Goal: Task Accomplishment & Management: Manage account settings

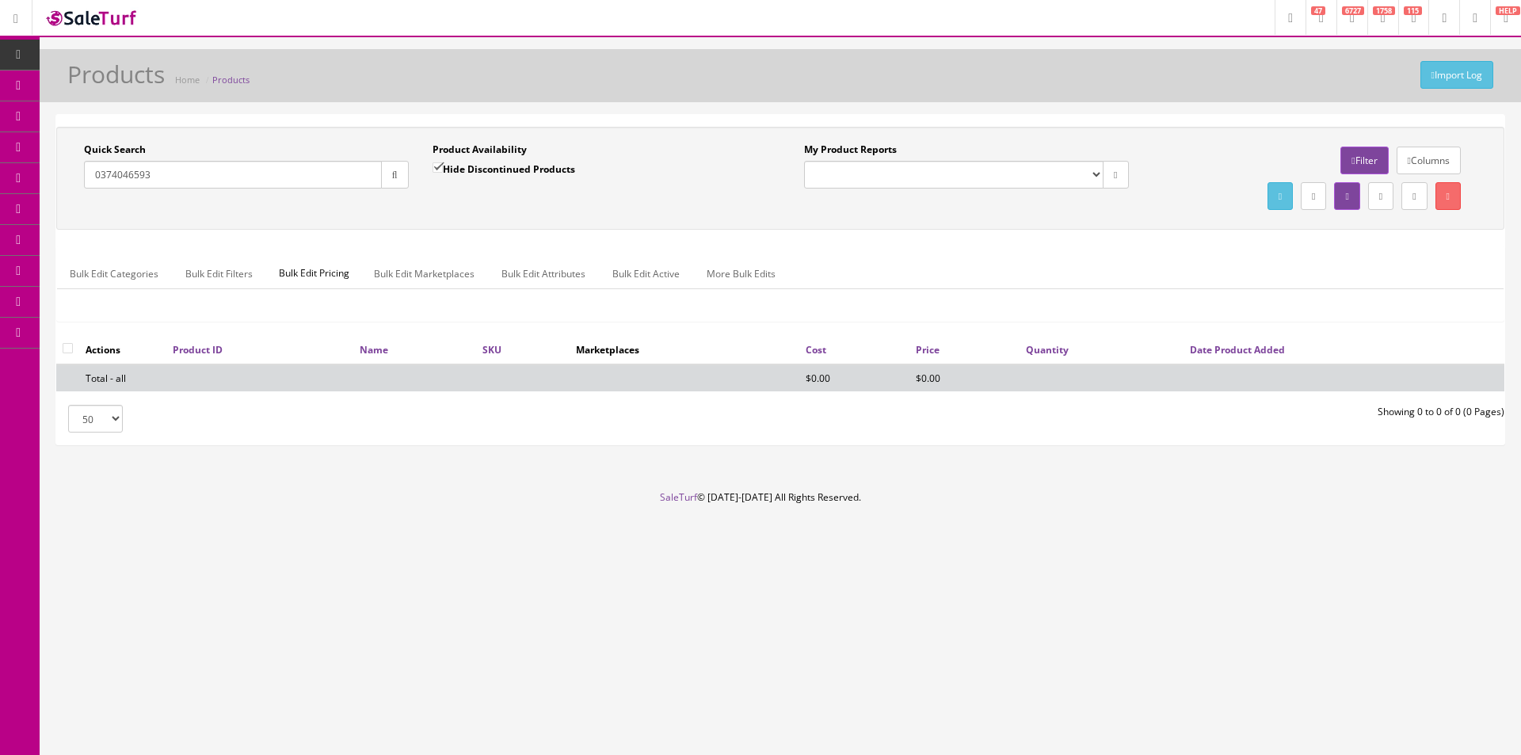
type input "0374046593"
click at [489, 166] on label "Hide Discontinued Products" at bounding box center [503, 169] width 143 height 16
click at [443, 166] on input "Hide Discontinued Products" at bounding box center [437, 167] width 10 height 10
checkbox input "false"
click at [392, 183] on button "button" at bounding box center [395, 175] width 28 height 28
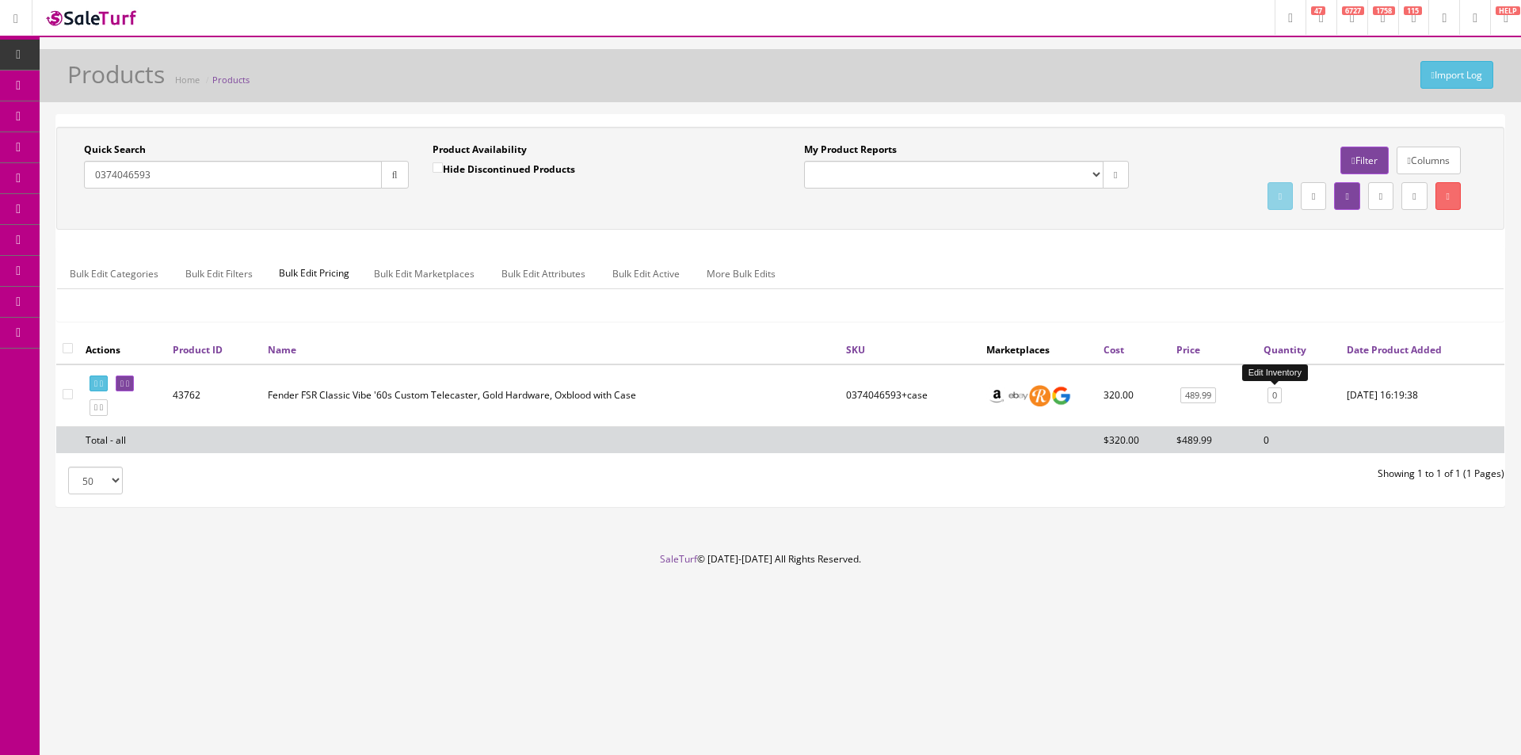
click at [1278, 392] on link "0" at bounding box center [1274, 395] width 14 height 17
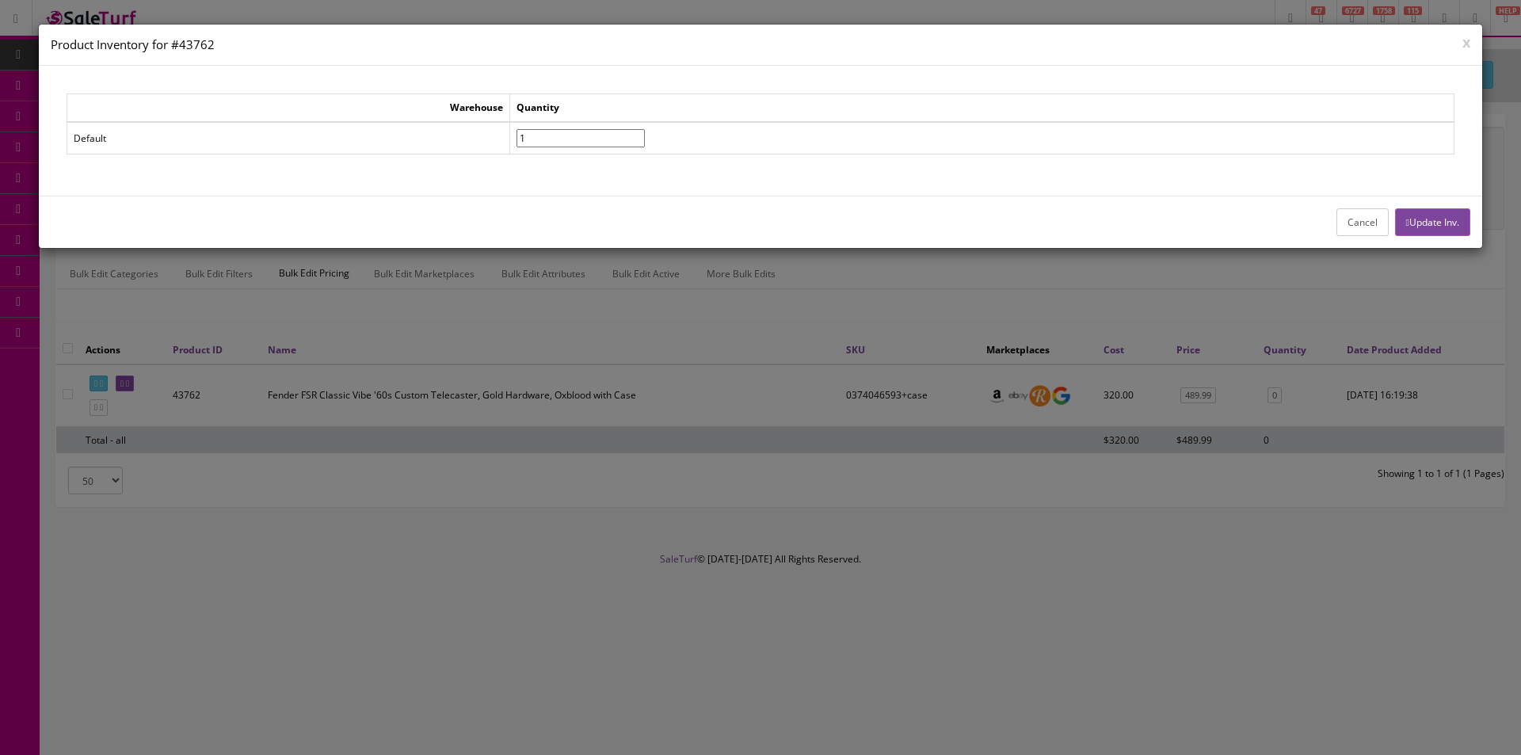
type input"] "1"
click at [645, 134] on input"] "1" at bounding box center [580, 138] width 128 height 18
click at [1406, 223] on icon "button" at bounding box center [1407, 223] width 3 height 10
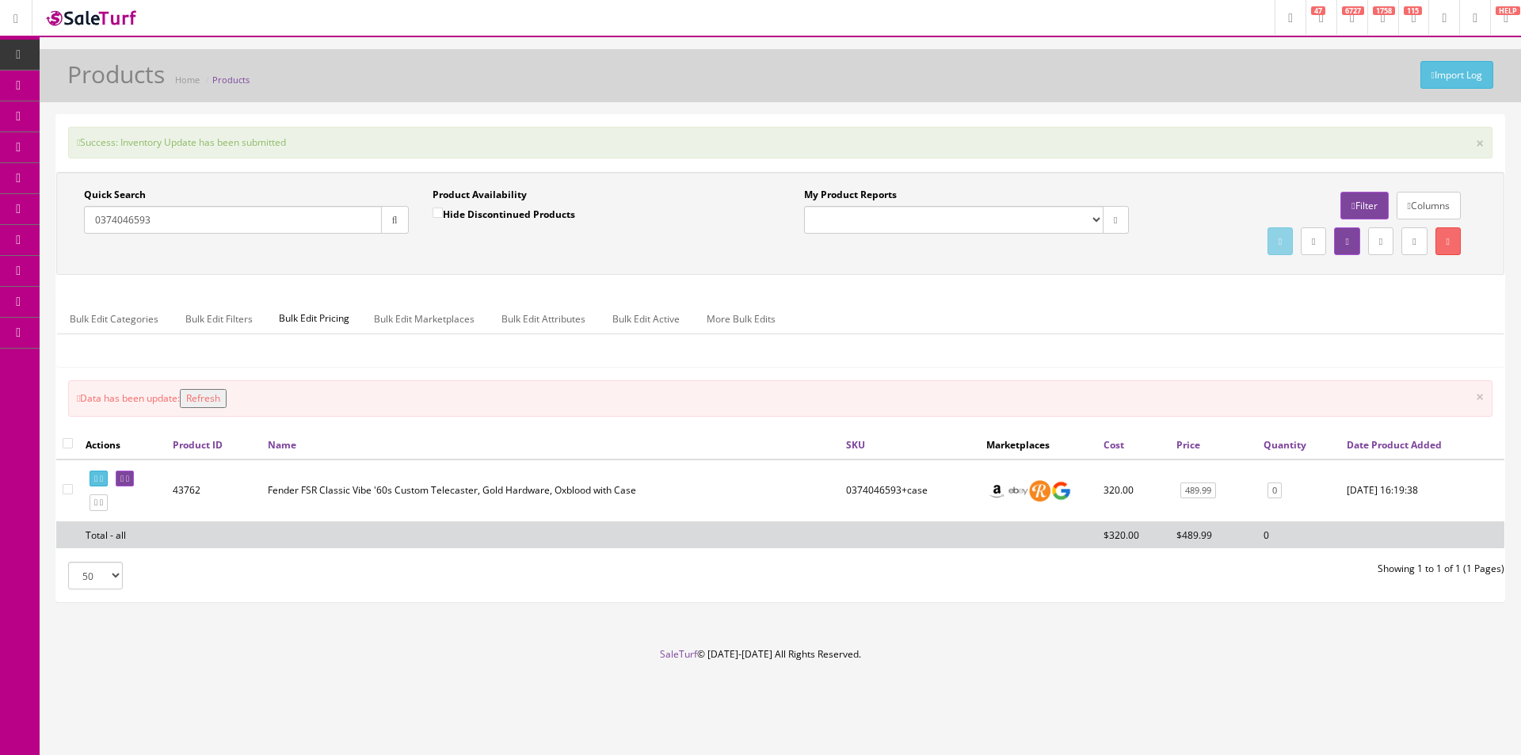
click at [193, 223] on input "0374046593" at bounding box center [233, 220] width 298 height 28
click at [193, 222] on input "0374046593" at bounding box center [233, 220] width 298 height 28
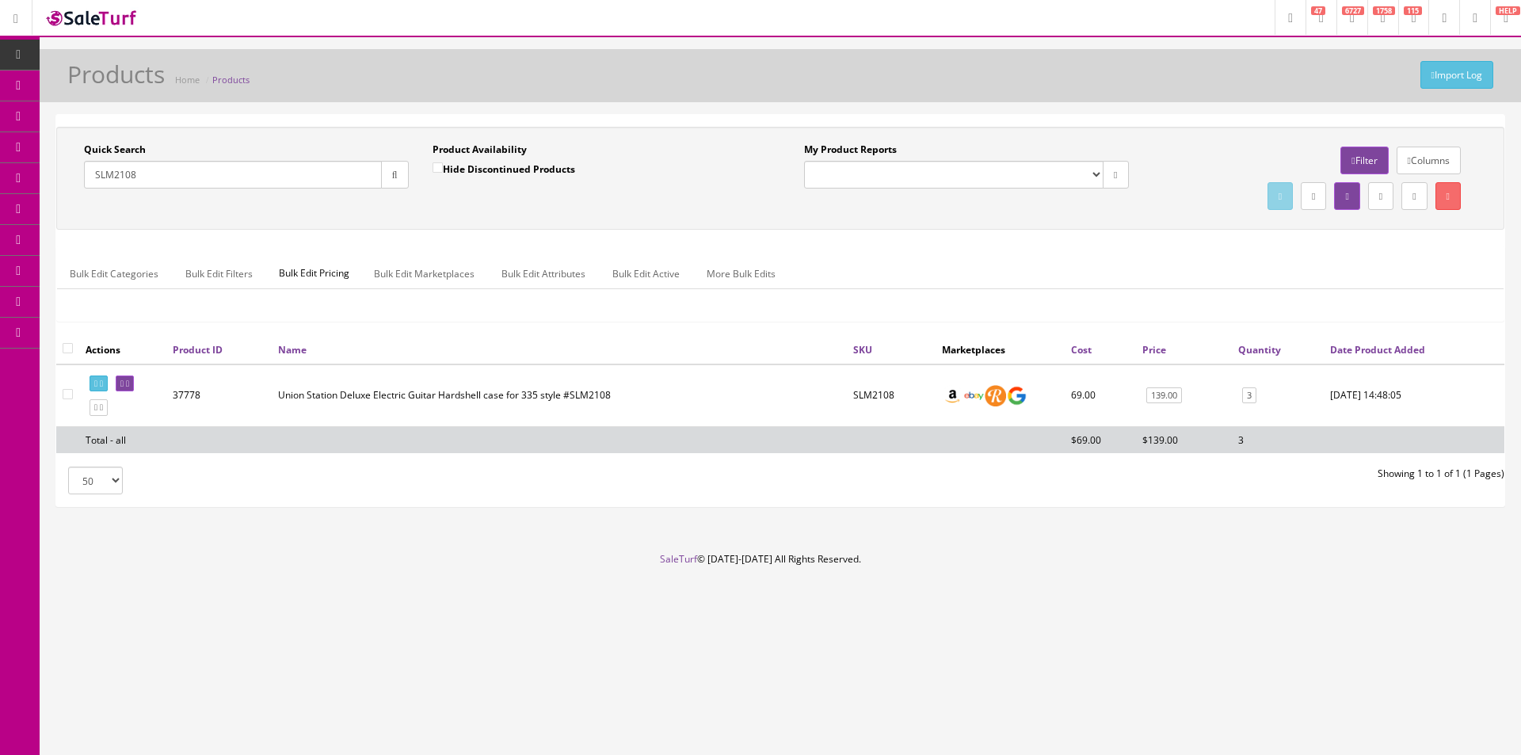
click at [283, 181] on input "SLM2108" at bounding box center [233, 175] width 298 height 28
type input "SLM2108"
click at [141, 169] on link "Order List" at bounding box center [123, 178] width 166 height 31
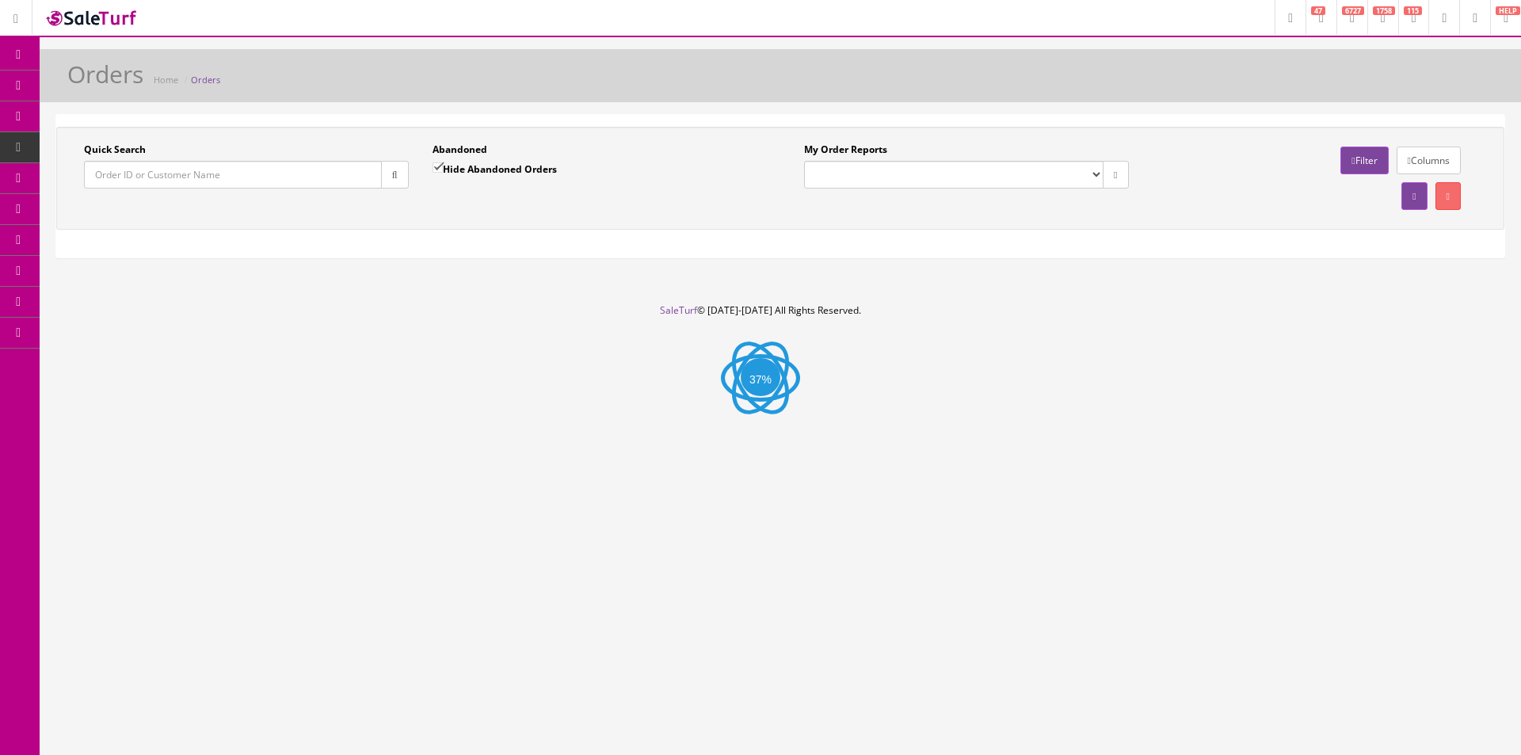
click at [147, 179] on input "Quick Search" at bounding box center [233, 175] width 298 height 28
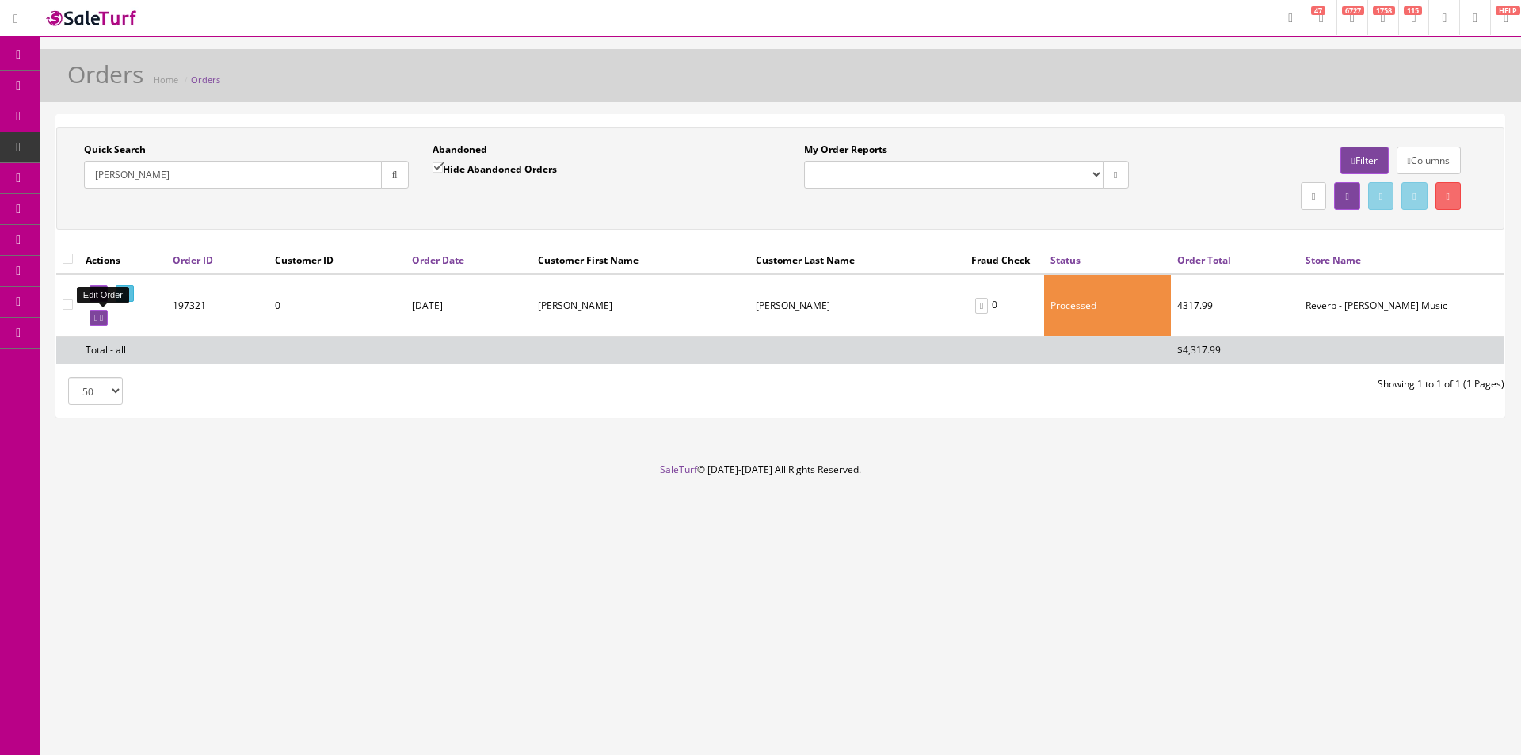
type input "Keith Simon"
click at [108, 320] on link at bounding box center [99, 318] width 18 height 17
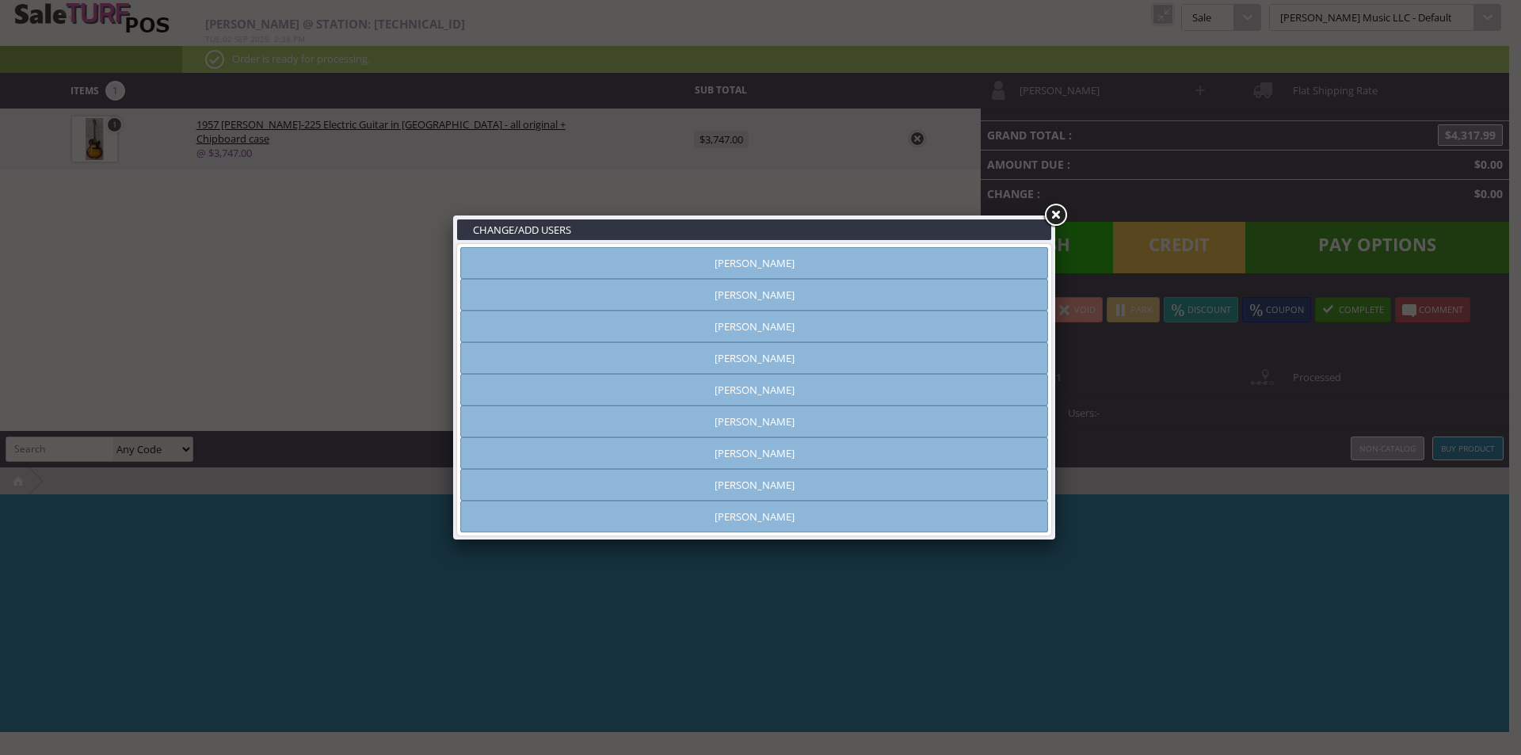
type input "[PERSON_NAME]"
click at [1061, 212] on link at bounding box center [1055, 215] width 29 height 29
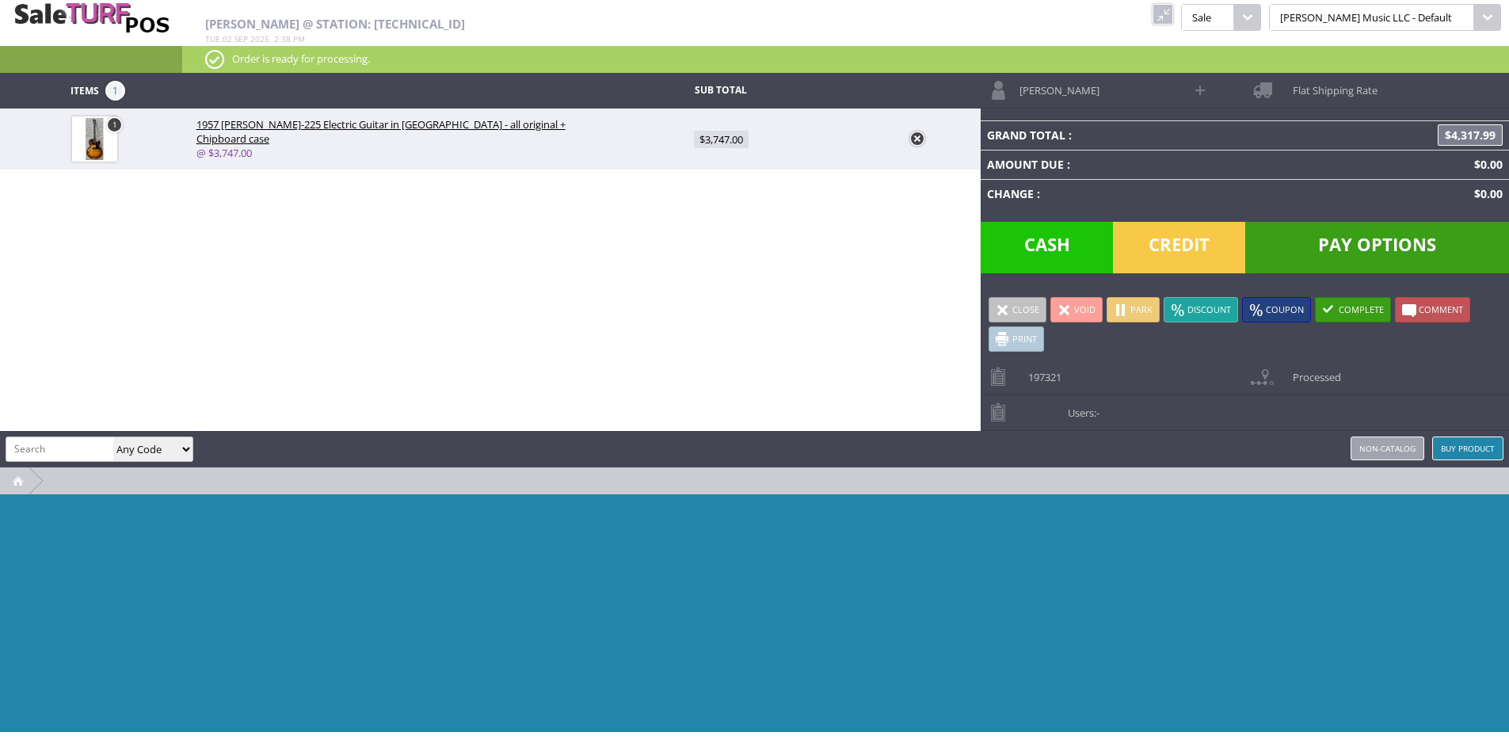
paste input "SLM2108"
type input "SLM2108"
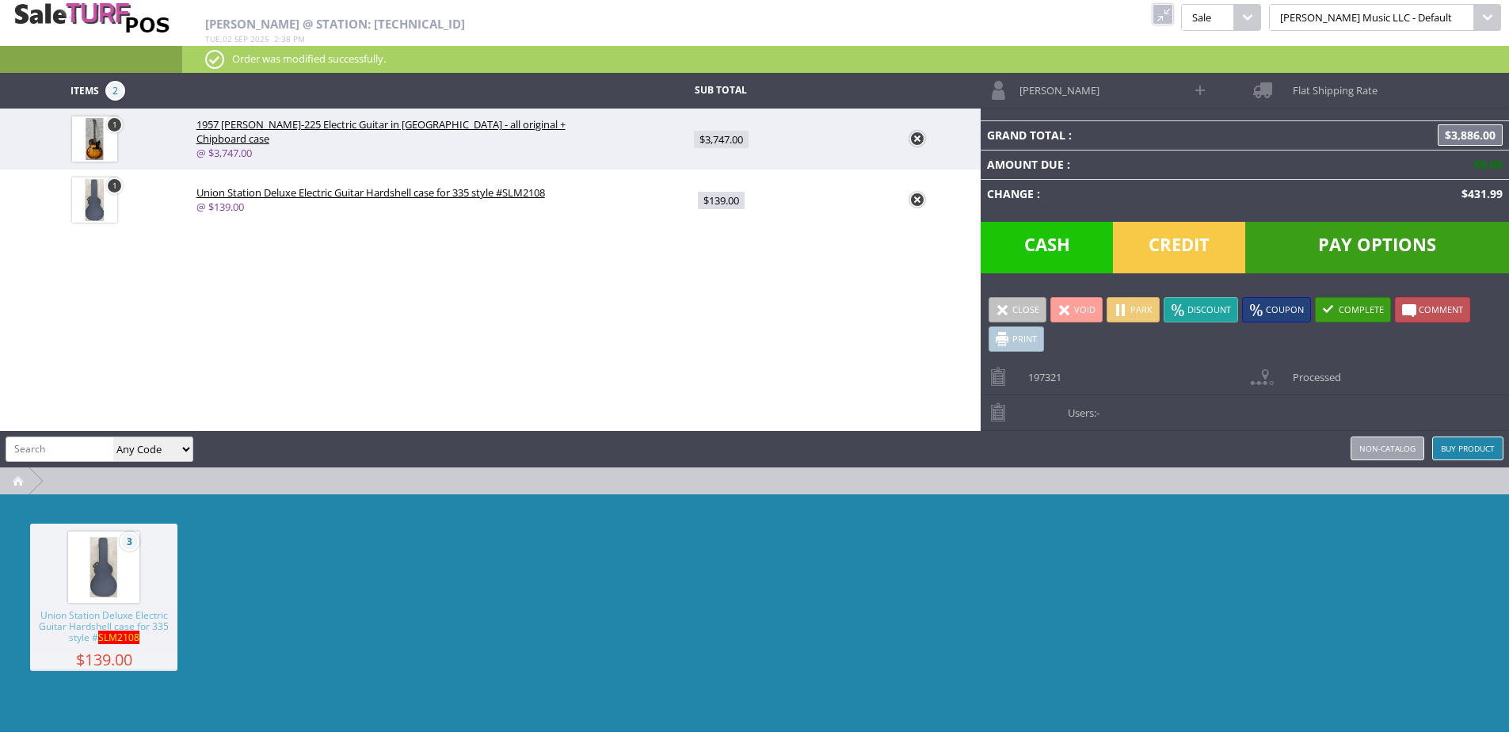
click at [726, 202] on span "$139.00" at bounding box center [721, 200] width 47 height 17
type input "139"
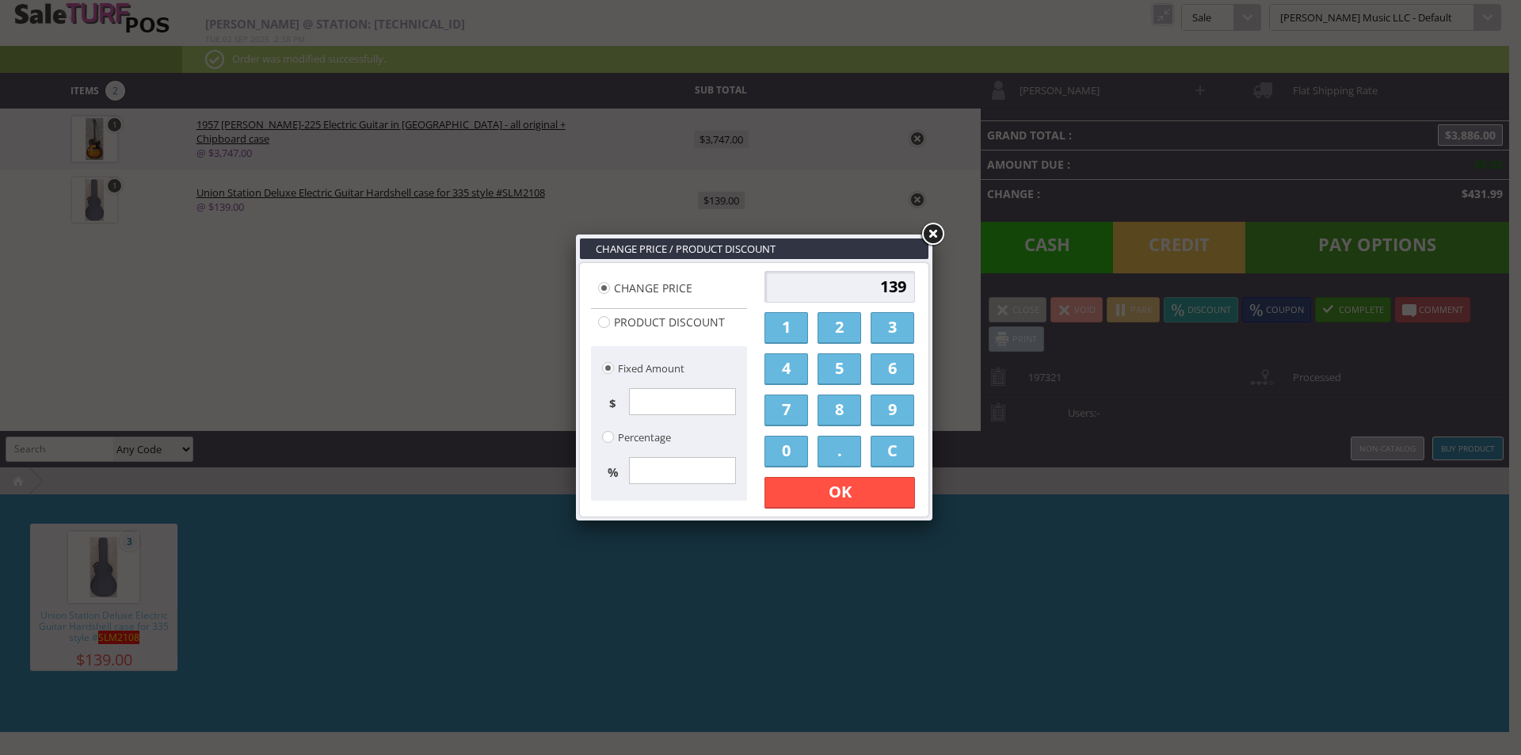
click at [867, 284] on input "139" at bounding box center [839, 287] width 151 height 32
type input "0"
click at [885, 497] on link "OK" at bounding box center [839, 493] width 151 height 32
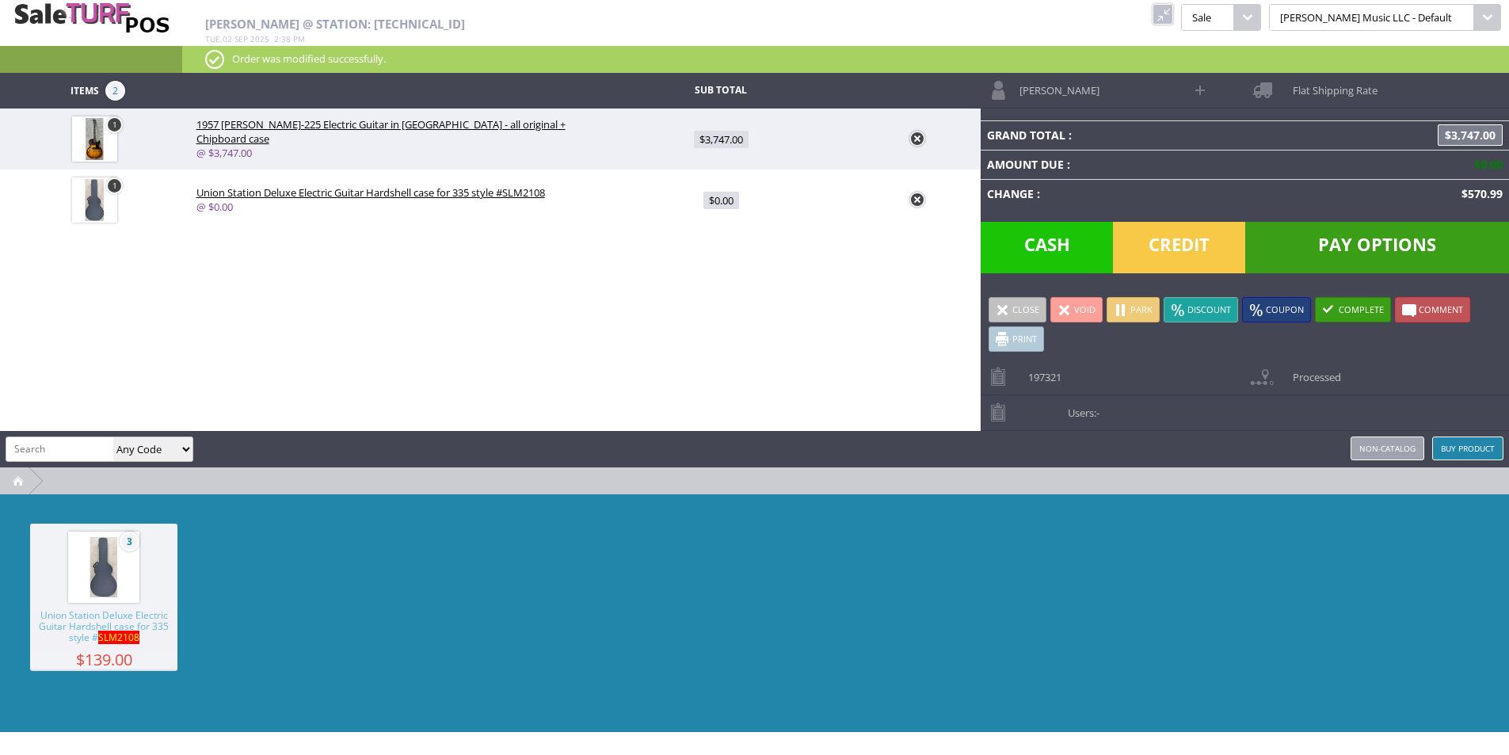
click at [1173, 8] on link at bounding box center [1163, 14] width 21 height 21
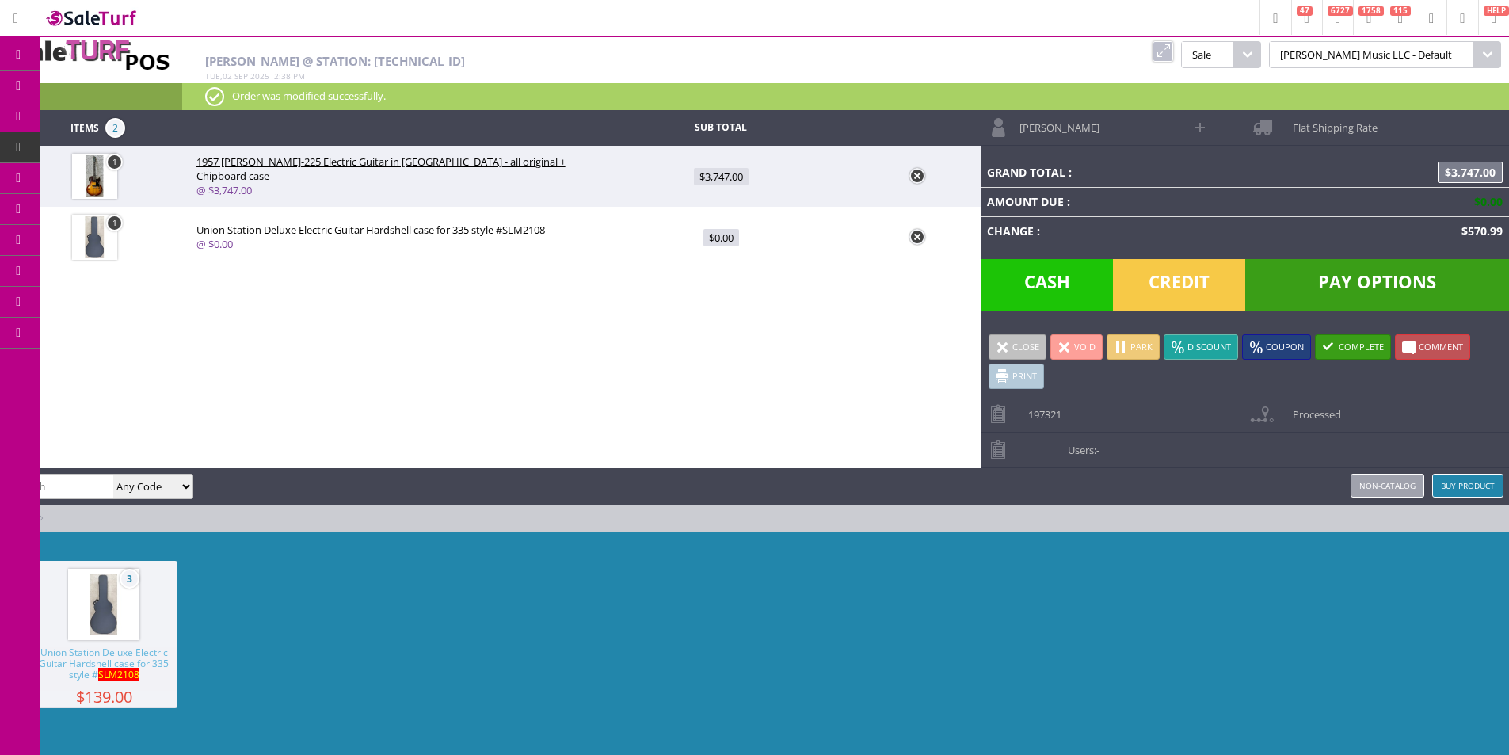
click at [187, 90] on link "Products" at bounding box center [123, 86] width 166 height 32
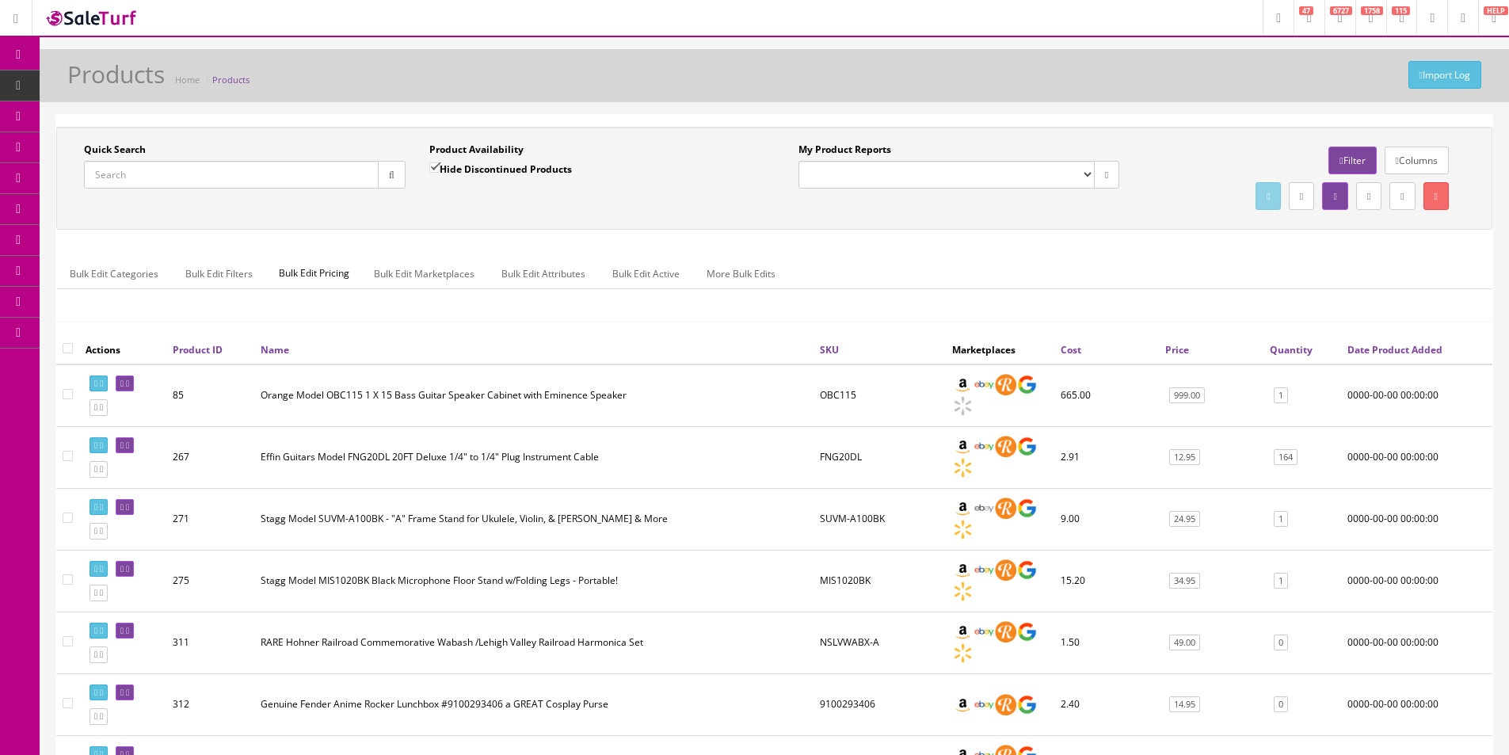
click at [866, 215] on div "Quick Search Date From Product Availability Hide Discontinued Products Date To …" at bounding box center [774, 178] width 1436 height 103
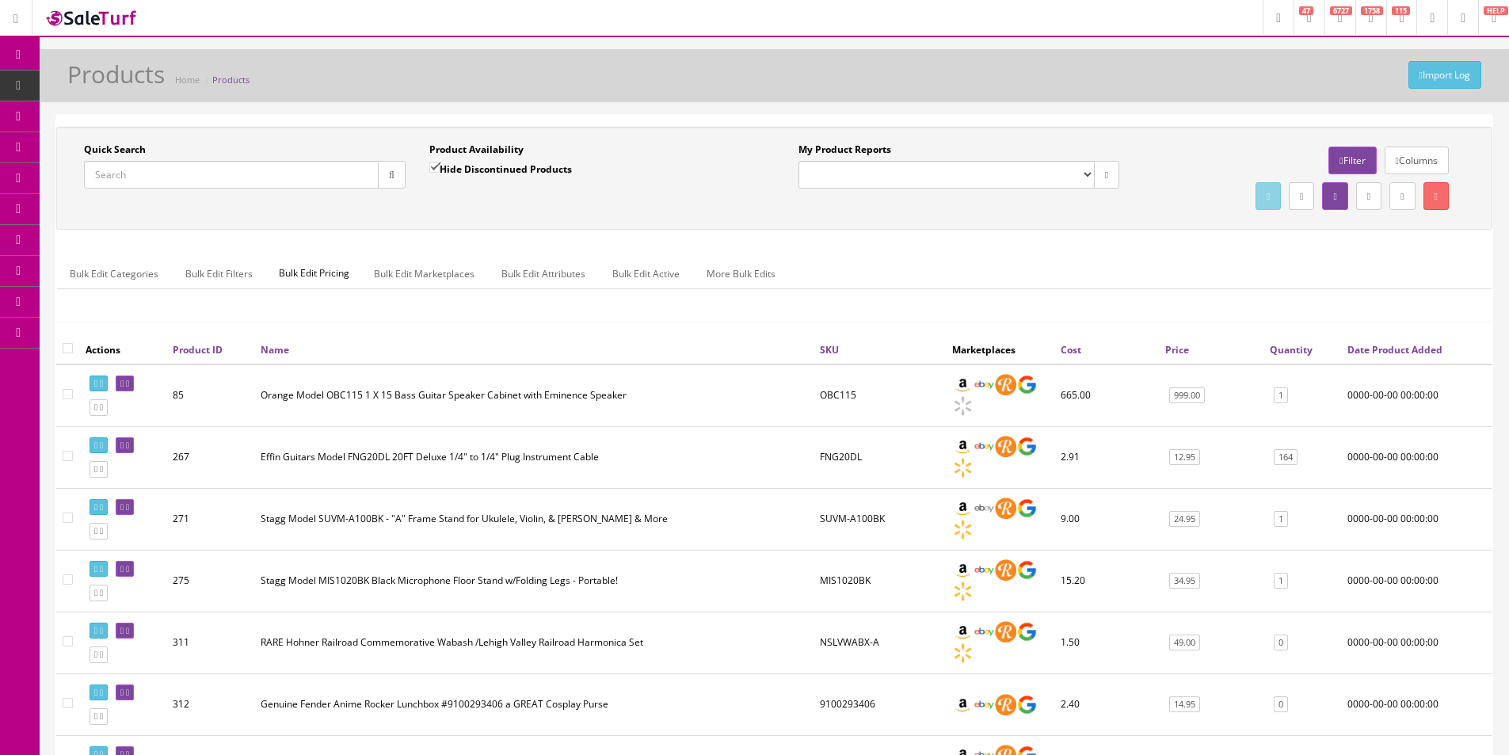
click at [866, 215] on div "Quick Search Date From Product Availability Hide Discontinued Products Date To …" at bounding box center [774, 178] width 1436 height 103
drag, startPoint x: 866, startPoint y: 215, endPoint x: 1360, endPoint y: 148, distance: 498.7
click at [865, 215] on div "Quick Search Date From Product Availability Hide Discontinued Products Date To …" at bounding box center [774, 178] width 1436 height 103
click at [280, 176] on input "Quick Search" at bounding box center [231, 175] width 295 height 28
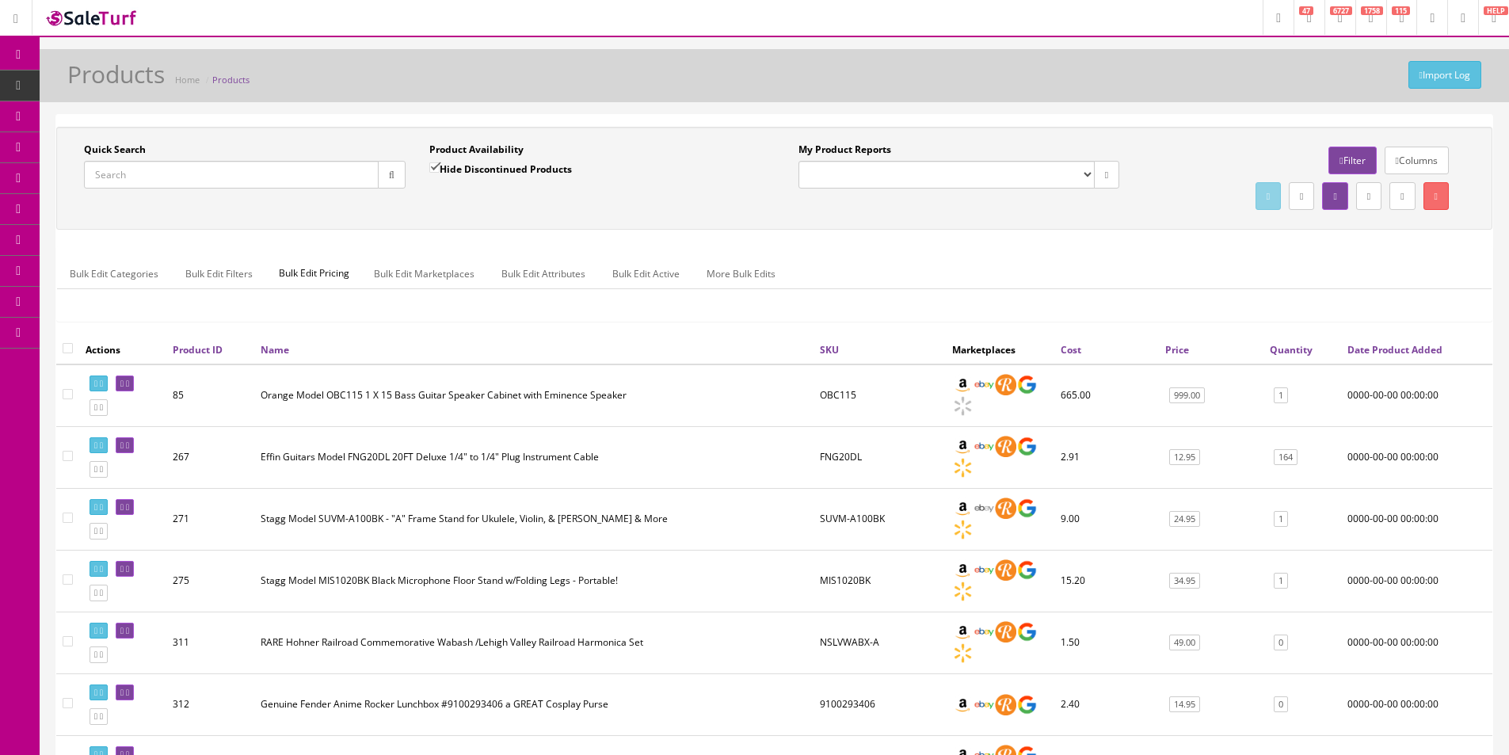
click at [127, 183] on span "Order List" at bounding box center [116, 177] width 44 height 13
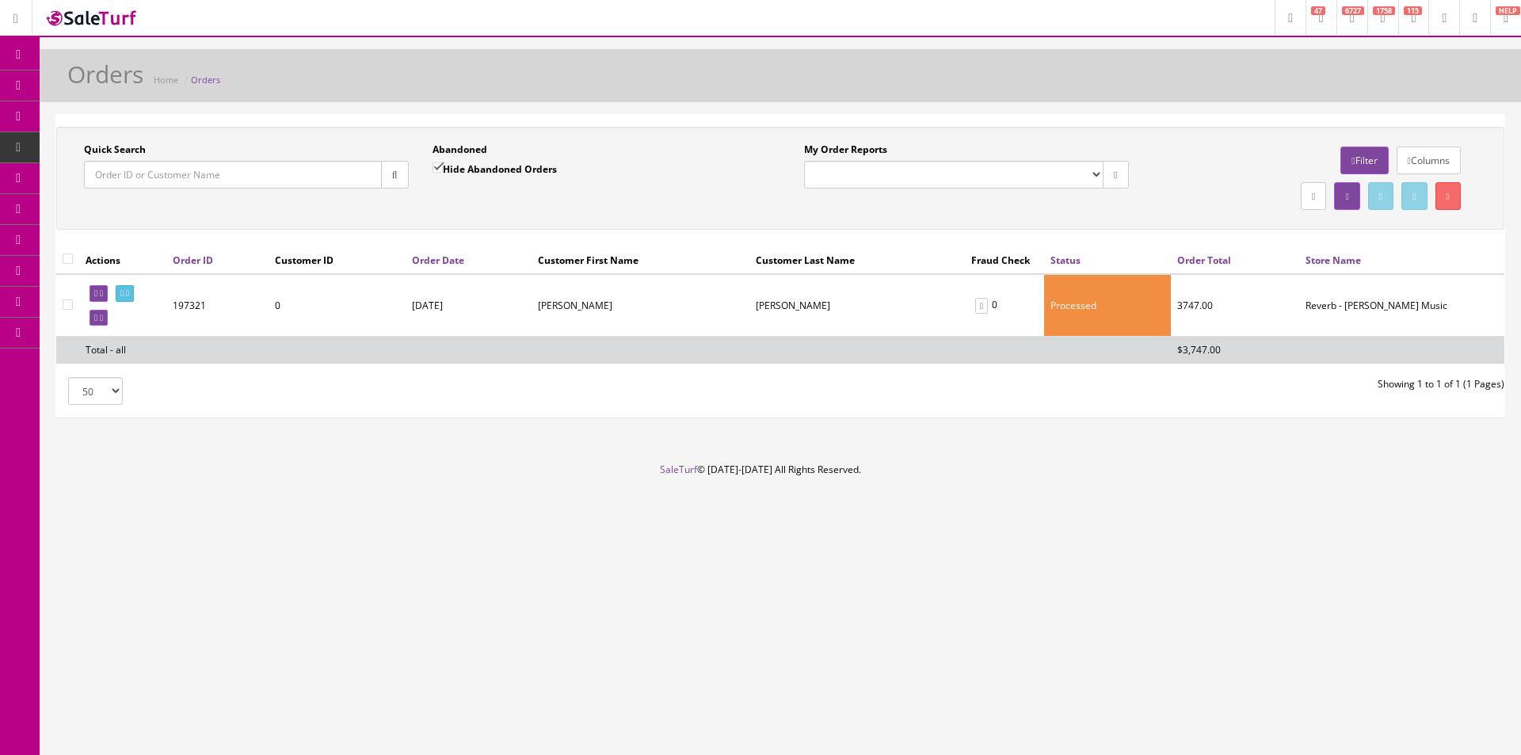
click at [319, 179] on input "Quick Search" at bounding box center [233, 175] width 298 height 28
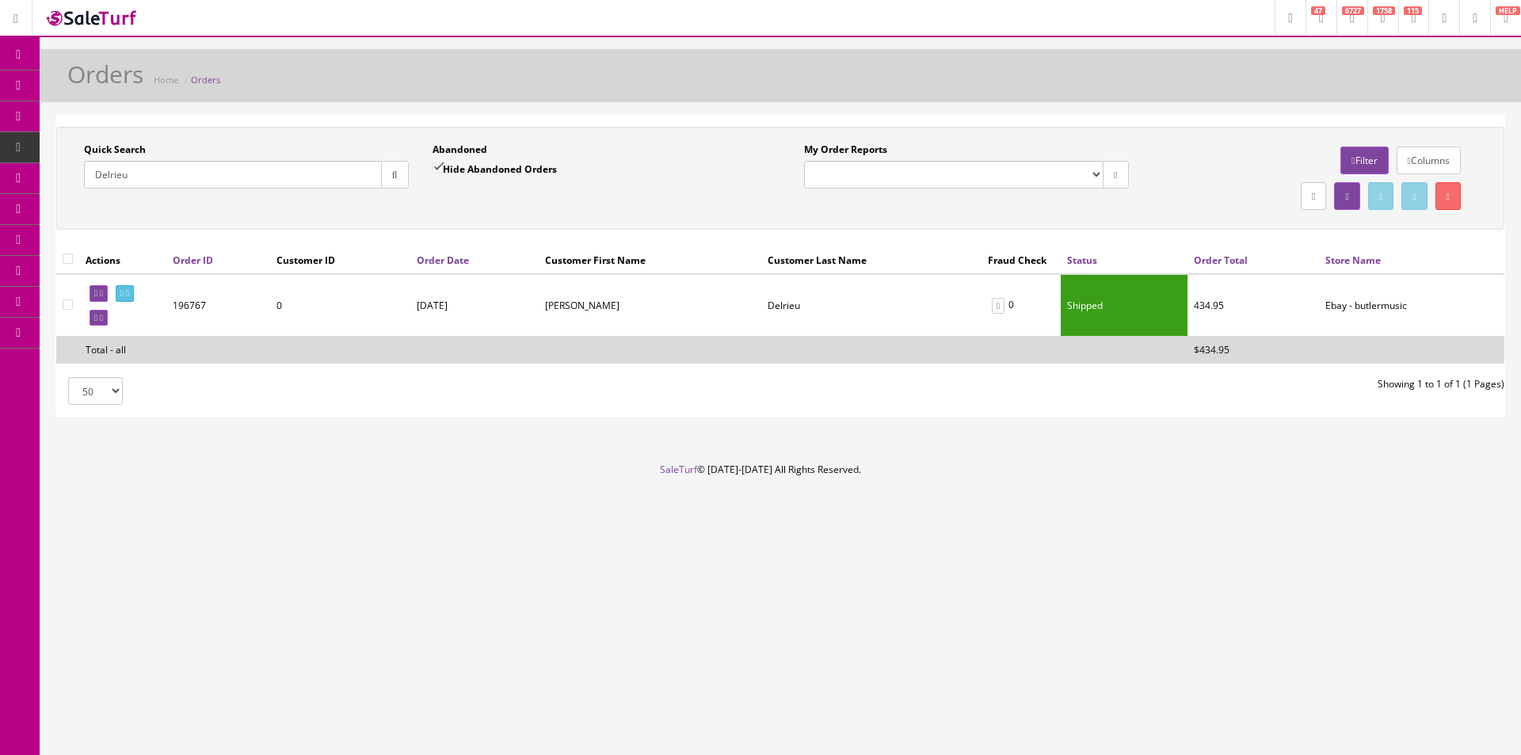
type input "Delrieu"
click at [116, 319] on td at bounding box center [122, 305] width 87 height 63
click at [108, 318] on link at bounding box center [99, 318] width 18 height 17
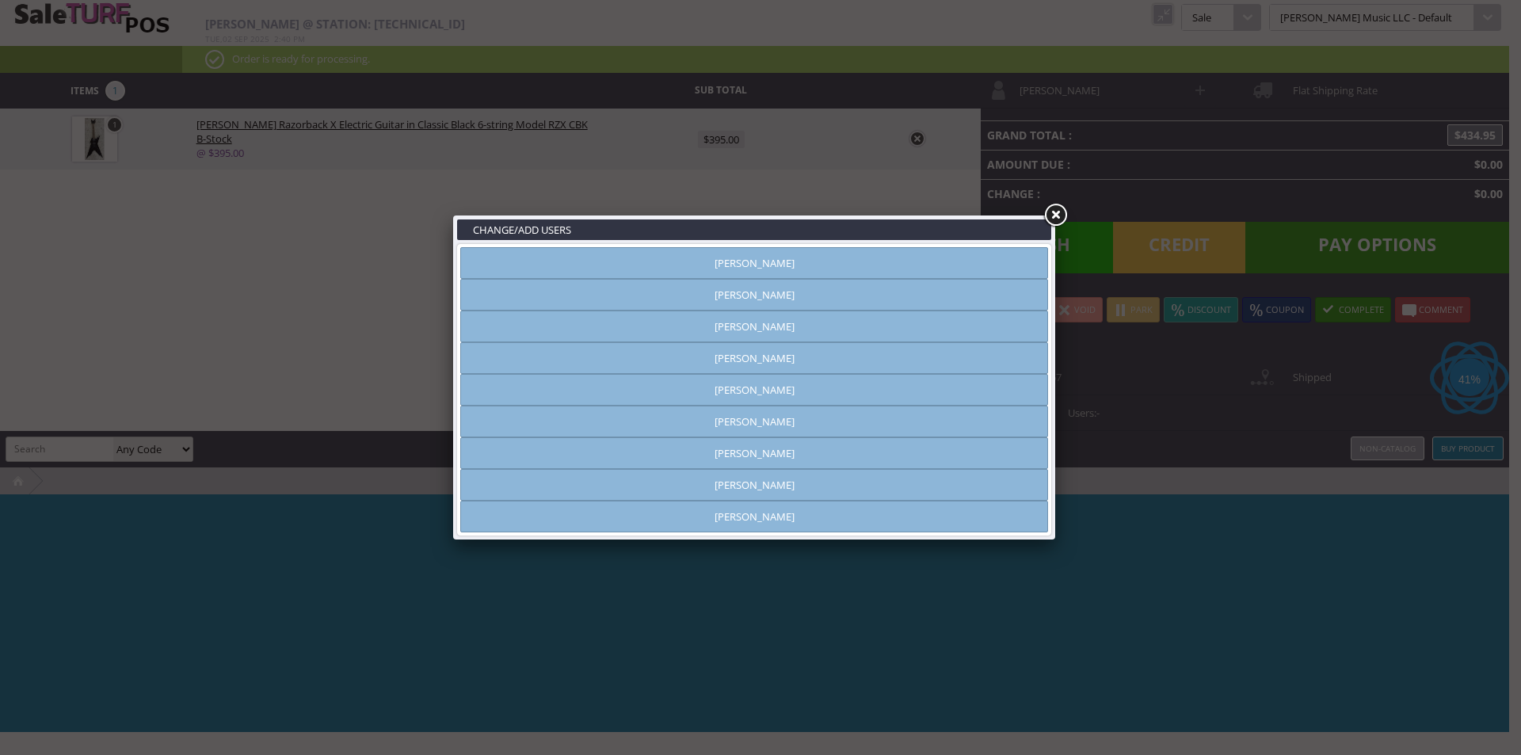
type input "[PERSON_NAME]"
type input "RZXCBK-Y22120407"
click at [1053, 215] on link at bounding box center [1055, 215] width 29 height 29
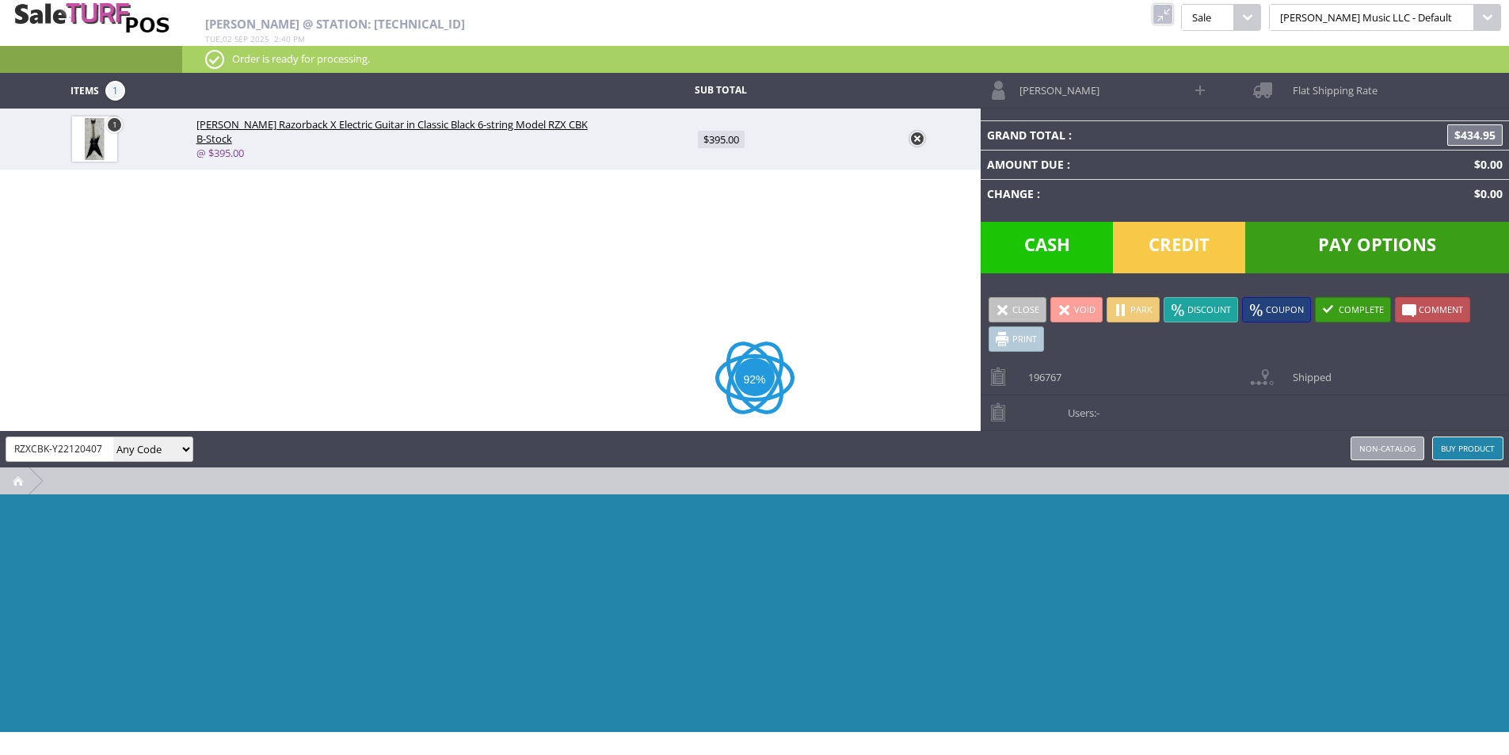
paste input "search"
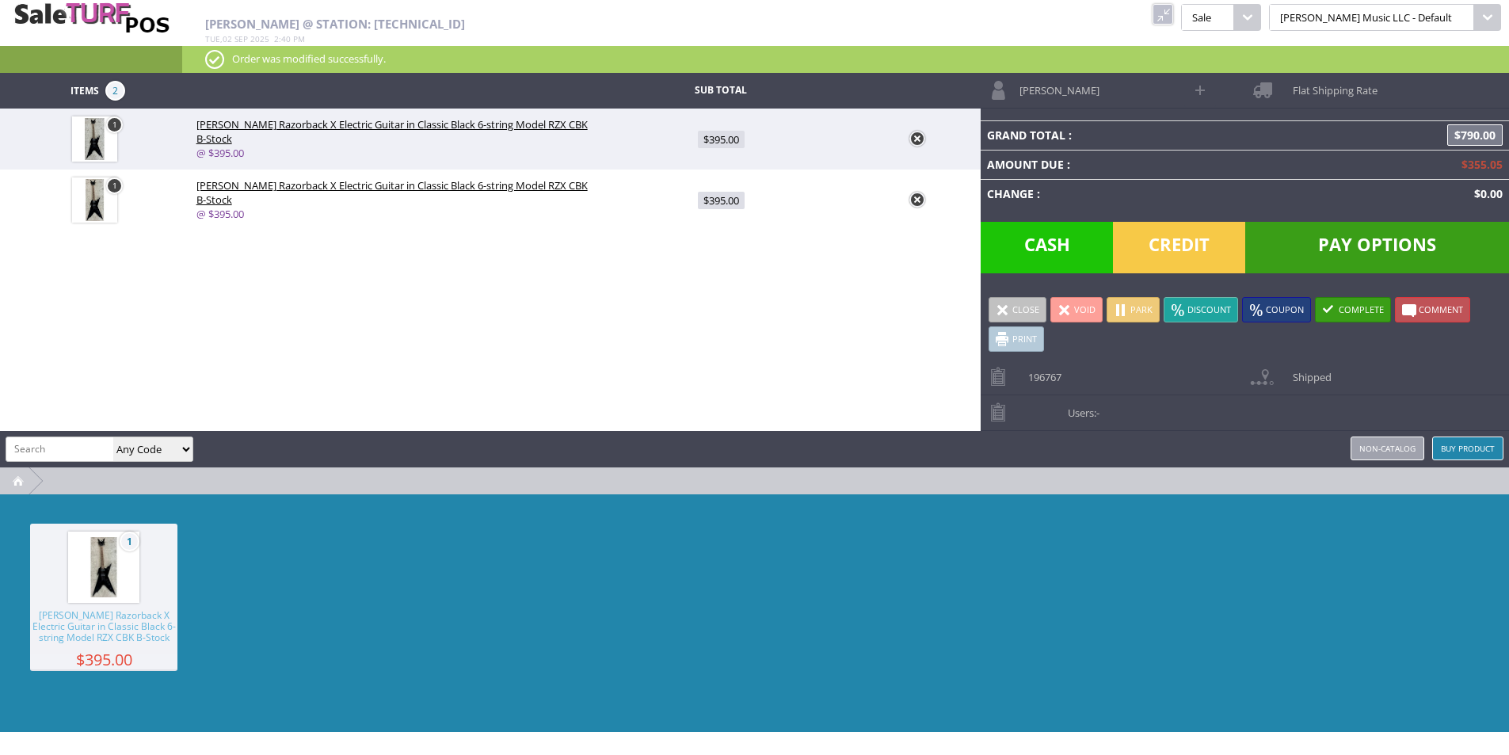
click at [723, 196] on span "$395.00" at bounding box center [721, 200] width 47 height 17
type input "395"
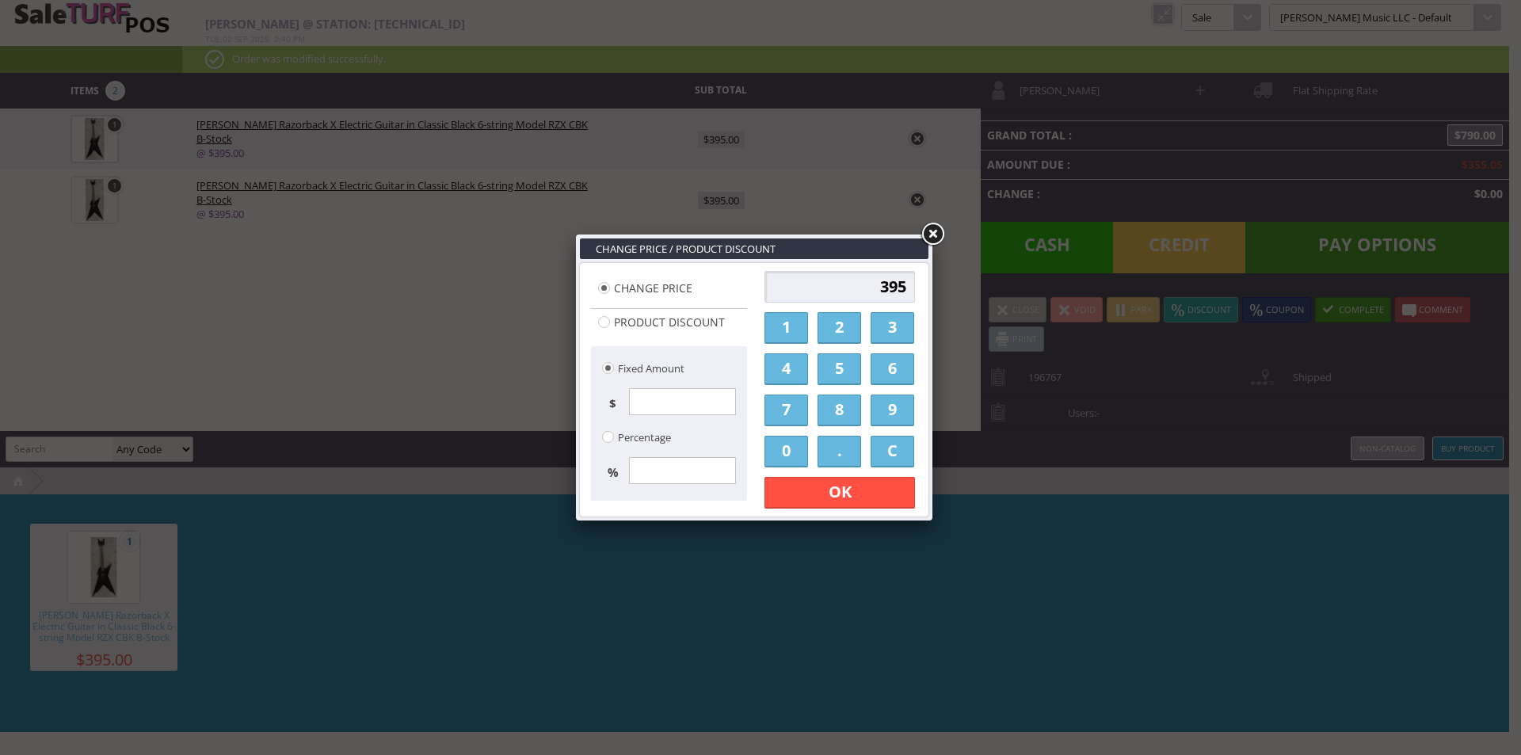
click at [900, 280] on input "395" at bounding box center [839, 287] width 151 height 32
type input "0"
click at [914, 488] on div "0 1 2 3 4 5 6 7 8 9 0 . C OK Apply Discount" at bounding box center [840, 389] width 160 height 247
click at [913, 489] on link "OK" at bounding box center [839, 493] width 151 height 32
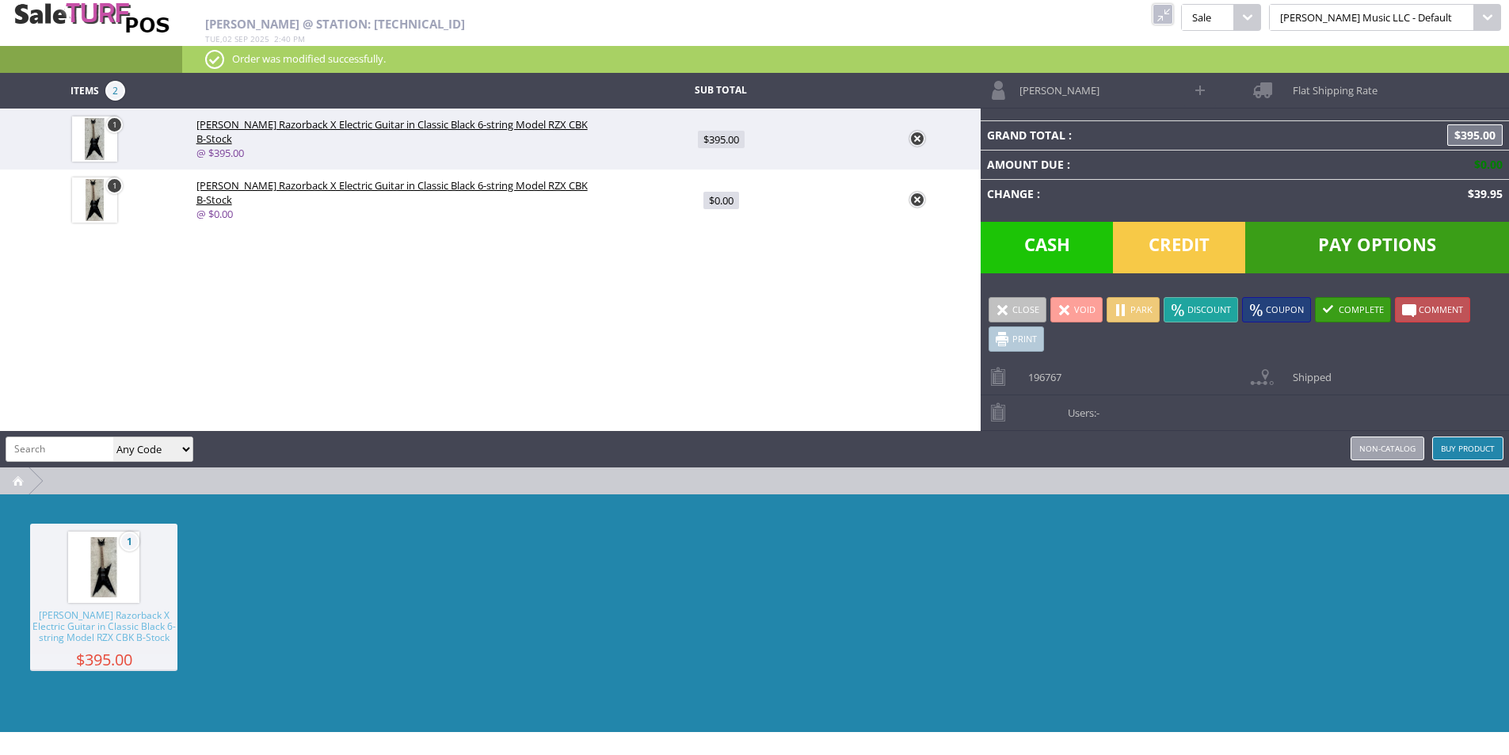
click at [1173, 20] on link at bounding box center [1163, 14] width 21 height 21
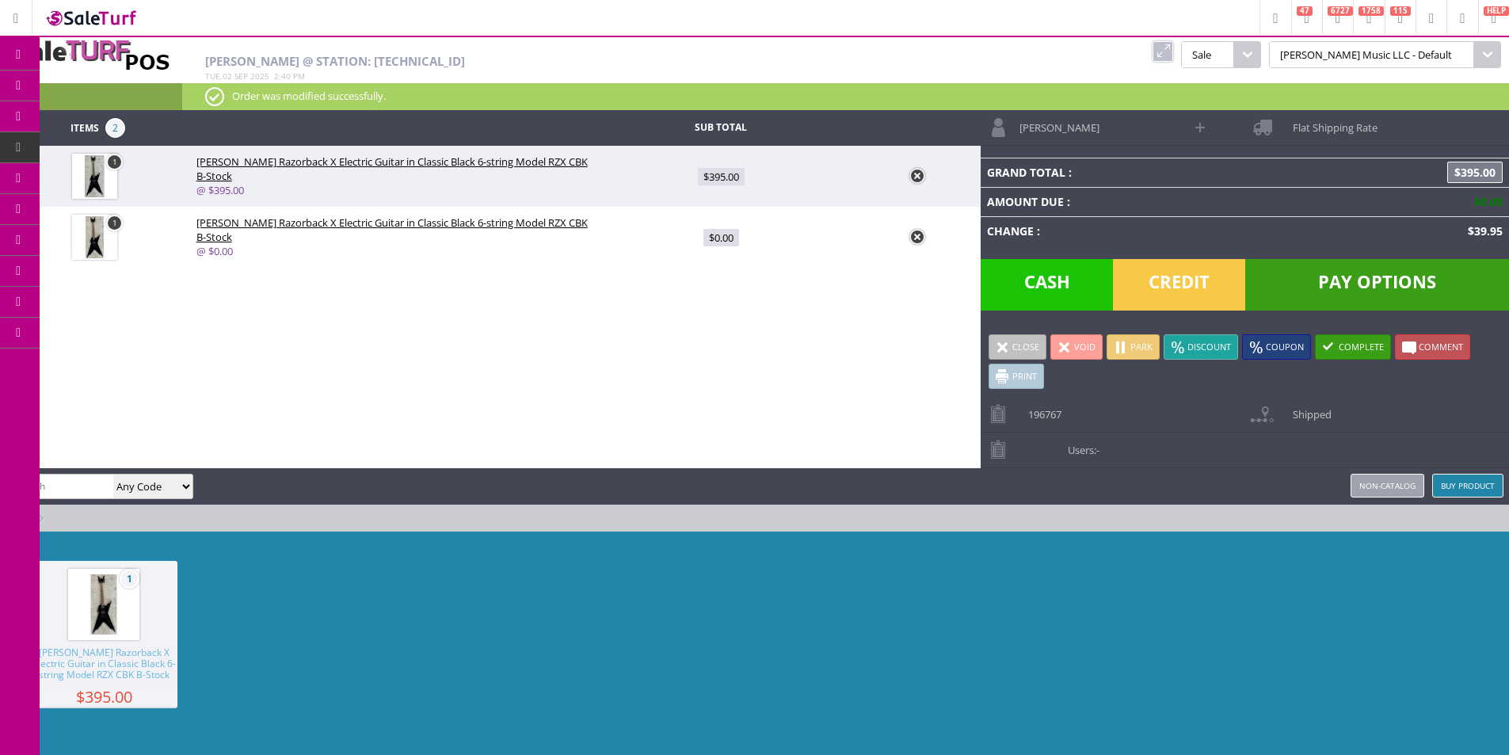
click at [117, 84] on span "Products" at bounding box center [115, 85] width 43 height 14
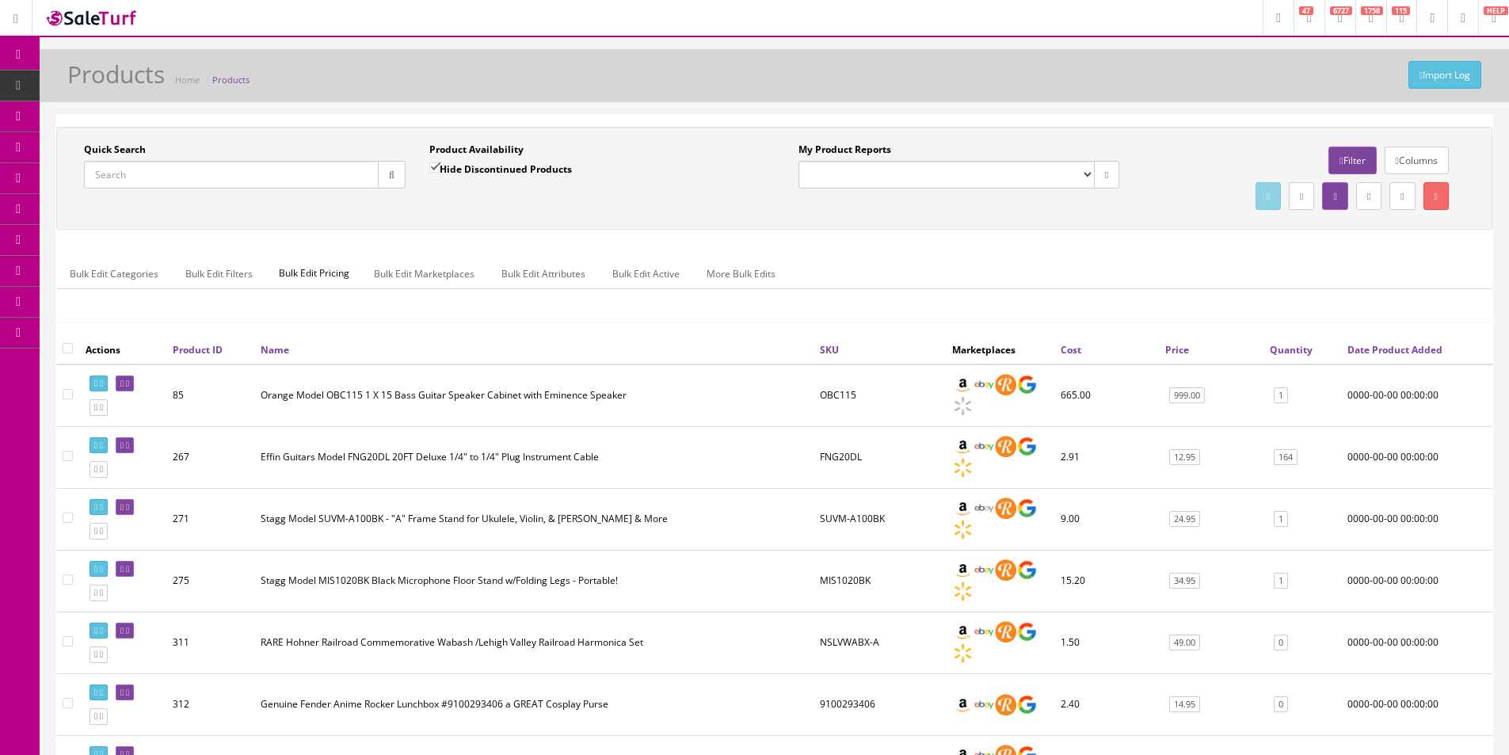
click at [246, 166] on input "Quick Search" at bounding box center [231, 175] width 295 height 28
paste input "Y22120407"
type input "Y22120407"
drag, startPoint x: 383, startPoint y: 169, endPoint x: 391, endPoint y: 178, distance: 11.9
click at [387, 173] on button "button" at bounding box center [392, 175] width 28 height 28
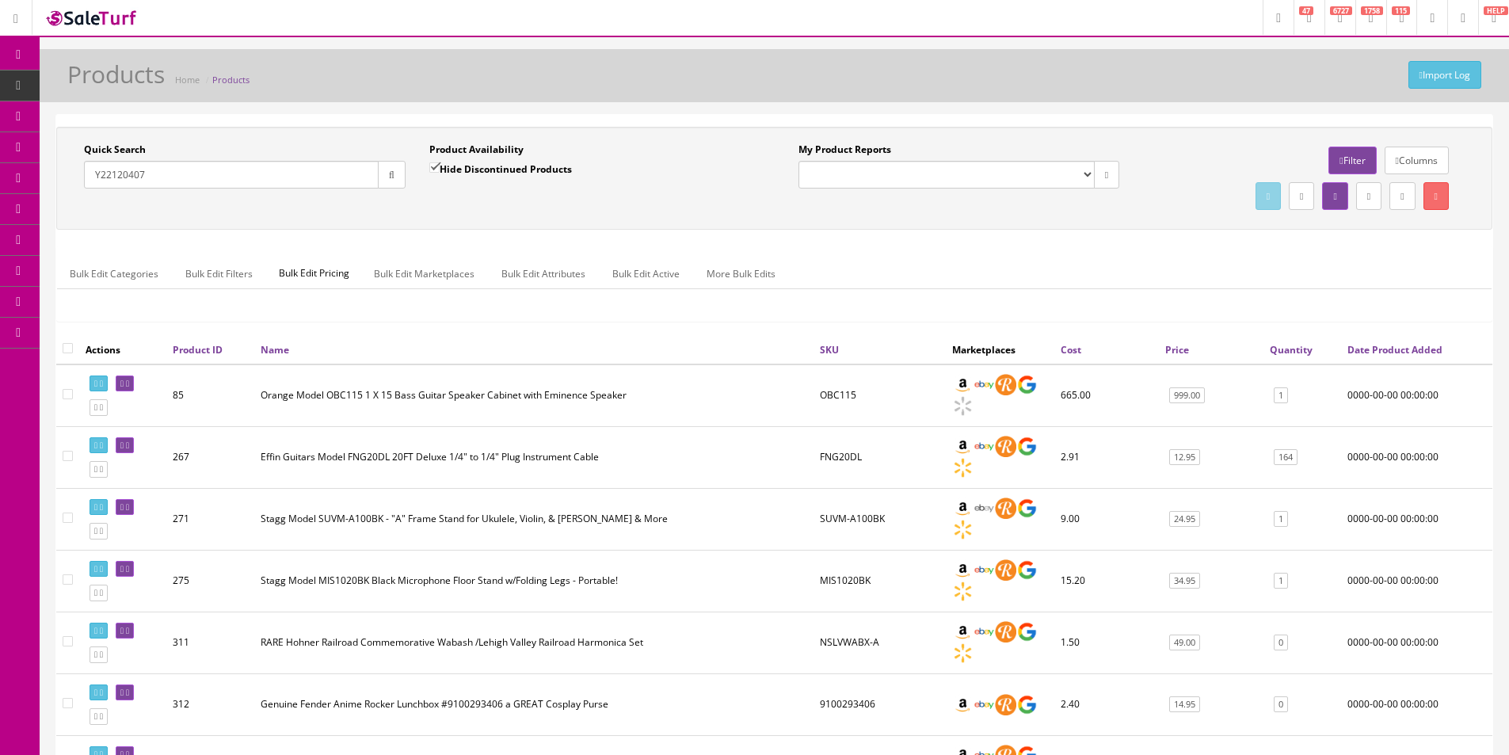
click at [401, 210] on div "Quick Search Y22120407 Date From Product Availability Hide Discontinued Product…" at bounding box center [774, 178] width 1428 height 71
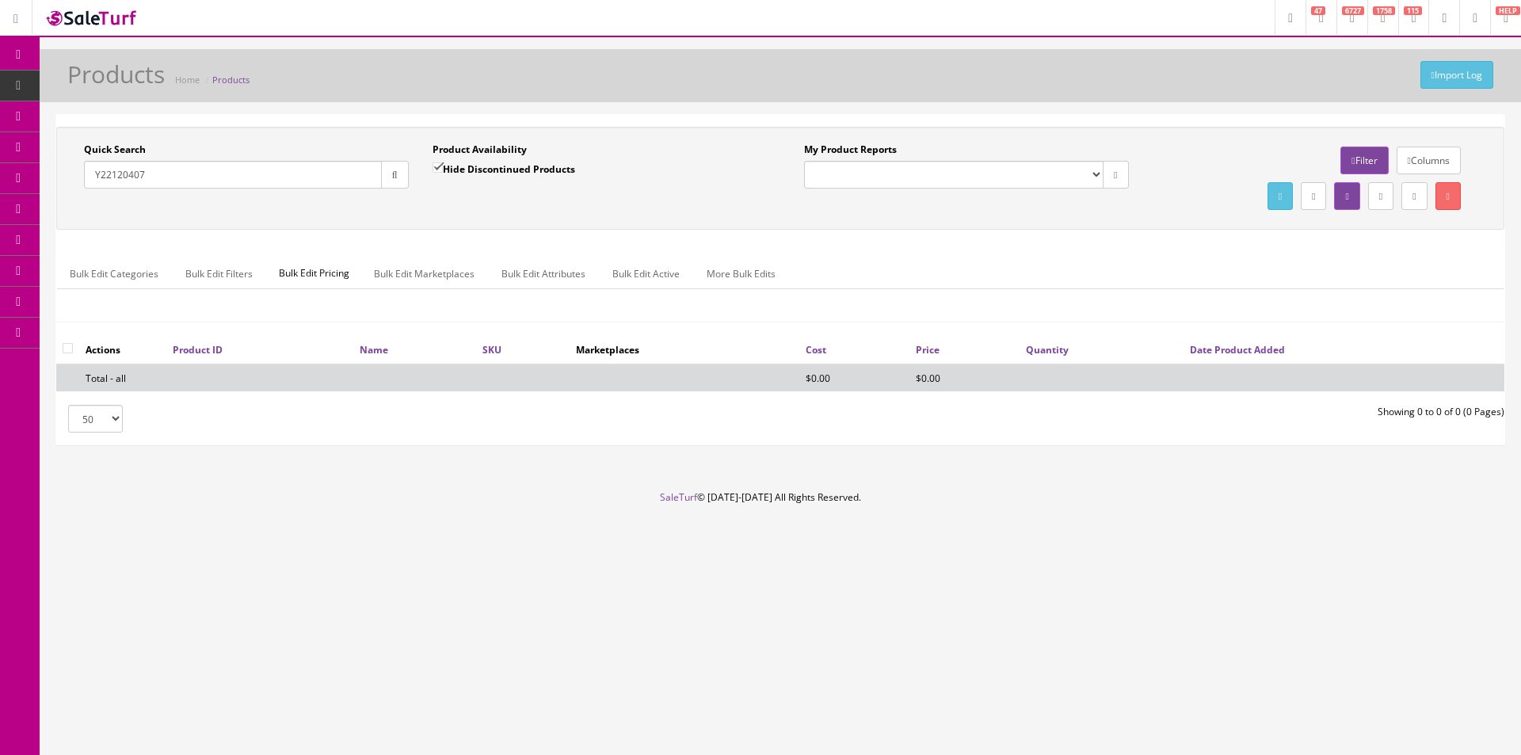
drag, startPoint x: 426, startPoint y: 178, endPoint x: 465, endPoint y: 172, distance: 39.3
click at [427, 178] on div "Product Availability Hide Discontinued Products Date To" at bounding box center [595, 172] width 349 height 58
click at [465, 172] on label "Hide Discontinued Products" at bounding box center [503, 169] width 143 height 16
click at [443, 172] on input "Hide Discontinued Products" at bounding box center [437, 167] width 10 height 10
checkbox input "false"
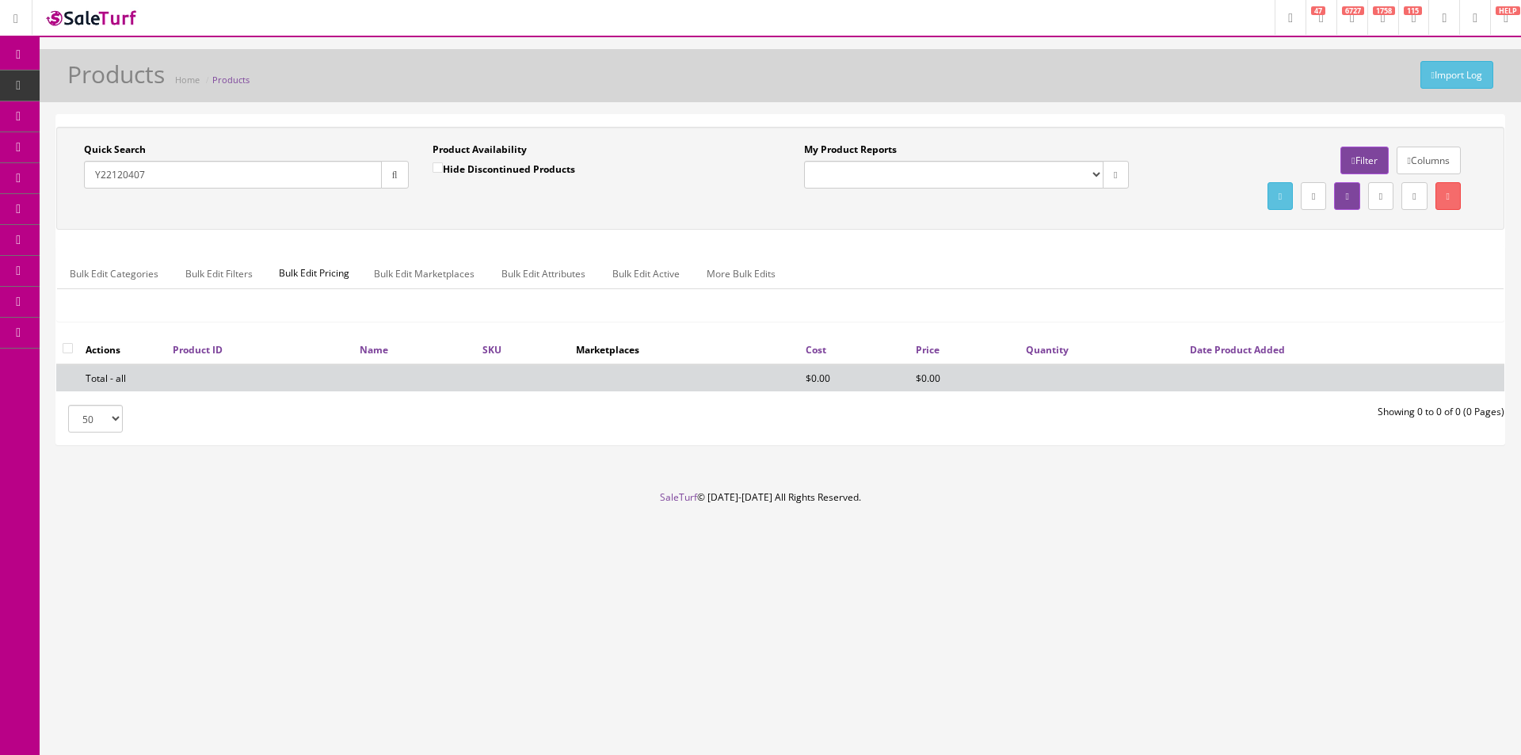
click at [524, 227] on div "Quick Search Y22120407 Date From Product Availability Hide Discontinued Product…" at bounding box center [780, 178] width 1448 height 103
click at [521, 227] on div "Quick Search Y22120407 Date From Product Availability Hide Discontinued Product…" at bounding box center [780, 178] width 1448 height 103
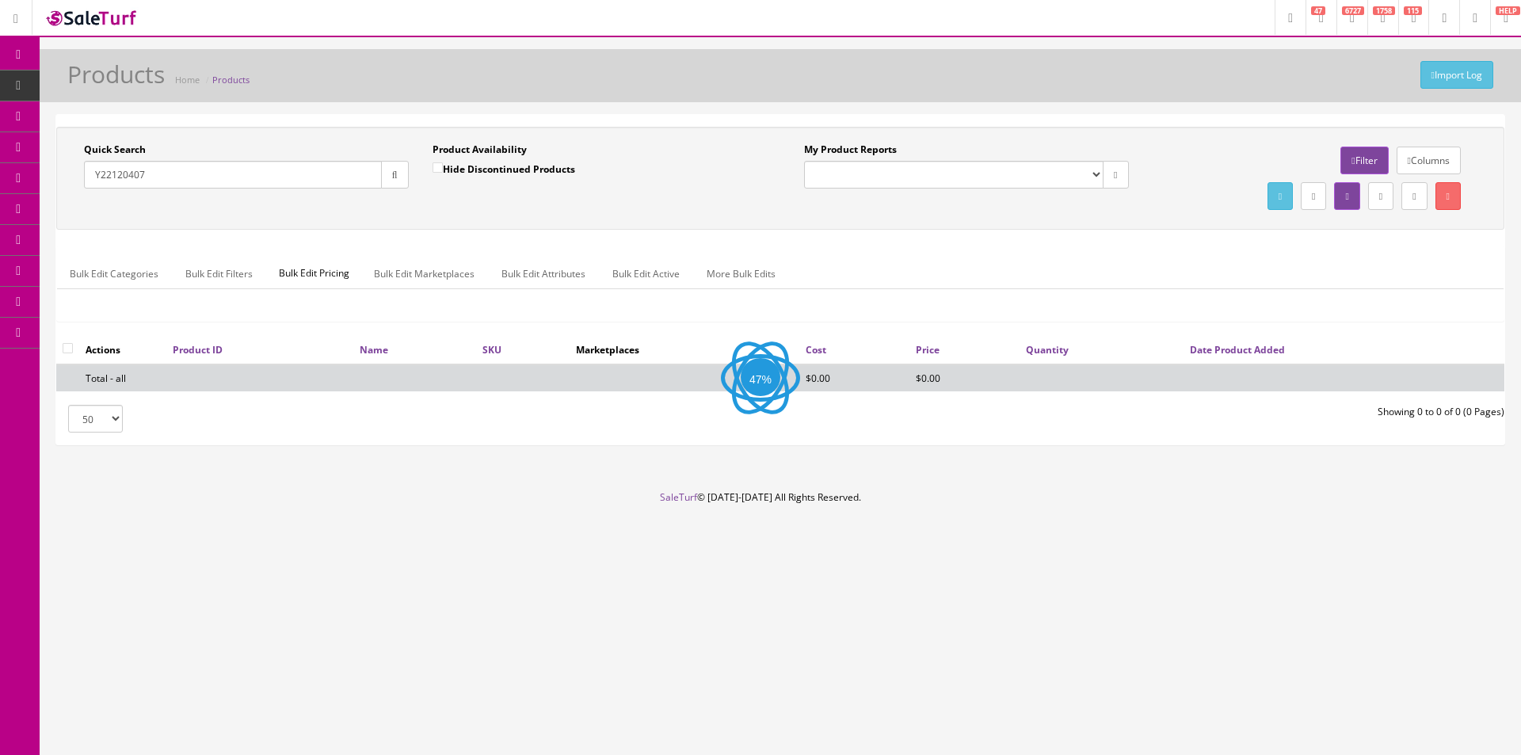
click at [521, 227] on div "Quick Search Y22120407 Date From Product Availability Hide Discontinued Product…" at bounding box center [780, 178] width 1448 height 103
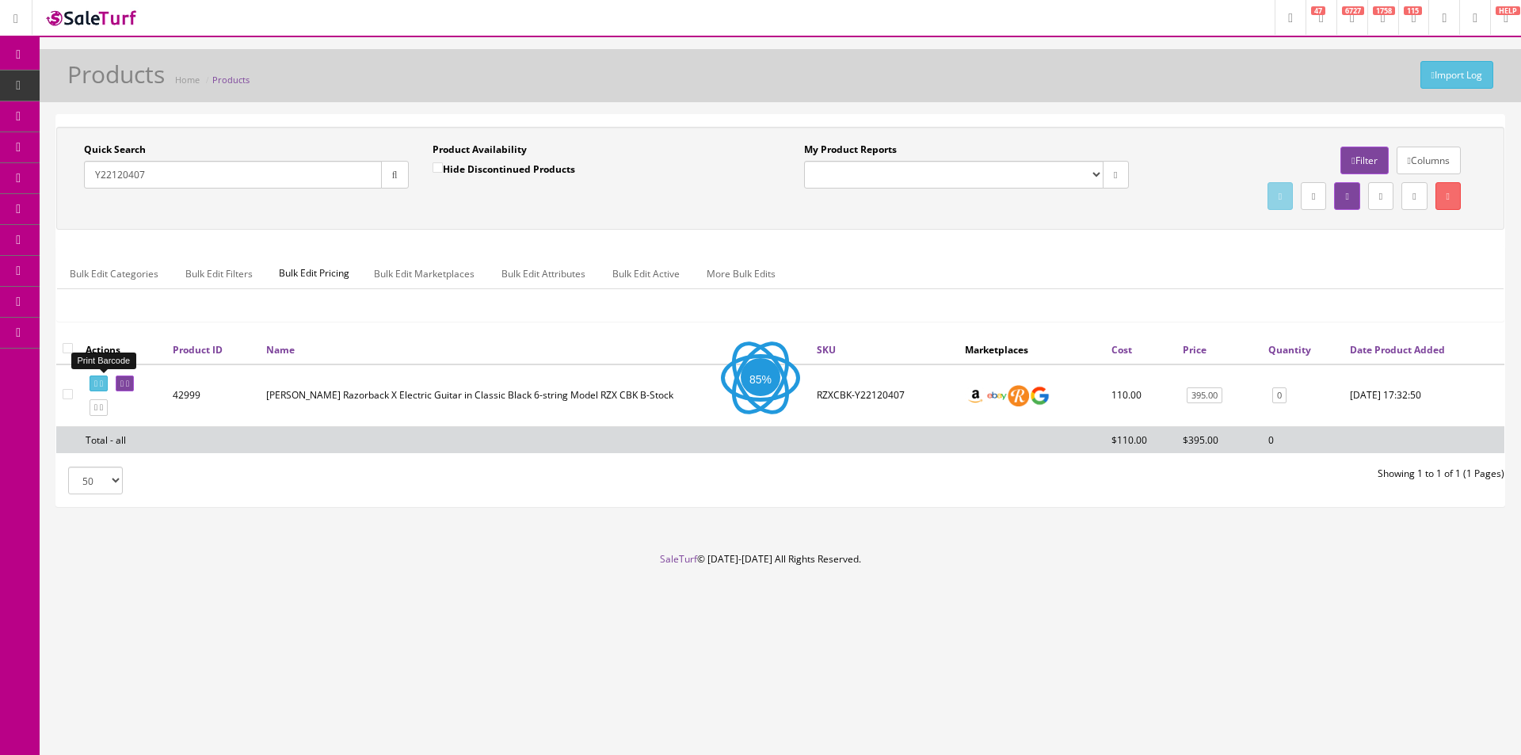
click at [104, 375] on link at bounding box center [99, 383] width 18 height 17
click at [656, 110] on div "Import Log Products Home Products Quick Search Y22120407 Date From Product Avai…" at bounding box center [780, 300] width 1481 height 503
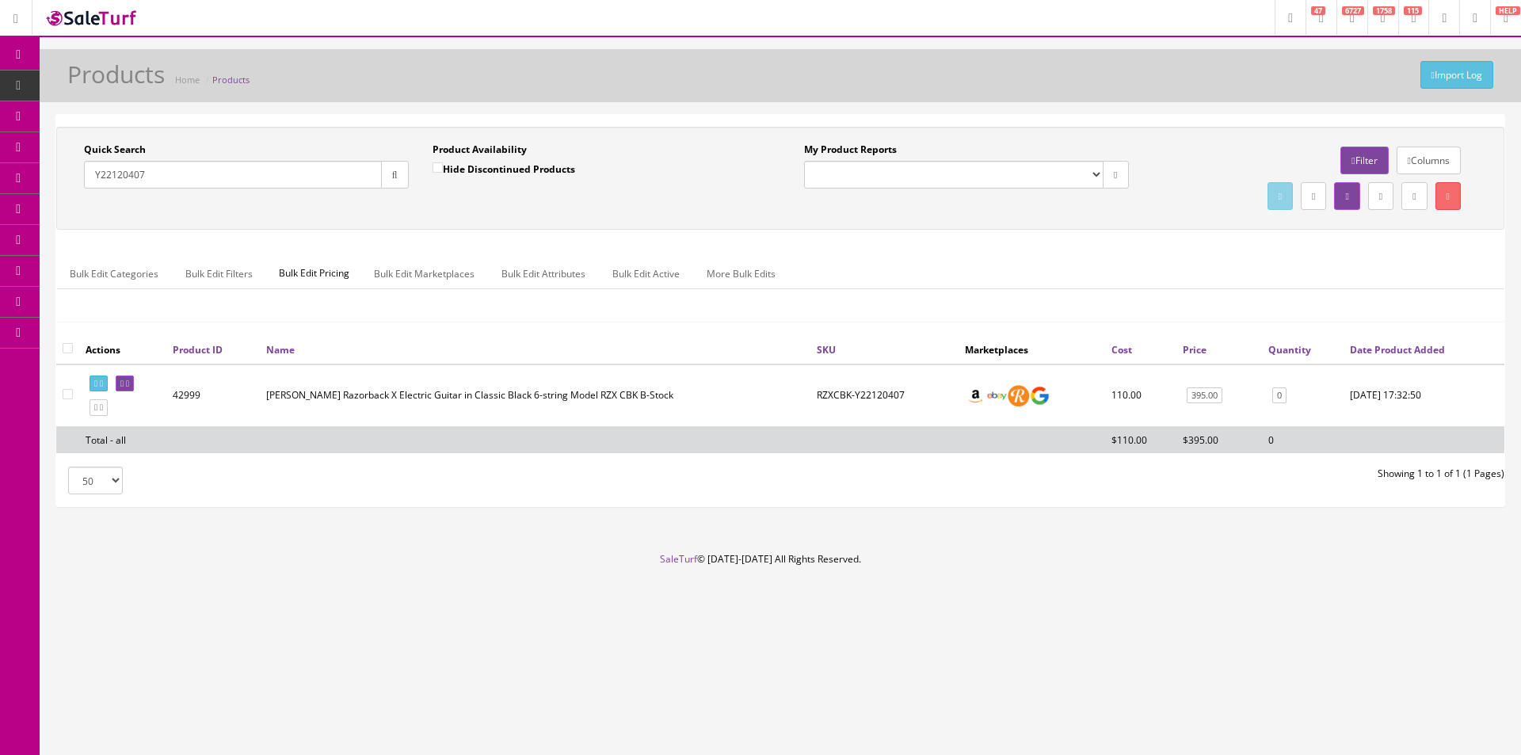
click at [656, 110] on div "Import Log Products Home Products Quick Search Y22120407 Date From Product Avai…" at bounding box center [780, 300] width 1481 height 503
click at [656, 111] on div "Import Log Products Home Products Quick Search Y22120407 Date From Product Avai…" at bounding box center [780, 300] width 1481 height 503
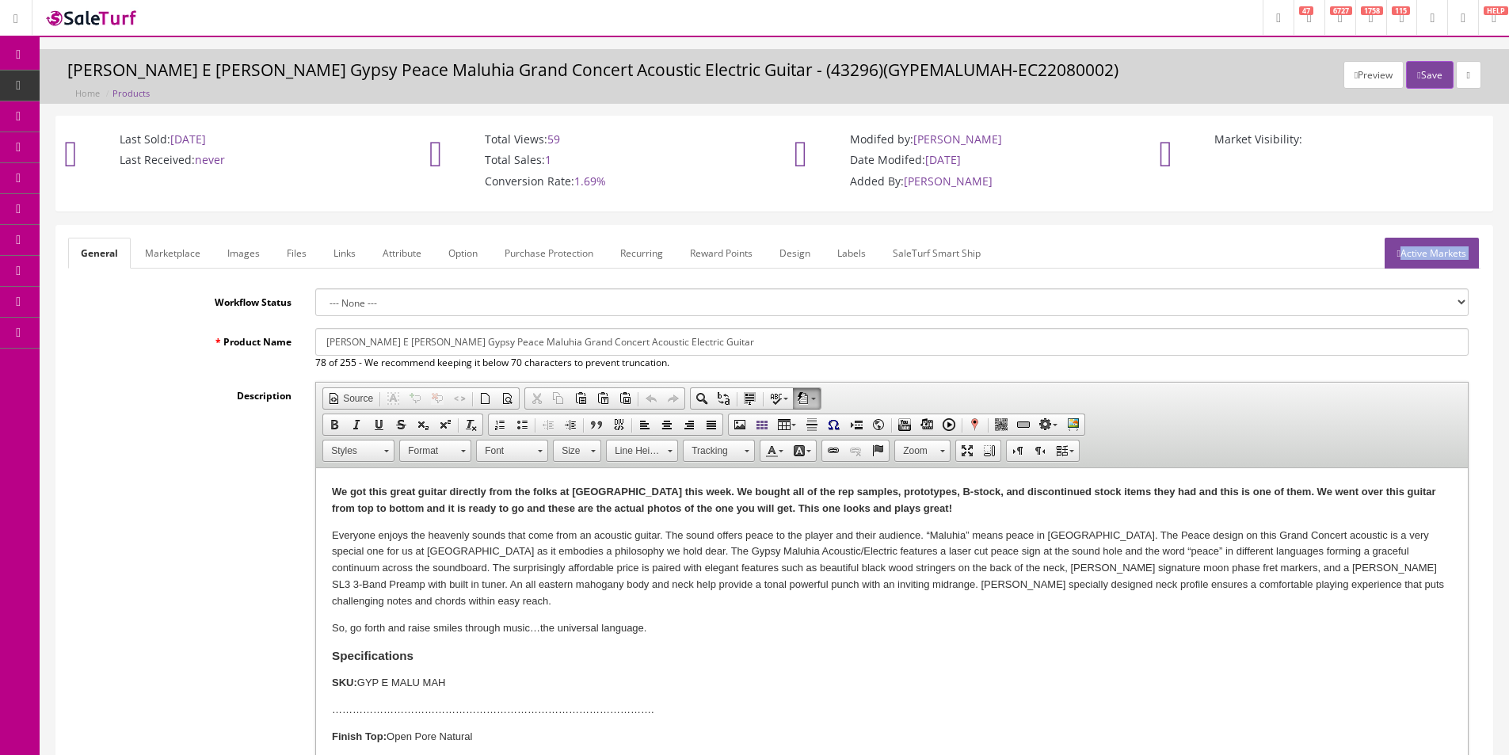
click at [98, 79] on icon at bounding box center [91, 84] width 17 height 13
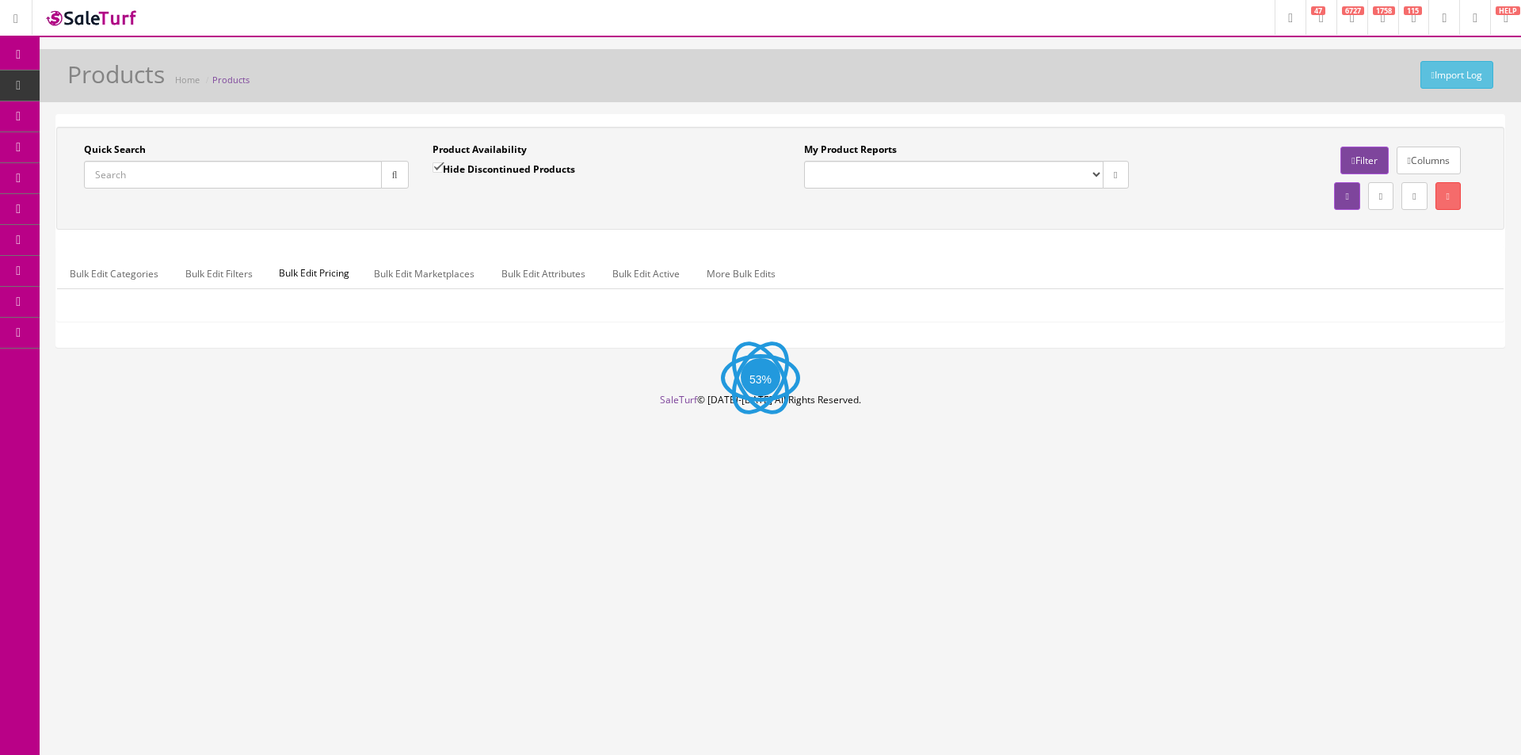
click at [370, 177] on input "Quick Search" at bounding box center [233, 175] width 298 height 28
paste input "A24050673"
type input "A24050673"
click at [443, 172] on input "Hide Discontinued Products" at bounding box center [437, 167] width 10 height 10
checkbox input "false"
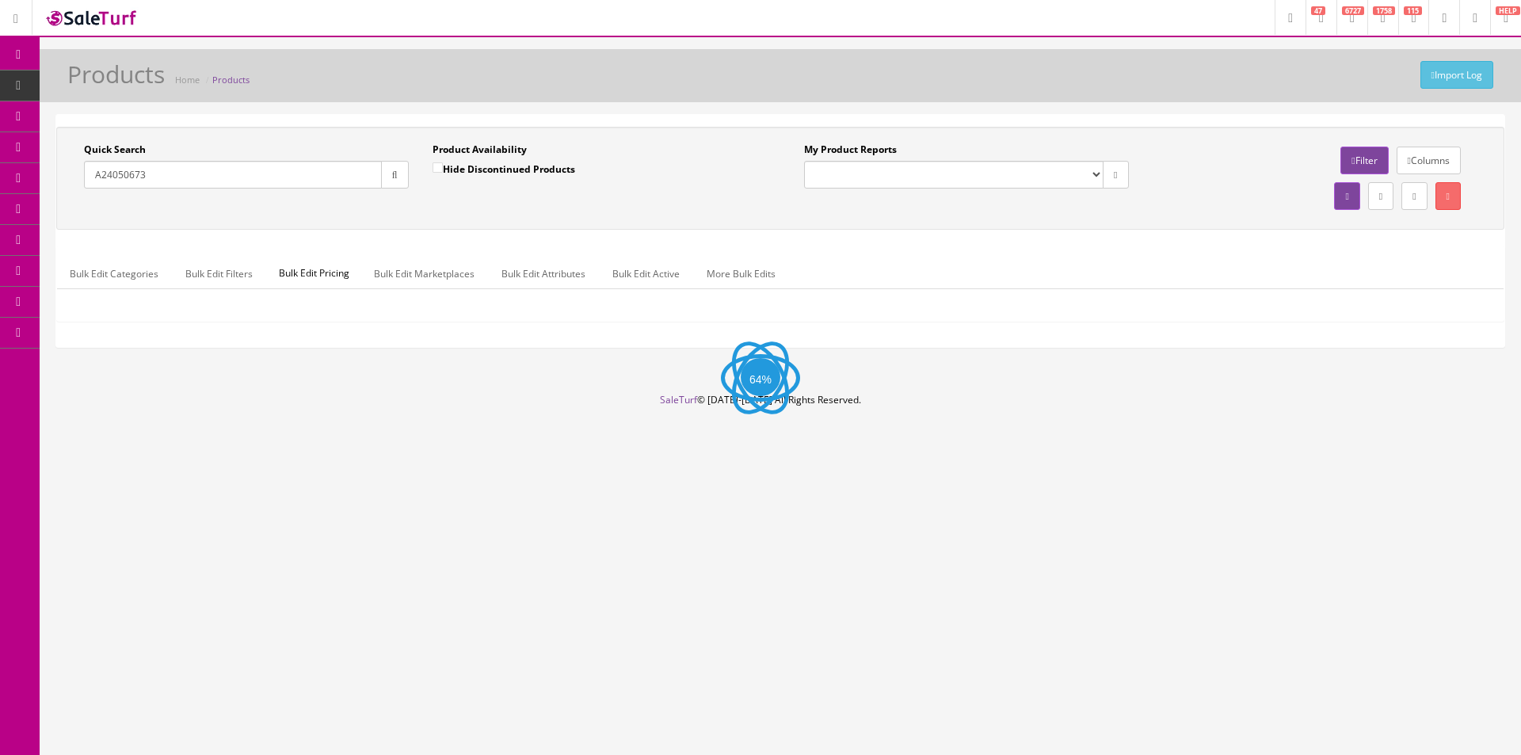
click at [402, 175] on button "button" at bounding box center [395, 175] width 28 height 28
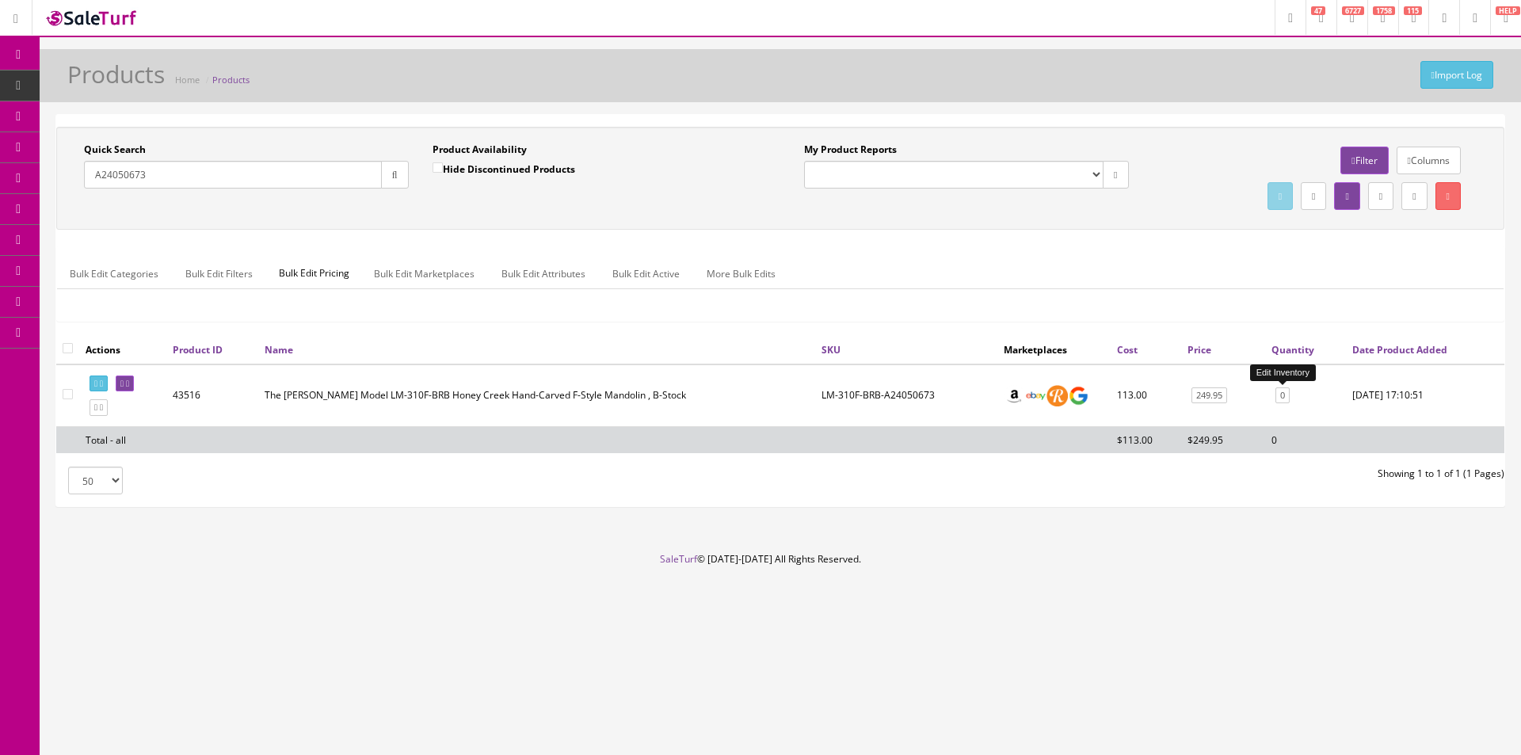
click at [1286, 391] on link "0" at bounding box center [1282, 395] width 14 height 17
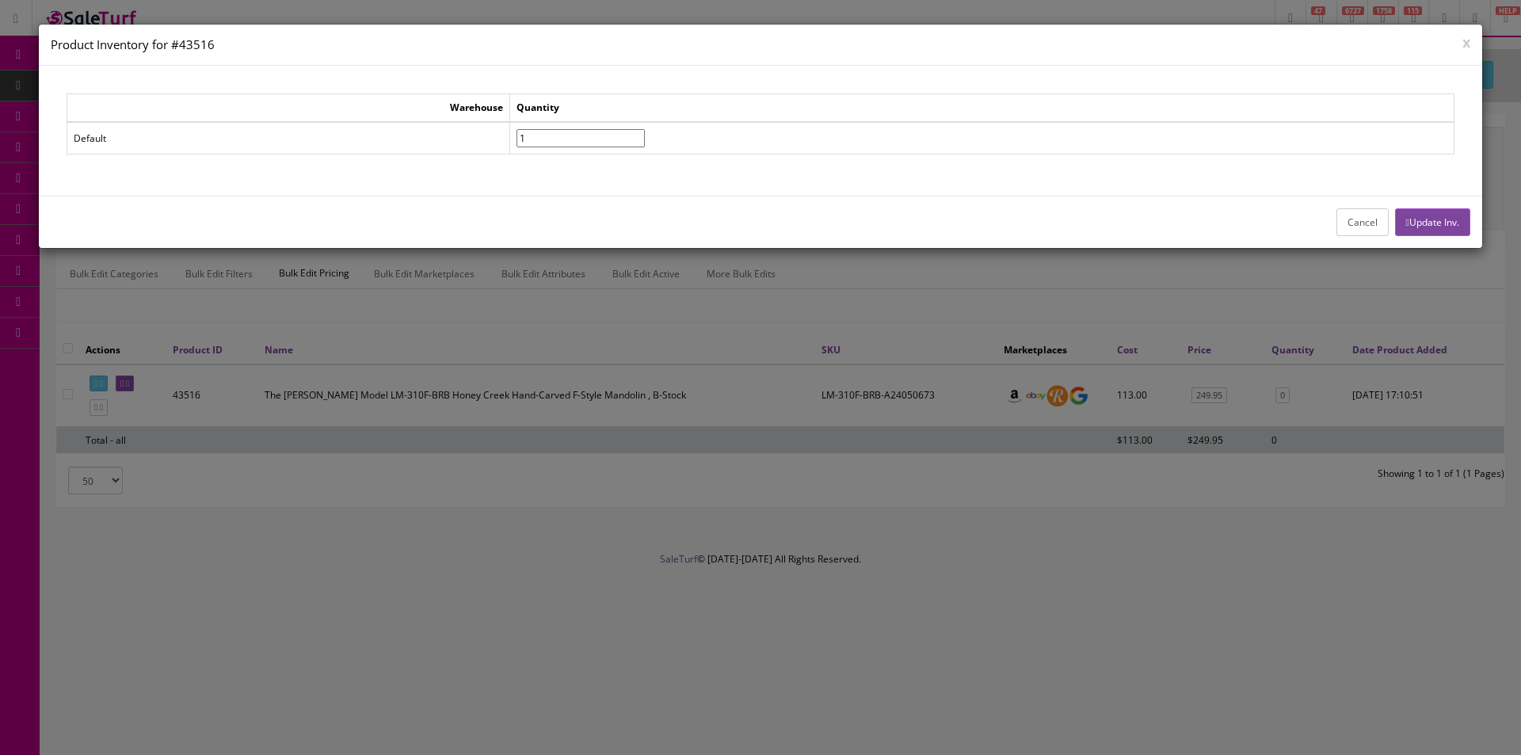
type input"] "1"
click at [645, 132] on input"] "1" at bounding box center [580, 138] width 128 height 18
click at [1448, 224] on button "Update Inv." at bounding box center [1432, 222] width 75 height 28
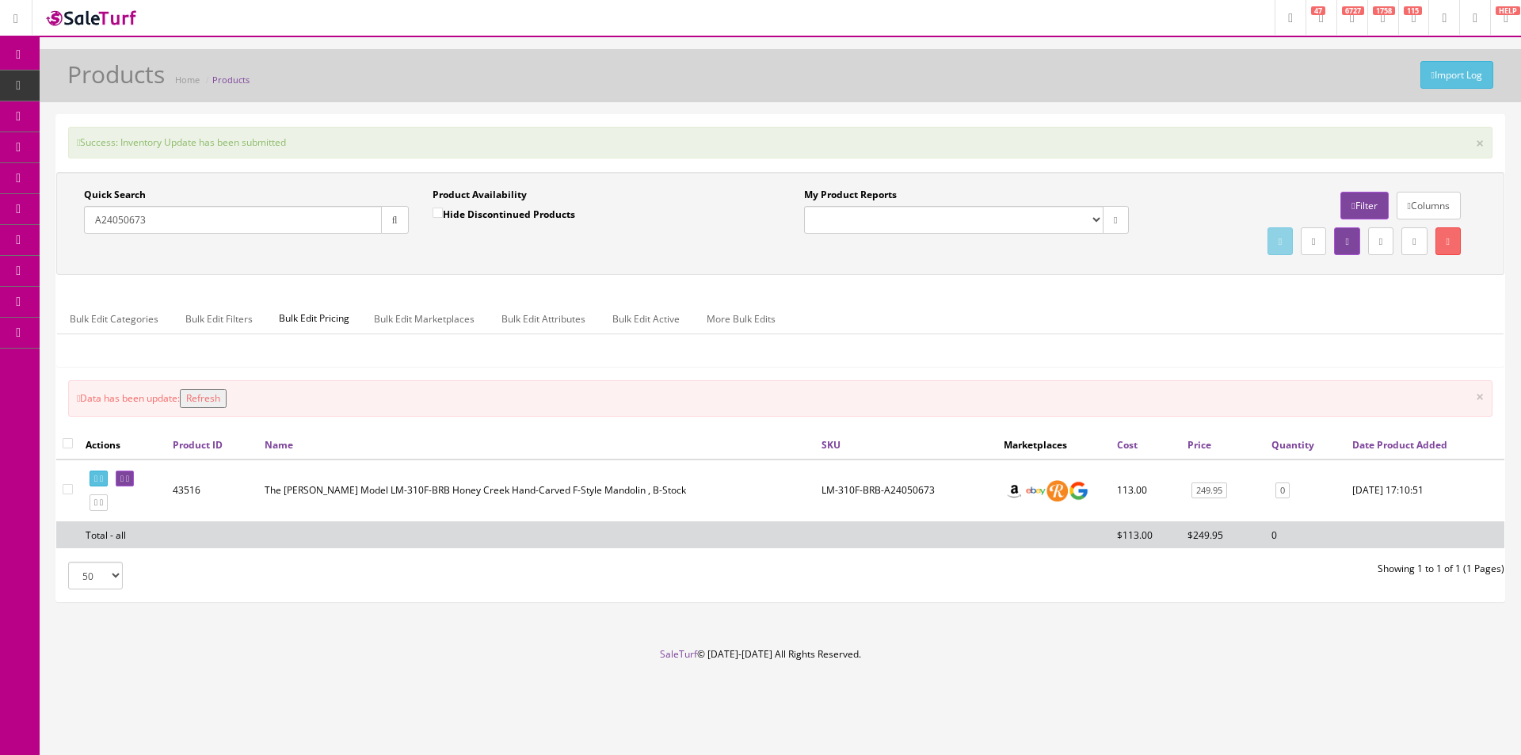
click at [261, 231] on input "A24050673" at bounding box center [233, 220] width 298 height 28
paste input "80460"
click at [393, 222] on icon "button" at bounding box center [395, 220] width 6 height 10
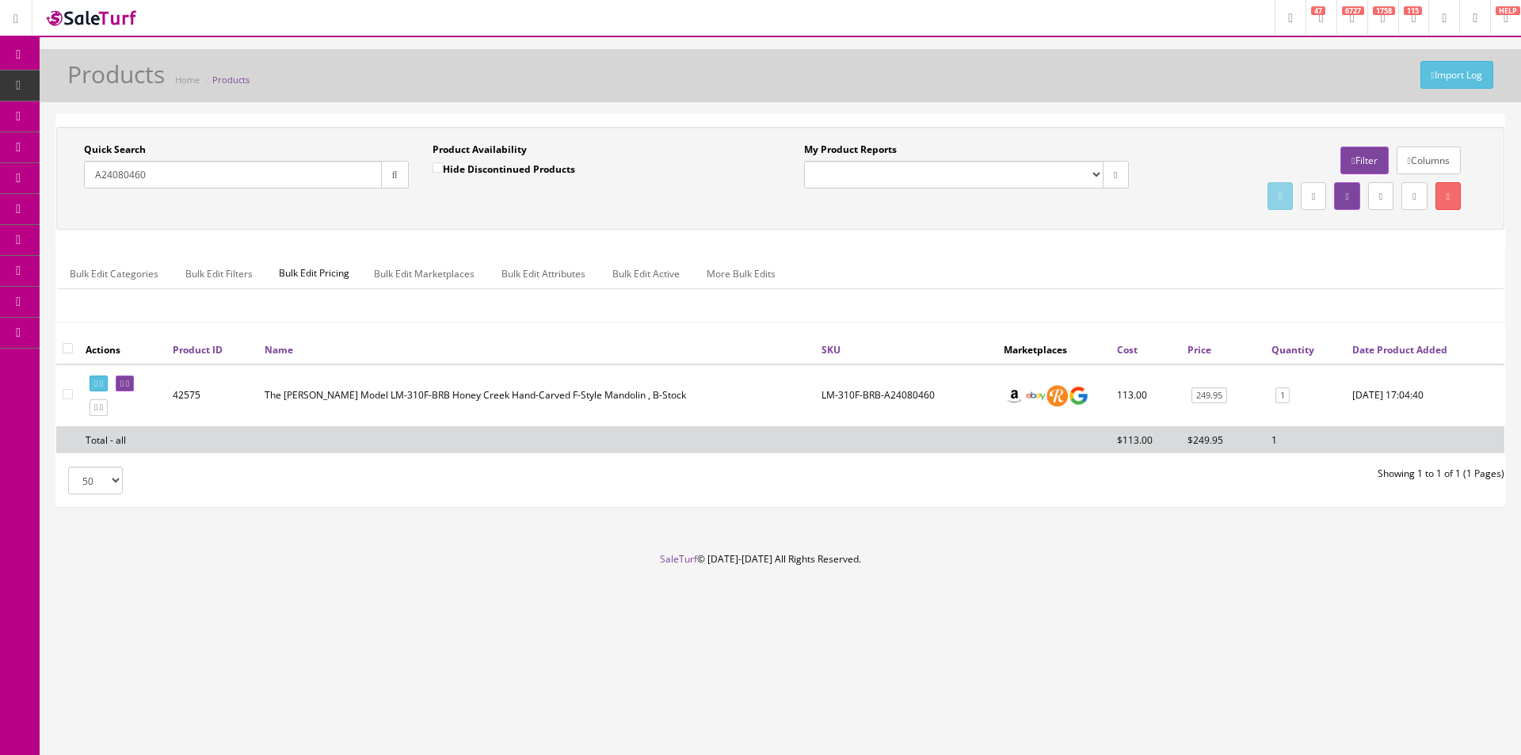
click at [990, 208] on div "My Product Reports Amazon FMIC Audit Market Errors (InStock) Marketplace Errors…" at bounding box center [1140, 178] width 720 height 71
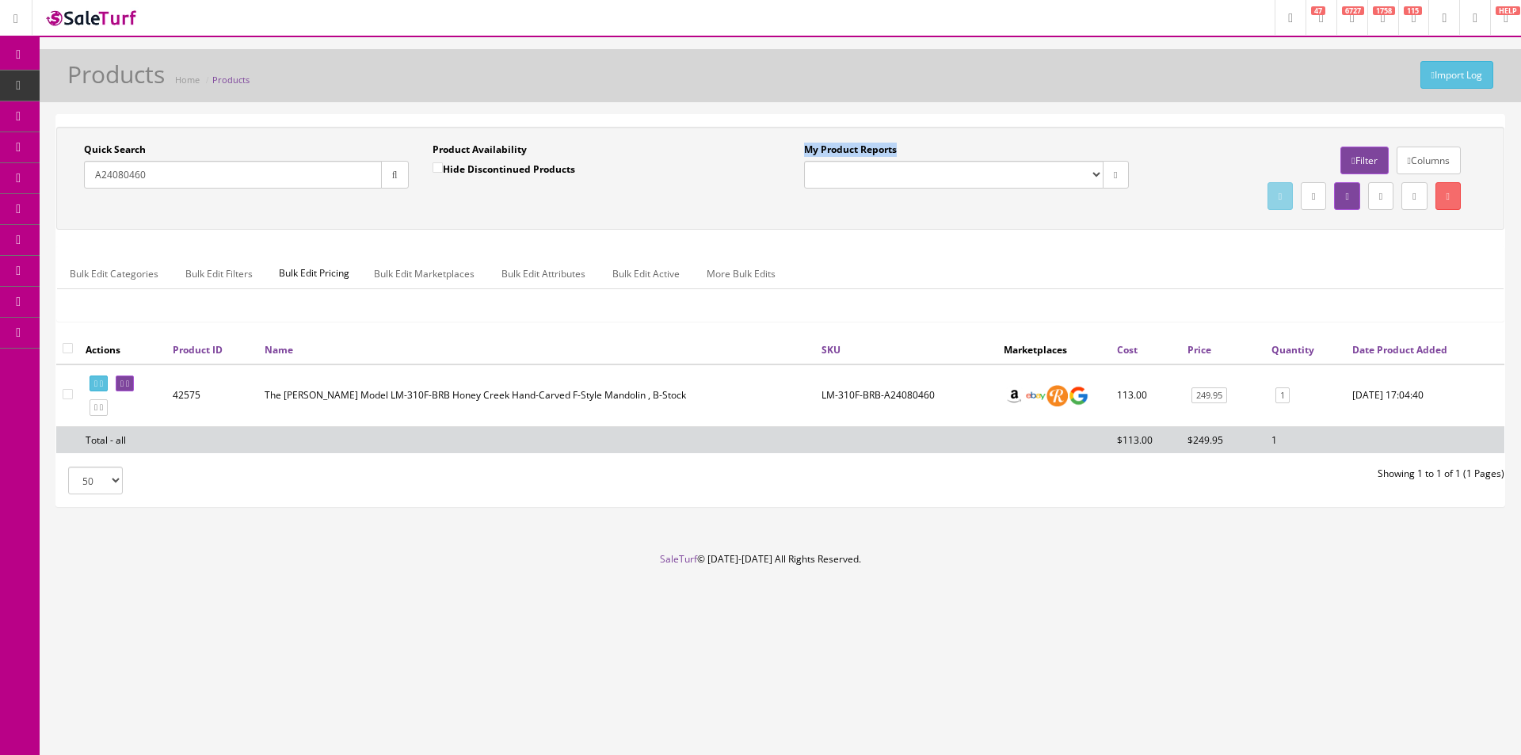
click at [990, 208] on div "My Product Reports Amazon FMIC Audit Market Errors (InStock) Marketplace Errors…" at bounding box center [1140, 178] width 720 height 71
drag, startPoint x: 990, startPoint y: 208, endPoint x: 1393, endPoint y: 311, distance: 415.9
click at [994, 211] on div "My Product Reports Amazon FMIC Audit Market Errors (InStock) Marketplace Errors…" at bounding box center [1140, 178] width 720 height 71
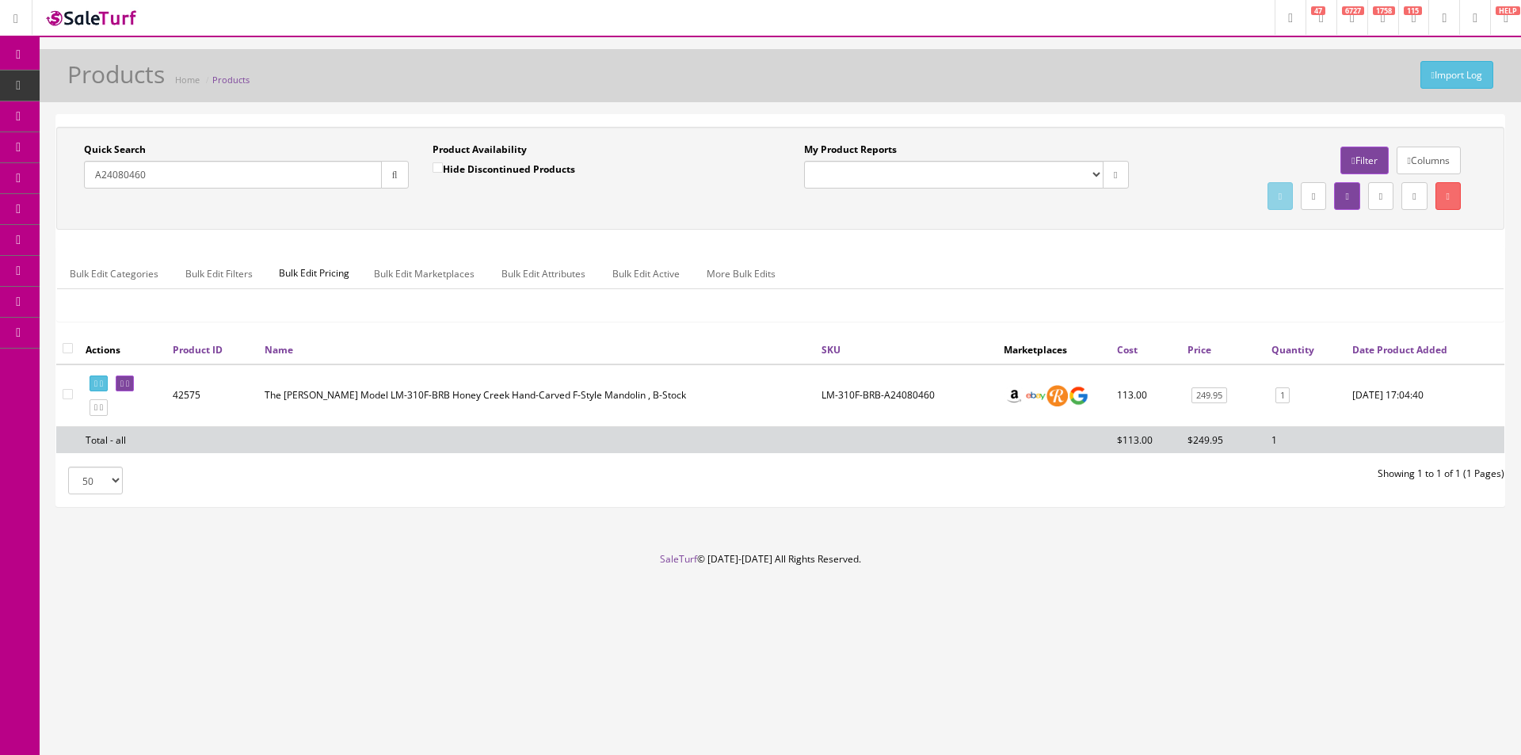
click at [990, 234] on div "Quick Search A24080460 Date From Product Availability Hide Discontinued Product…" at bounding box center [780, 231] width 1448 height 208
click at [990, 235] on div "Quick Search A24080460 Date From Product Availability Hide Discontinued Product…" at bounding box center [780, 231] width 1448 height 208
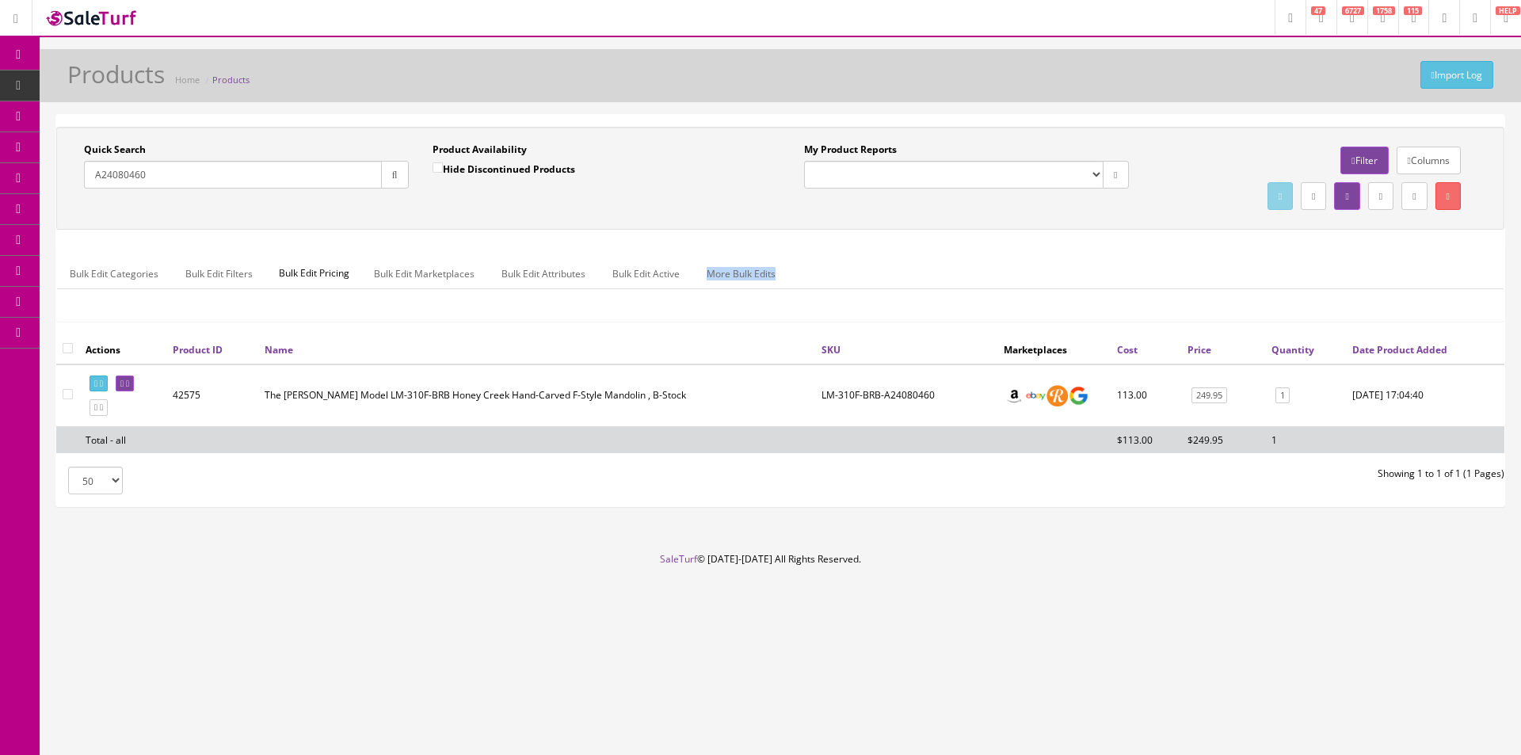
click at [990, 235] on div "Quick Search A24080460 Date From Product Availability Hide Discontinued Product…" at bounding box center [780, 231] width 1448 height 208
drag, startPoint x: 990, startPoint y: 235, endPoint x: 1107, endPoint y: 241, distance: 116.6
click at [991, 235] on div "Quick Search A24080460 Date From Product Availability Hide Discontinued Product…" at bounding box center [780, 231] width 1448 height 208
click at [1113, 70] on div "Import Log Products Home Products" at bounding box center [779, 80] width 1457 height 38
drag, startPoint x: 1114, startPoint y: 69, endPoint x: 1092, endPoint y: 1, distance: 71.6
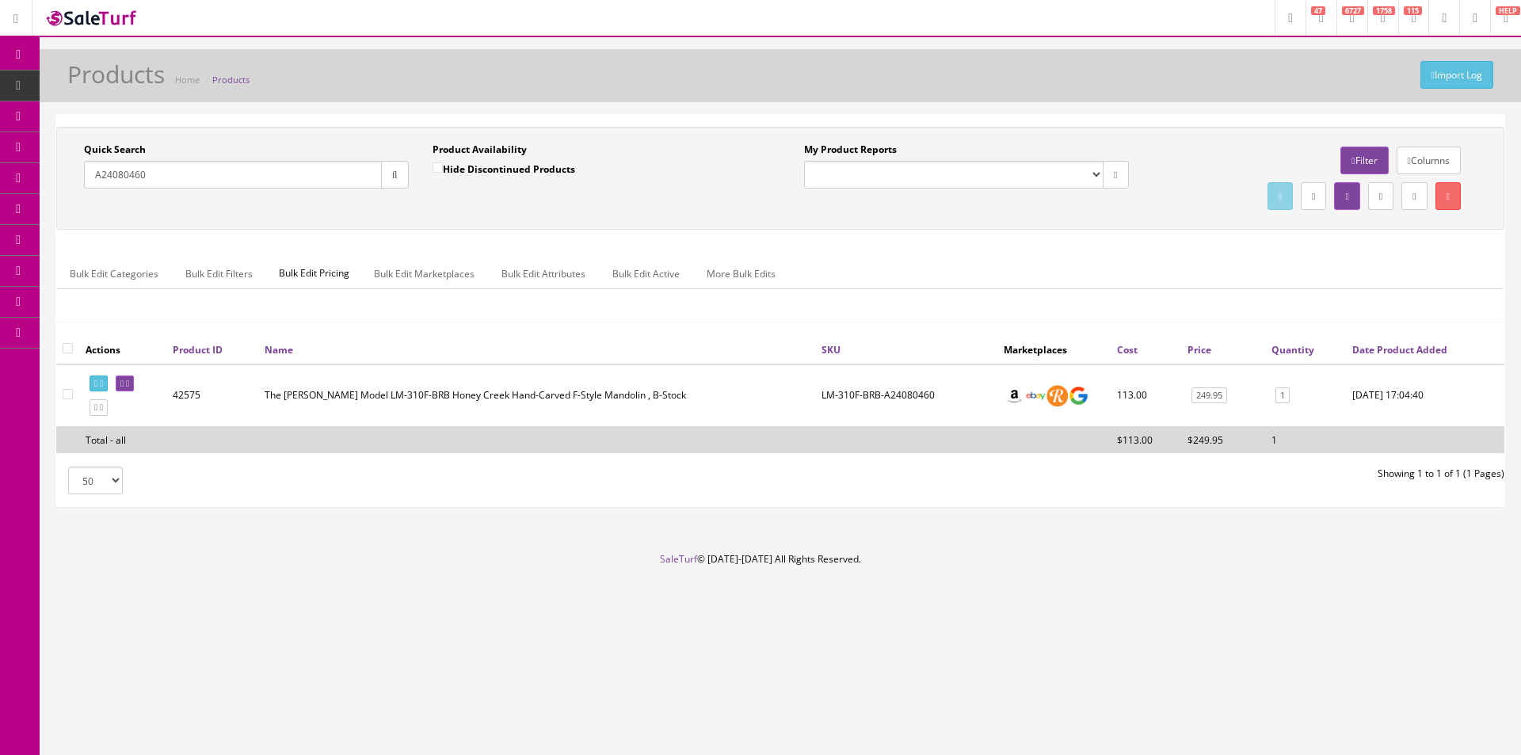
click at [1114, 66] on div "Import Log Products Home Products" at bounding box center [779, 80] width 1457 height 38
click at [171, 166] on input "A24080460" at bounding box center [233, 175] width 298 height 28
type input "540PIII"
click at [229, 232] on div "Quick Search 540PIII Date From Product Availability Hide Discontinued Products …" at bounding box center [780, 231] width 1448 height 208
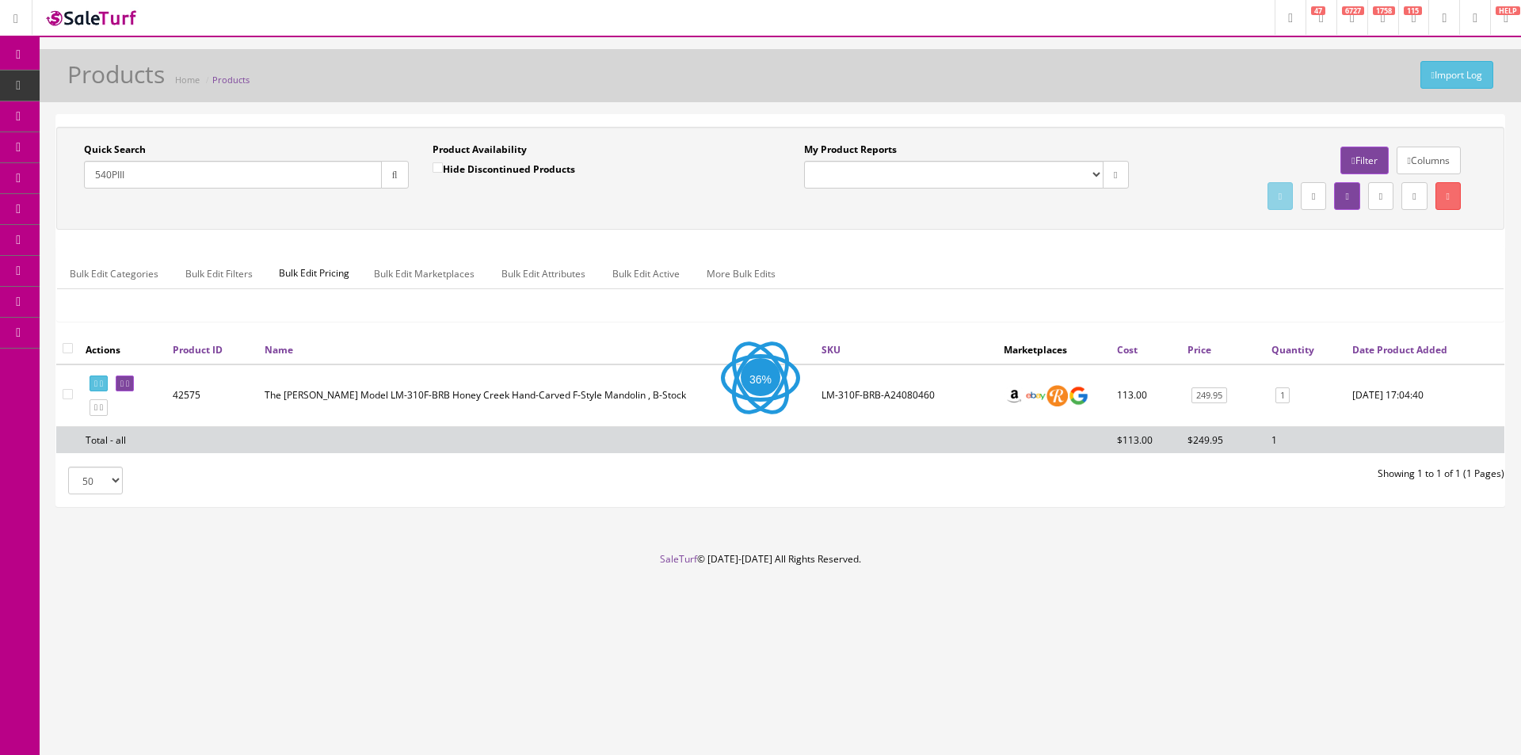
click at [229, 231] on div "Quick Search 540PIII Date From Product Availability Hide Discontinued Products …" at bounding box center [780, 231] width 1448 height 208
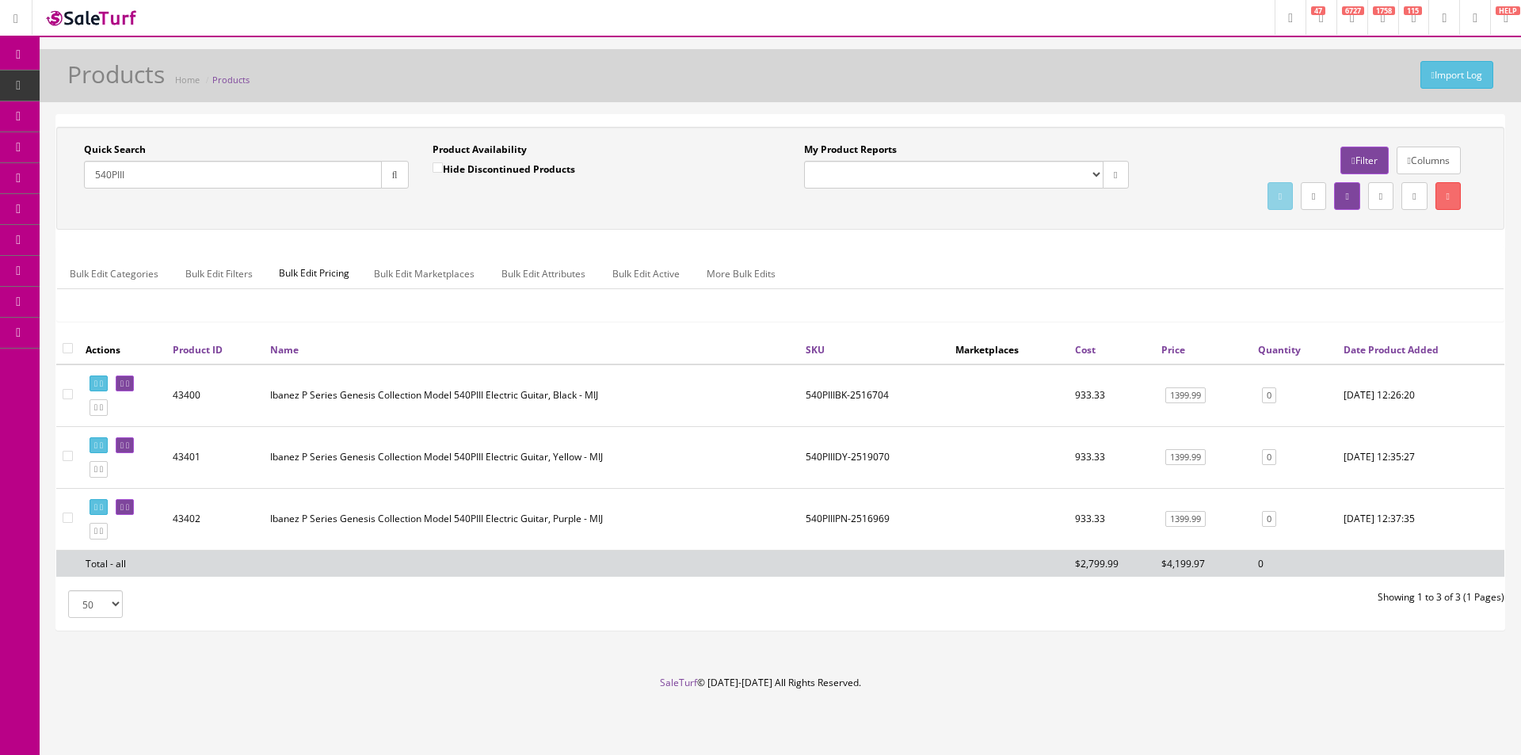
click at [330, 402] on td "Ibanez P Series Genesis Collection Model 540PIII Electric Guitar, Black - MIJ" at bounding box center [531, 395] width 535 height 63
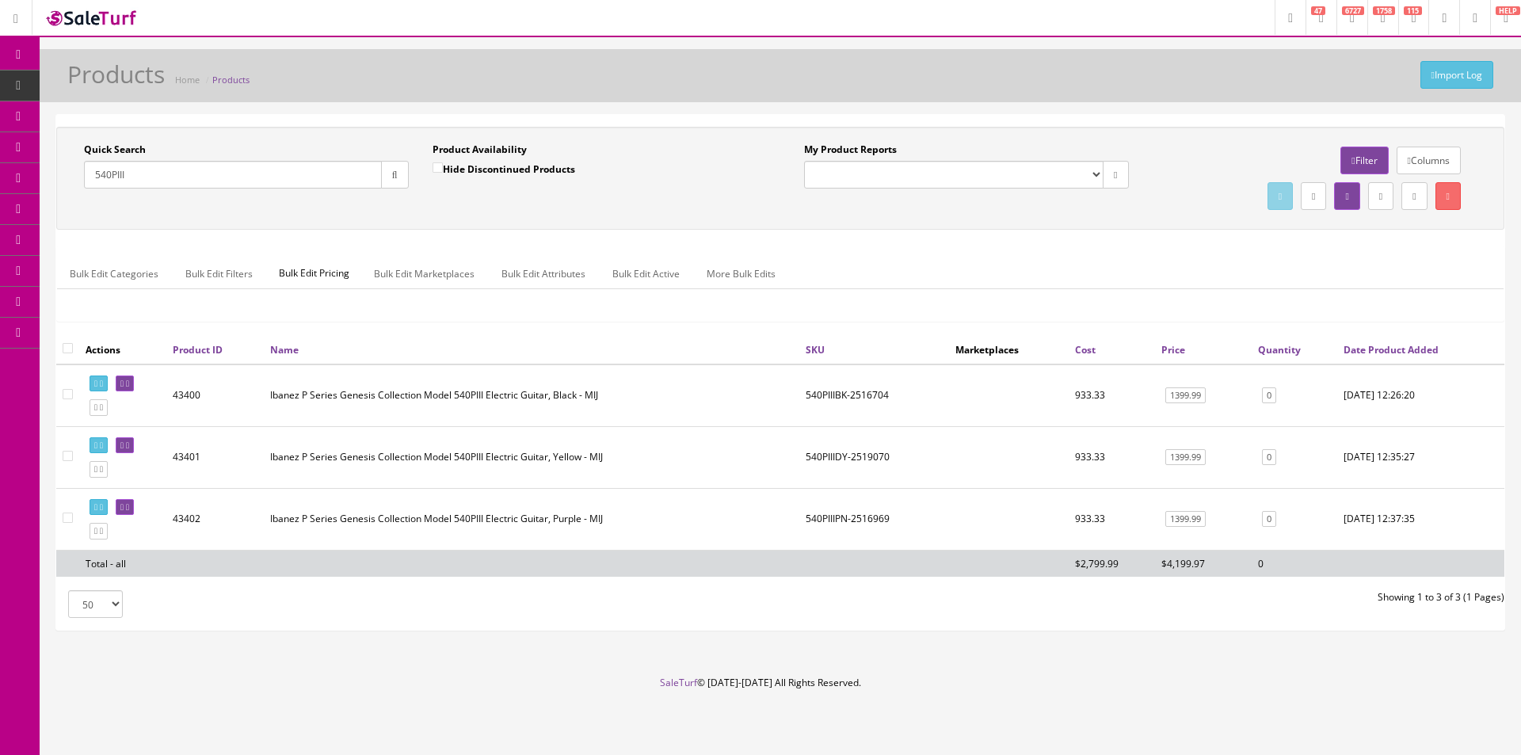
click at [70, 343] on input "checkbox" at bounding box center [68, 348] width 10 height 10
checkbox input "true"
checkbox input"] "true"
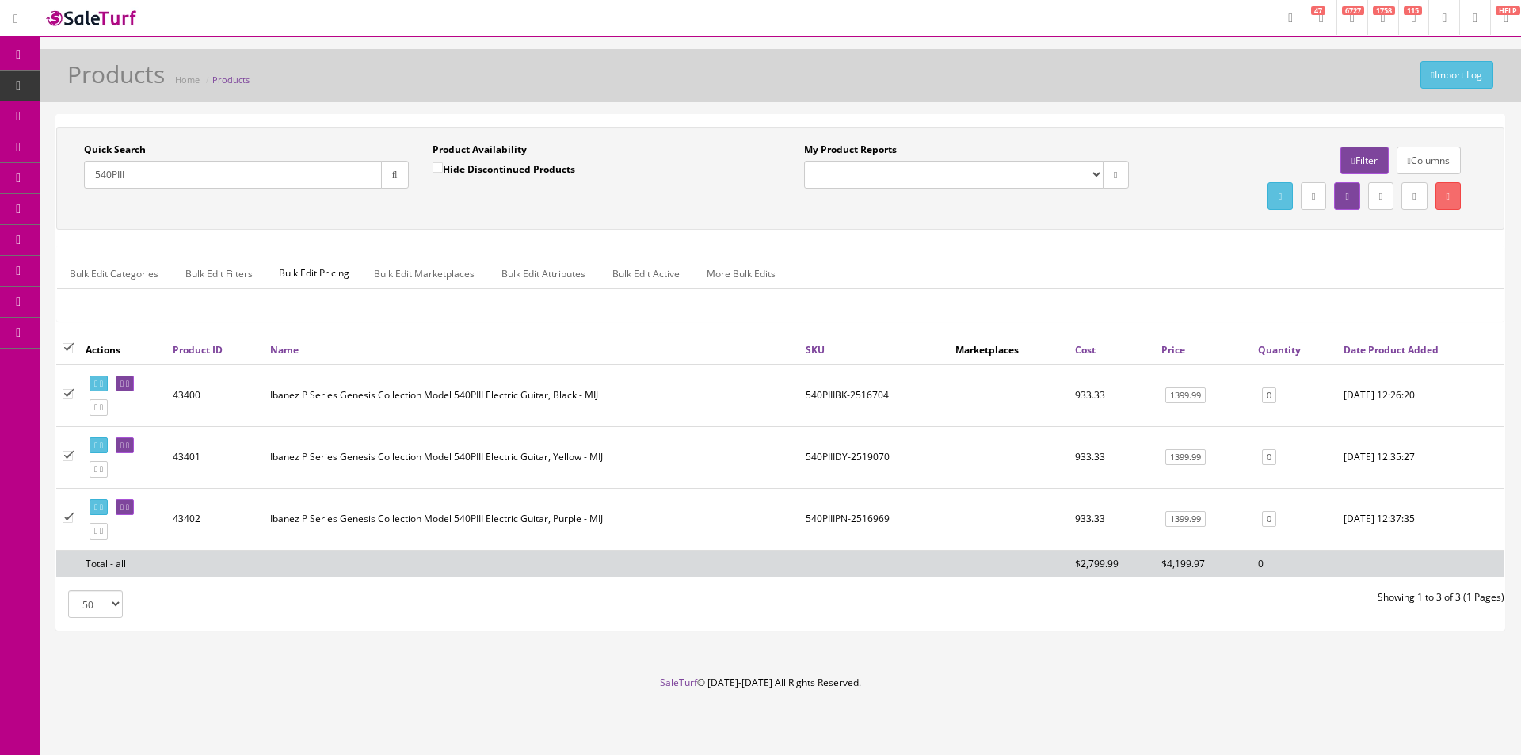
click at [641, 280] on link "Bulk Edit Active" at bounding box center [646, 273] width 93 height 31
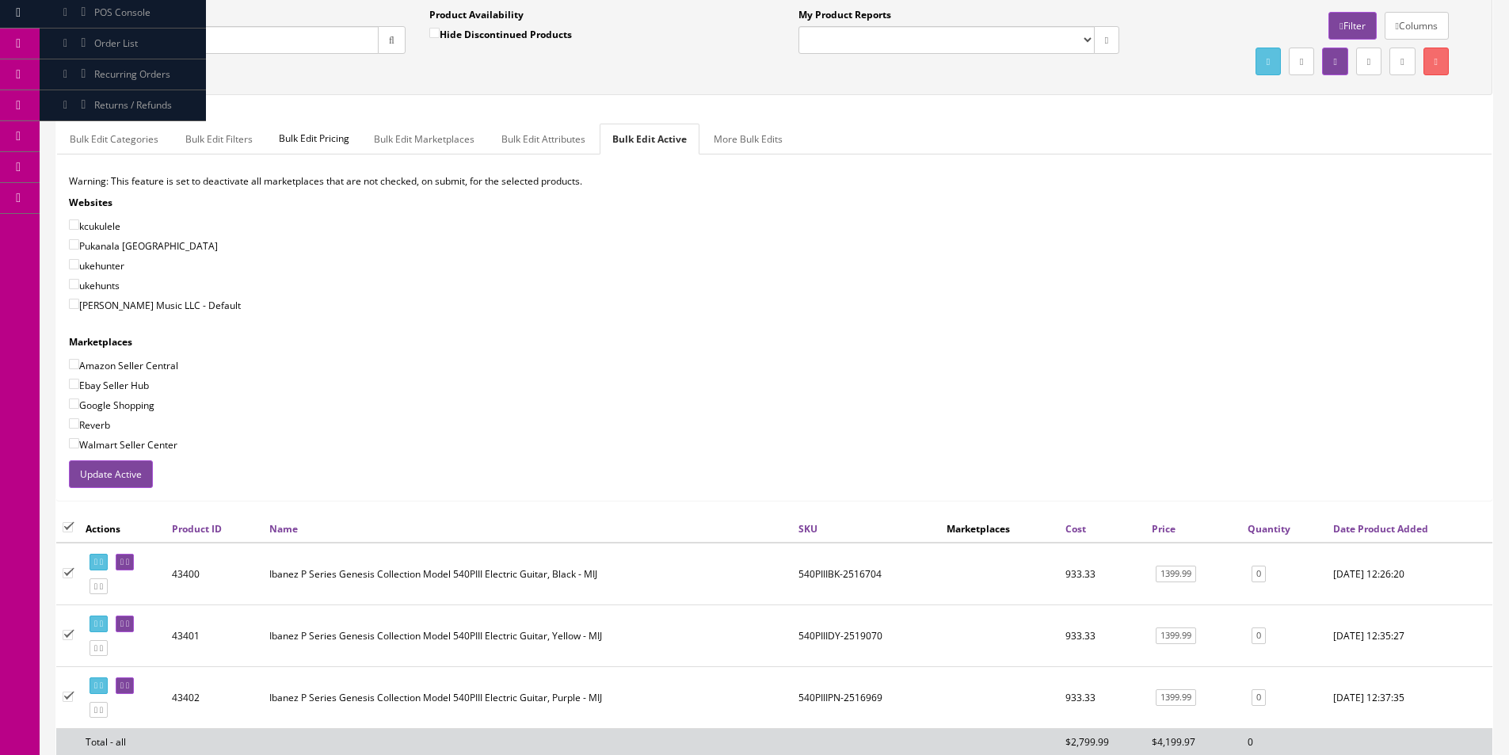
scroll to position [313, 0]
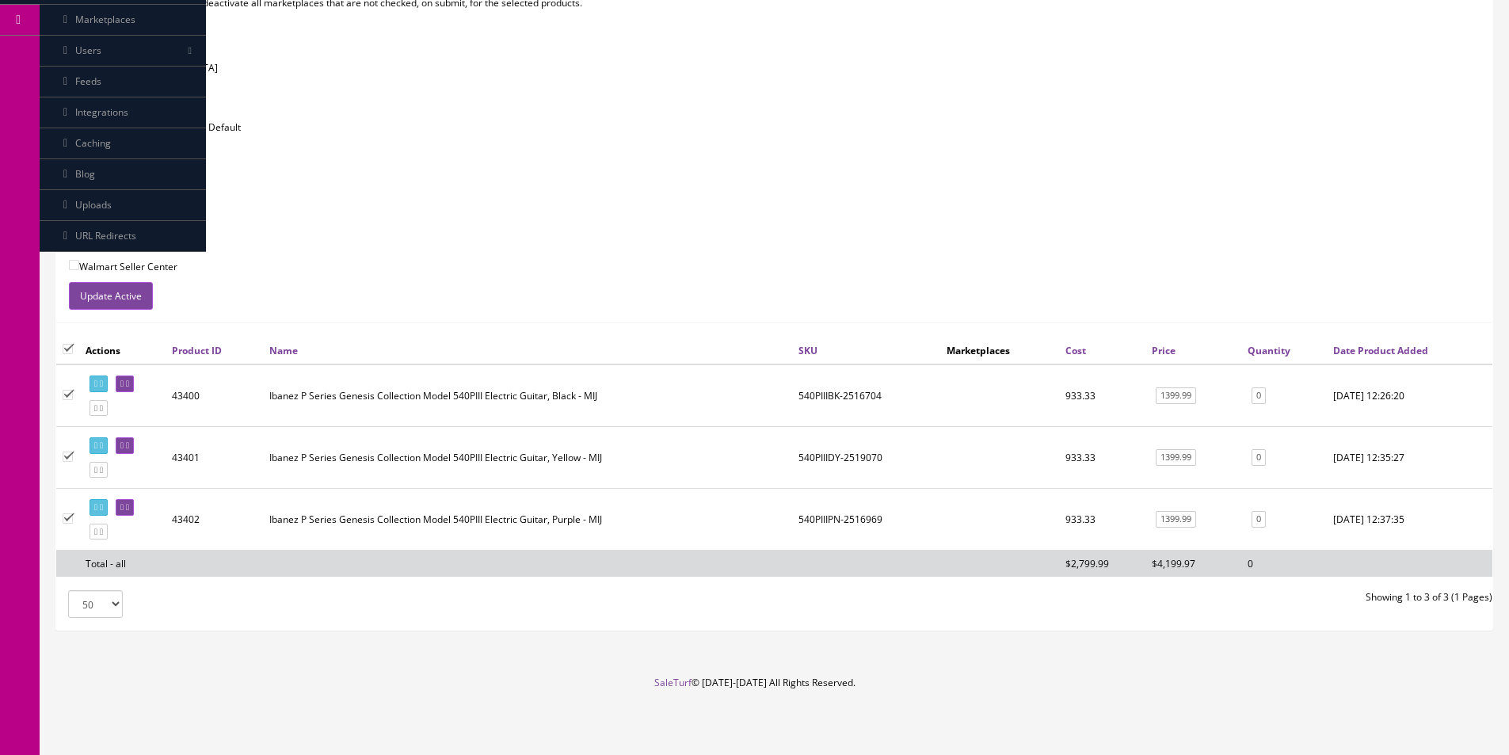
click at [107, 245] on label "Reverb" at bounding box center [89, 246] width 41 height 16
click at [79, 245] on input"] "Reverb" at bounding box center [74, 245] width 10 height 10
checkbox input"] "true"
drag, startPoint x: 121, startPoint y: 224, endPoint x: 125, endPoint y: 206, distance: 18.6
click at [121, 223] on label "Google Shopping" at bounding box center [112, 227] width 86 height 16
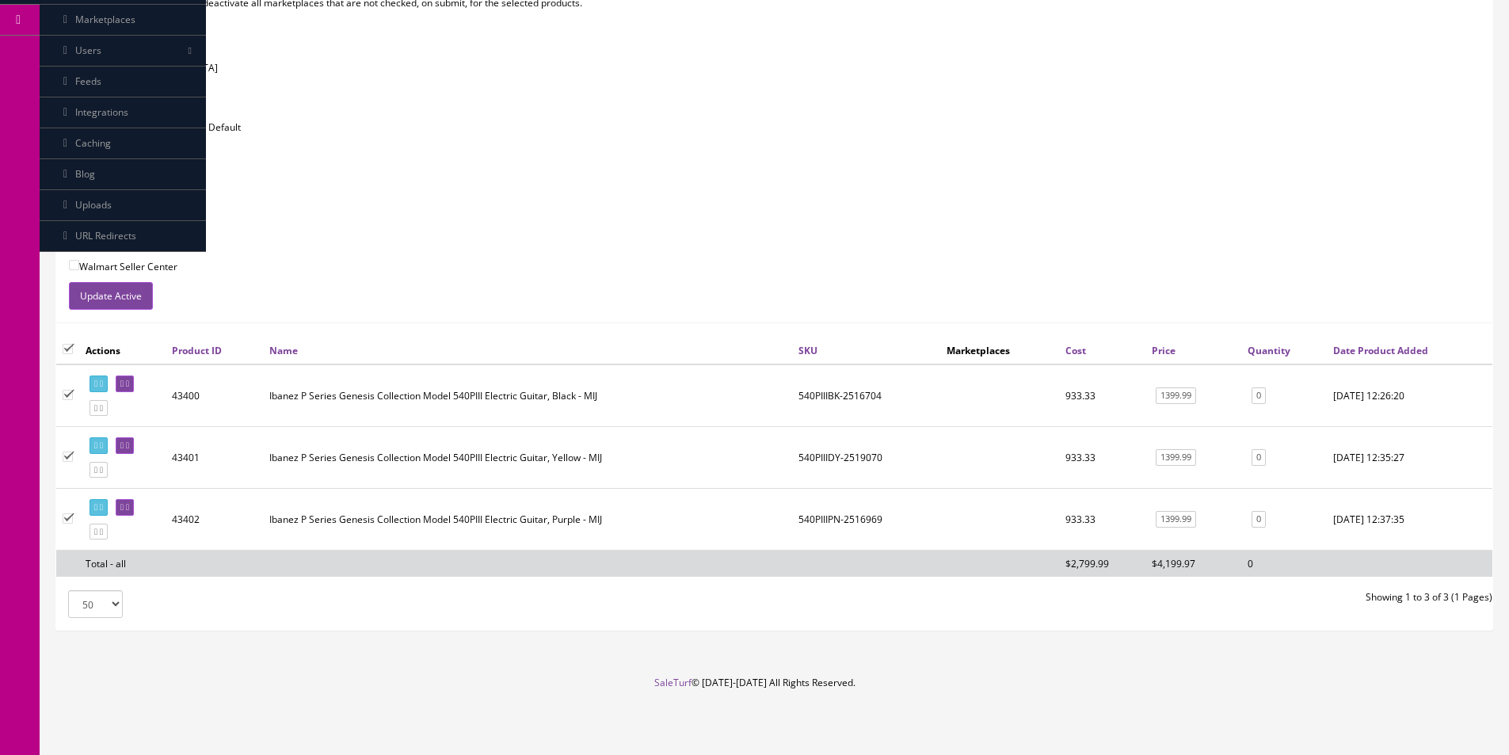
click at [79, 223] on input"] "Google Shopping" at bounding box center [74, 225] width 10 height 10
checkbox input"] "true"
click at [125, 204] on label "Ebay Seller Hub" at bounding box center [109, 207] width 80 height 16
click at [79, 204] on input"] "Ebay Seller Hub" at bounding box center [74, 205] width 10 height 10
checkbox input"] "true"
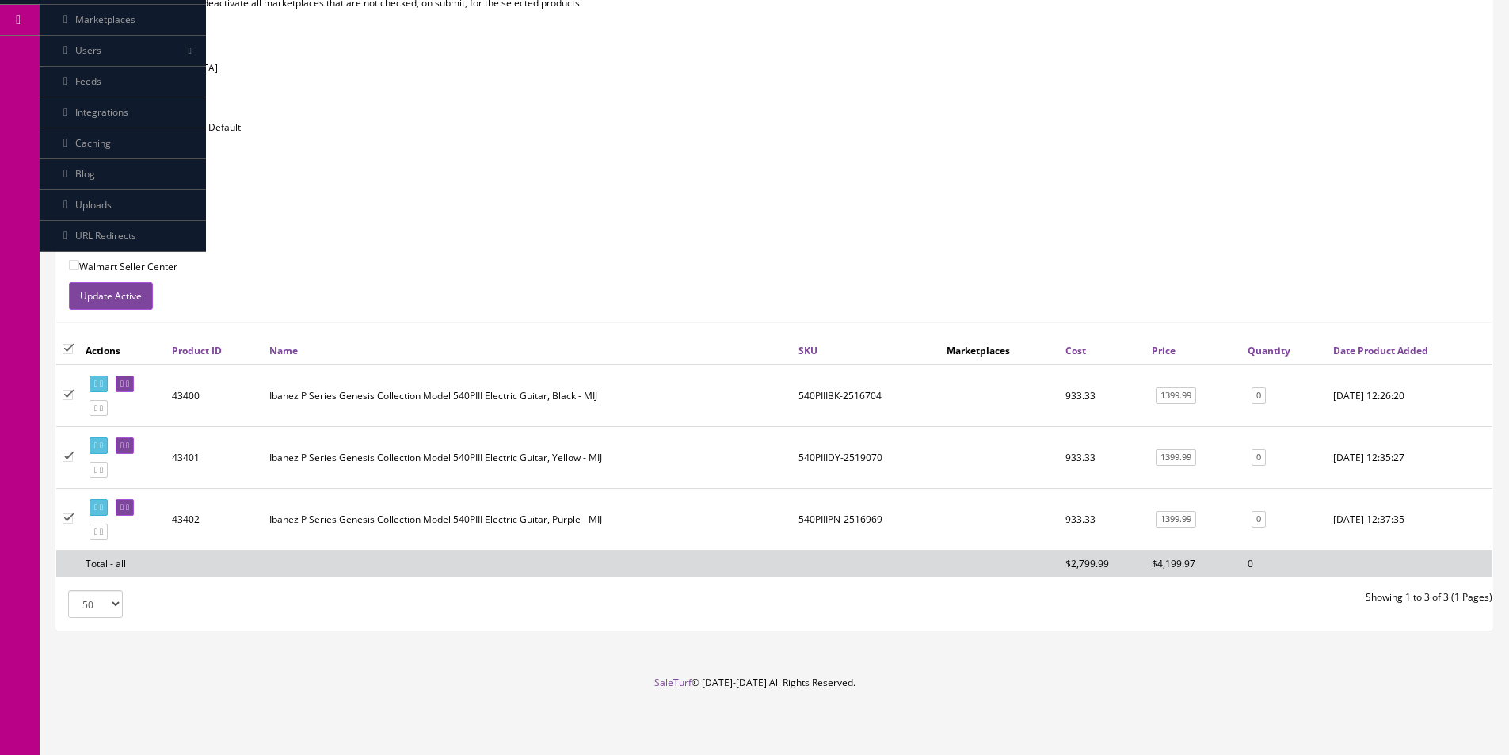
click at [131, 189] on label "Amazon Seller Central" at bounding box center [123, 187] width 109 height 16
click at [79, 189] on input"] "Amazon Seller Central" at bounding box center [74, 186] width 10 height 10
checkbox input"] "true"
click at [128, 131] on label "[PERSON_NAME] Music LLC - Default" at bounding box center [155, 127] width 172 height 16
click at [79, 131] on input"] "[PERSON_NAME] Music LLC - Default" at bounding box center [74, 125] width 10 height 10
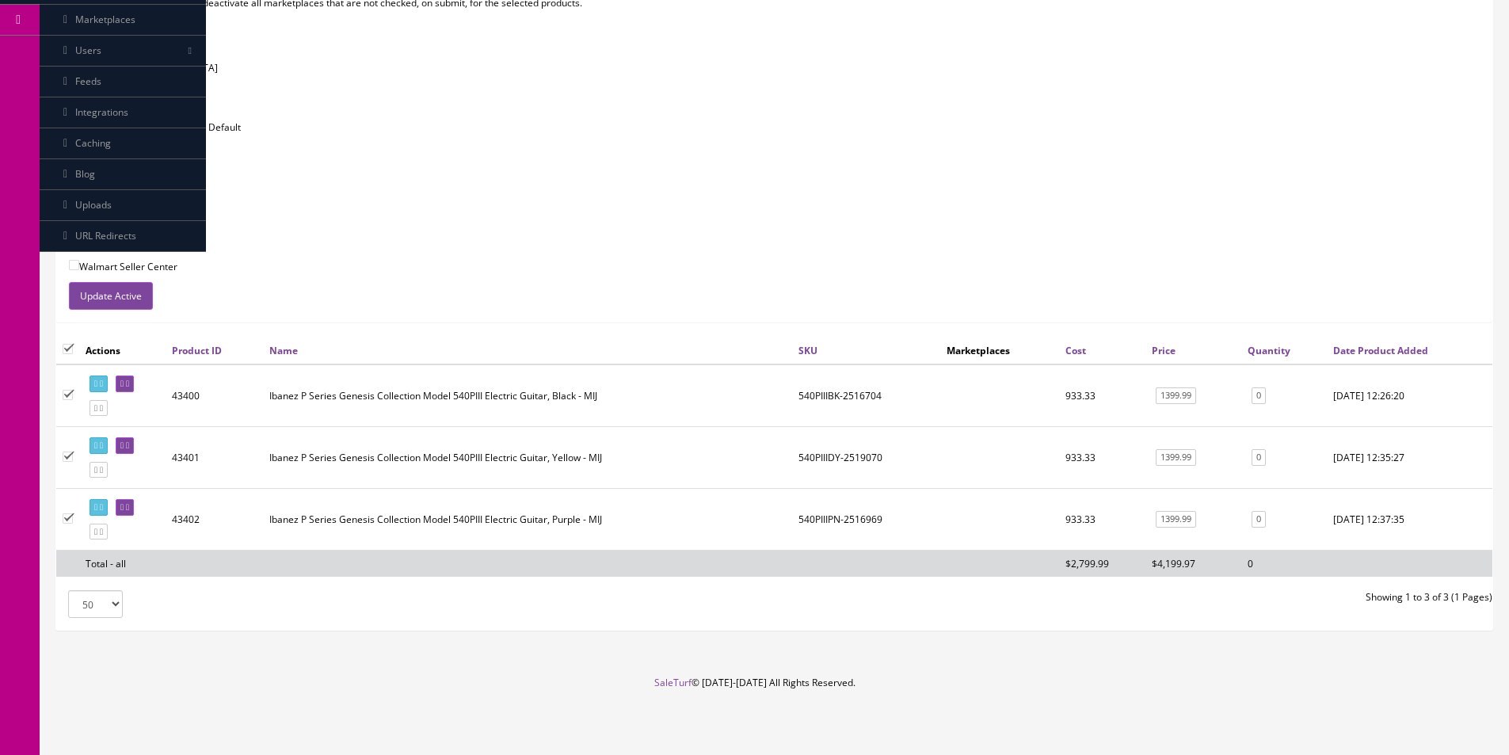
checkbox input"] "true"
click at [129, 288] on button "Update Active" at bounding box center [111, 296] width 84 height 28
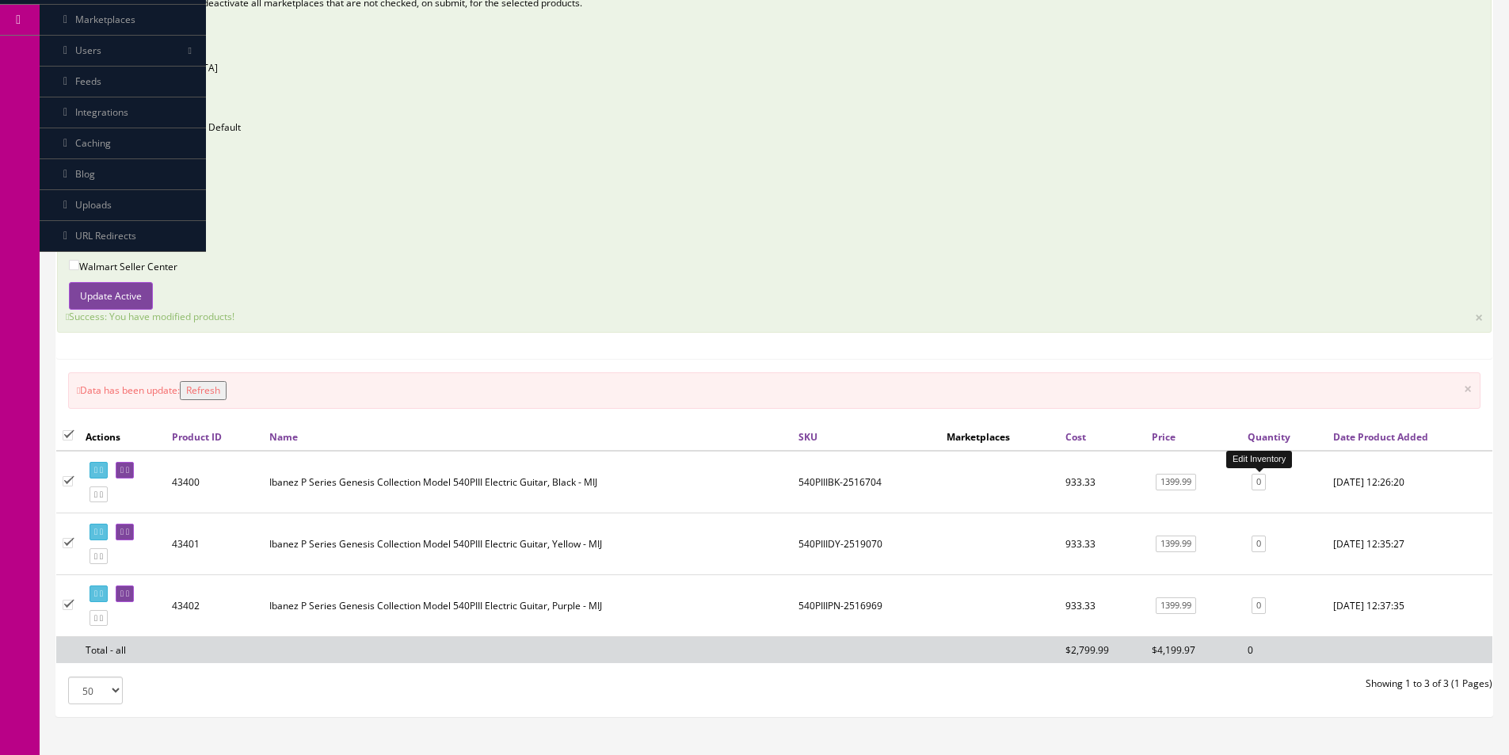
click at [1256, 484] on link "0" at bounding box center [1259, 482] width 14 height 17
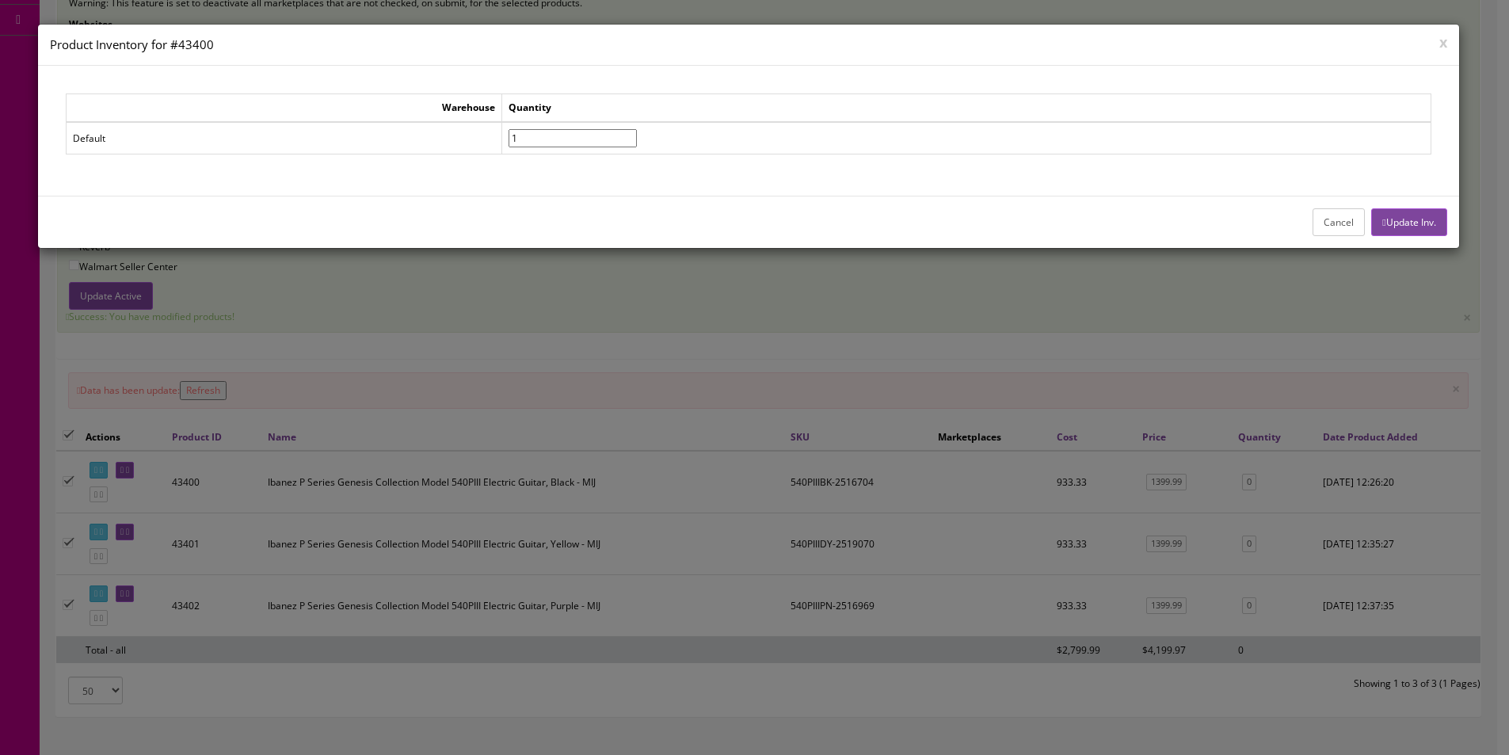
type input"] "1"
click at [637, 135] on input"] "1" at bounding box center [573, 138] width 128 height 18
click at [1449, 211] on div "Cancel Update Inv." at bounding box center [748, 222] width 1421 height 52
click at [1442, 215] on button "Update Inv." at bounding box center [1408, 222] width 75 height 28
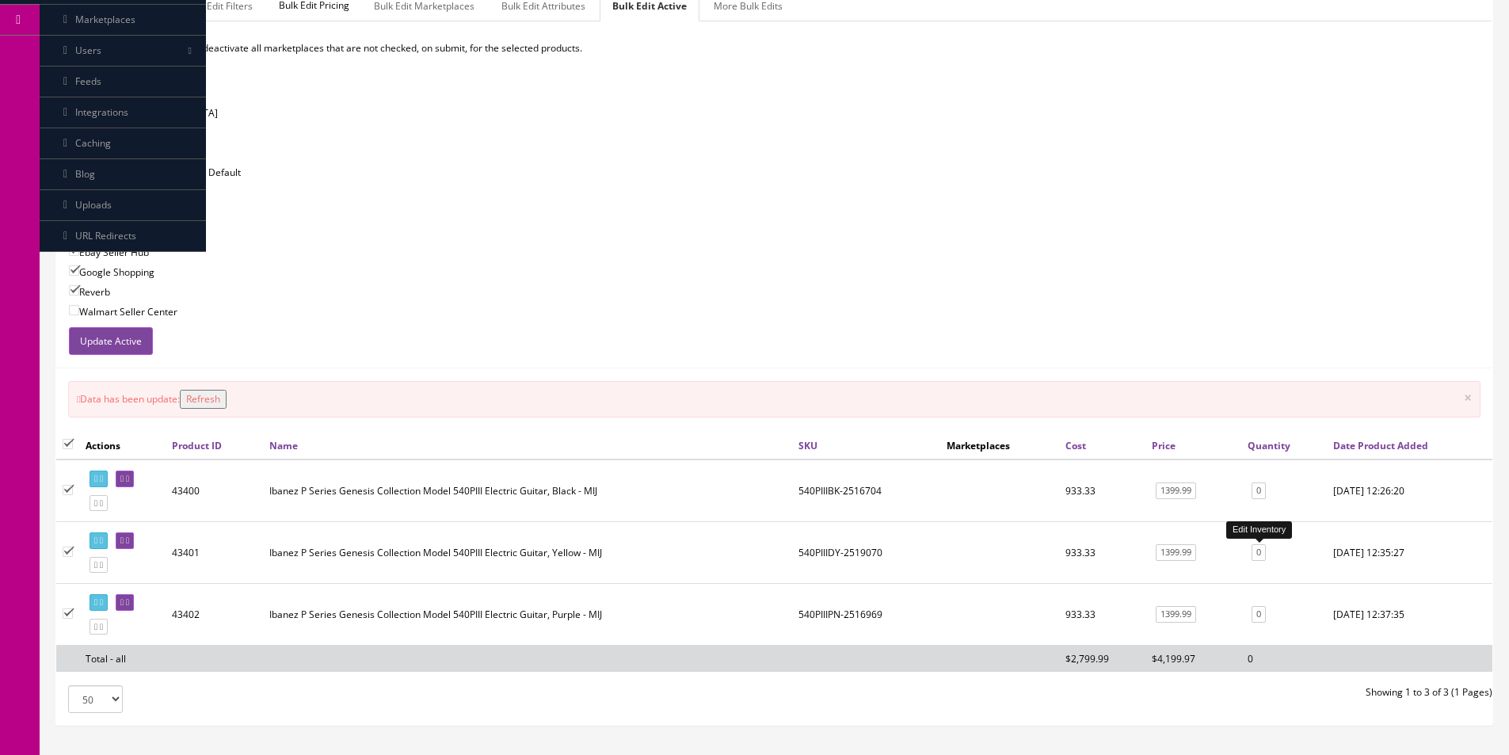
click at [1260, 556] on link "0" at bounding box center [1259, 552] width 14 height 17
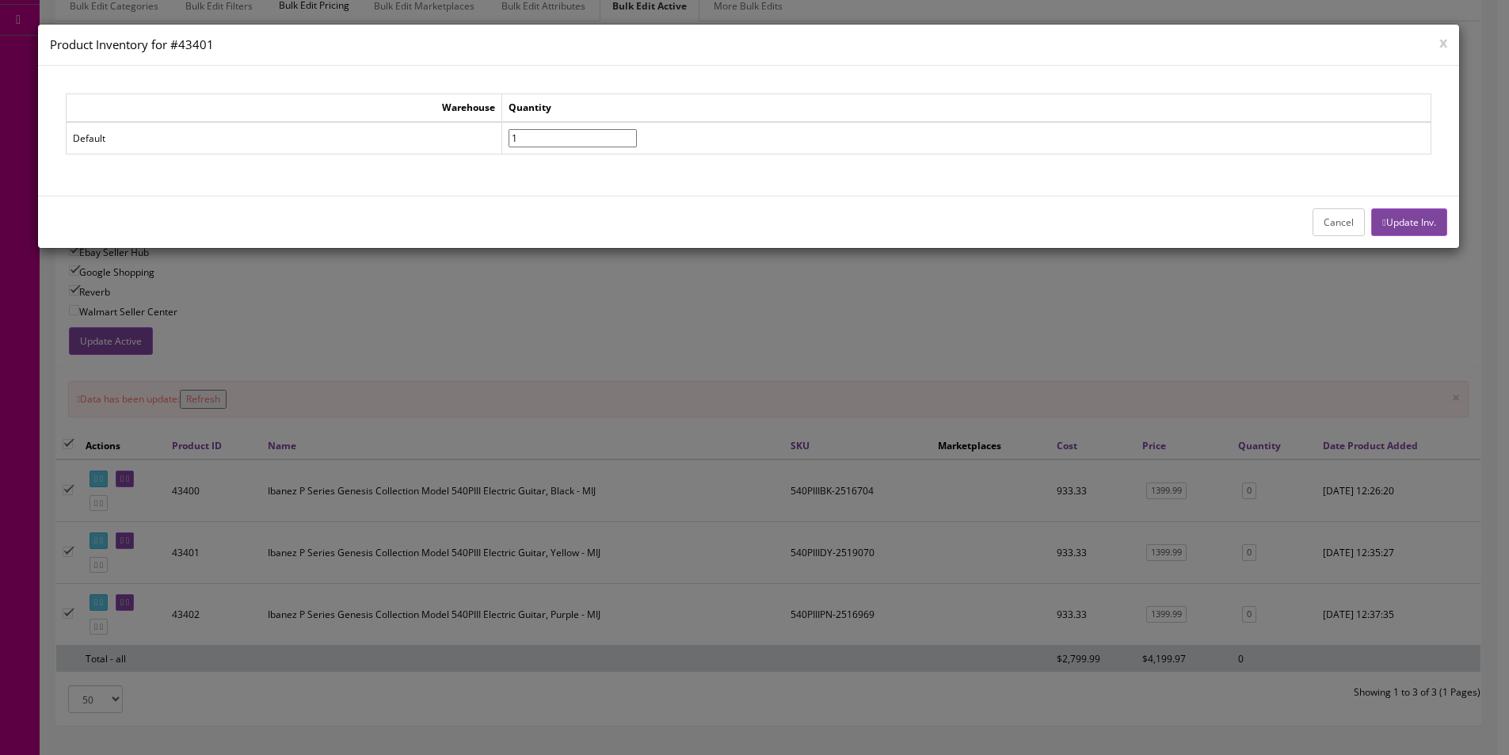
type input"] "1"
click at [637, 131] on input"] "1" at bounding box center [573, 138] width 128 height 18
click at [1447, 225] on div "Cancel Update Inv." at bounding box center [748, 222] width 1421 height 52
click at [1443, 227] on button "Update Inv." at bounding box center [1408, 222] width 75 height 28
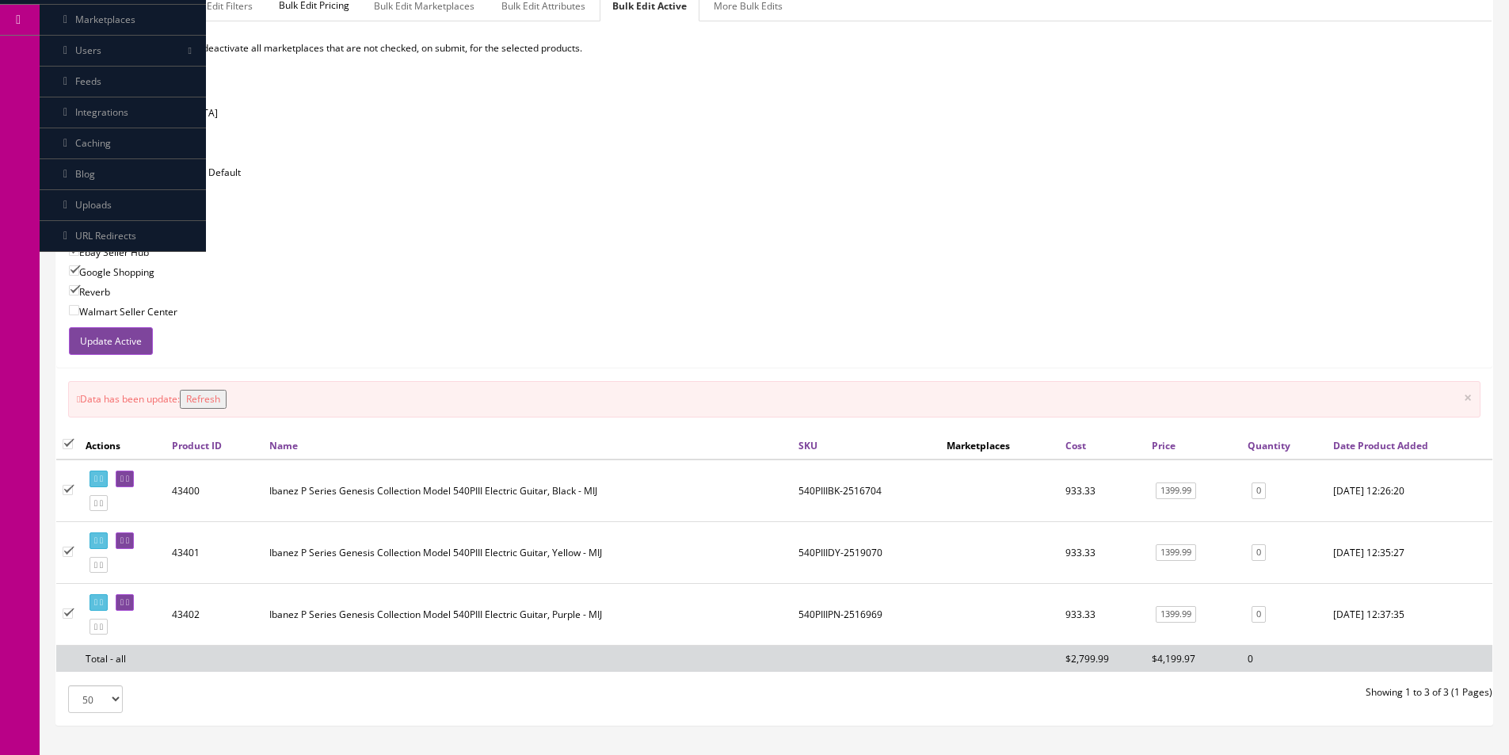
click at [1267, 612] on td "0" at bounding box center [1284, 615] width 86 height 62
click at [1264, 613] on link "0" at bounding box center [1259, 614] width 14 height 17
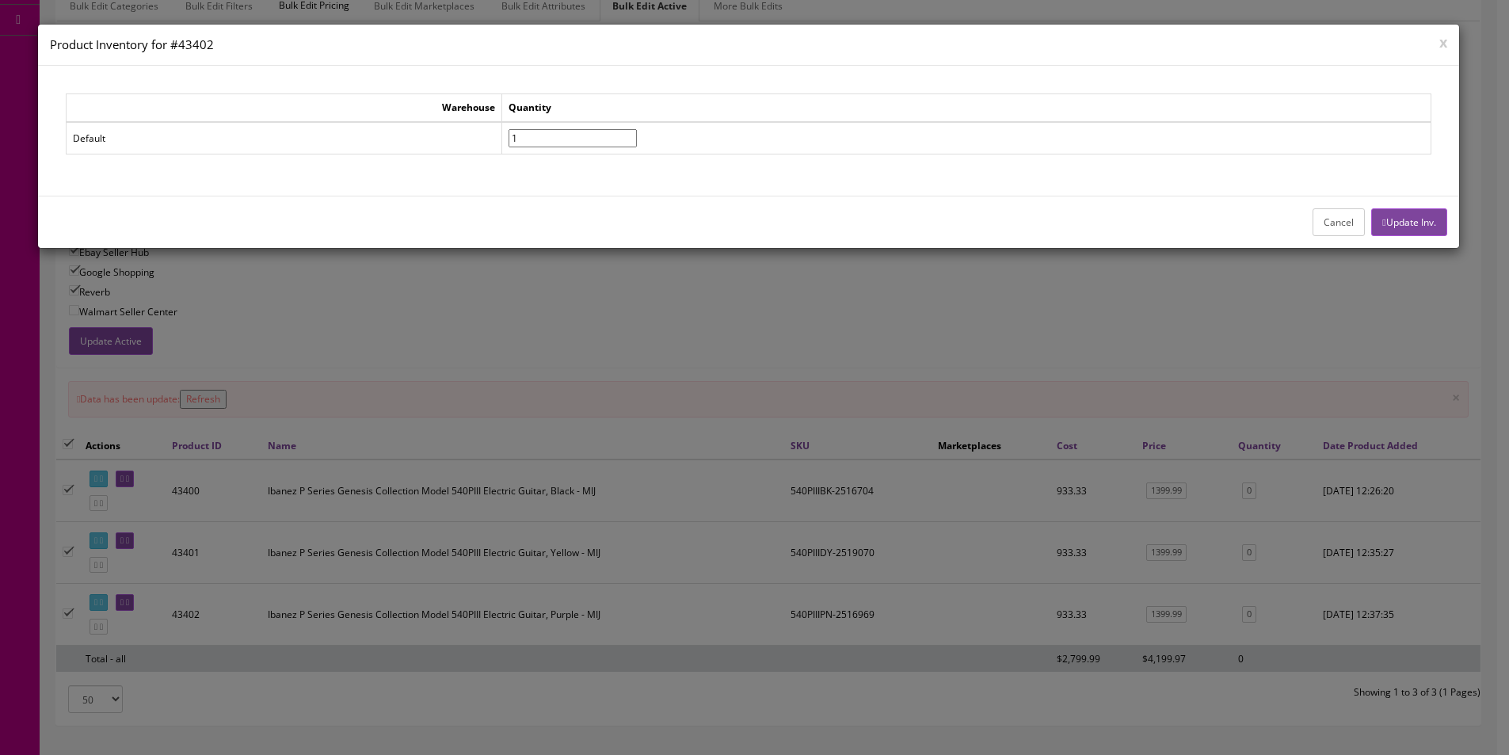
type input"] "1"
click at [637, 131] on input"] "1" at bounding box center [573, 138] width 128 height 18
click at [1398, 219] on button "Update Inv." at bounding box center [1408, 222] width 75 height 28
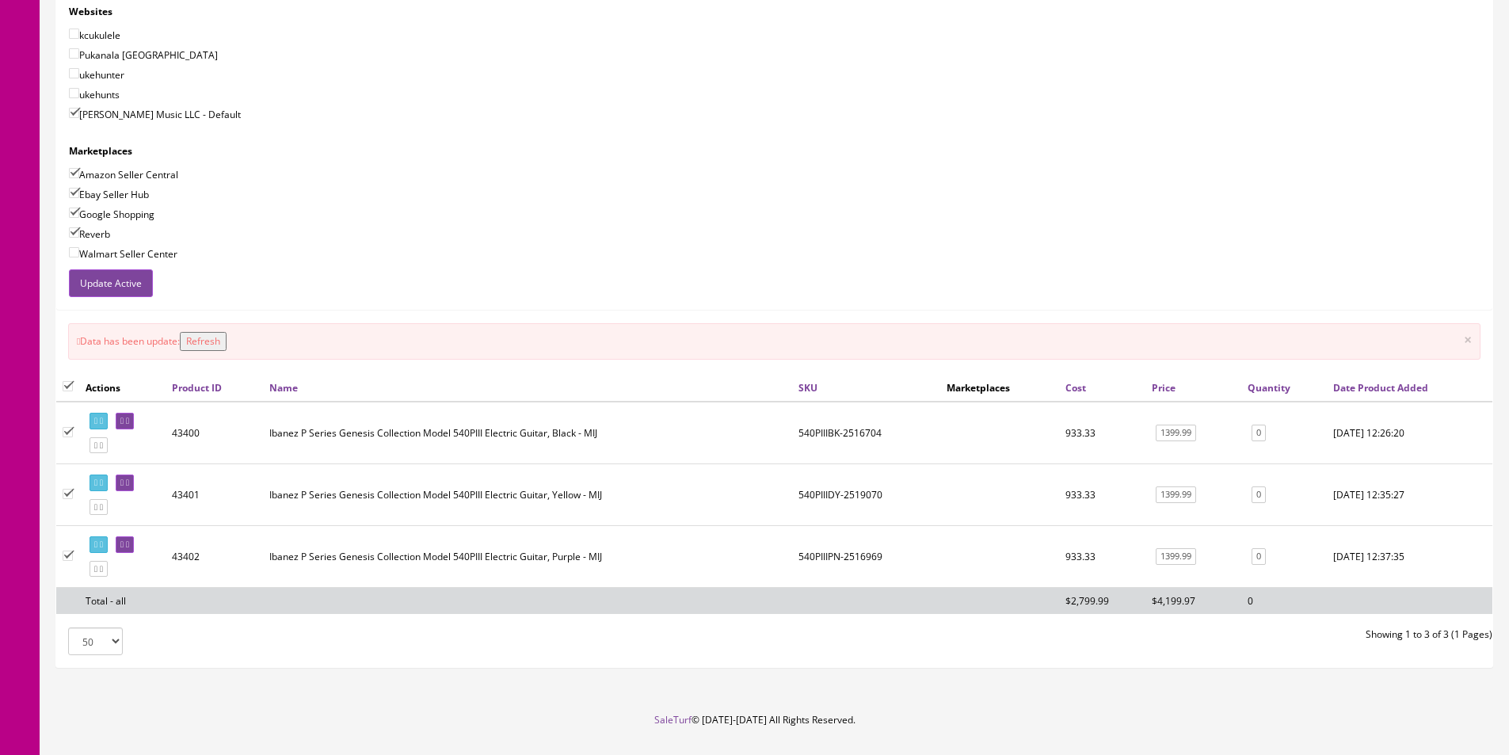
scroll to position [420, 0]
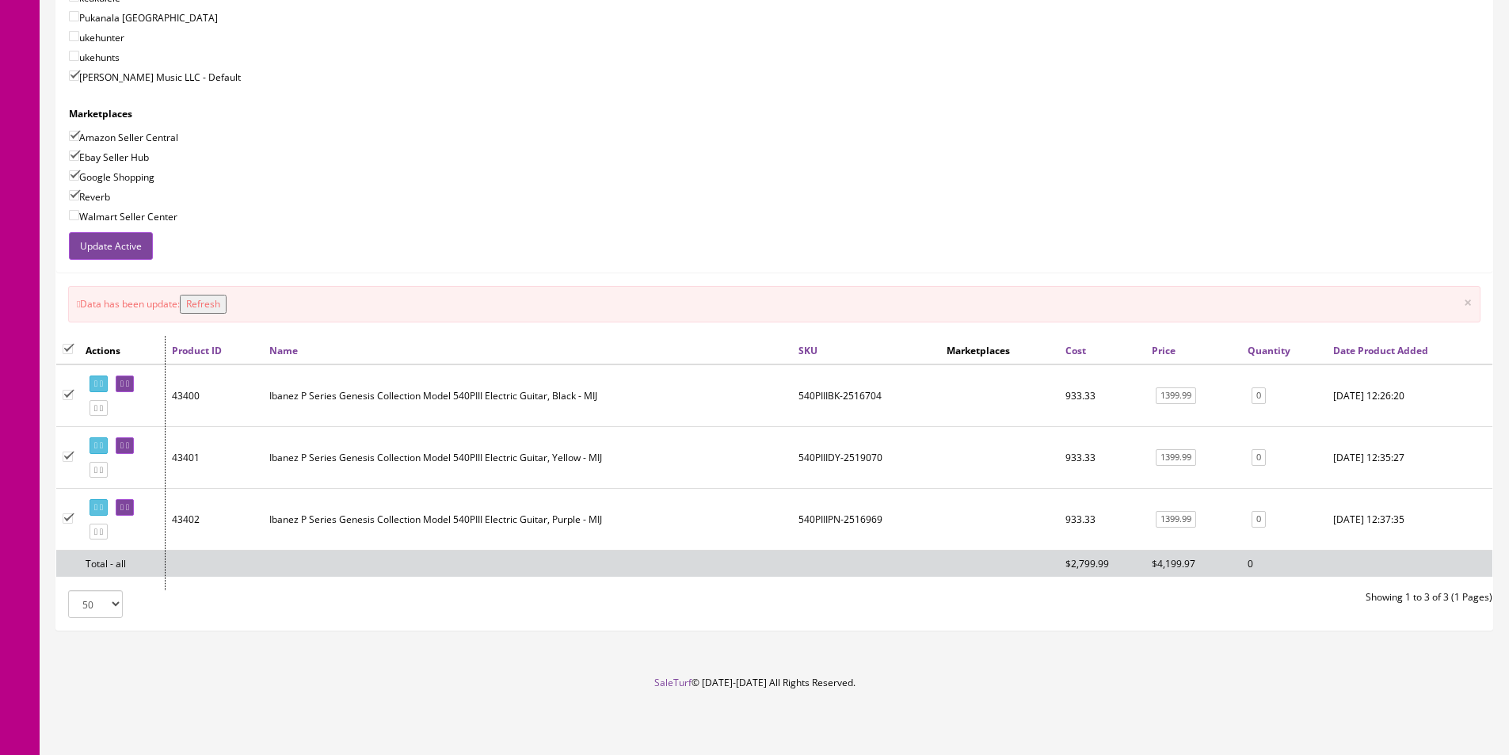
drag, startPoint x: 154, startPoint y: 434, endPoint x: 168, endPoint y: 442, distance: 16.3
click at [168, 442] on div at bounding box center [170, 463] width 8 height 254
click at [134, 499] on link at bounding box center [125, 507] width 18 height 17
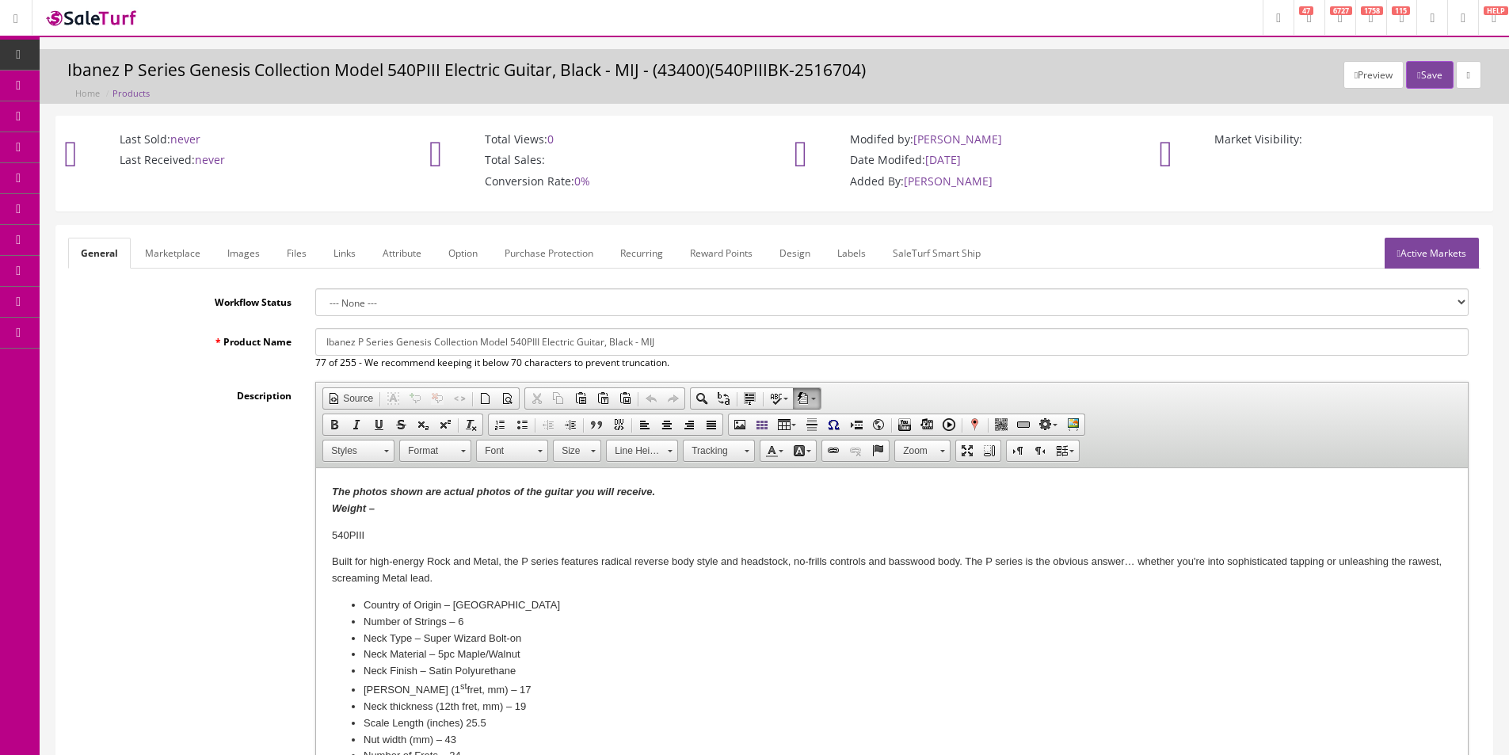
click at [259, 254] on link "Images" at bounding box center [244, 253] width 58 height 31
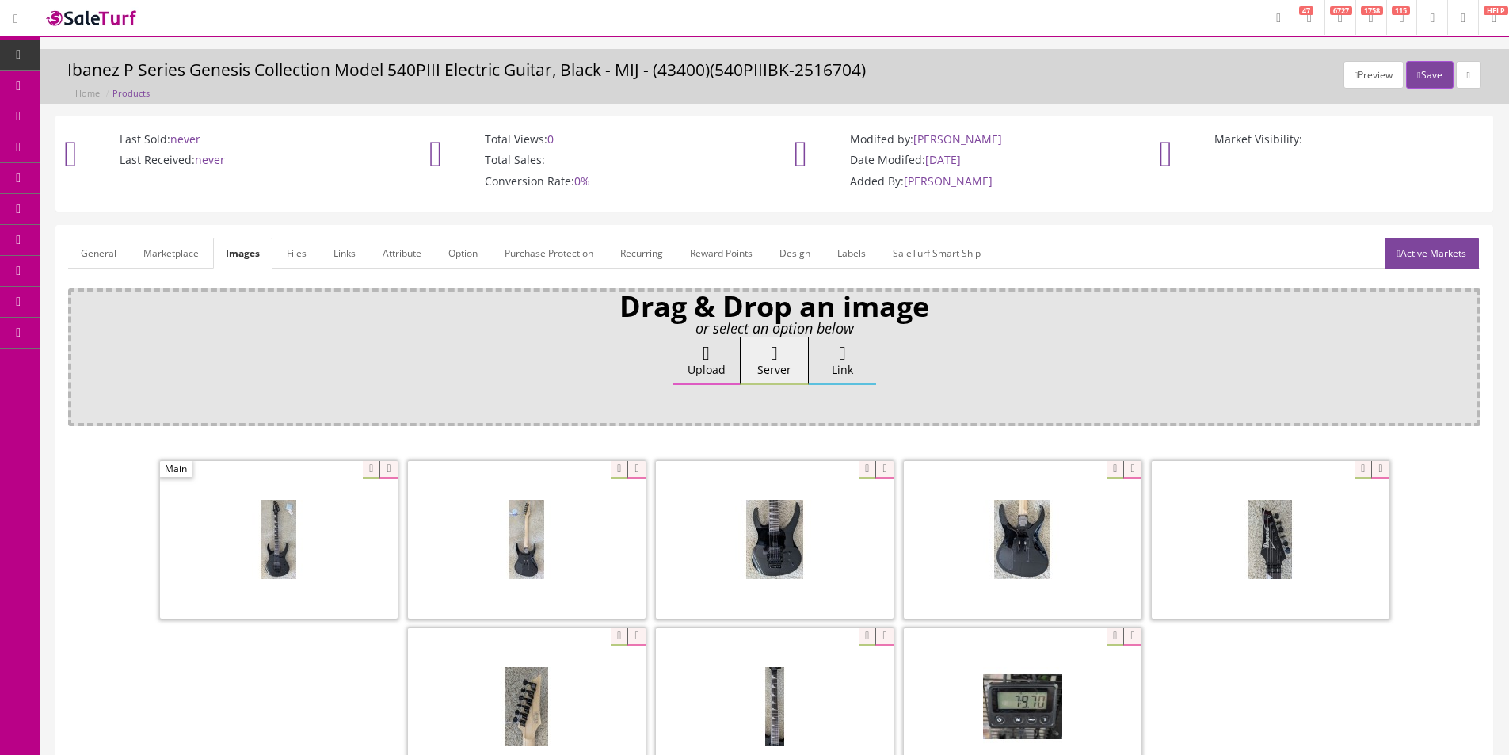
click at [109, 250] on link "General" at bounding box center [98, 253] width 61 height 31
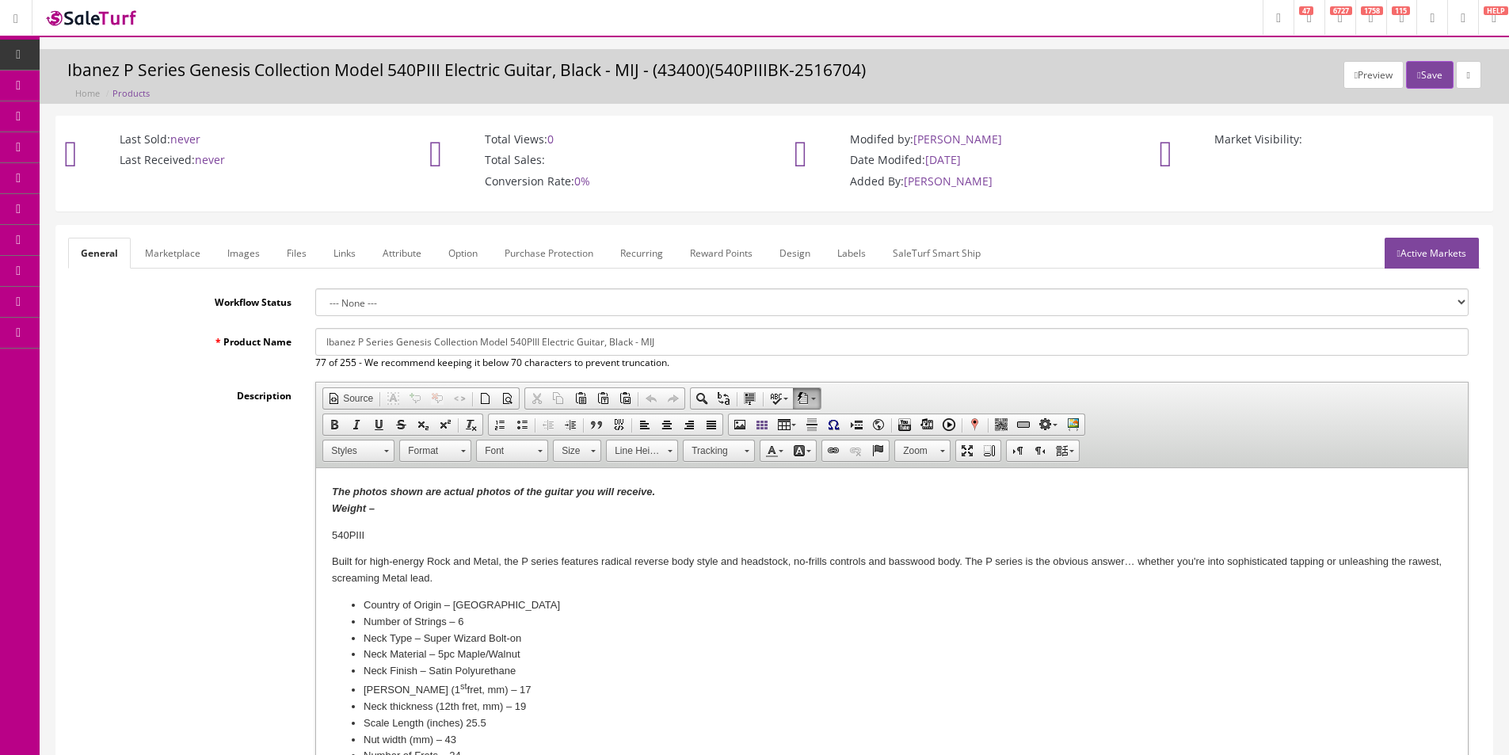
click at [410, 506] on p "The photos shown are actual photos of the guitar you will receive. Weight –" at bounding box center [892, 500] width 1120 height 33
click at [1429, 257] on link "Active Markets" at bounding box center [1432, 253] width 94 height 31
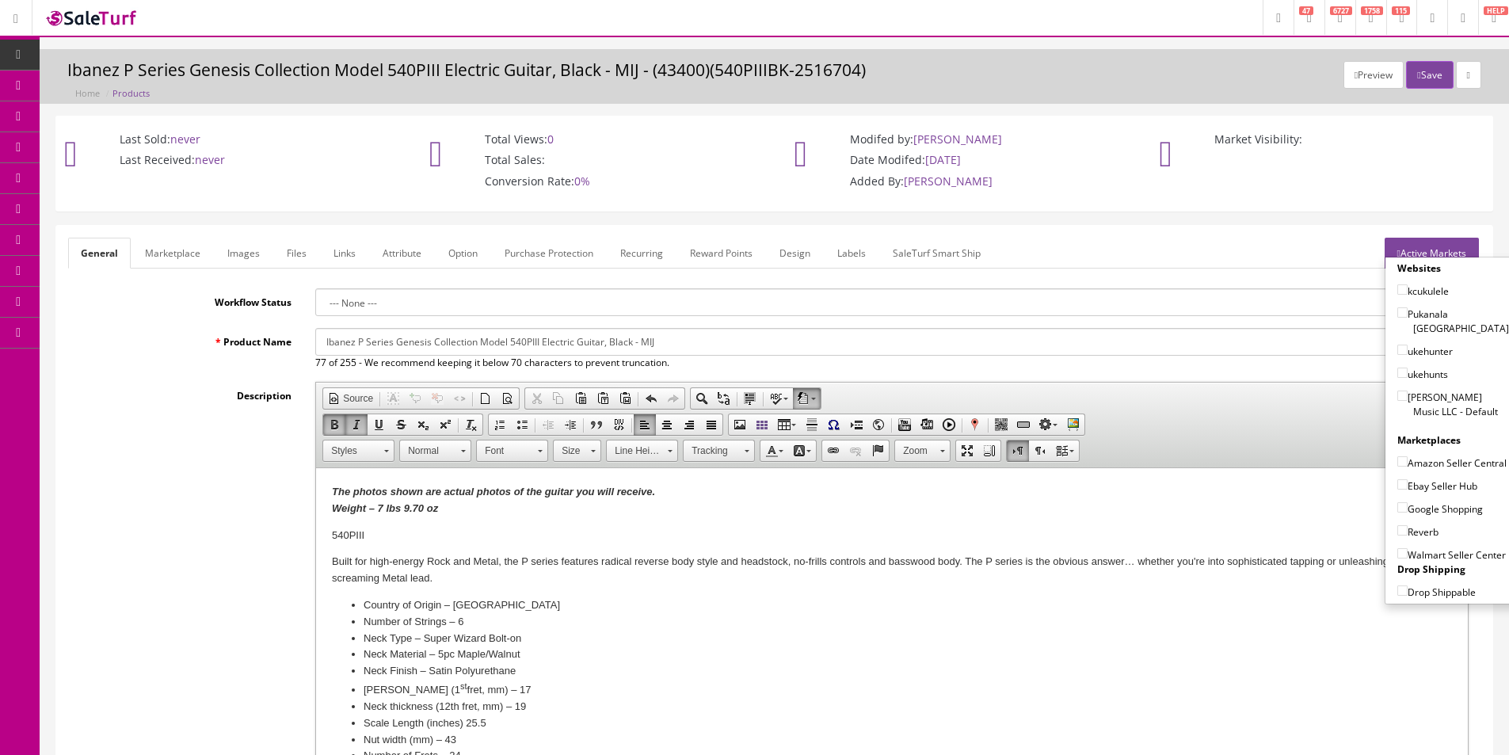
click at [1422, 398] on label "[PERSON_NAME] Music LLC - Default" at bounding box center [1453, 404] width 112 height 30
click at [1408, 398] on input"] "[PERSON_NAME] Music LLC - Default" at bounding box center [1402, 396] width 10 height 10
checkbox input"] "true"
click at [1420, 455] on label "Amazon Seller Central" at bounding box center [1451, 463] width 109 height 16
click at [1408, 456] on input"] "Amazon Seller Central" at bounding box center [1402, 461] width 10 height 10
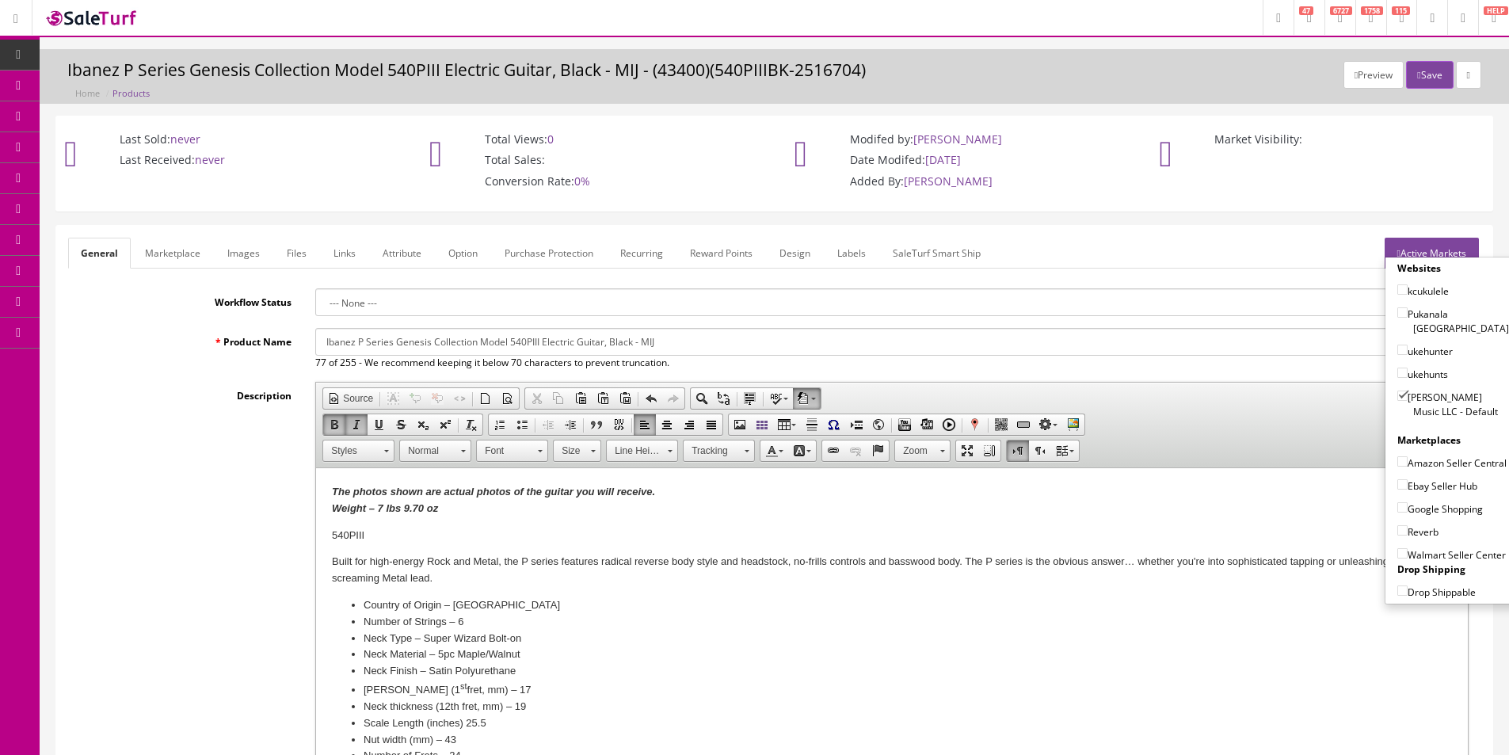
checkbox input"] "true"
click at [1427, 496] on div "Google Shopping" at bounding box center [1453, 504] width 112 height 23
drag, startPoint x: 1427, startPoint y: 492, endPoint x: 1427, endPoint y: 515, distance: 23.0
click at [1427, 495] on div "Websites kcukulele Pukanala USA ukehunter ukehunts Butler Music LLC - Default M…" at bounding box center [1452, 430] width 135 height 338
click at [1427, 515] on label "Google Shopping" at bounding box center [1440, 509] width 86 height 16
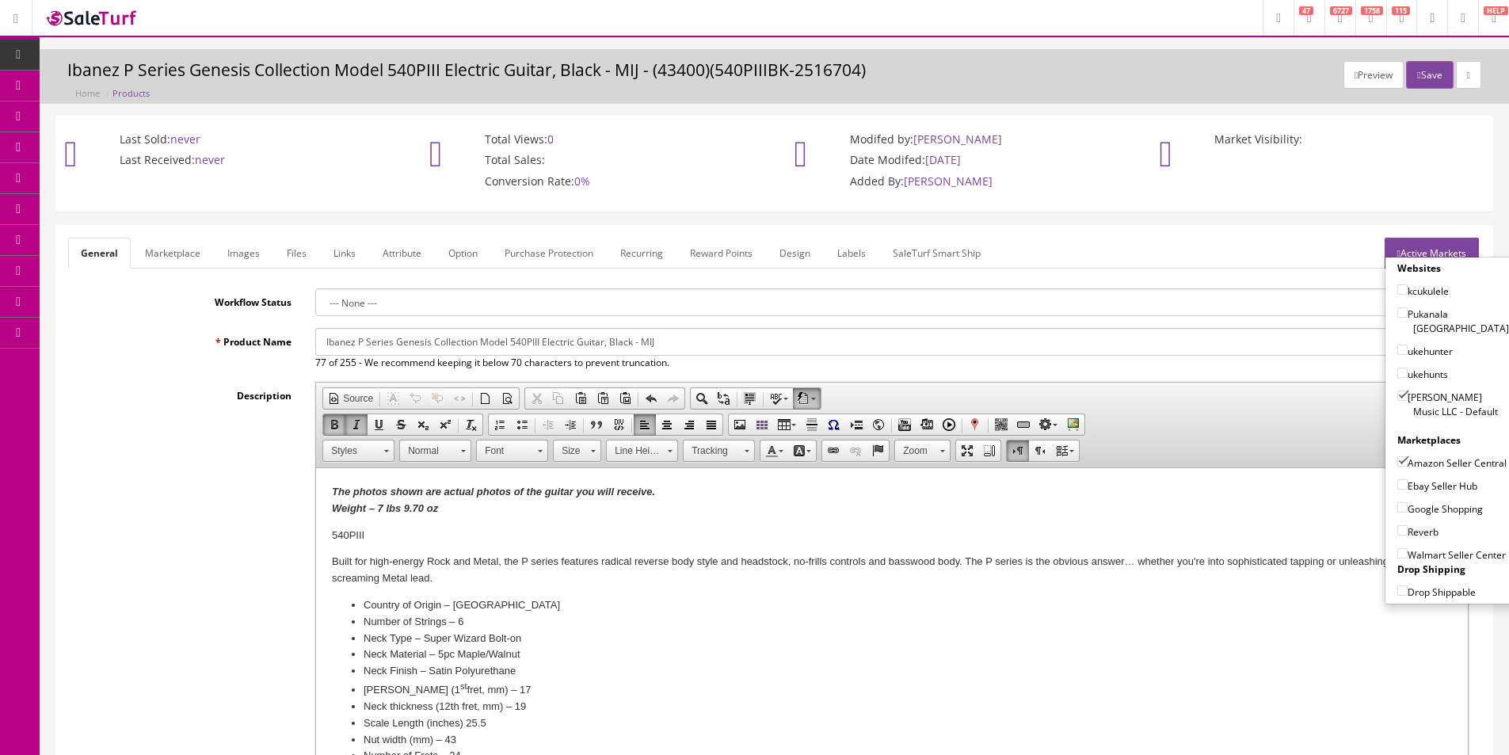
click at [1408, 512] on input"] "Google Shopping" at bounding box center [1402, 507] width 10 height 10
checkbox input"] "true"
click at [1427, 528] on label "Reverb" at bounding box center [1417, 532] width 41 height 16
click at [1408, 528] on input"] "Reverb" at bounding box center [1402, 530] width 10 height 10
checkbox input"] "true"
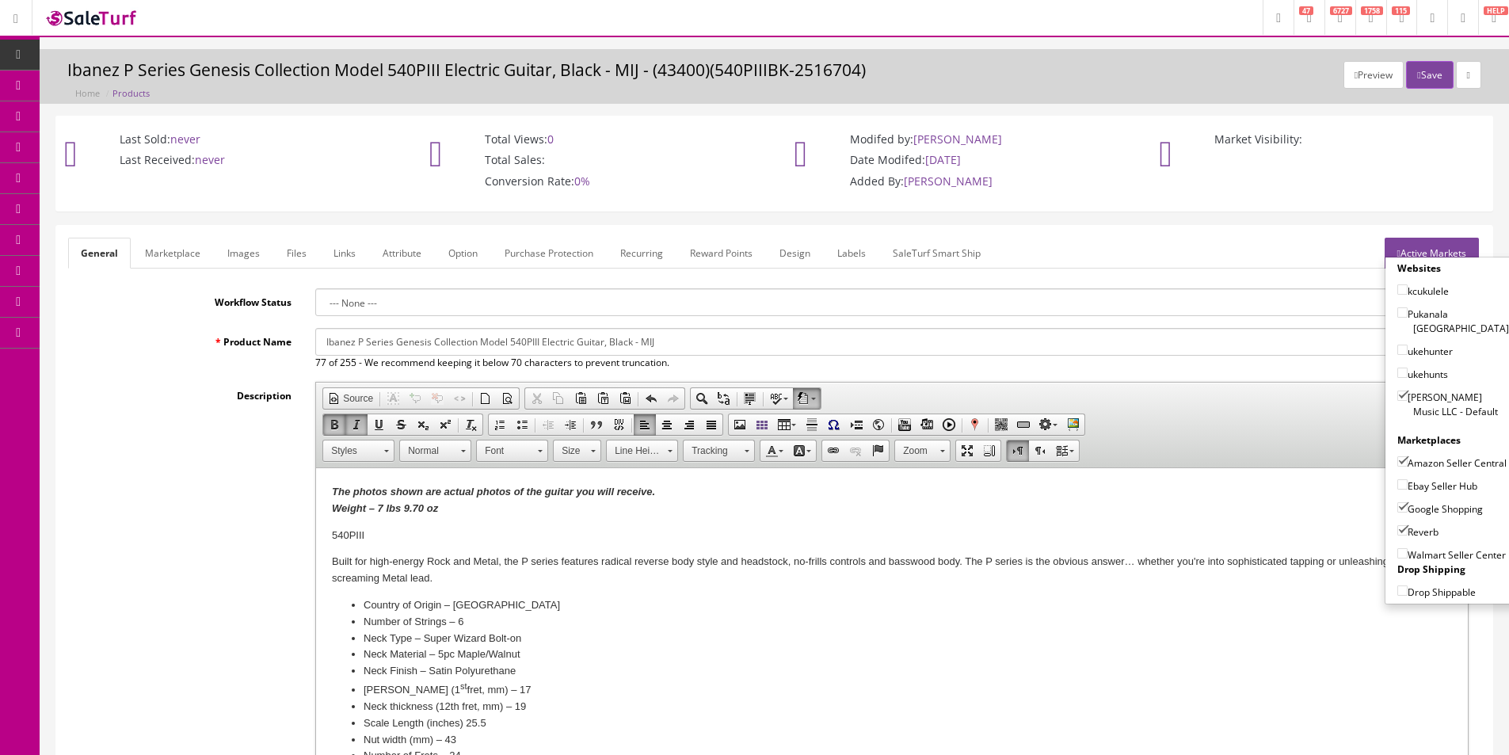
click at [1428, 475] on div "Ebay Seller Hub" at bounding box center [1453, 482] width 112 height 23
click at [1430, 481] on label "Ebay Seller Hub" at bounding box center [1437, 486] width 80 height 16
click at [1408, 481] on input"] "Ebay Seller Hub" at bounding box center [1402, 484] width 10 height 10
checkbox input"] "true"
click at [1419, 69] on button "Save" at bounding box center [1429, 75] width 47 height 28
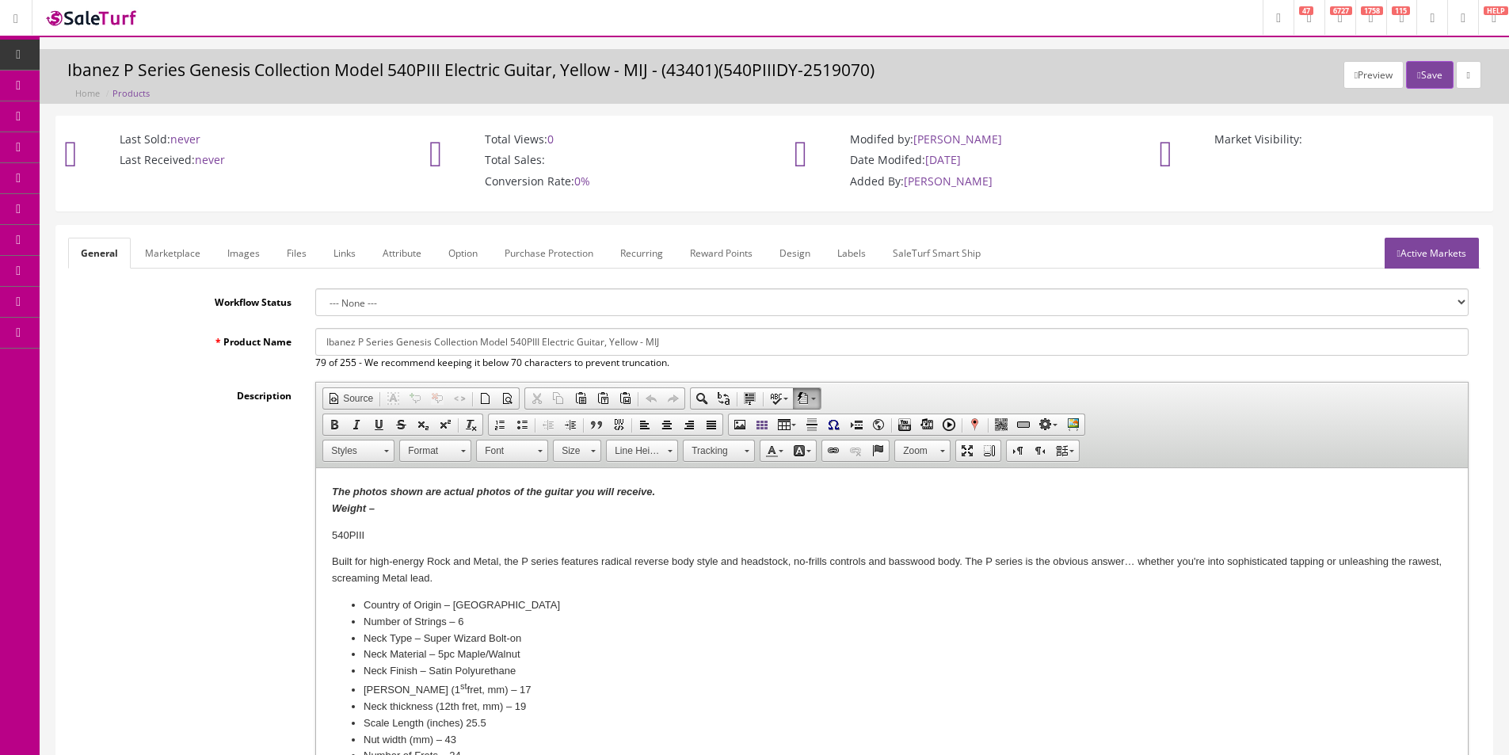
click at [248, 259] on link "Images" at bounding box center [244, 253] width 58 height 31
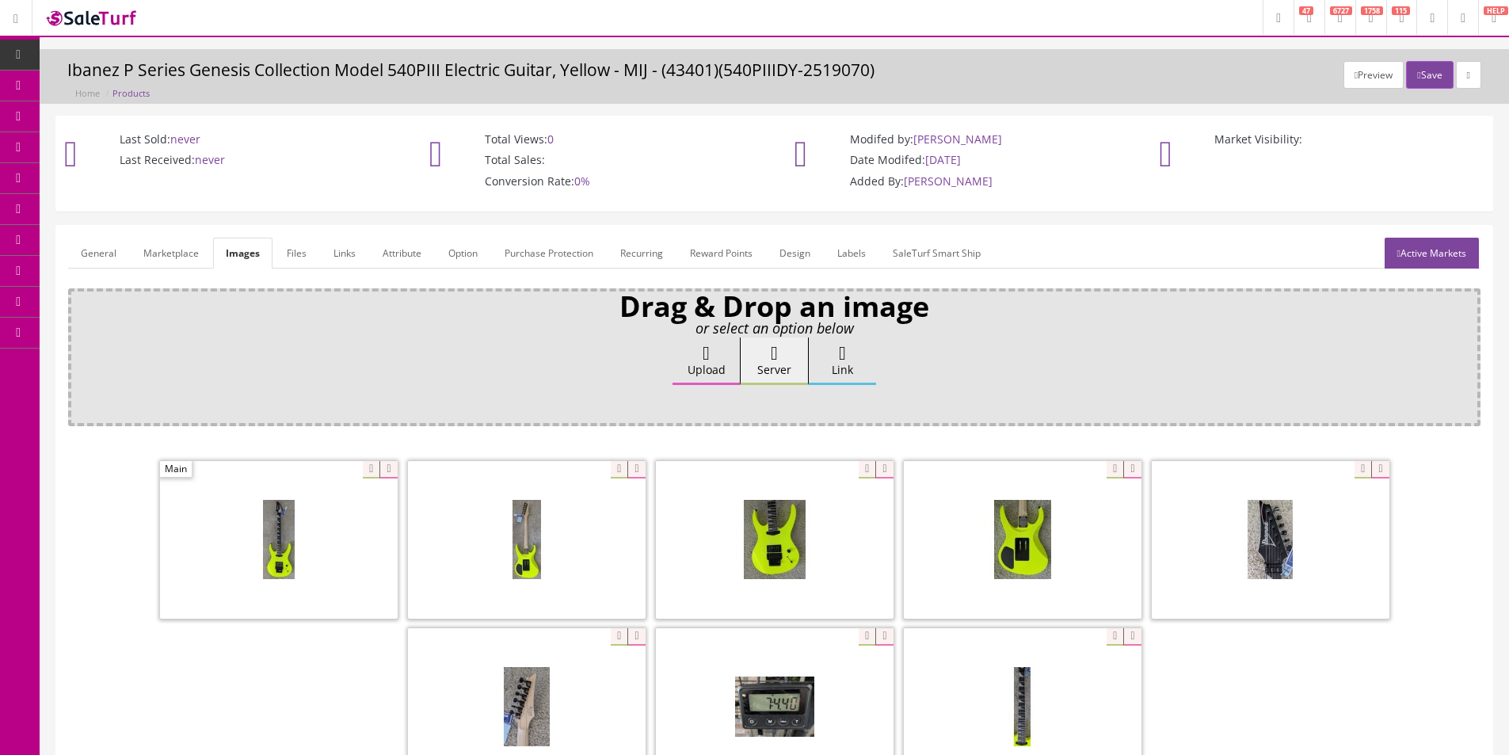
click at [108, 250] on link "General" at bounding box center [98, 253] width 61 height 31
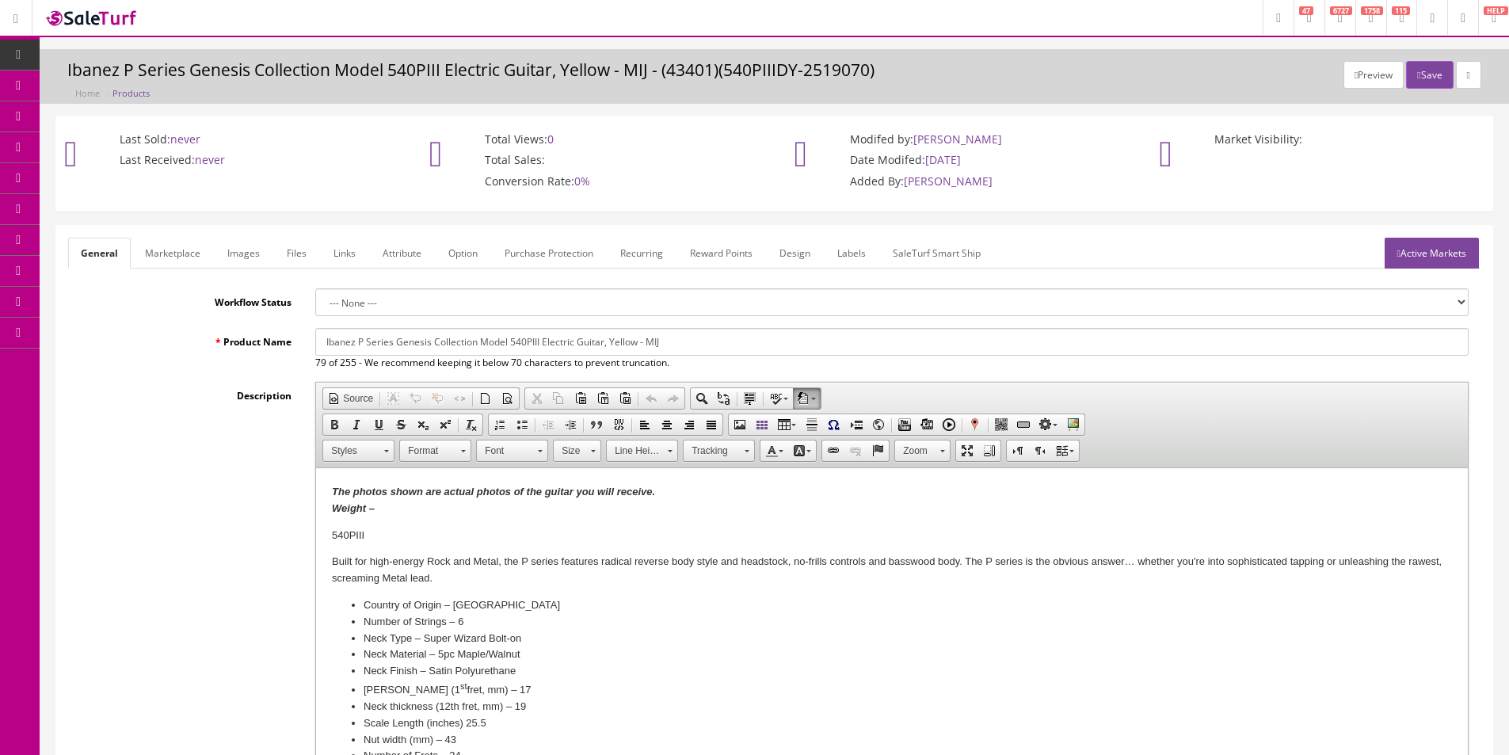
click at [388, 505] on p "The photos shown are actual photos of the guitar you will receive. Weight –" at bounding box center [892, 500] width 1120 height 33
click at [1431, 77] on button "Save" at bounding box center [1429, 75] width 47 height 28
click at [247, 249] on link "Images" at bounding box center [244, 253] width 58 height 31
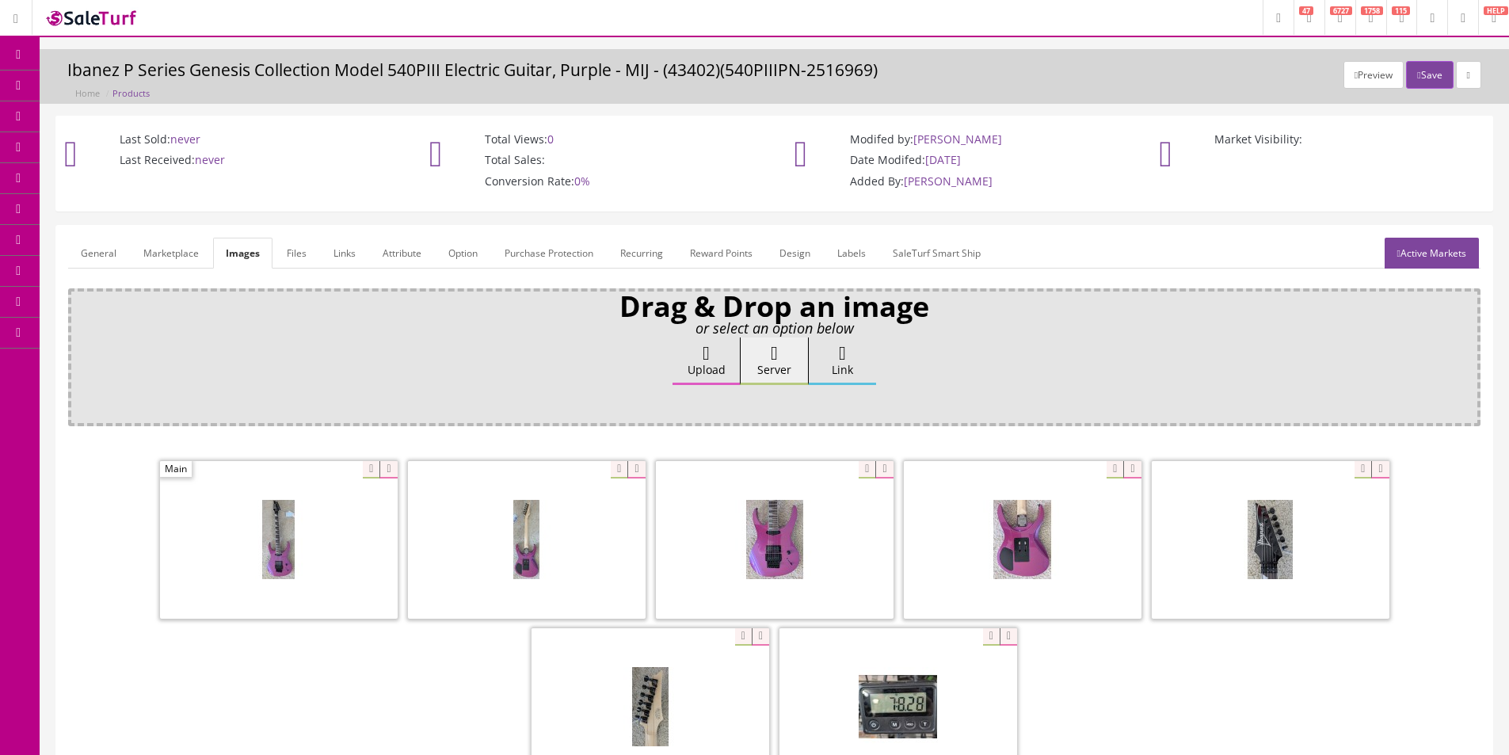
click at [89, 253] on link "General" at bounding box center [98, 253] width 61 height 31
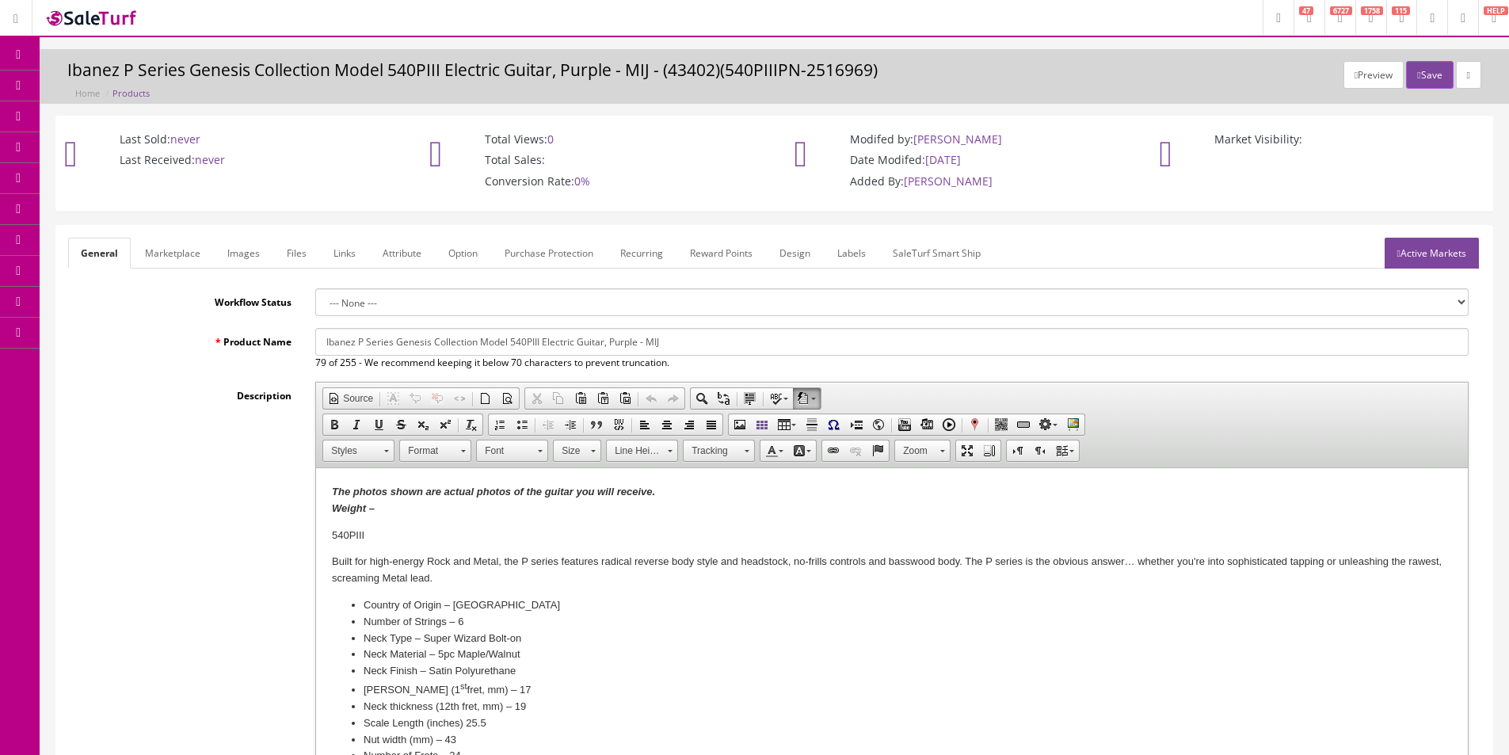
click at [437, 515] on p "The photos shown are actual photos of the guitar you will receive. Weight –" at bounding box center [892, 500] width 1120 height 33
click at [1406, 81] on button "Save" at bounding box center [1429, 75] width 47 height 28
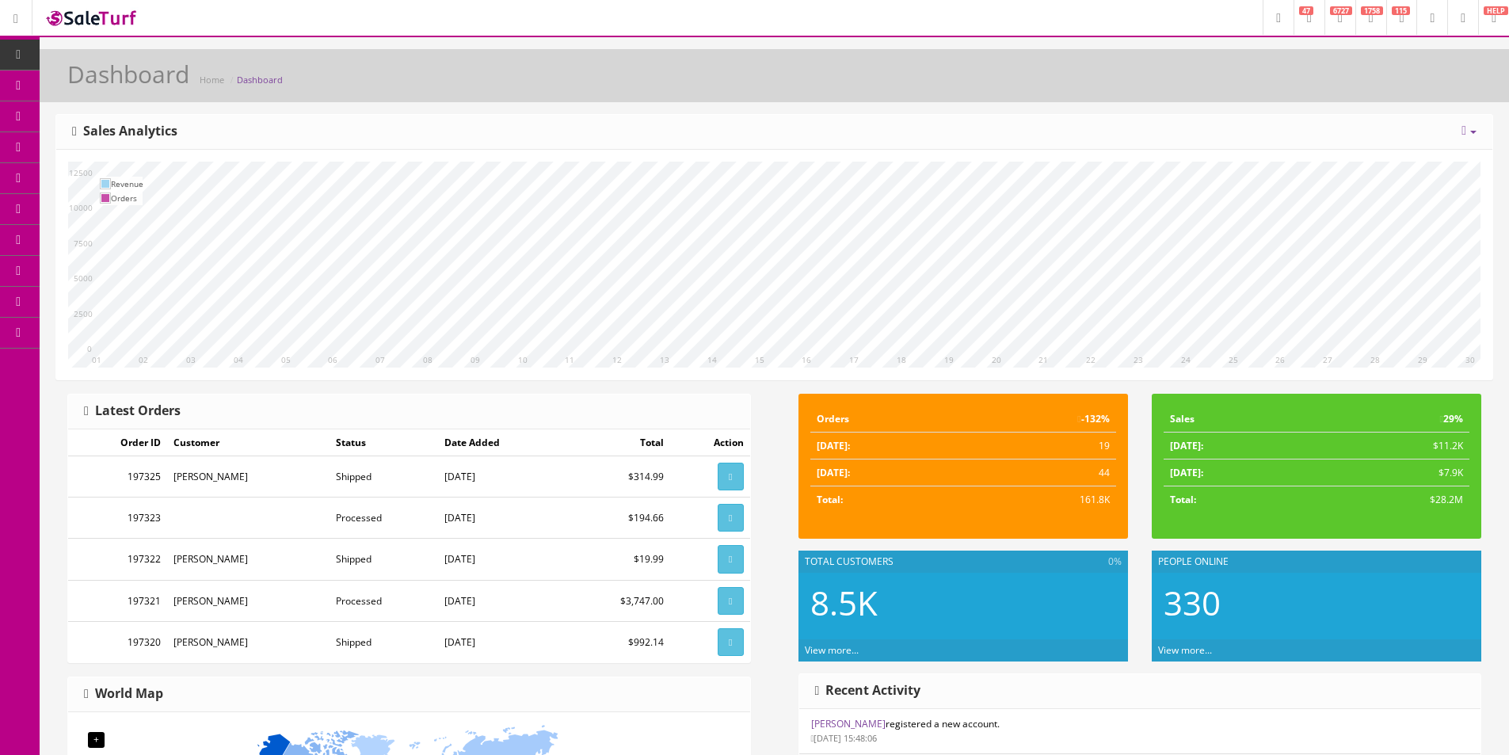
click at [101, 90] on span "Products" at bounding box center [113, 84] width 39 height 13
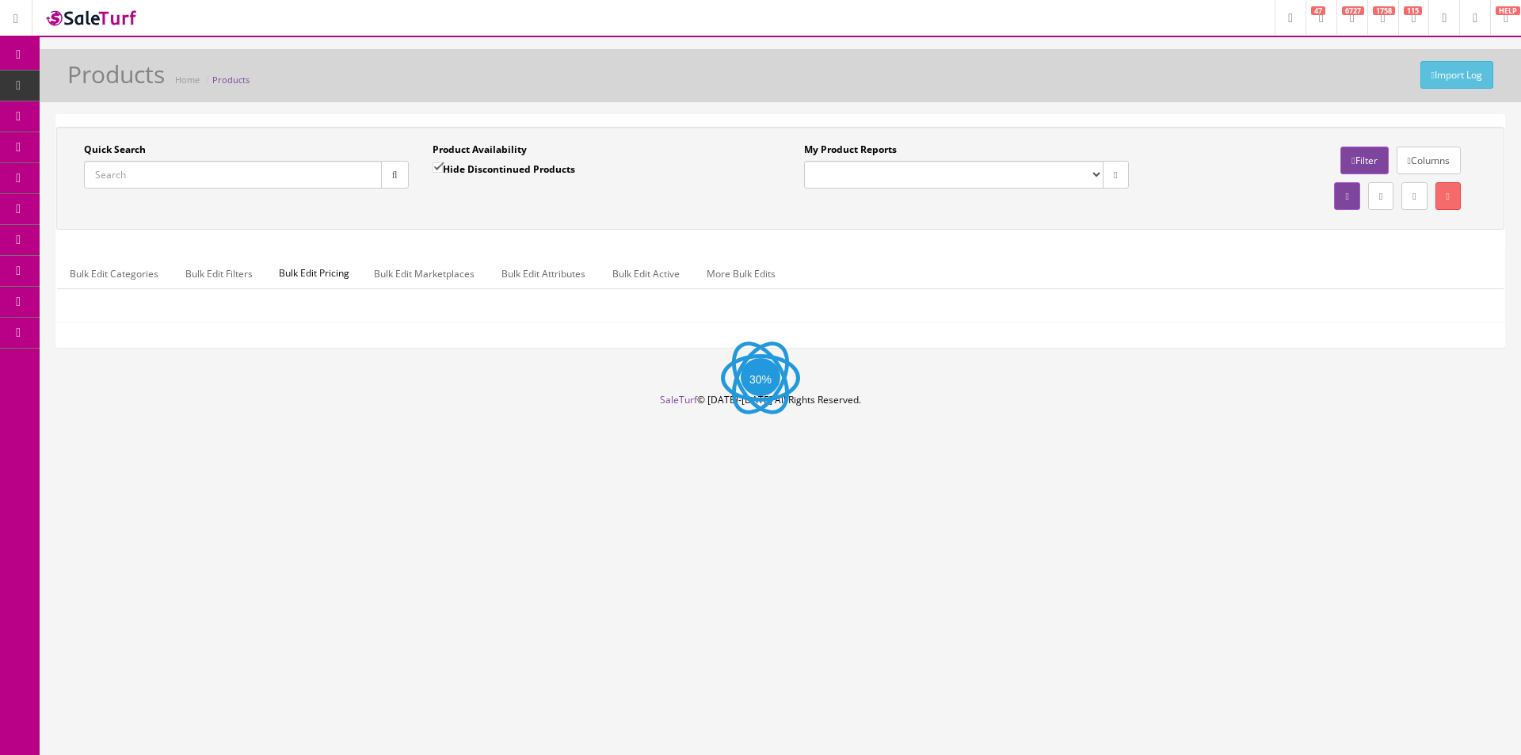
click at [155, 180] on input "Quick Search" at bounding box center [233, 175] width 298 height 28
click at [155, 176] on input "Quick Search" at bounding box center [233, 175] width 298 height 28
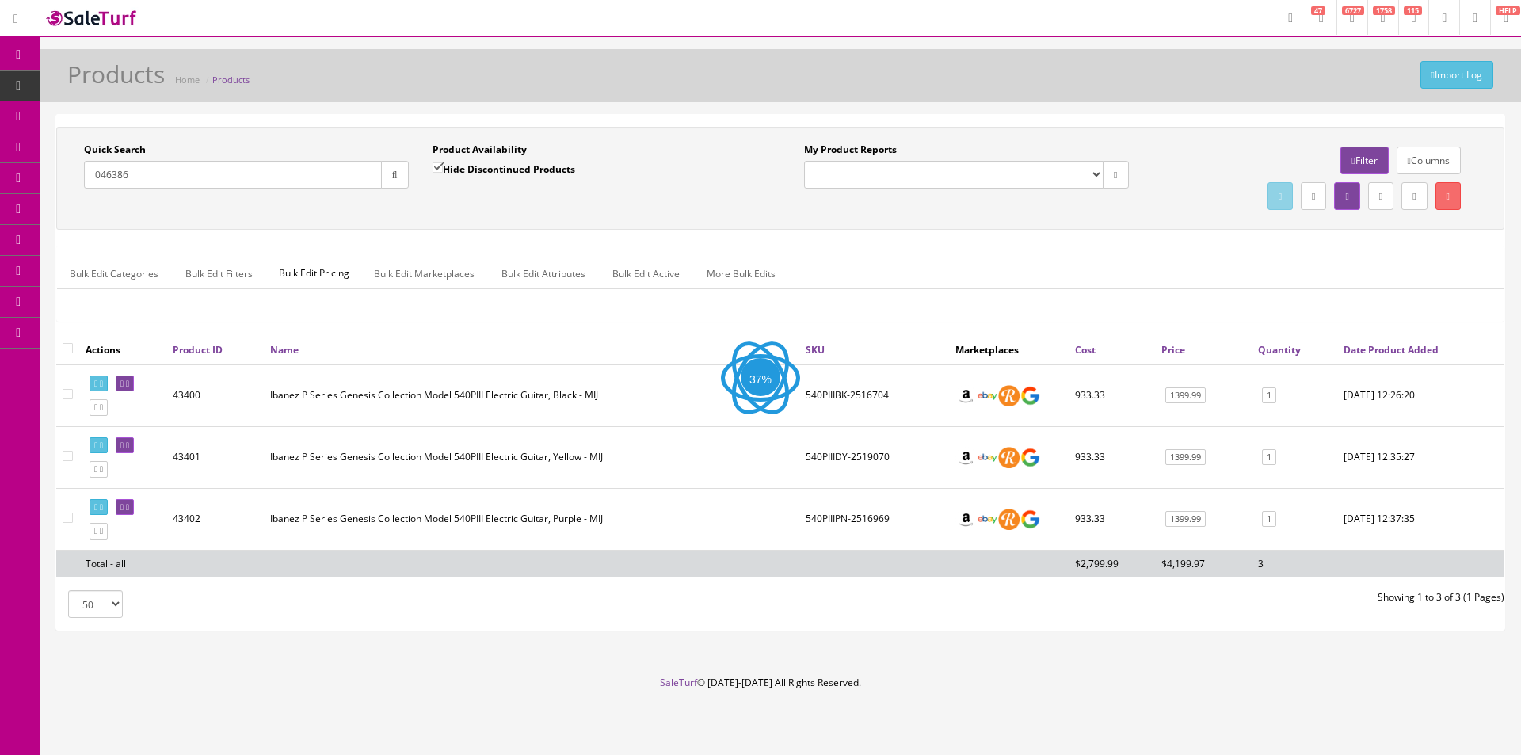
type input "046386"
click at [500, 169] on label "Hide Discontinued Products" at bounding box center [503, 169] width 143 height 16
click at [443, 169] on input "Hide Discontinued Products" at bounding box center [437, 167] width 10 height 10
checkbox input "false"
drag, startPoint x: 392, startPoint y: 174, endPoint x: 485, endPoint y: 200, distance: 96.3
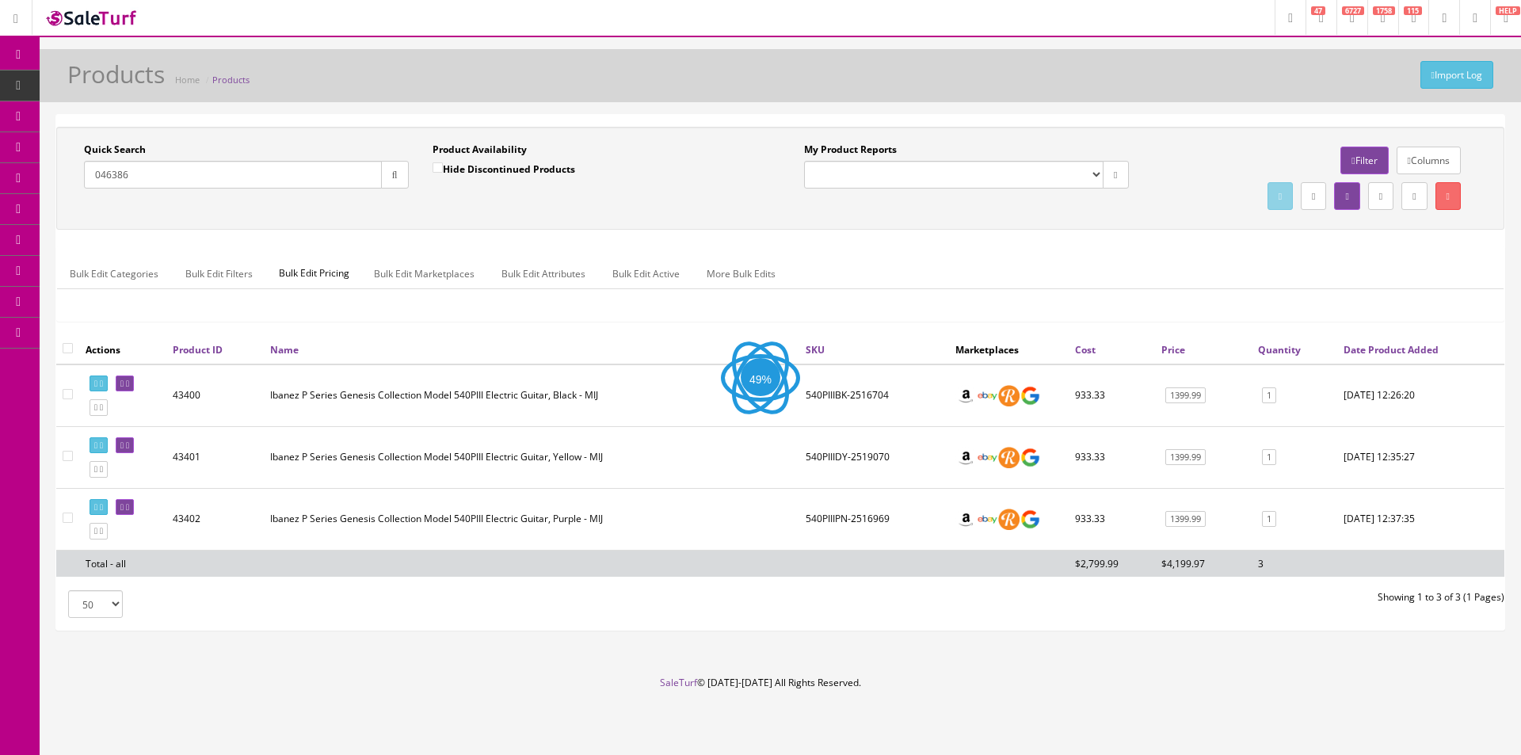
click at [393, 174] on icon "button" at bounding box center [395, 175] width 6 height 10
click at [485, 200] on div "Quick Search 046386 Date From Product Availability Hide Discontinued Products D…" at bounding box center [420, 172] width 720 height 58
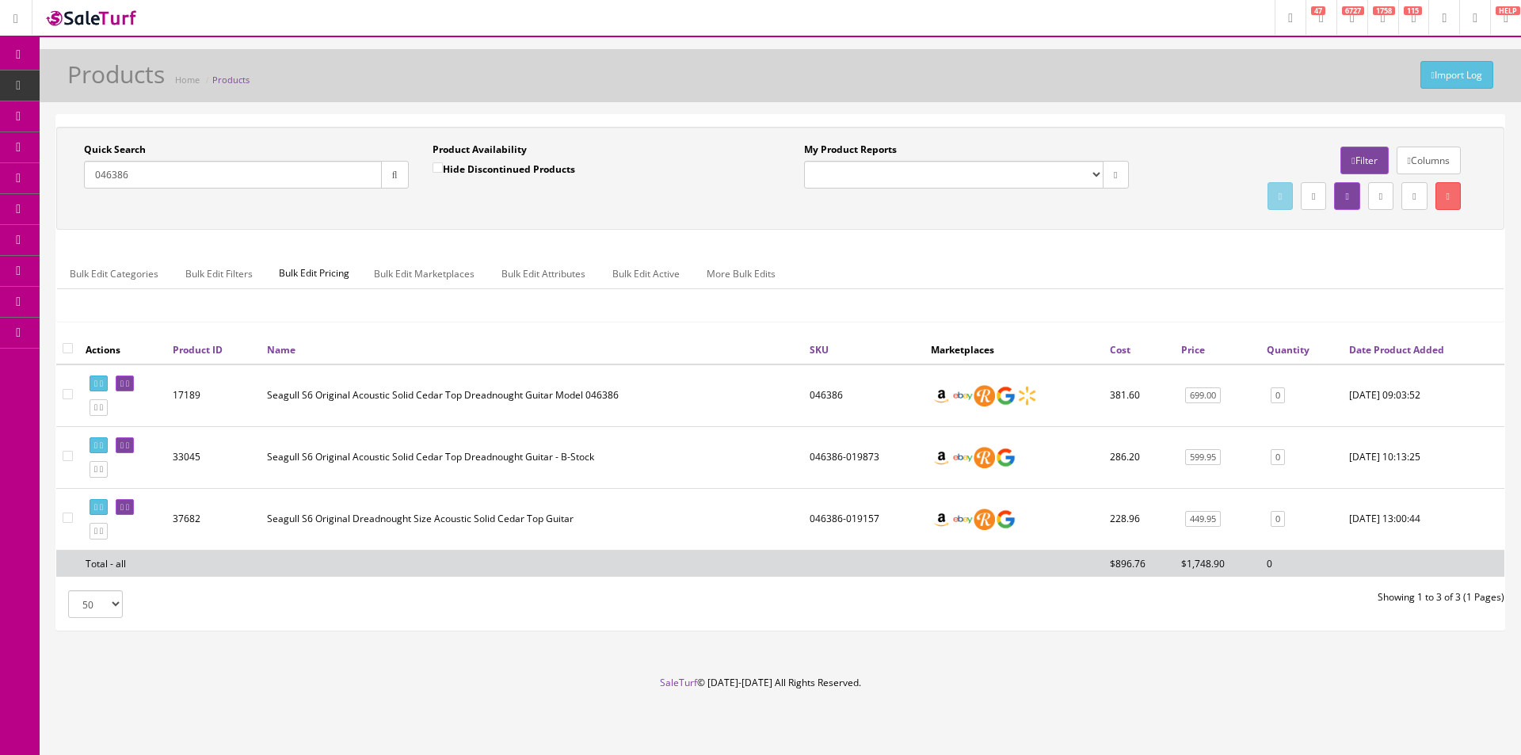
drag, startPoint x: 1268, startPoint y: 703, endPoint x: 1141, endPoint y: 650, distance: 138.1
click at [1268, 703] on footer "SaleTurf © 2015-2025 All Rights Reserved." at bounding box center [760, 715] width 1521 height 79
click at [97, 411] on icon at bounding box center [95, 407] width 3 height 9
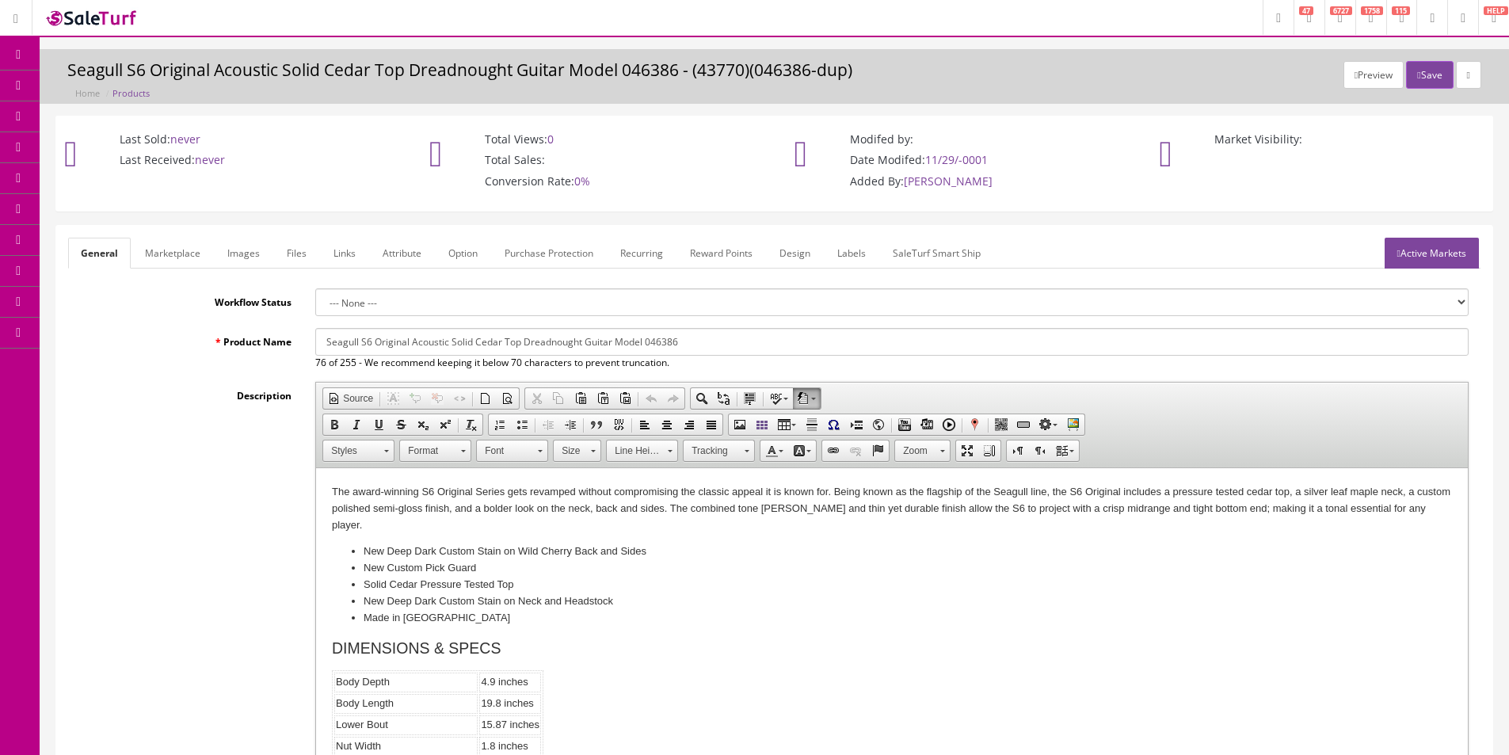
click at [324, 488] on html "The award-winning S6 Original Series gets revamped without compromising the cla…" at bounding box center [892, 653] width 1152 height 370
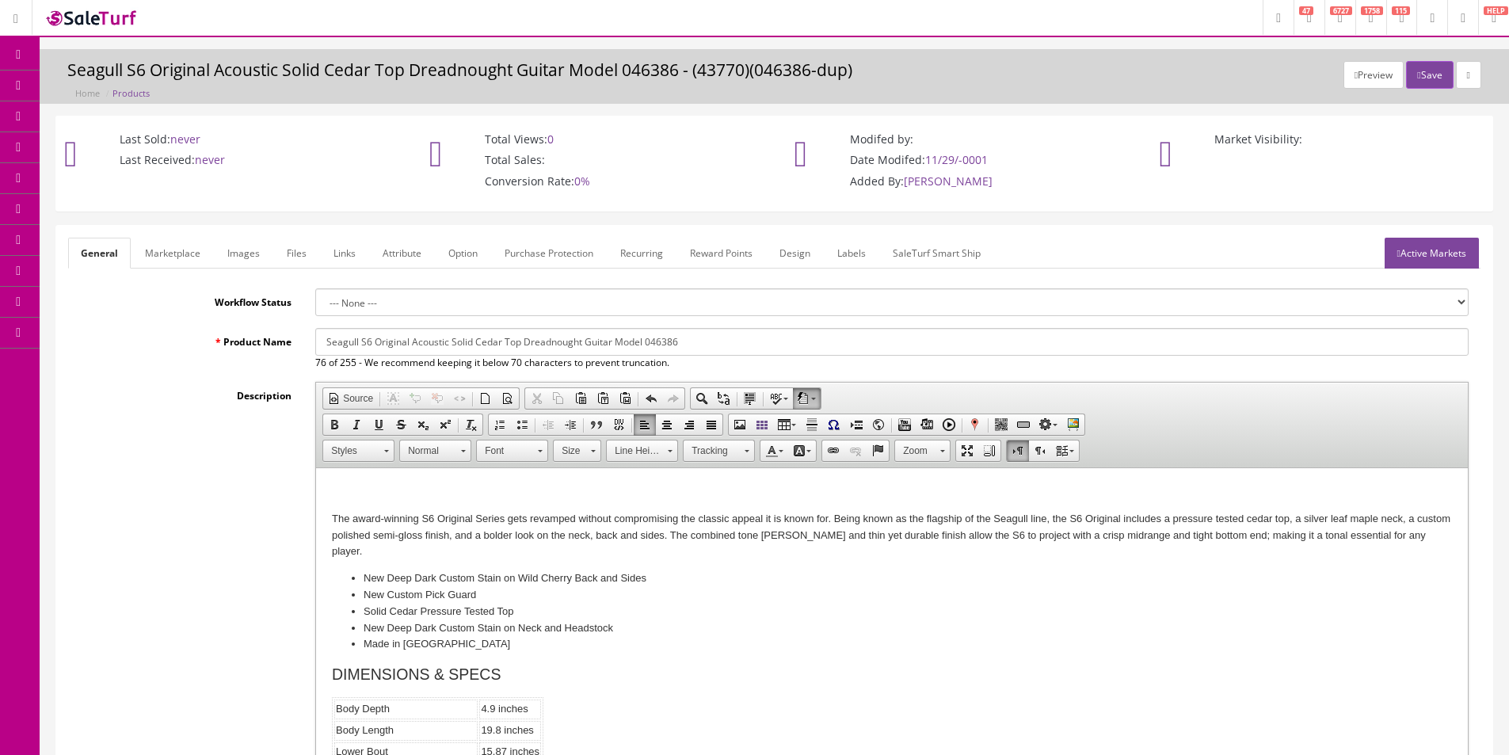
click at [338, 474] on html "The award-winning S6 Original Series gets revamped without compromising the cla…" at bounding box center [892, 666] width 1152 height 396
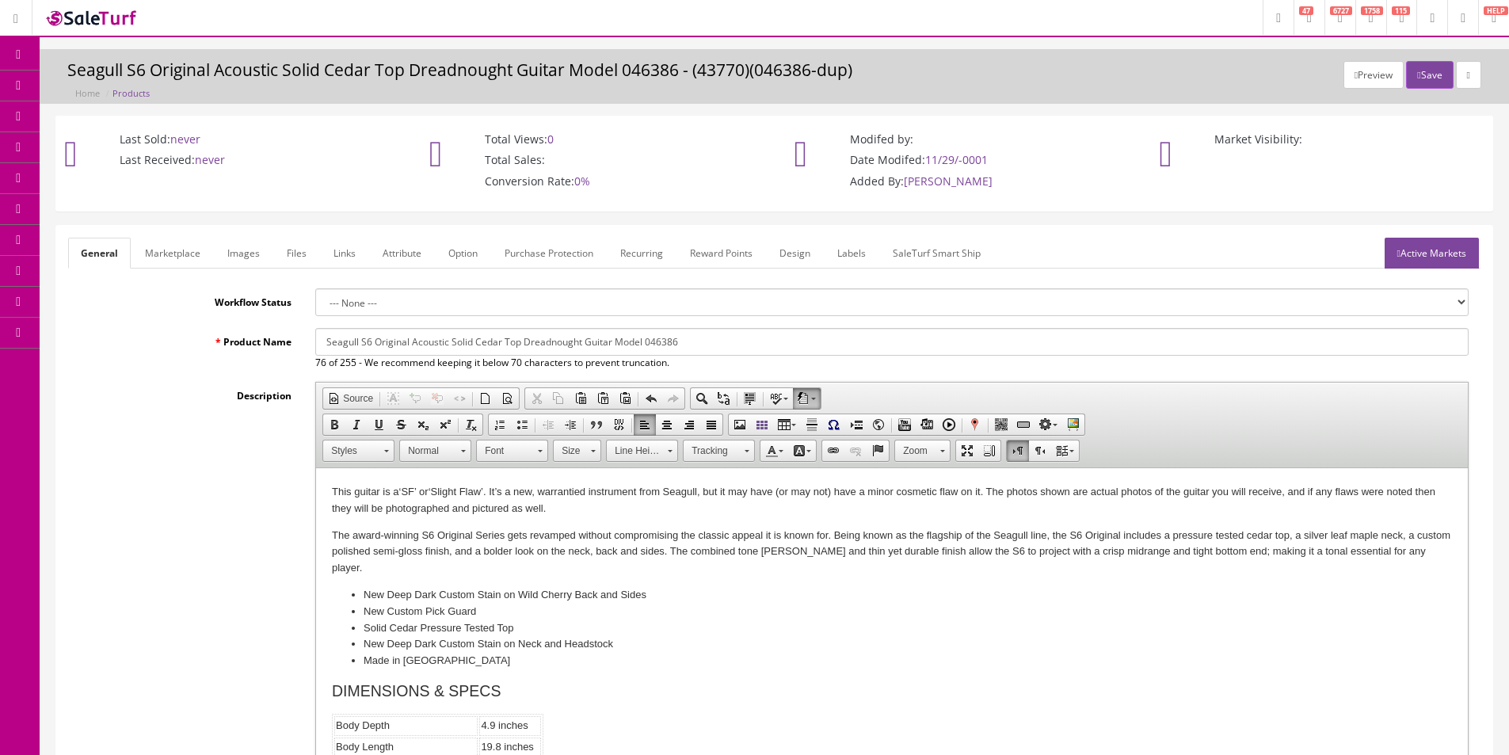
click at [400, 482] on html "This guitar is a ‘SF ’ or ‘Slight Flaw ’. It ’s a new, warrantied instrument fr…" at bounding box center [892, 674] width 1152 height 413
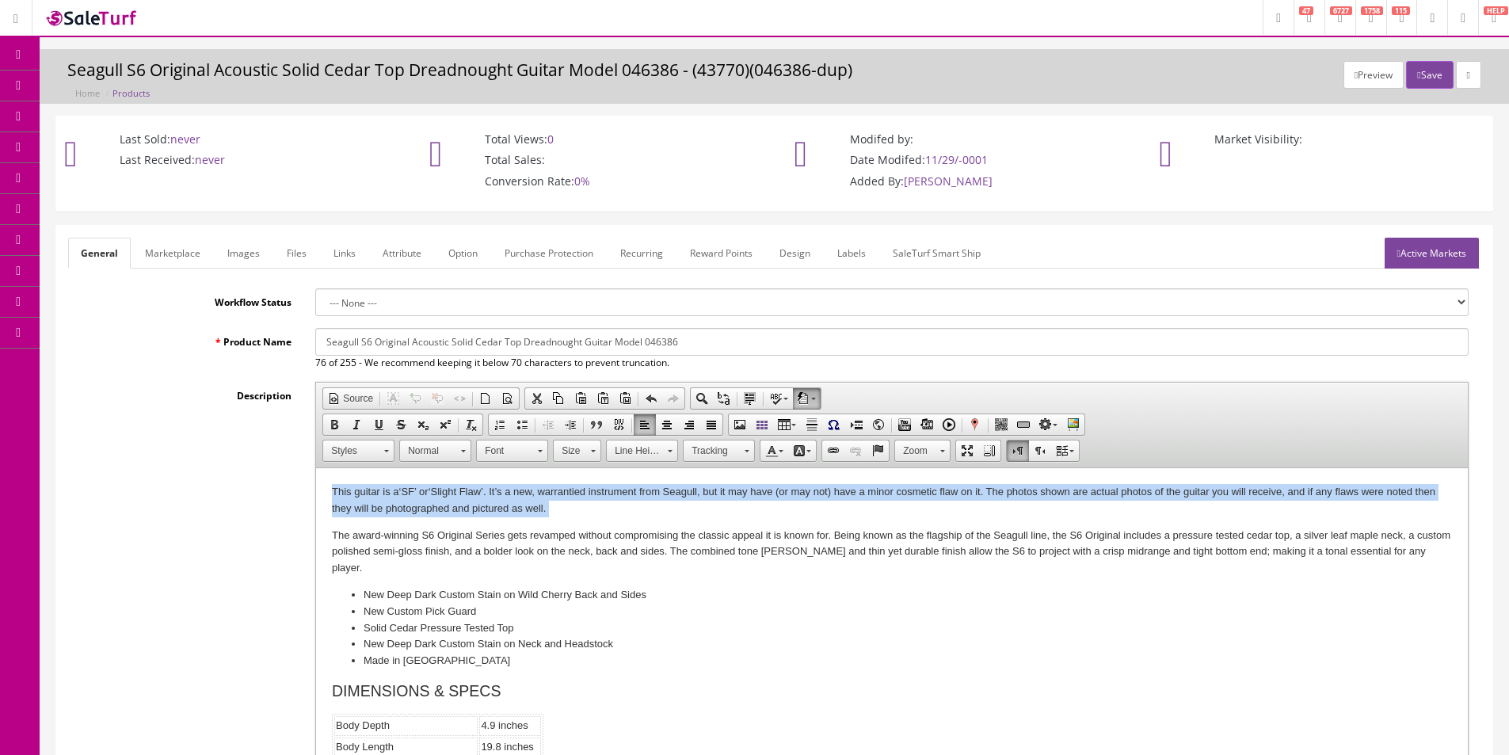
click at [400, 482] on html "This guitar is a ‘SF ’ or ‘Slight Flaw ’. It ’s a new, warrantied instrument fr…" at bounding box center [892, 674] width 1152 height 413
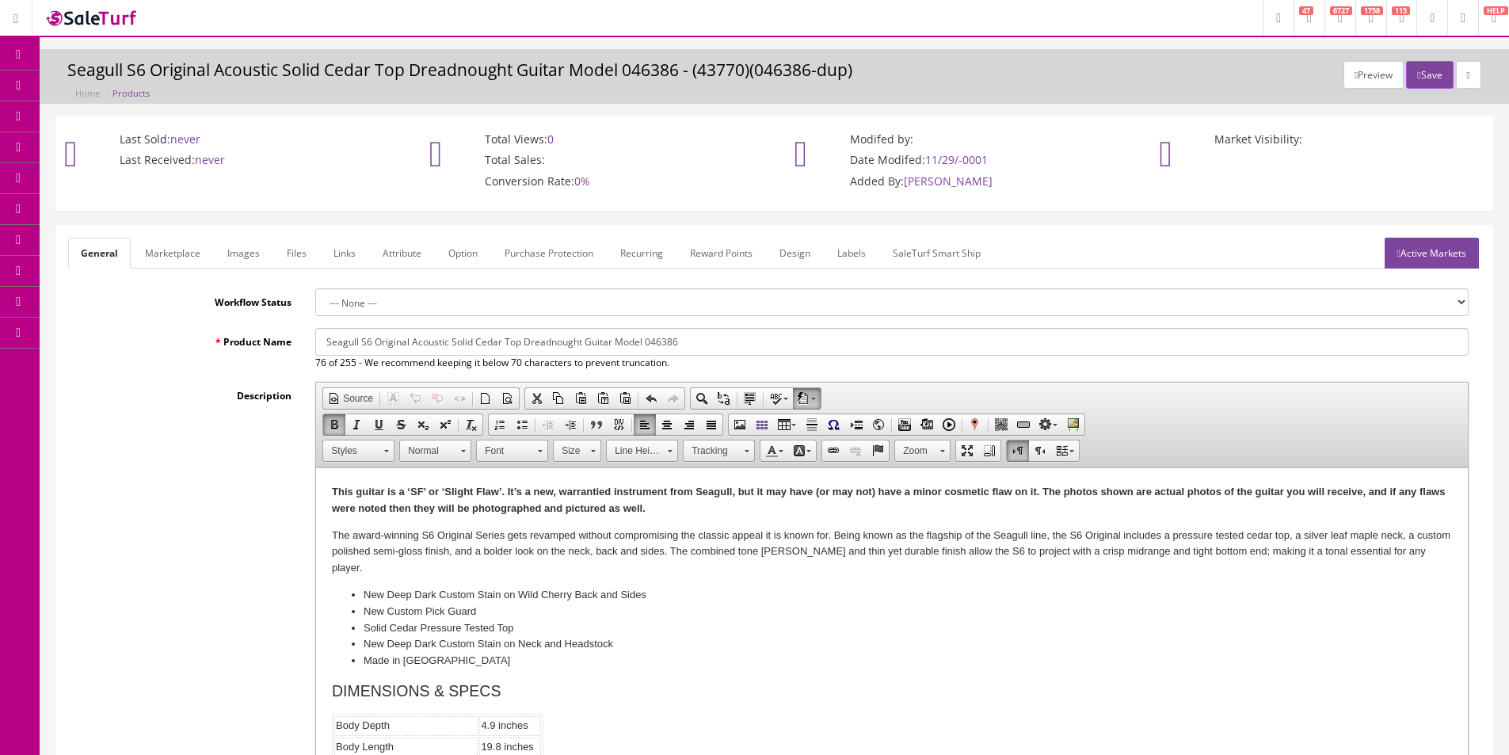
click at [720, 341] on input "Seagull S6 Original Acoustic Solid Cedar Top Dreadnought Guitar Model 046386" at bounding box center [891, 342] width 1153 height 28
click at [684, 347] on input "Seagull S6 Original Acoustic Solid Cedar Top Dreadnought Guitar Model 046386 - …" at bounding box center [891, 342] width 1153 height 28
type input "Seagull S6 Original Acoustic Solid Cedar Top Dreadnought Guitar Model 046386 SF"
click at [185, 258] on link "Marketplace" at bounding box center [172, 253] width 81 height 31
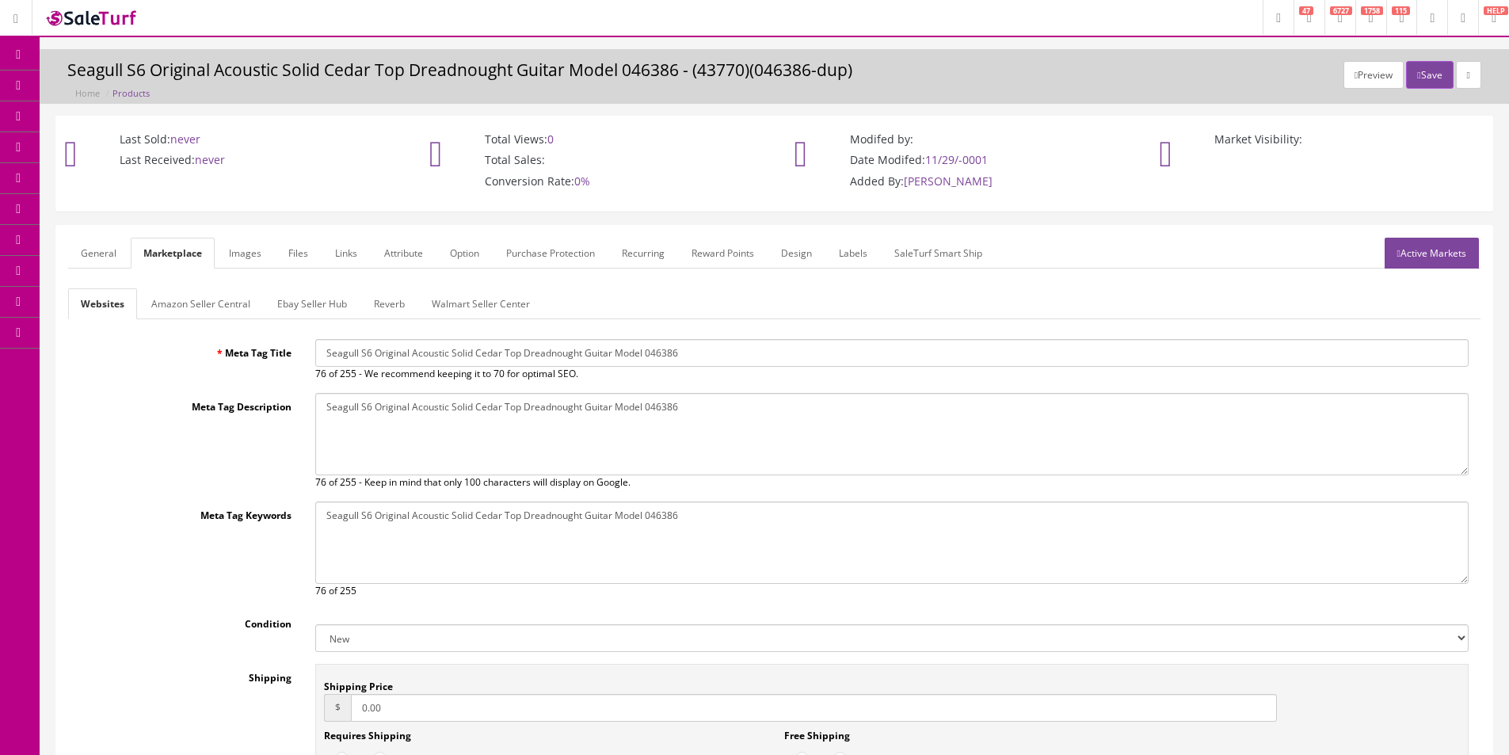
click at [566, 353] on input "Seagull S6 Original Acoustic Solid Cedar Top Dreadnought Guitar Model 046386" at bounding box center [891, 353] width 1153 height 28
paste input "SF"
type input "Seagull S6 Original Acoustic Solid Cedar Top Dreadnought Guitar Model 046386 SF"
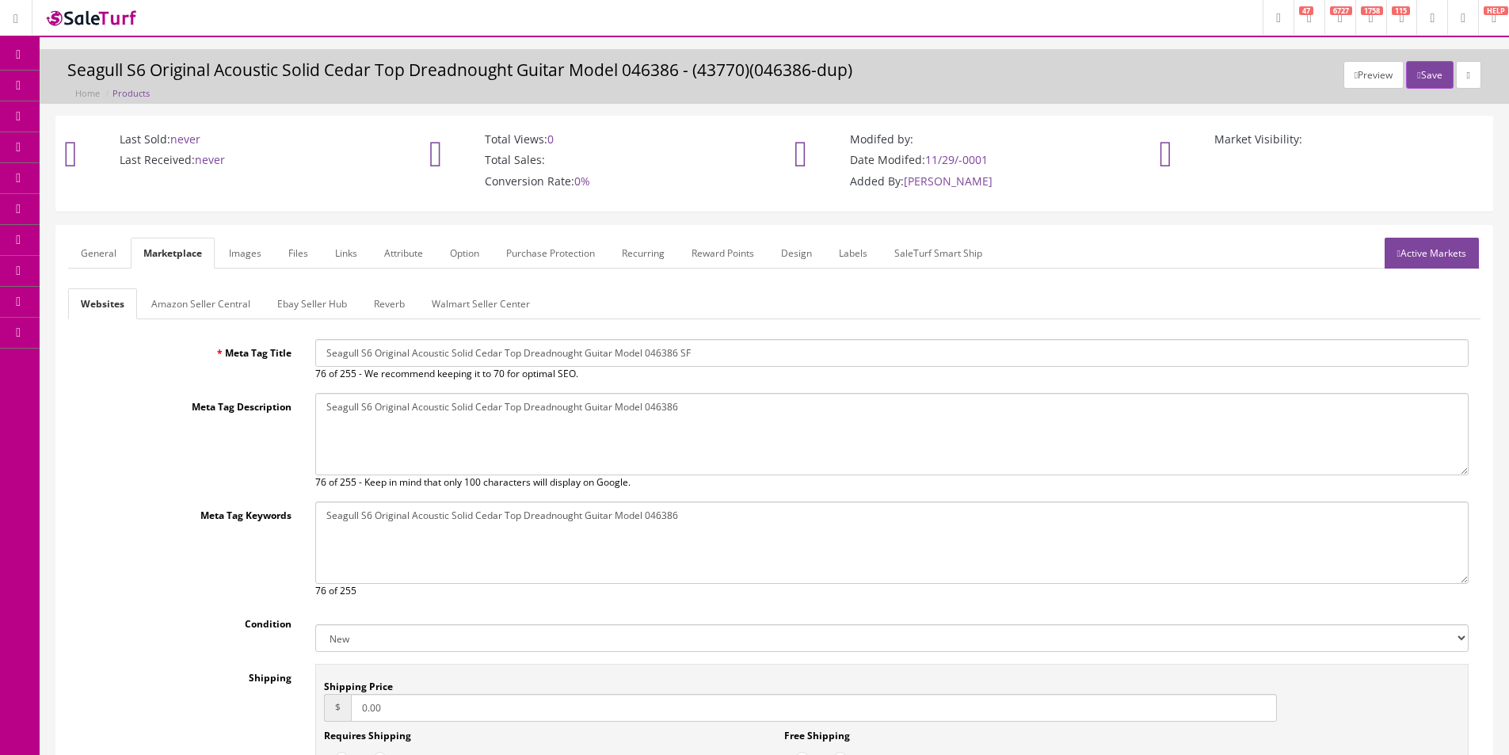
click at [571, 416] on textarea "Seagull S6 Original Acoustic Solid Cedar Top Dreadnought Guitar Model 046386" at bounding box center [891, 434] width 1153 height 82
paste textarea "SF"
type textarea "Seagull S6 Original Acoustic Solid Cedar Top Dreadnought Guitar Model 046386 SF"
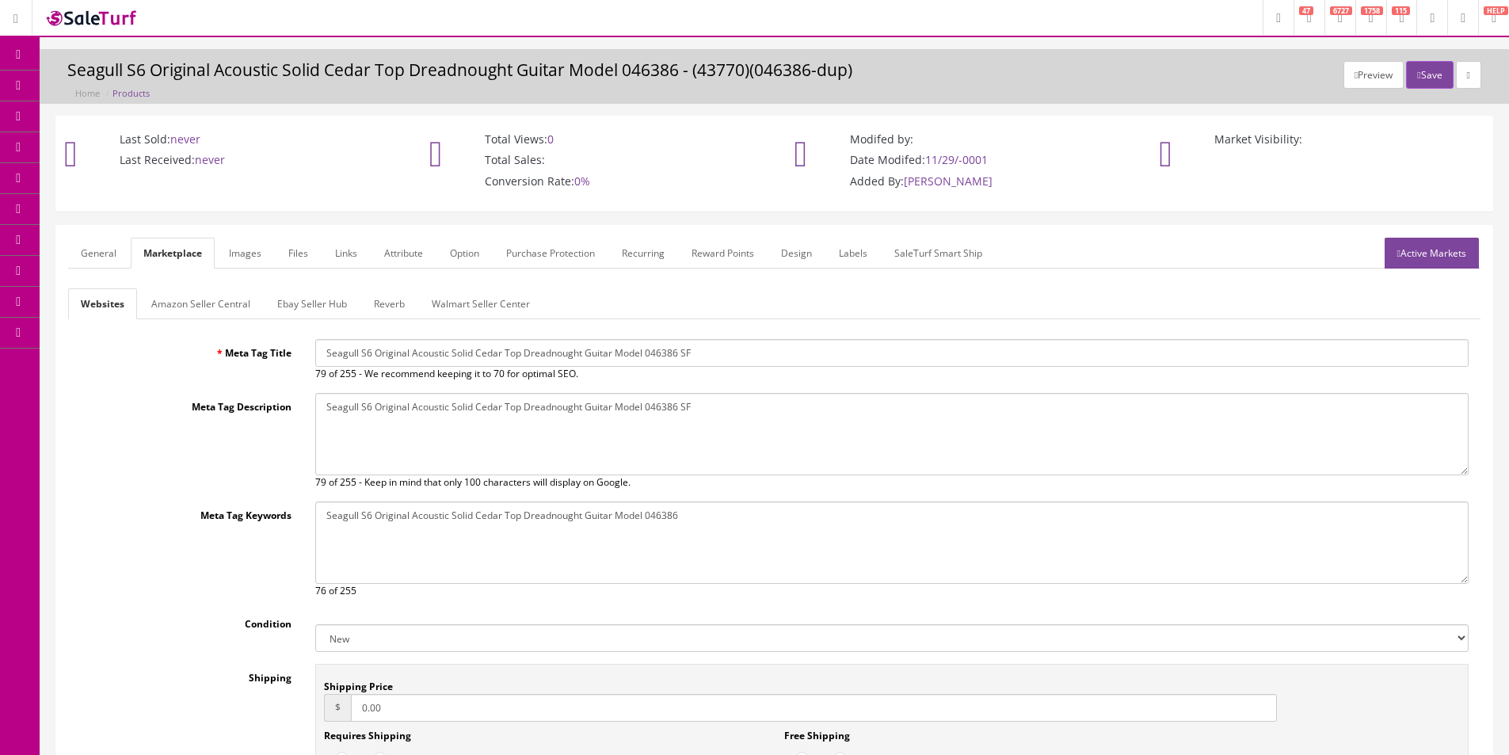
click at [590, 503] on textarea "Seagull S6 Original Acoustic Solid Cedar Top Dreadnought Guitar Model 046386" at bounding box center [891, 542] width 1153 height 82
paste textarea "SF"
type textarea "Seagull S6 Original Acoustic Solid Cedar Top Dreadnought Guitar Model 046386 SF"
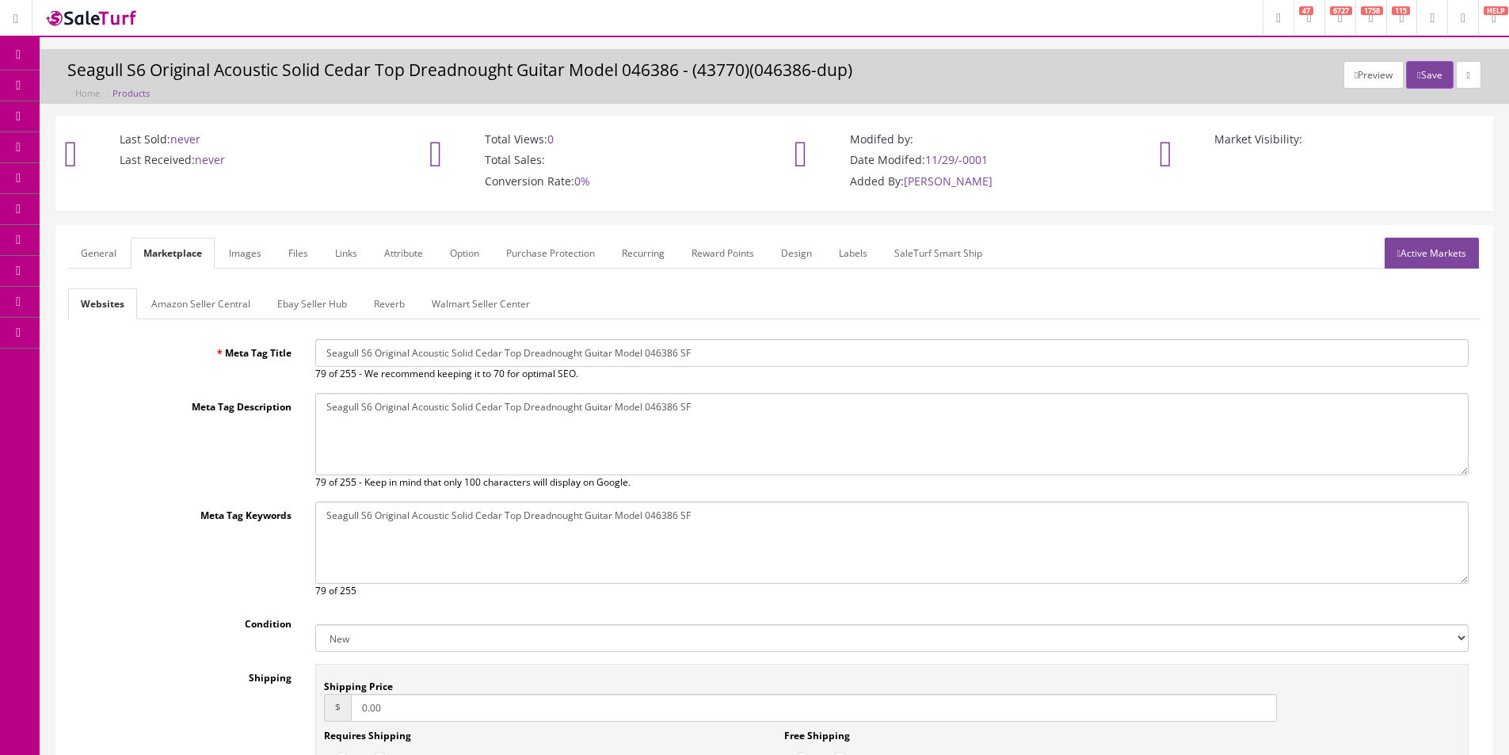
click at [374, 650] on select "New Used B Stock Open Box Re-Packed" at bounding box center [891, 638] width 1153 height 28
select select "B Stock"
click at [315, 624] on select "New Used B Stock Open Box Re-Packed" at bounding box center [891, 638] width 1153 height 28
click at [379, 707] on input "0.00" at bounding box center [814, 708] width 926 height 28
click at [379, 706] on input "0.00" at bounding box center [814, 708] width 926 height 28
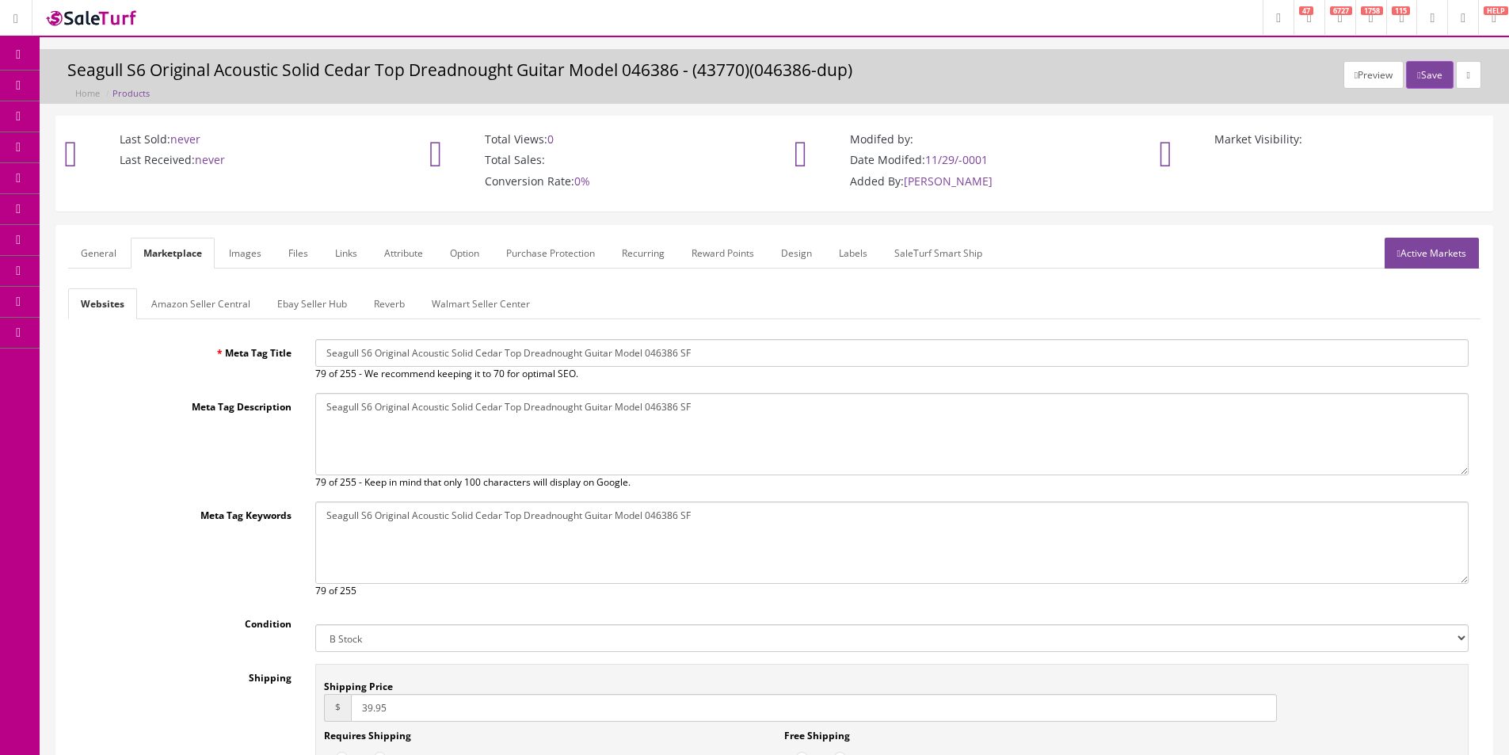
scroll to position [79, 0]
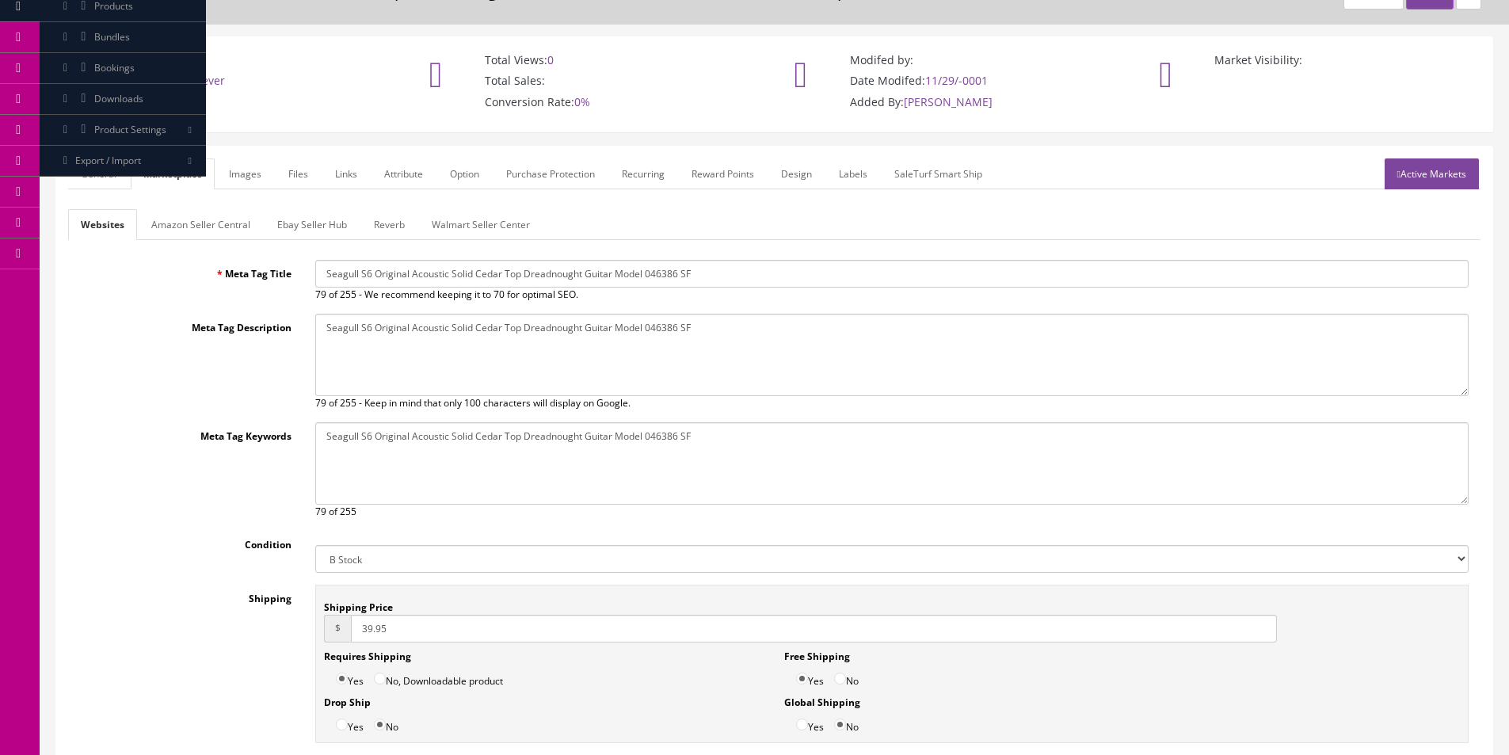
type input "39.95"
click at [844, 680] on input "No" at bounding box center [840, 678] width 12 height 12
radio input "true"
click at [110, 162] on link "General" at bounding box center [98, 173] width 61 height 31
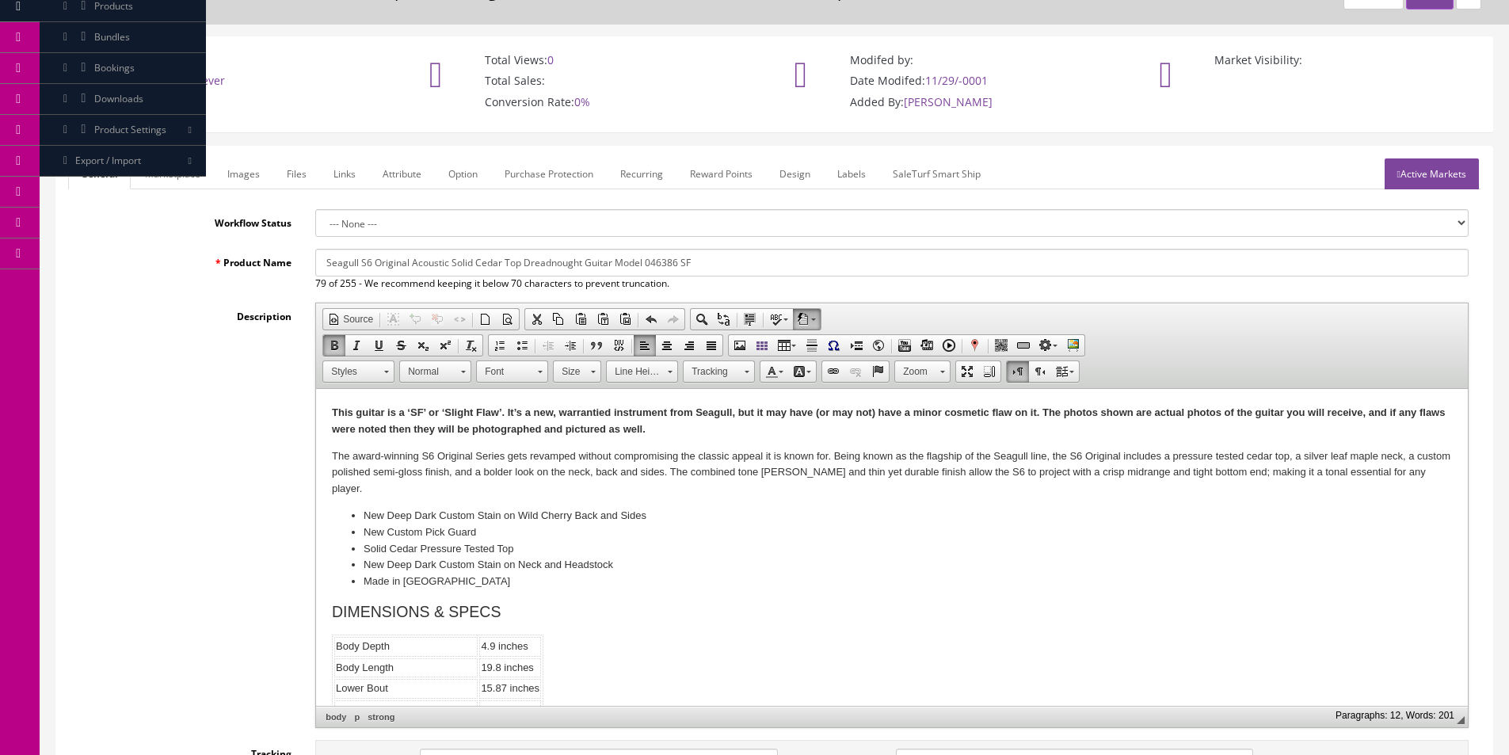
click at [158, 357] on div "Description Rich Text Editor, input-description1 Editor toolbars Document Sourc…" at bounding box center [774, 515] width 1412 height 425
click at [423, 436] on p "This guitar is a ‘SF’ or ‘Slight Flaw’. It’s a new, warrantied instrument from …" at bounding box center [892, 421] width 1120 height 33
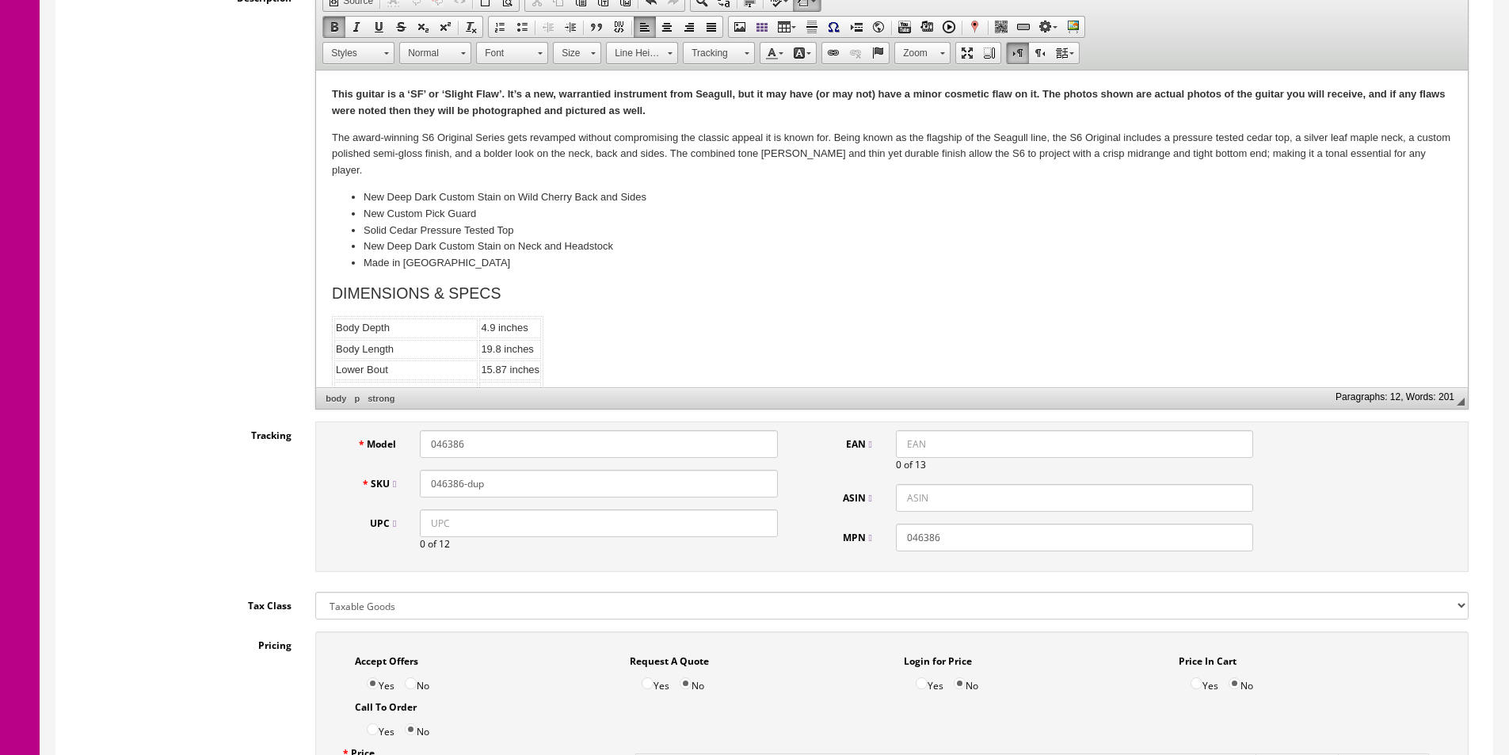
scroll to position [554, 0]
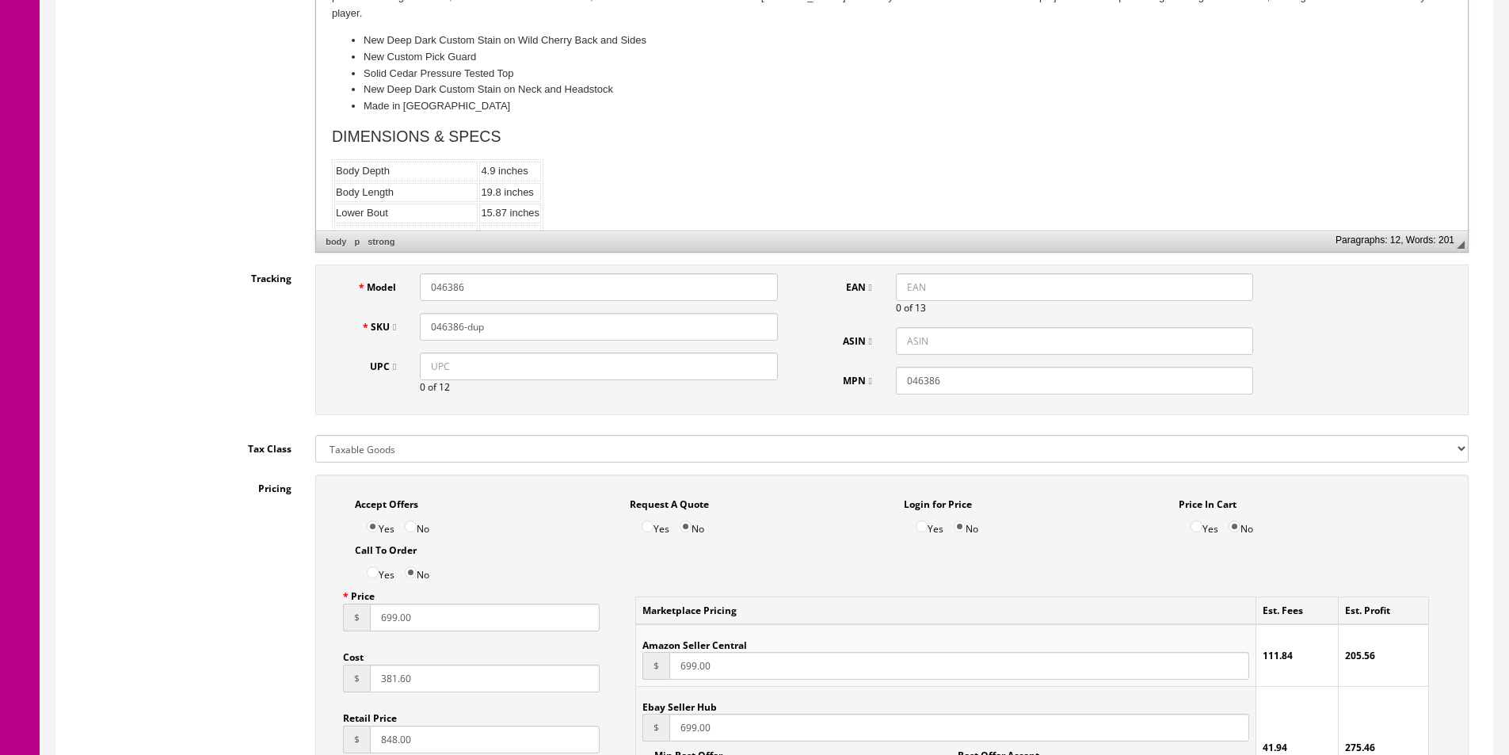
click at [479, 337] on input "046386-dup" at bounding box center [598, 327] width 357 height 28
click at [450, 326] on input "046386-900544" at bounding box center [598, 327] width 357 height 28
type input "046386-900544"
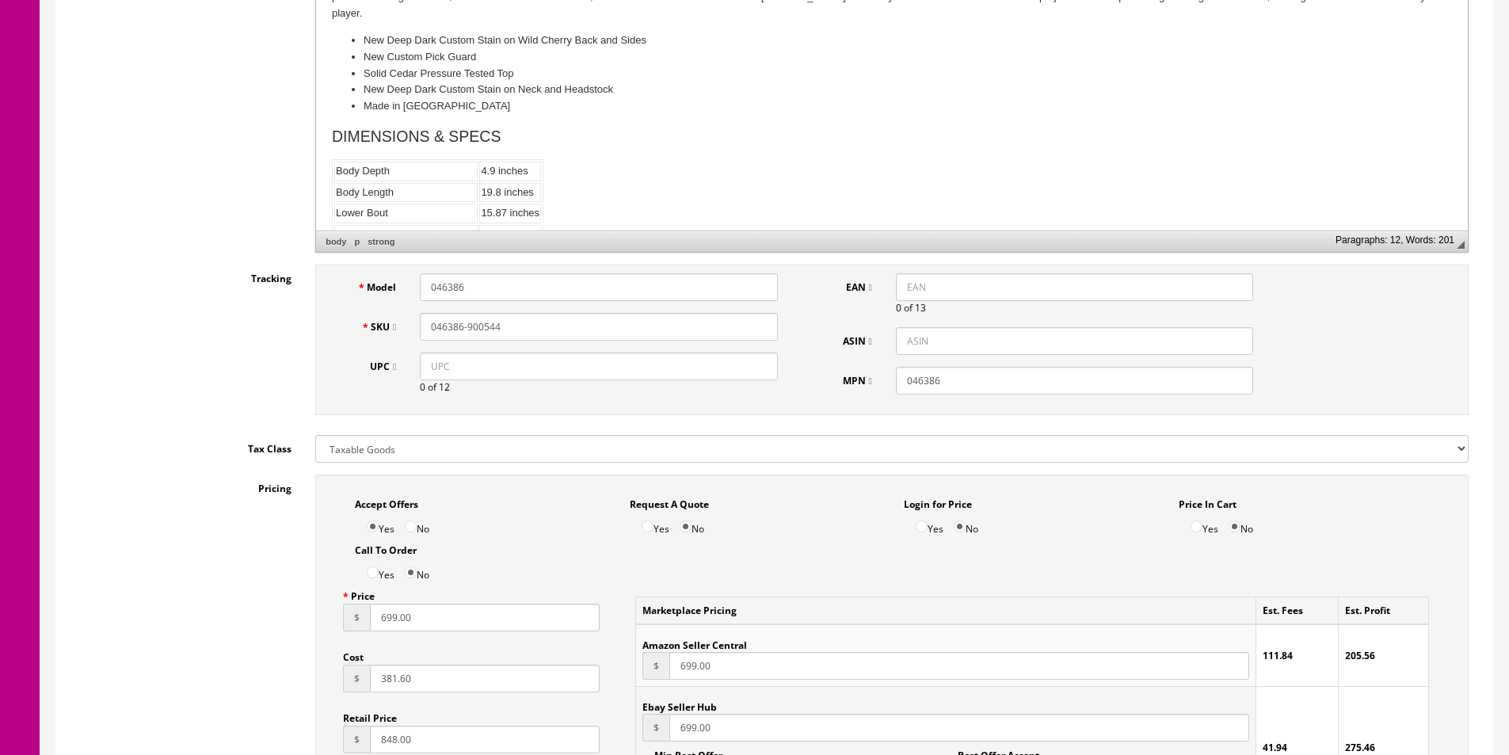
drag, startPoint x: 657, startPoint y: 379, endPoint x: 790, endPoint y: 352, distance: 135.0
click at [658, 379] on input "UPC" at bounding box center [598, 366] width 357 height 28
paste input "623501046386"
type input "623501046386"
click at [940, 291] on input "EAN" at bounding box center [1074, 287] width 357 height 28
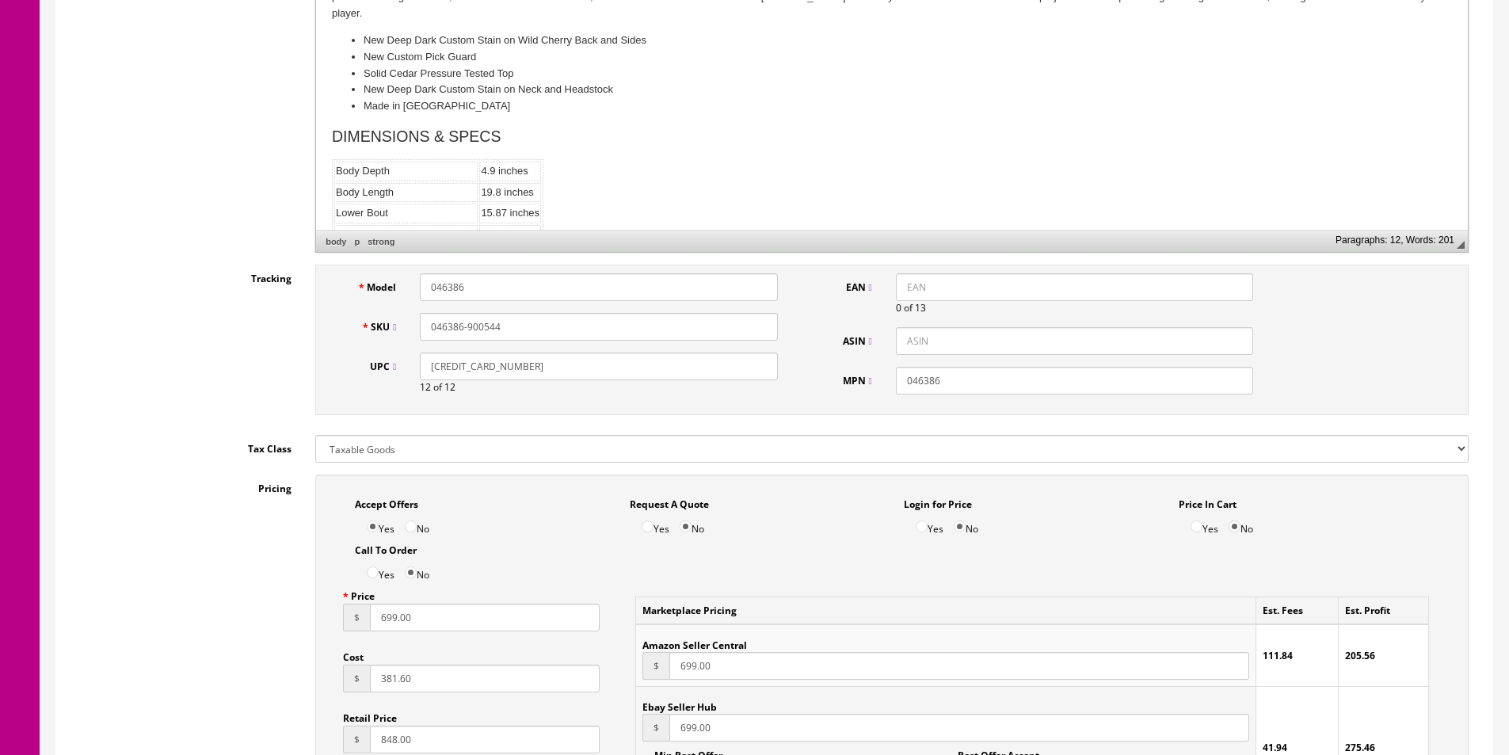
paste input "623501046386"
click at [901, 284] on input "623501046386" at bounding box center [1074, 287] width 357 height 28
type input "0623501046386"
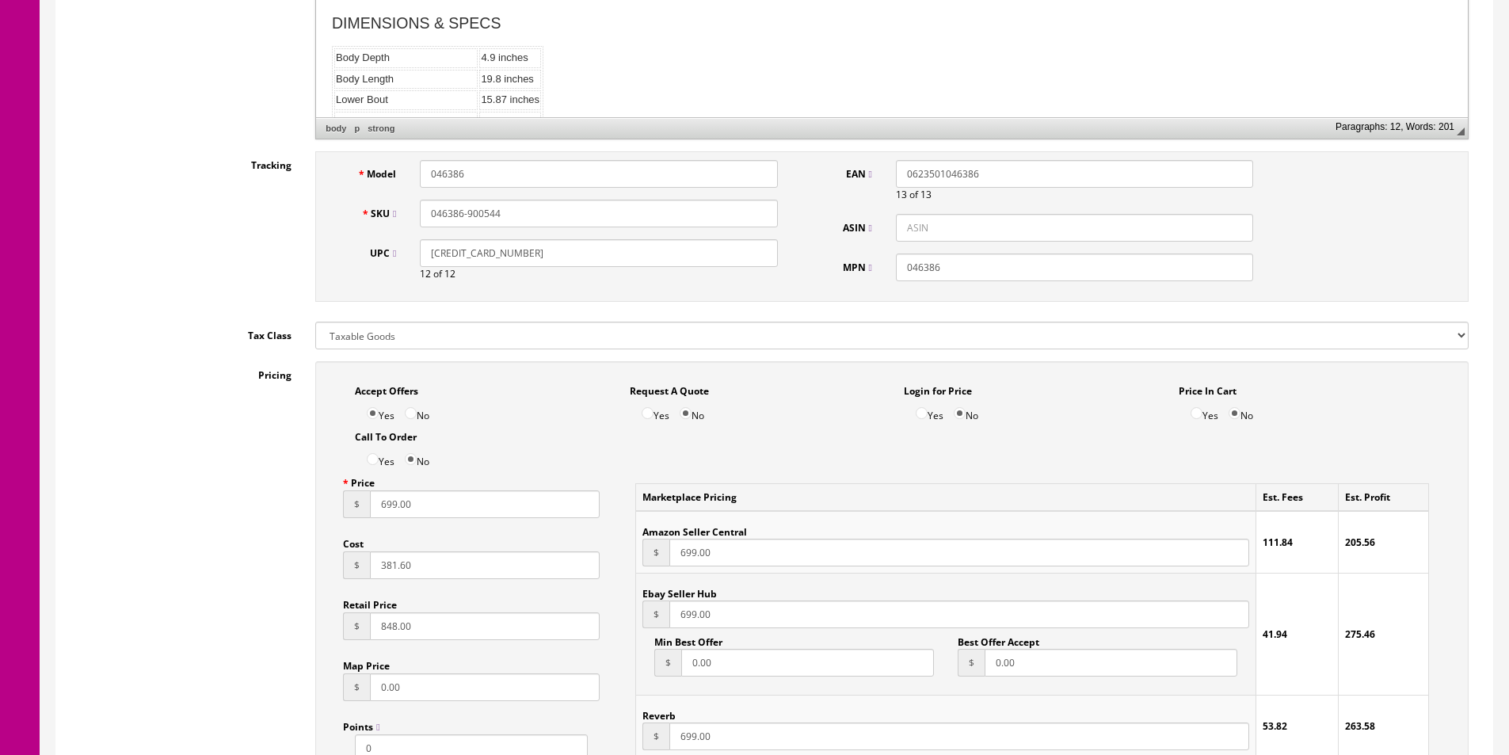
scroll to position [871, 0]
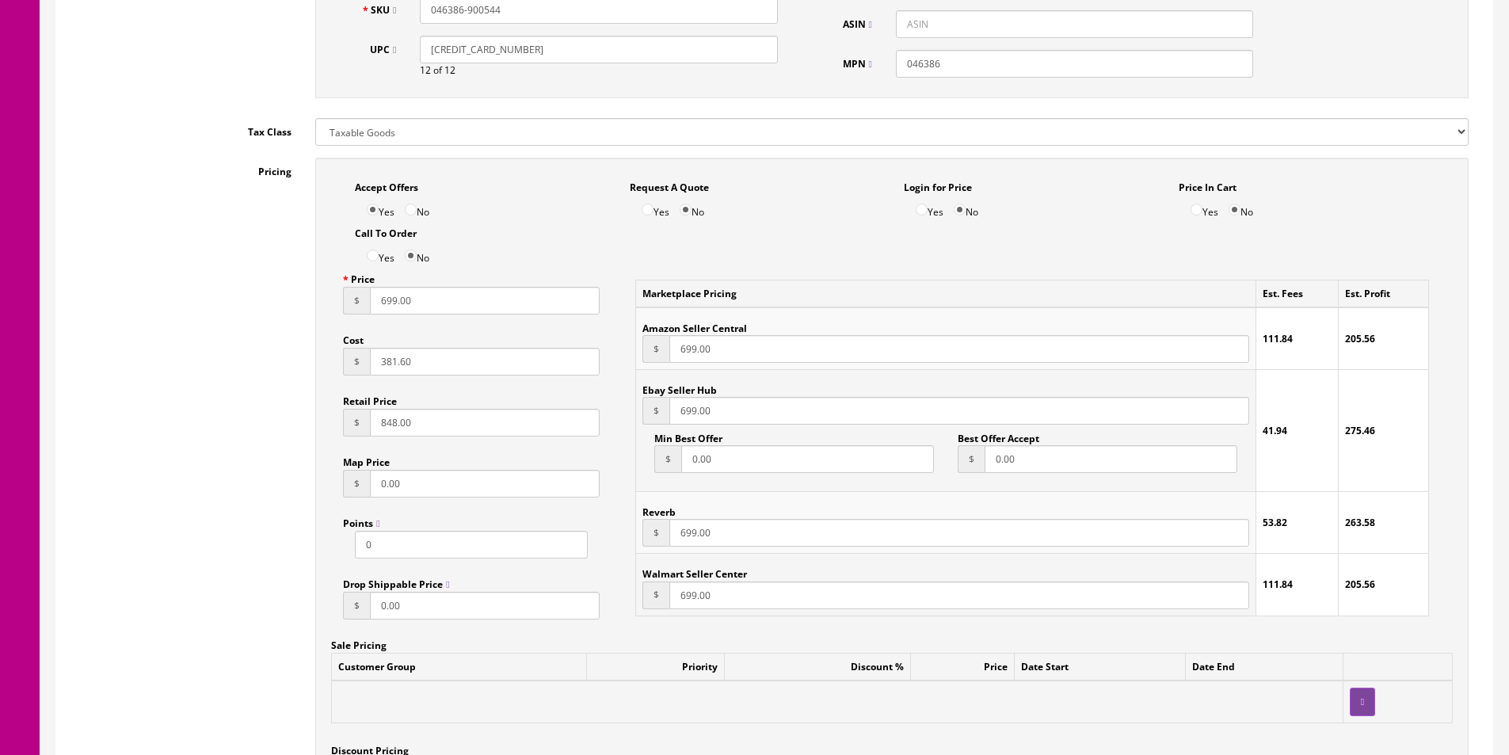
click at [536, 364] on input "381.60" at bounding box center [485, 362] width 230 height 28
type input "324.36"
click at [444, 15] on input "046386-900544" at bounding box center [598, 10] width 357 height 28
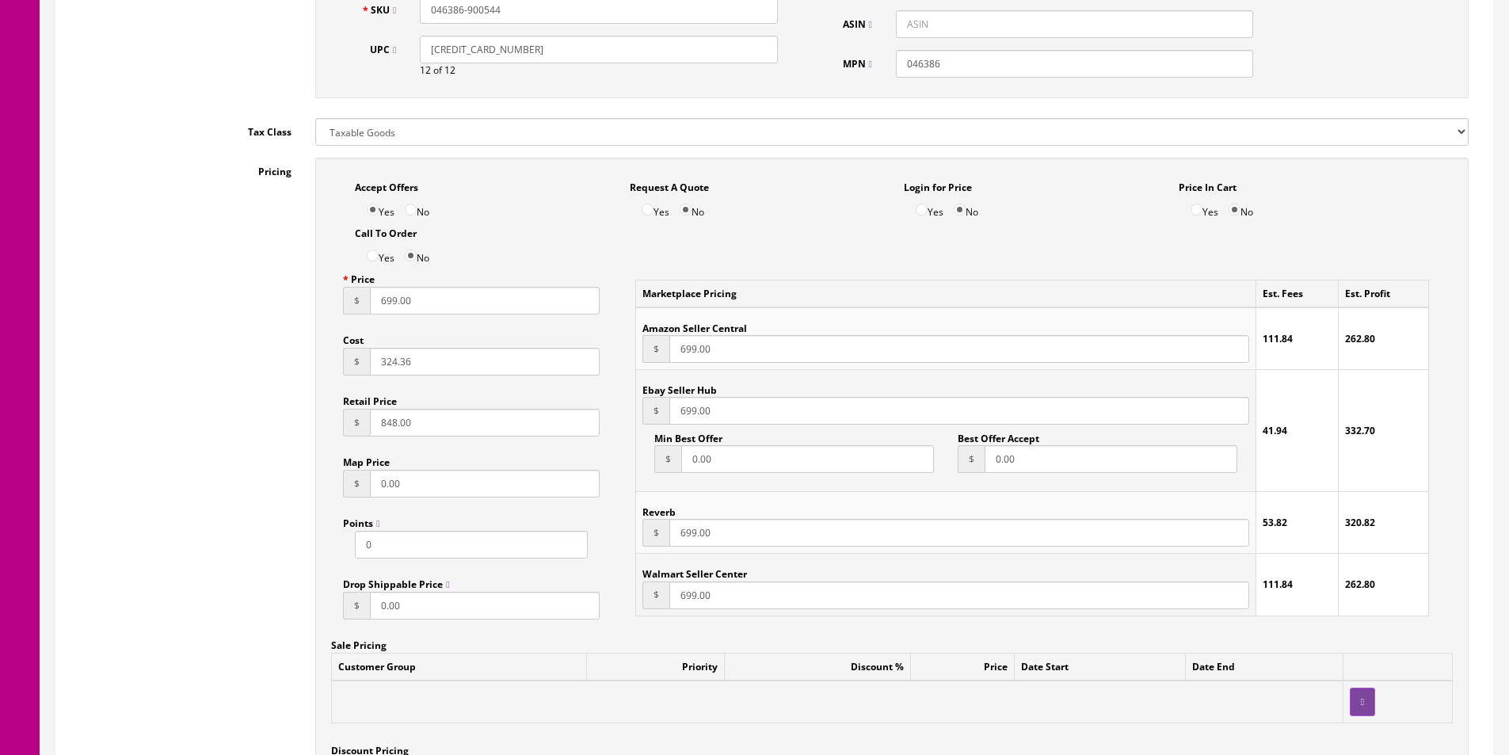
click at [444, 15] on input "046386-900544" at bounding box center [598, 10] width 357 height 28
click at [326, 402] on div "Accept Offers Yes No Request A Quote Yes No Login for Price Yes No Price In Car…" at bounding box center [891, 507] width 1153 height 699
click at [451, 310] on input "699.00" at bounding box center [485, 301] width 230 height 28
click at [451, 309] on input "699.00" at bounding box center [485, 301] width 230 height 28
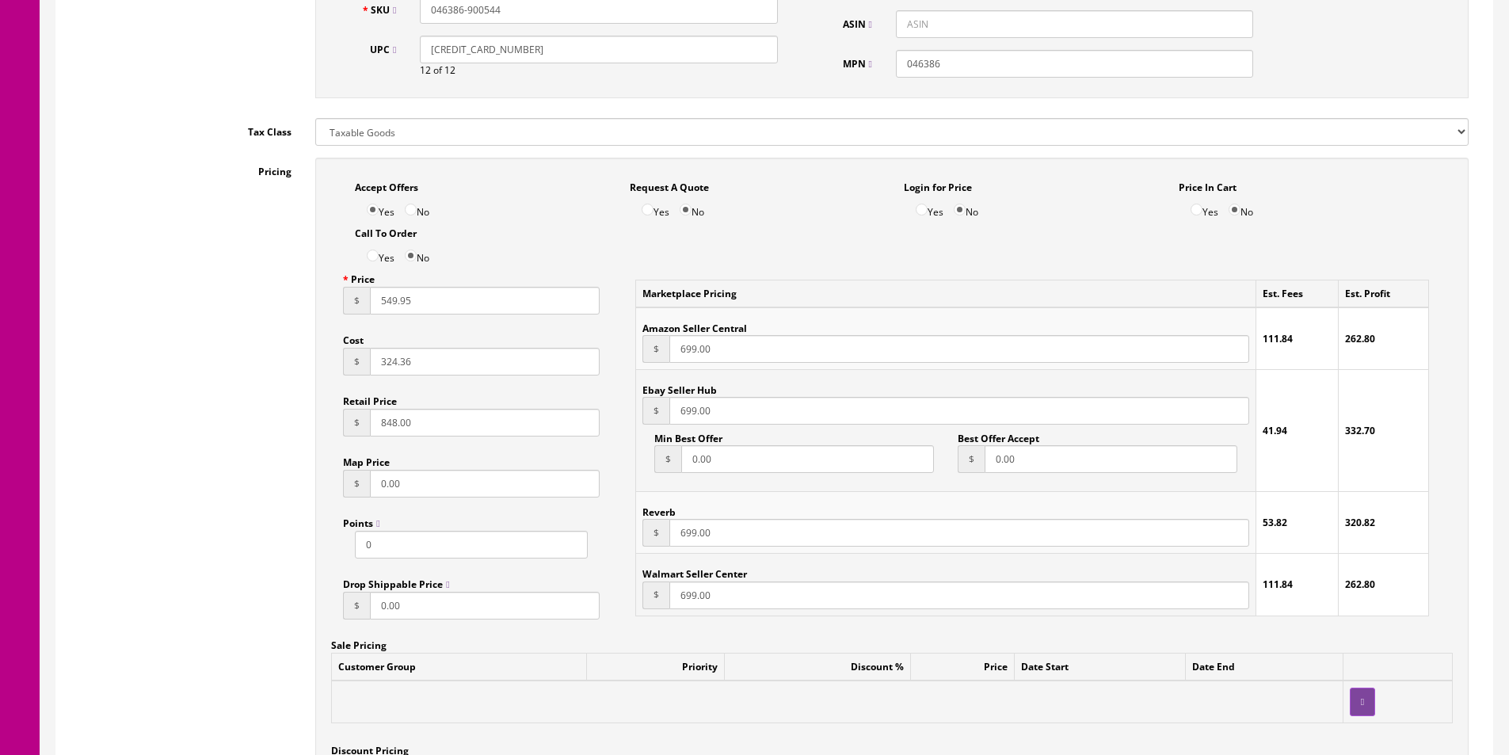
type input "549.95"
click at [681, 336] on input "699.00" at bounding box center [959, 349] width 580 height 28
click at [684, 343] on input "699.00" at bounding box center [959, 349] width 580 height 28
paste input "549.95"
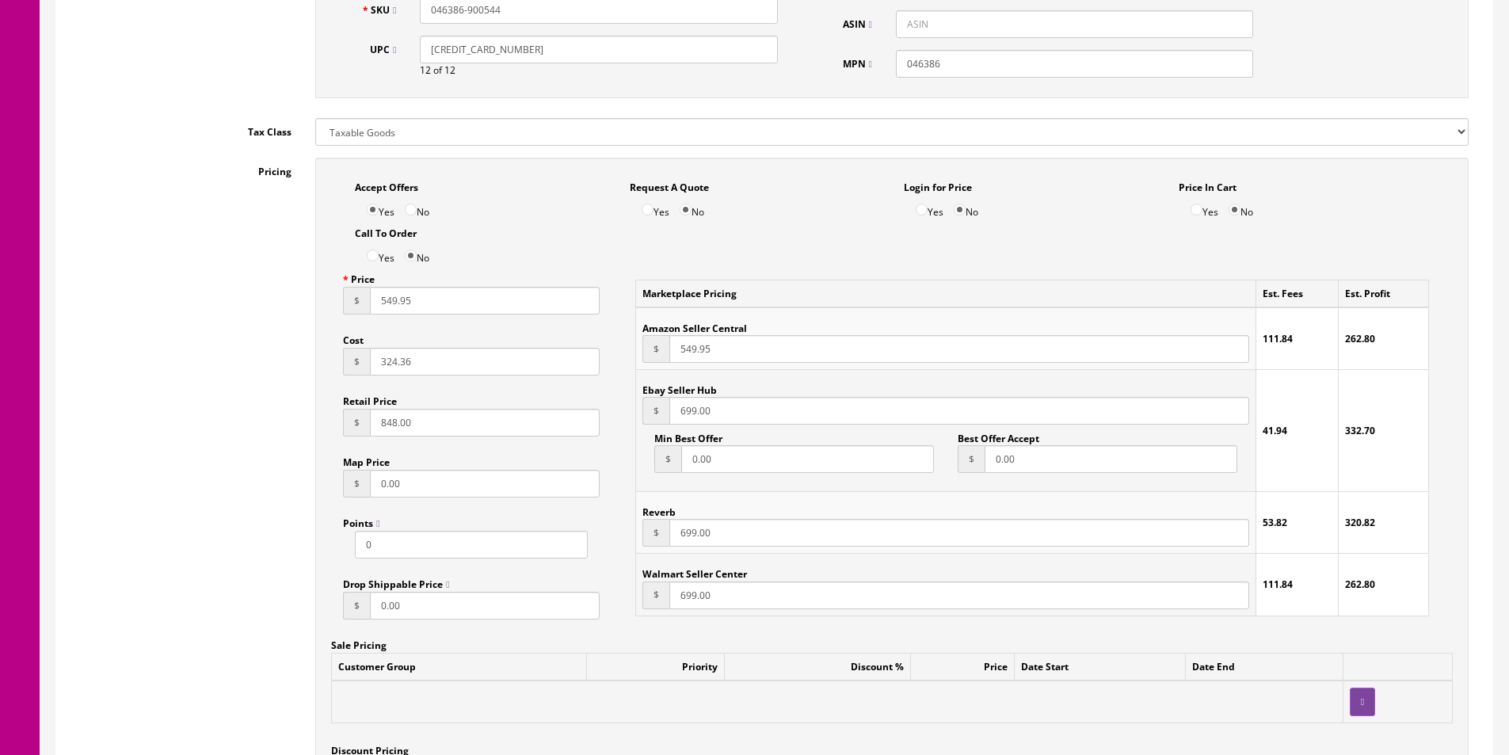
type input "549.95"
click at [695, 419] on input "699.00" at bounding box center [959, 411] width 580 height 28
paste input "549.95"
type input "549.95"
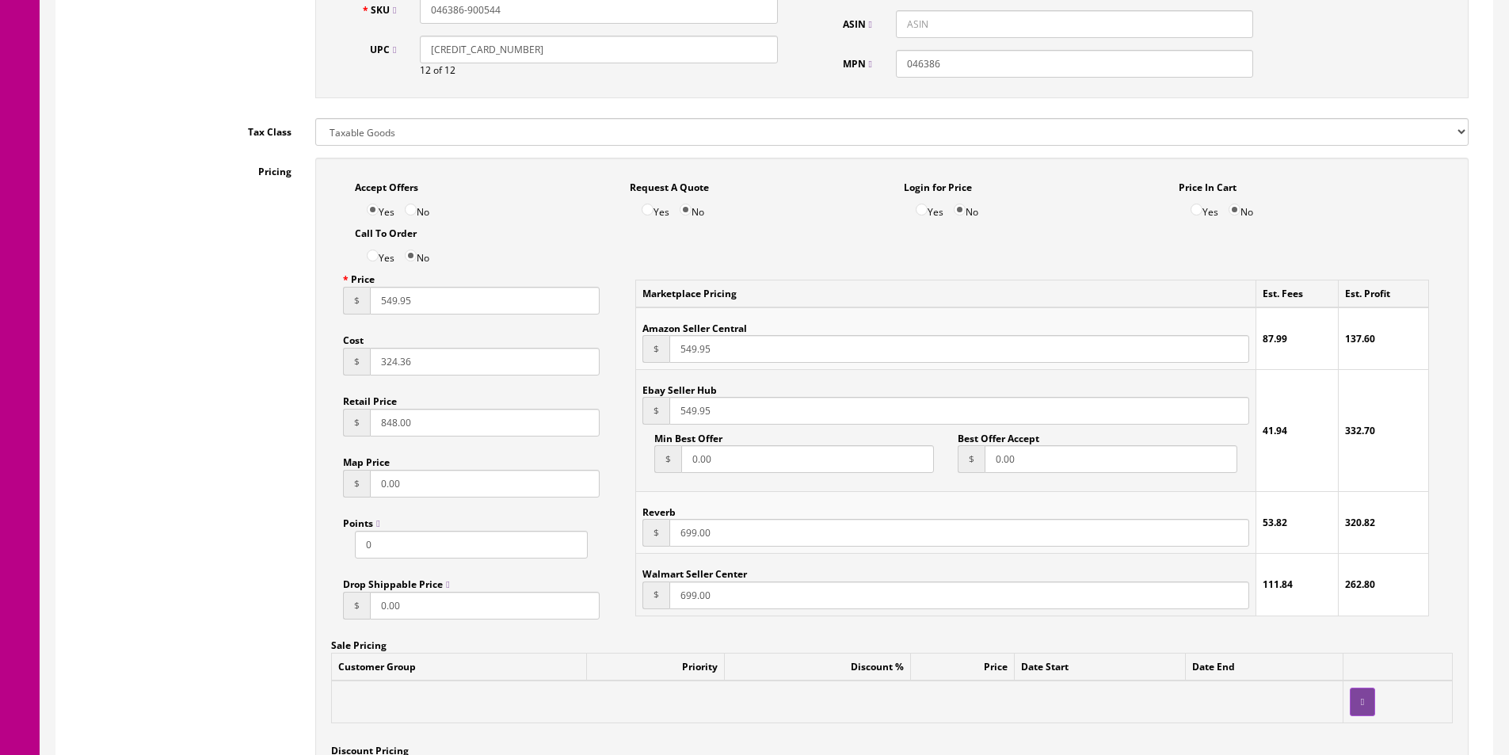
click at [686, 530] on input "699.00" at bounding box center [959, 533] width 580 height 28
paste input "549.95"
type input "549.95"
click at [684, 357] on input "549.95" at bounding box center [959, 349] width 580 height 28
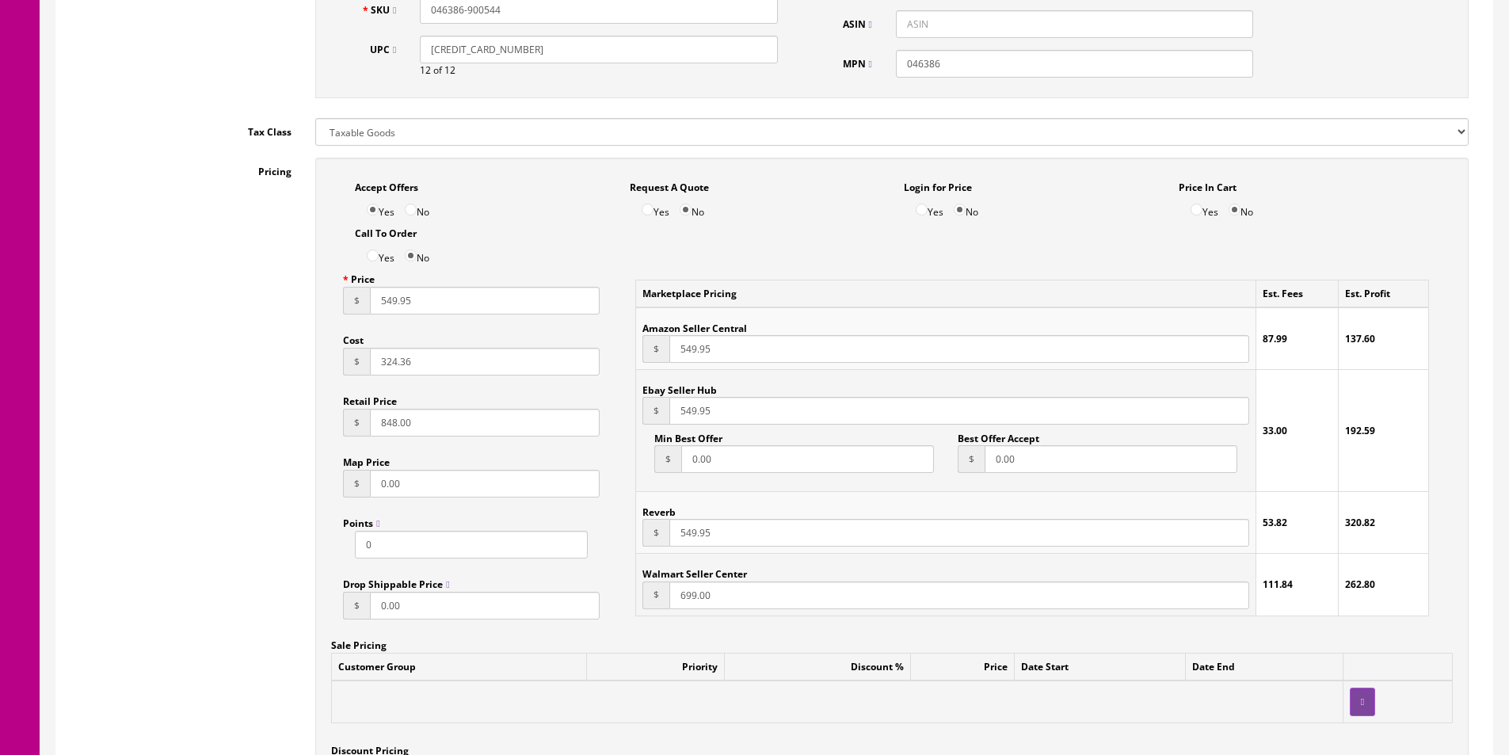
click at [684, 357] on input "549.95" at bounding box center [959, 349] width 580 height 28
type input "599.95"
click at [693, 529] on input "549.95" at bounding box center [959, 533] width 580 height 28
click at [786, 498] on td "Reverb $ 549.95" at bounding box center [946, 523] width 620 height 62
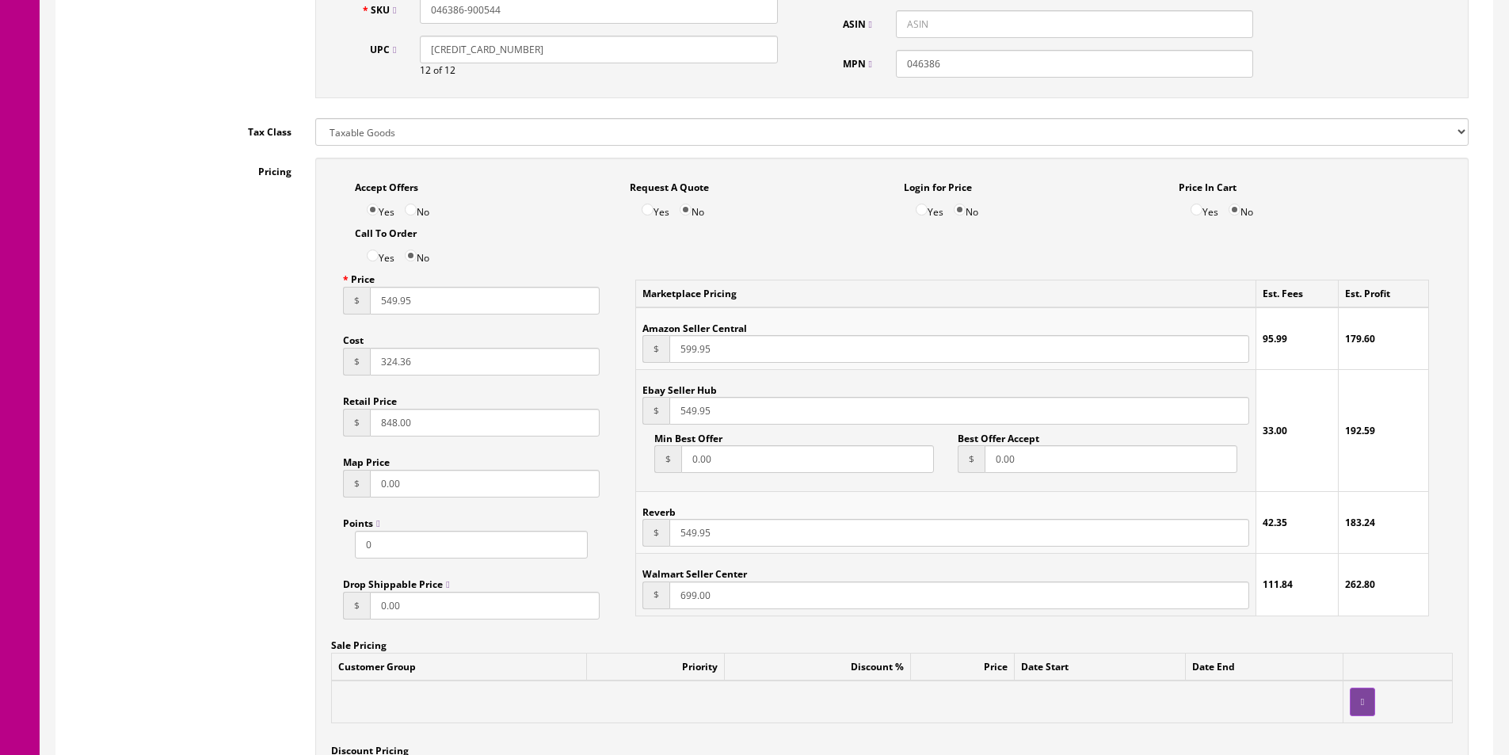
click at [1013, 456] on input "0.00" at bounding box center [1111, 459] width 253 height 28
click at [1013, 457] on input "0.00" at bounding box center [1111, 459] width 253 height 28
type input "534"
click at [779, 467] on input "0.00" at bounding box center [807, 459] width 253 height 28
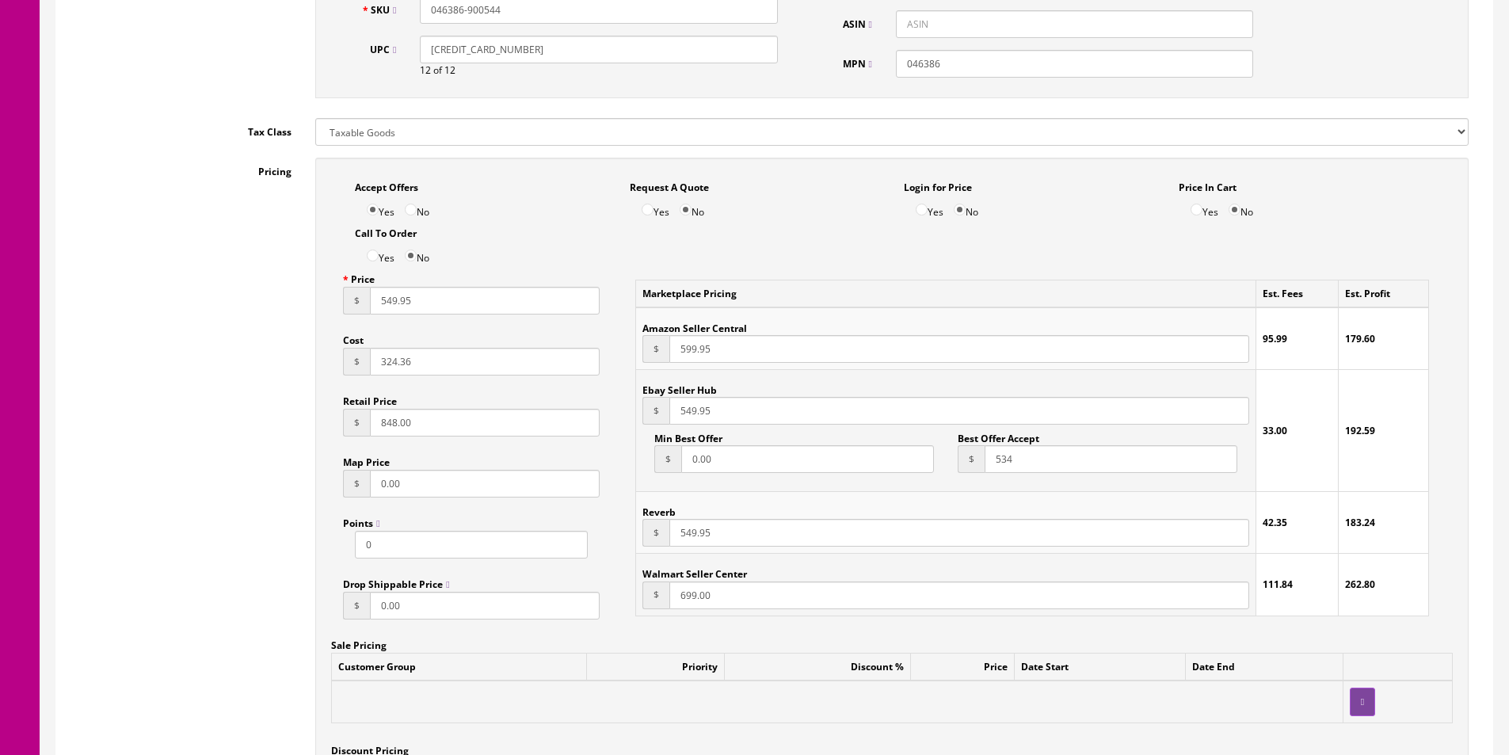
click at [779, 467] on input "0.00" at bounding box center [807, 459] width 253 height 28
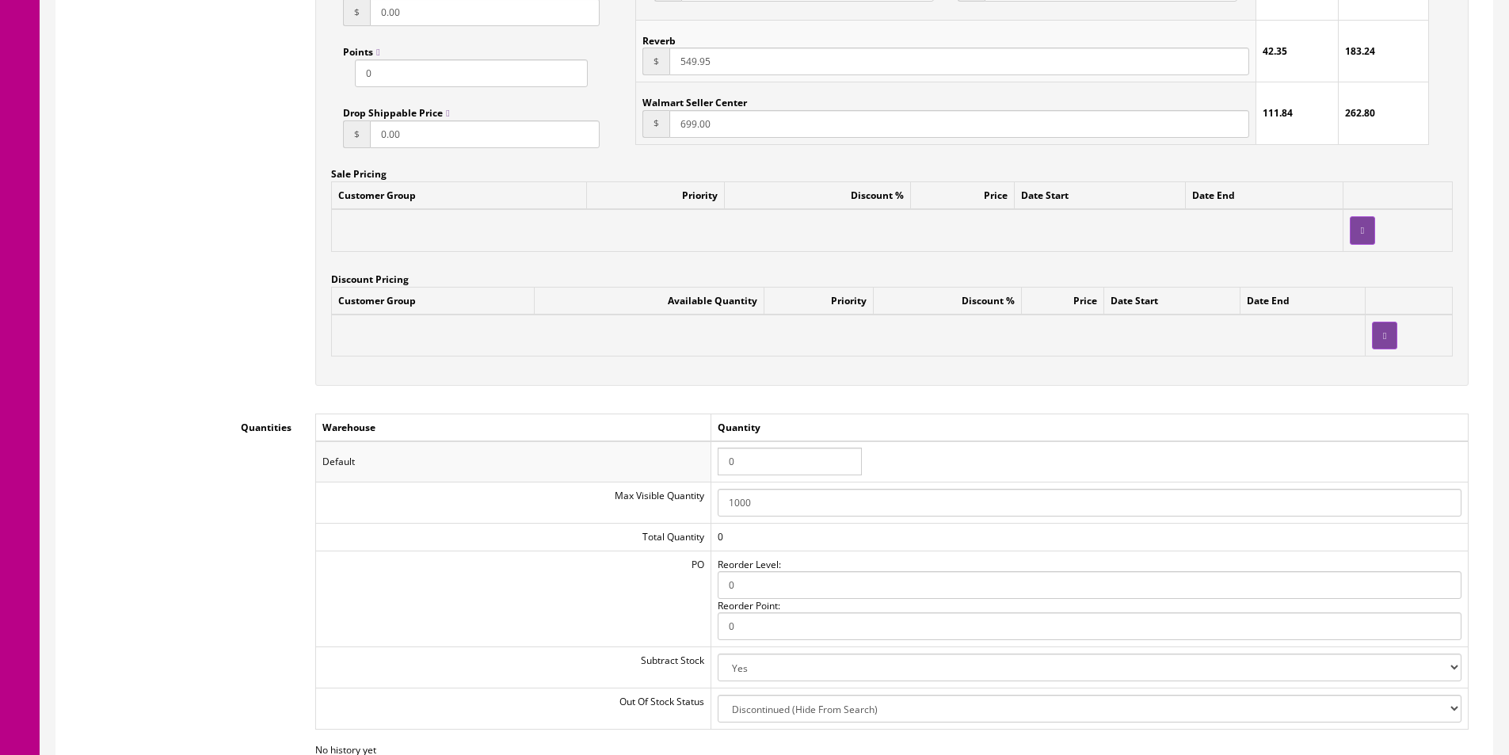
scroll to position [1505, 0]
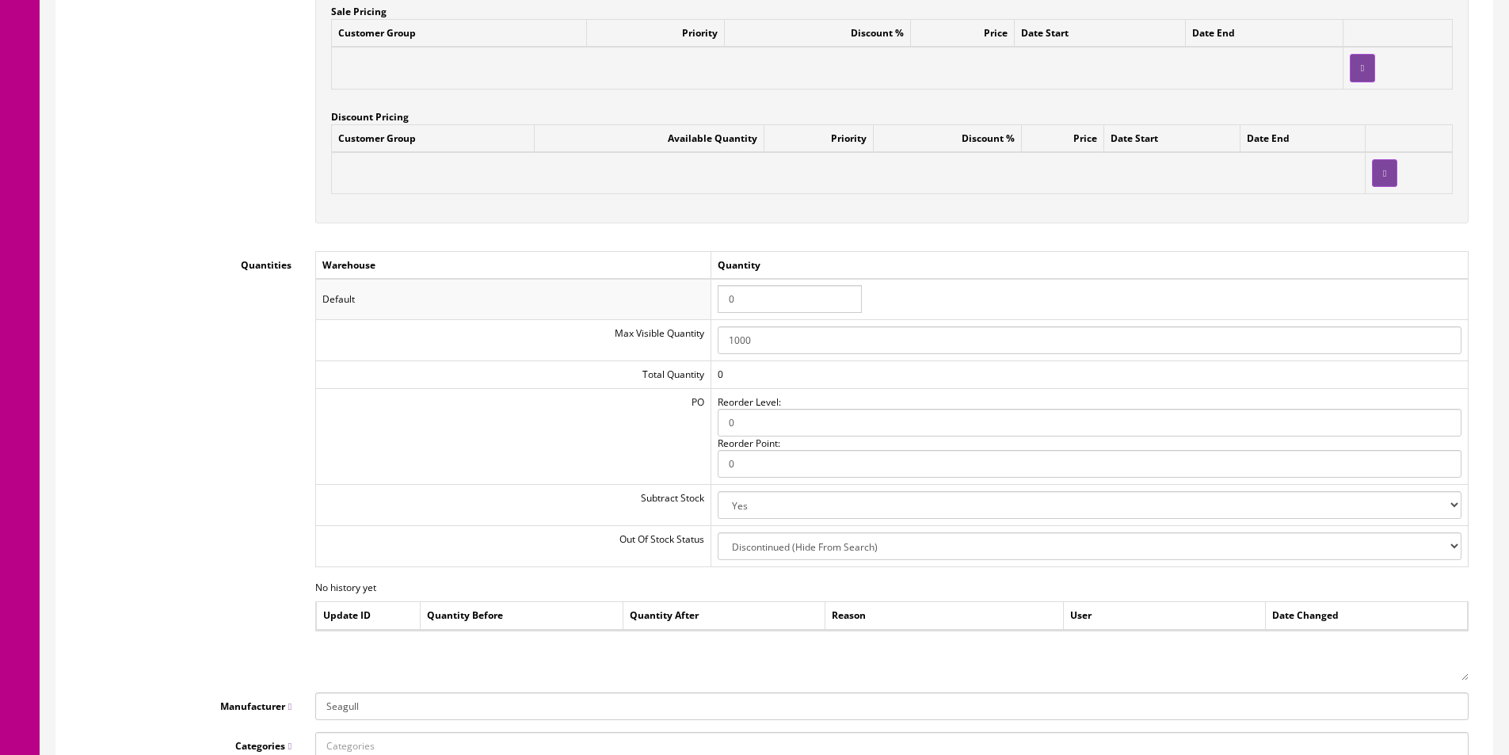
type input "444"
click at [779, 295] on input "0" at bounding box center [790, 299] width 144 height 28
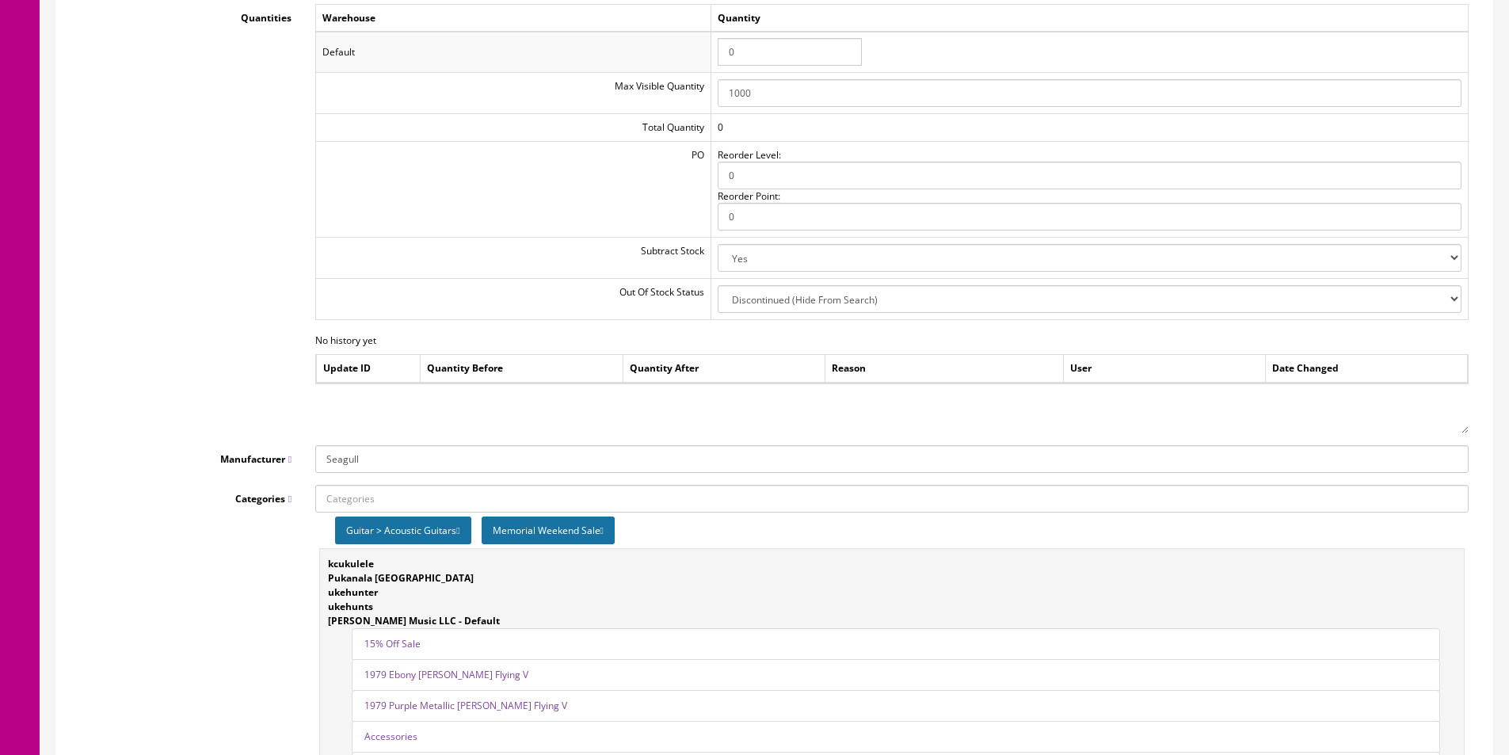
scroll to position [1901, 0]
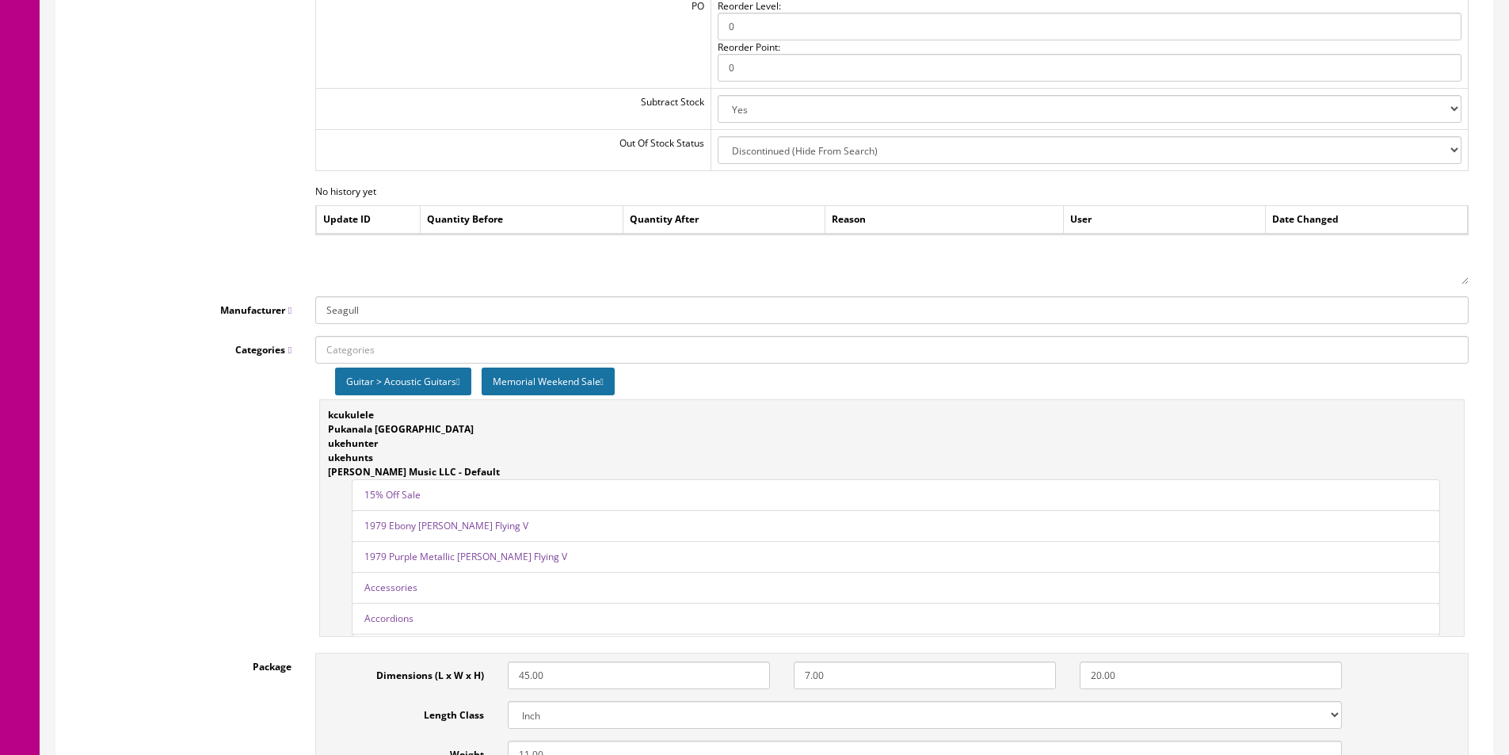
click at [604, 382] on icon at bounding box center [601, 382] width 3 height 10
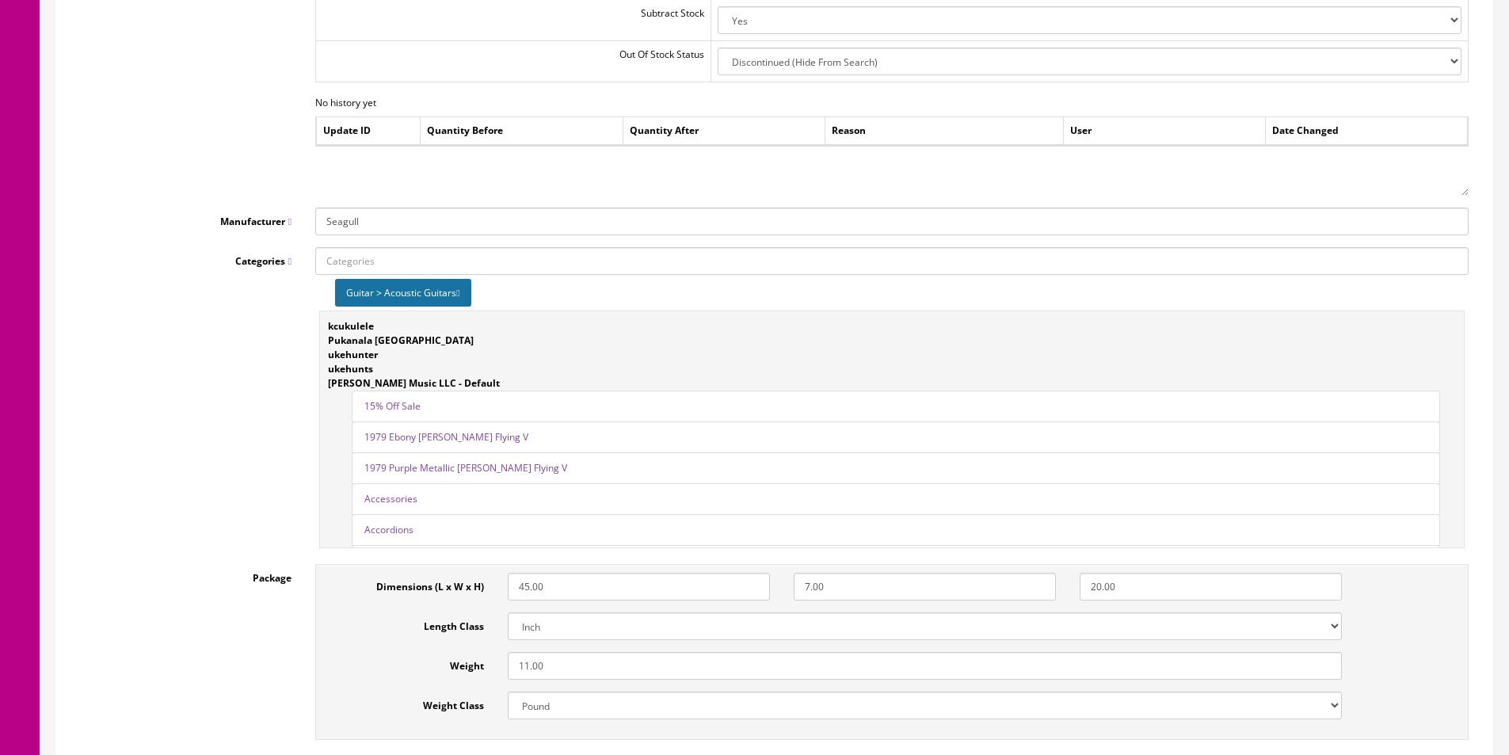
scroll to position [2059, 0]
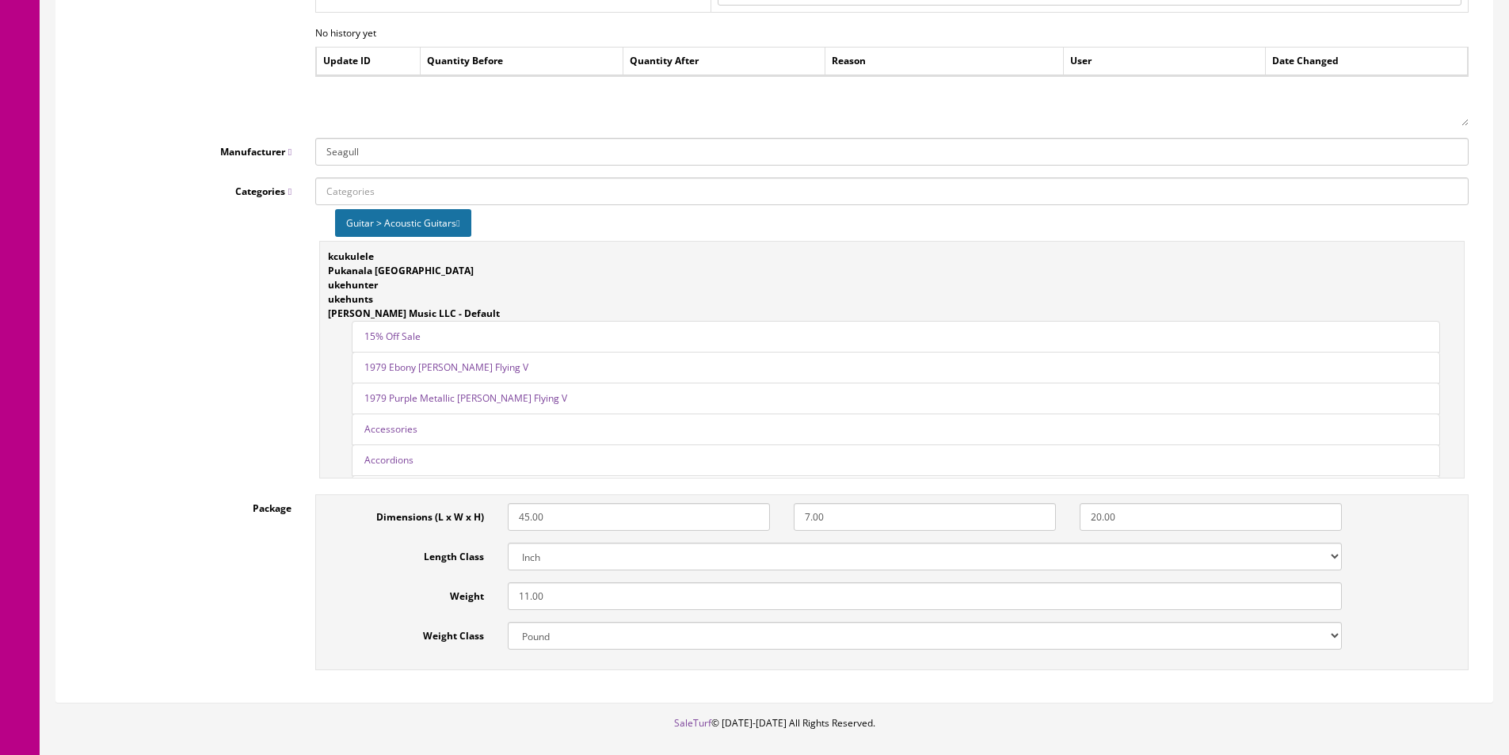
click at [541, 597] on input "11.00" at bounding box center [925, 596] width 834 height 28
type input "12"
click at [362, 583] on label "Weight" at bounding box center [410, 592] width 172 height 21
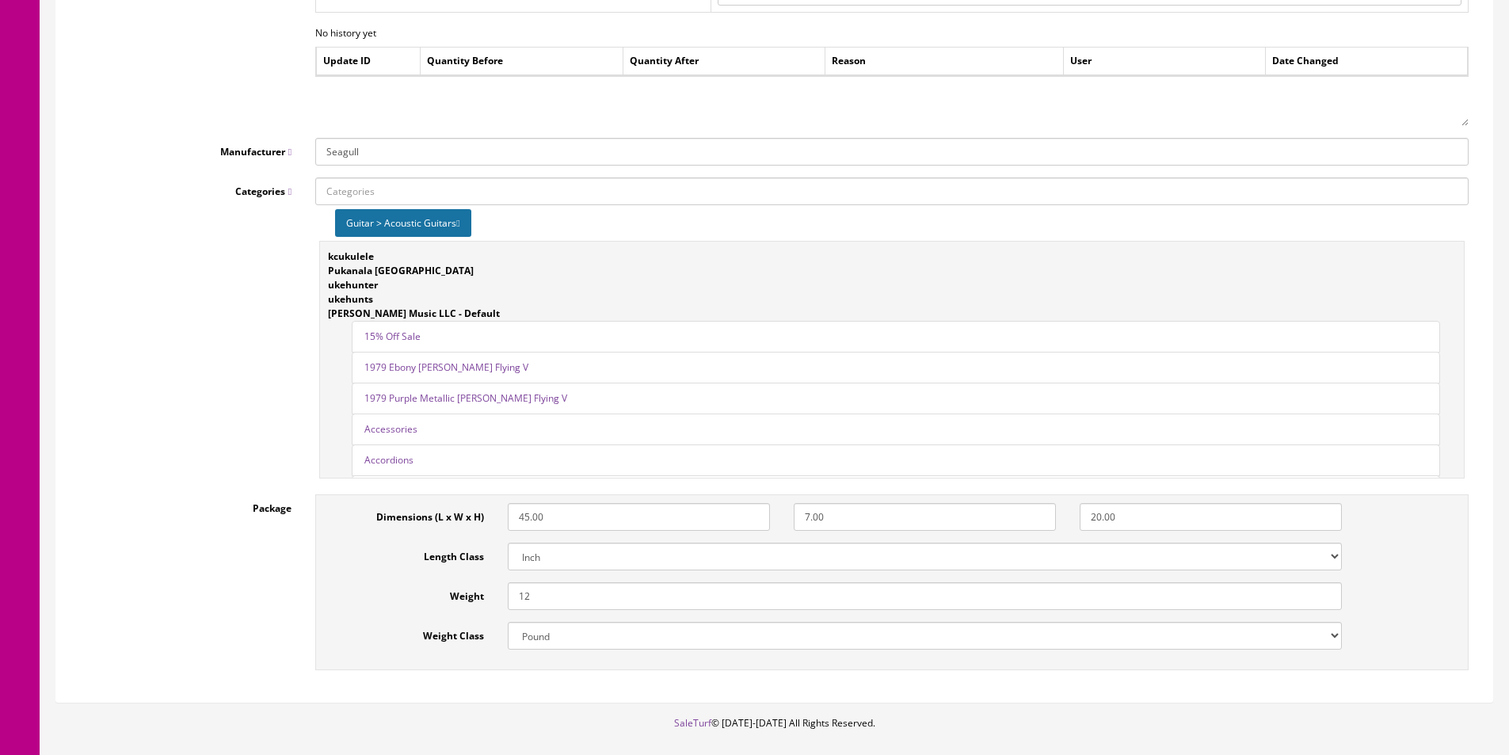
click at [508, 583] on input "12" at bounding box center [925, 596] width 834 height 28
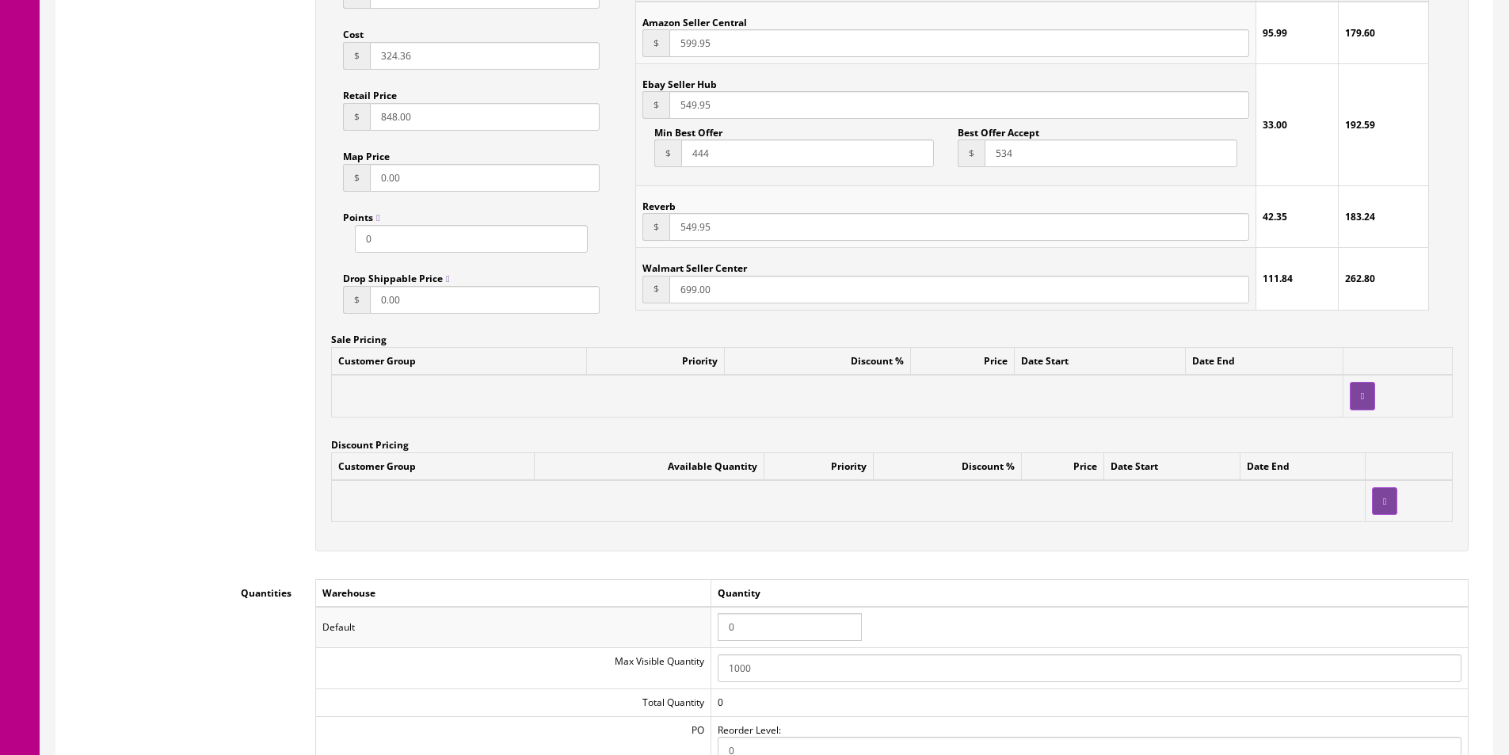
scroll to position [1030, 0]
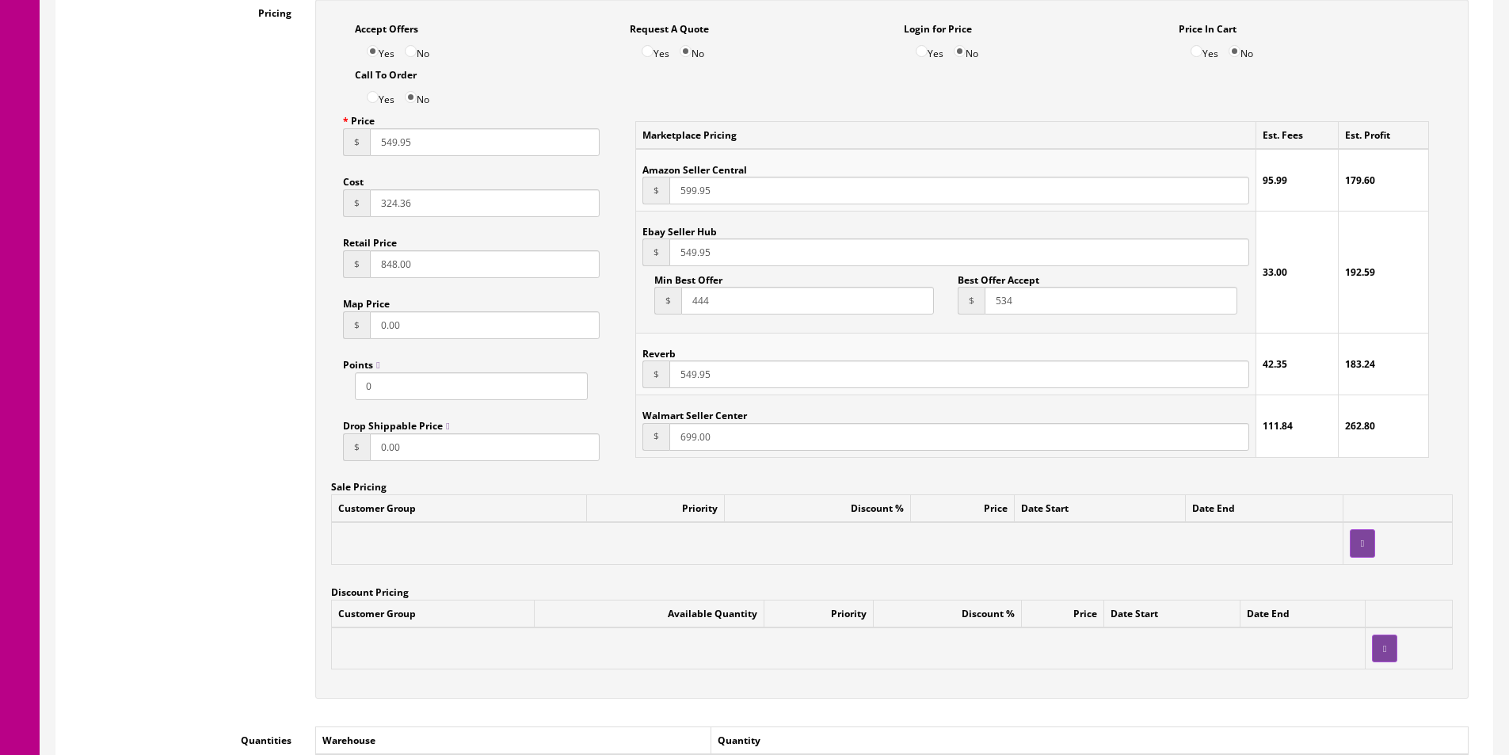
click at [219, 263] on div "Pricing Accept Offers Yes No Request A Quote Yes No Login for Price Yes No Pric…" at bounding box center [774, 356] width 1412 height 715
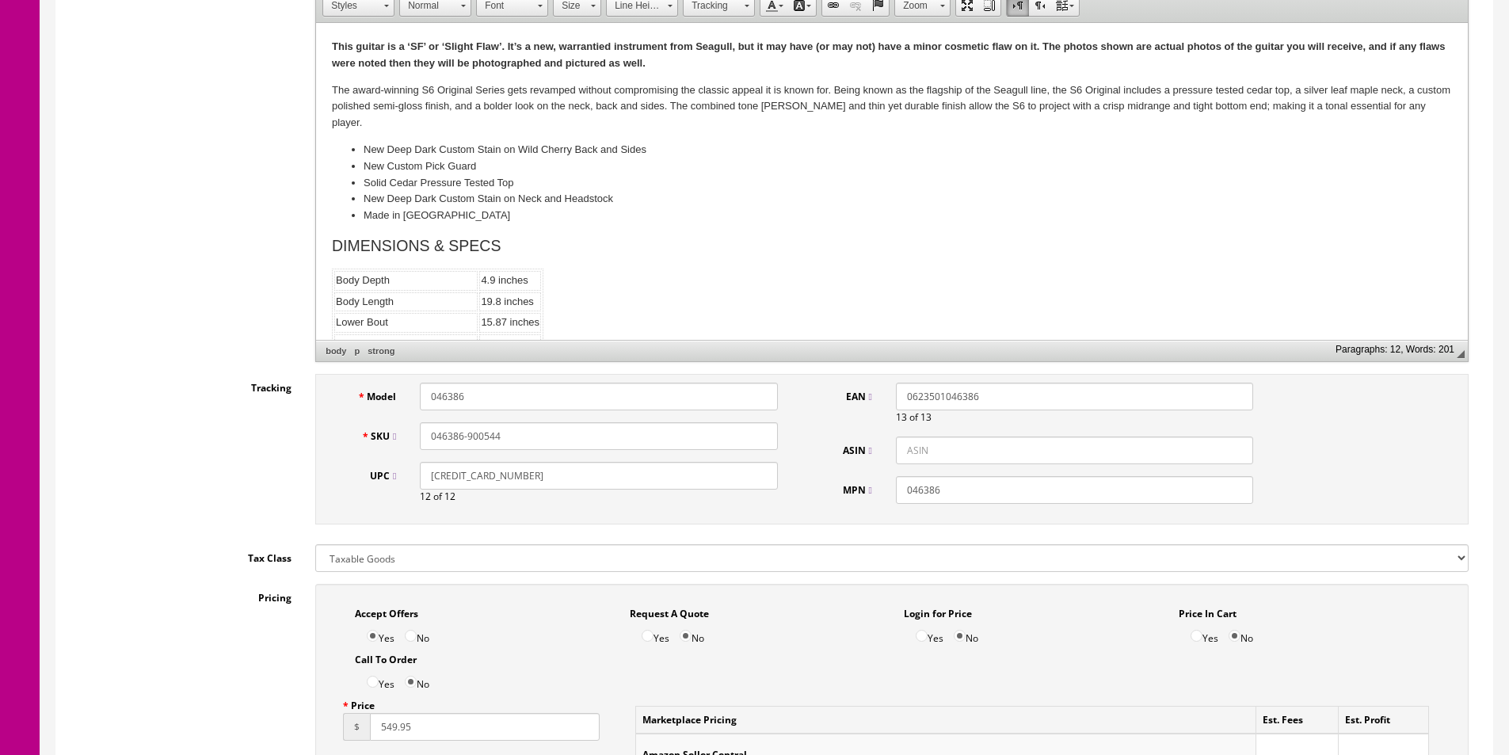
scroll to position [0, 0]
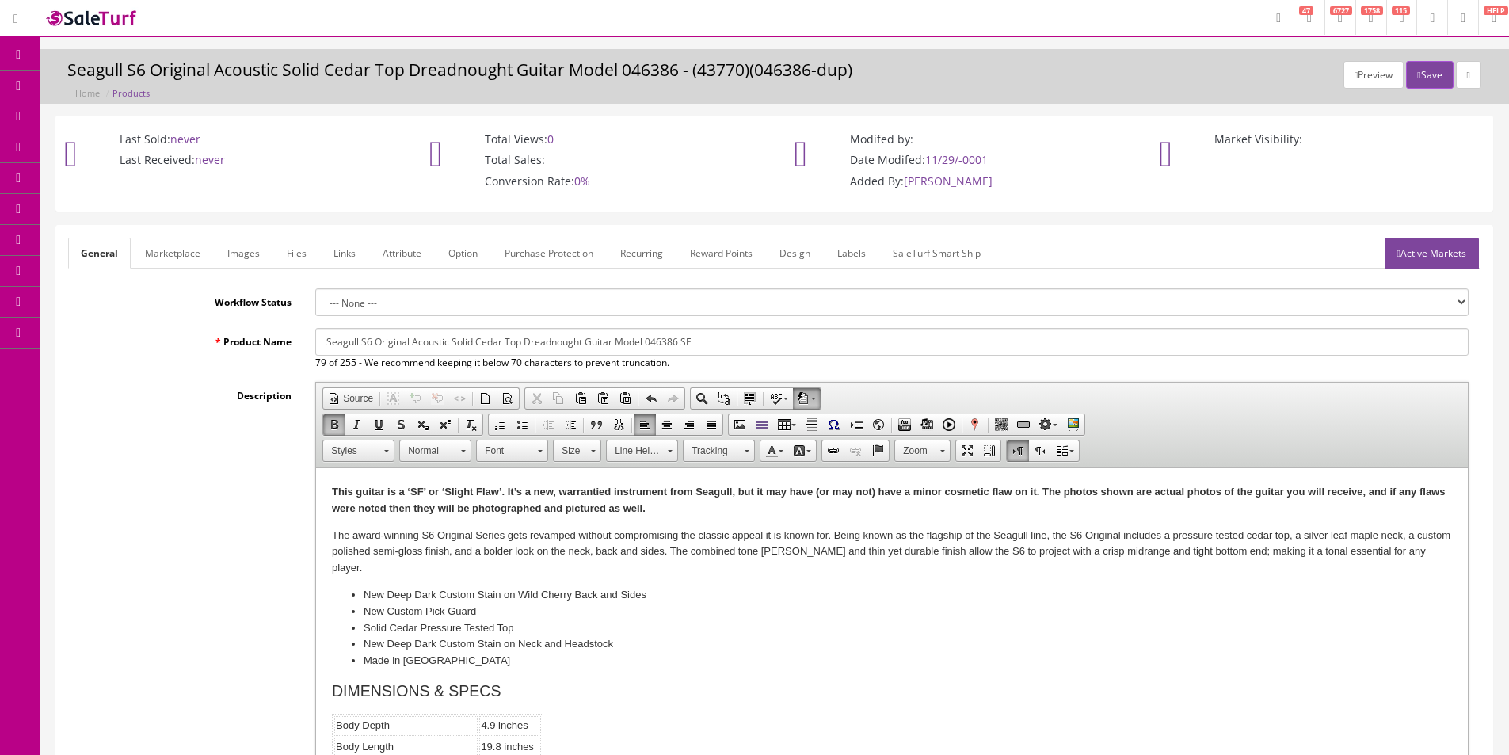
click at [453, 482] on html "This guitar is a ‘SF’ or ‘Slight Flaw’. It’s a new, warrantied instrument from …" at bounding box center [892, 674] width 1152 height 413
click at [452, 482] on html "This guitar is a ‘SF’ or ‘Slight Flaw’. It’s a new, warrantied instrument from …" at bounding box center [892, 674] width 1152 height 413
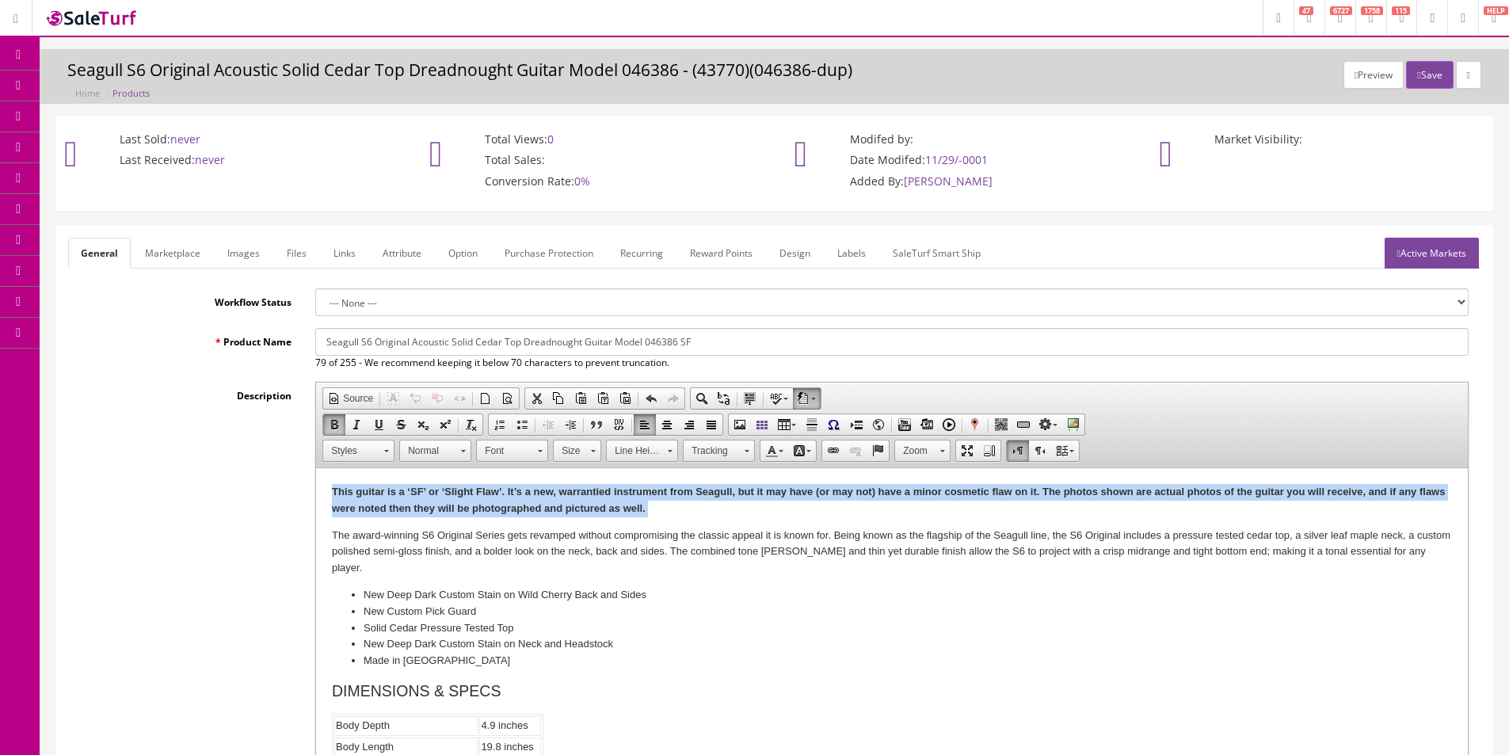
click at [452, 482] on html "This guitar is a ‘SF’ or ‘Slight Flaw’. It’s a new, warrantied instrument from …" at bounding box center [892, 674] width 1152 height 413
copy strong "This guitar is a ‘SF’ or ‘Slight Flaw’. It’s a new, warrantied instrument from …"
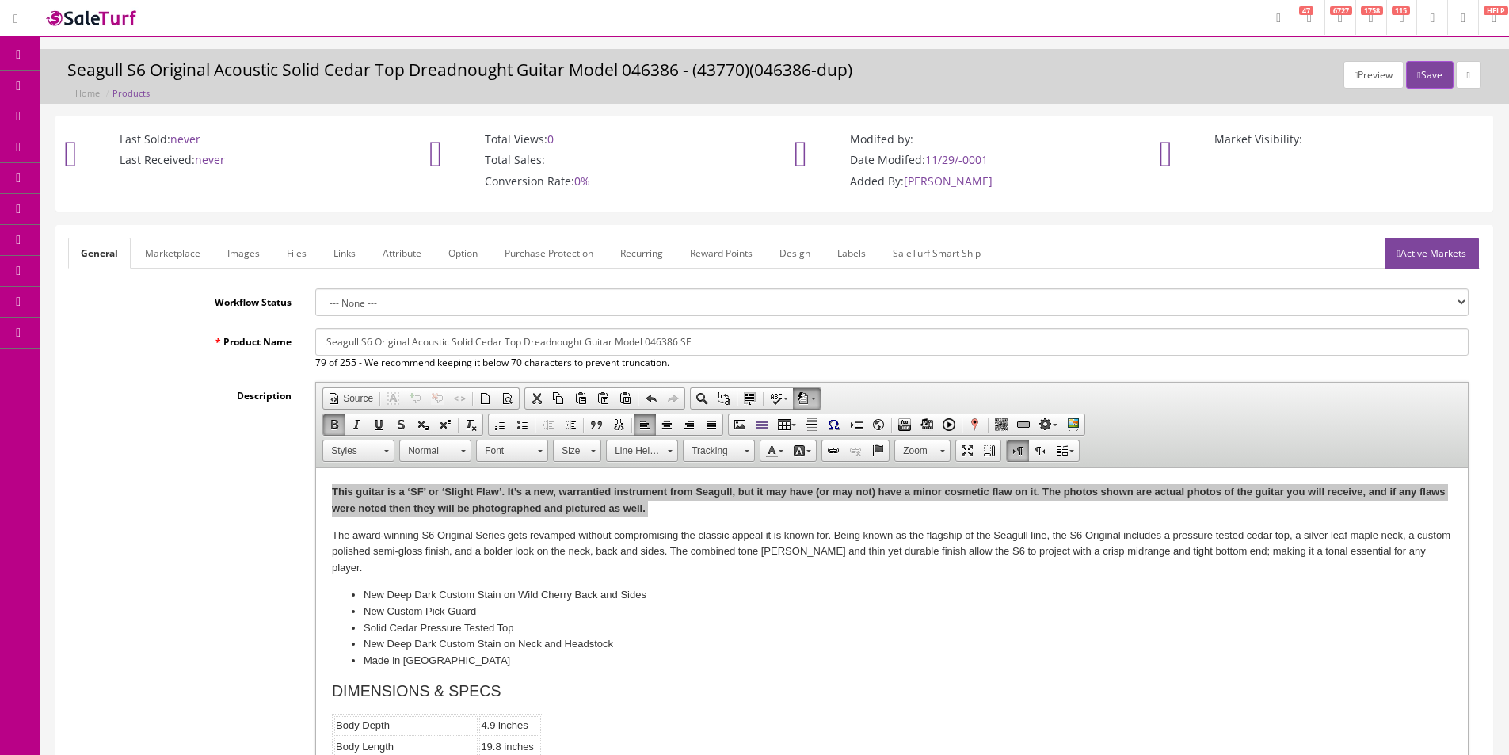
click at [157, 249] on link "Marketplace" at bounding box center [172, 253] width 81 height 31
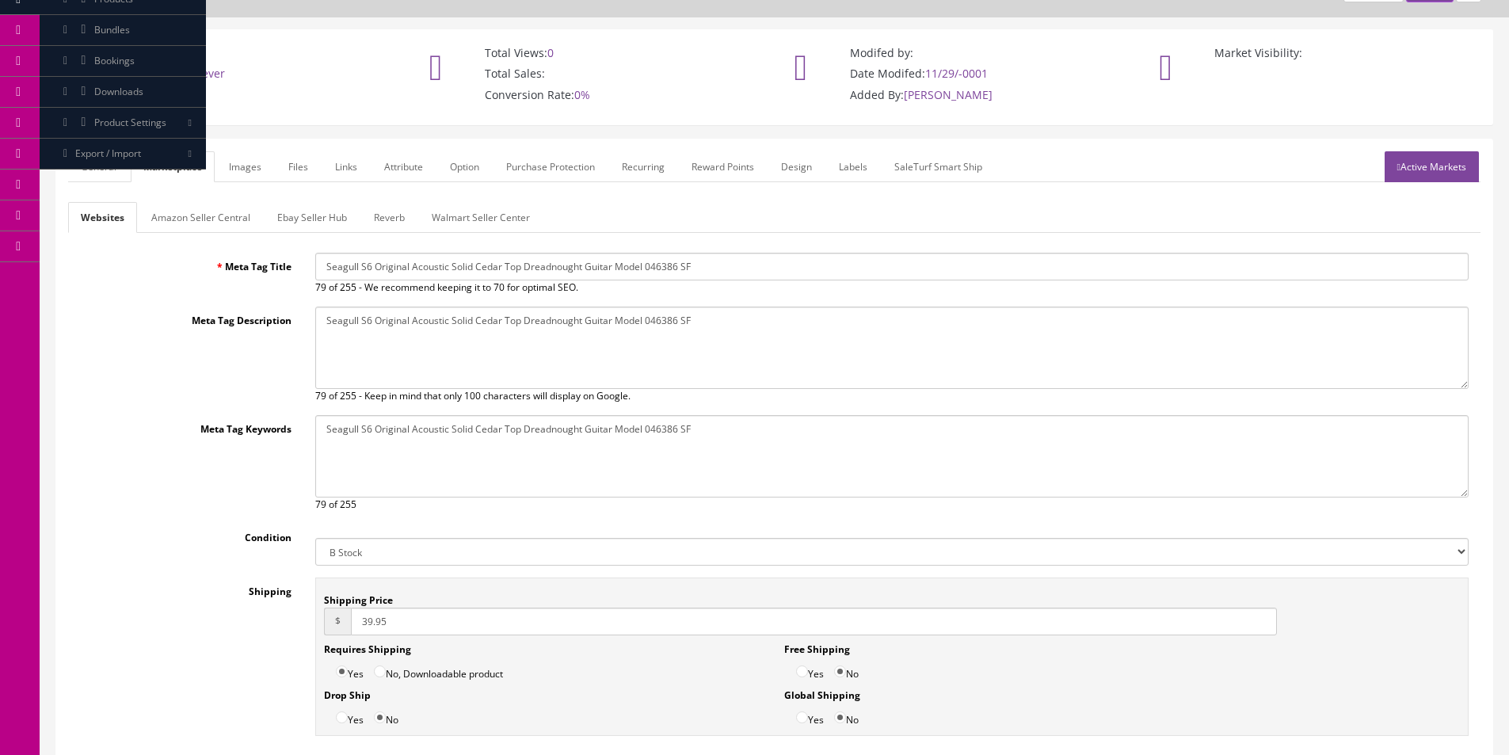
scroll to position [158, 0]
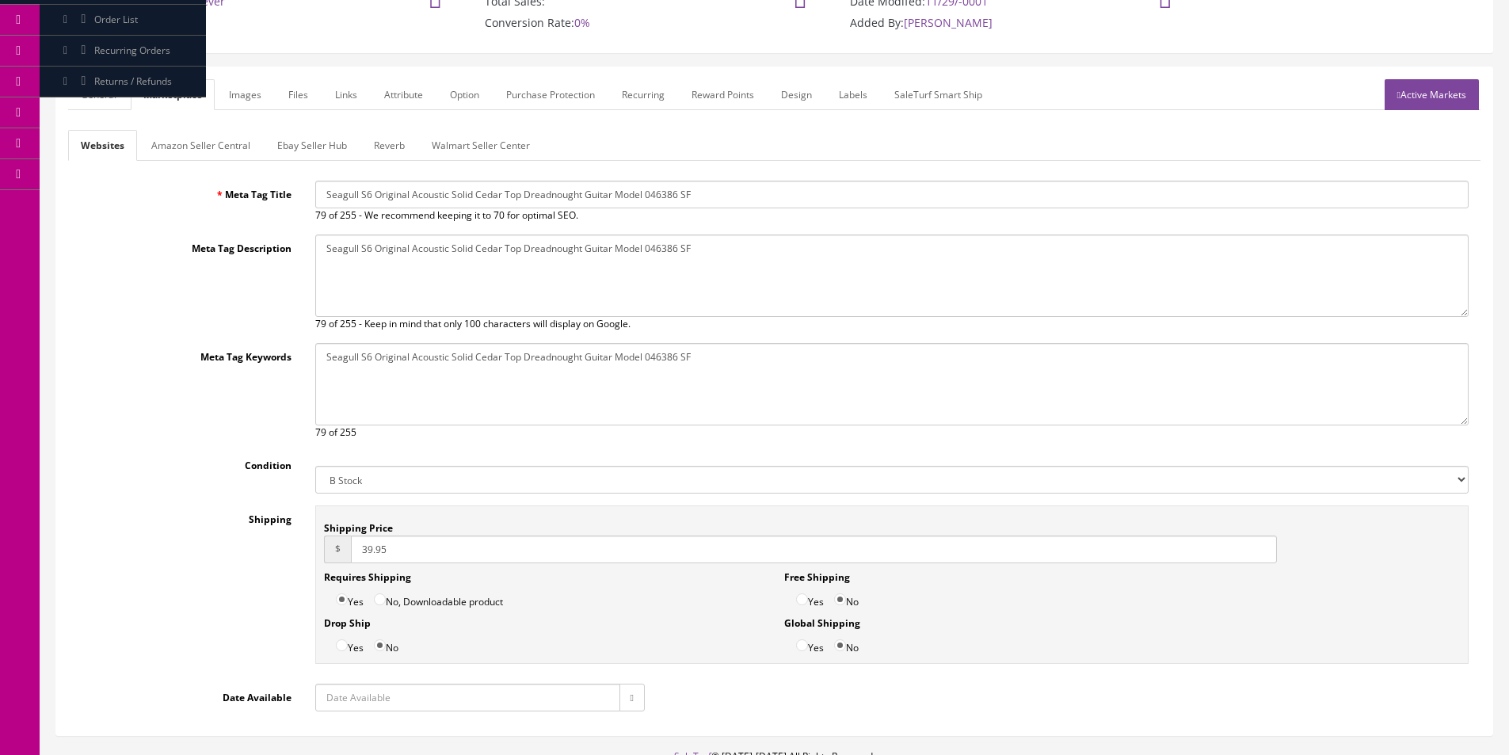
click at [207, 150] on link "Amazon Seller Central" at bounding box center [201, 145] width 124 height 31
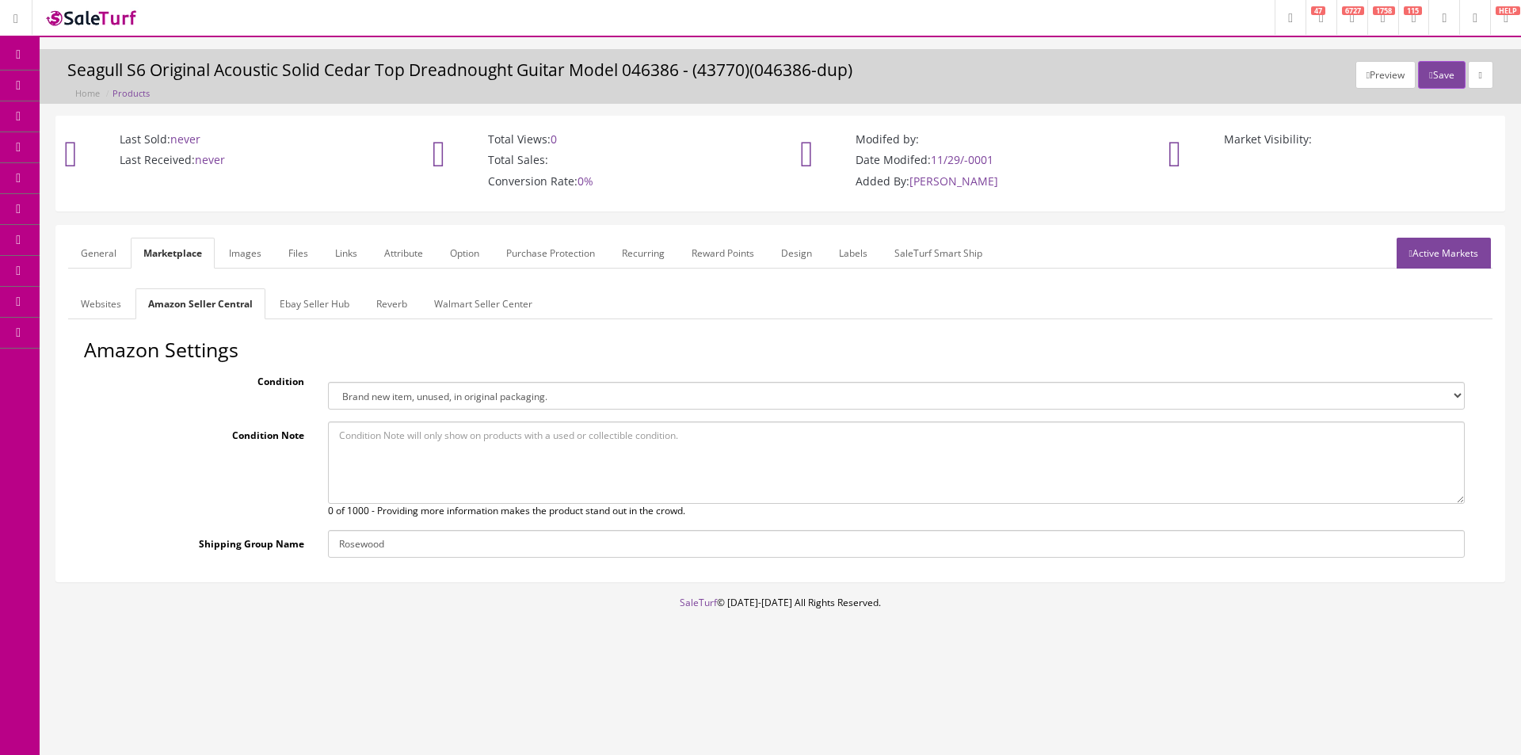
click at [488, 455] on textarea at bounding box center [896, 462] width 1137 height 82
paste textarea "This guitar is a ‘SF’ or ‘Slight Flaw’. It’s a new, warrantied instrument from …"
drag, startPoint x: 512, startPoint y: 451, endPoint x: 977, endPoint y: 432, distance: 465.3
click at [973, 431] on textarea "This guitar is a ‘SF’ or ‘Slight Flaw’. It’s a new, warrantied instrument from …" at bounding box center [896, 462] width 1137 height 82
type textarea "This guitar is a ‘SF’ or ‘Slight Flaw’. It’s a new, warrantied instrument from …"
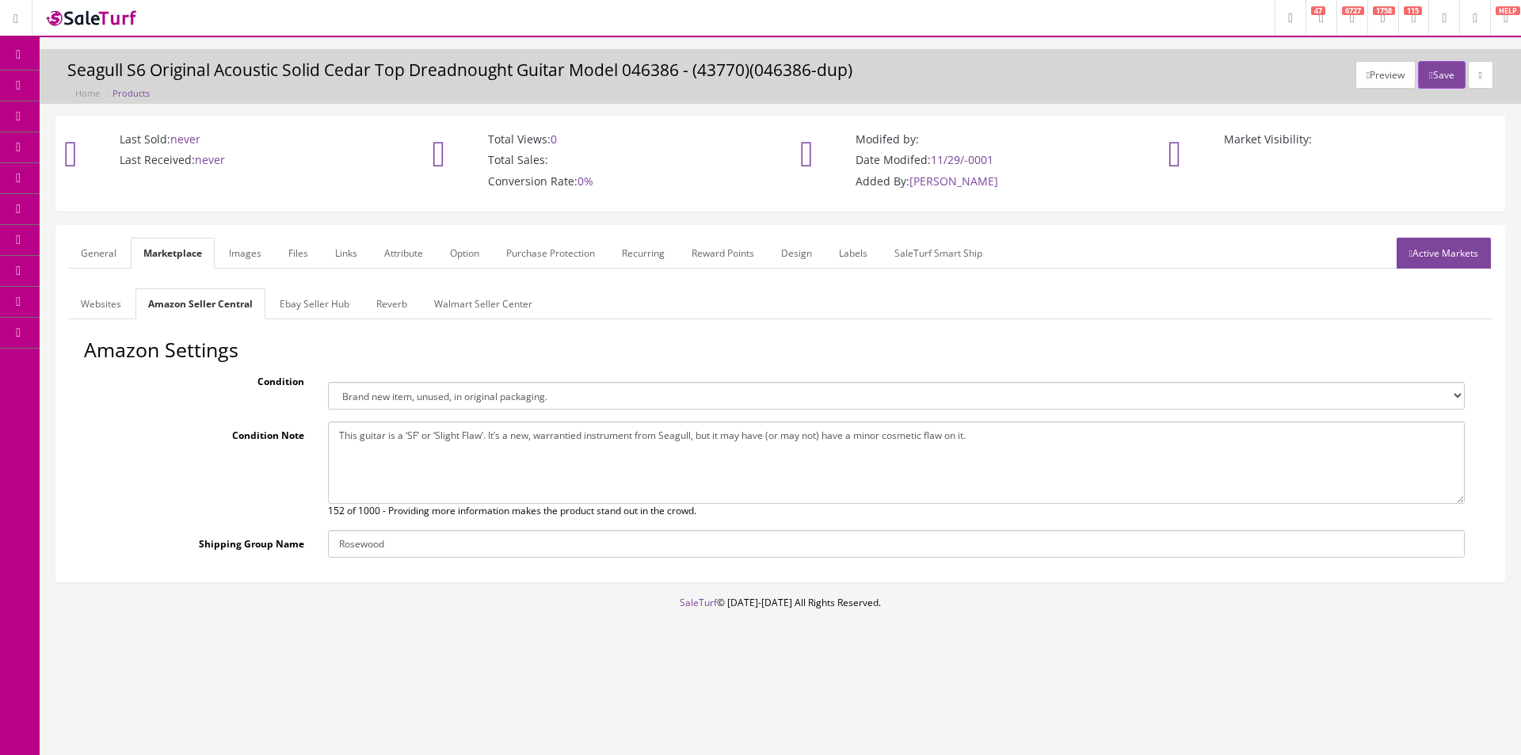
click at [285, 289] on link "Ebay Seller Hub" at bounding box center [314, 303] width 95 height 31
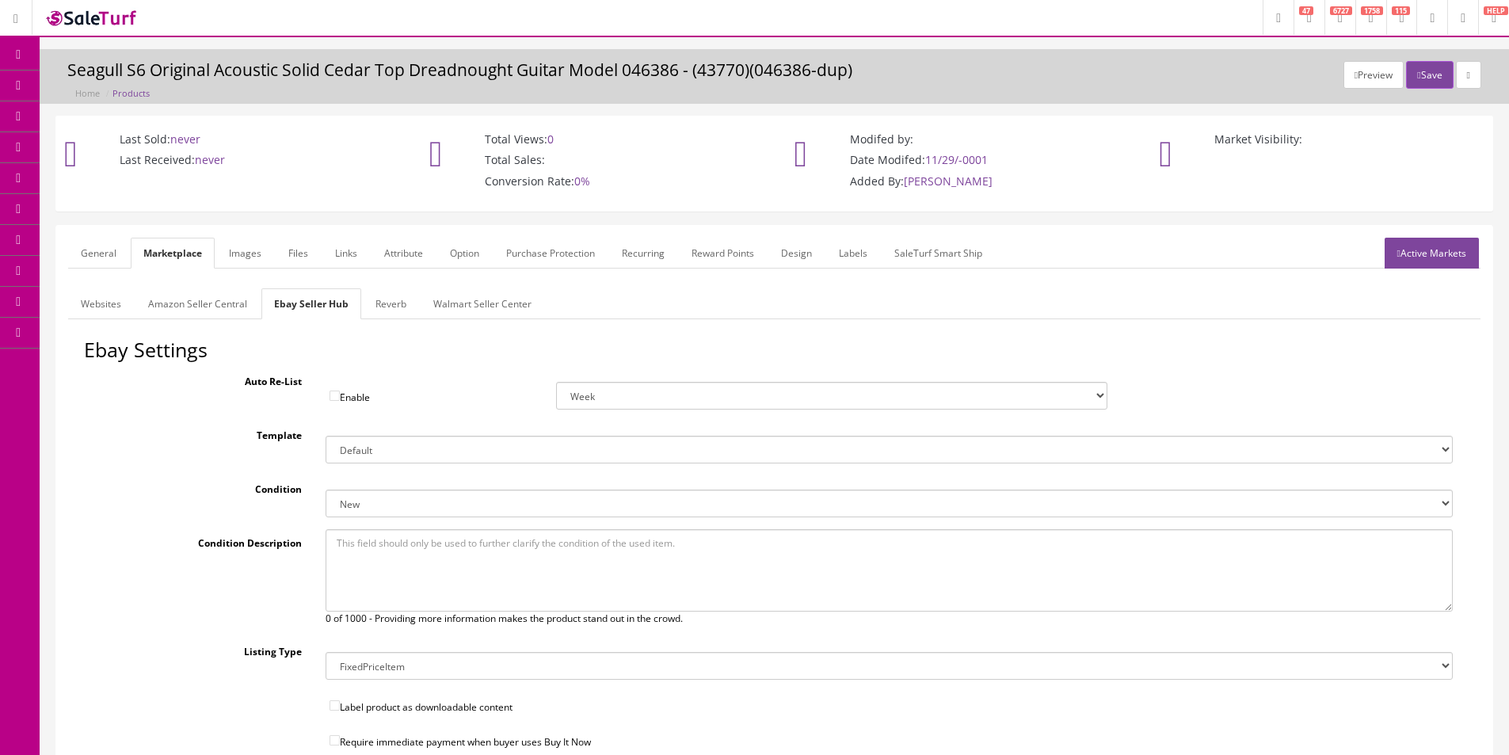
click at [520, 562] on textarea at bounding box center [889, 570] width 1127 height 82
paste textarea "This guitar is a ‘SF’ or ‘Slight Flaw’. It’s a new, warrantied instrument from …"
type textarea "This guitar is a ‘SF’ or ‘Slight Flaw’. It’s a new, warrantied instrument from …"
click at [429, 501] on select "New New other New with defects Manufacturer refurbished Seller refurbished Used…" at bounding box center [889, 504] width 1127 height 28
click at [245, 304] on link "Amazon Seller Central" at bounding box center [197, 303] width 124 height 31
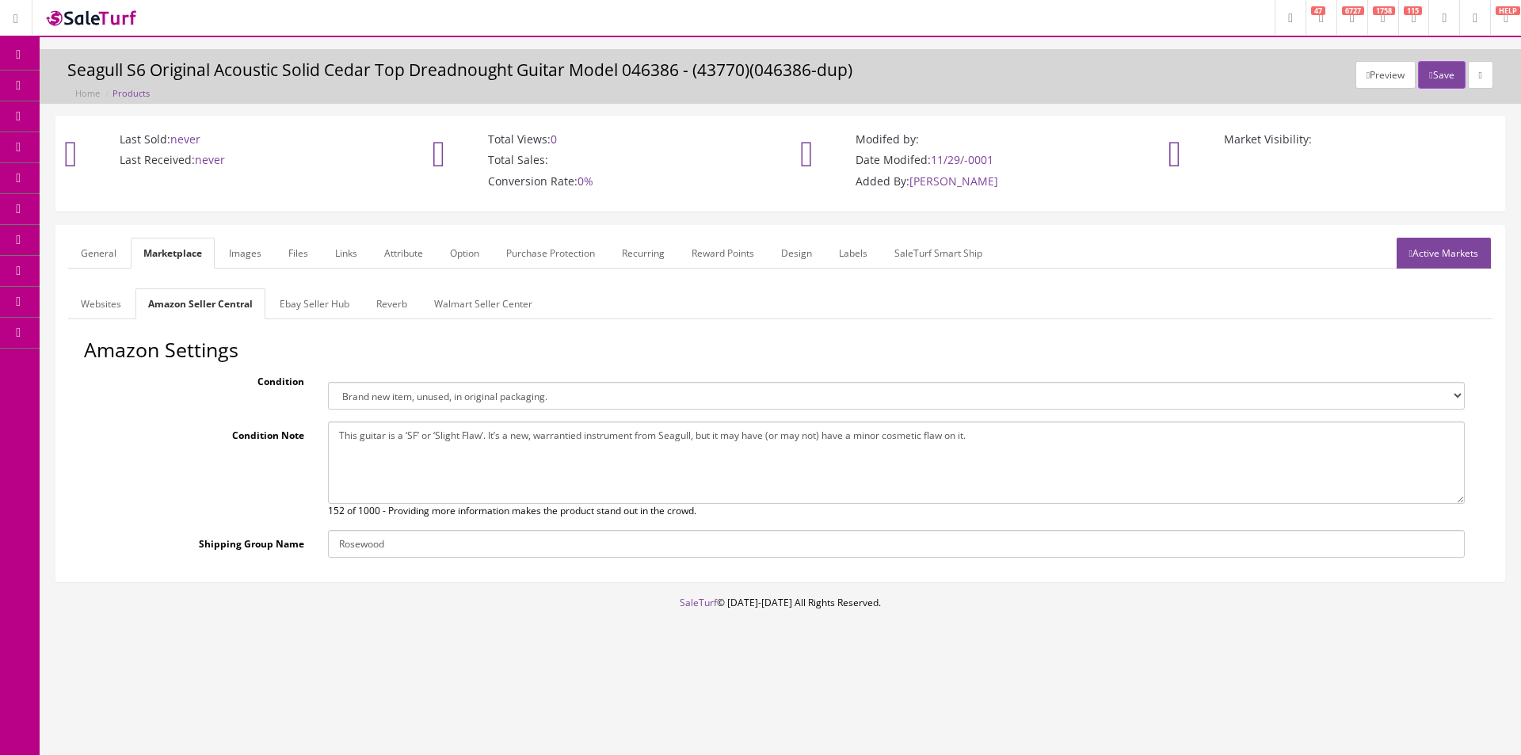
click at [378, 397] on select "Brand new item, unused, in original packaging. New item, but packaging has been…" at bounding box center [896, 396] width 1137 height 28
click at [482, 391] on select "Brand new item, unused, in original packaging. New item, but packaging has been…" at bounding box center [896, 396] width 1137 height 28
select select "used_like_new"
click at [328, 382] on select "Brand new item, unused, in original packaging. New item, but packaging has been…" at bounding box center [896, 396] width 1137 height 28
click at [284, 439] on label "Condition Note" at bounding box center [200, 431] width 232 height 21
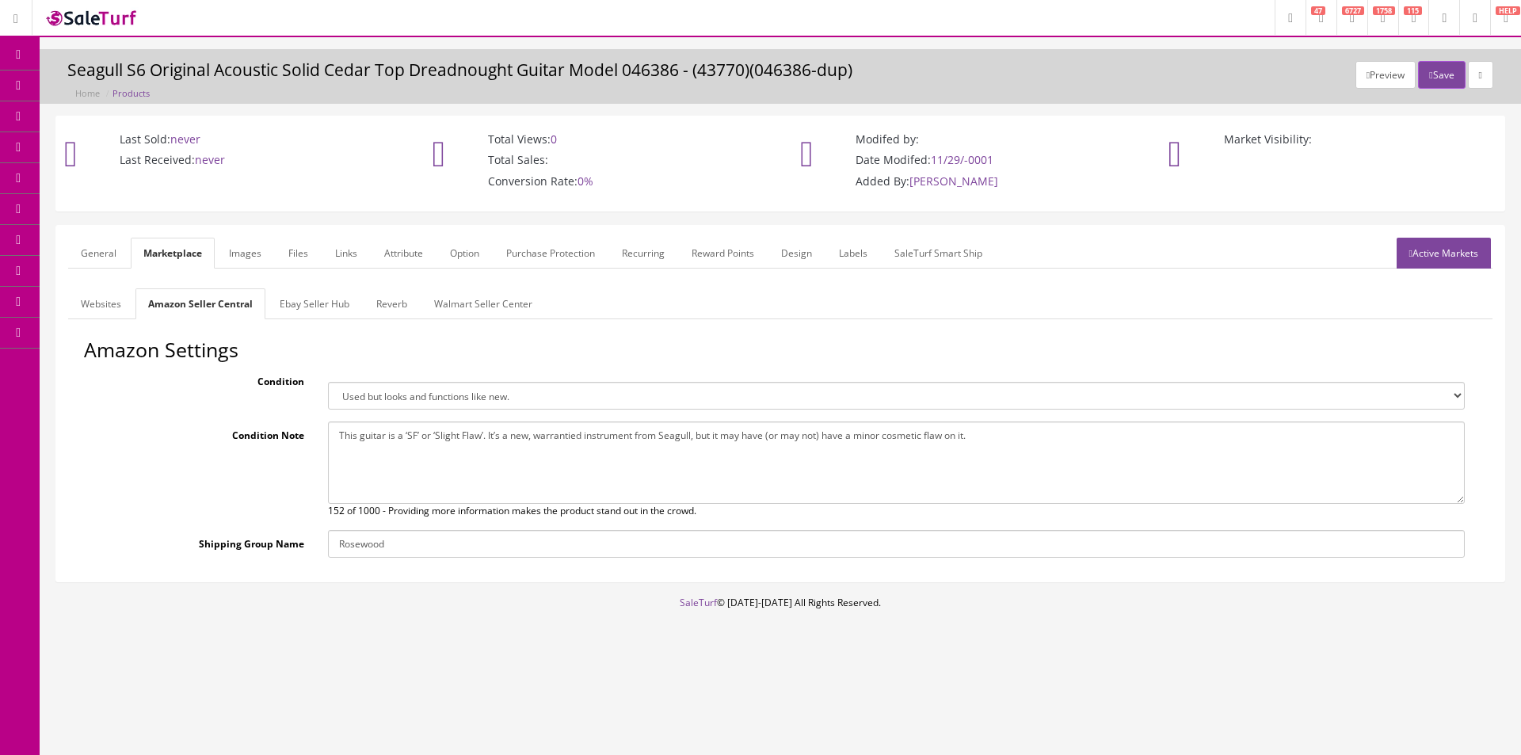
click at [295, 303] on link "Ebay Seller Hub" at bounding box center [314, 303] width 95 height 31
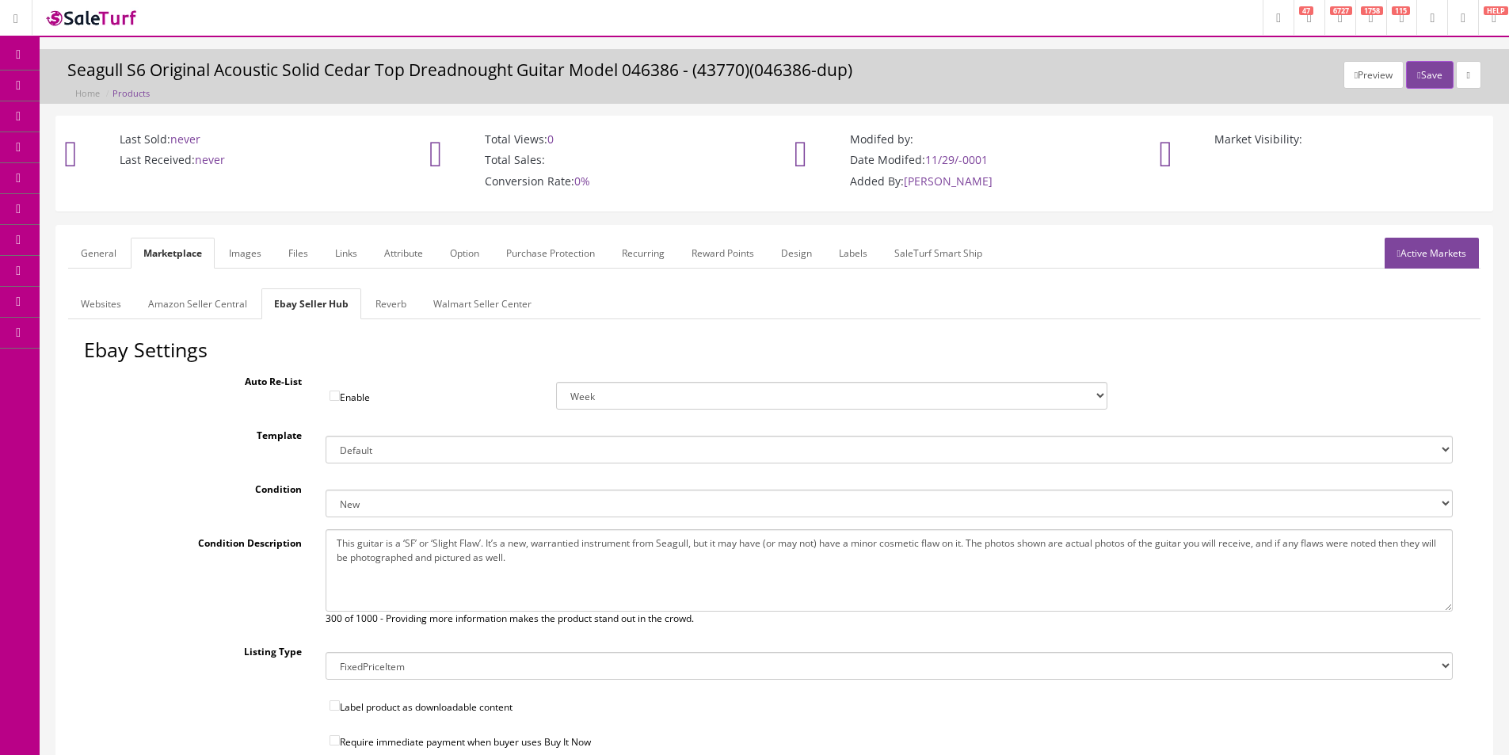
click at [436, 540] on textarea "This guitar is a ‘SF’ or ‘Slight Flaw’. It’s a new, warrantied instrument from …" at bounding box center [889, 570] width 1127 height 82
paste textarea
type textarea "This guitar is a ‘SF’ or ‘Slight Flaw’. It’s a new, warrantied instrument from …"
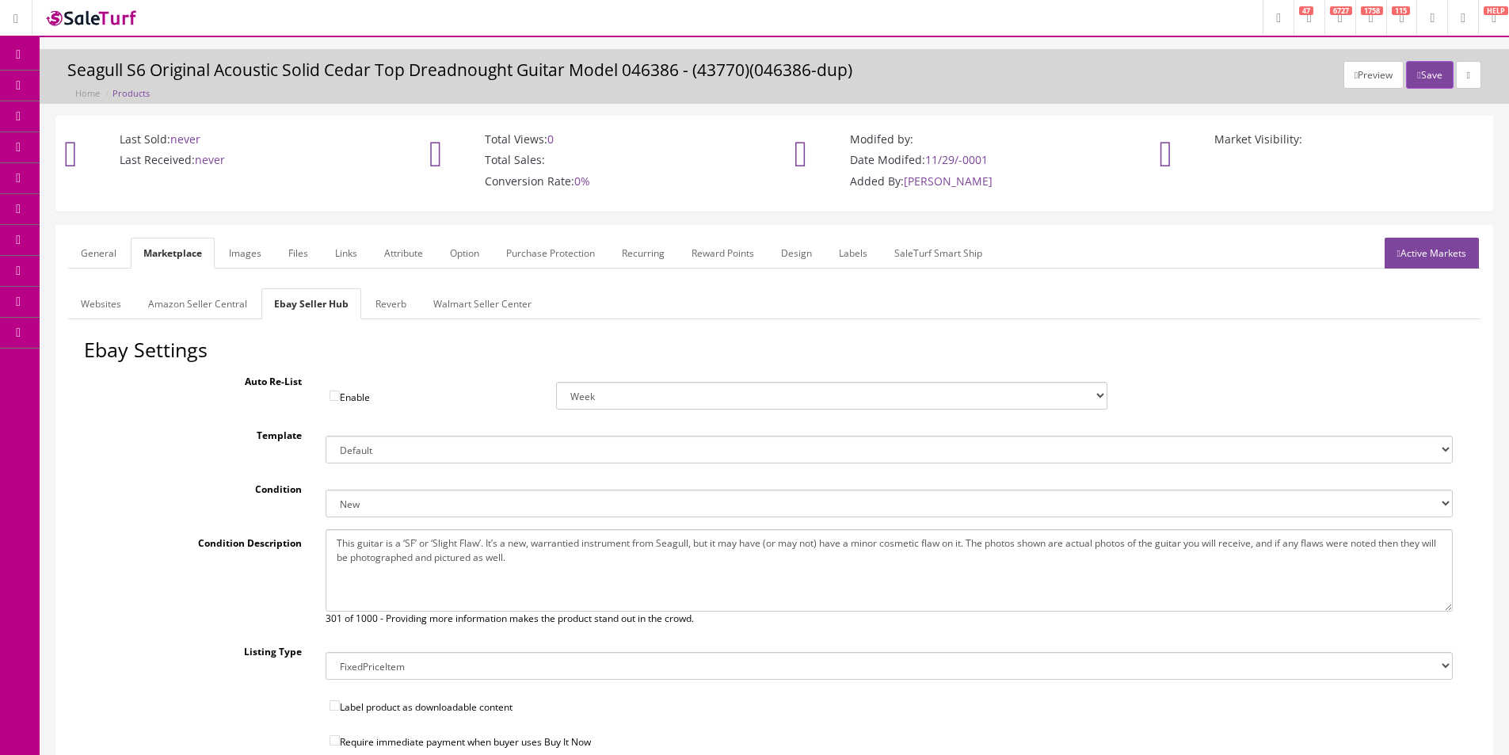
click at [376, 509] on select "New New other New with defects Manufacturer refurbished Seller refurbished Used…" at bounding box center [889, 504] width 1127 height 28
select select "1500"
click at [326, 490] on select "New New other New with defects Manufacturer refurbished Seller refurbished Used…" at bounding box center [889, 504] width 1127 height 28
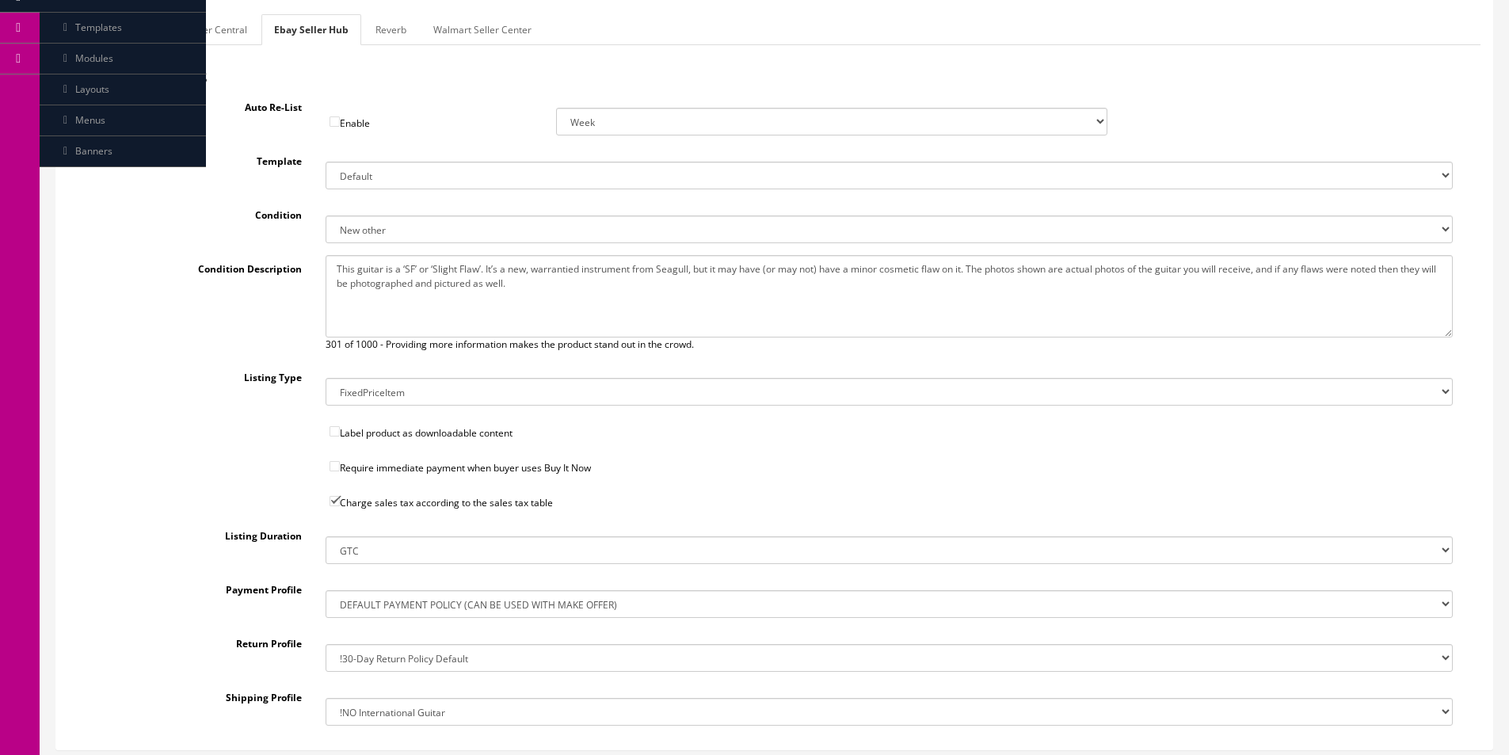
scroll to position [394, 0]
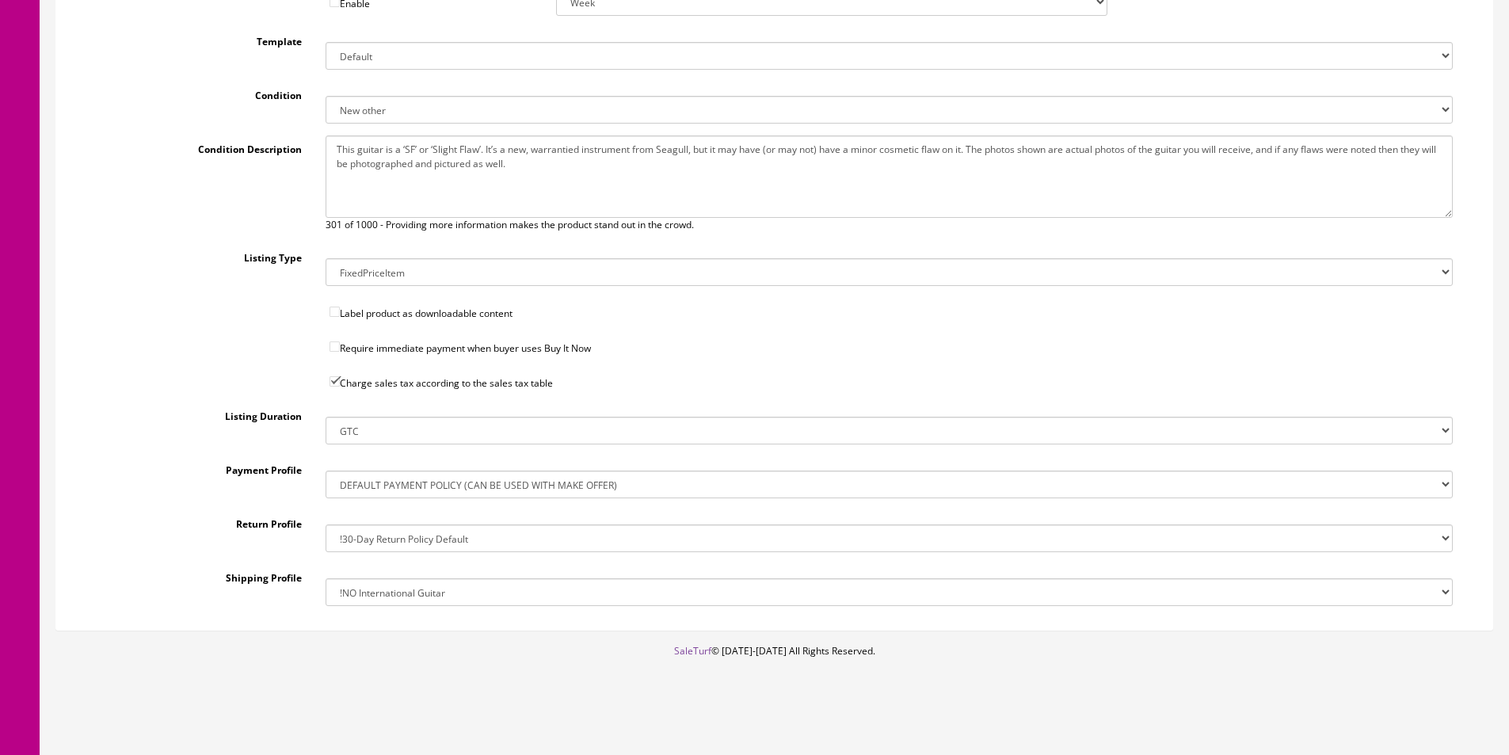
click at [407, 583] on select "!$28.50 FedEx, Priority $65.00 No International !$28.50 FedEx, Priority $65.00 …" at bounding box center [889, 592] width 1127 height 28
select select "207503636017"
click at [326, 578] on select "!$28.50 FedEx, Priority $65.00 No International !$28.50 FedEx, Priority $65.00 …" at bounding box center [889, 592] width 1127 height 28
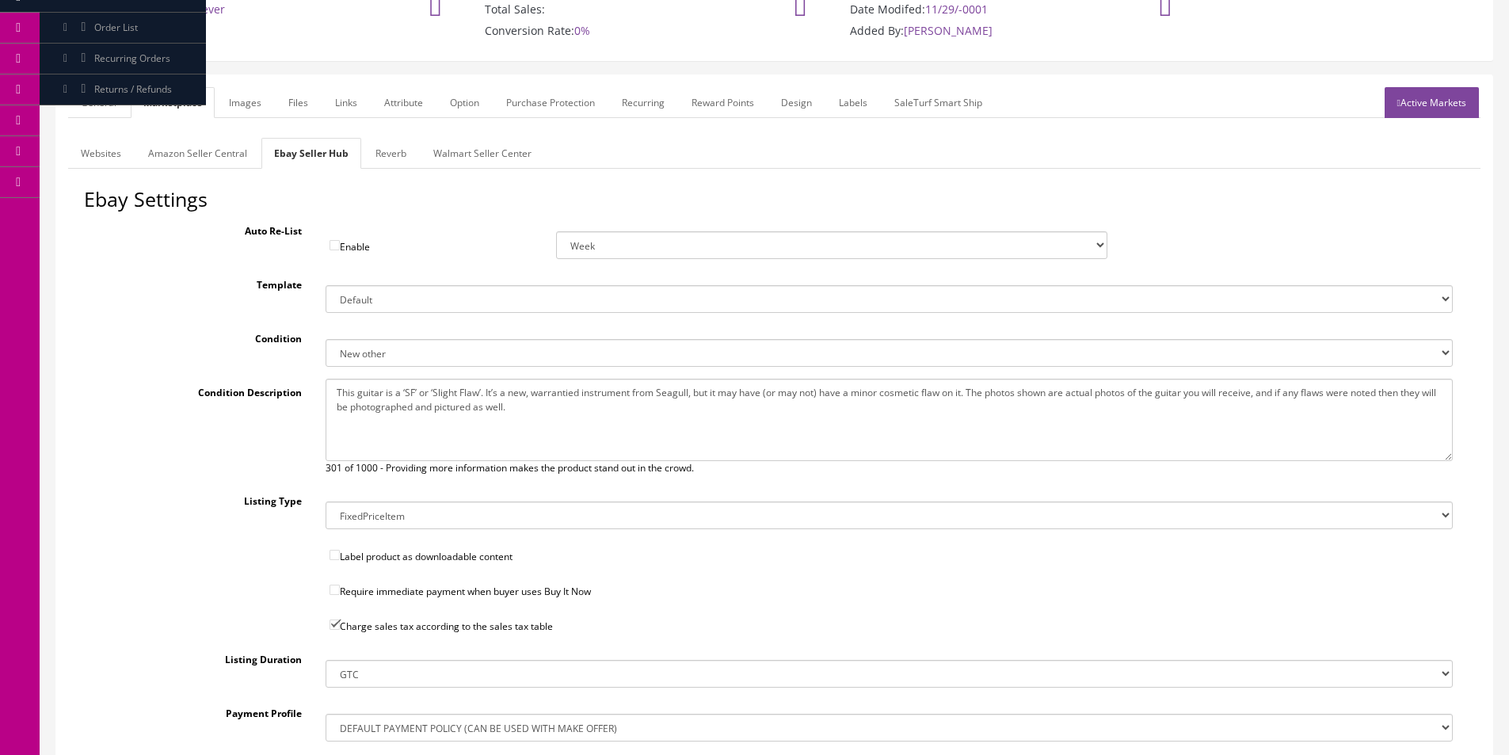
scroll to position [0, 0]
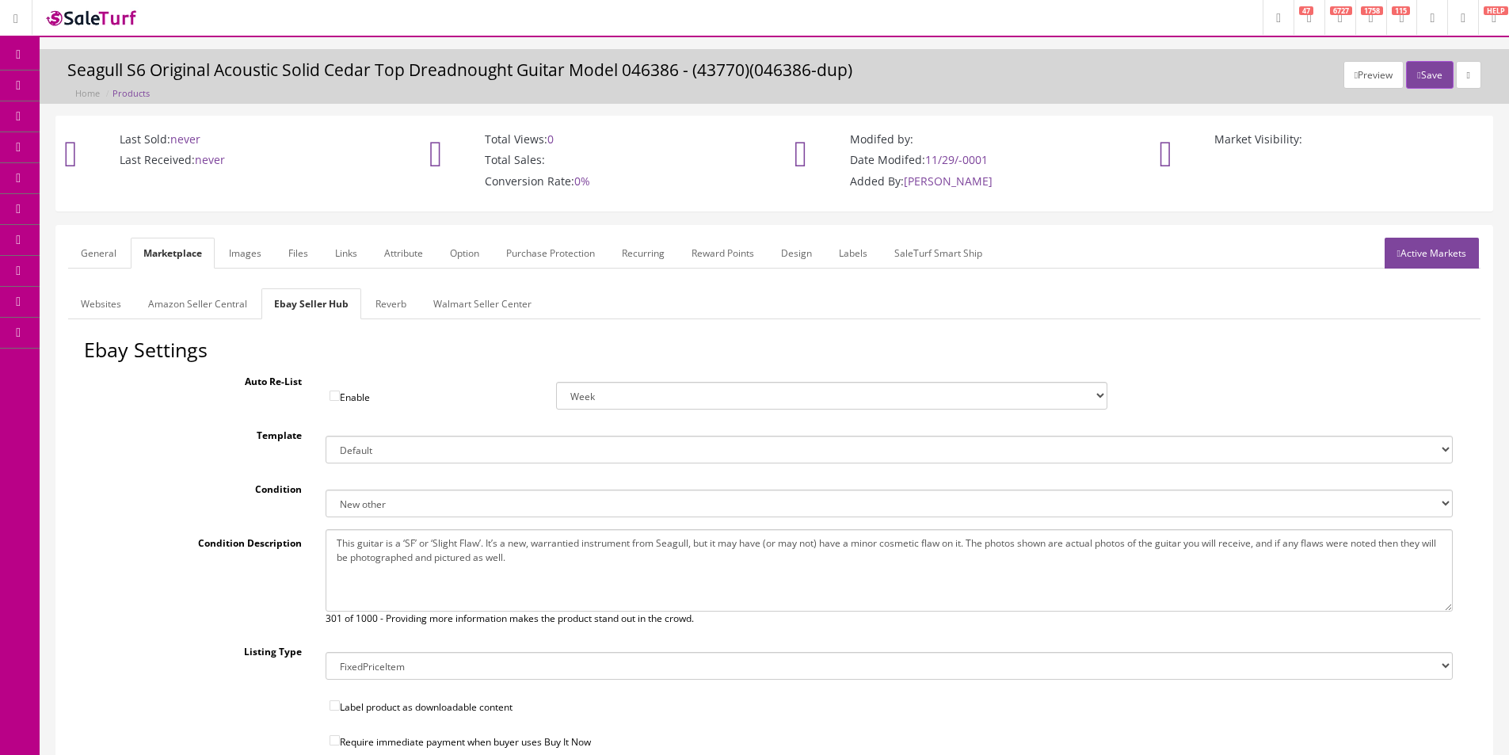
click at [398, 293] on link "Reverb" at bounding box center [391, 303] width 56 height 31
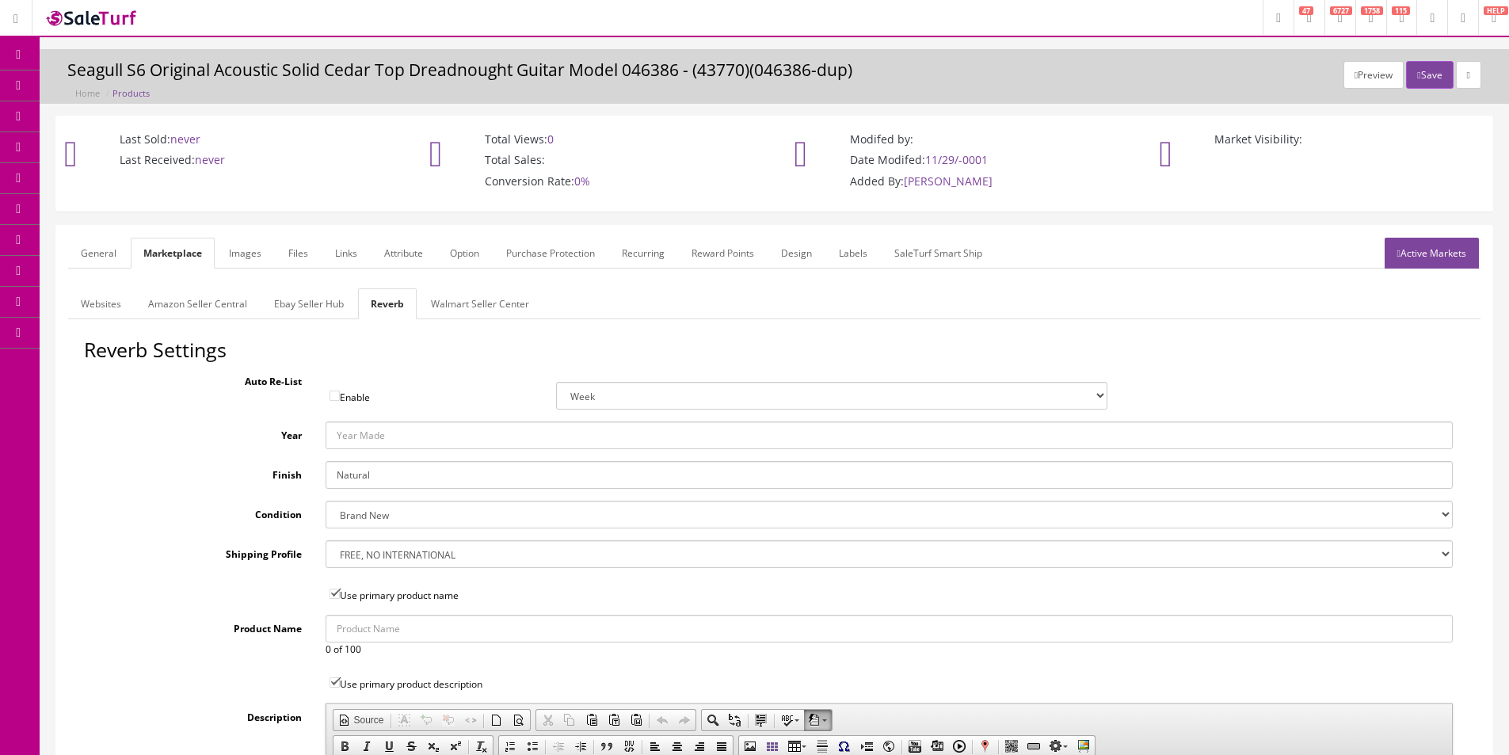
click at [369, 509] on select "Brand New Mint Excellent Very Good Good Fair Poor B-Stock Non Functioning" at bounding box center [889, 515] width 1127 height 28
select select "9225283f-60c2-4413-ad18-1f5eba7a856f"
click at [326, 501] on select "Brand New Mint Excellent Very Good Good Fair Poor B-Stock Non Functioning" at bounding box center [889, 515] width 1127 height 28
click at [418, 556] on select "--- None --- $3.49 USPS Shipping MH INSURED $20000 GUITAR MH INSURED $11000 GUI…" at bounding box center [889, 554] width 1127 height 28
select select "77132"
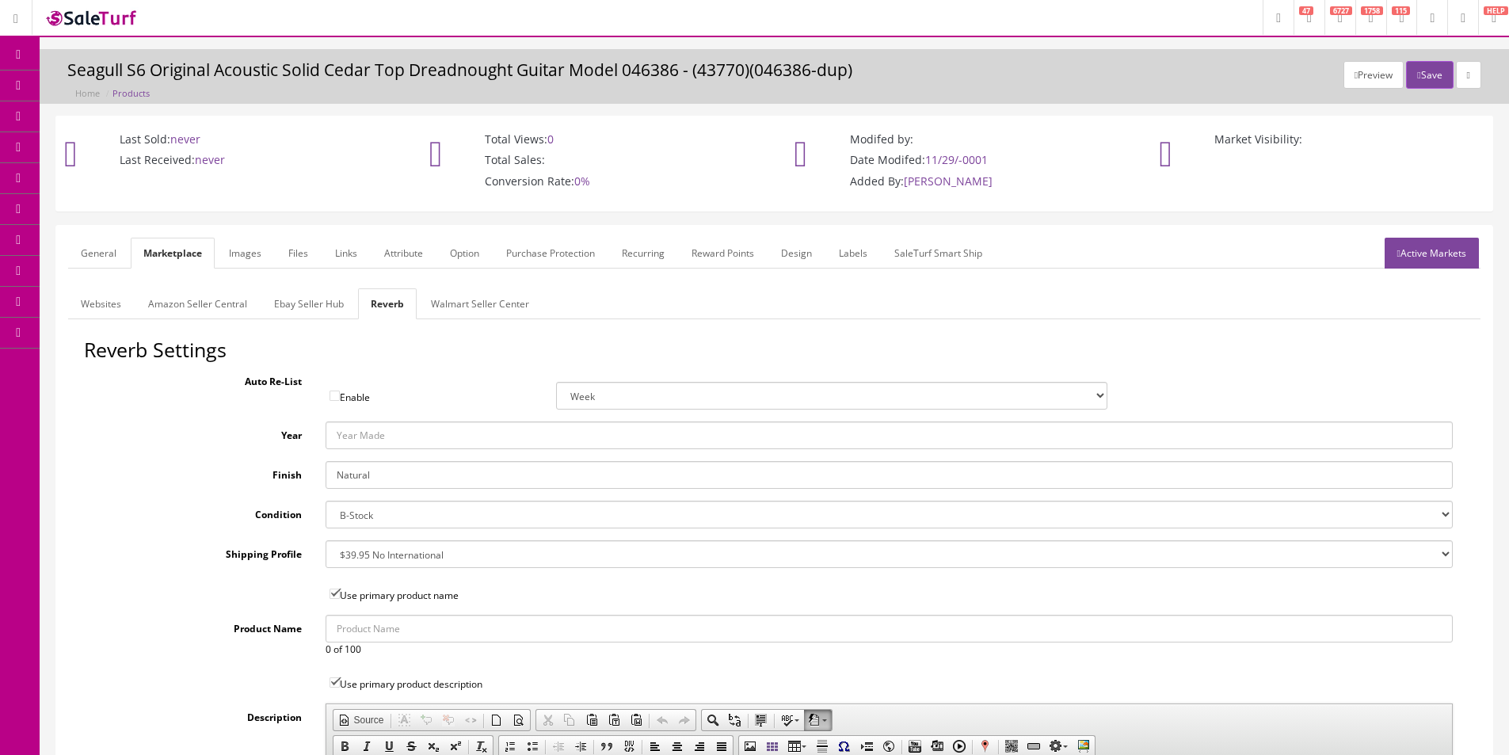
click at [326, 540] on select "--- None --- $3.49 USPS Shipping MH INSURED $20000 GUITAR MH INSURED $11000 GUI…" at bounding box center [889, 554] width 1127 height 28
click at [253, 264] on link "Images" at bounding box center [245, 253] width 58 height 31
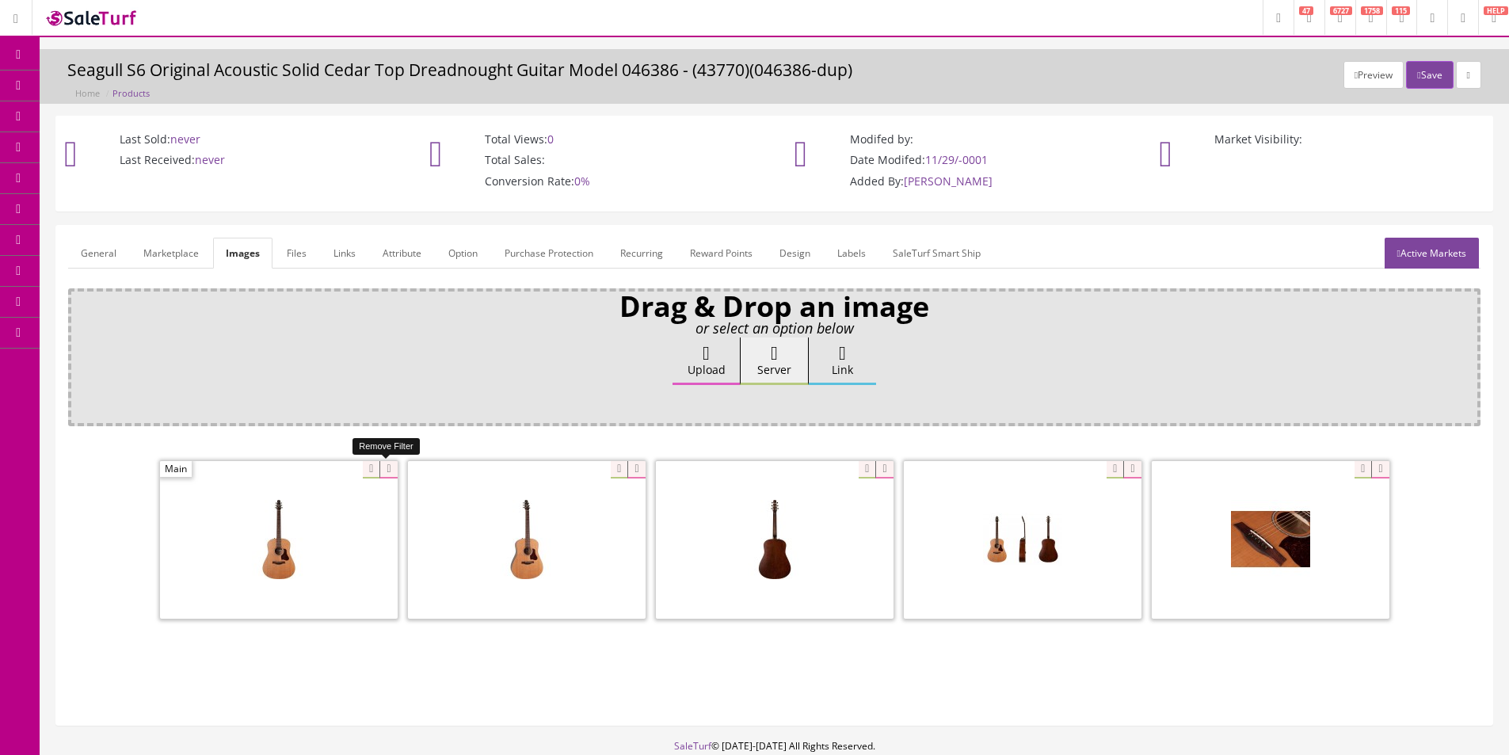
click at [392, 469] on icon at bounding box center [387, 469] width 17 height 17
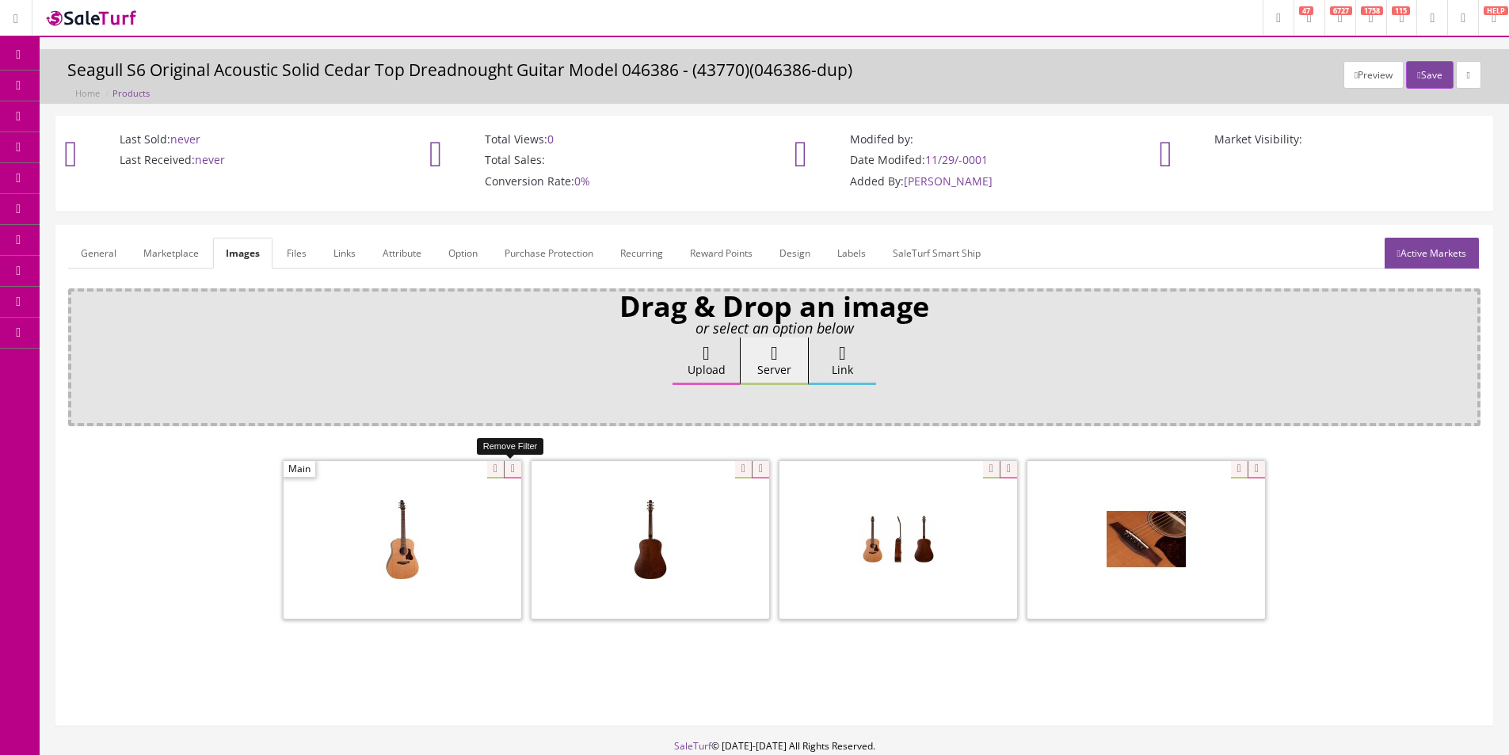
click at [518, 466] on icon at bounding box center [512, 469] width 17 height 17
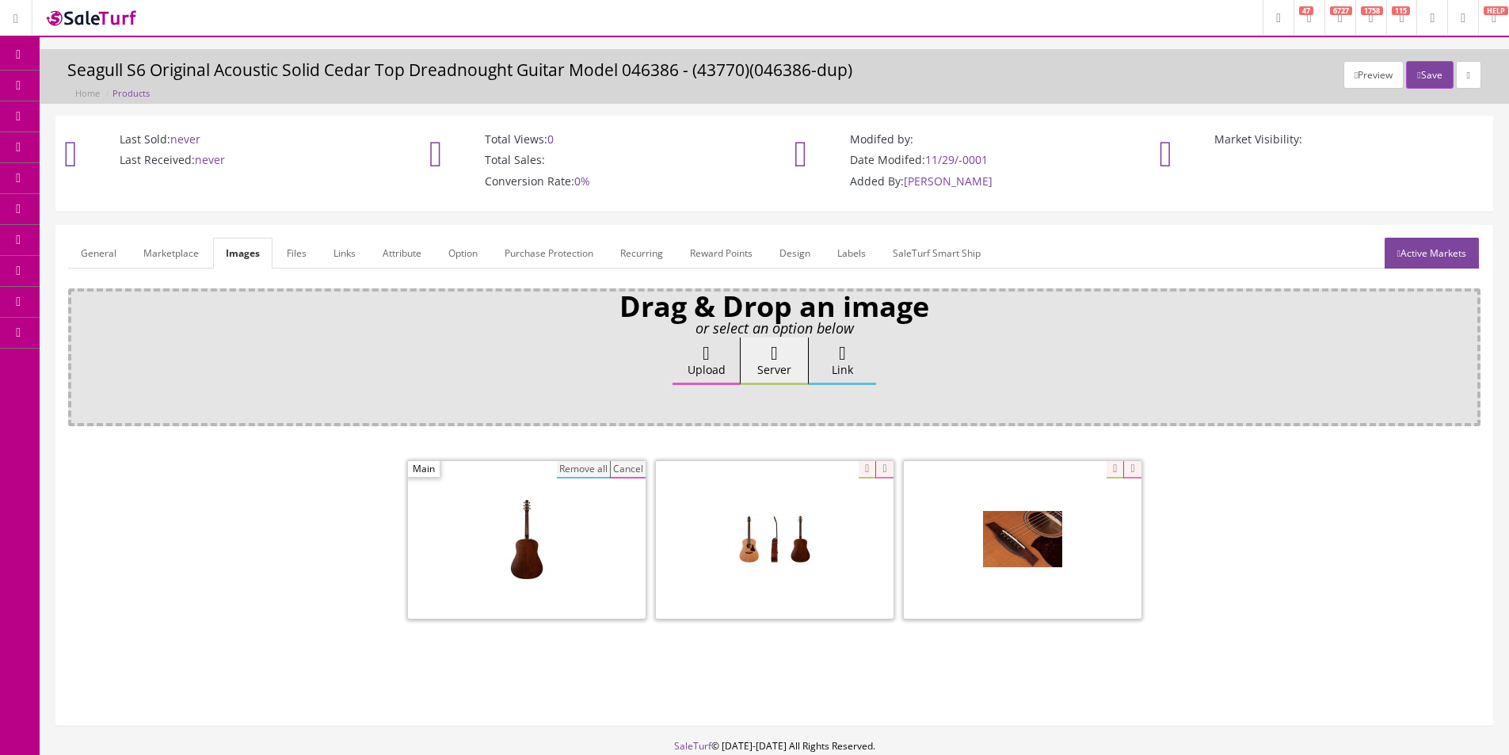
click at [566, 469] on button "Remove all" at bounding box center [583, 469] width 53 height 17
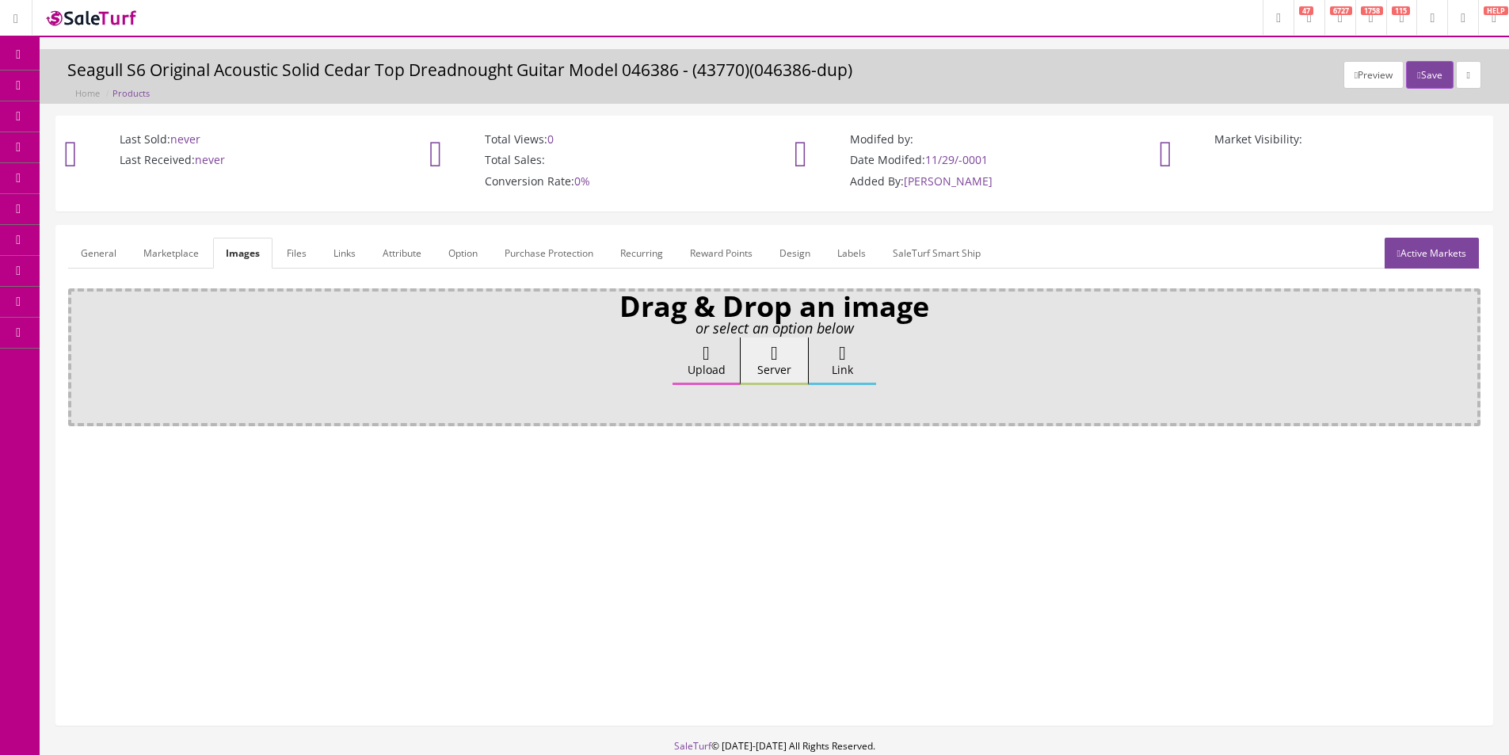
click at [514, 431] on div "Drag & Drop an image or select an option below Upload Server Link Ok WM Left To…" at bounding box center [774, 500] width 1412 height 425
click at [421, 257] on link "Attribute" at bounding box center [402, 253] width 64 height 31
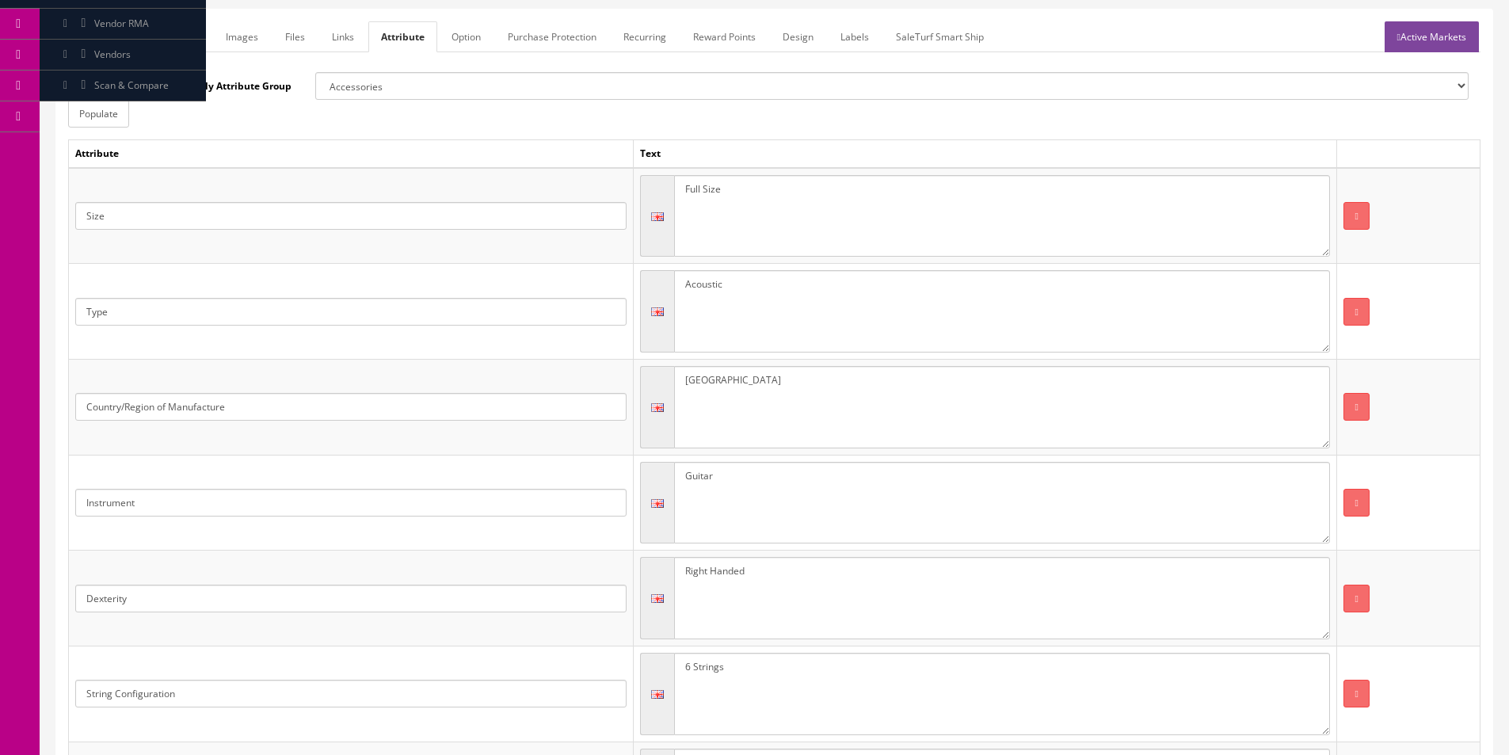
scroll to position [16, 0]
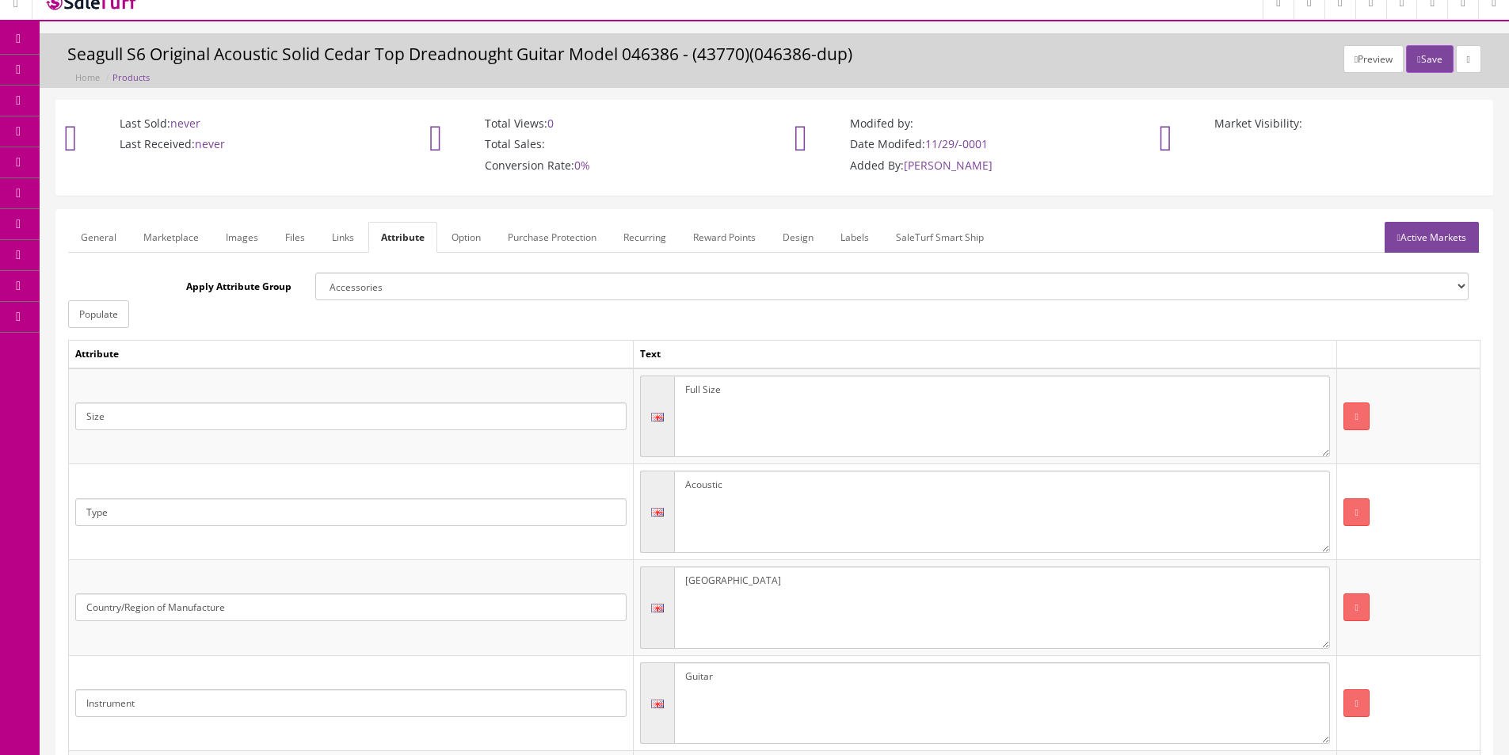
click at [1415, 239] on link "Active Markets" at bounding box center [1432, 237] width 94 height 31
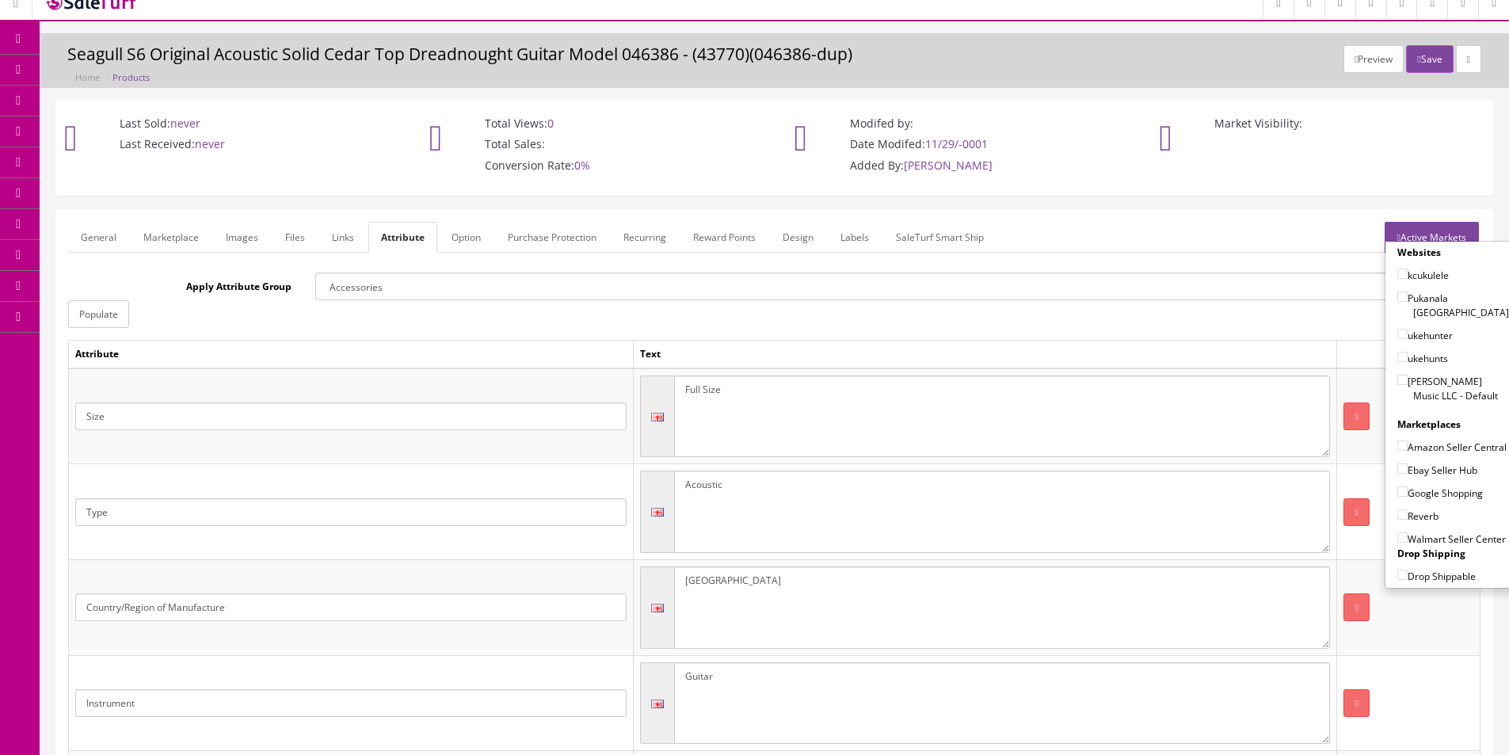
click at [1420, 373] on label "[PERSON_NAME] Music LLC - Default" at bounding box center [1453, 388] width 112 height 30
click at [1408, 375] on input"] "[PERSON_NAME] Music LLC - Default" at bounding box center [1402, 380] width 10 height 10
checkbox input"] "true"
click at [1423, 471] on label "Ebay Seller Hub" at bounding box center [1437, 470] width 80 height 16
click at [1408, 471] on input"] "Ebay Seller Hub" at bounding box center [1402, 468] width 10 height 10
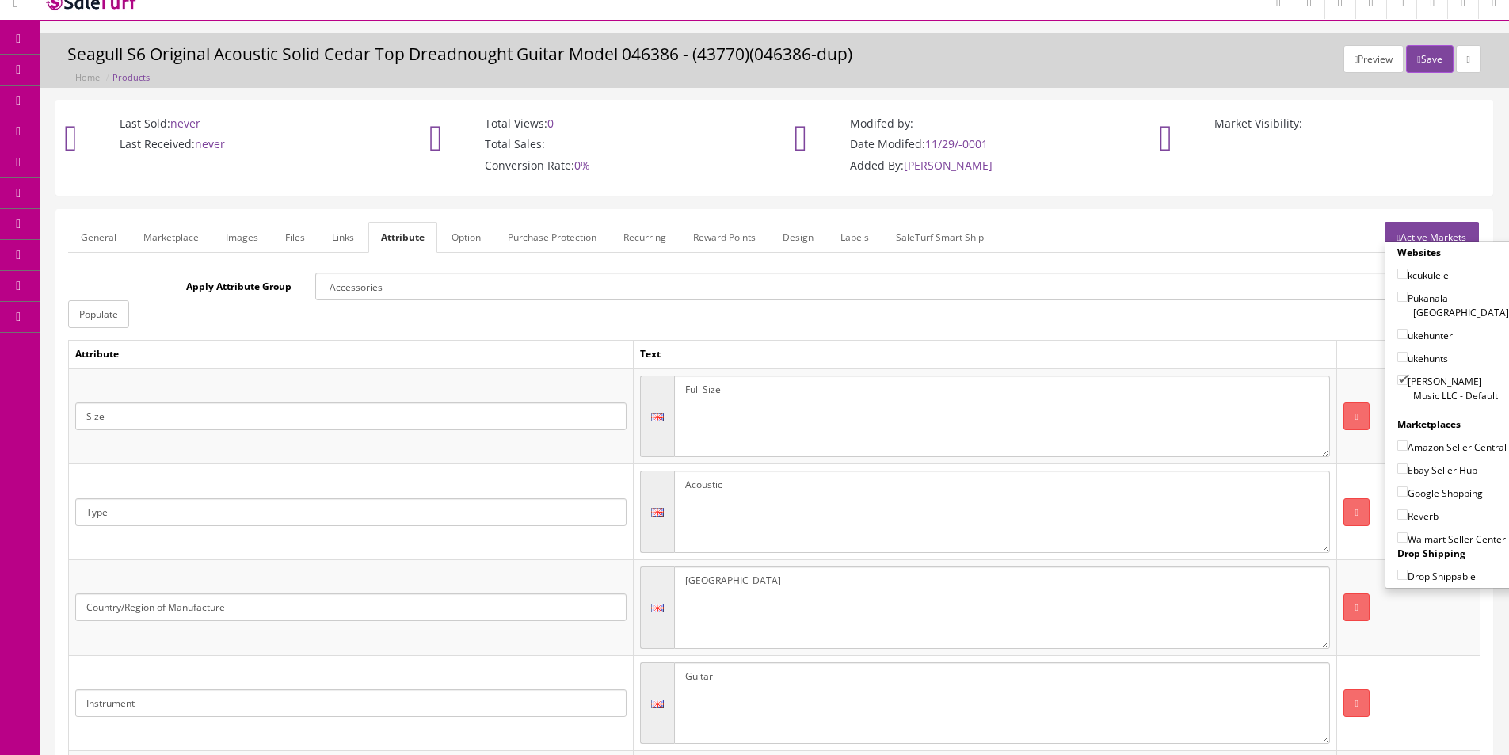
checkbox input"] "true"
click at [1424, 497] on label "Google Shopping" at bounding box center [1440, 493] width 86 height 16
click at [1408, 497] on input"] "Google Shopping" at bounding box center [1402, 491] width 10 height 10
checkbox input"] "true"
click at [1424, 512] on label "Reverb" at bounding box center [1417, 516] width 41 height 16
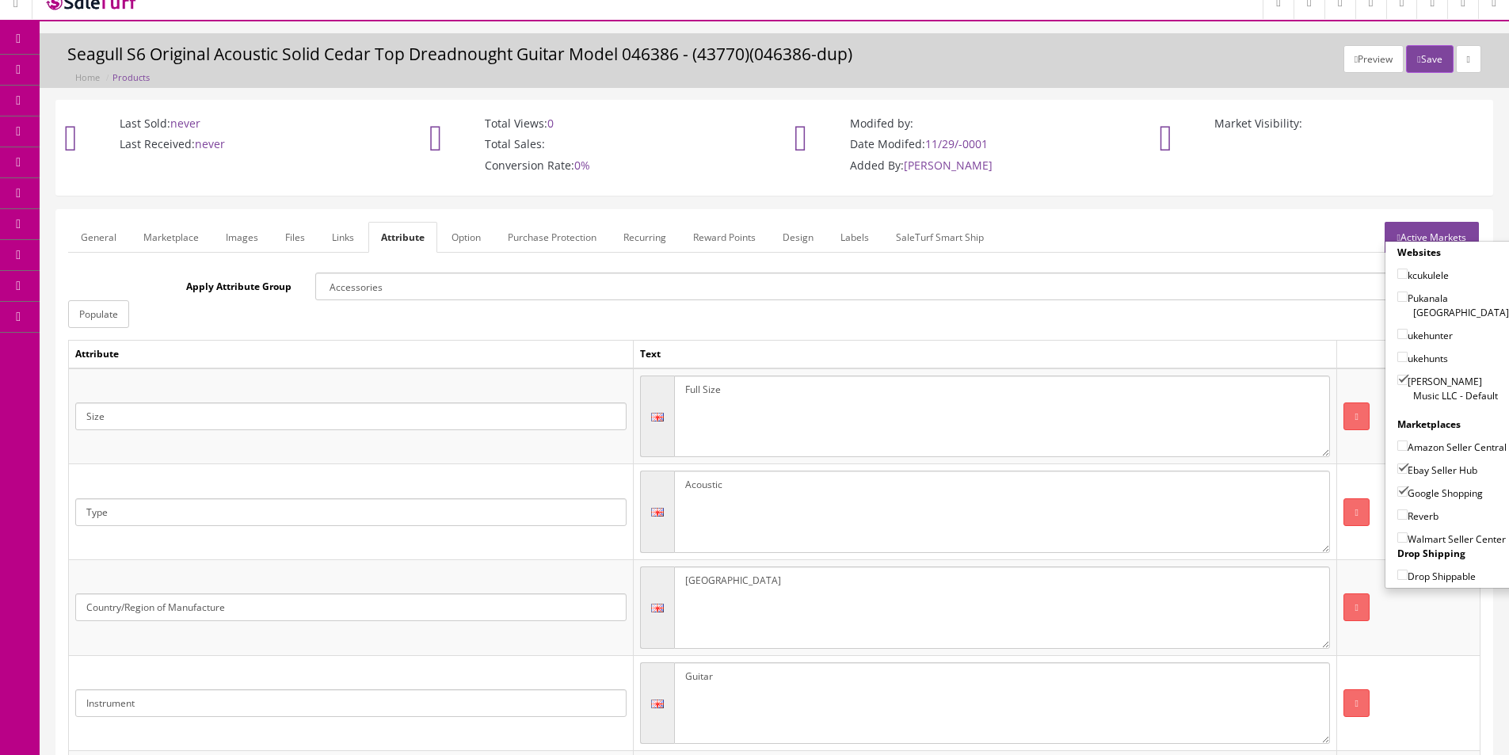
click at [1408, 512] on input"] "Reverb" at bounding box center [1402, 514] width 10 height 10
checkbox input"] "true"
click at [1420, 441] on label "Amazon Seller Central" at bounding box center [1451, 447] width 109 height 16
click at [1408, 441] on input"] "Amazon Seller Central" at bounding box center [1402, 445] width 10 height 10
checkbox input"] "true"
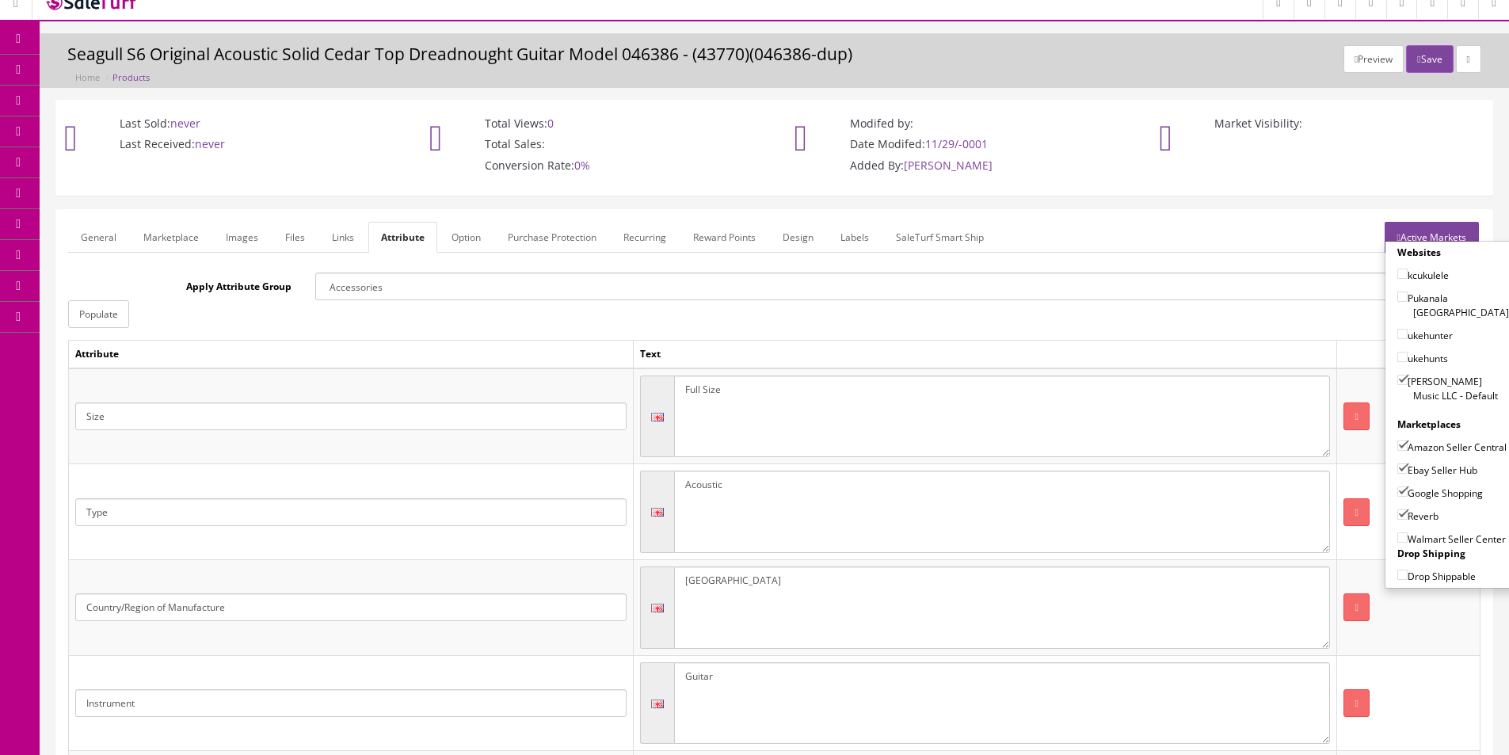
click at [106, 233] on link "General" at bounding box center [98, 237] width 61 height 31
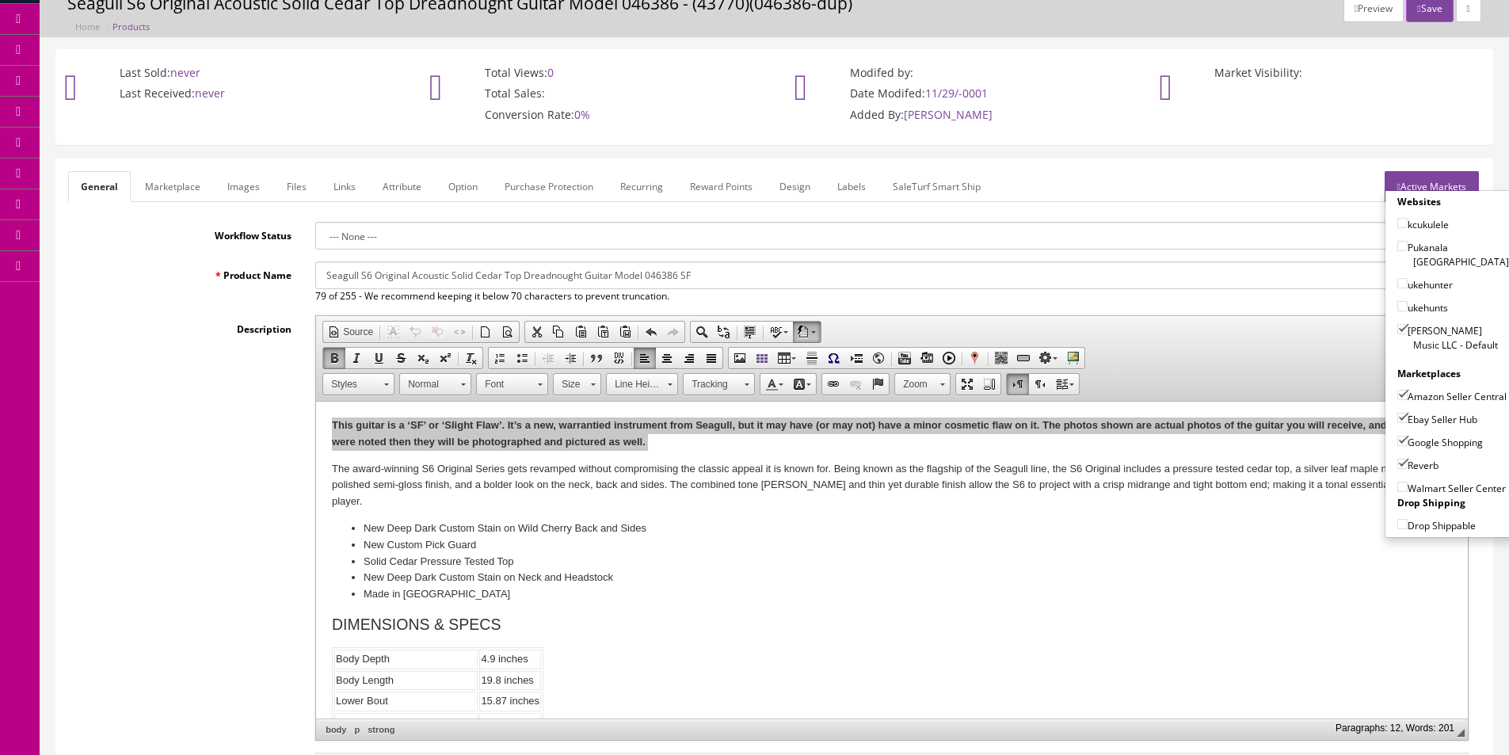
scroll to position [0, 0]
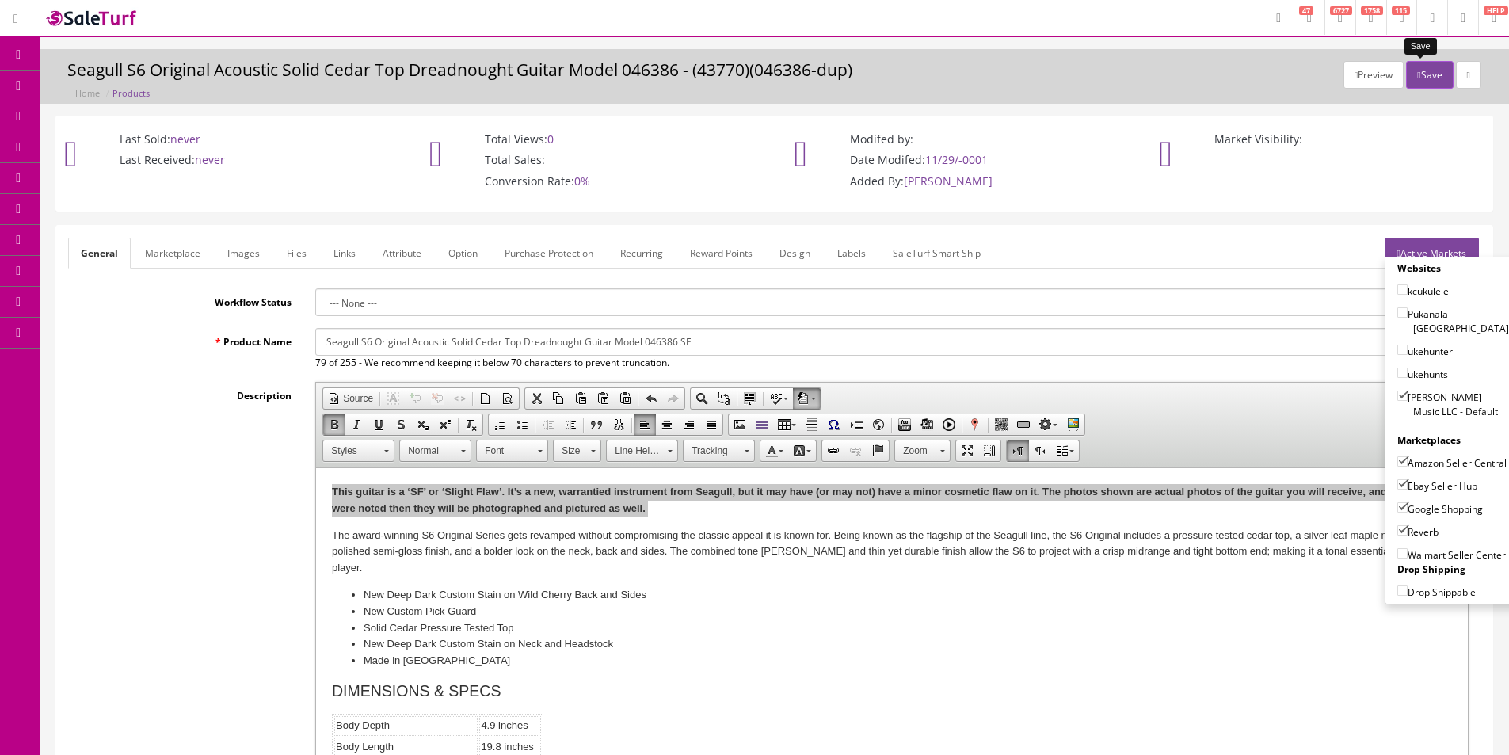
click at [1417, 79] on icon "button" at bounding box center [1418, 75] width 3 height 10
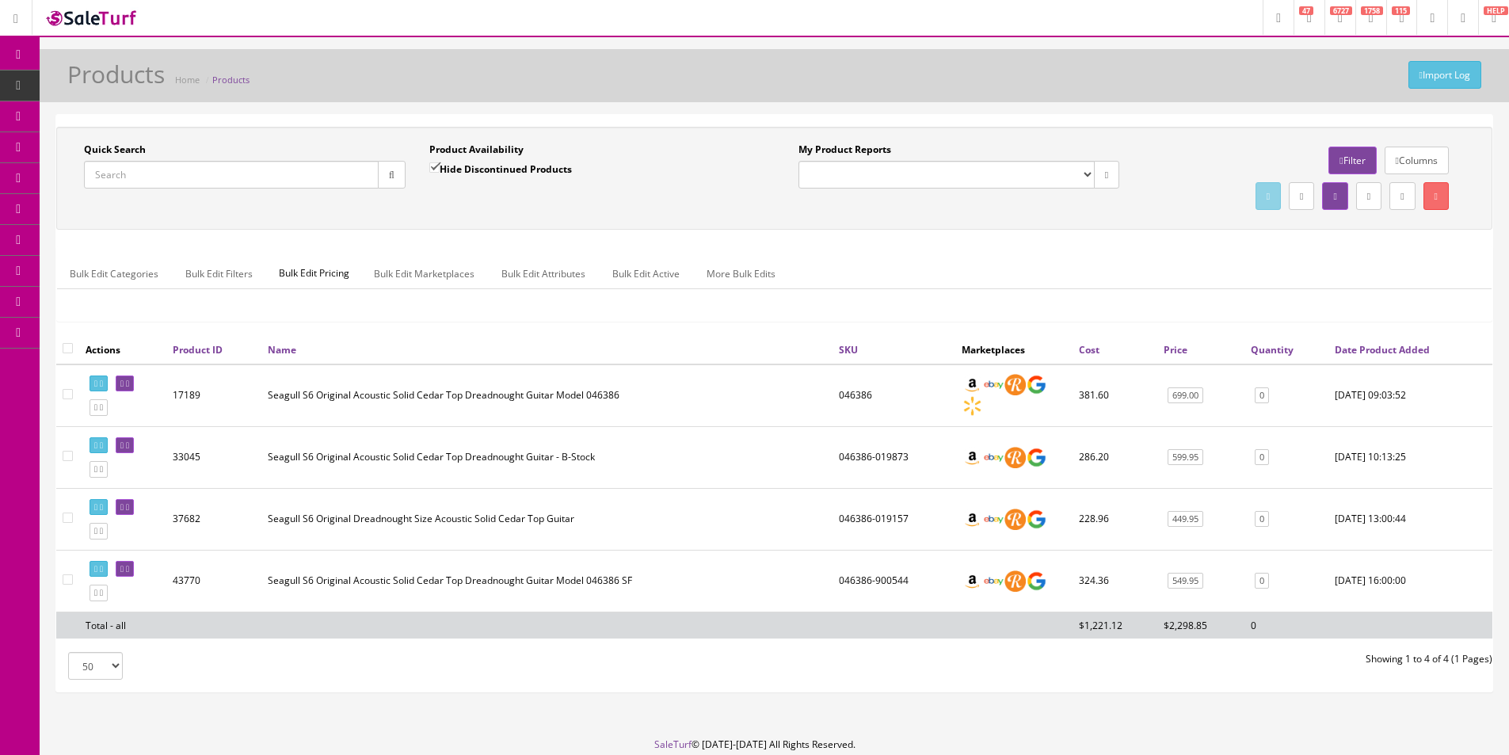
click at [1103, 242] on div "Quick Search Date From Product Availability Hide Discontinued Products Date To …" at bounding box center [774, 231] width 1436 height 208
click at [1102, 245] on div "Quick Search Date From Product Availability Hide Discontinued Products Date To …" at bounding box center [774, 231] width 1436 height 208
click at [1101, 245] on div "Quick Search Date From Product Availability Hide Discontinued Products Date To …" at bounding box center [774, 231] width 1436 height 208
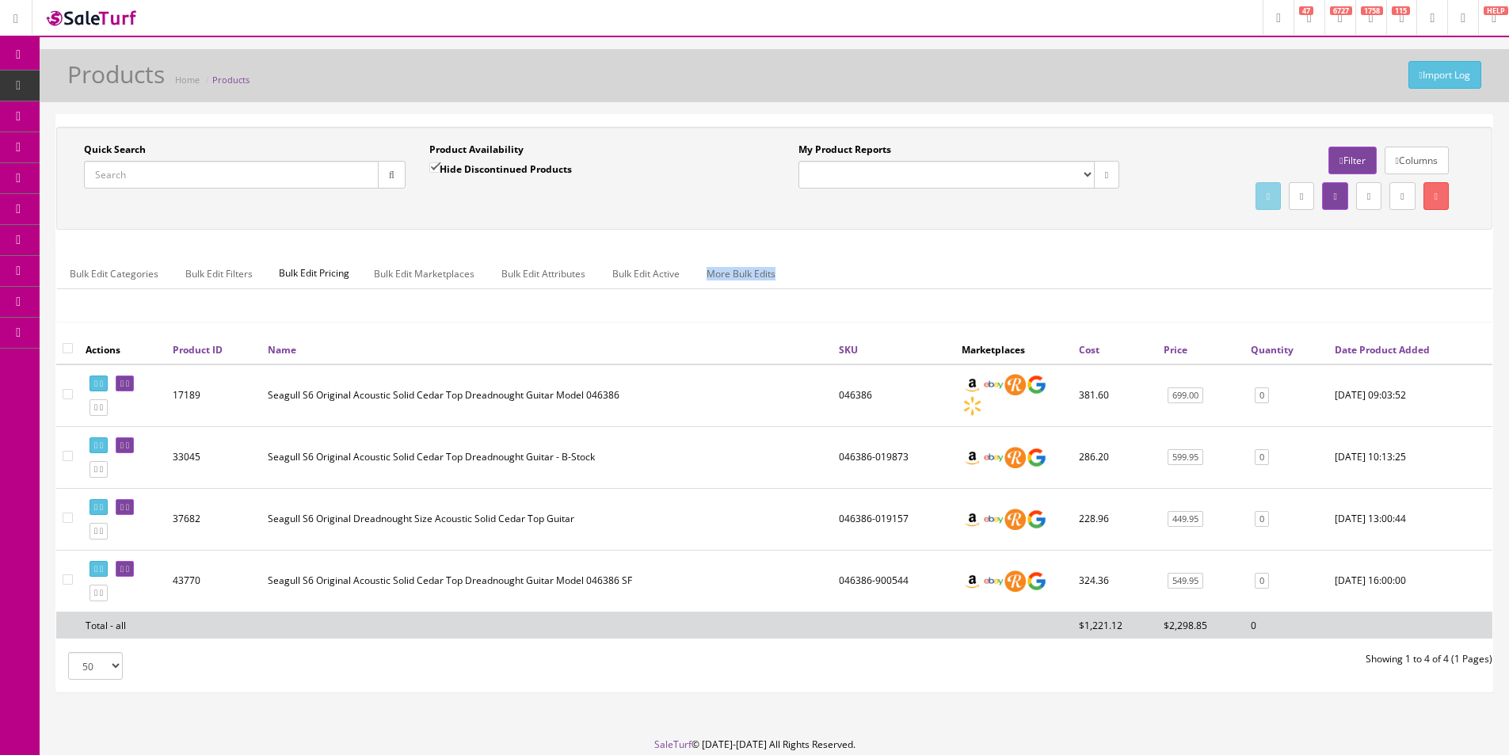
click at [1101, 245] on div "Quick Search Date From Product Availability Hide Discontinued Products Date To …" at bounding box center [774, 231] width 1436 height 208
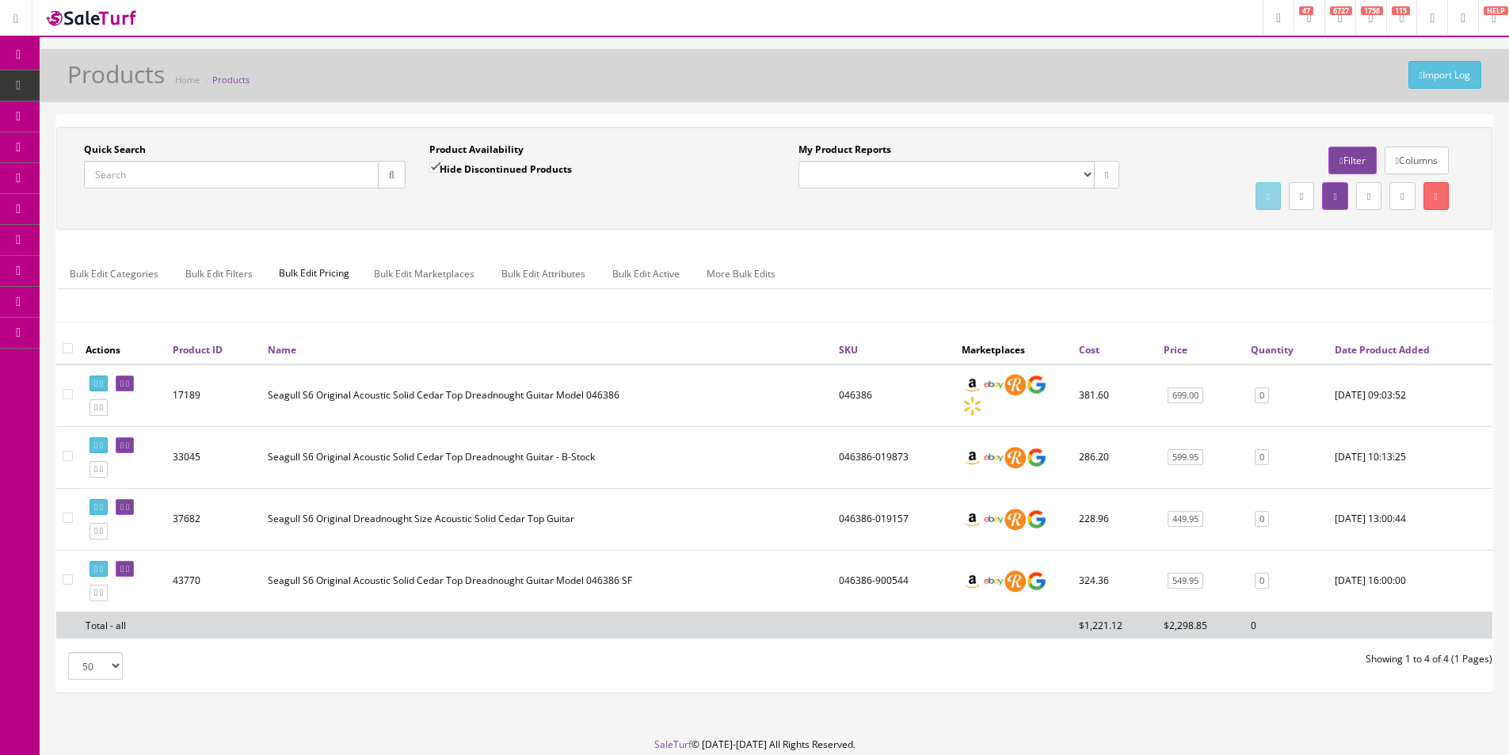
click at [1101, 245] on div "Quick Search Date From Product Availability Hide Discontinued Products Date To …" at bounding box center [774, 231] width 1436 height 208
click at [1103, 246] on div "Bulk Edit Categories Bulk Edit Filters Bulk Edit Pricing Bulk Edit Marketplaces…" at bounding box center [774, 284] width 1436 height 76
click at [264, 170] on input "Quick Search" at bounding box center [231, 175] width 295 height 28
click at [264, 169] on input "Quick Search" at bounding box center [231, 175] width 295 height 28
click at [264, 167] on input "Quick Search" at bounding box center [231, 175] width 295 height 28
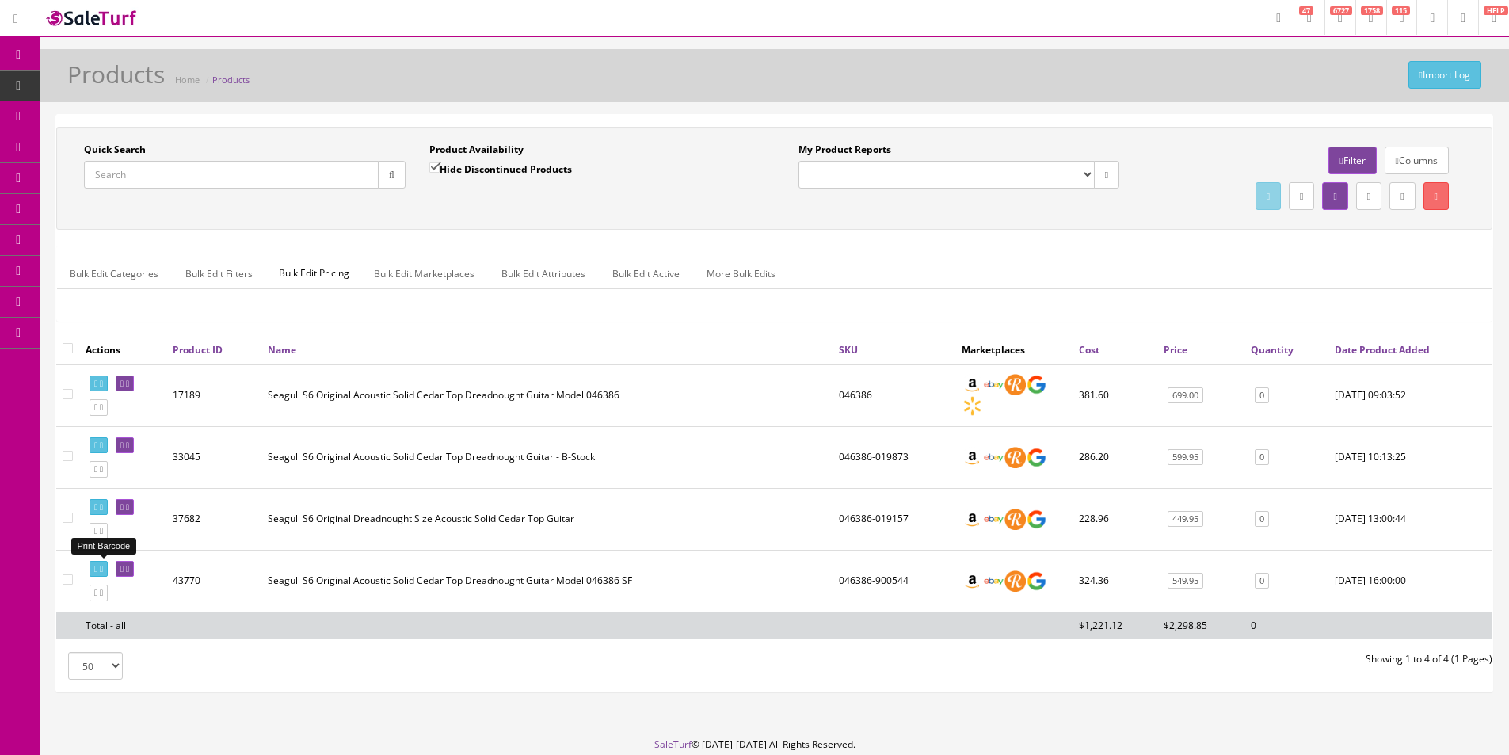
click at [108, 563] on link at bounding box center [99, 569] width 18 height 17
click at [279, 177] on input "Quick Search" at bounding box center [231, 175] width 295 height 28
click at [279, 175] on input "Quick Search" at bounding box center [231, 175] width 295 height 28
type input "051960"
click at [438, 162] on input "Hide Discontinued Products" at bounding box center [434, 167] width 10 height 10
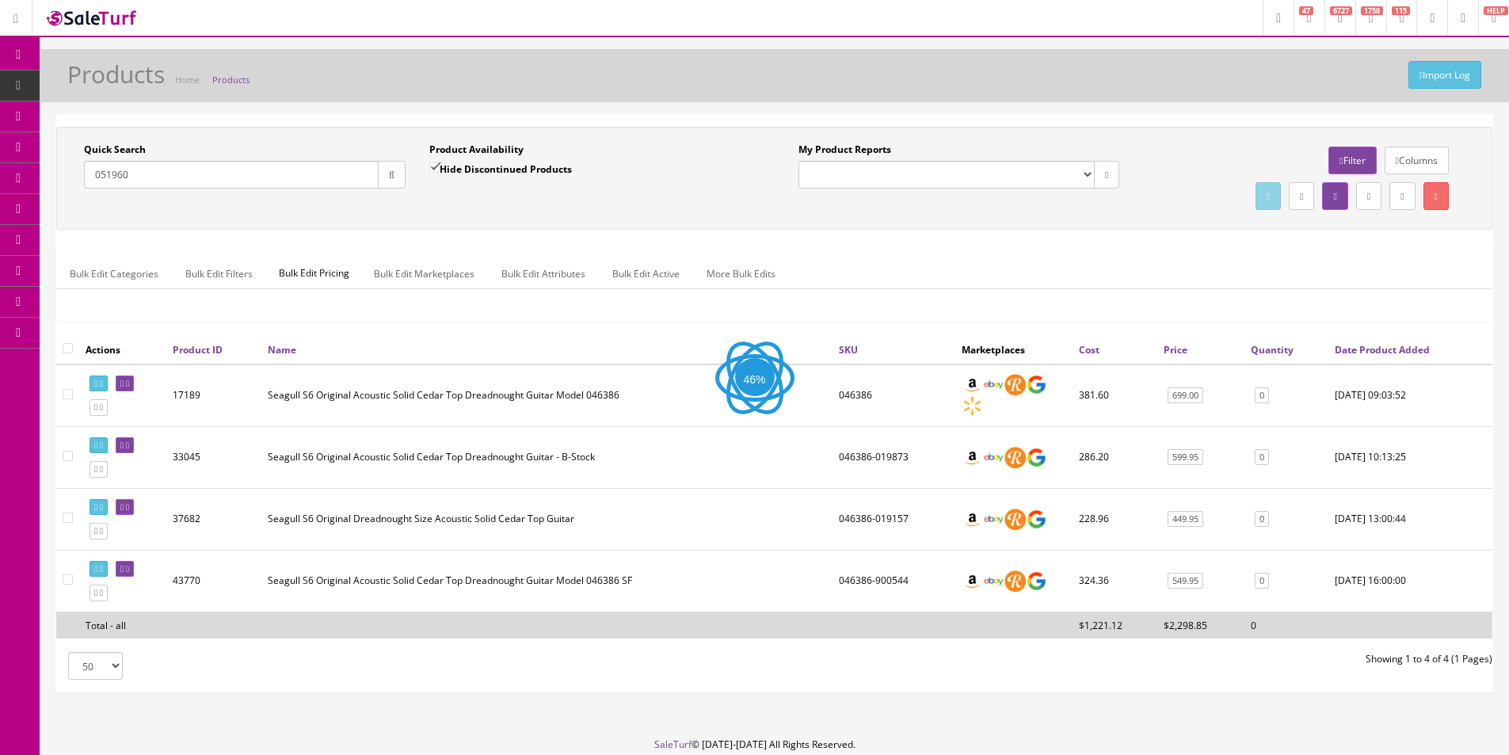
checkbox input "false"
click at [391, 194] on div "Quick Search 051960 Date From" at bounding box center [244, 172] width 345 height 58
click at [395, 183] on button "button" at bounding box center [392, 175] width 28 height 28
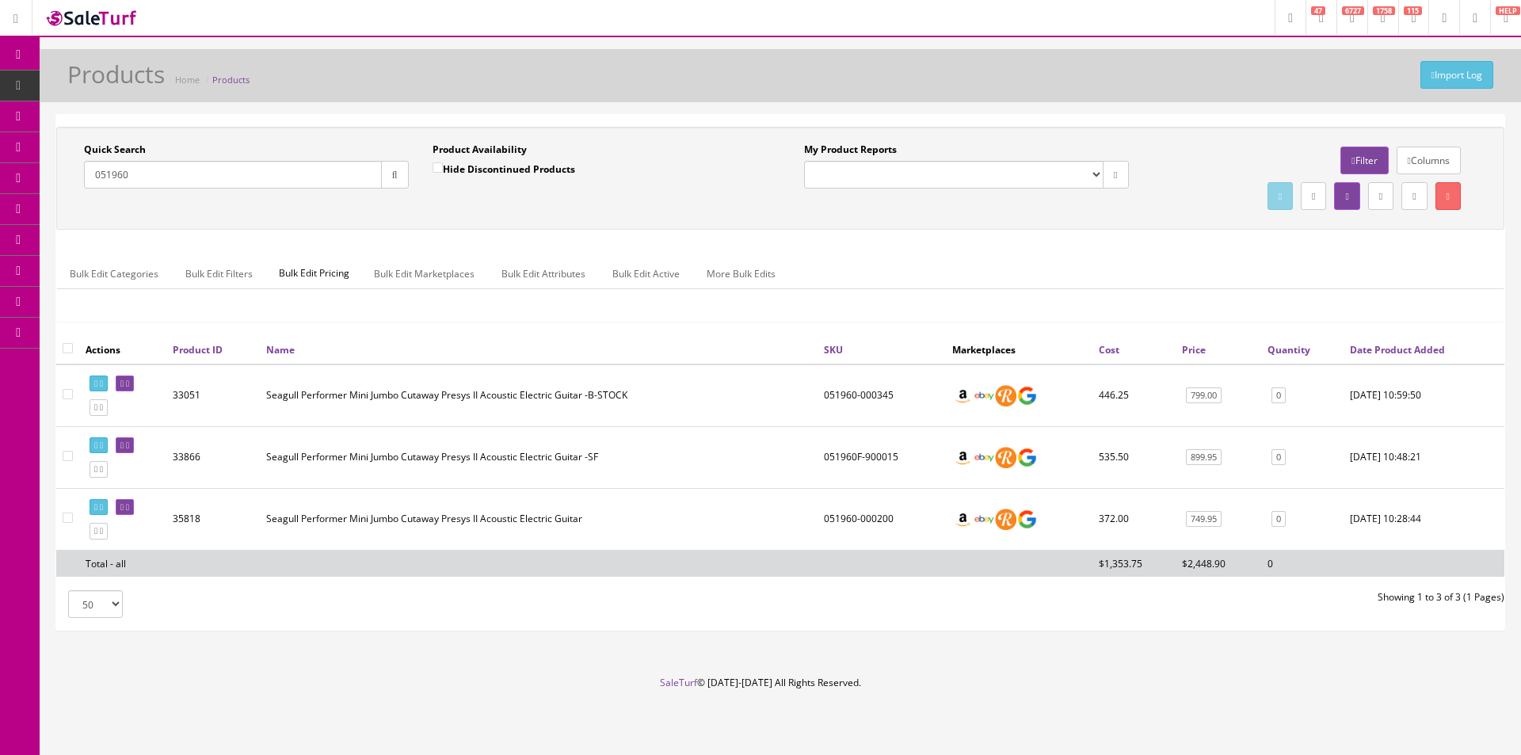
click at [705, 201] on div "Quick Search 051960 Date From Product Availability Hide Discontinued Products D…" at bounding box center [780, 178] width 1440 height 71
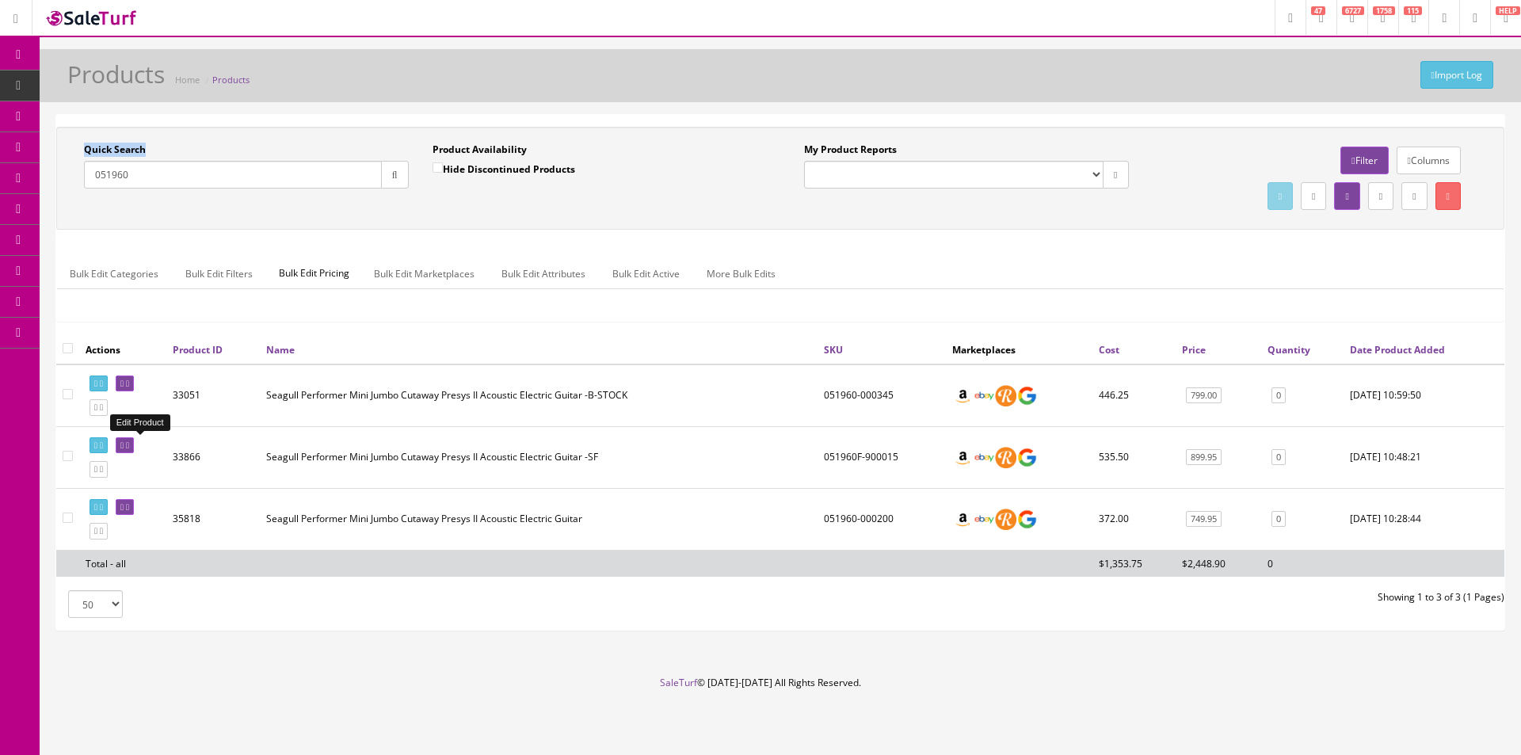
click at [134, 451] on link at bounding box center [125, 445] width 18 height 17
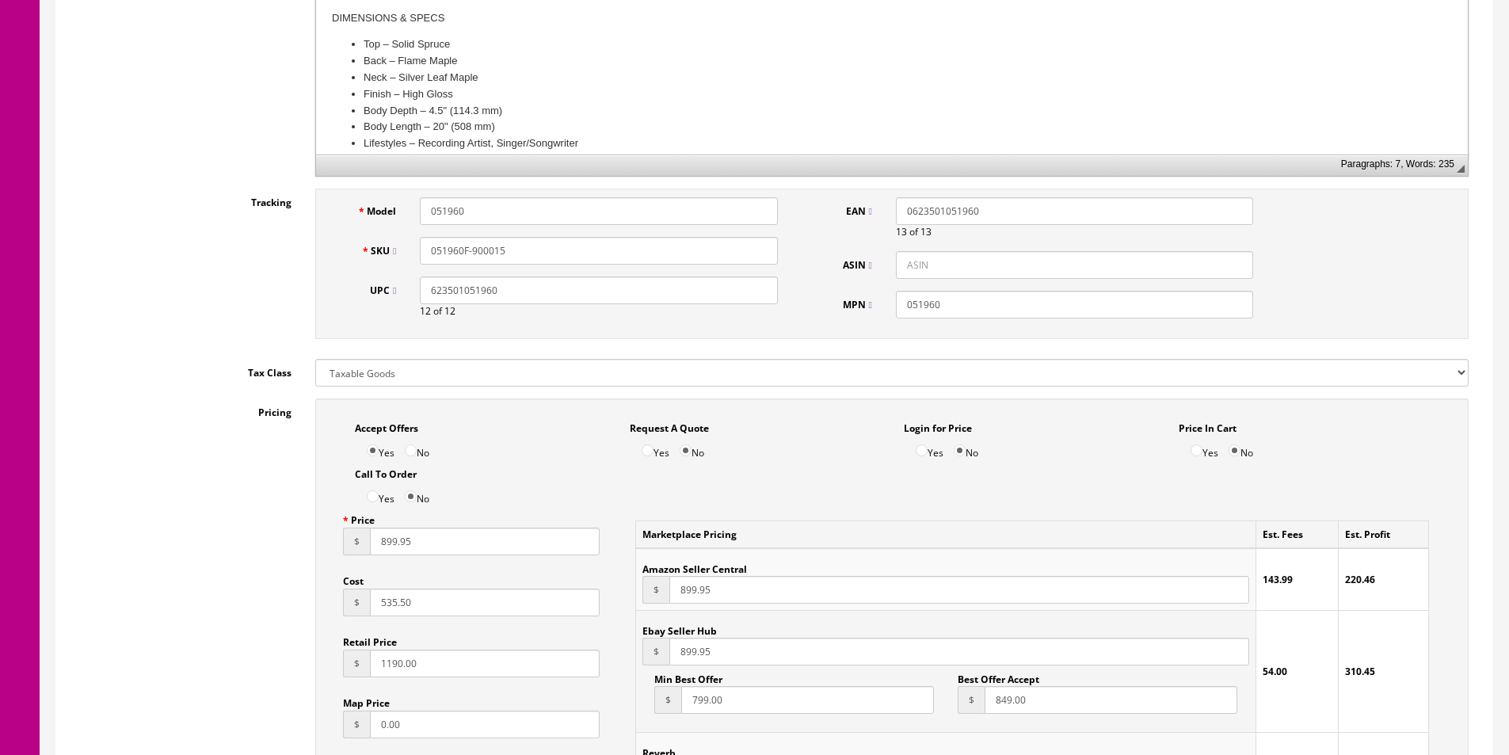
scroll to position [634, 0]
click at [397, 594] on input "535.50" at bounding box center [485, 599] width 230 height 28
type input "515.10"
click at [446, 247] on input "051960F-900015" at bounding box center [598, 248] width 357 height 28
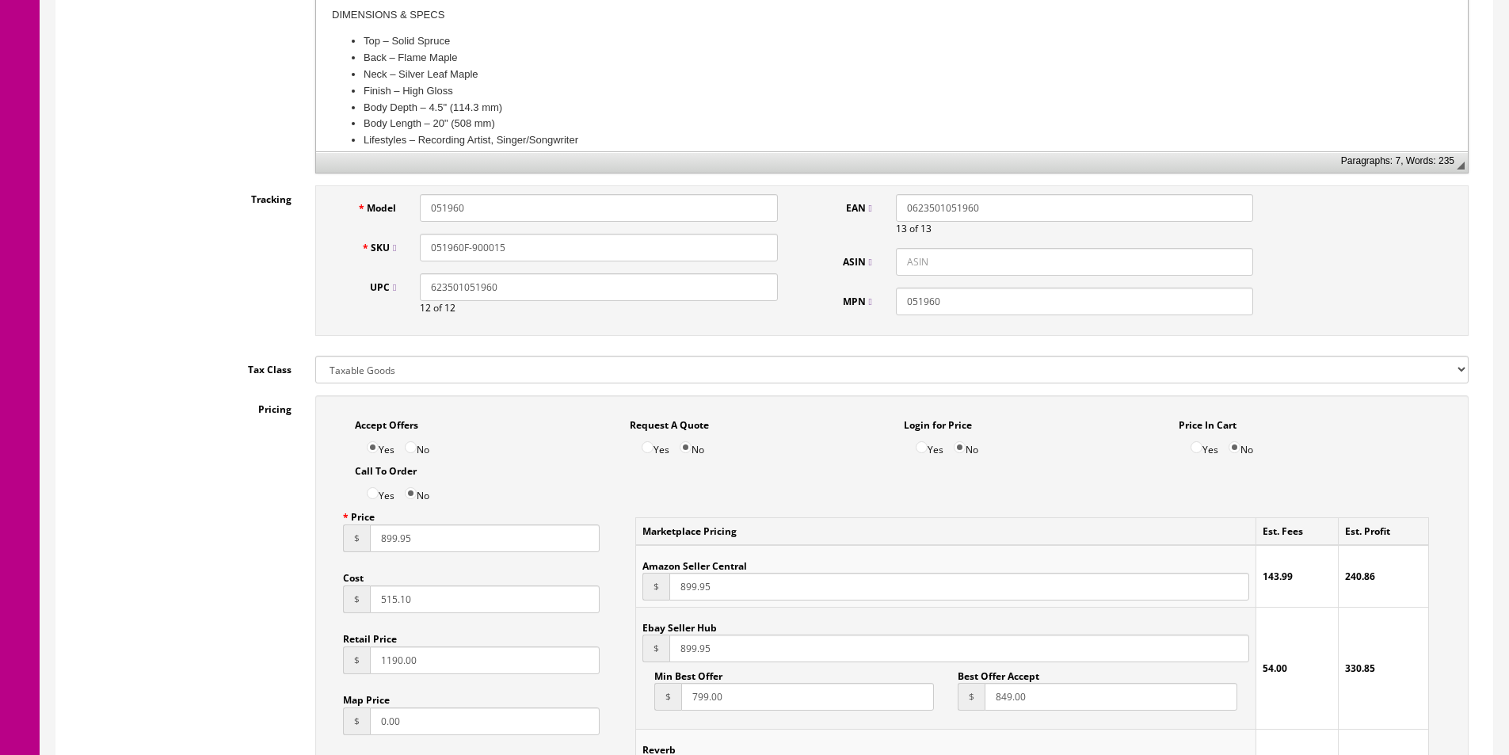
click at [446, 248] on input "051960F-900015" at bounding box center [598, 248] width 357 height 28
click at [489, 244] on input "051960F-900015" at bounding box center [598, 248] width 357 height 28
click at [489, 243] on input "051960F-900015" at bounding box center [598, 248] width 357 height 28
click at [458, 246] on input "051960-900022" at bounding box center [598, 248] width 357 height 28
drag, startPoint x: 458, startPoint y: 246, endPoint x: 1103, endPoint y: 161, distance: 651.2
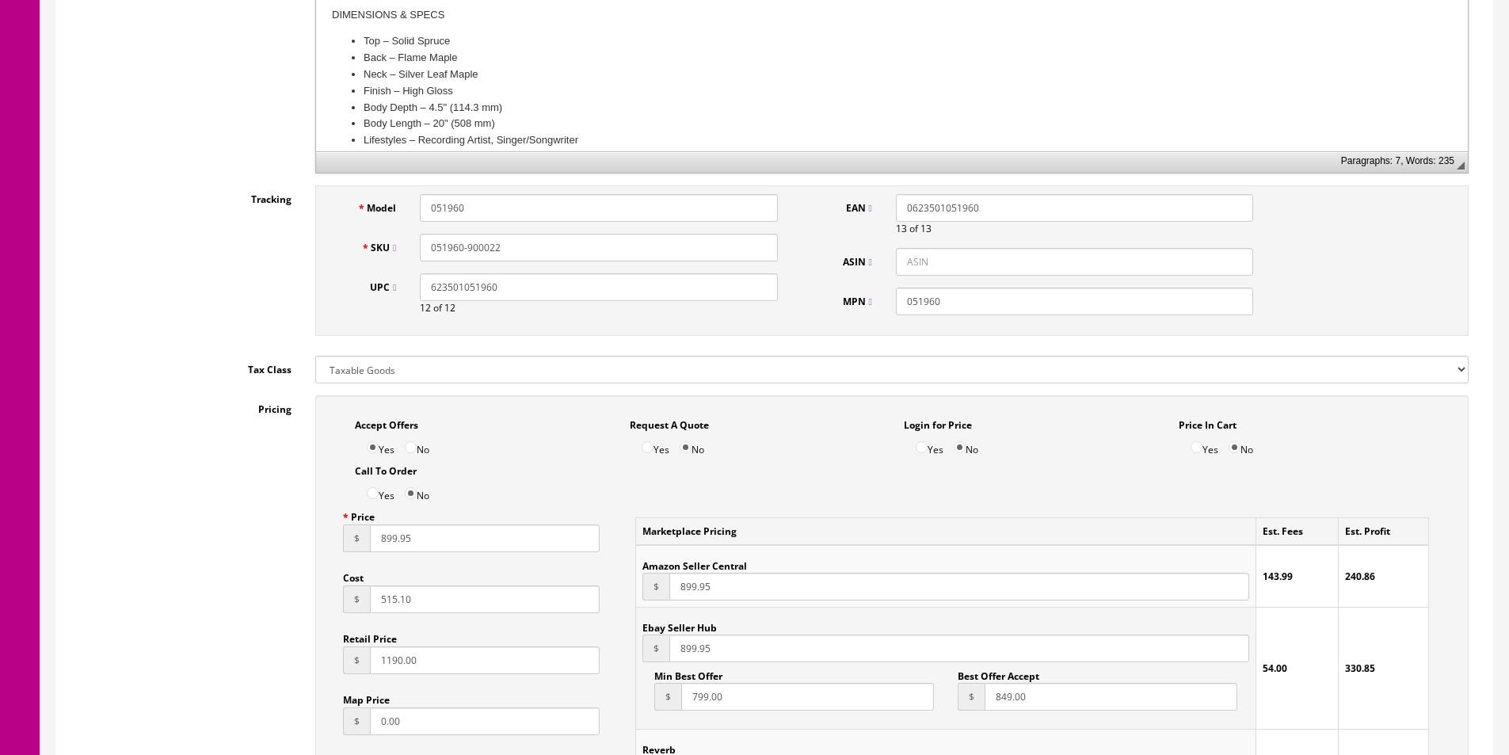
click at [458, 247] on input "051960-900022" at bounding box center [598, 248] width 357 height 28
type input "051960-900022"
click at [398, 653] on input "1190.00" at bounding box center [485, 660] width 230 height 28
click at [398, 652] on input "1190.00" at bounding box center [485, 660] width 230 height 28
type input "1333"
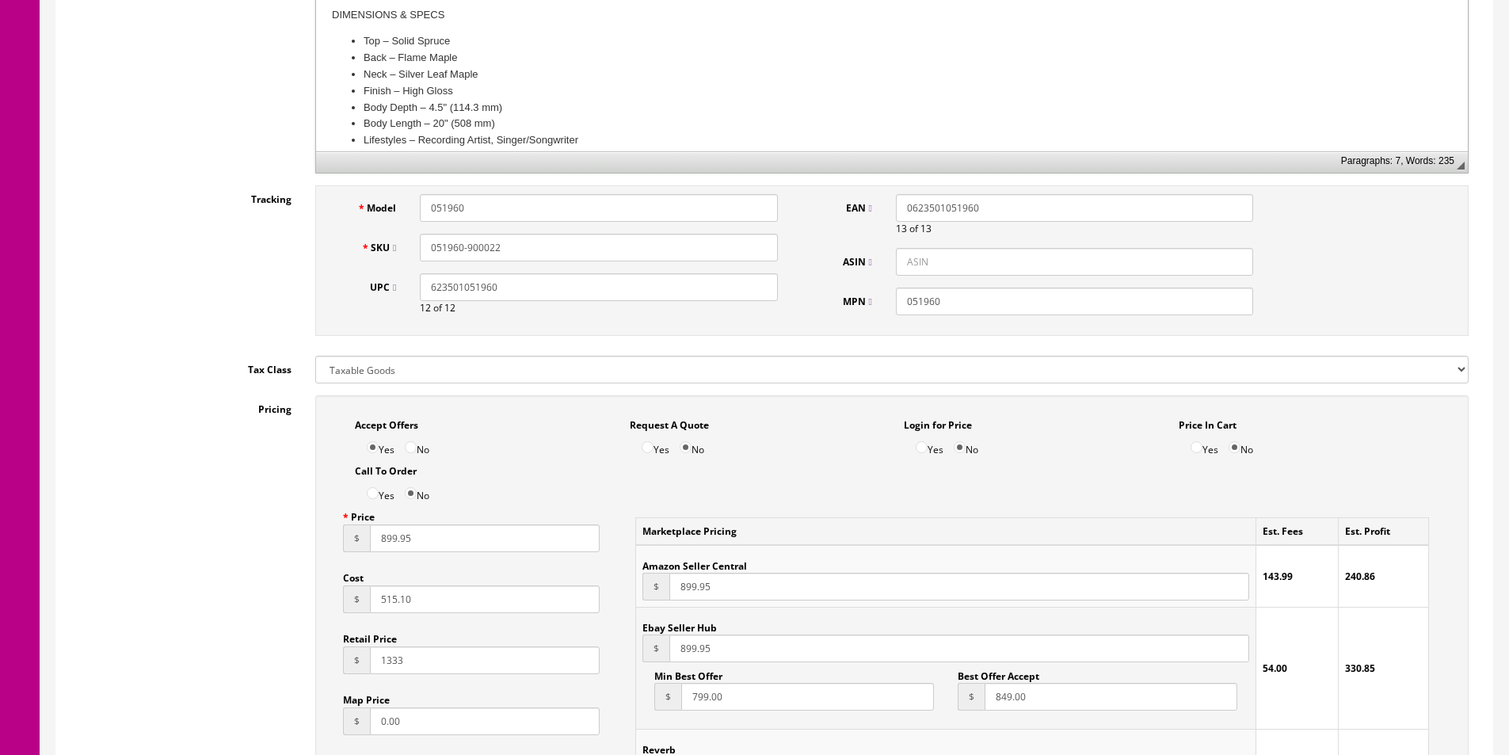
click at [394, 535] on input "899.95" at bounding box center [485, 538] width 230 height 28
click at [501, 543] on input "899.95" at bounding box center [485, 538] width 230 height 28
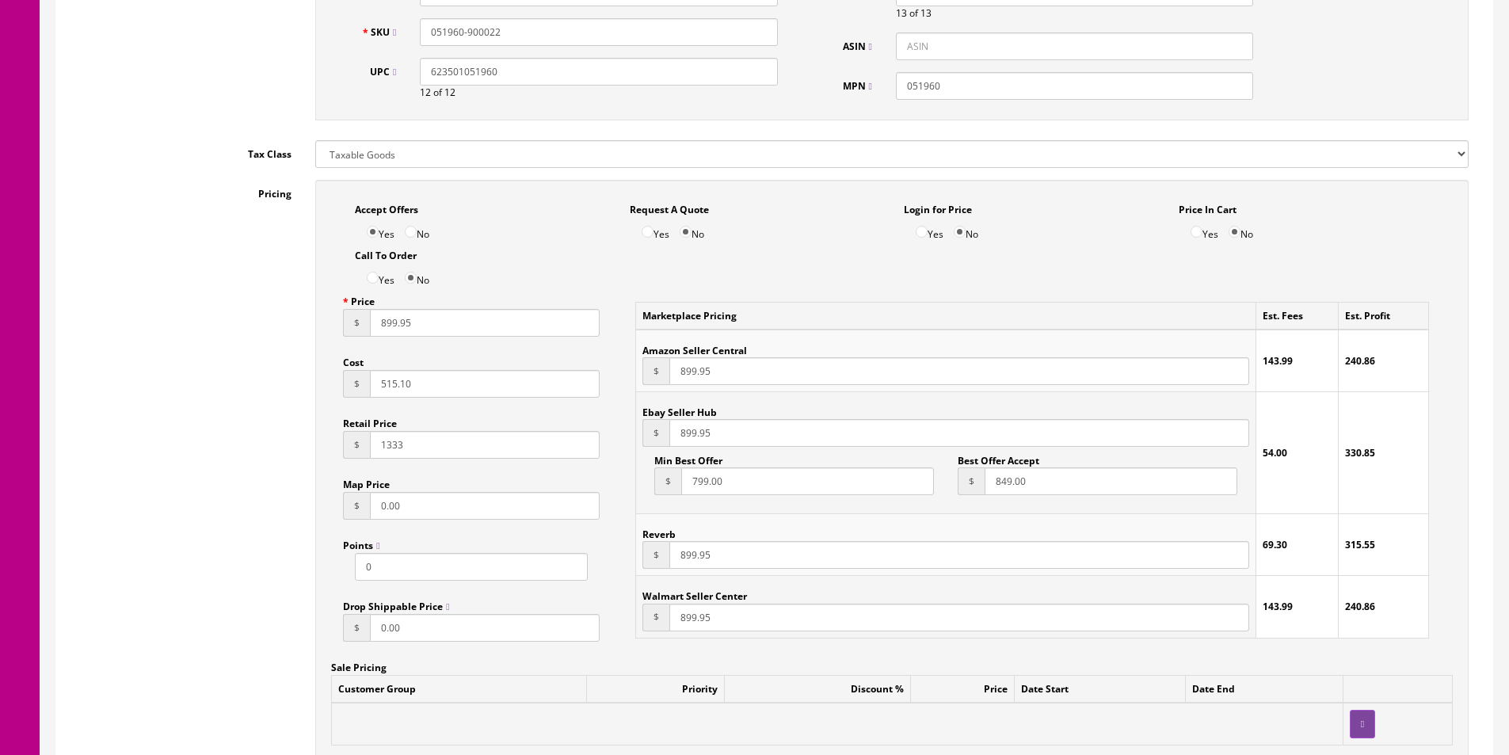
scroll to position [951, 0]
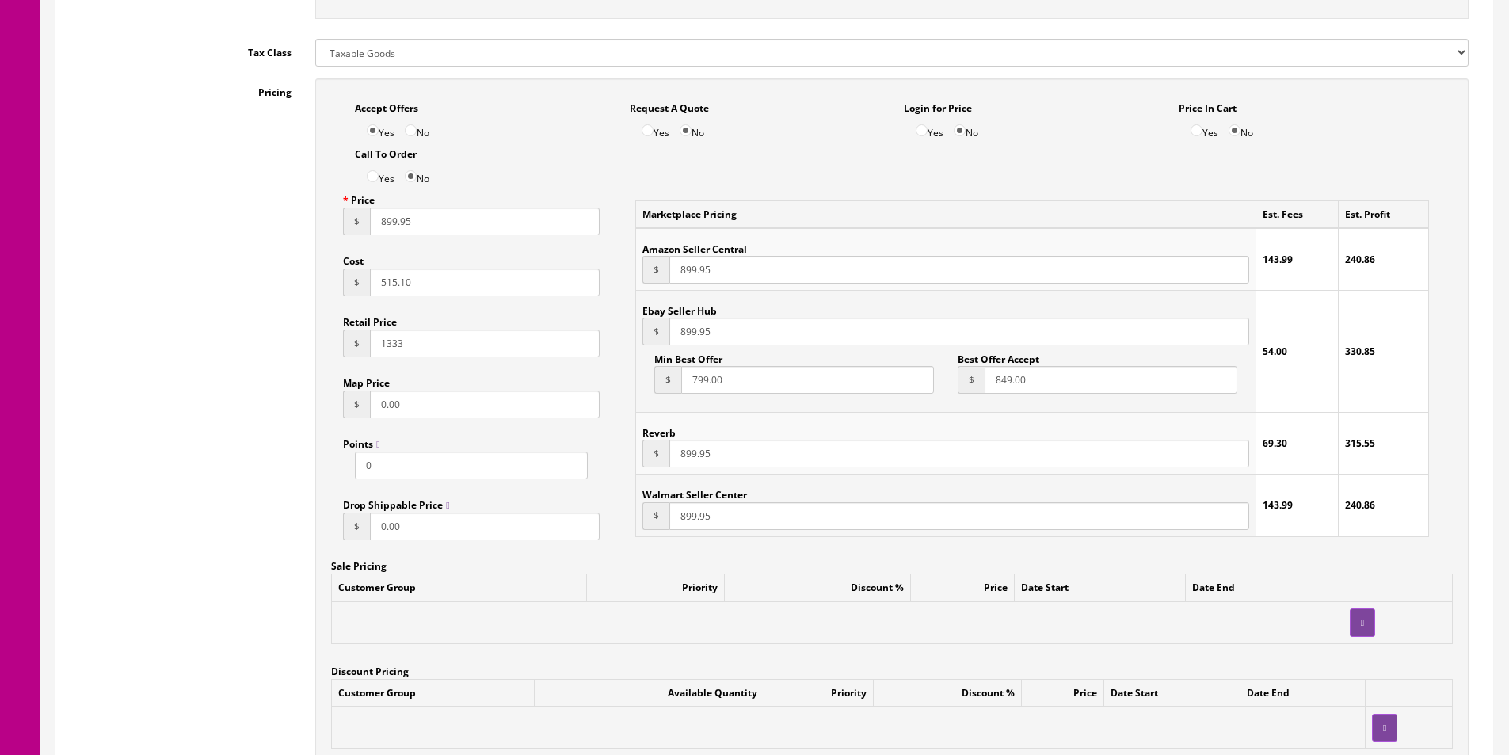
click at [999, 375] on input "849.00" at bounding box center [1111, 380] width 253 height 28
click at [1000, 374] on input "849.00" at bounding box center [1111, 380] width 253 height 28
type input "874"
click at [834, 391] on input "799.00" at bounding box center [807, 380] width 253 height 28
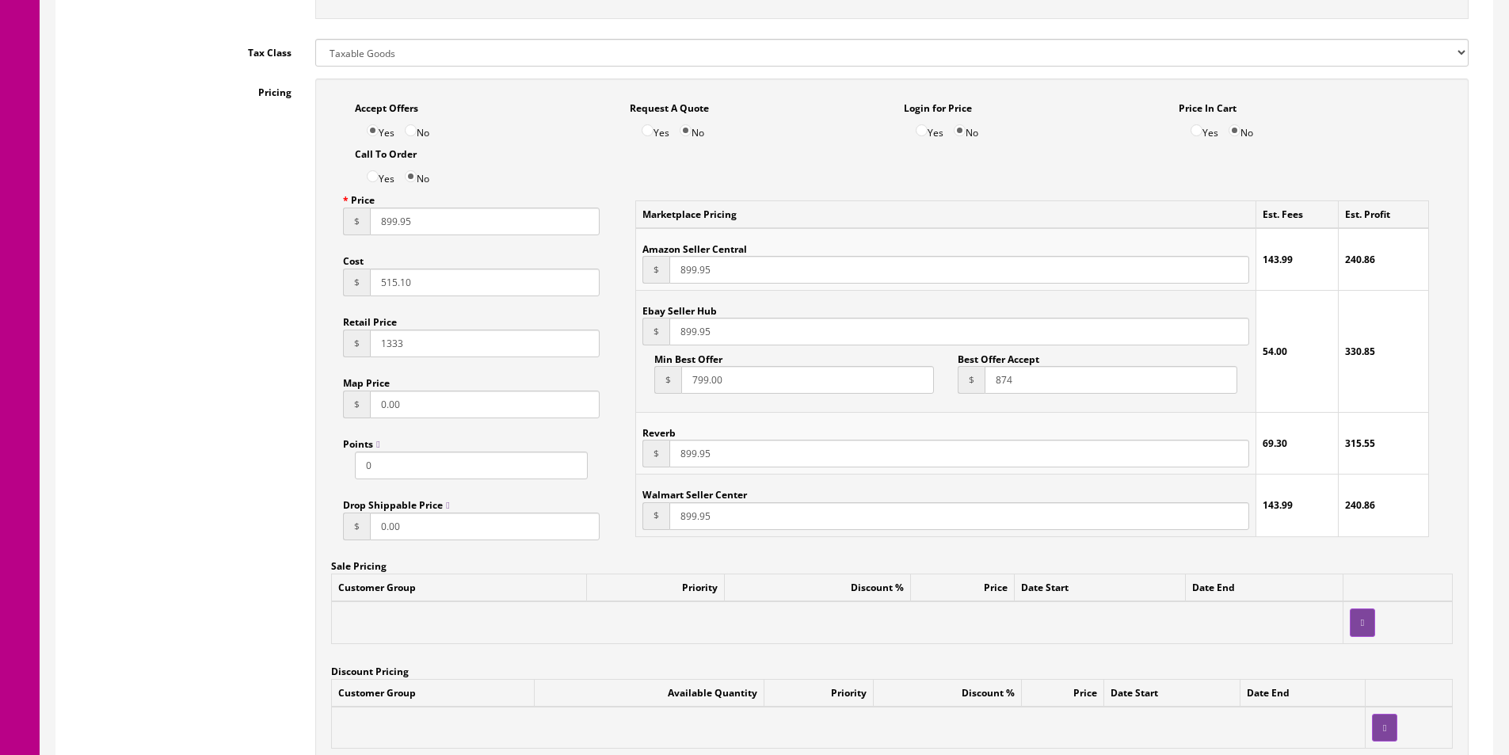
click at [834, 391] on input "799.00" at bounding box center [807, 380] width 253 height 28
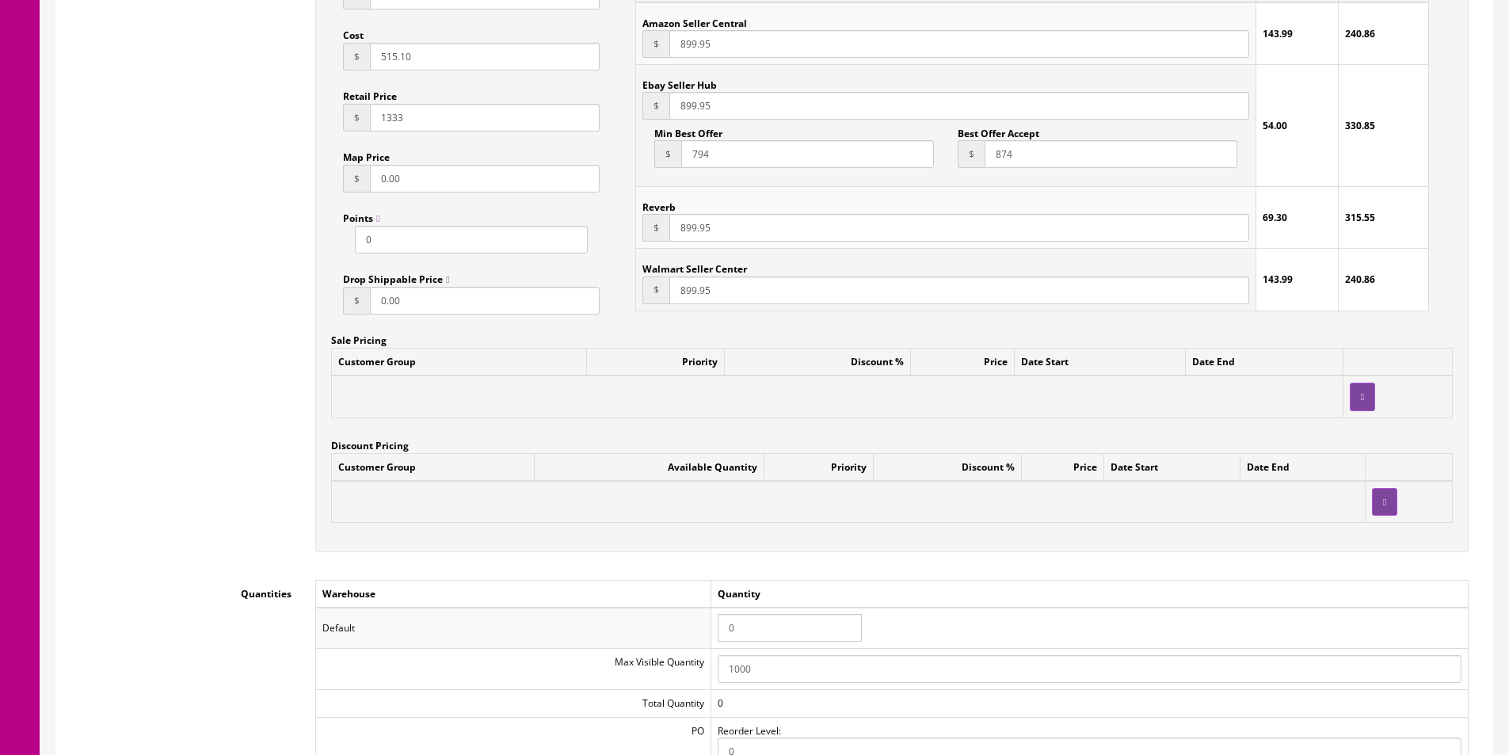
scroll to position [1267, 0]
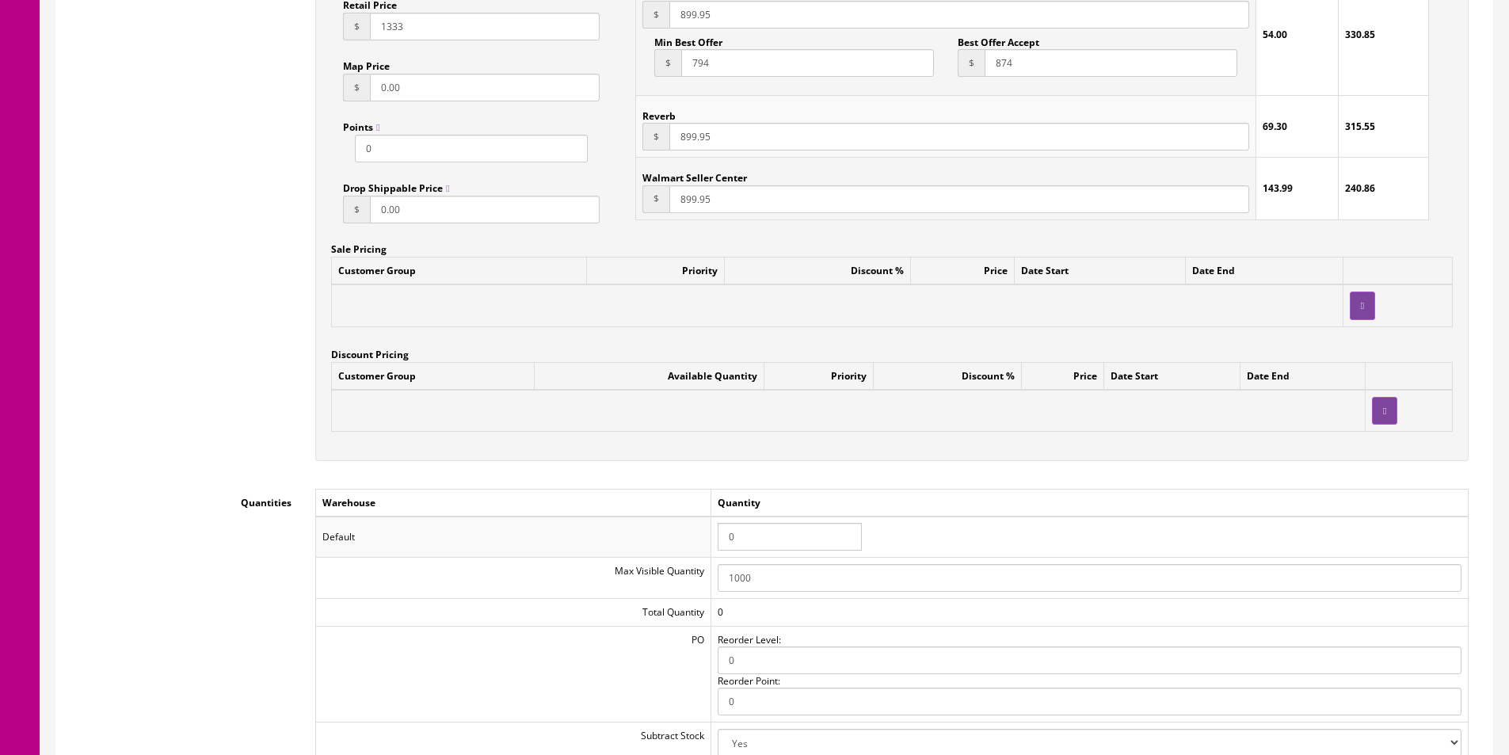
type input "794"
click at [778, 543] on input "0" at bounding box center [790, 537] width 144 height 28
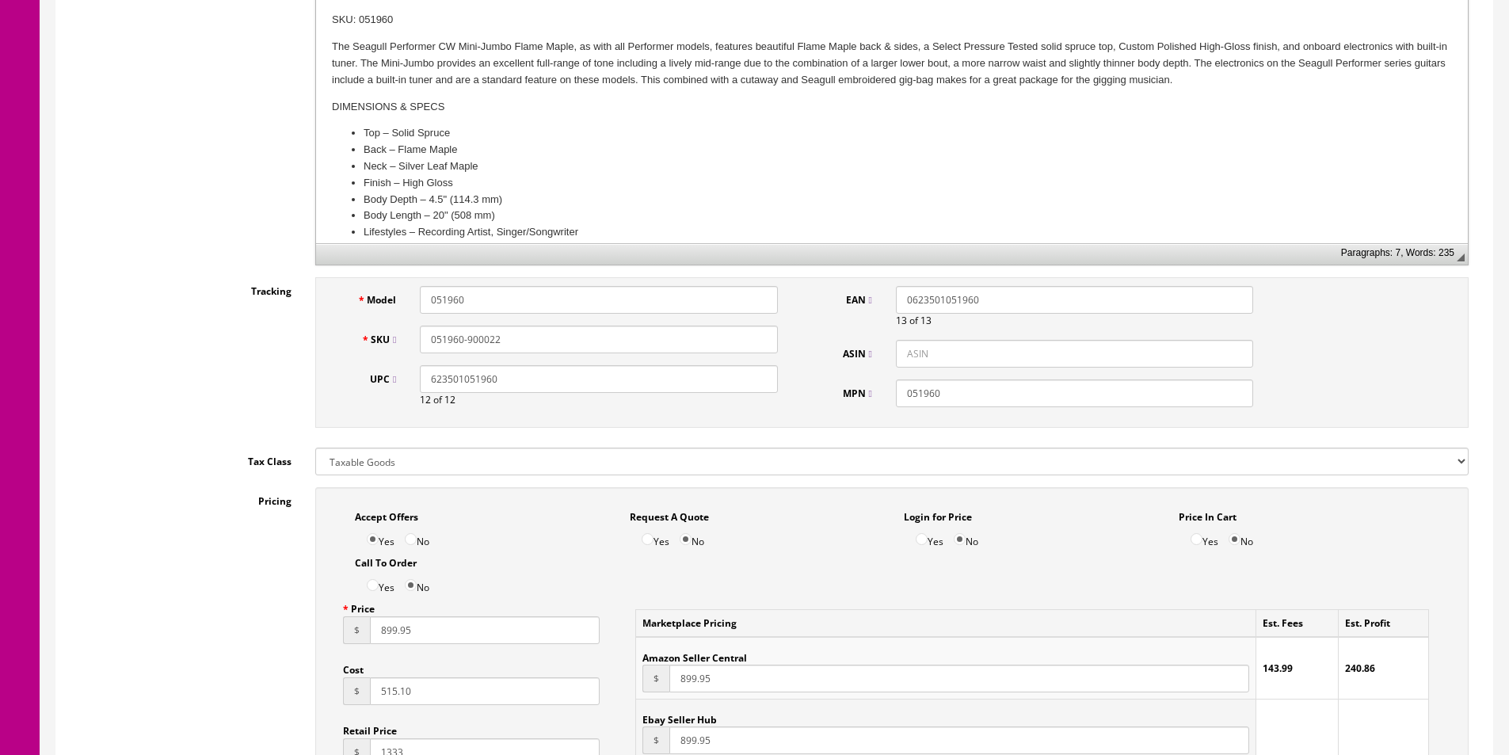
scroll to position [317, 0]
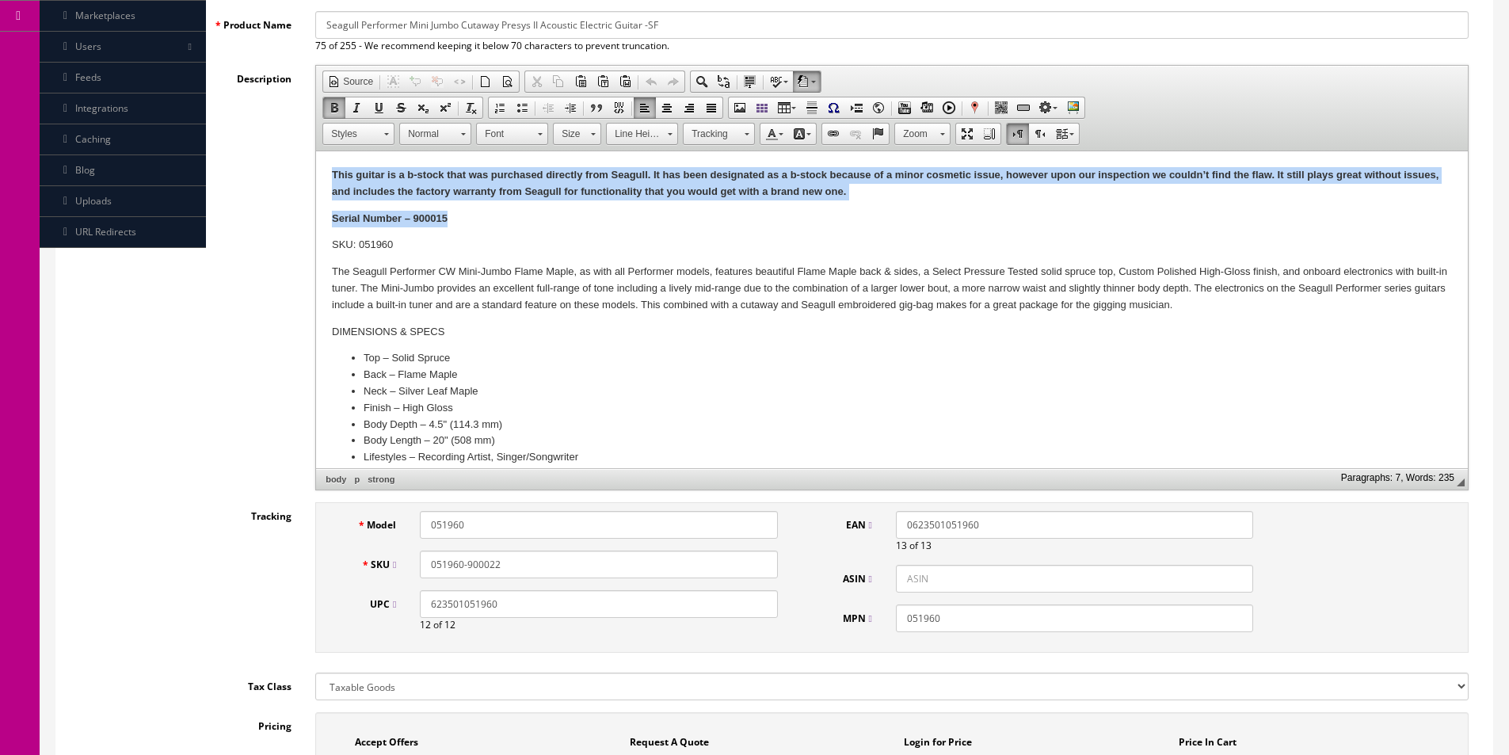
drag, startPoint x: 567, startPoint y: 216, endPoint x: 292, endPoint y: 163, distance: 279.9
click at [316, 163] on html "This guitar is a b-stock that was purchased directly from Seagull. It has been …" at bounding box center [892, 374] width 1152 height 446
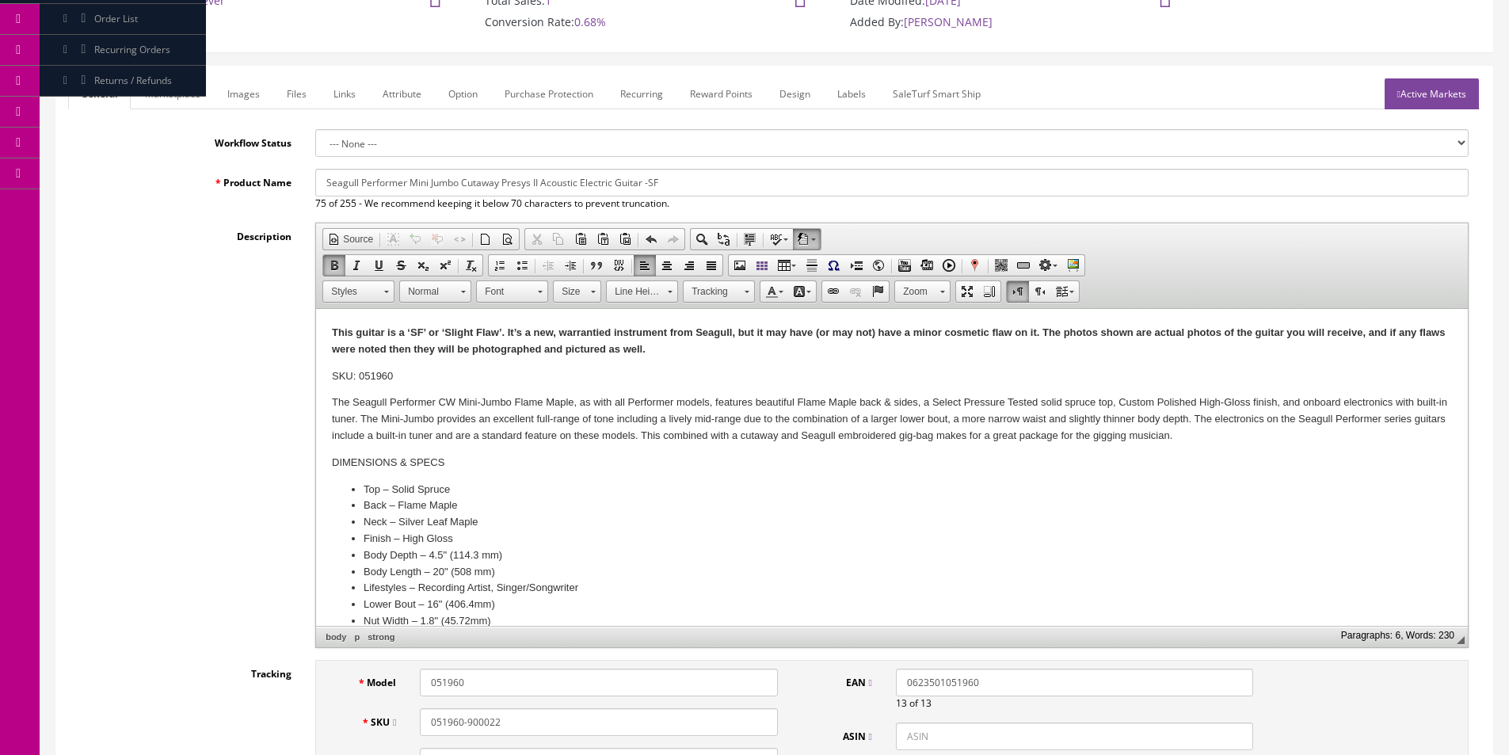
scroll to position [158, 0]
click at [650, 181] on input "Seagull Performer Mini Jumbo Cutaway Presys II Acoustic Electric Guitar -SF" at bounding box center [891, 184] width 1153 height 28
type input "Seagull Performer Mini Jumbo Cutaway Presys II Acoustic Electric Guitar - SF"
click at [162, 101] on link "Marketplace" at bounding box center [172, 94] width 81 height 31
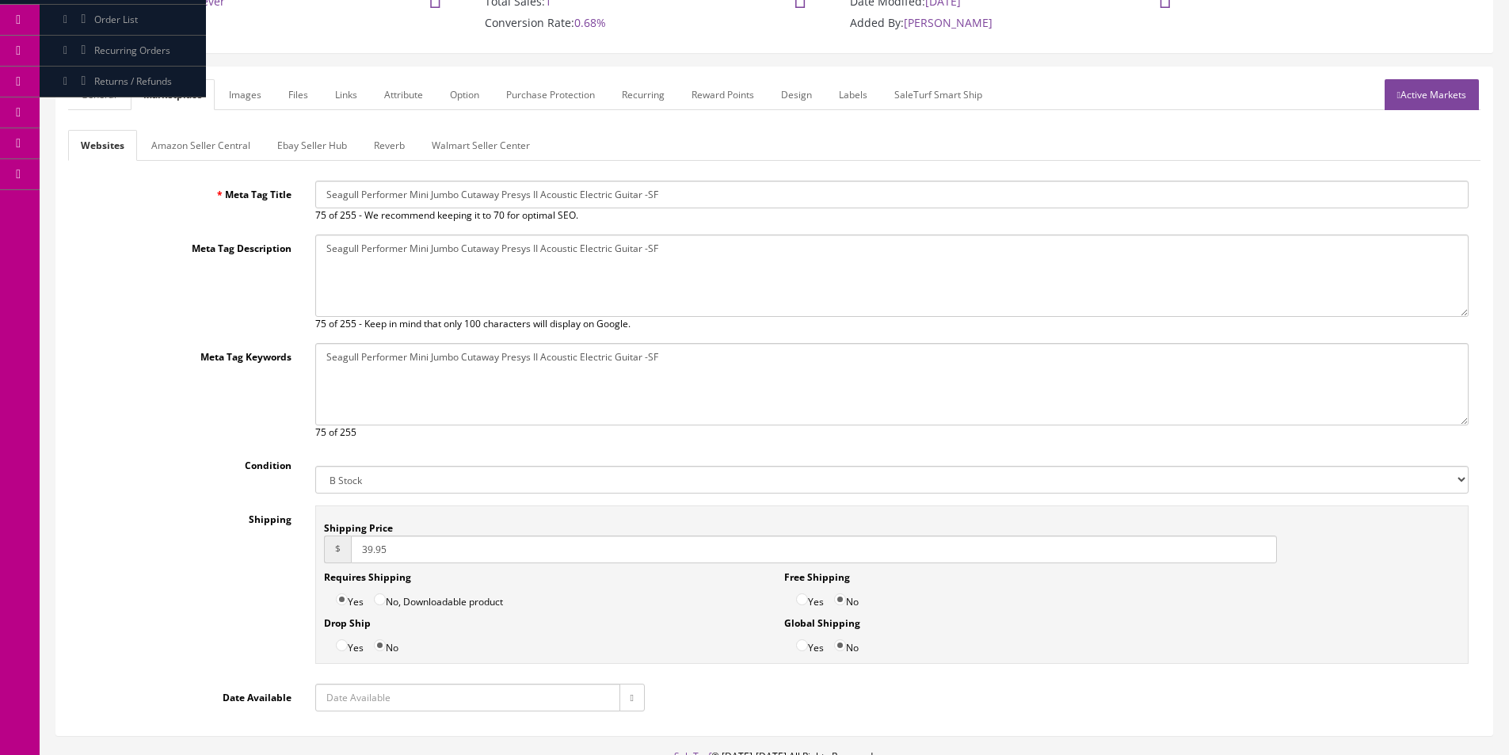
click at [204, 154] on link "Amazon Seller Central" at bounding box center [201, 145] width 124 height 31
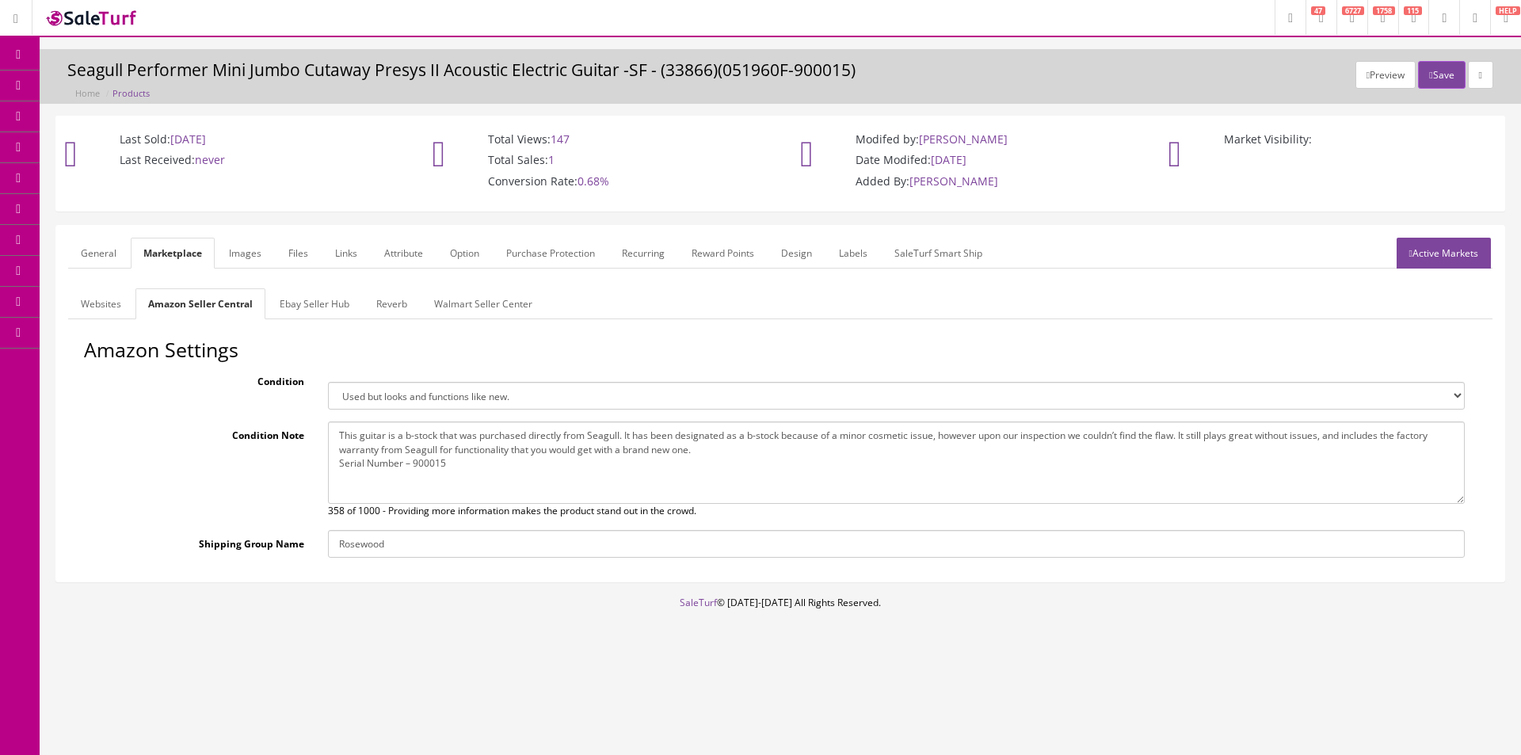
click at [459, 448] on textarea "This guitar is a b-stock that was purchased directly from Seagull. It has been …" at bounding box center [896, 462] width 1137 height 82
paste textarea "‘SF’ or ‘Slight Flaw’. It’s a new, warrantied instrument from Seagull, but it m…"
click at [459, 401] on select "Brand new item, unused, in original packaging. New item, but packaging has been…" at bounding box center [896, 396] width 1137 height 28
drag, startPoint x: 459, startPoint y: 401, endPoint x: 458, endPoint y: 409, distance: 8.1
click at [459, 401] on select "Brand new item, unused, in original packaging. New item, but packaging has been…" at bounding box center [896, 396] width 1137 height 28
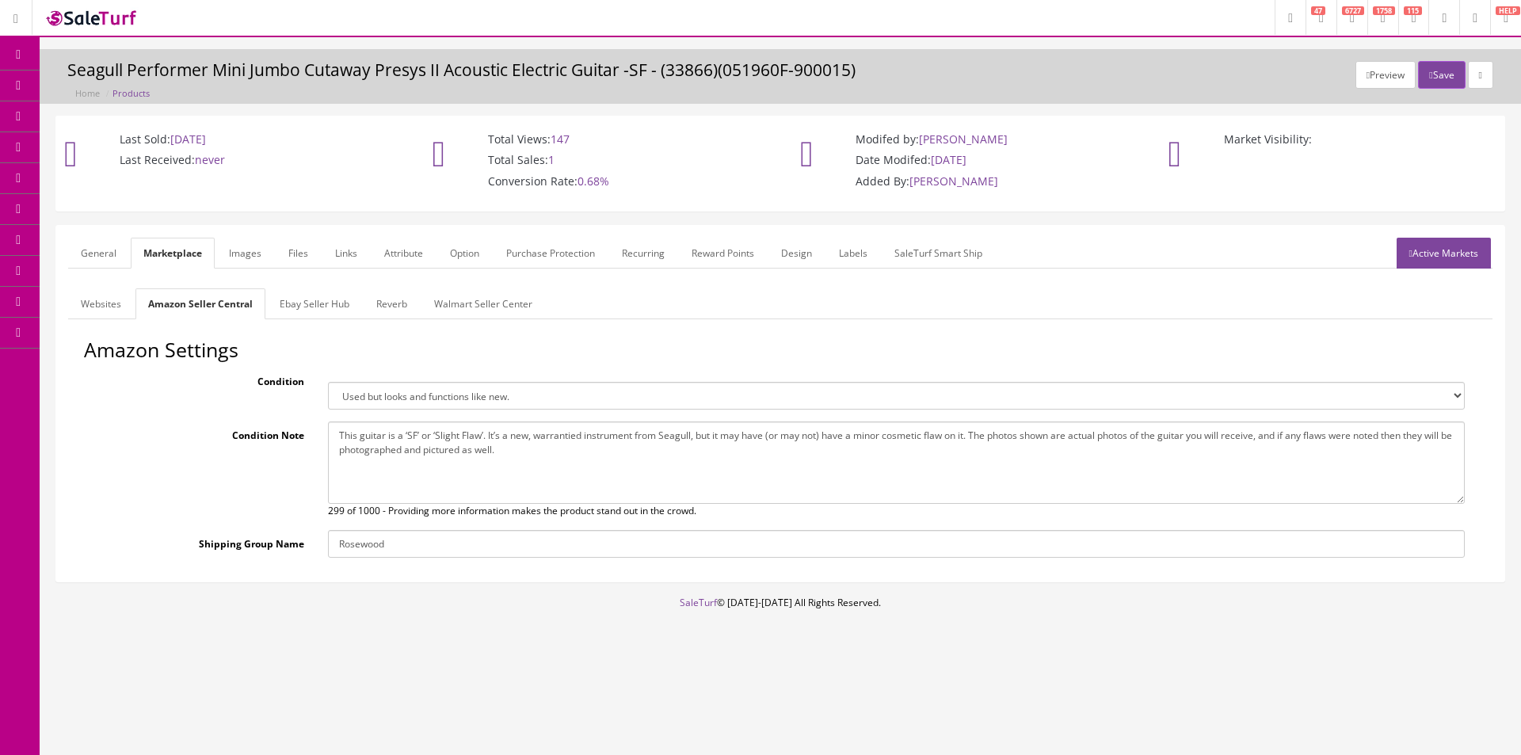
drag, startPoint x: 558, startPoint y: 455, endPoint x: 974, endPoint y: 431, distance: 416.5
click at [974, 431] on textarea "This guitar is a b-stock that was purchased directly from Seagull. It has been …" at bounding box center [896, 462] width 1137 height 82
type textarea "This guitar is a ‘SF’ or ‘Slight Flaw’. It’s a new, warrantied instrument from …"
click at [288, 298] on link "Ebay Seller Hub" at bounding box center [314, 303] width 95 height 31
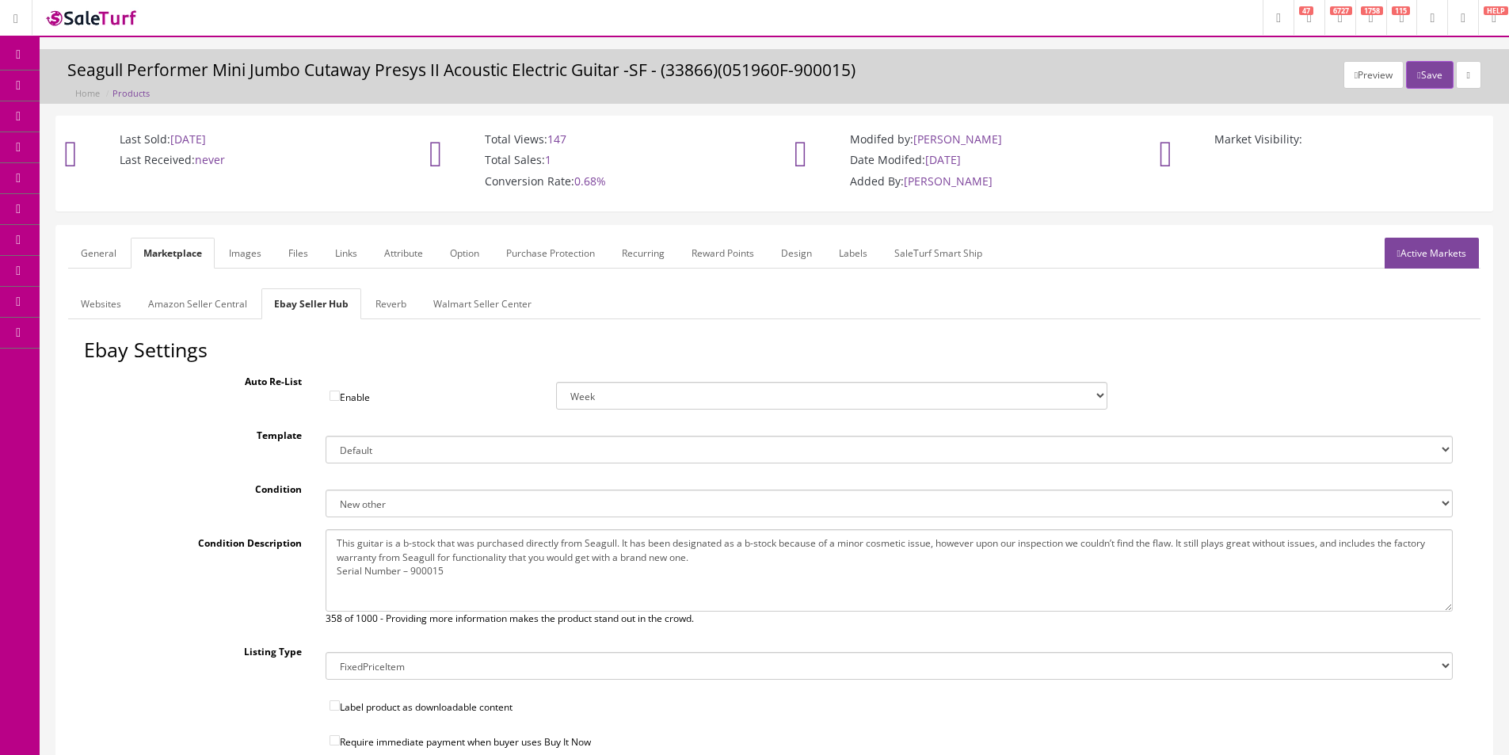
click at [520, 557] on textarea "This guitar is a b-stock that was purchased directly from Seagull. It has been …" at bounding box center [889, 570] width 1127 height 82
paste textarea "‘SF’ or ‘Slight Flaw’. It’s a new, warrantied instrument from Seagull, but it m…"
type textarea "This guitar is a ‘SF’ or ‘Slight Flaw’. It’s a new, warrantied instrument from …"
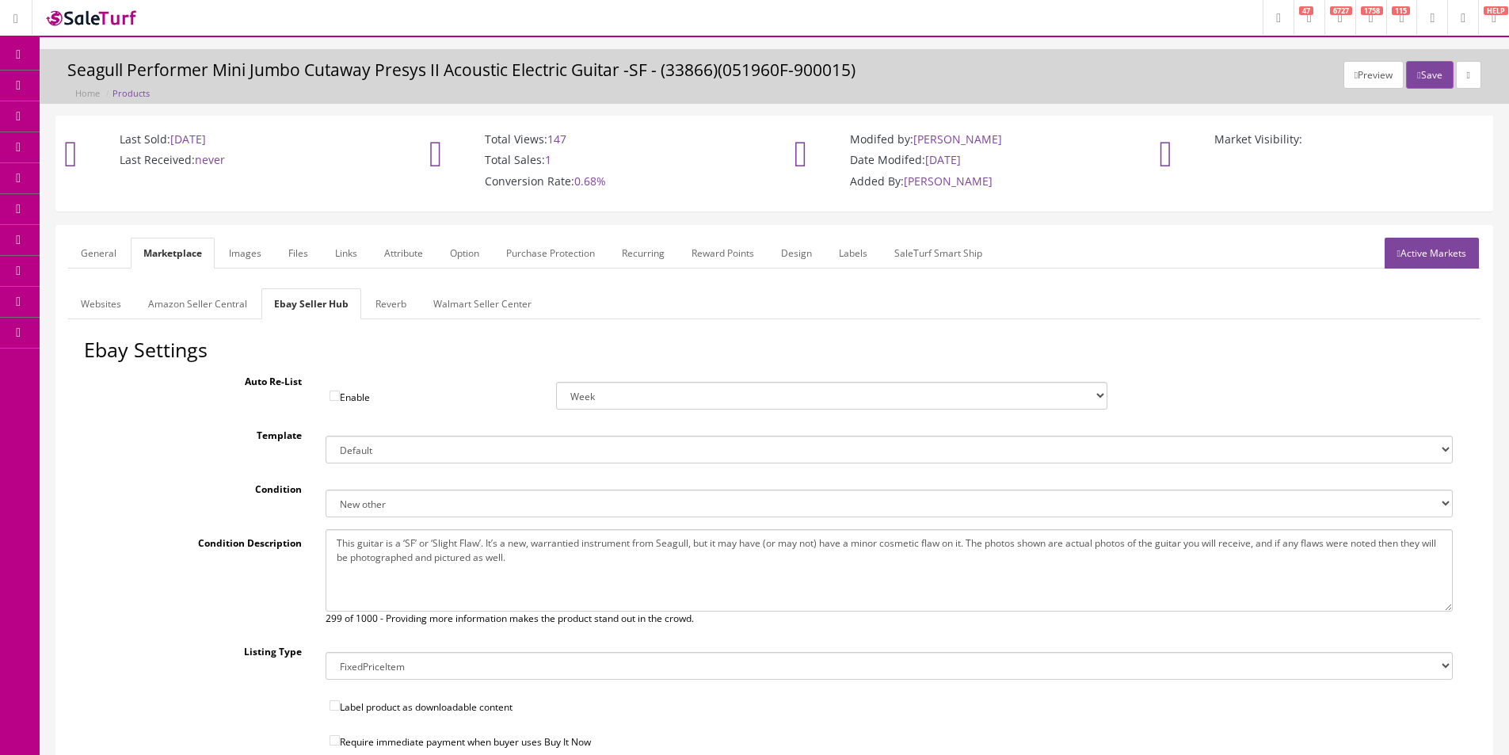
click at [399, 309] on link "Reverb" at bounding box center [391, 303] width 56 height 31
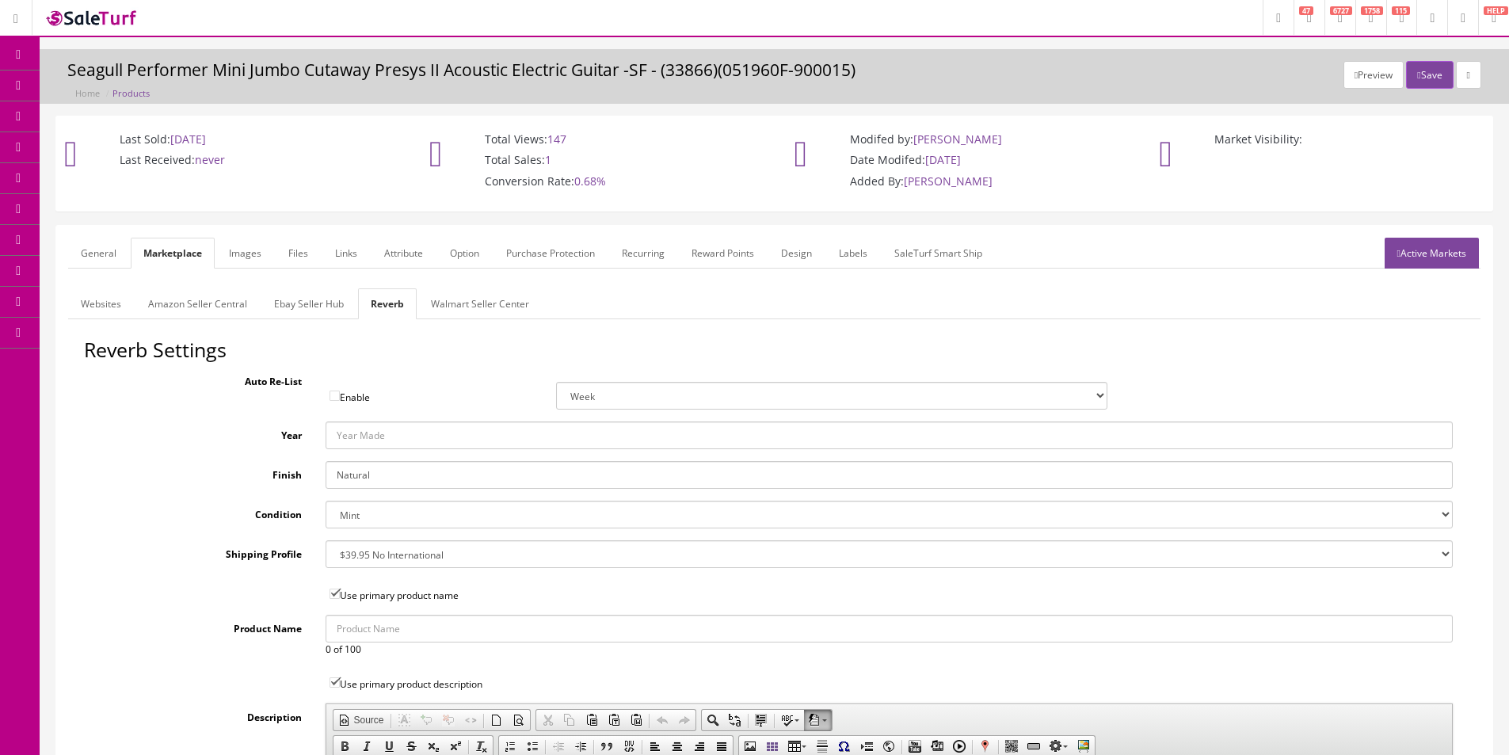
click at [379, 507] on select "Brand New Mint Excellent Very Good Good Fair Poor B-Stock Non Functioning" at bounding box center [889, 515] width 1127 height 28
select select "9225283f-60c2-4413-ad18-1f5eba7a856f"
click at [379, 506] on select "Brand New Mint Excellent Very Good Good Fair Poor B-Stock Non Functioning" at bounding box center [889, 515] width 1127 height 28
click at [249, 243] on link "Images" at bounding box center [245, 253] width 58 height 31
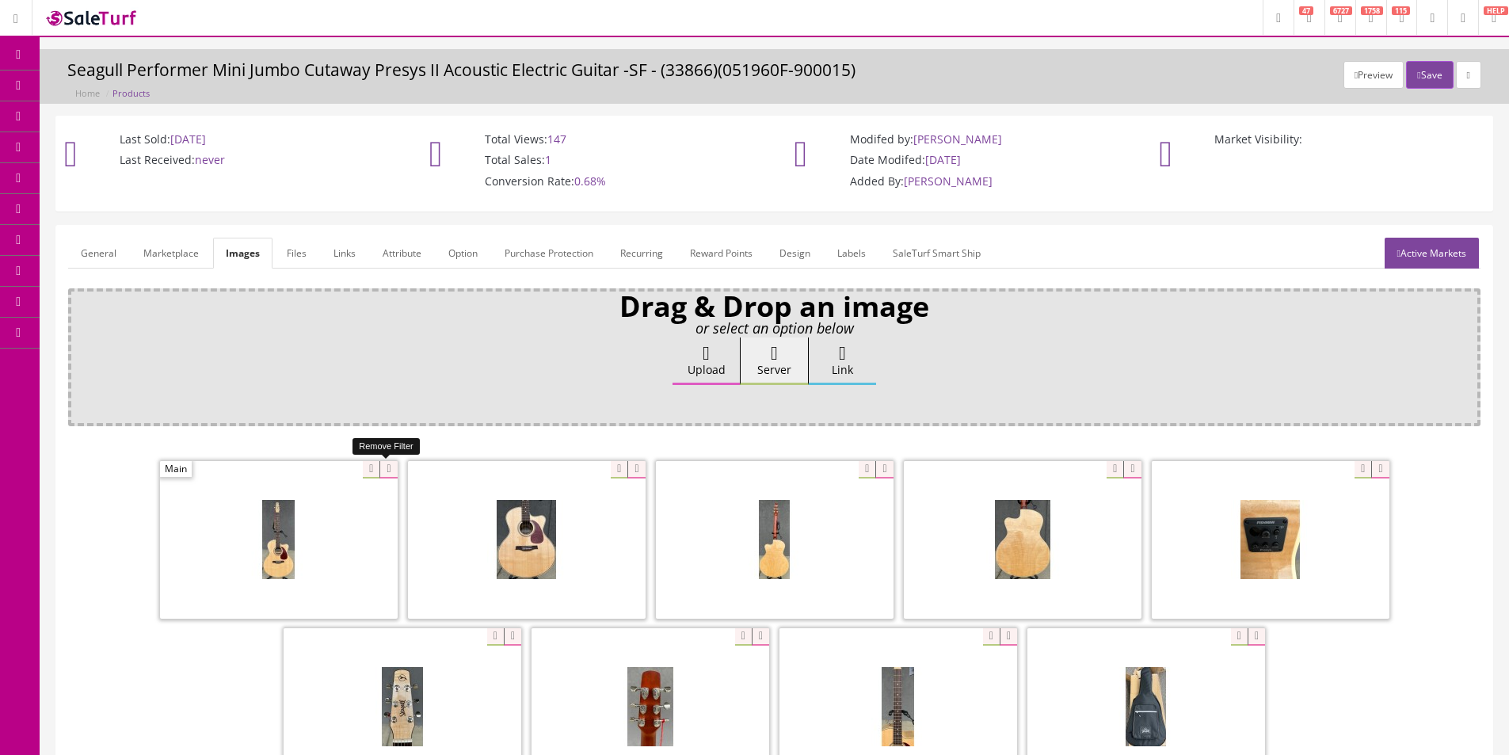
click at [387, 468] on icon at bounding box center [387, 469] width 17 height 17
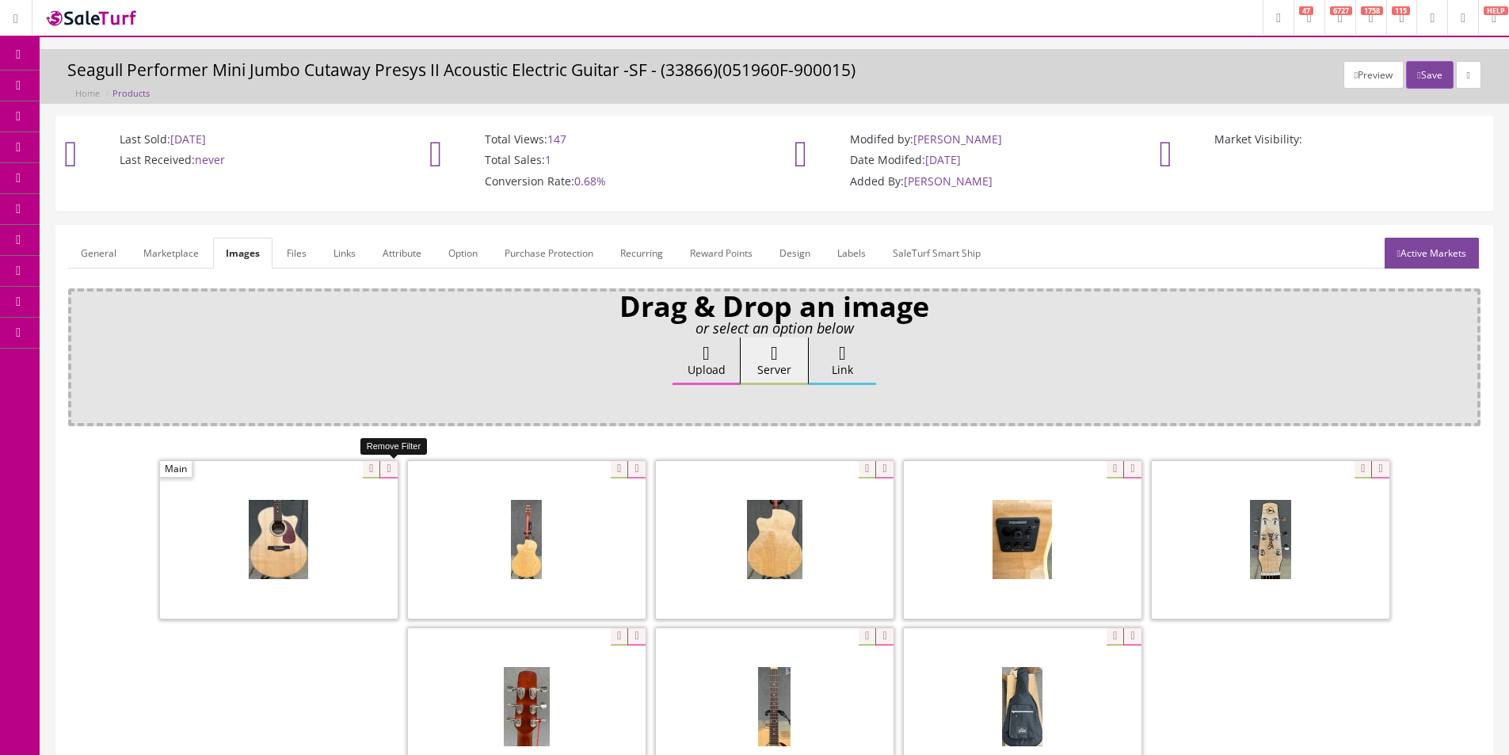
click at [387, 468] on icon at bounding box center [387, 469] width 17 height 17
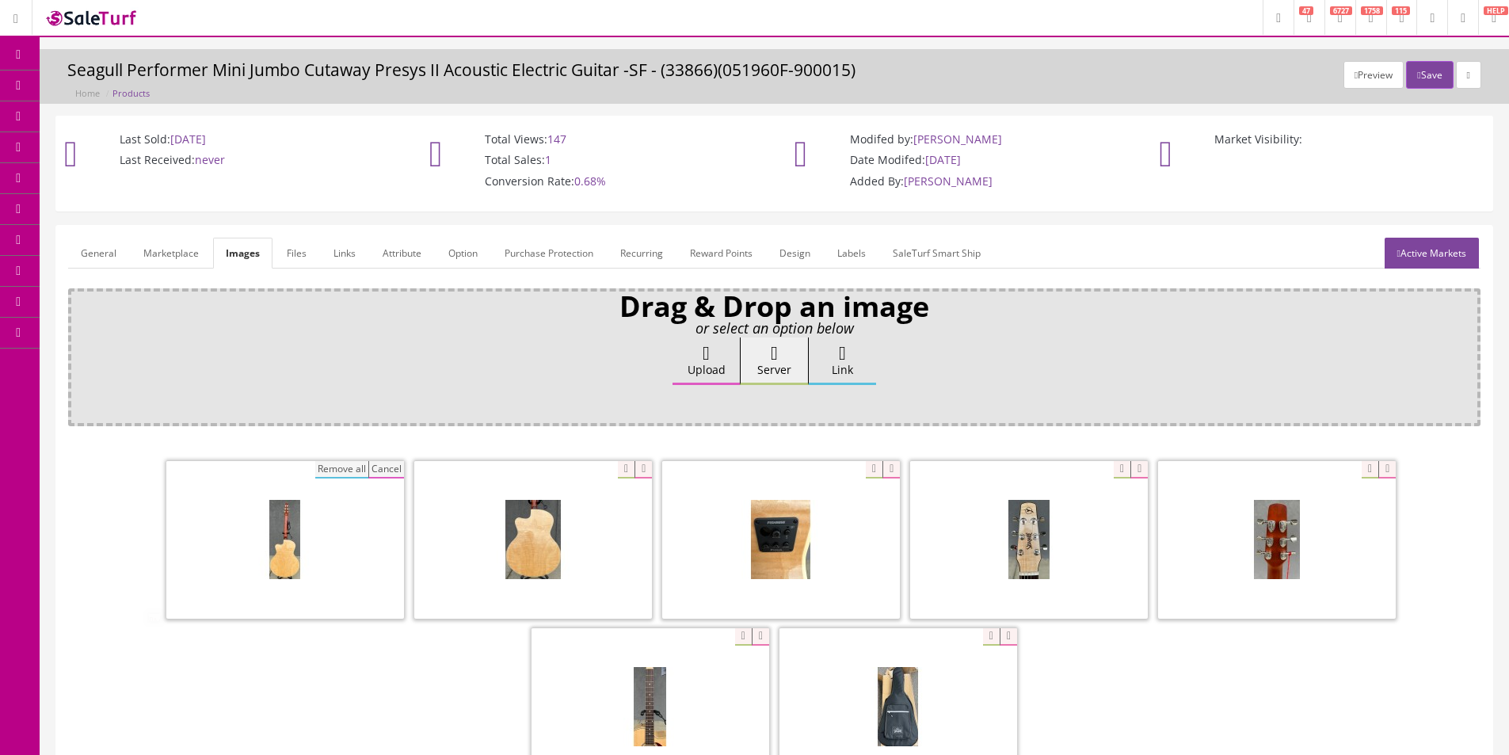
click at [303, 468] on span at bounding box center [285, 540] width 238 height 158
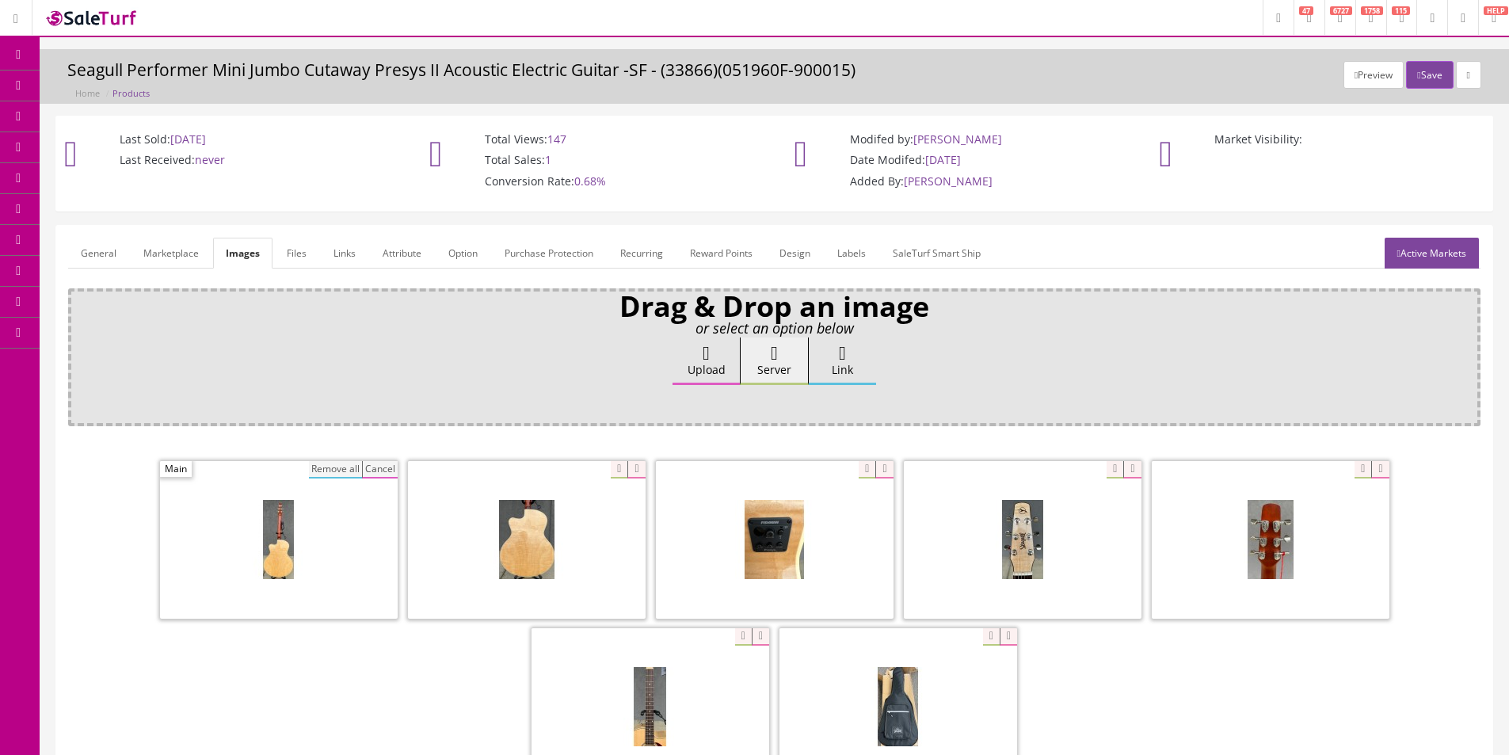
click at [341, 474] on button "Remove all" at bounding box center [335, 469] width 53 height 17
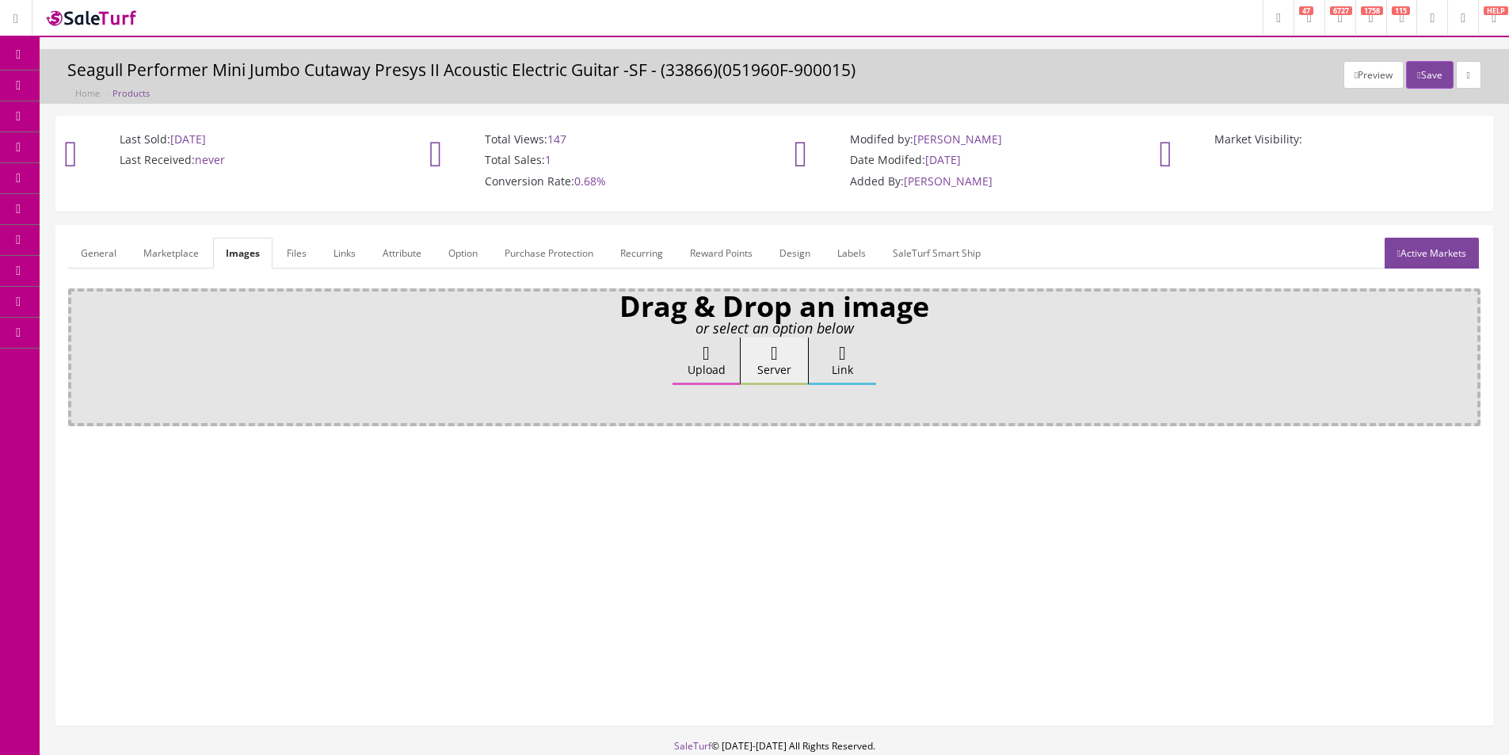
click at [1439, 254] on link "Active Markets" at bounding box center [1432, 253] width 94 height 31
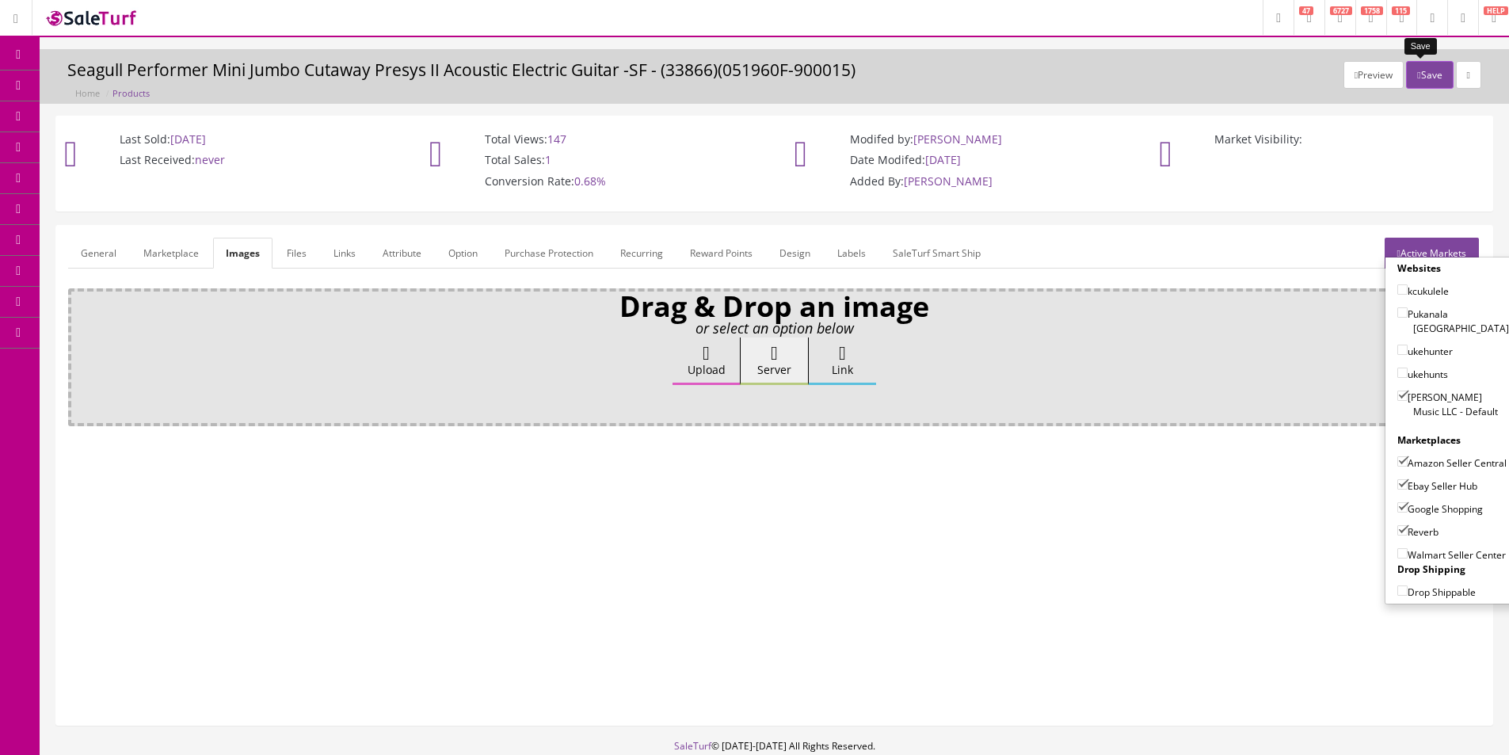
click at [1417, 77] on button "Save" at bounding box center [1429, 75] width 47 height 28
click at [771, 72] on h3 "Seagull Performer Mini Jumbo Cutaway Presys II Acoustic Electric Guitar -SF - (…" at bounding box center [774, 70] width 1414 height 18
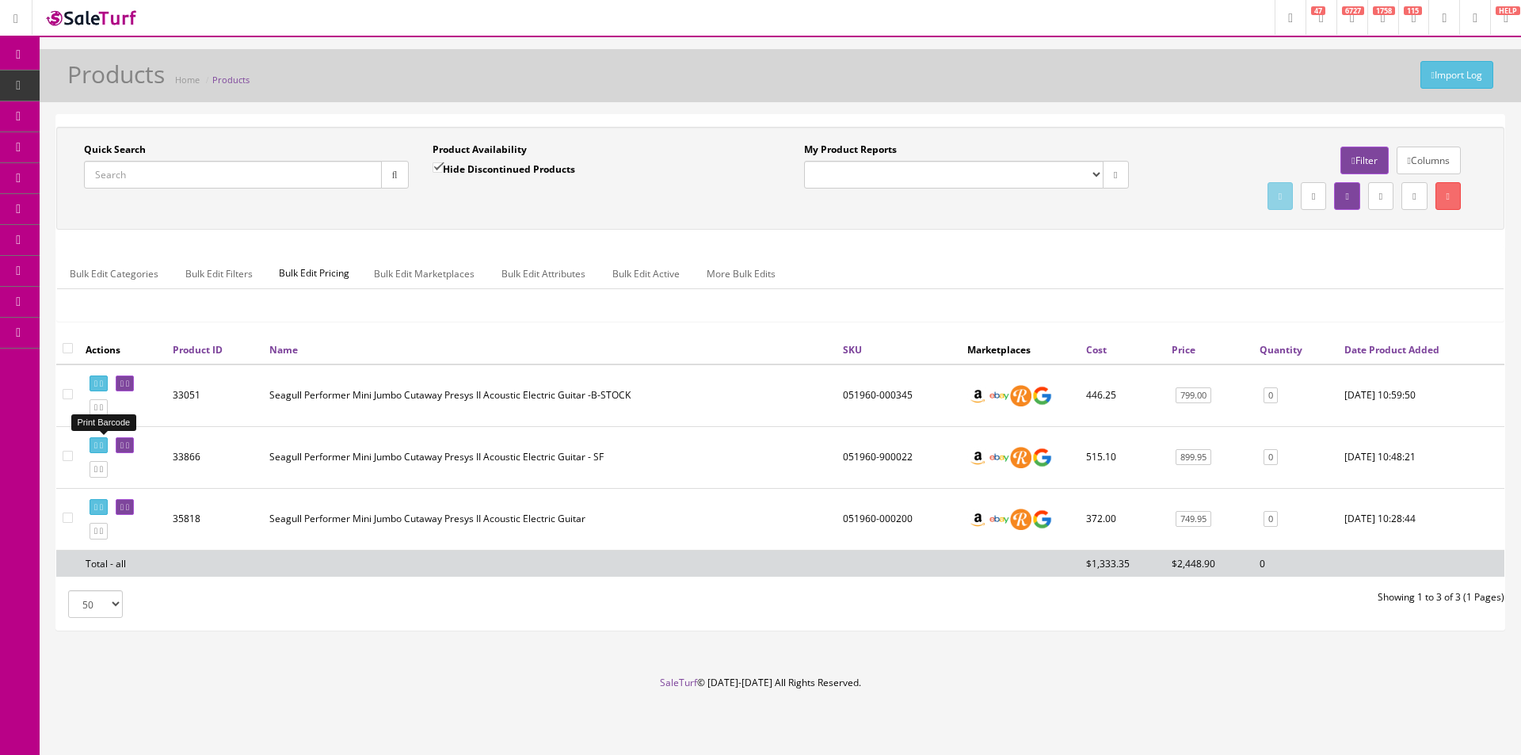
click at [108, 451] on link at bounding box center [99, 445] width 18 height 17
click at [238, 172] on input "Quick Search" at bounding box center [233, 175] width 298 height 28
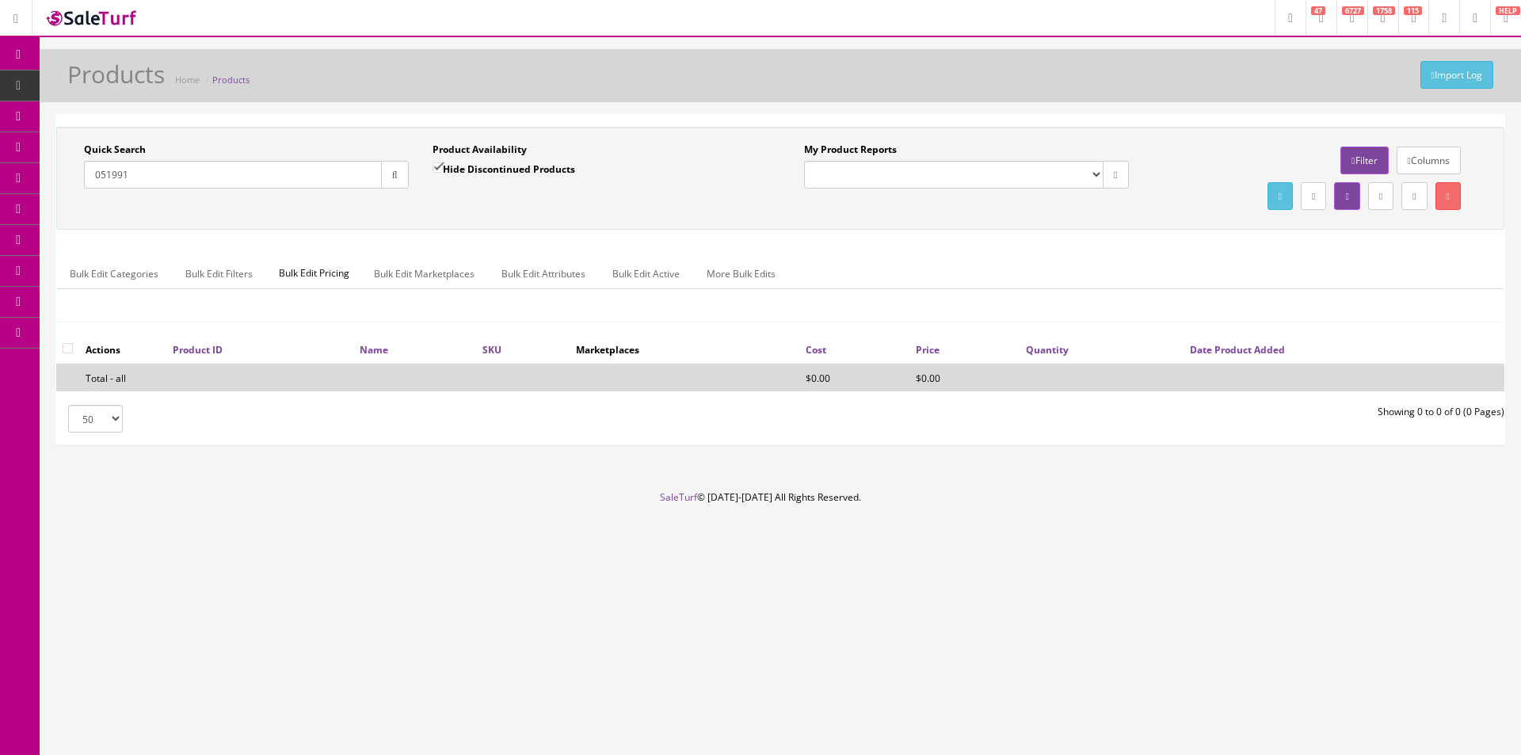
type input "051991"
click at [501, 175] on label "Hide Discontinued Products" at bounding box center [503, 169] width 143 height 16
click at [443, 173] on input "Hide Discontinued Products" at bounding box center [437, 167] width 10 height 10
checkbox input "false"
click at [642, 227] on div "Quick Search 051991 Date From Product Availability Hide Discontinued Products D…" at bounding box center [780, 178] width 1448 height 103
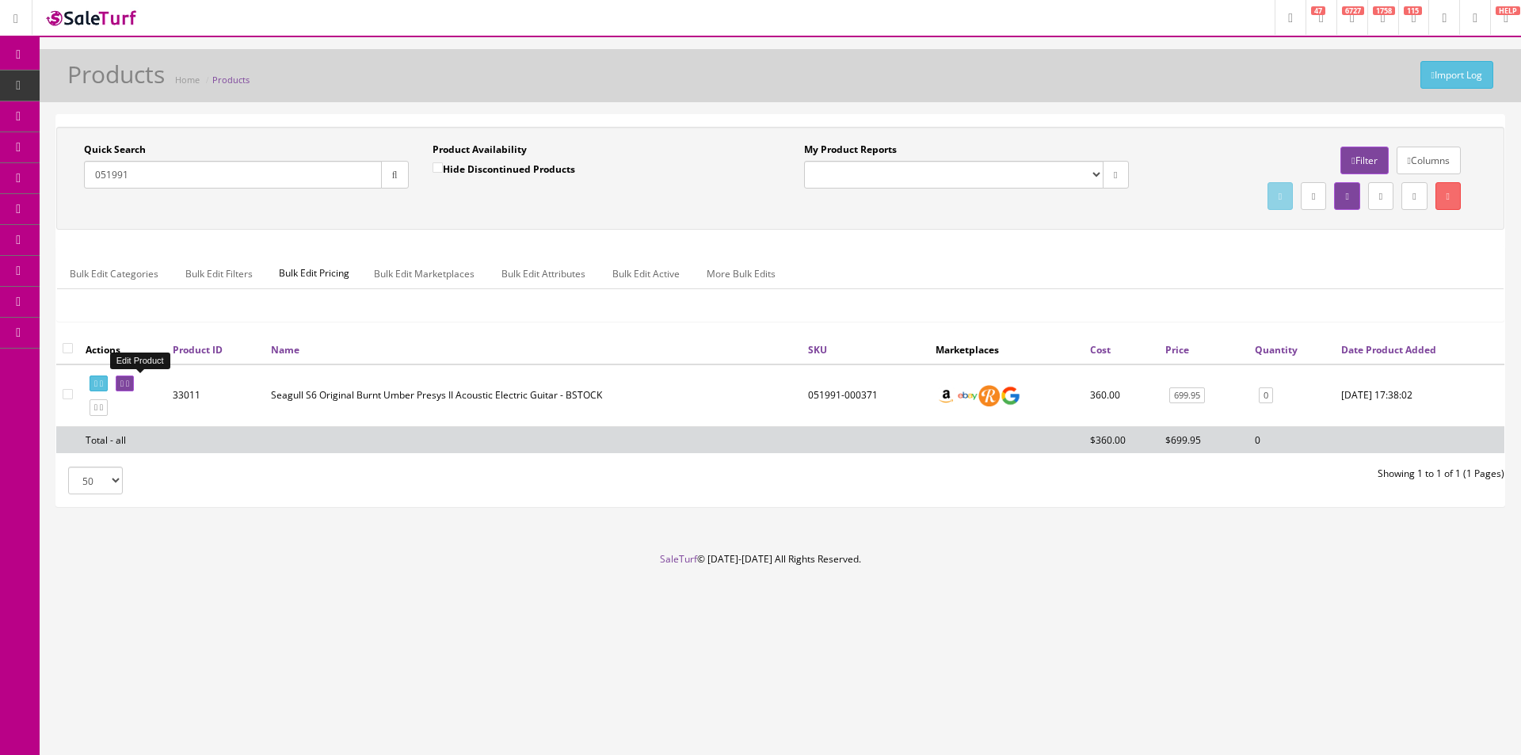
click at [129, 380] on icon at bounding box center [127, 383] width 3 height 9
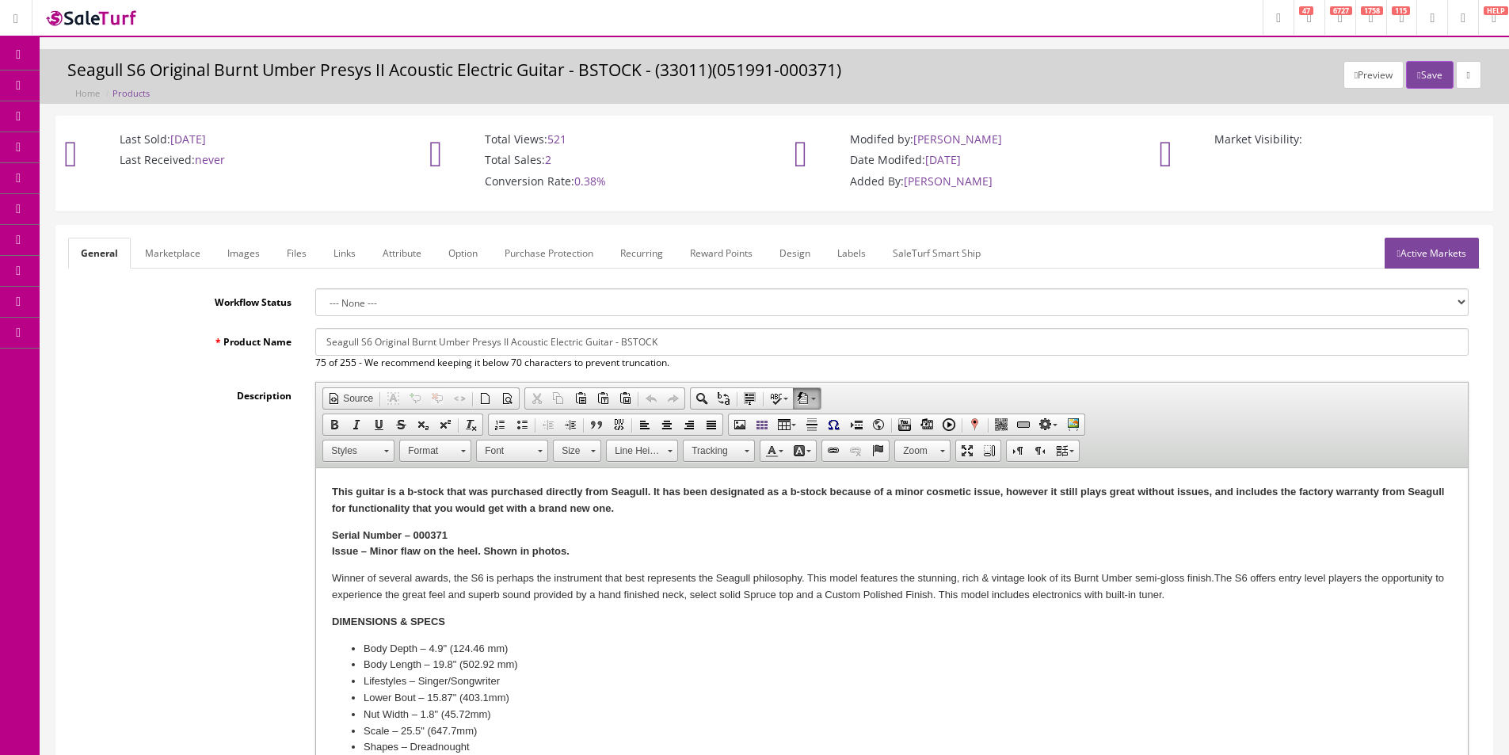
drag, startPoint x: 622, startPoint y: 345, endPoint x: 709, endPoint y: 344, distance: 87.1
click at [709, 344] on input "Seagull S6 Original Burnt Umber Presys II Acoustic Electric Guitar - BSTOCK" at bounding box center [891, 342] width 1153 height 28
type input "Seagull S6 Original Burnt Umber Presys II Acoustic Electric Guitar - SF"
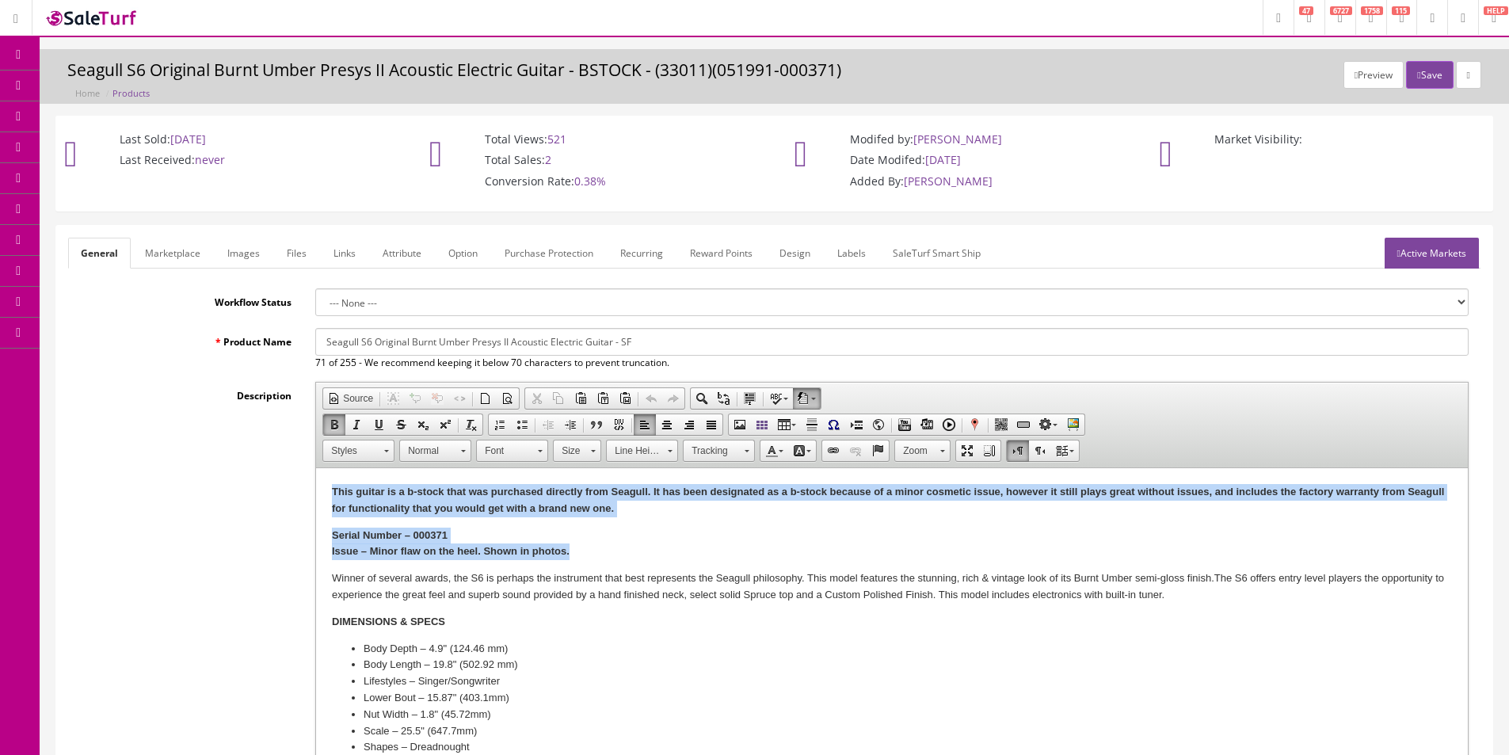
drag, startPoint x: 190, startPoint y: 444, endPoint x: 24, endPoint y: 408, distance: 170.3
click at [316, 468] on html "This guitar is a b-stock that was purchased directly from Seagull. It has been …" at bounding box center [892, 657] width 1152 height 379
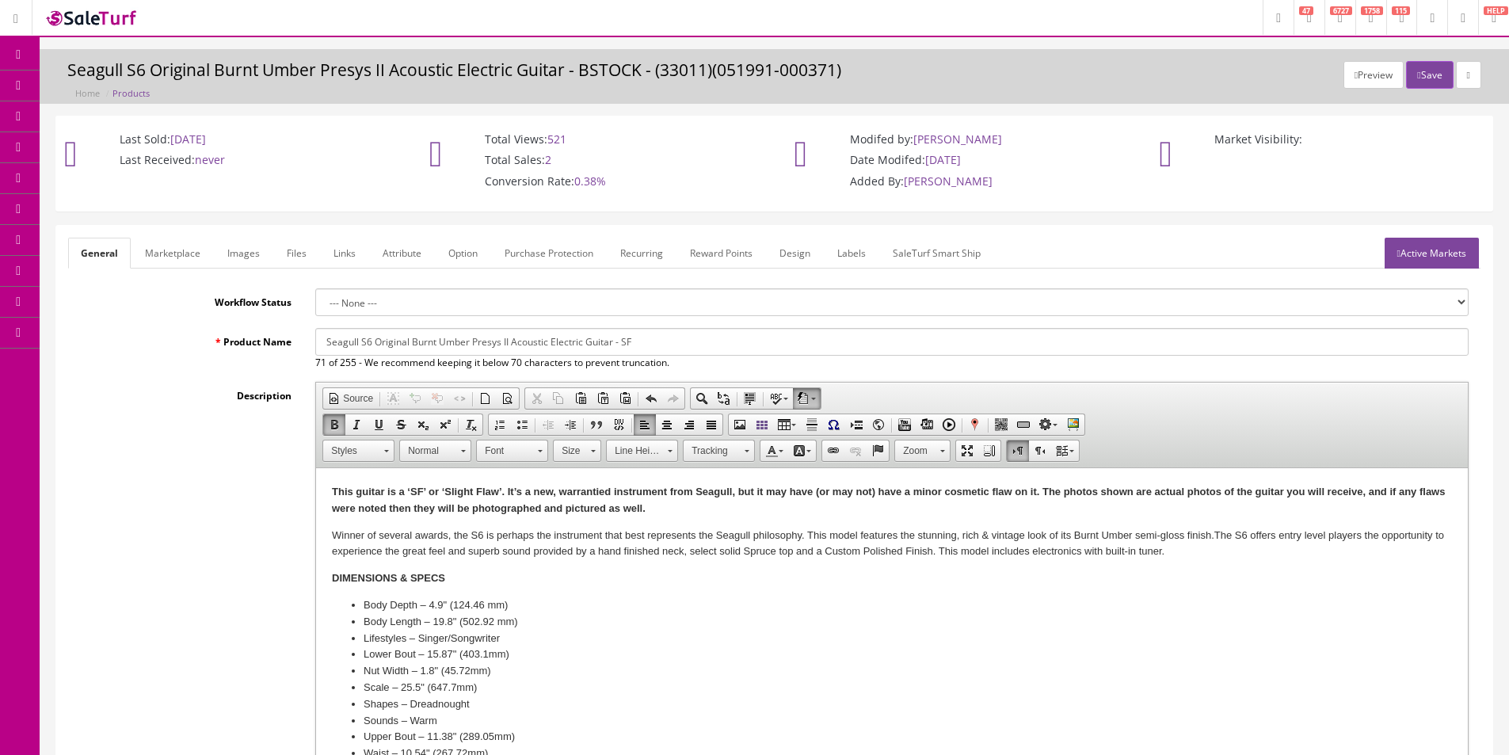
scroll to position [475, 0]
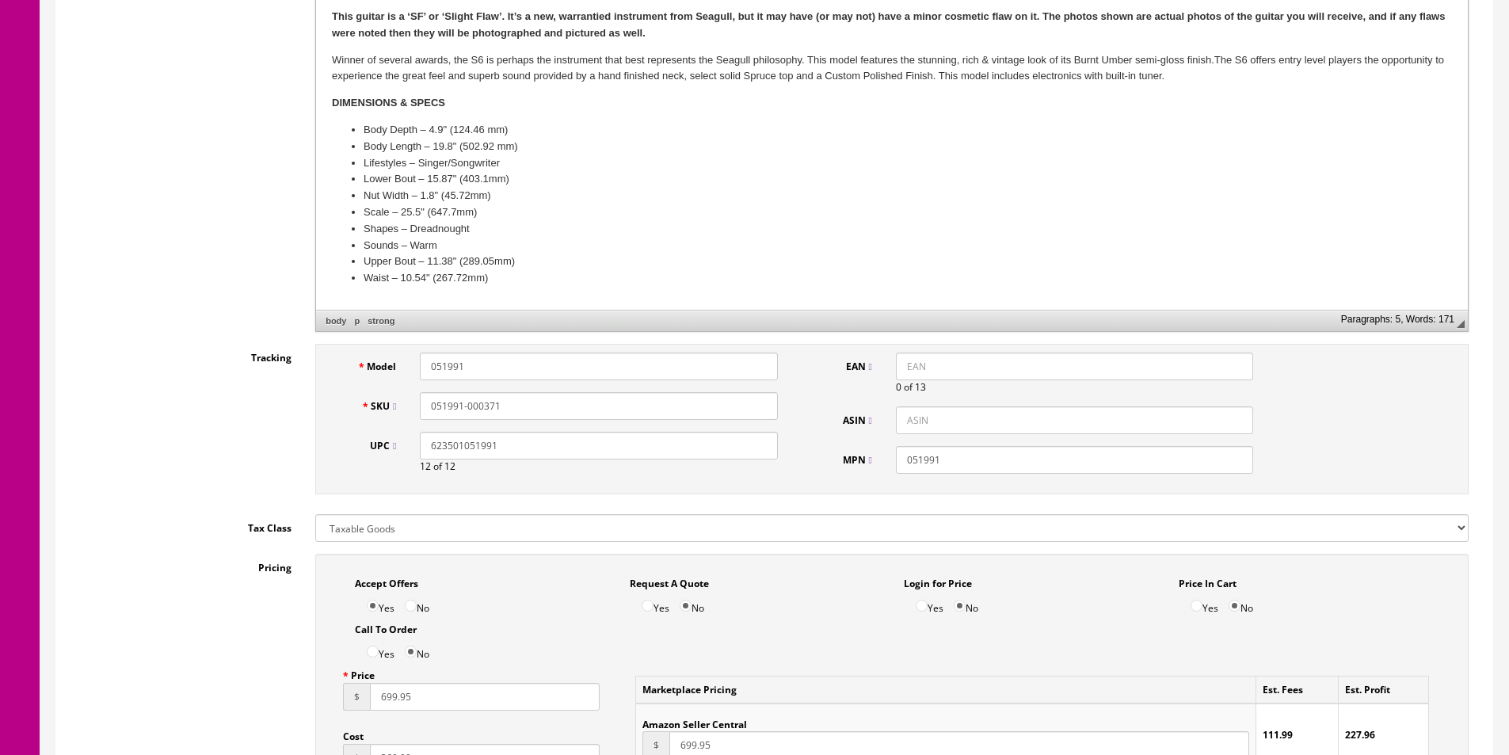
click at [473, 405] on input "051991-000371" at bounding box center [598, 406] width 357 height 28
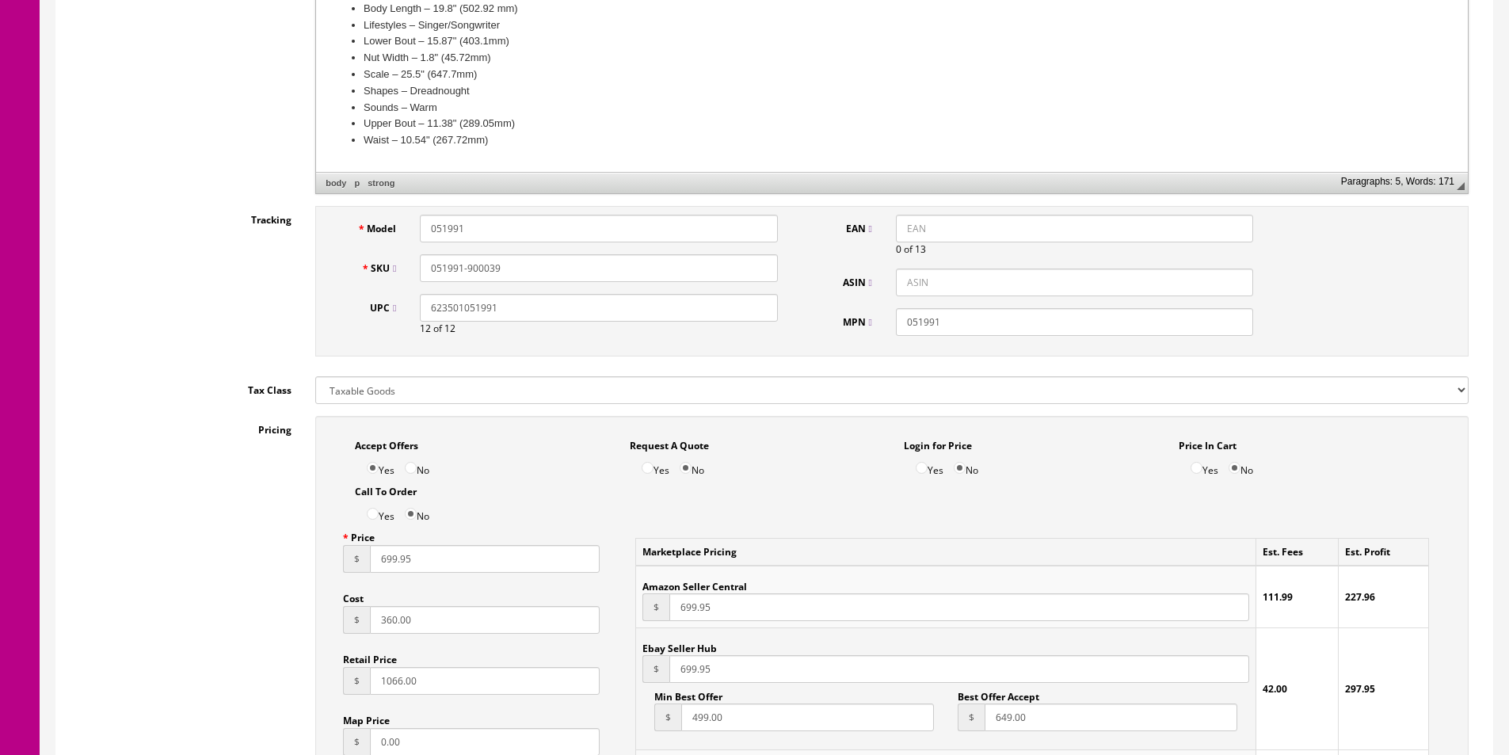
scroll to position [713, 0]
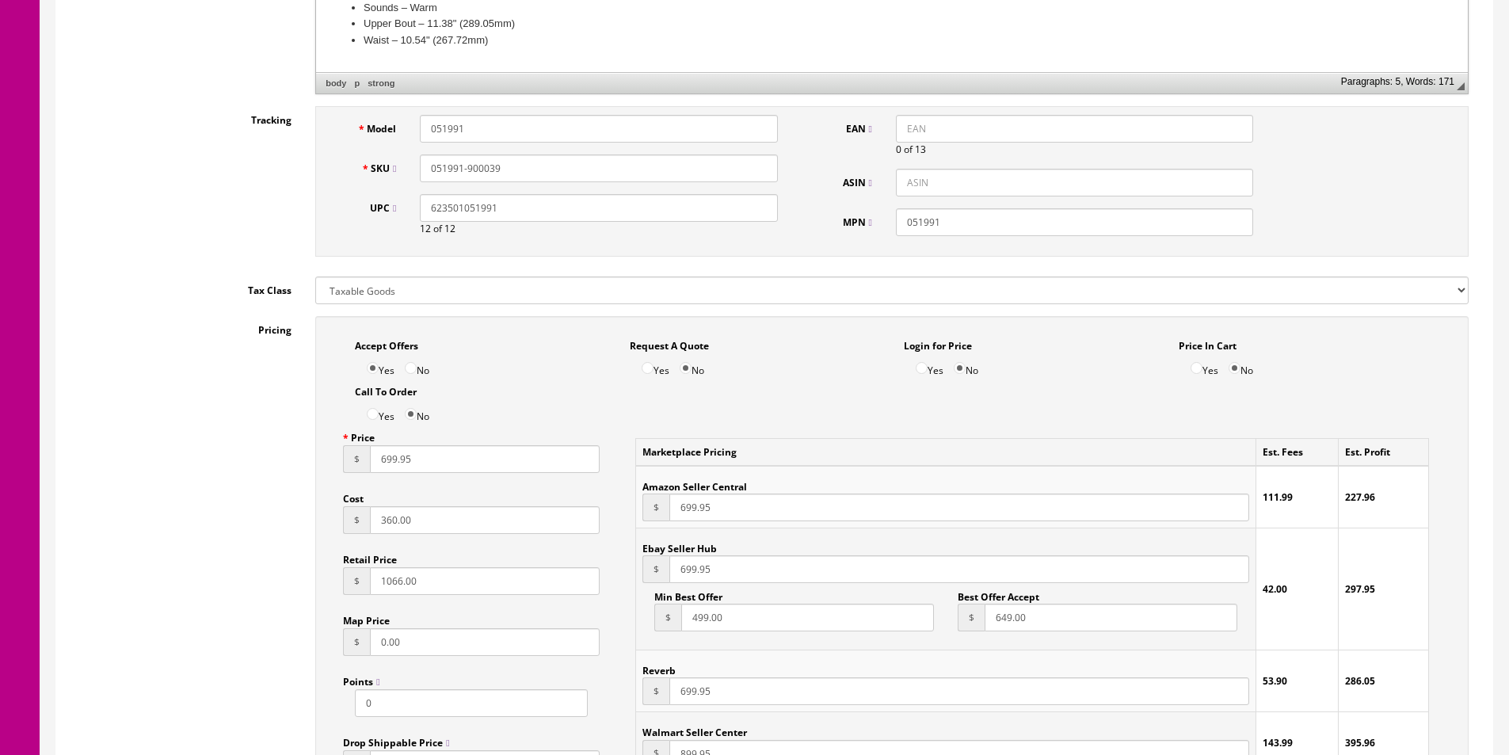
type input "051991-900039"
click at [401, 527] on input "360.00" at bounding box center [485, 520] width 230 height 28
click at [401, 526] on input "360.00" at bounding box center [485, 520] width 230 height 28
type input "364.56"
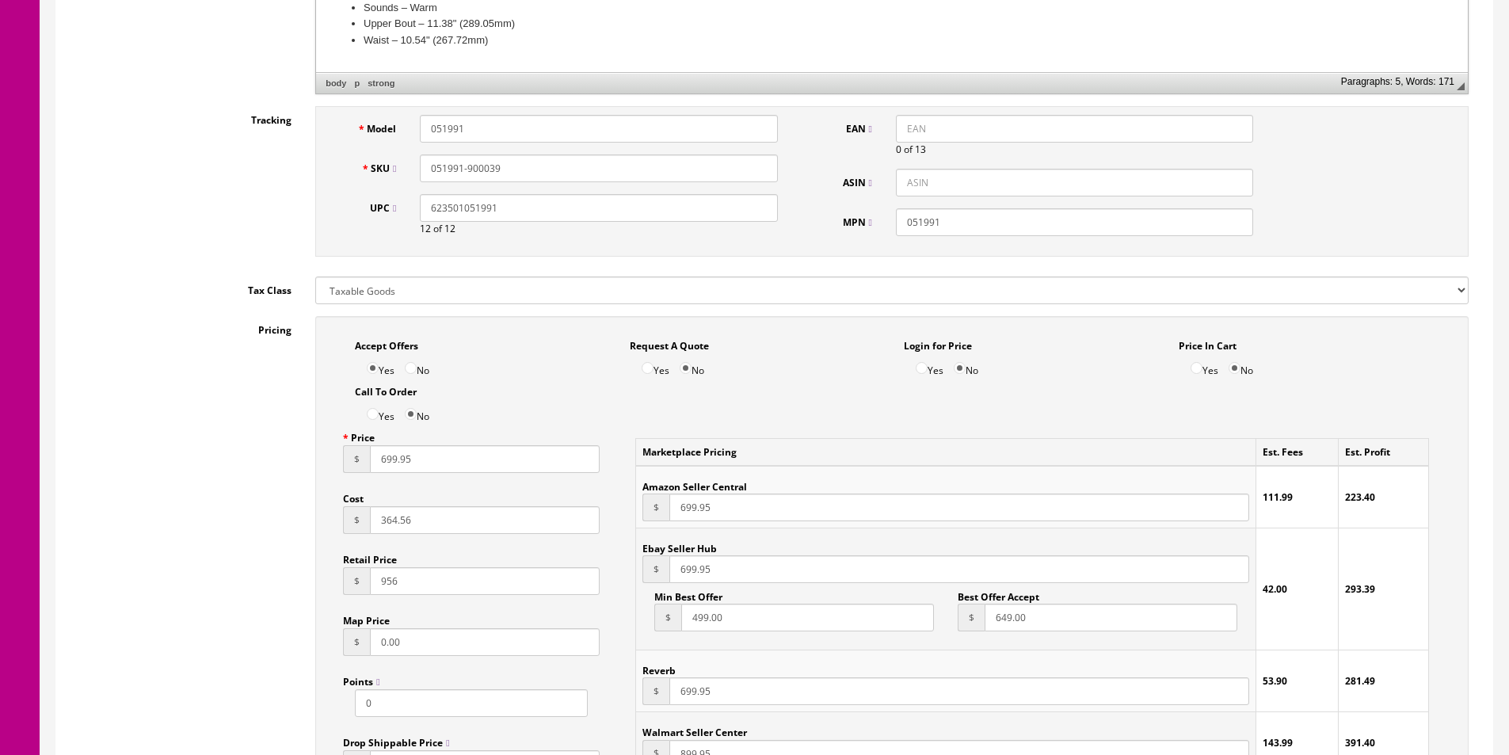
type input "956"
click at [466, 452] on input "699.95" at bounding box center [485, 459] width 230 height 28
type input "649.95"
click at [692, 513] on input "699.95" at bounding box center [959, 507] width 580 height 28
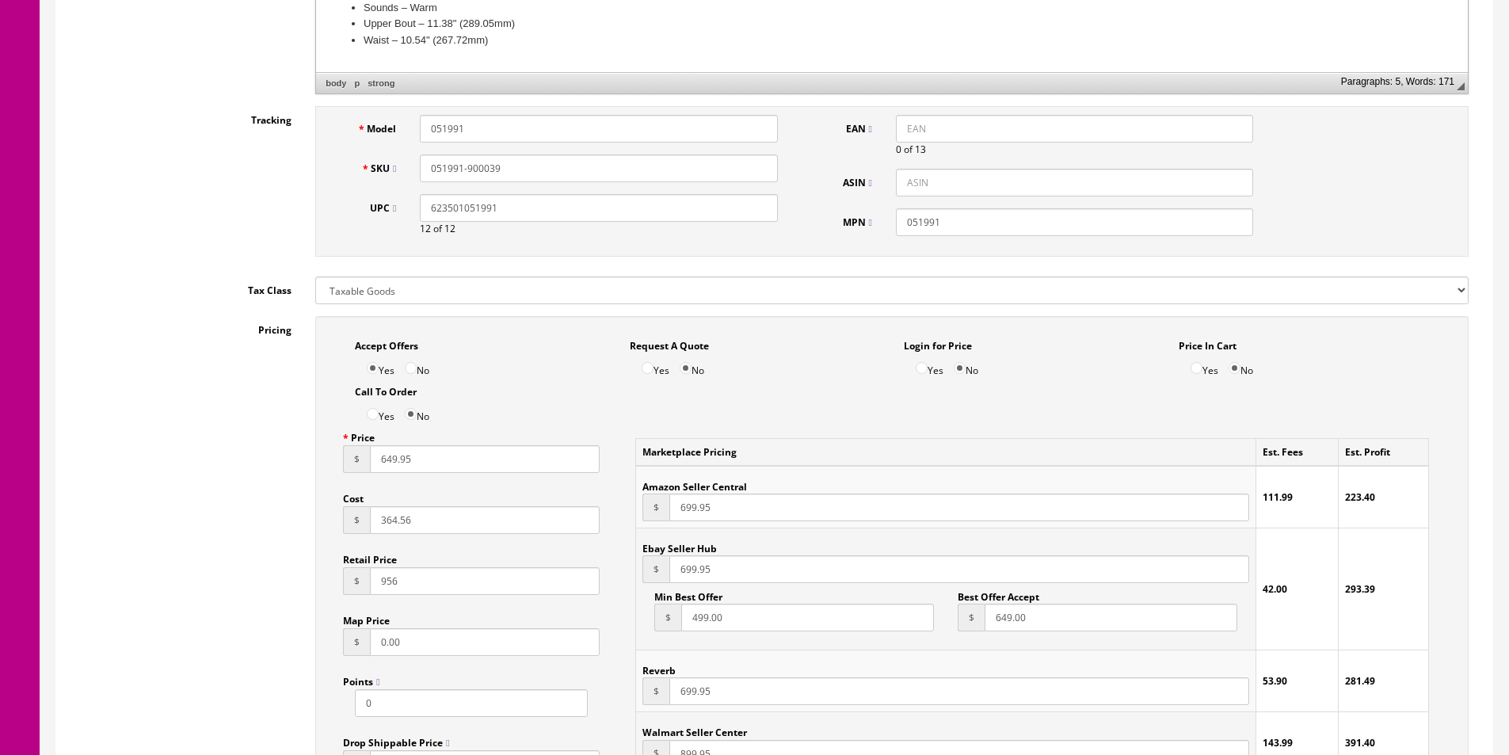
click at [692, 513] on input "699.95" at bounding box center [959, 507] width 580 height 28
paste input "4"
type input "649.95"
paste input "4"
type input "649.95"
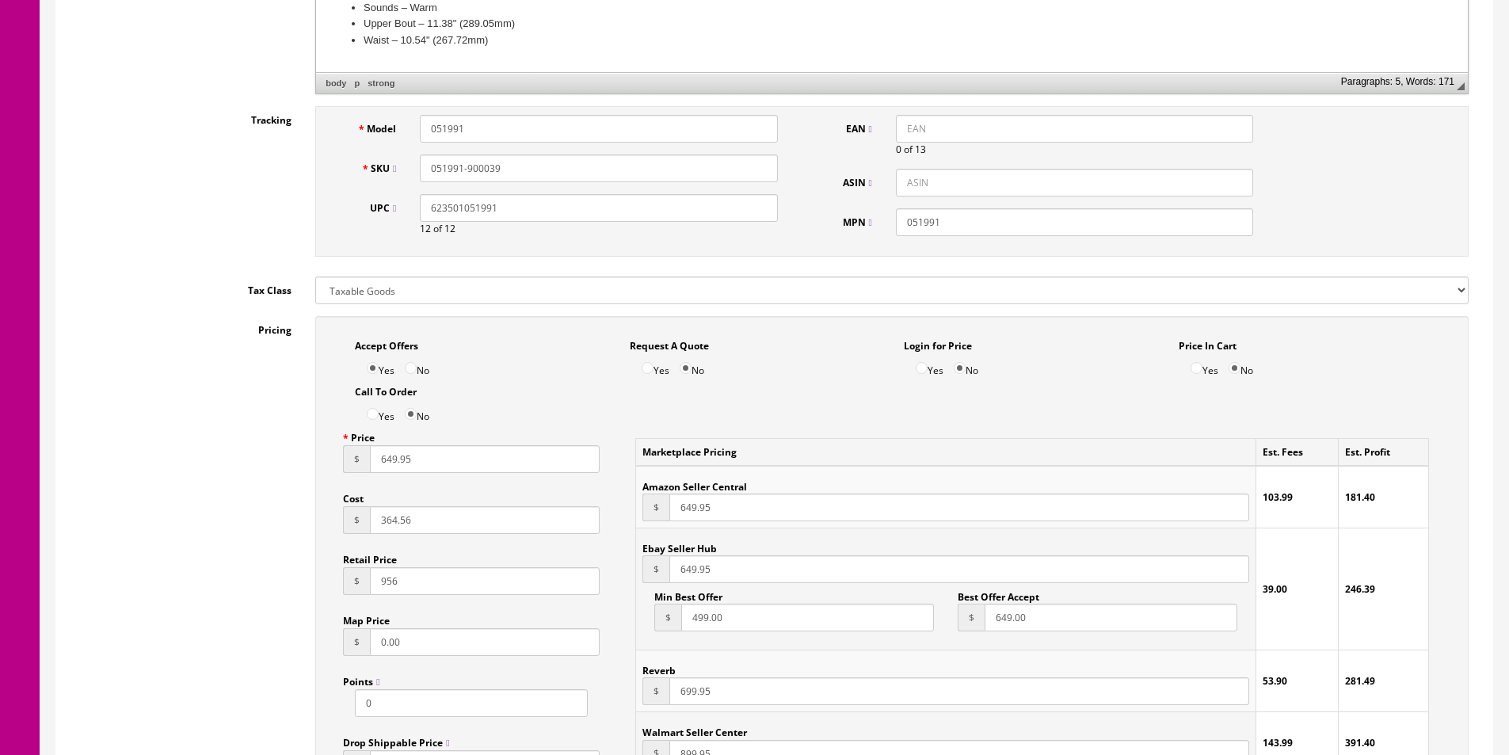
paste input "4"
type input "649.95"
click at [702, 511] on input "649.95" at bounding box center [959, 507] width 580 height 28
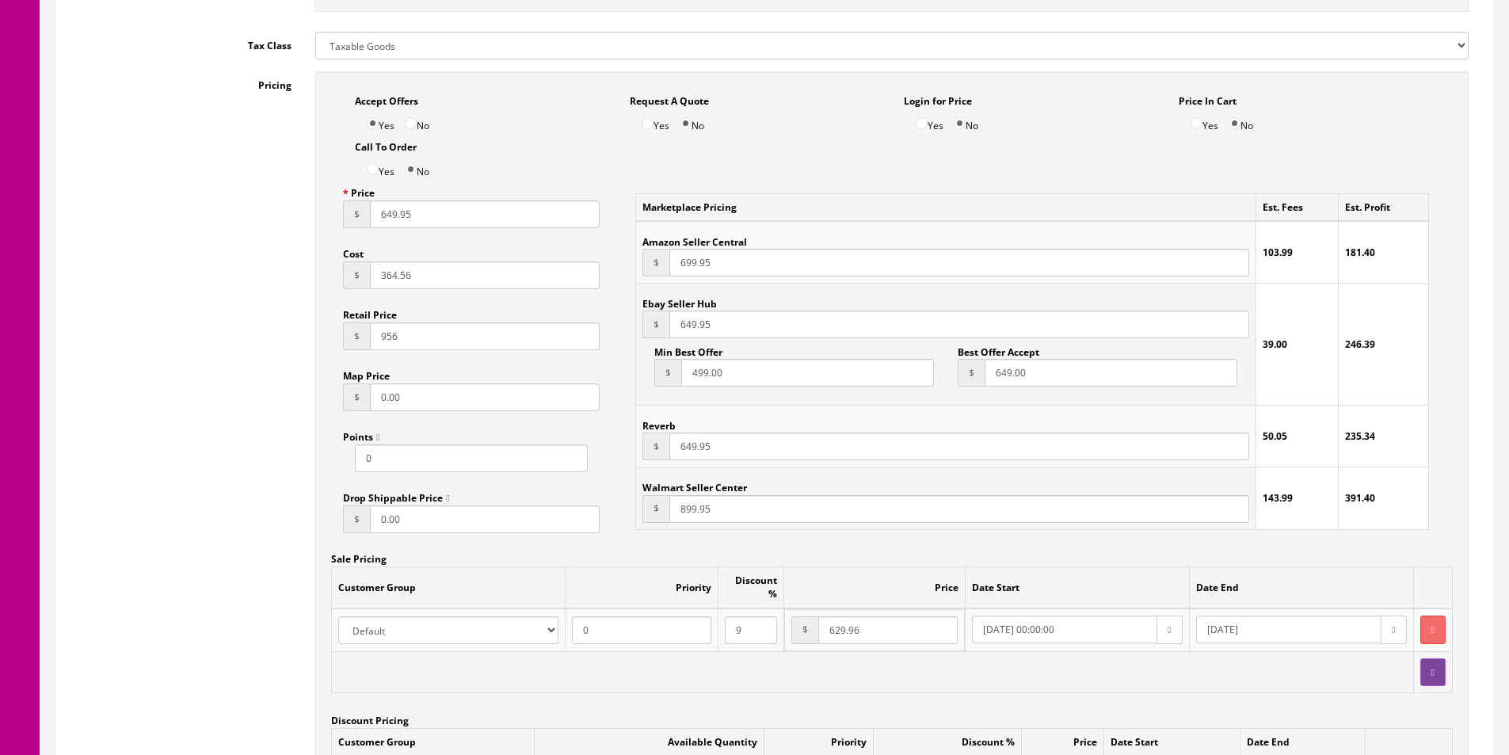
scroll to position [1030, 0]
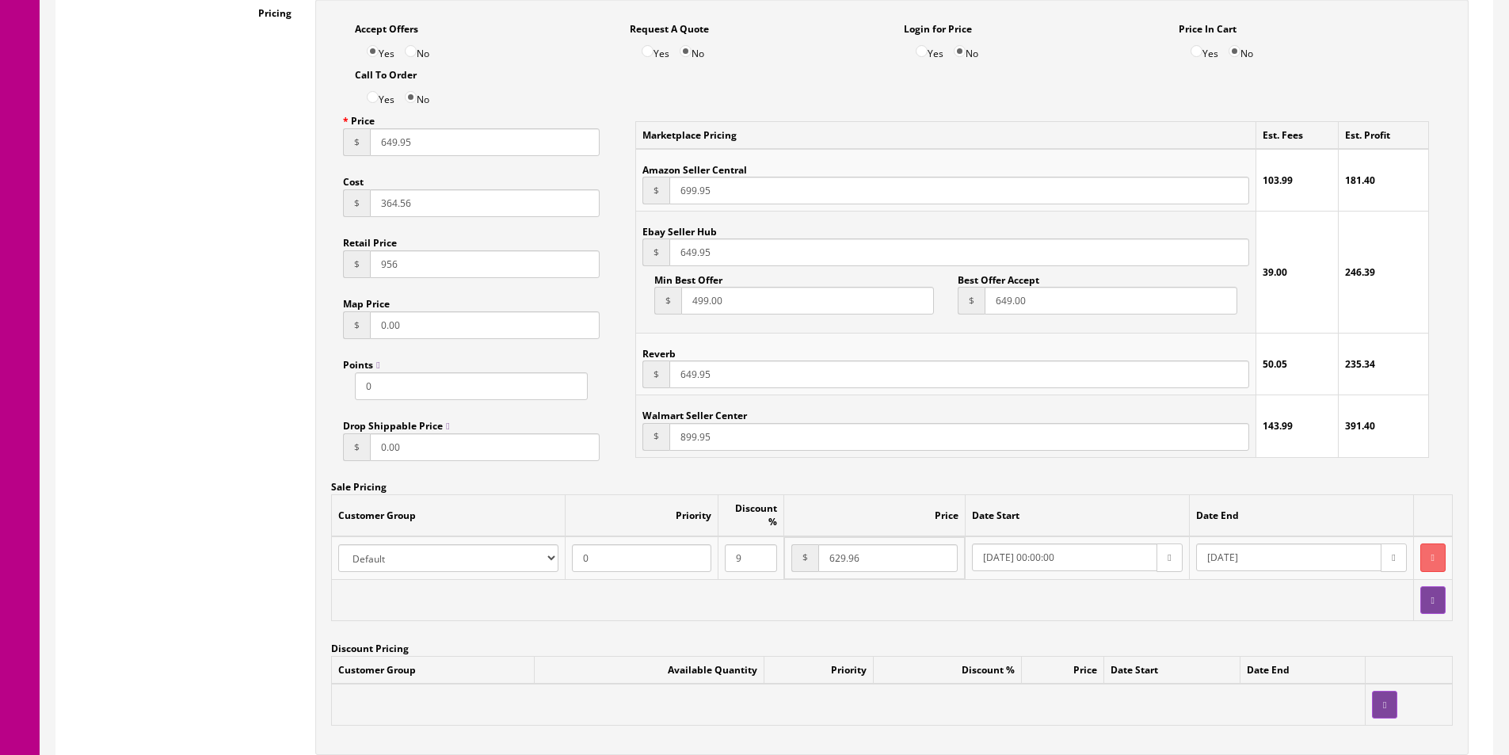
type input "699.95"
click at [993, 294] on input "649.00" at bounding box center [1111, 301] width 253 height 28
click at [992, 294] on input "633" at bounding box center [1111, 301] width 253 height 28
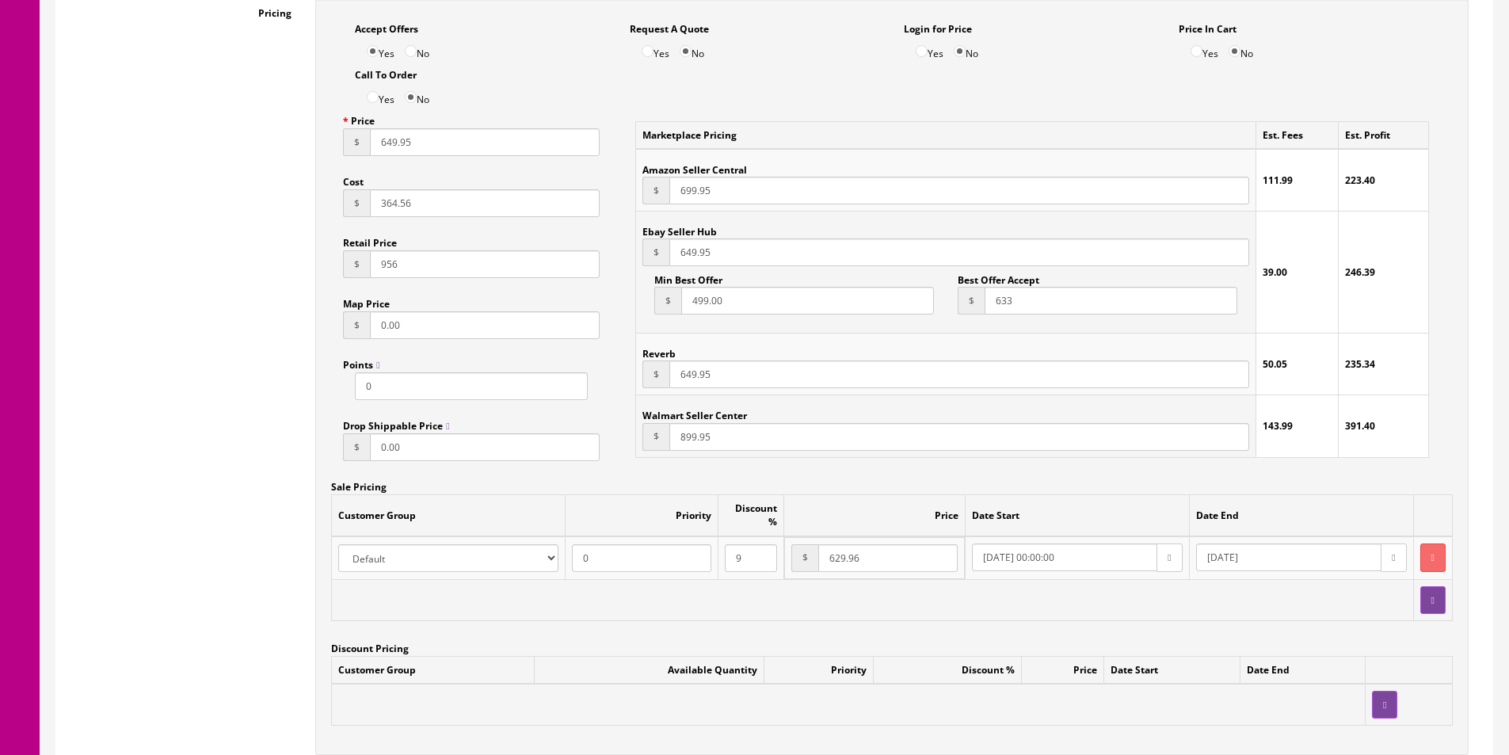
click at [992, 294] on input "633" at bounding box center [1111, 301] width 253 height 28
type input "634"
click at [794, 303] on input "499.00" at bounding box center [807, 301] width 253 height 28
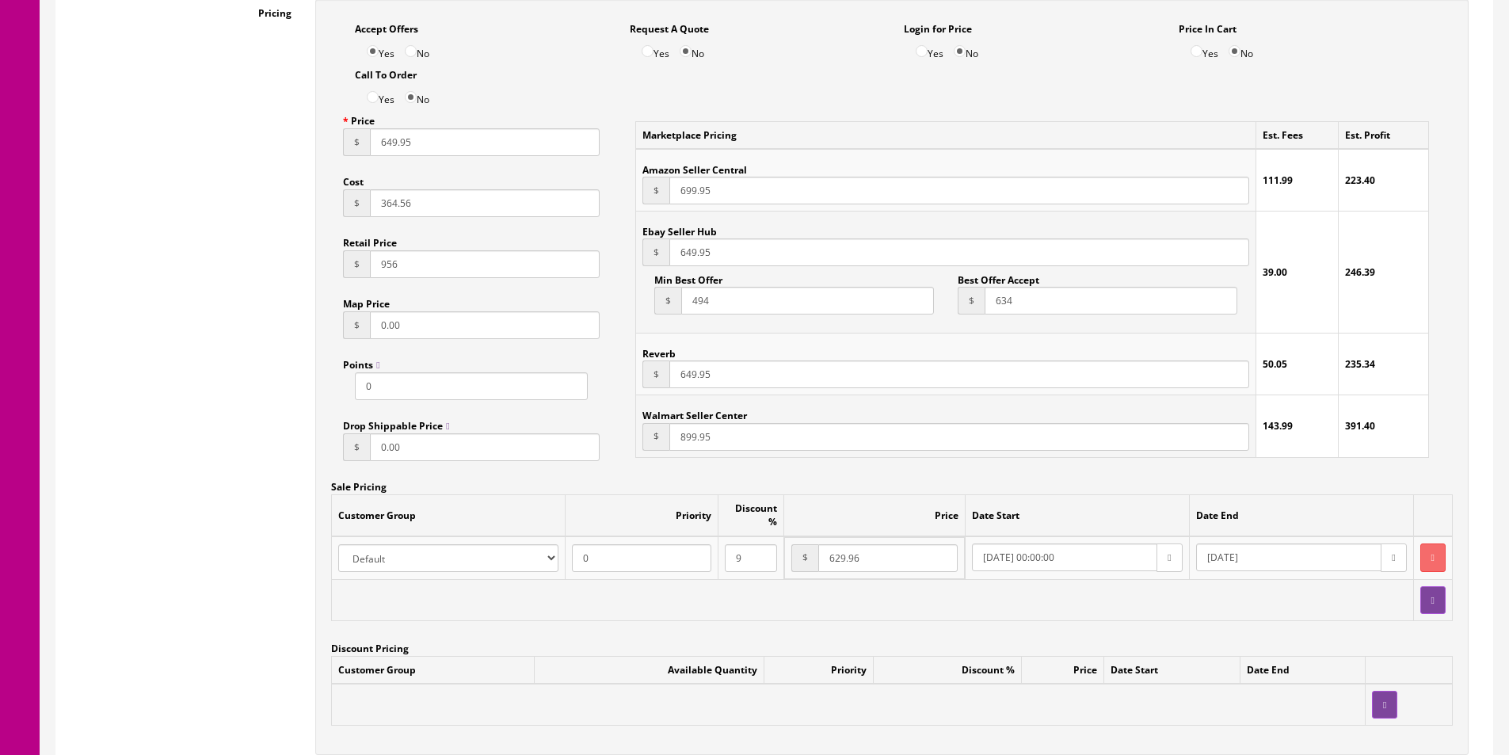
type input "494"
click at [684, 260] on input "649.95" at bounding box center [959, 252] width 580 height 28
click at [683, 260] on input "649.95" at bounding box center [959, 252] width 580 height 28
click at [1420, 543] on button "button" at bounding box center [1432, 557] width 25 height 28
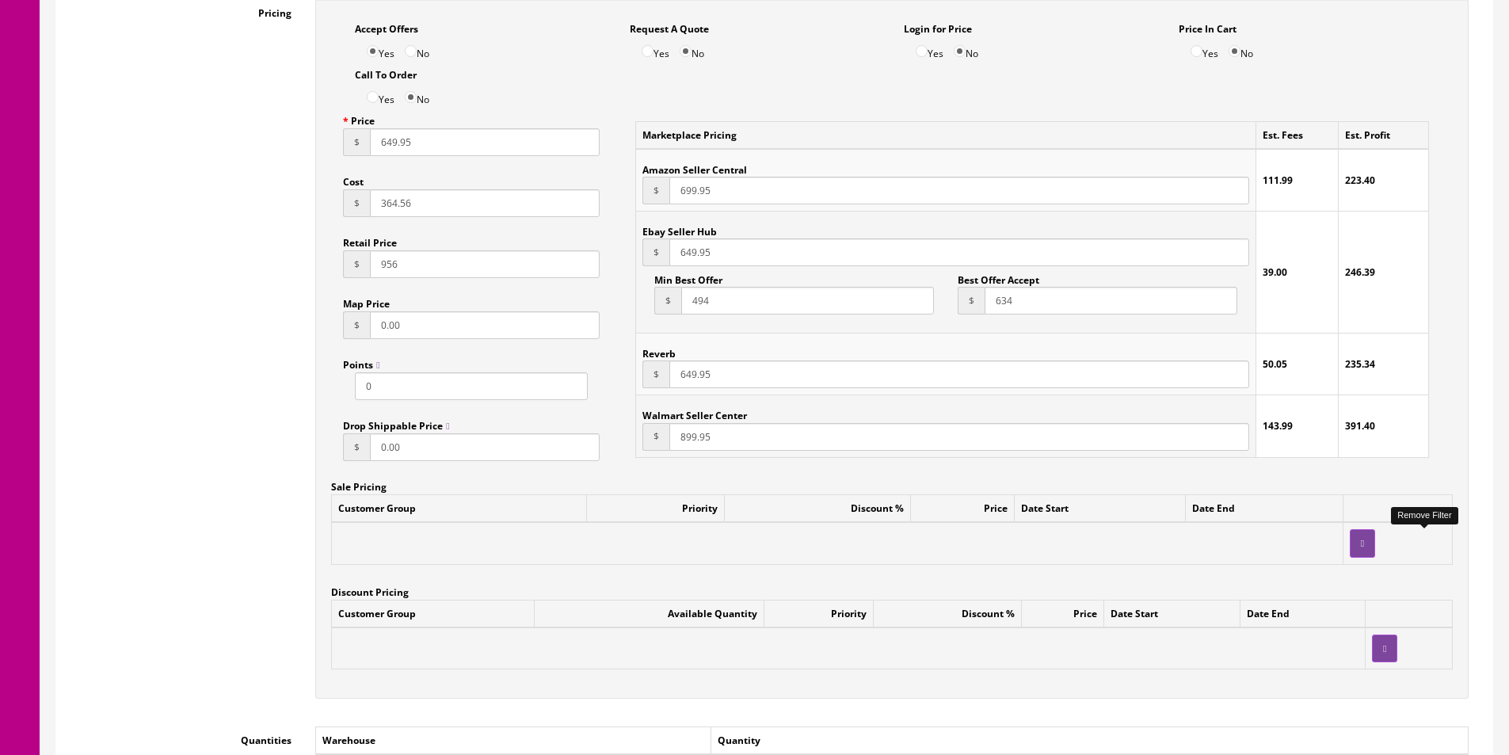
scroll to position [1584, 0]
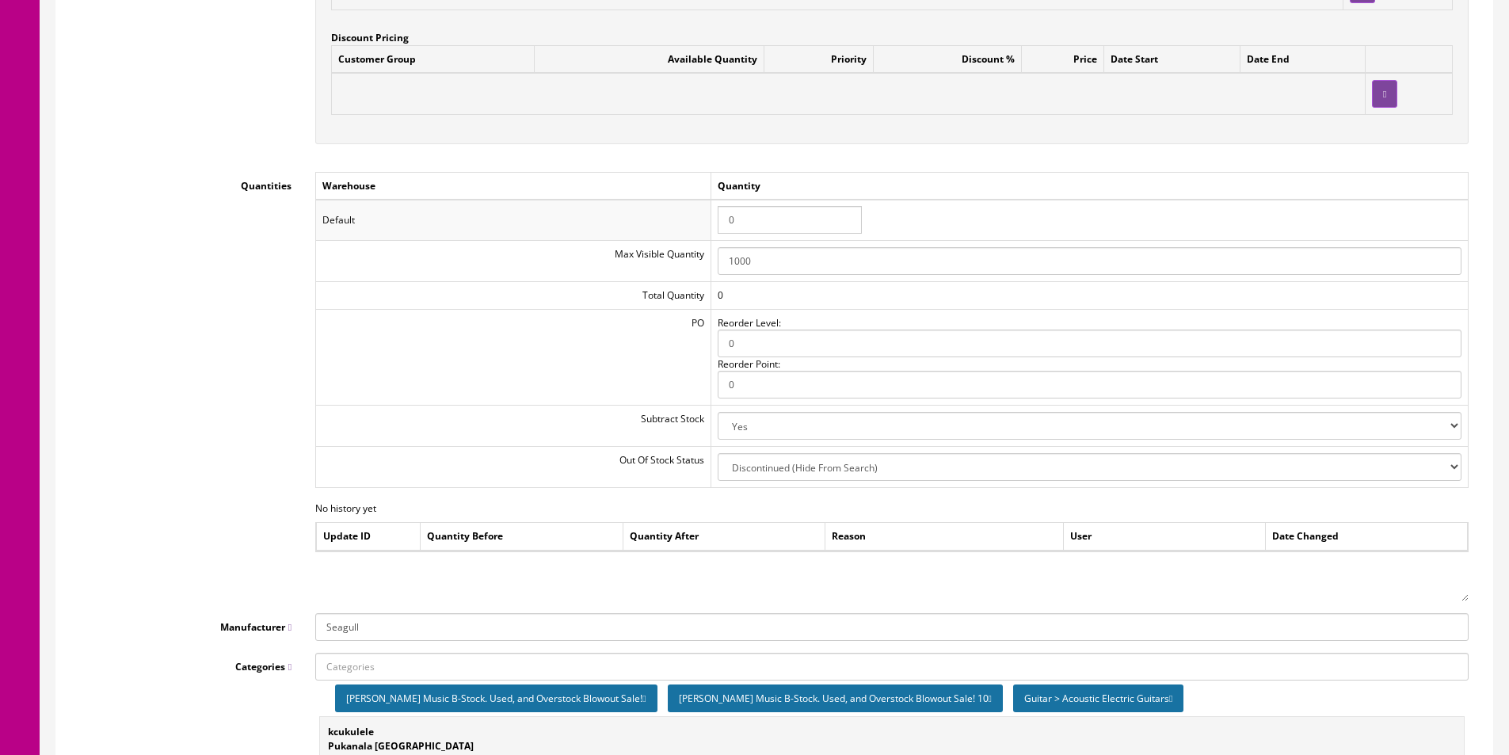
click at [989, 694] on icon at bounding box center [990, 699] width 3 height 10
click at [642, 699] on icon at bounding box center [643, 699] width 3 height 10
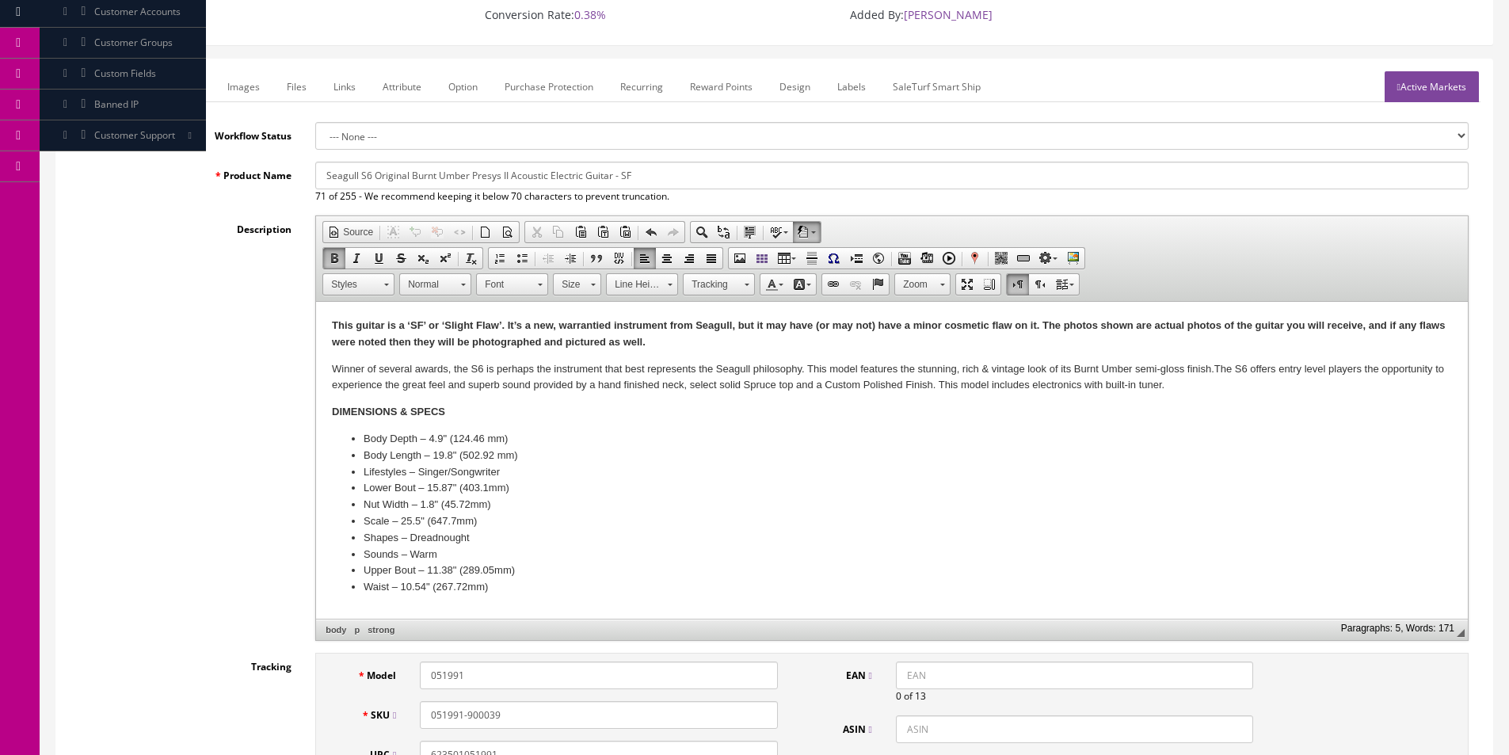
scroll to position [158, 0]
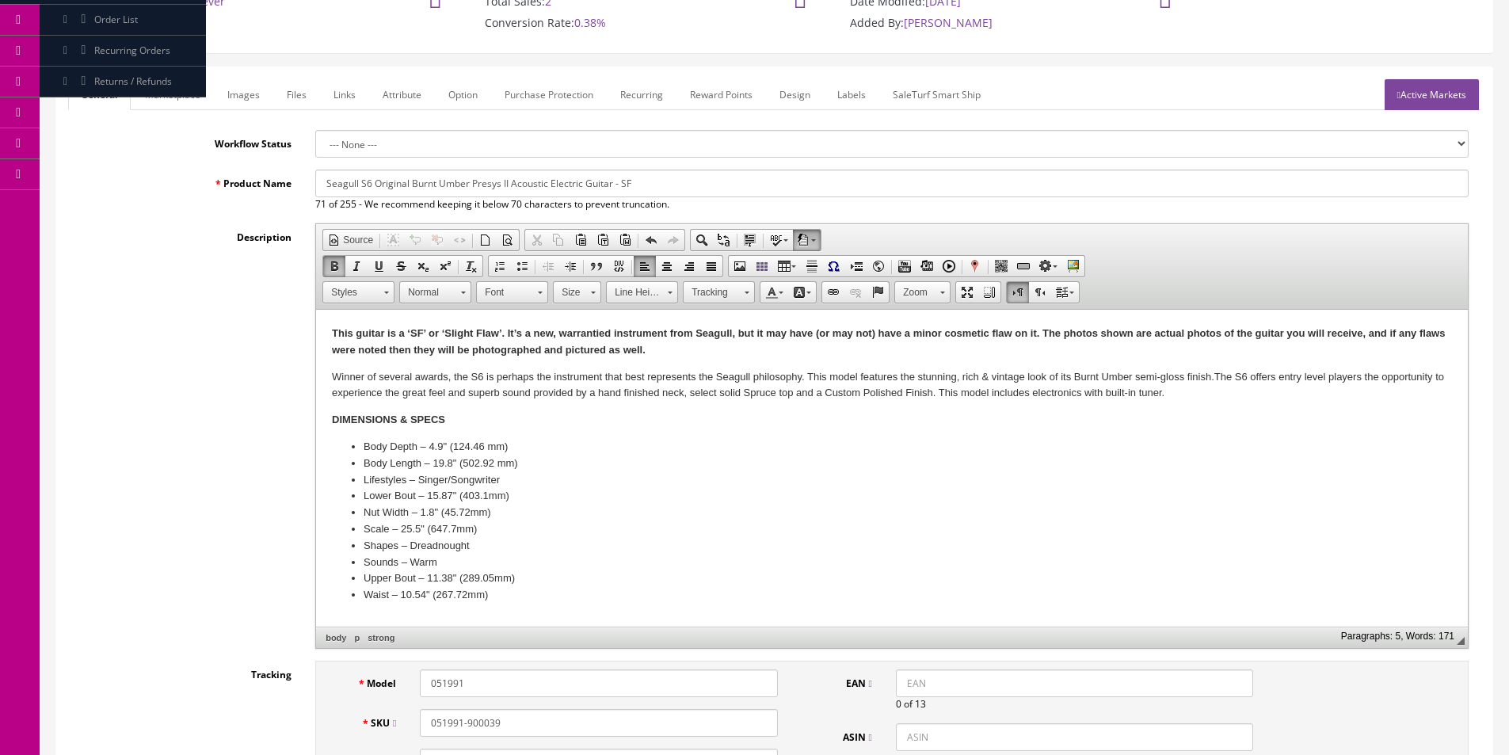
click at [622, 333] on strong "This guitar is a ‘SF’ or ‘Slight Flaw’. It’s a new, warrantied instrument from …" at bounding box center [888, 341] width 1113 height 29
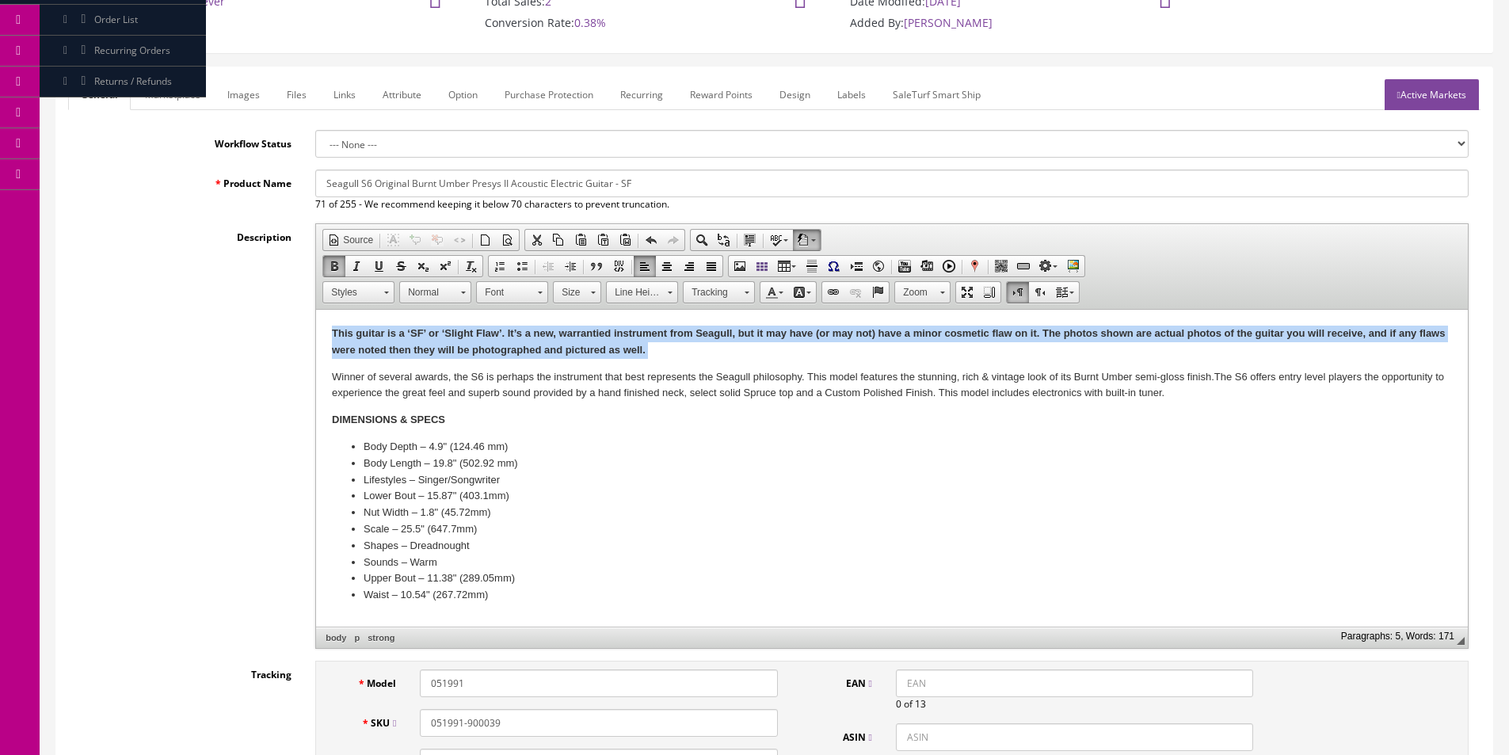
click at [622, 333] on strong "This guitar is a ‘SF’ or ‘Slight Flaw’. It’s a new, warrantied instrument from …" at bounding box center [888, 341] width 1113 height 29
copy body "This guitar is a ‘SF’ or ‘Slight Flaw’. It’s a new, warrantied instrument from …"
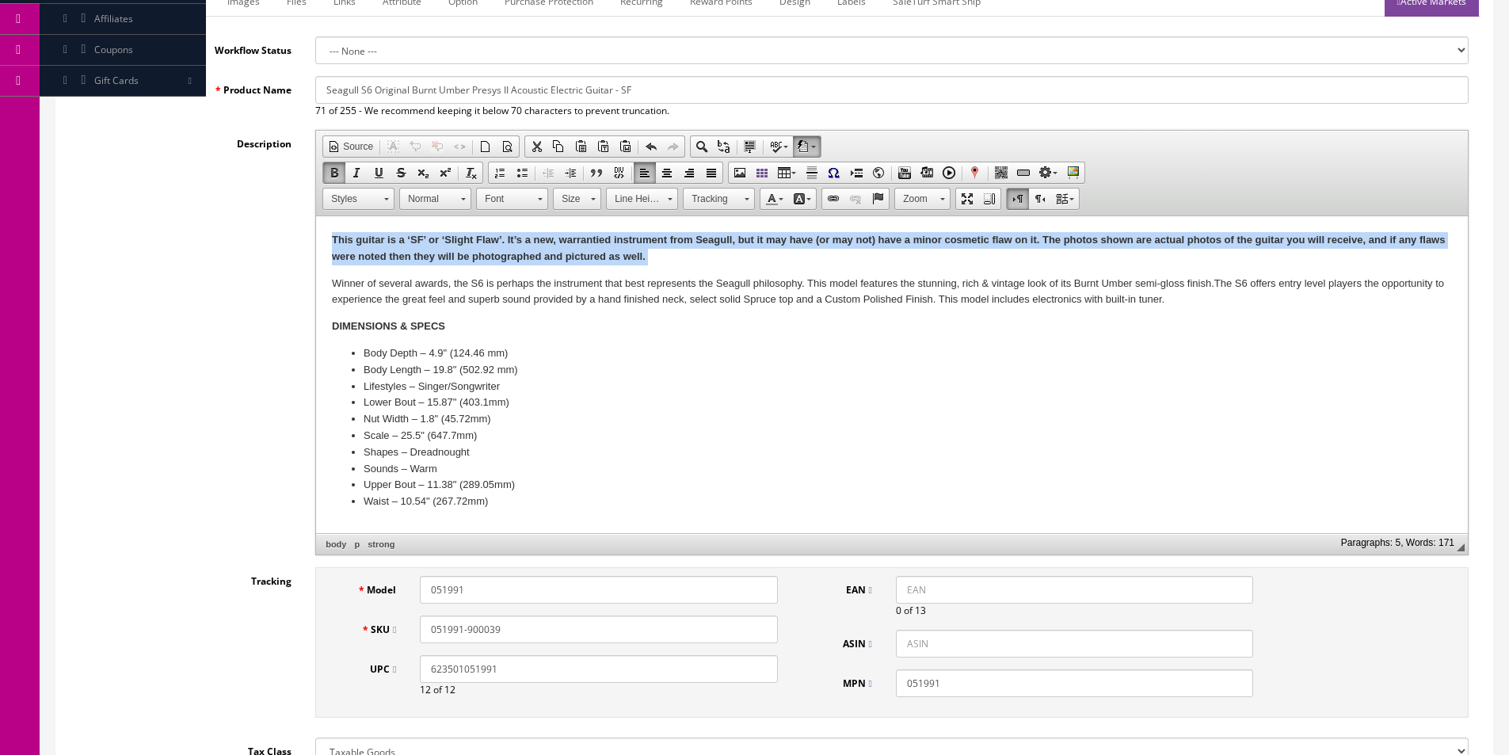
scroll to position [238, 0]
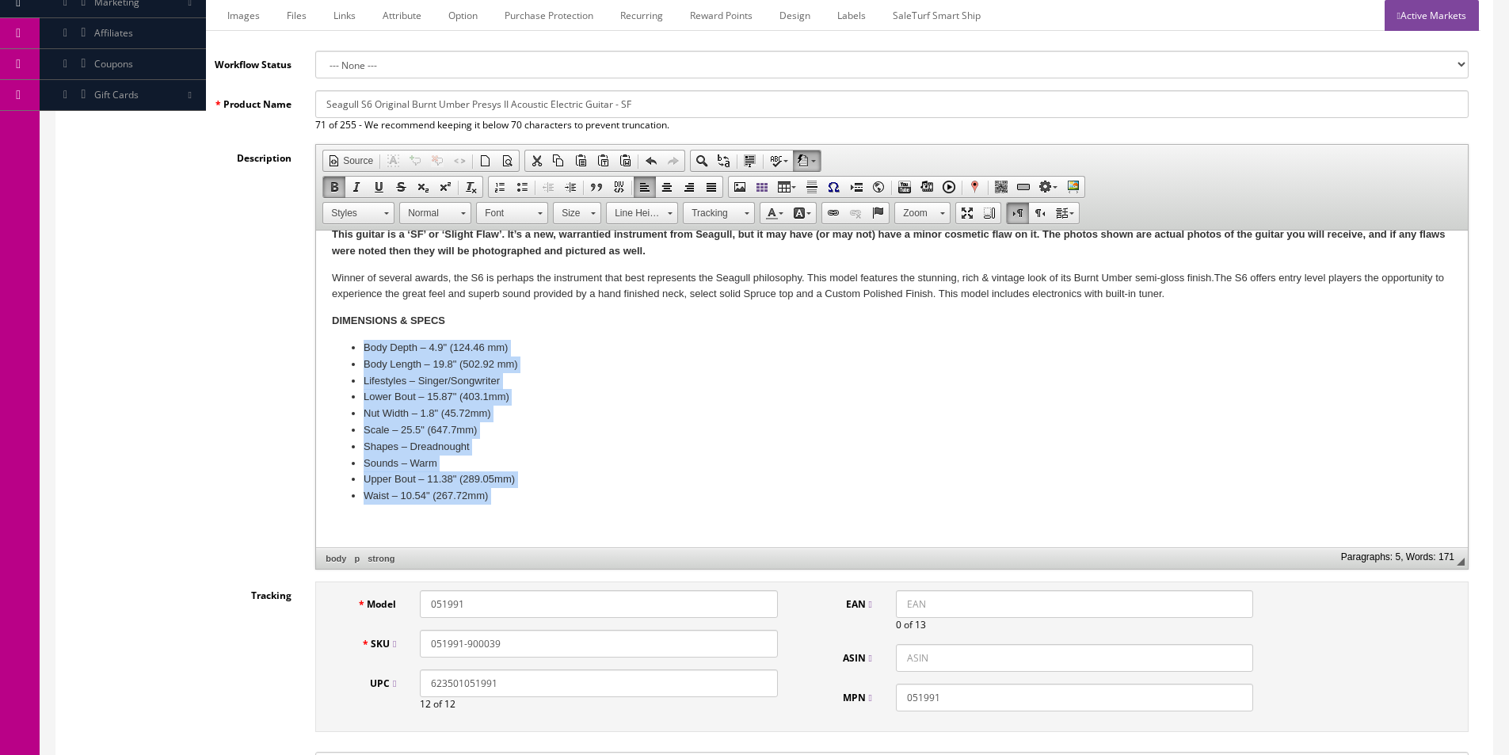
drag, startPoint x: 359, startPoint y: 361, endPoint x: 664, endPoint y: 539, distance: 352.8
click at [664, 539] on html "This guitar is a ‘SF’ or ‘Slight Flaw’. It’s a new, warrantied instrument from …" at bounding box center [892, 379] width 1152 height 337
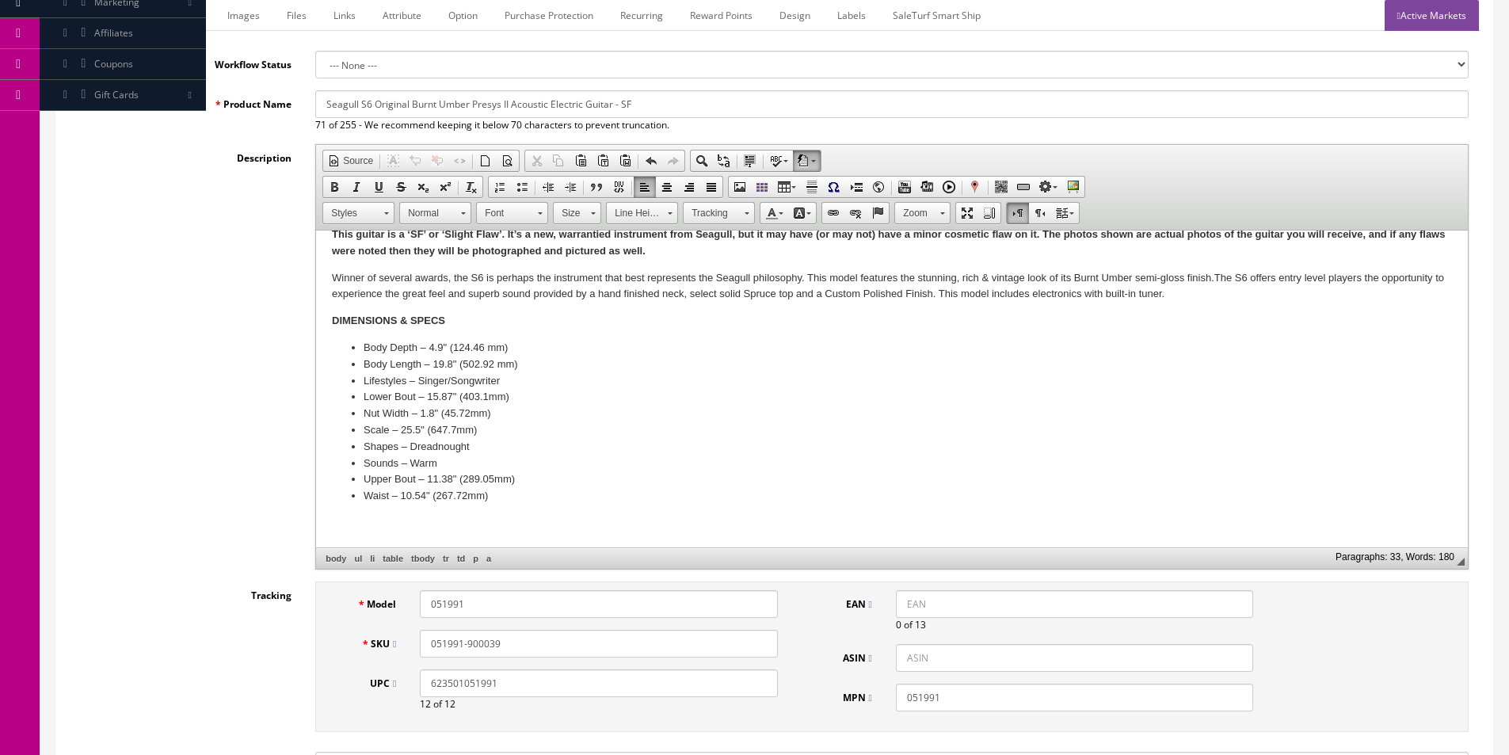
scroll to position [20, 0]
click at [531, 389] on li "Lower Bout – 15.87" (403.1mm)" at bounding box center [892, 397] width 1057 height 17
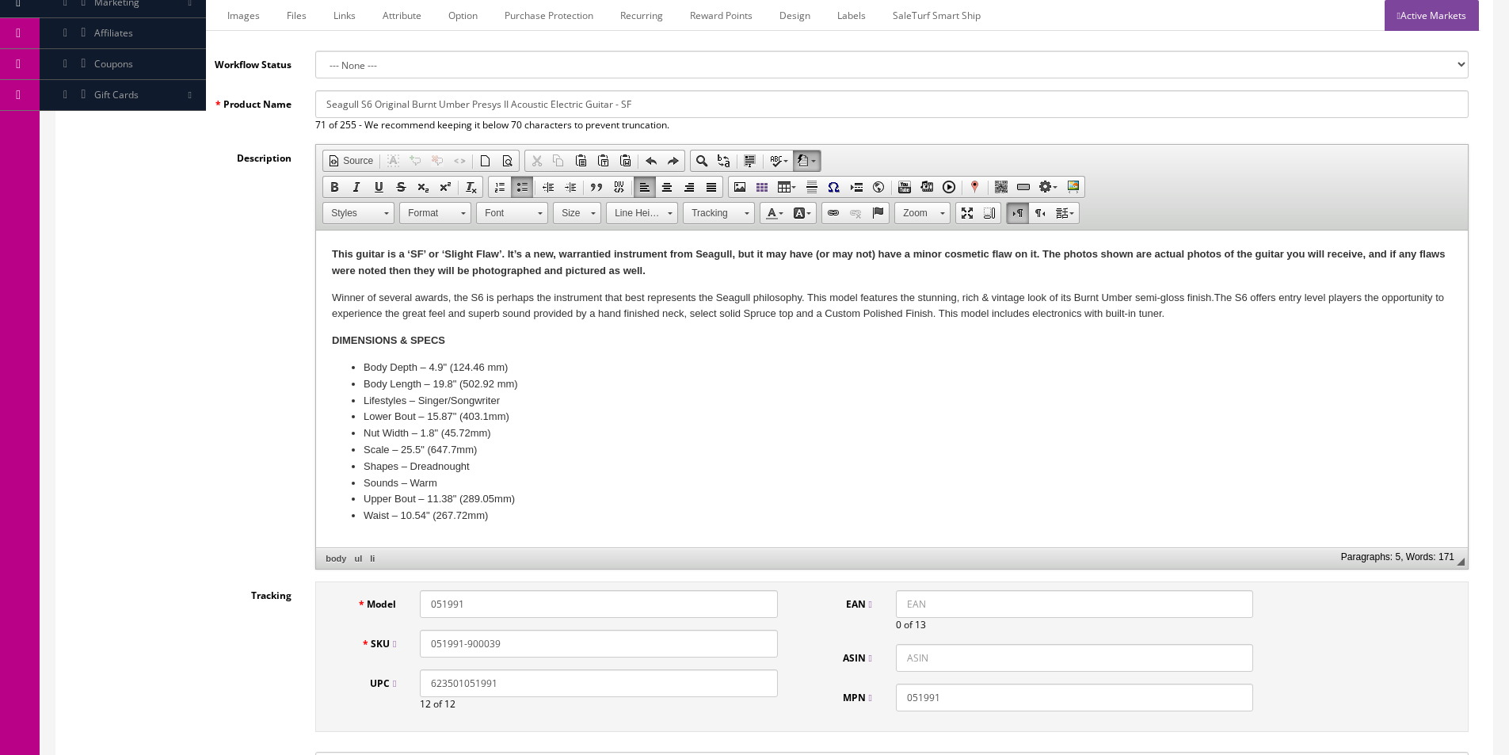
click at [697, 307] on p "Winner of several awards, the S6 is perhaps the instrument that best represents…" at bounding box center [892, 306] width 1120 height 33
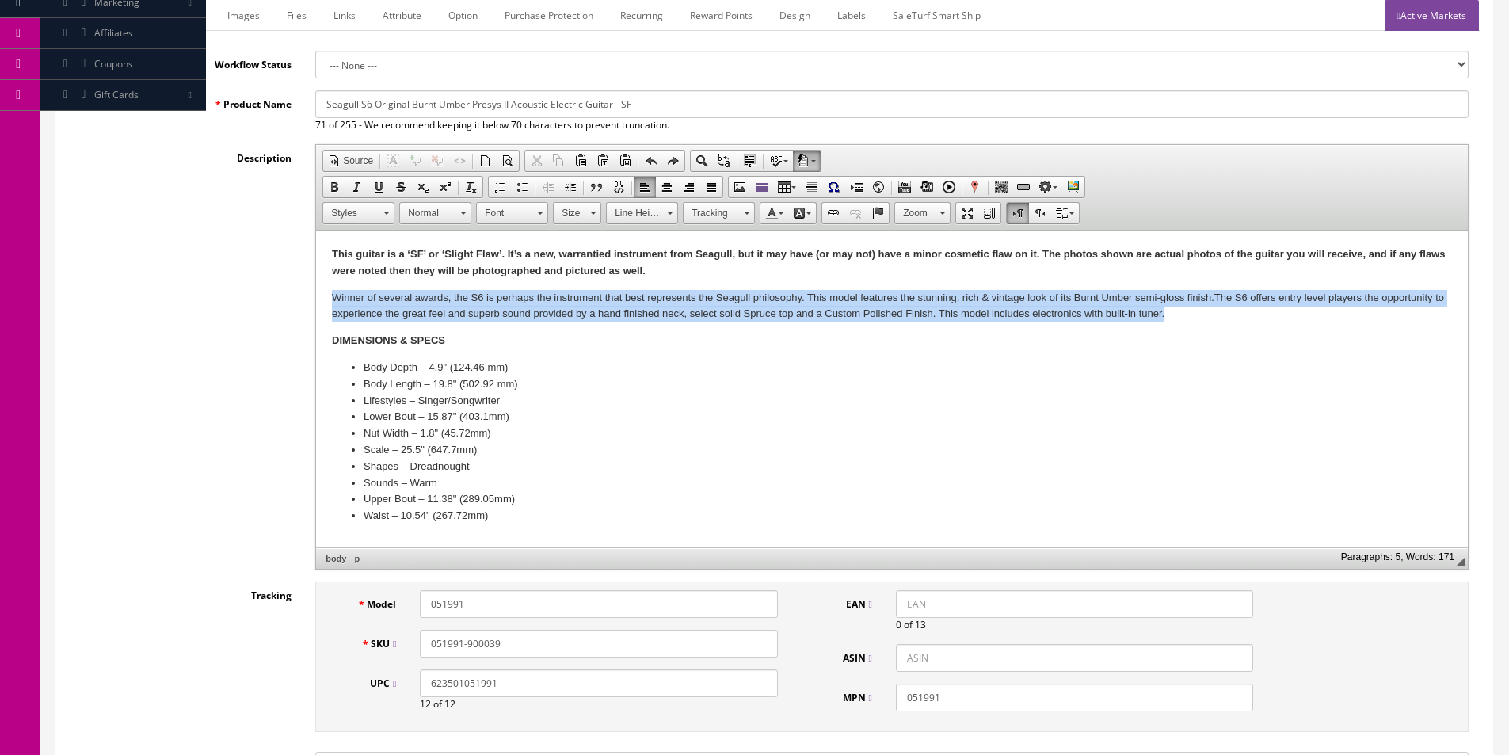
click at [697, 307] on p "Winner of several awards, the S6 is perhaps the instrument that best represents…" at bounding box center [892, 306] width 1120 height 33
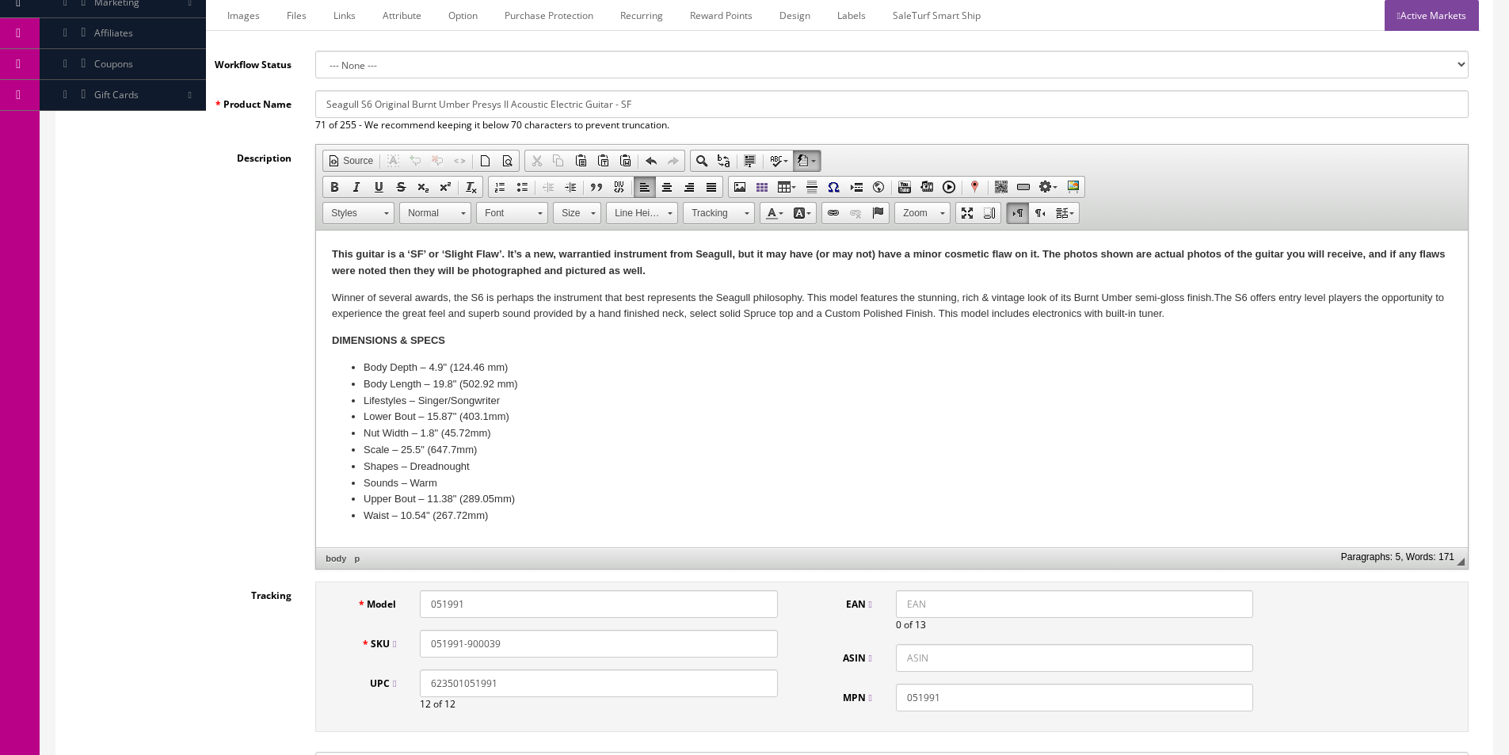
click at [557, 253] on strong "This guitar is a ‘SF’ or ‘Slight Flaw’. It’s a new, warrantied instrument from …" at bounding box center [888, 262] width 1113 height 29
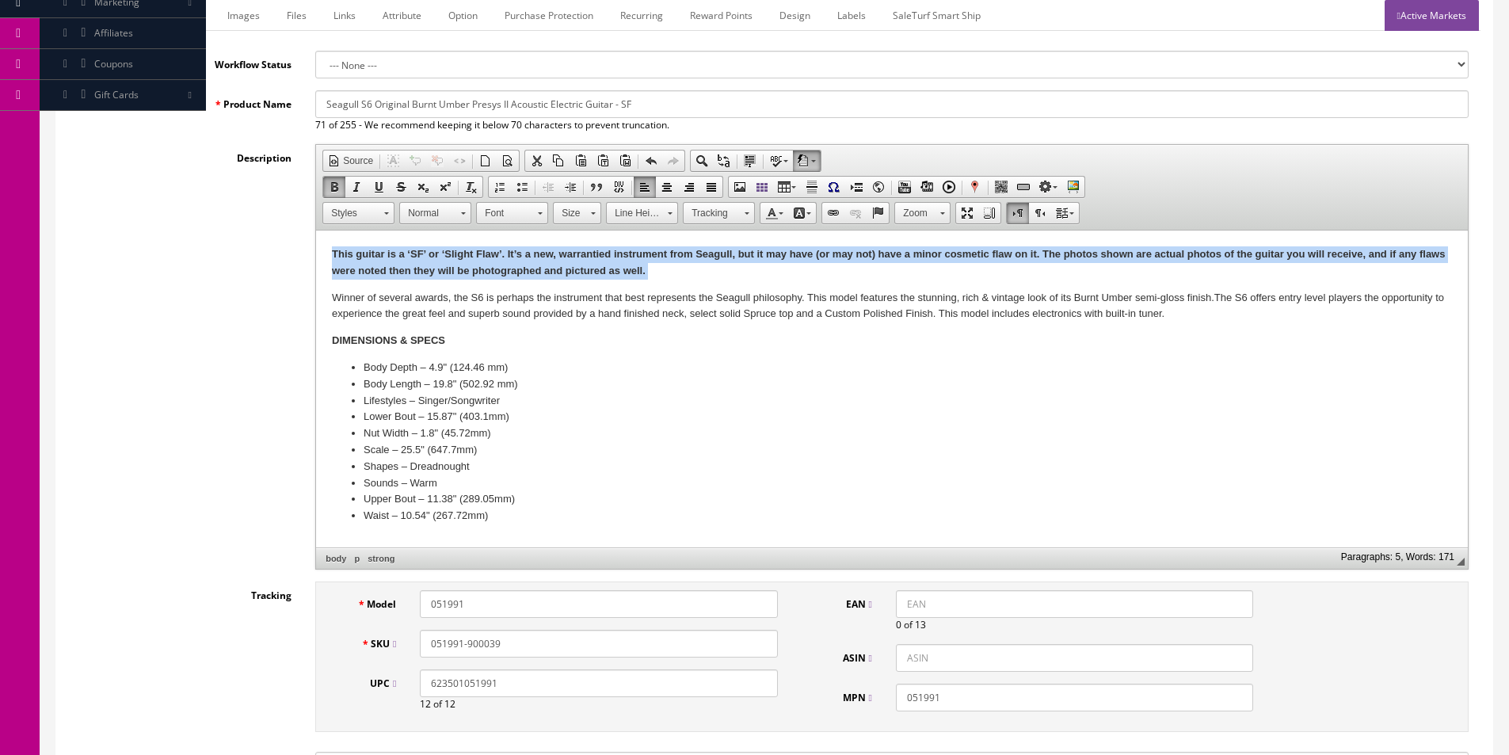
click at [557, 253] on strong "This guitar is a ‘SF’ or ‘Slight Flaw’. It’s a new, warrantied instrument from …" at bounding box center [888, 262] width 1113 height 29
copy body "This guitar is a ‘SF’ or ‘Slight Flaw’. It’s a new, warrantied instrument from …"
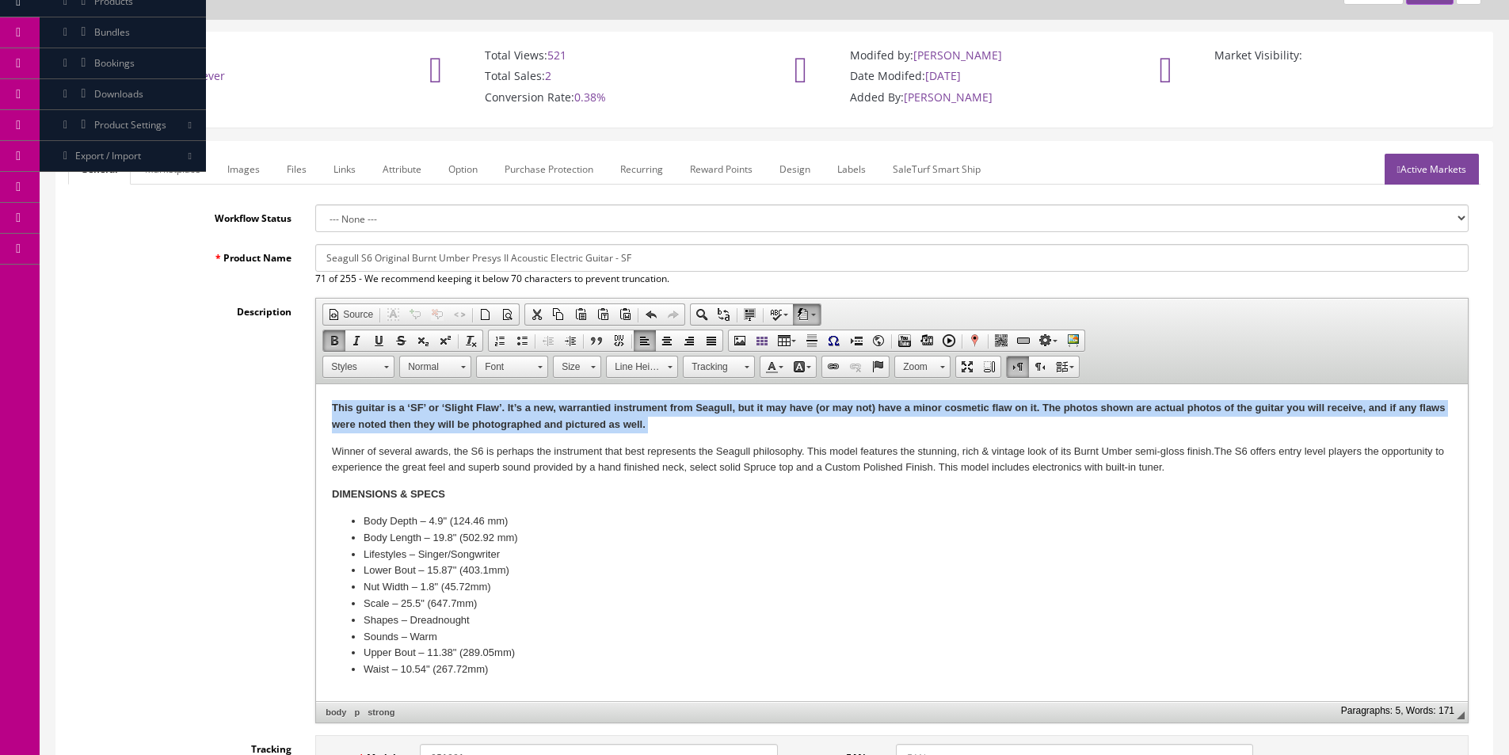
scroll to position [79, 0]
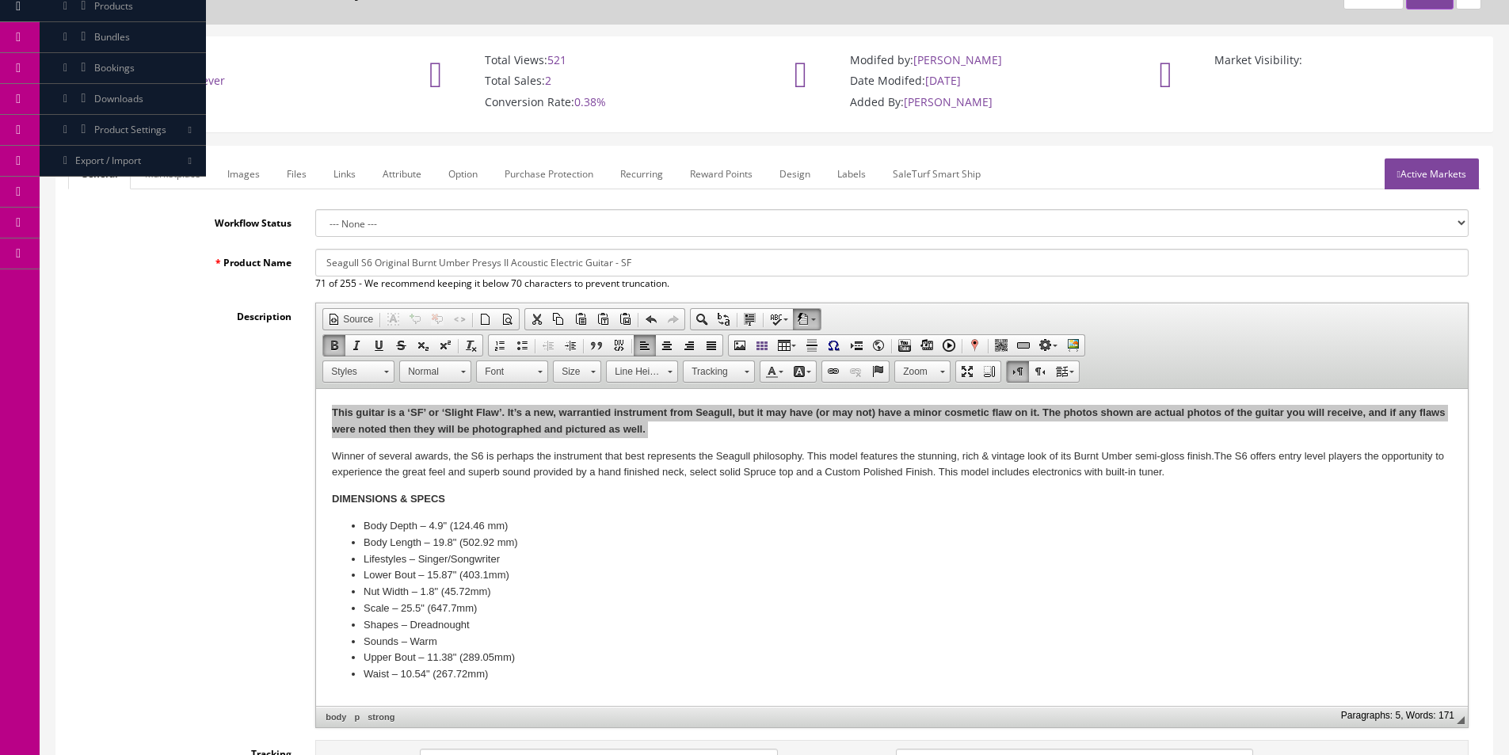
click at [157, 177] on link "Marketplace" at bounding box center [172, 173] width 81 height 31
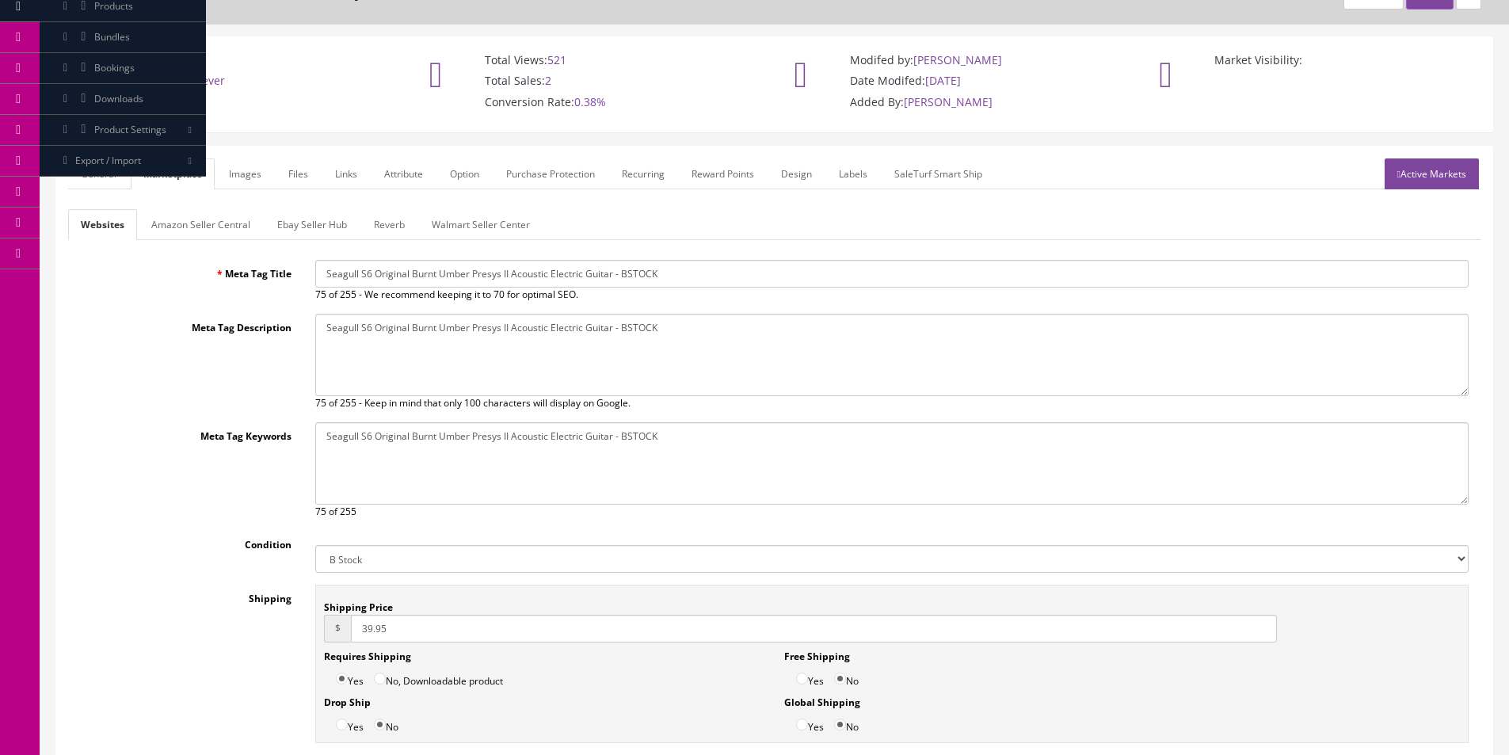
click at [189, 234] on link "Amazon Seller Central" at bounding box center [201, 224] width 124 height 31
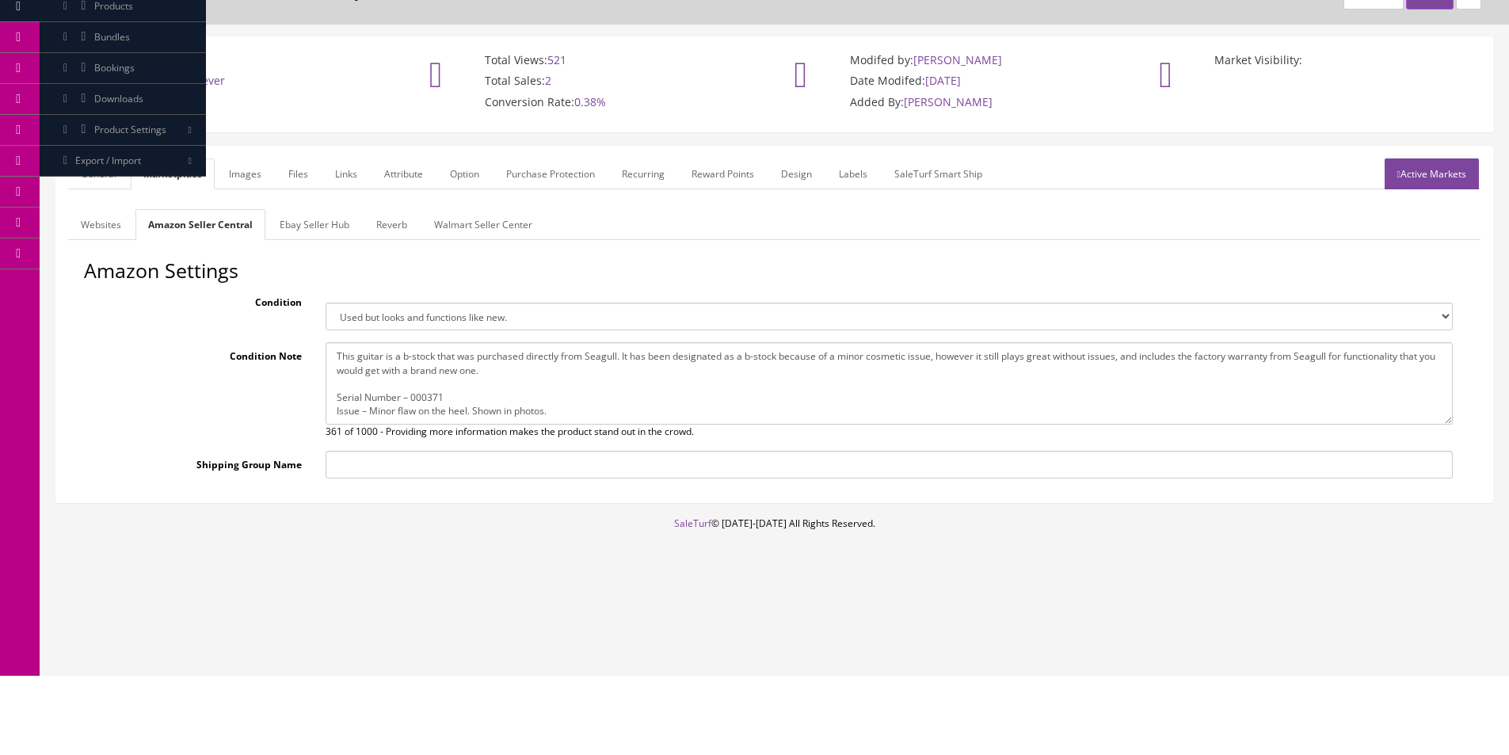
click at [517, 395] on textarea "This guitar is a b-stock that was purchased directly from Seagull. It has been …" at bounding box center [889, 383] width 1127 height 82
paste textarea "‘SF’ or ‘Slight Flaw’. It’s a new, warrantied instrument from Seagull, but it m…"
click at [109, 153] on div "General Marketplace Images Files Links Attribute Option Purchase Protection Rec…" at bounding box center [774, 325] width 1436 height 356
click at [133, 185] on link "Marketplace" at bounding box center [173, 173] width 84 height 31
click at [117, 179] on link "General" at bounding box center [98, 173] width 61 height 31
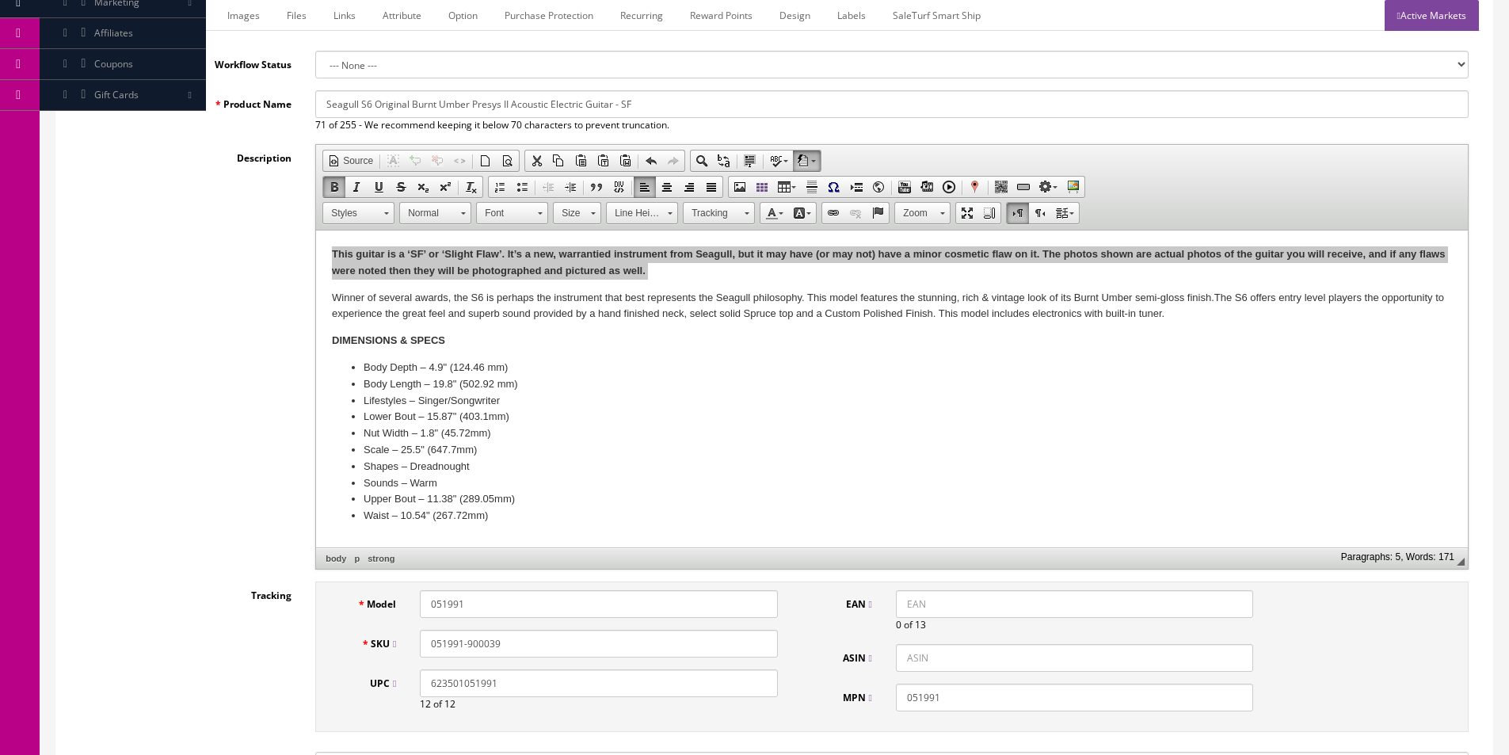
scroll to position [158, 0]
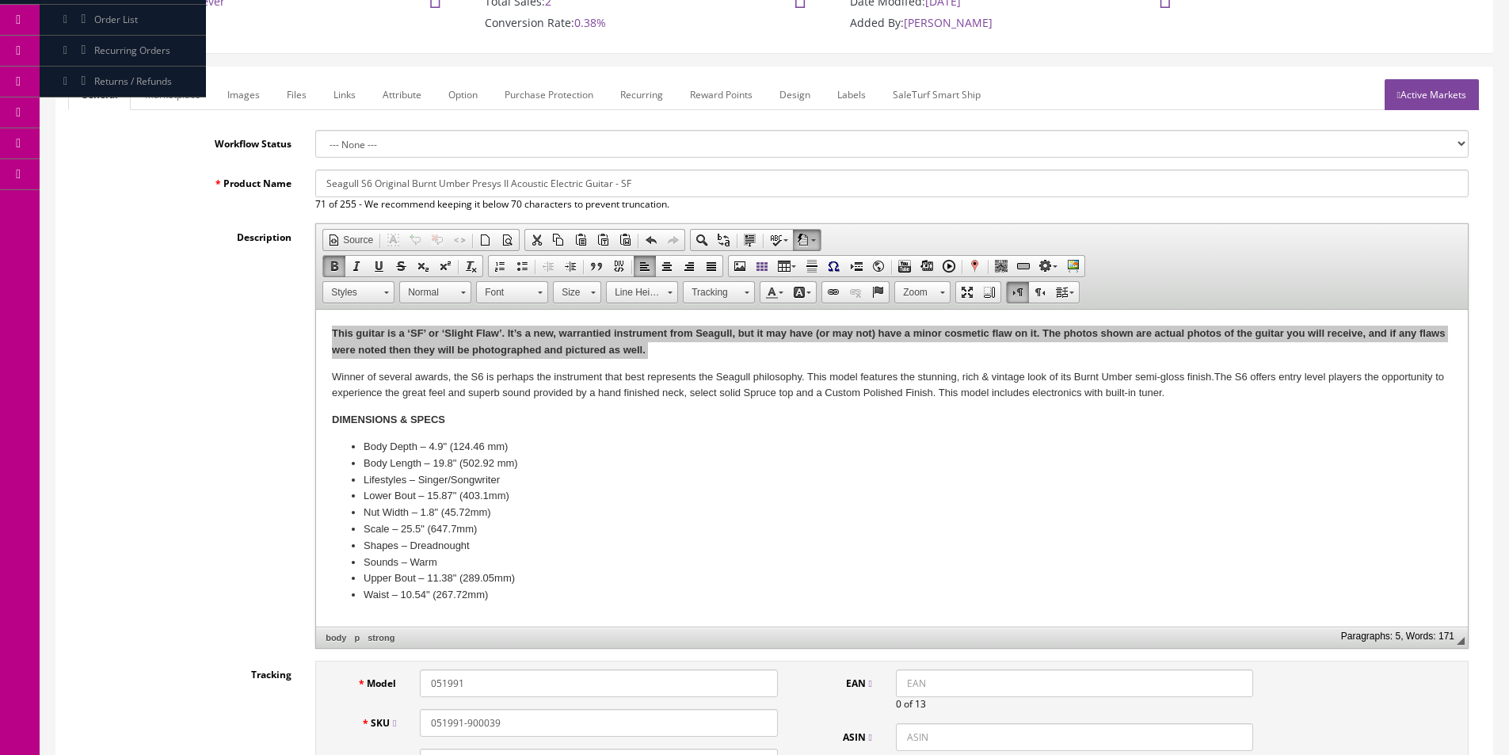
click at [225, 100] on link "Images" at bounding box center [244, 94] width 58 height 31
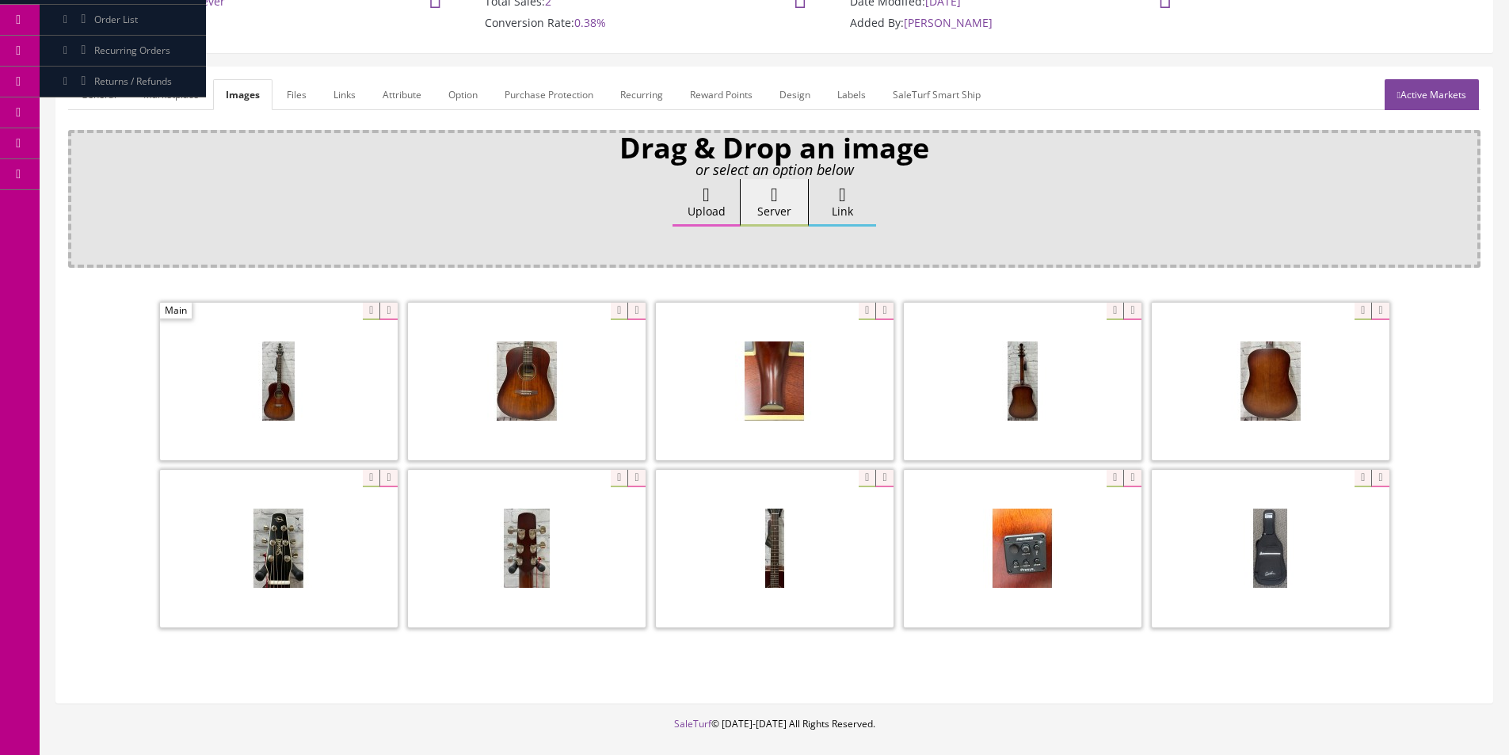
click at [193, 97] on link "Marketplace" at bounding box center [171, 94] width 81 height 31
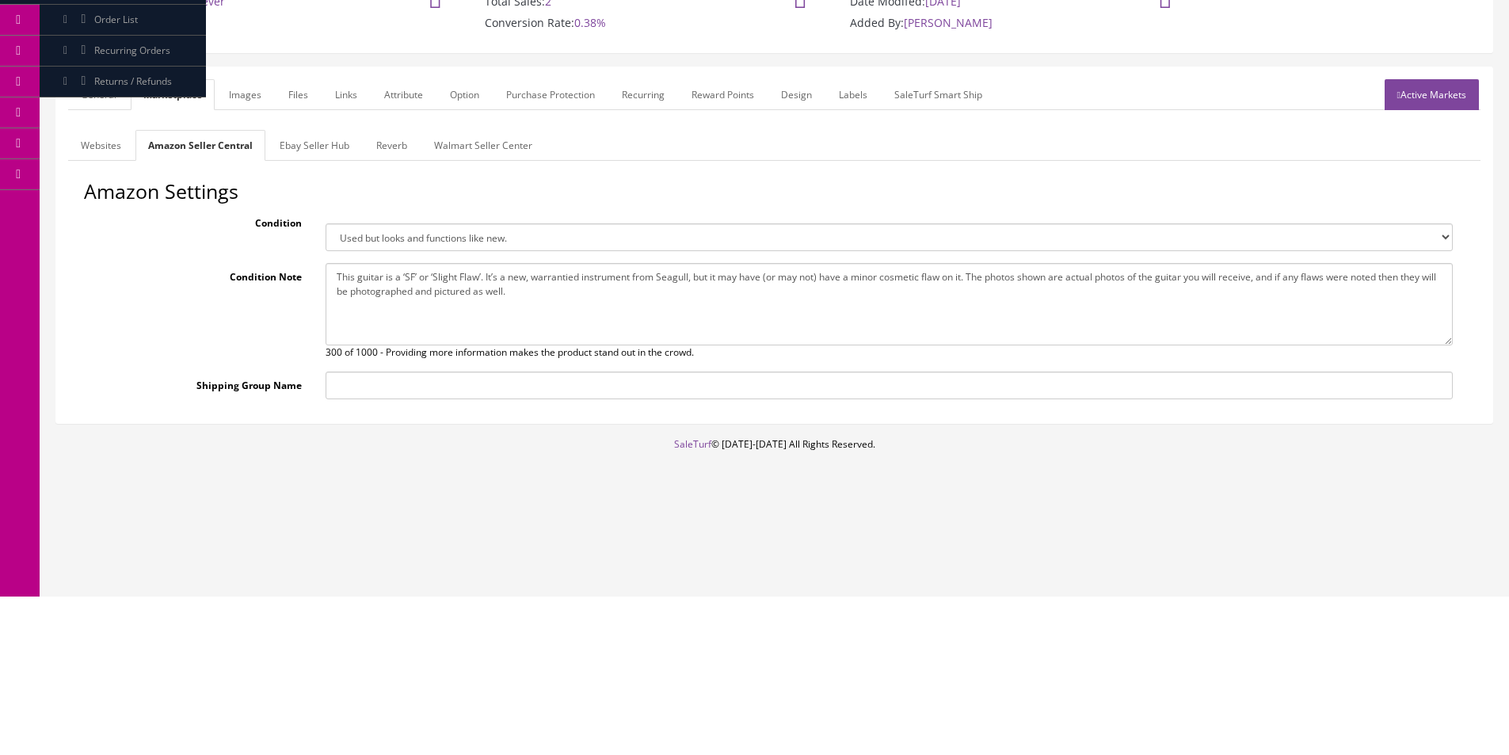
drag, startPoint x: 531, startPoint y: 292, endPoint x: 970, endPoint y: 272, distance: 440.1
click at [970, 272] on textarea "This guitar is a b-stock that was purchased directly from Seagull. It has been …" at bounding box center [889, 304] width 1127 height 82
type textarea "This guitar is a ‘SF’ or ‘Slight Flaw’. It’s a new, warrantied instrument from …"
click at [318, 155] on link "Ebay Seller Hub" at bounding box center [314, 145] width 95 height 31
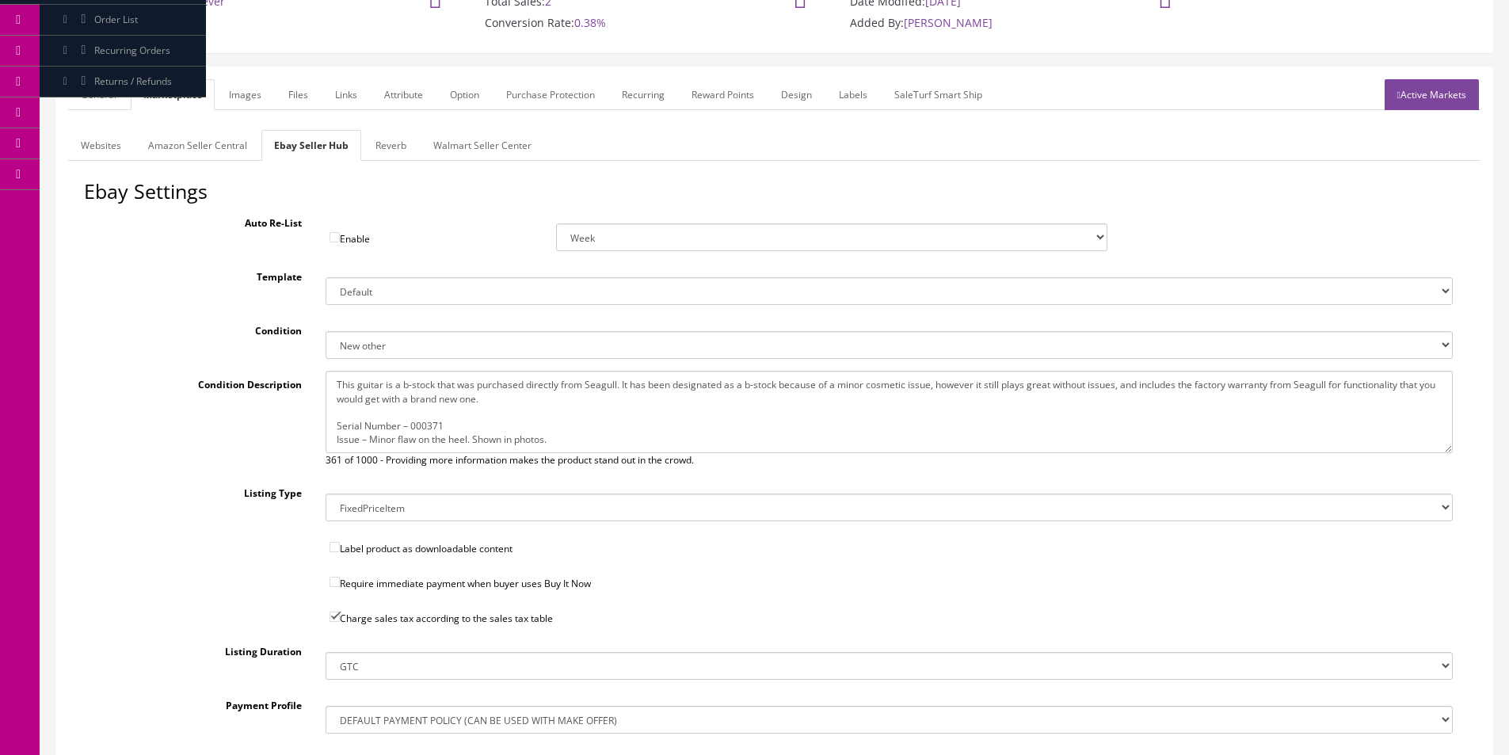
click at [474, 430] on textarea "This guitar is a b-stock that was purchased directly from Seagull. It has been …" at bounding box center [889, 412] width 1127 height 82
paste textarea "‘SF’ or ‘Slight Flaw’. It’s a new, warrantied instrument from Seagull, but it m…"
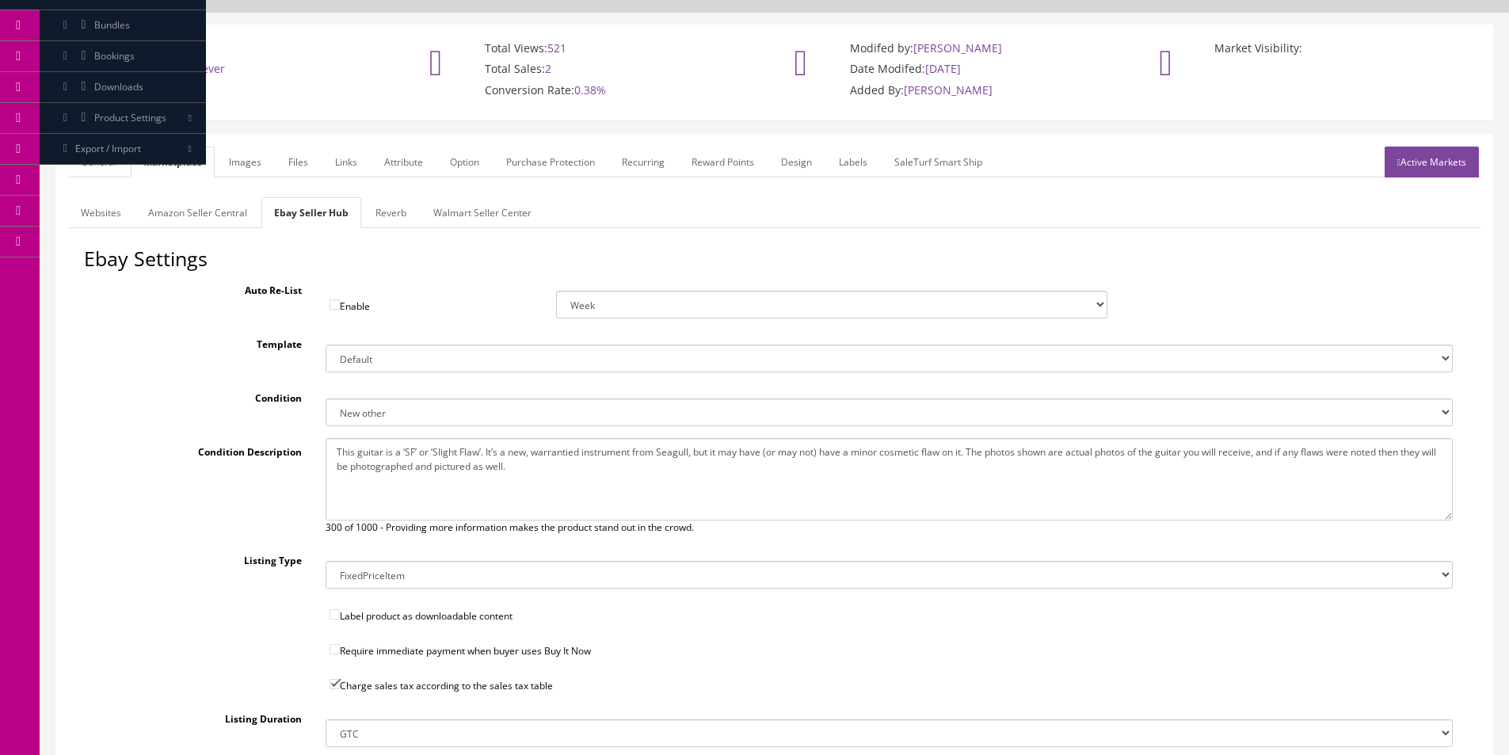
scroll to position [79, 0]
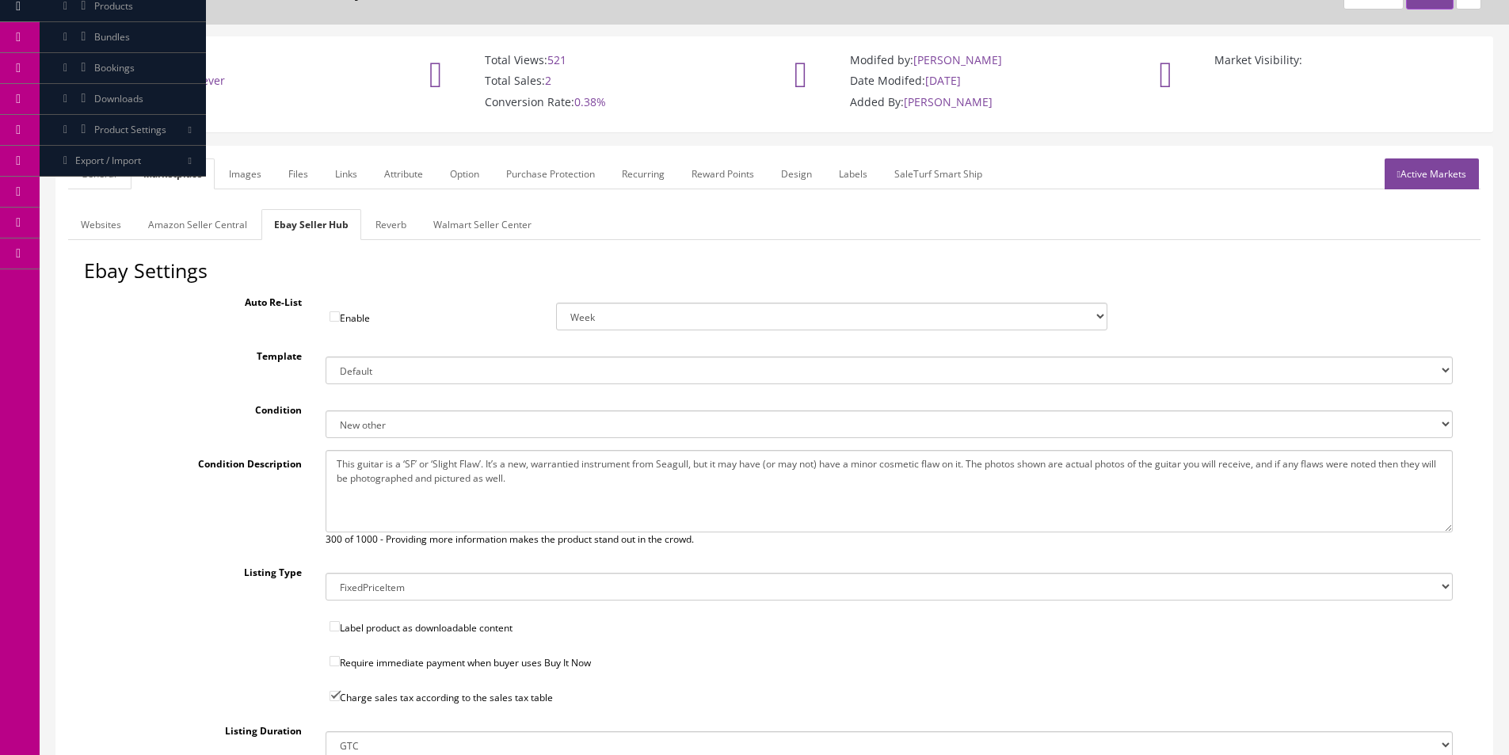
type textarea "This guitar is a ‘SF’ or ‘Slight Flaw’. It’s a new, warrantied instrument from …"
click at [394, 229] on link "Reverb" at bounding box center [391, 224] width 56 height 31
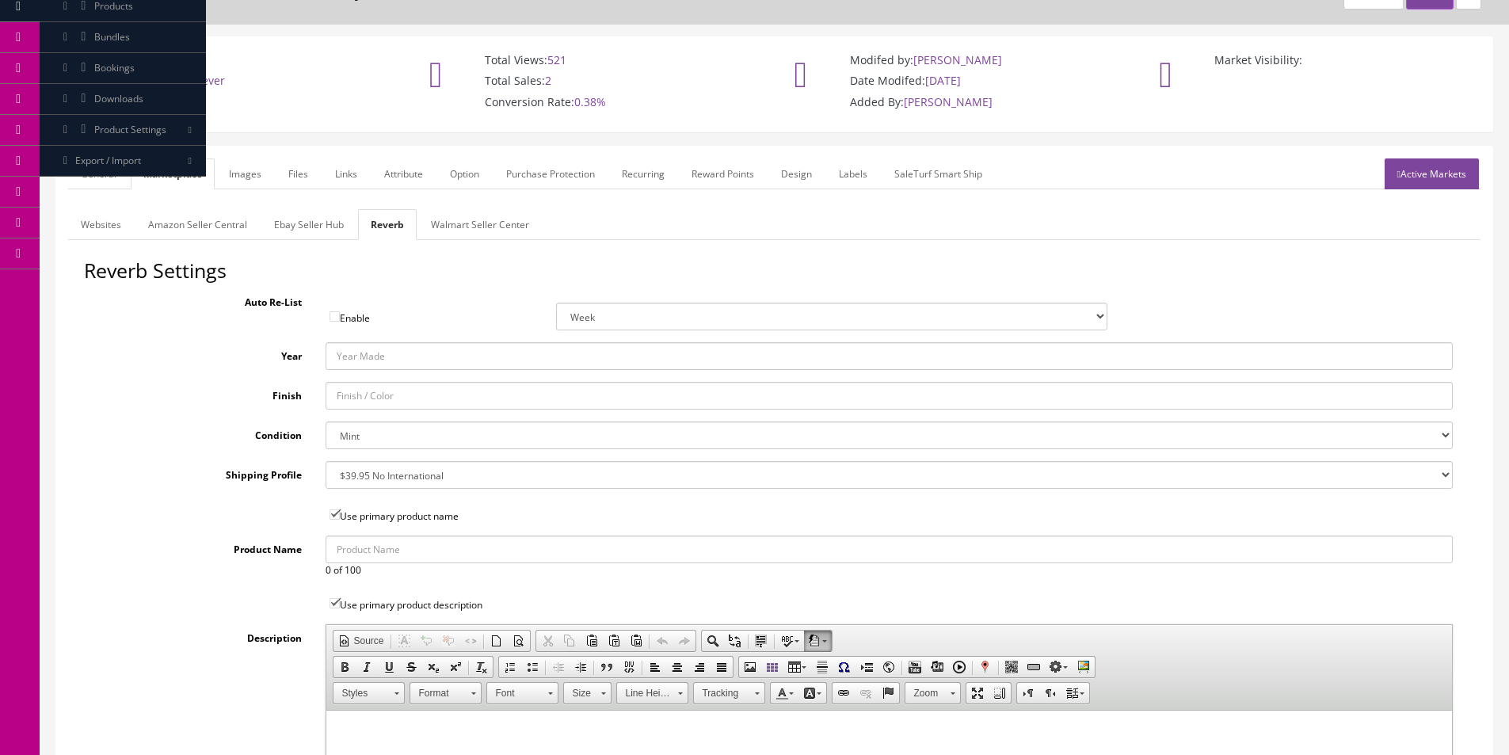
click at [349, 439] on select "Brand New Mint Excellent Very Good Good Fair Poor B-Stock Non Functioning" at bounding box center [889, 435] width 1127 height 28
select select "9225283f-60c2-4413-ad18-1f5eba7a856f"
click at [350, 438] on select "Brand New Mint Excellent Very Good Good Fair Poor B-Stock Non Functioning" at bounding box center [889, 435] width 1127 height 28
click at [244, 189] on link "Images" at bounding box center [245, 173] width 58 height 31
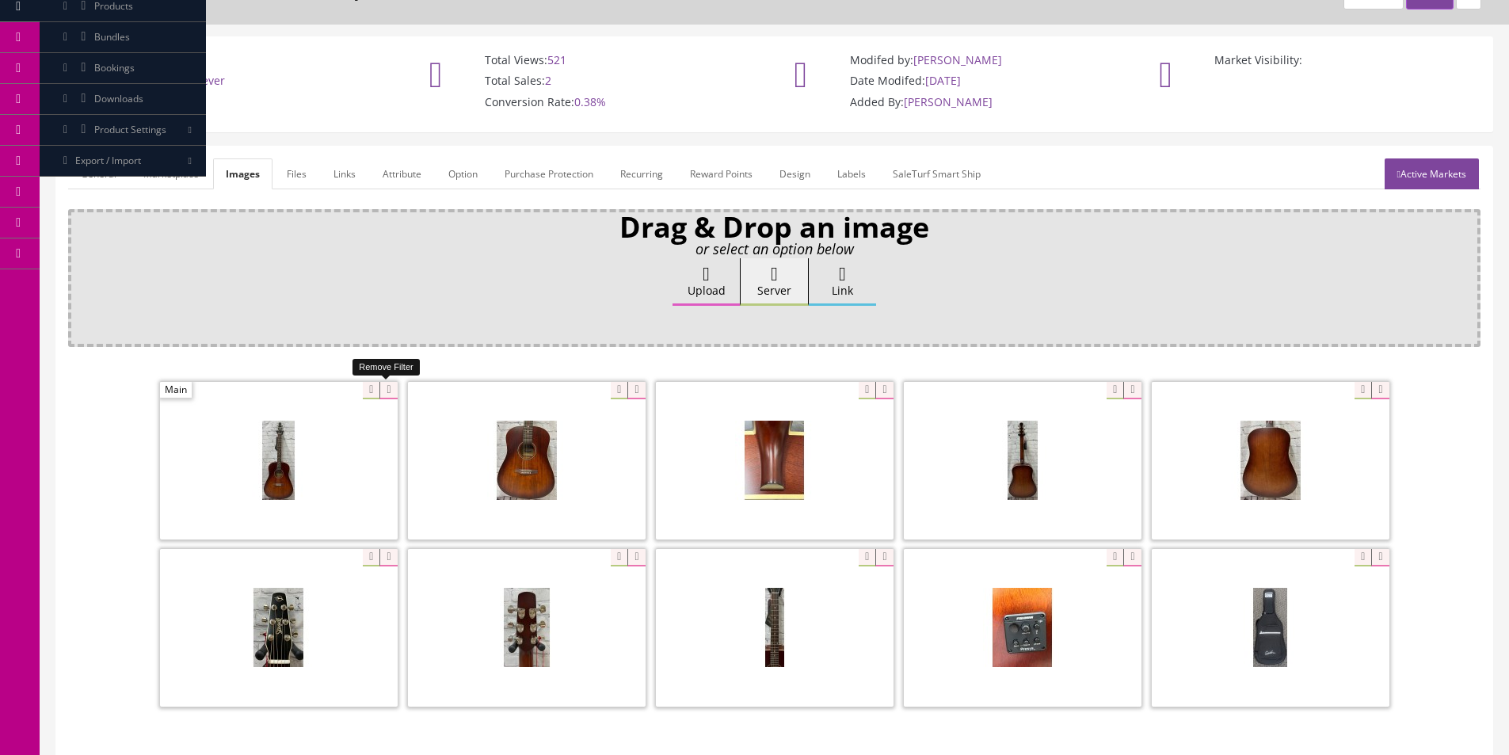
click at [390, 394] on icon at bounding box center [387, 390] width 17 height 17
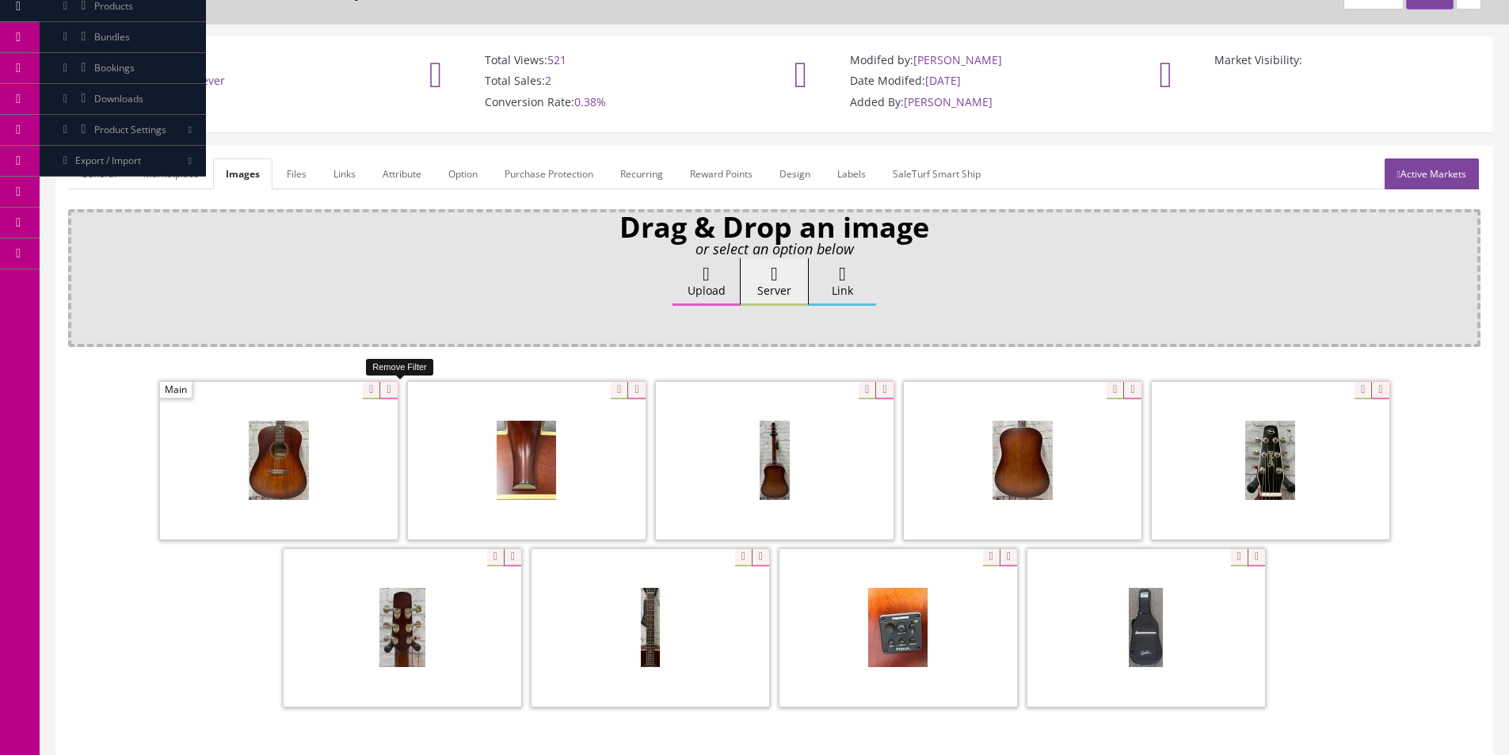
click at [390, 394] on icon at bounding box center [387, 390] width 17 height 17
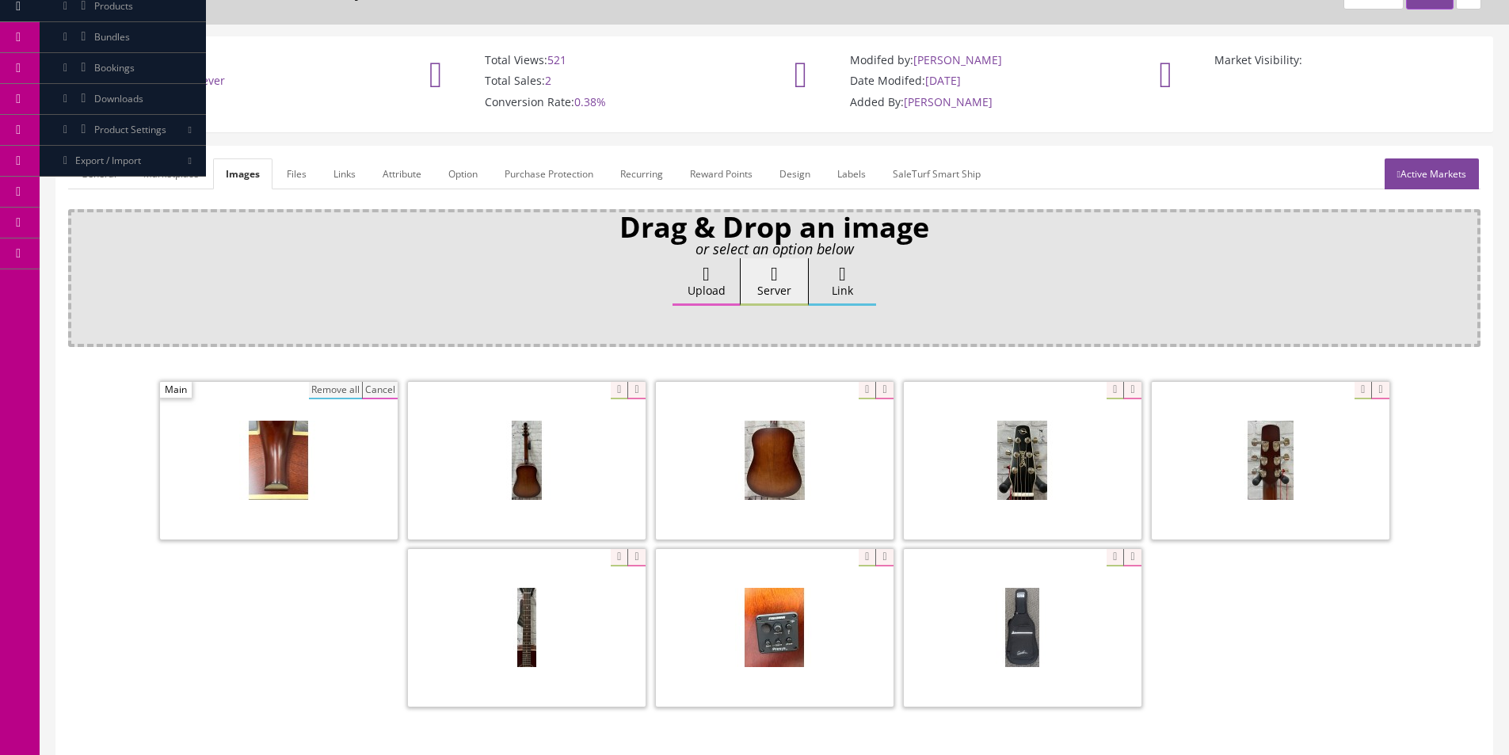
click at [334, 386] on button "Remove all" at bounding box center [335, 390] width 53 height 17
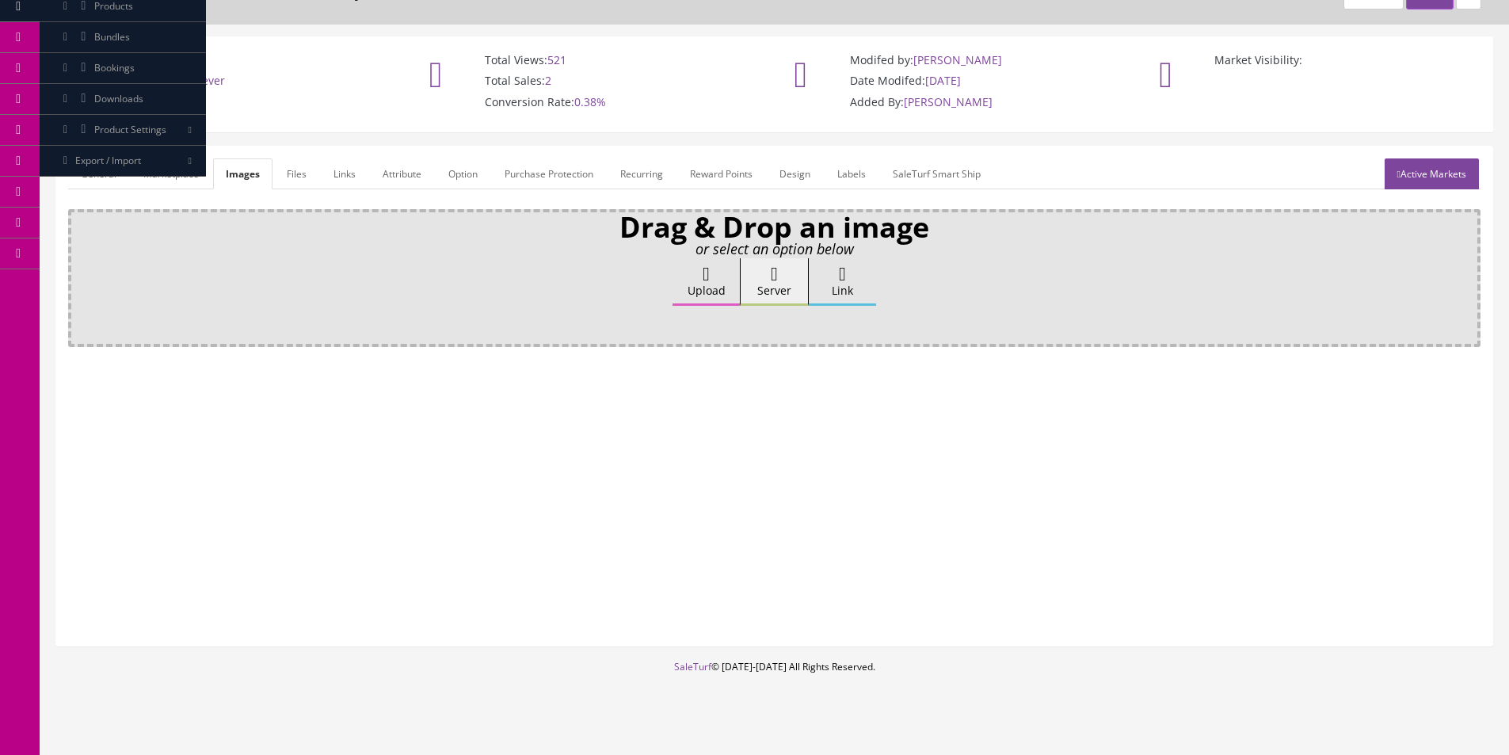
click at [401, 179] on link "Attribute" at bounding box center [402, 173] width 64 height 31
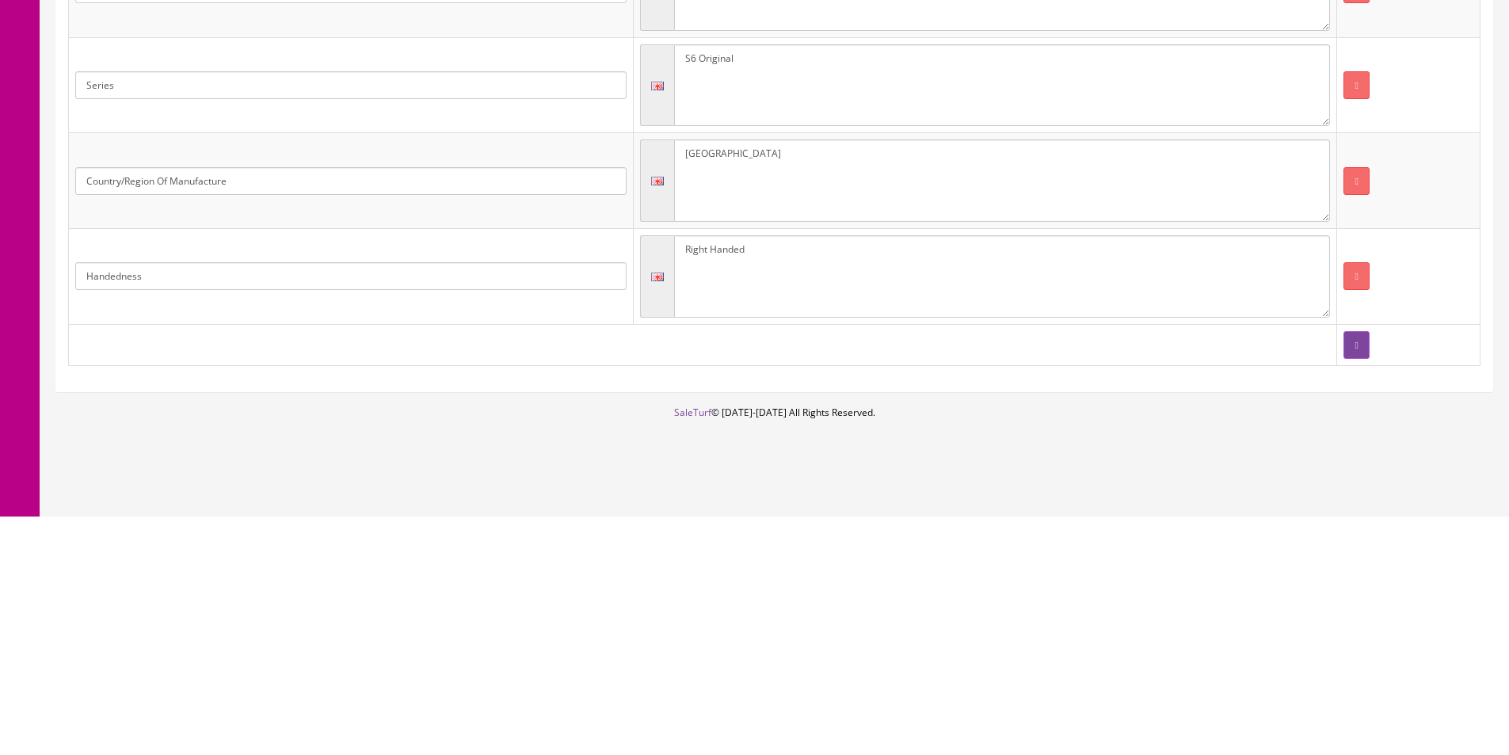
scroll to position [158, 0]
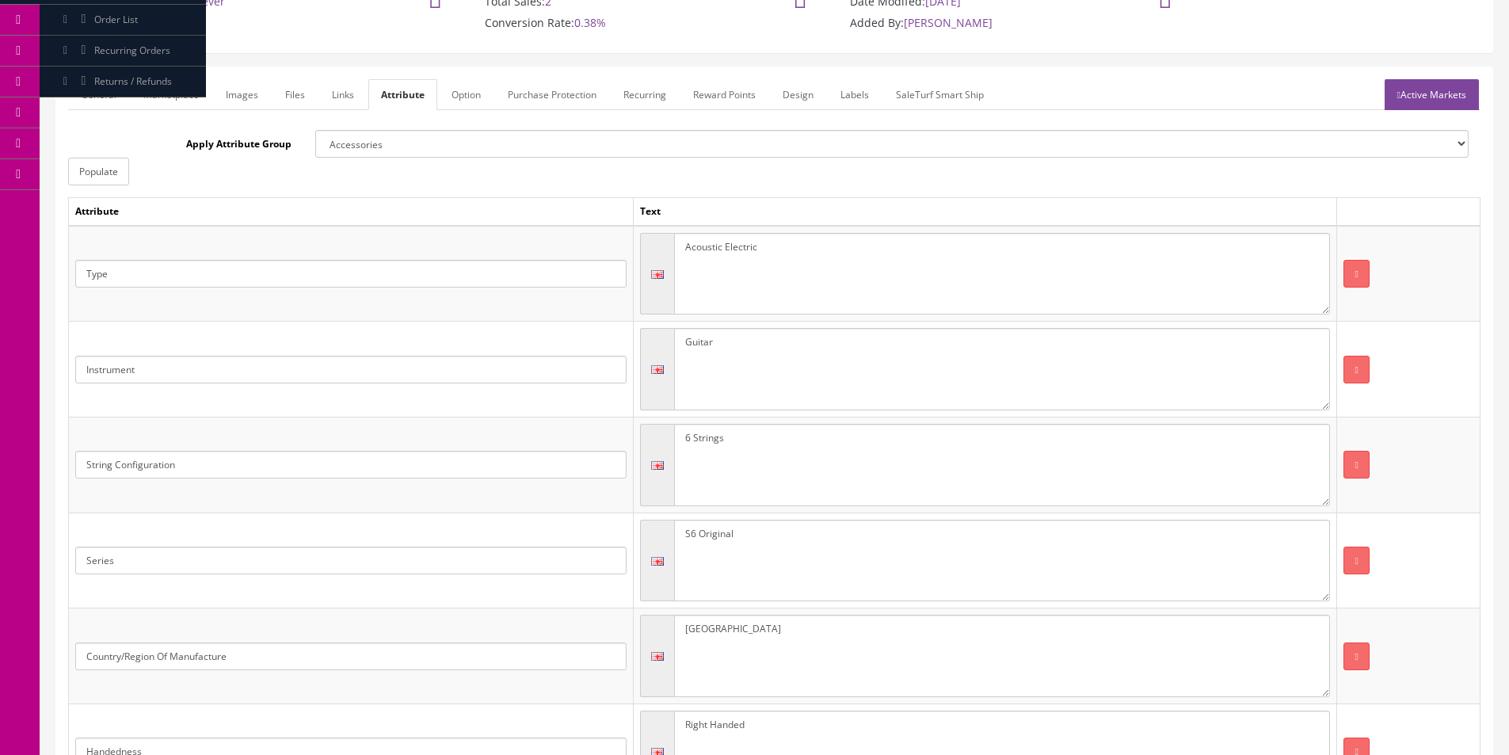
click at [1448, 92] on link "Active Markets" at bounding box center [1432, 94] width 94 height 31
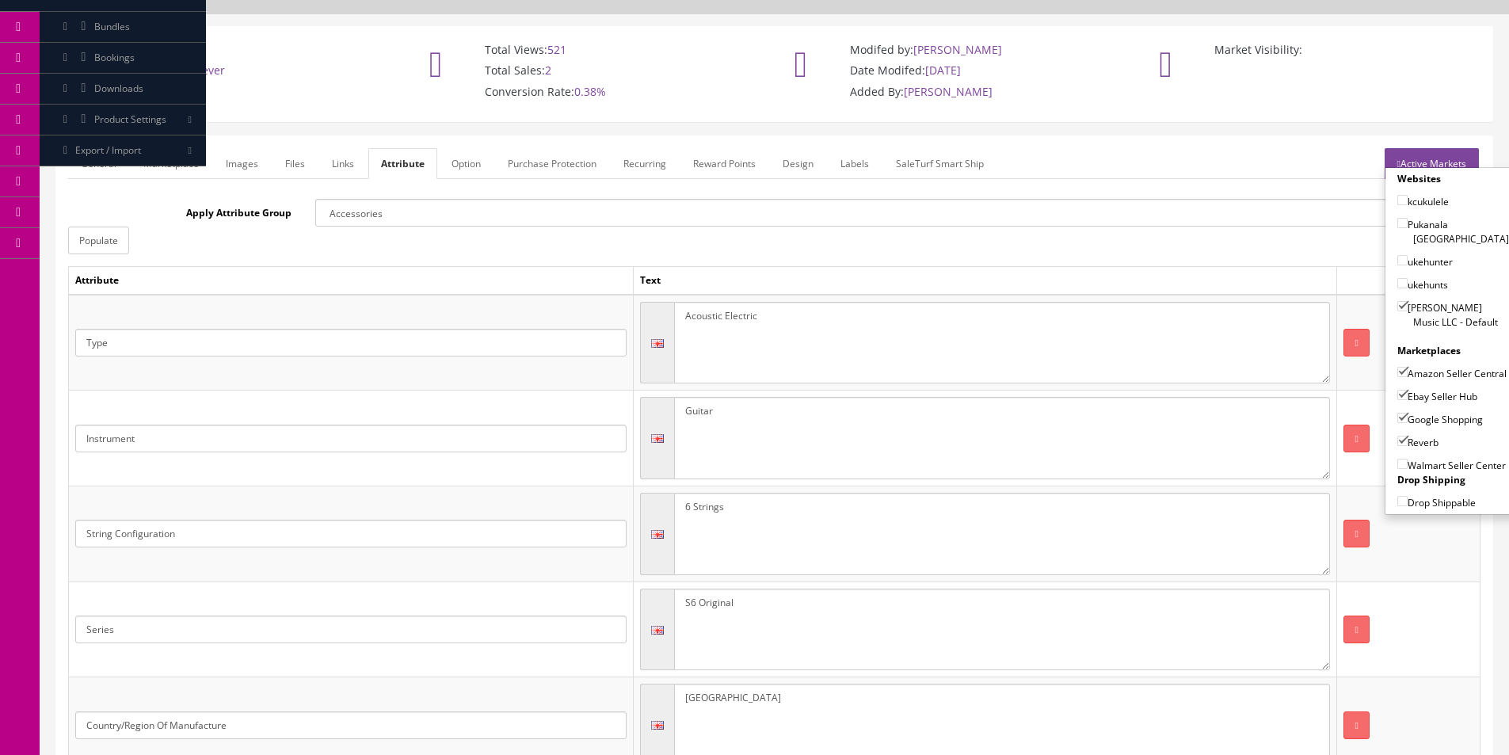
scroll to position [0, 0]
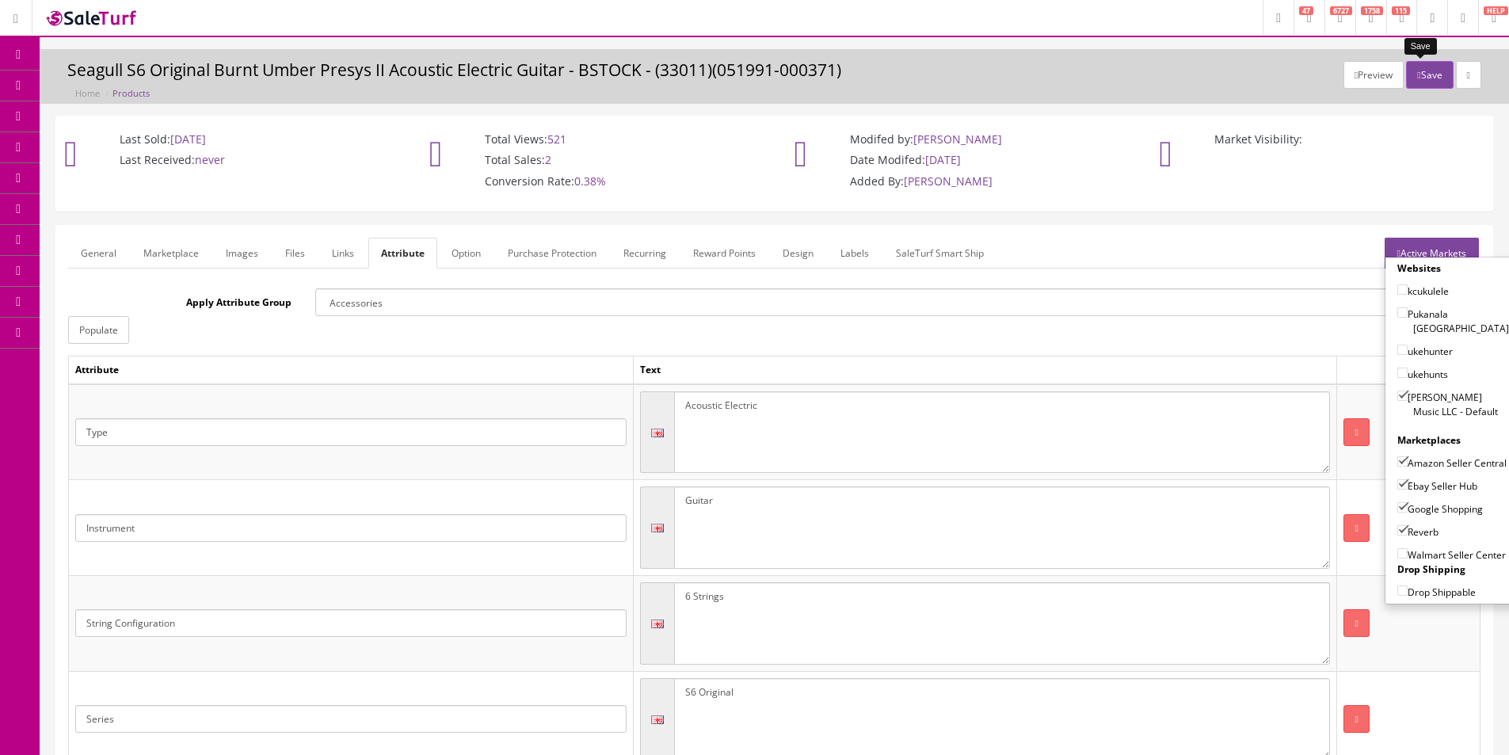
click at [1415, 82] on button "Save" at bounding box center [1429, 75] width 47 height 28
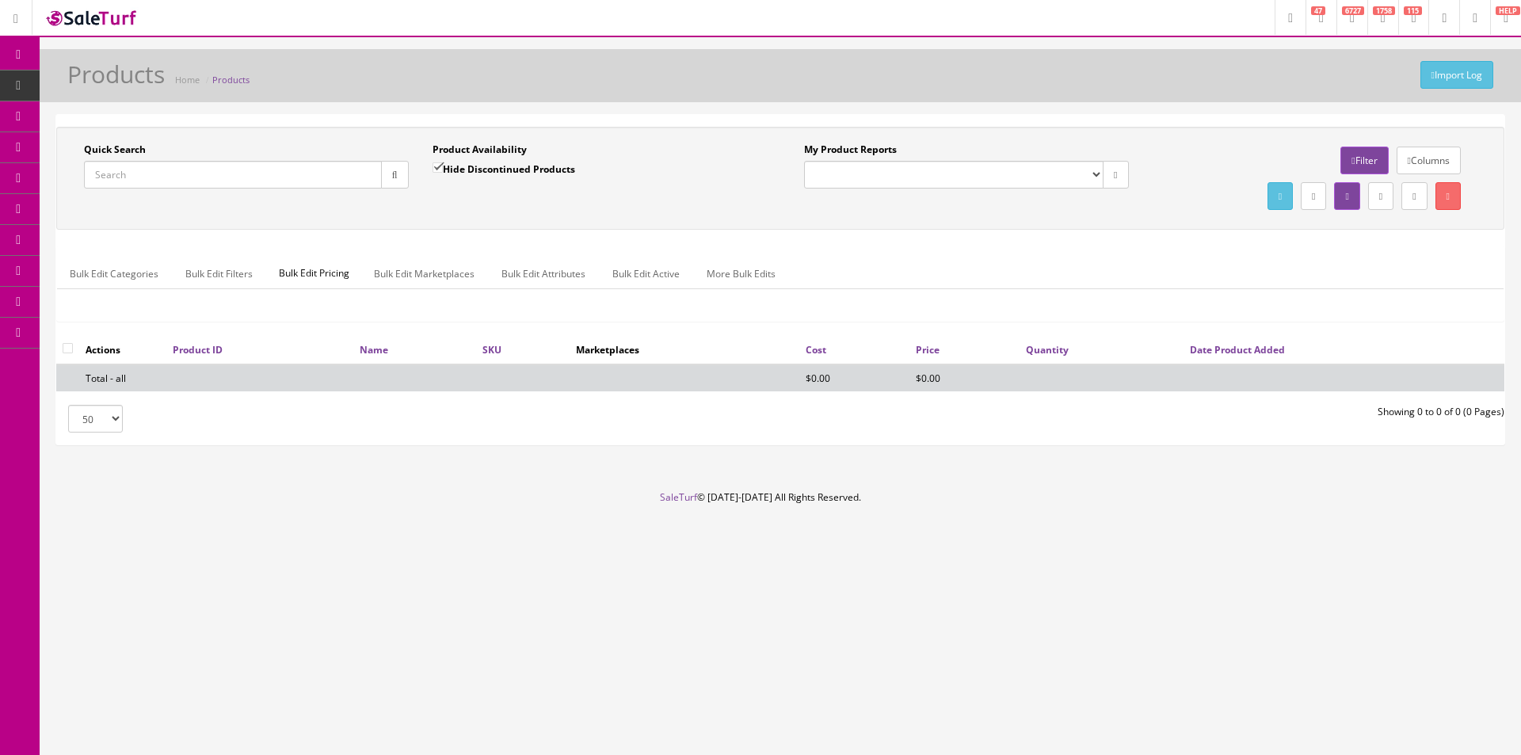
drag, startPoint x: 252, startPoint y: 169, endPoint x: 295, endPoint y: 176, distance: 44.1
click at [252, 170] on input "Quick Search" at bounding box center [233, 175] width 298 height 28
type input "051991"
click at [459, 166] on label "Hide Discontinued Products" at bounding box center [503, 169] width 143 height 16
click at [443, 166] on input "Hide Discontinued Products" at bounding box center [437, 167] width 10 height 10
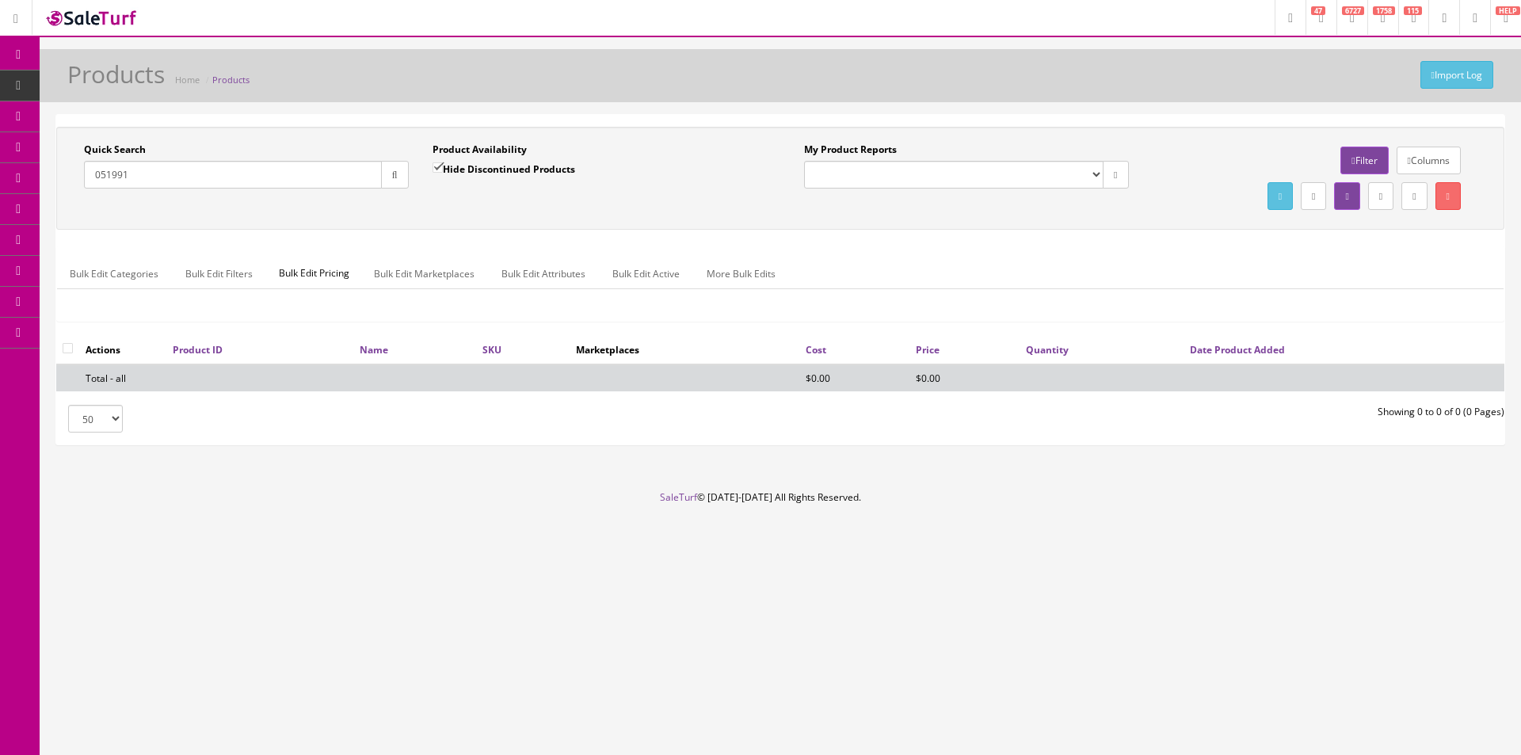
checkbox input "false"
drag, startPoint x: 450, startPoint y: 185, endPoint x: 345, endPoint y: 166, distance: 106.3
click at [447, 186] on div "Hide Discontinued Products" at bounding box center [503, 175] width 143 height 28
click at [381, 171] on button "button" at bounding box center [395, 175] width 28 height 28
click at [387, 172] on button "button" at bounding box center [395, 175] width 28 height 28
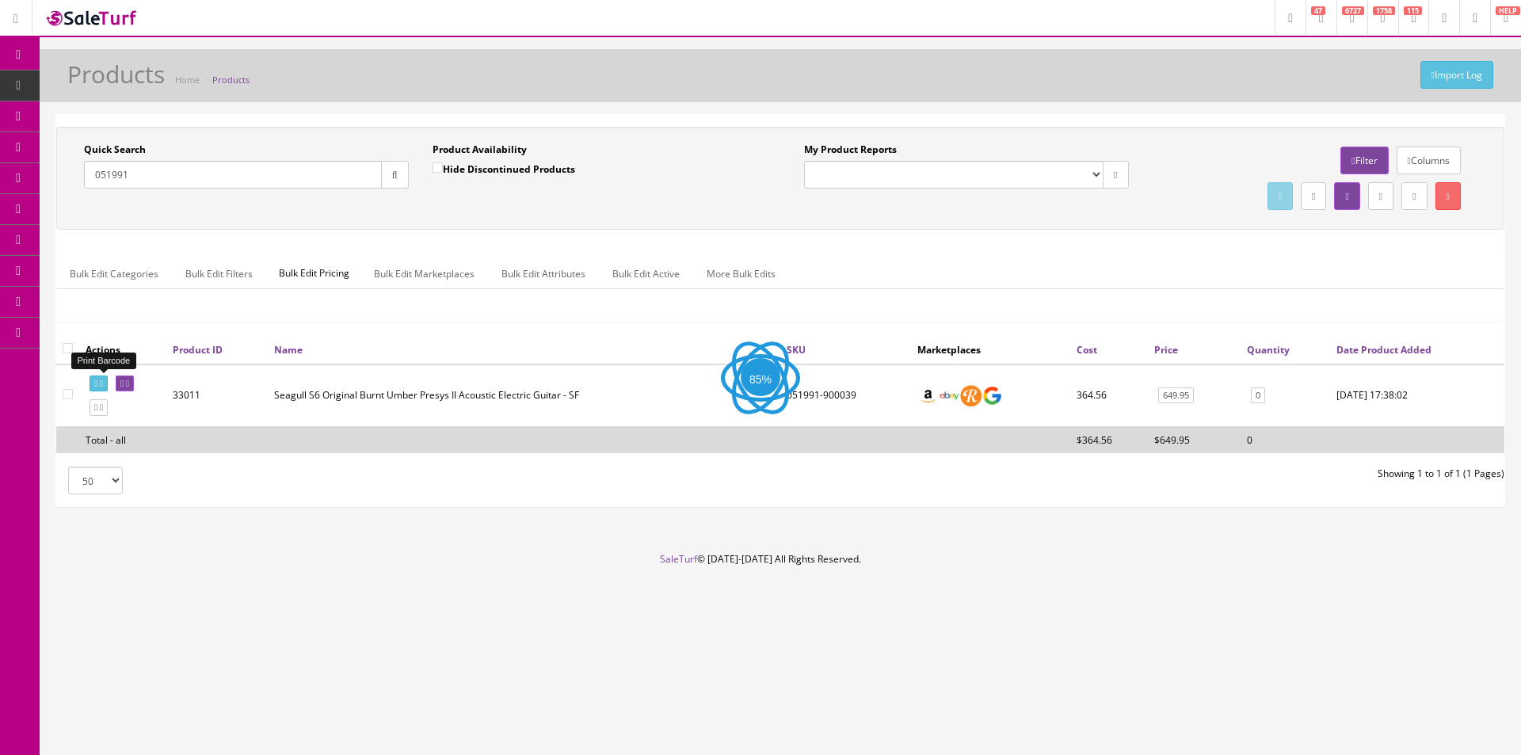
click at [97, 380] on icon at bounding box center [95, 383] width 3 height 9
click at [273, 177] on input "051991" at bounding box center [233, 175] width 298 height 28
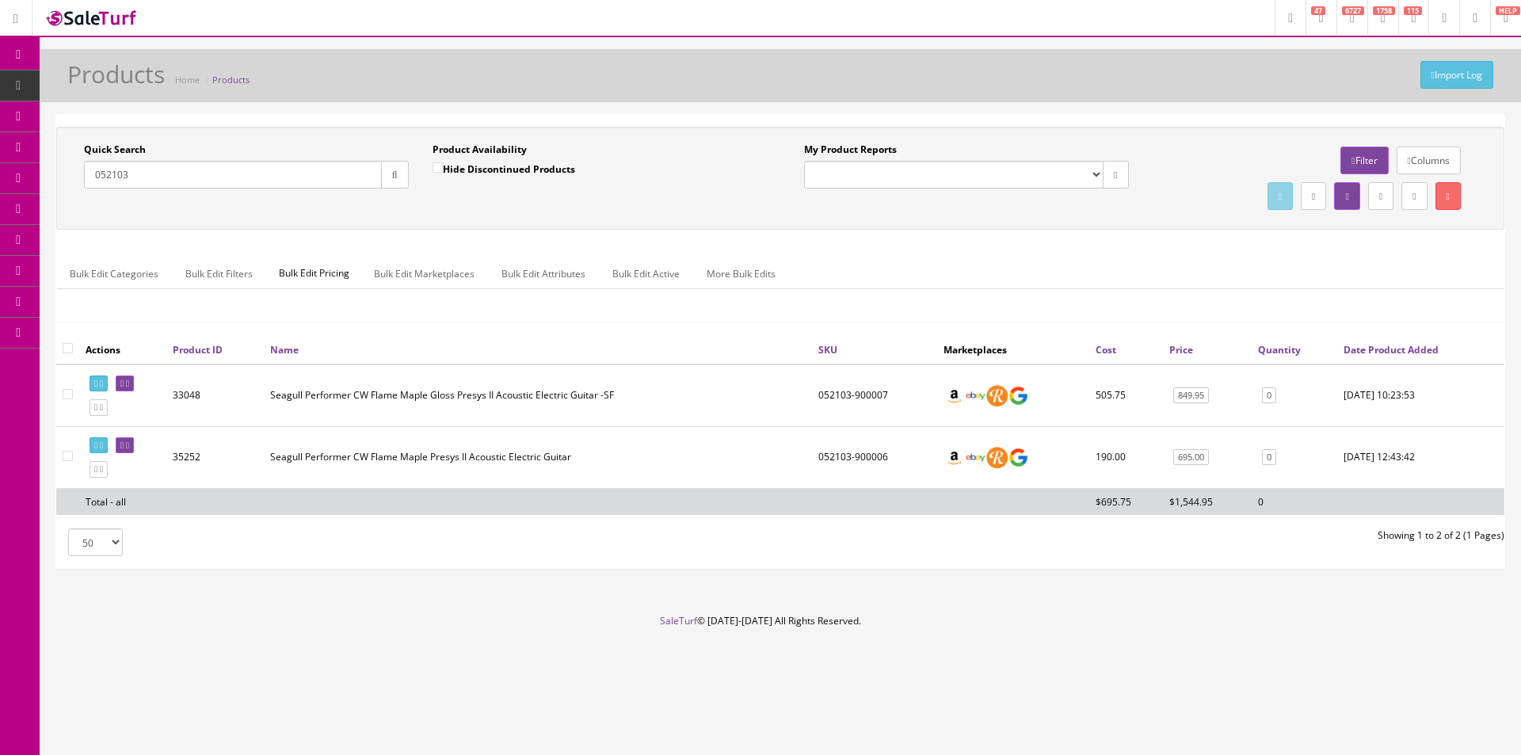
type input "052103"
click at [533, 512] on td at bounding box center [538, 501] width 548 height 27
click at [129, 385] on icon at bounding box center [127, 383] width 3 height 9
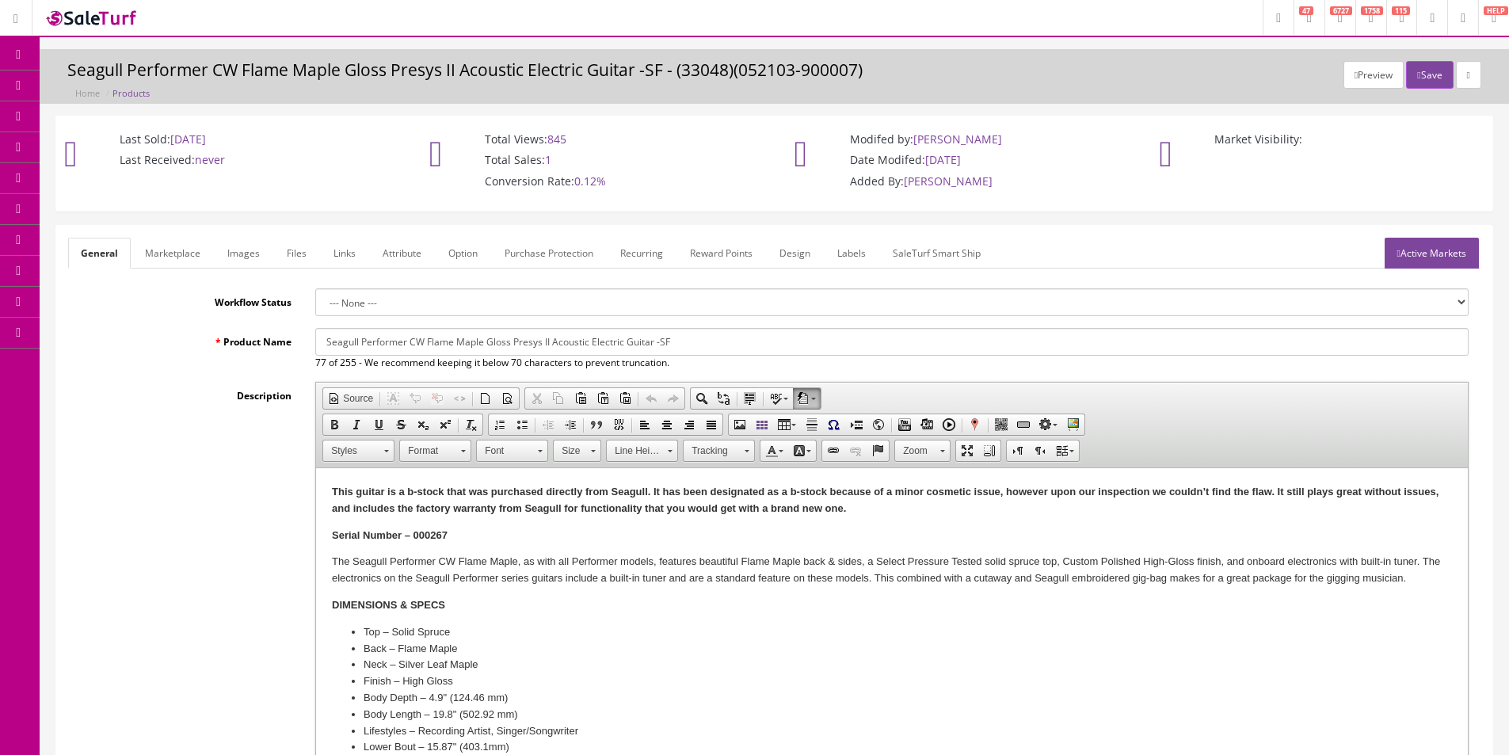
drag, startPoint x: 660, startPoint y: 341, endPoint x: 660, endPoint y: 350, distance: 9.5
click at [660, 341] on input "Seagull Performer CW Flame Maple Gloss Presys II Acoustic Electric Guitar -SF" at bounding box center [891, 342] width 1153 height 28
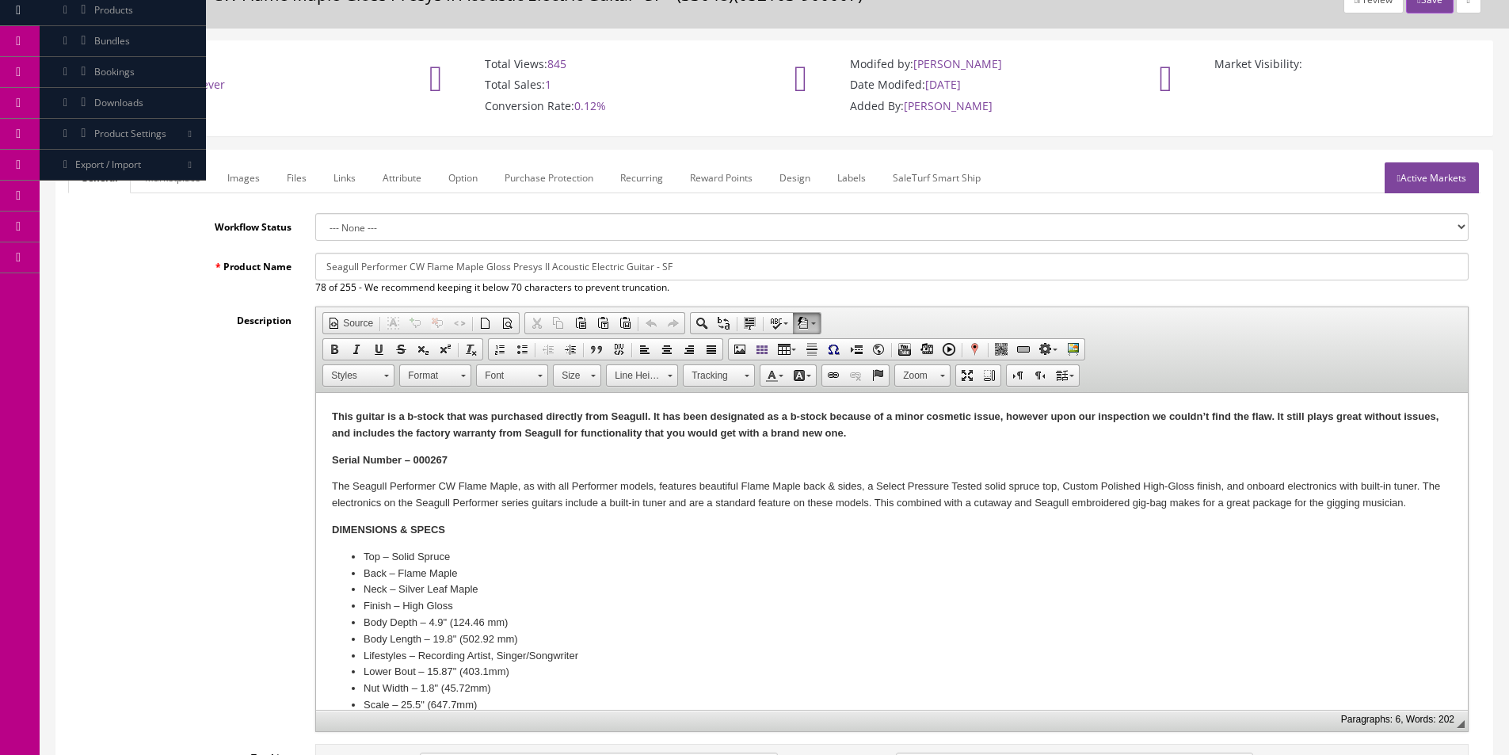
scroll to position [158, 0]
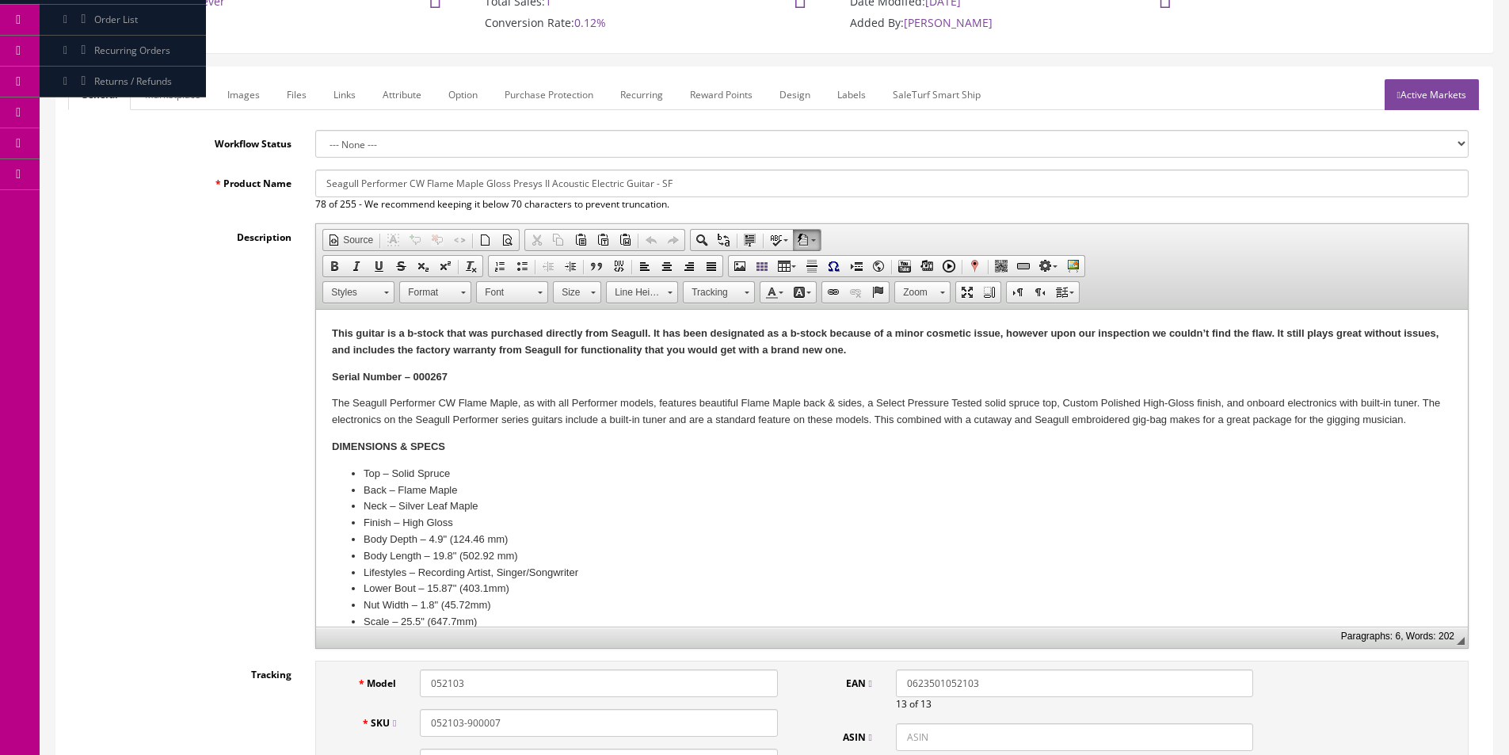
type input "Seagull Performer CW Flame Maple Gloss Presys II Acoustic Electric Guitar - SF"
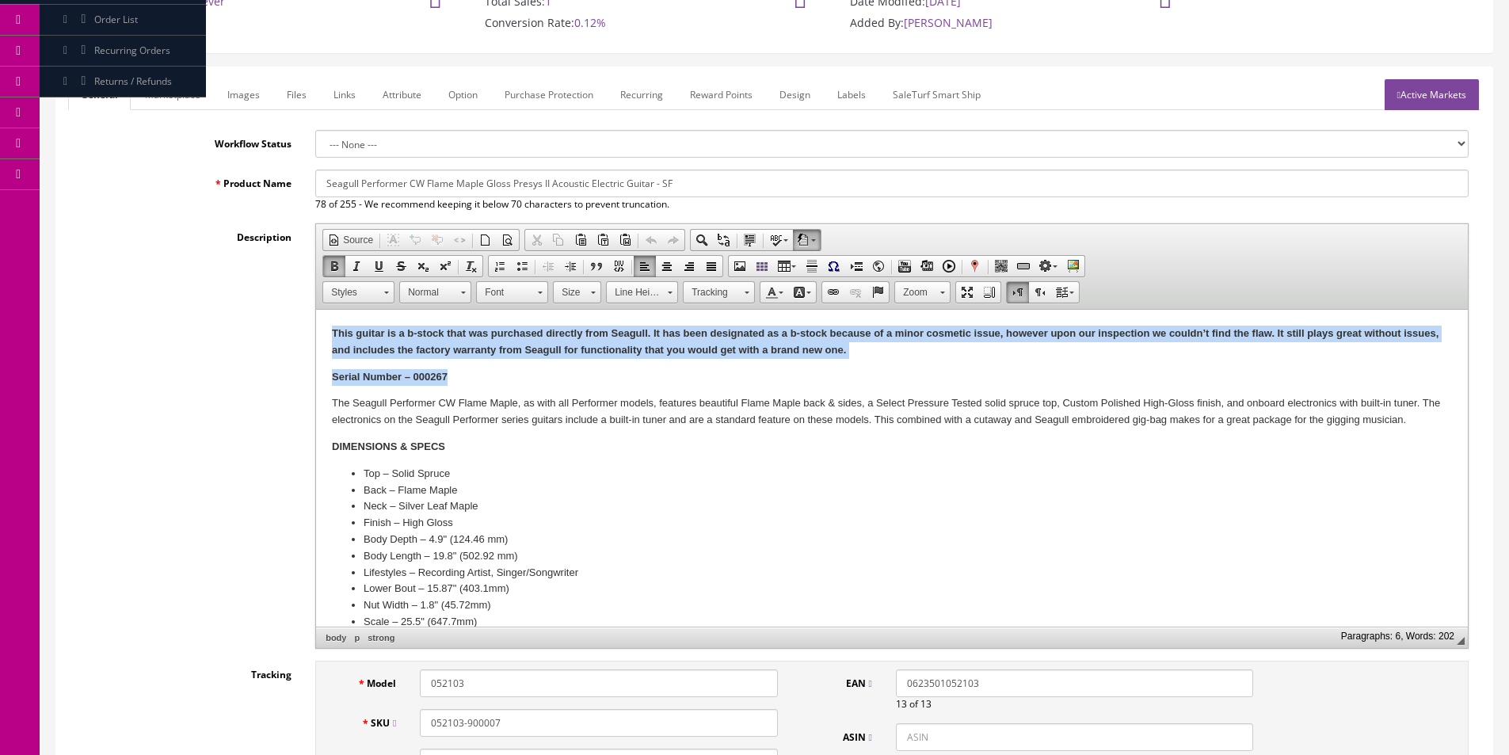
drag, startPoint x: 490, startPoint y: 375, endPoint x: 144, endPoint y: 296, distance: 354.3
click at [316, 310] on html "This guitar is a b-stock that was purchased directly from Seagull. It has been …" at bounding box center [892, 511] width 1152 height 402
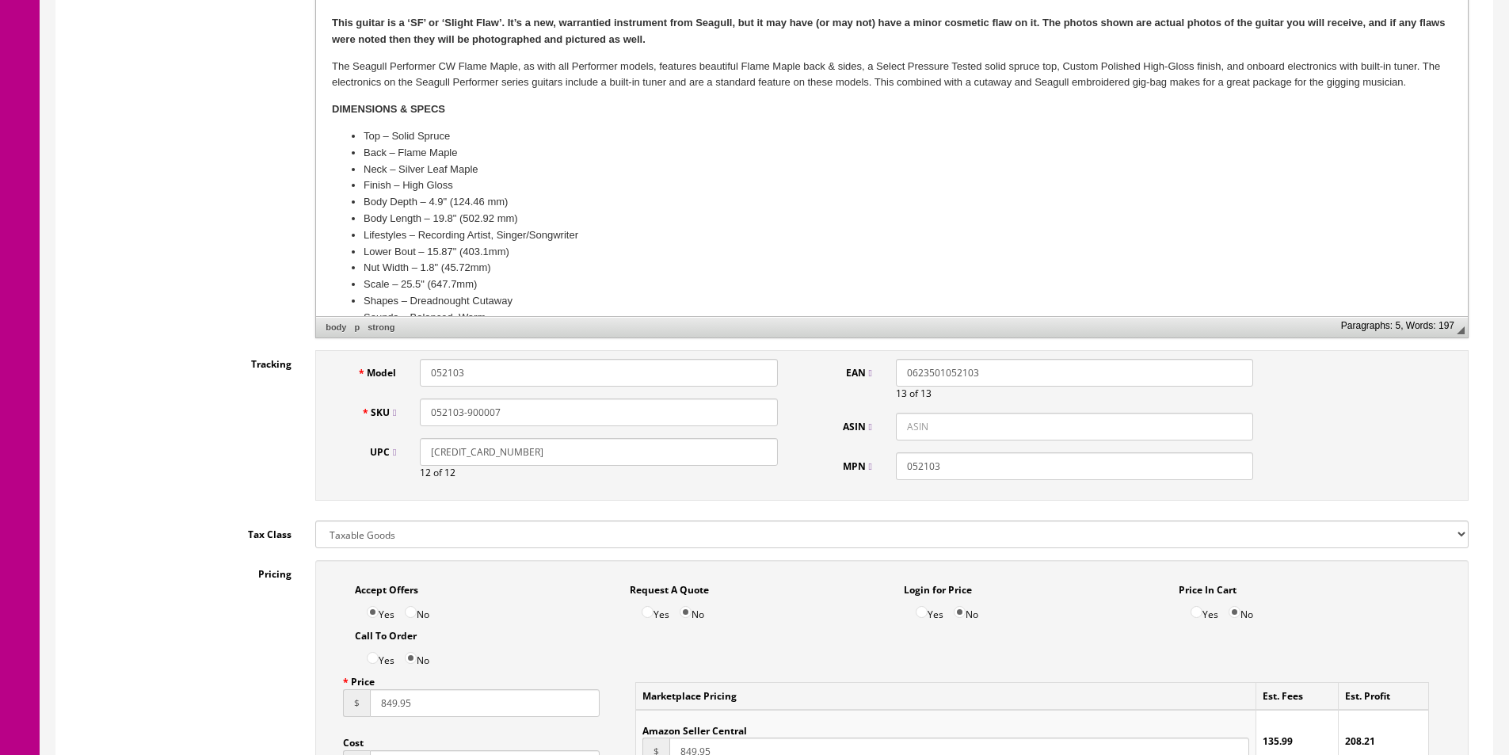
scroll to position [475, 0]
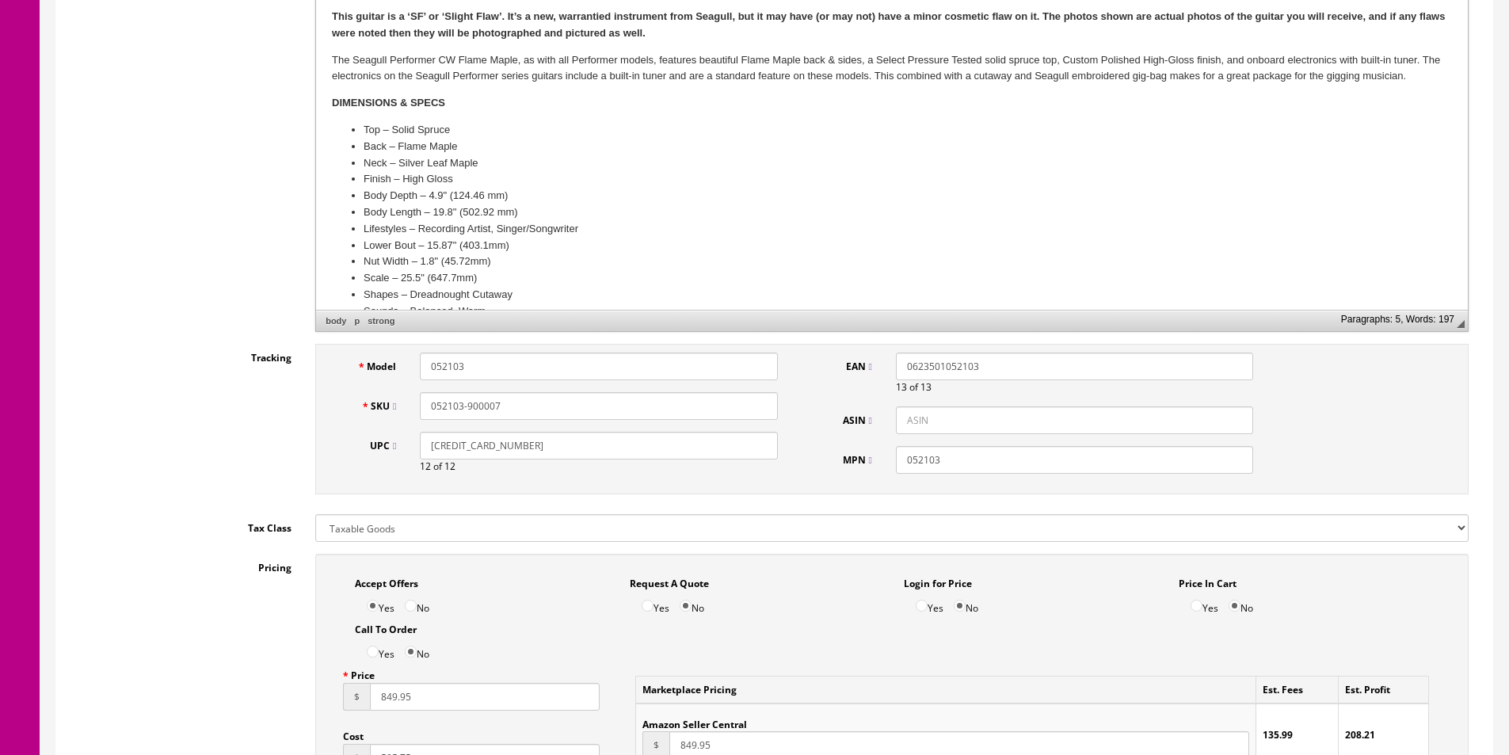
click at [484, 405] on input "052103-900007" at bounding box center [598, 406] width 357 height 28
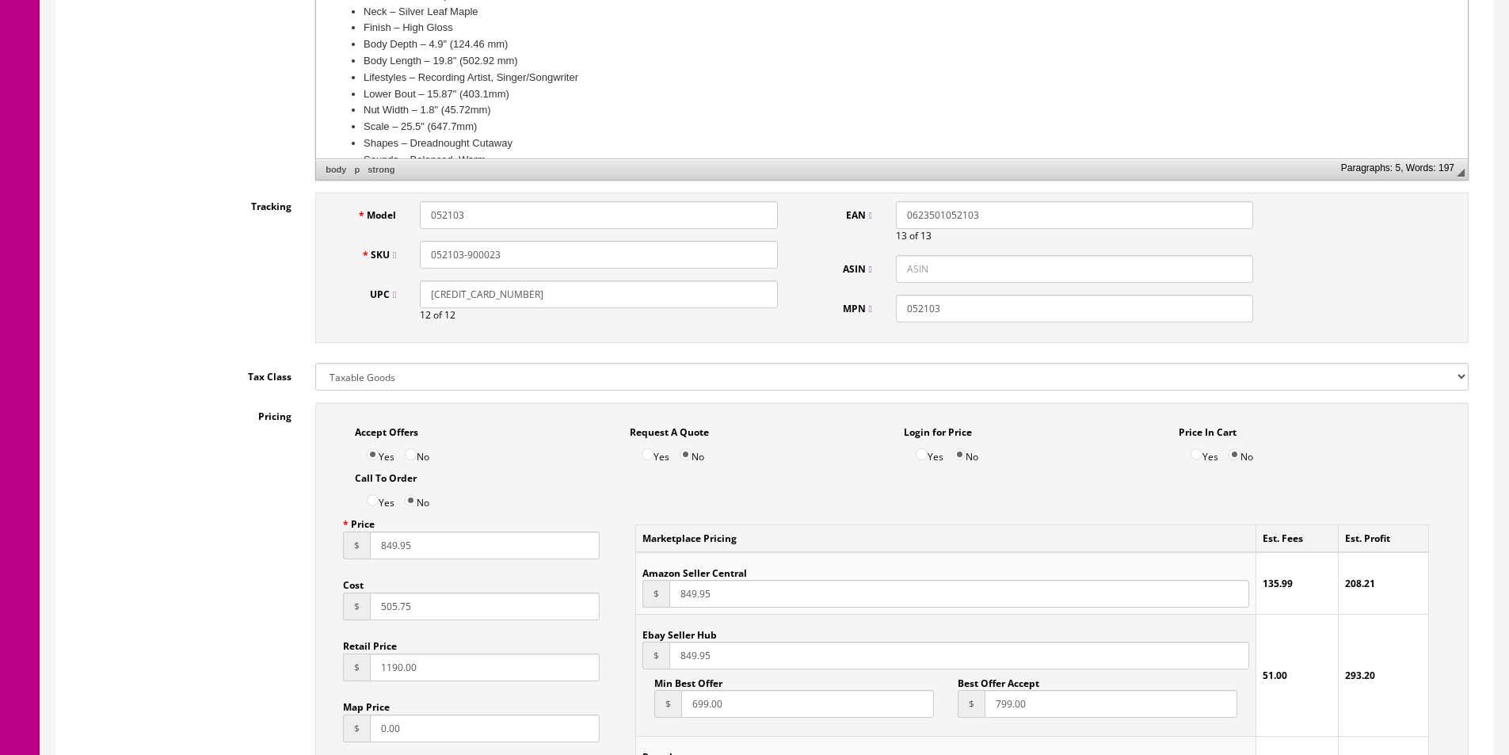
scroll to position [792, 0]
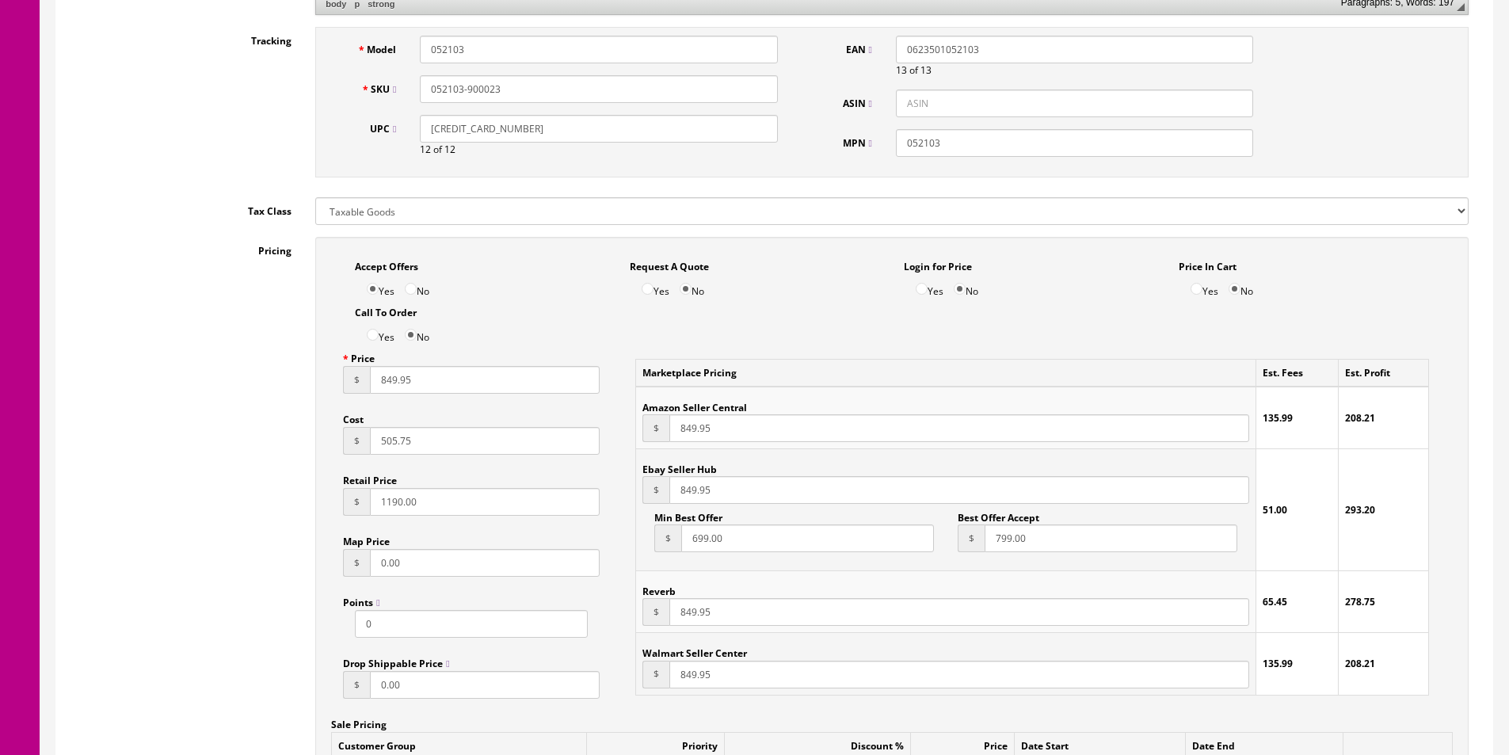
click at [448, 89] on input "052103-900023" at bounding box center [598, 89] width 357 height 28
type input "052103-900023"
click at [402, 435] on input "505.75" at bounding box center [485, 441] width 230 height 28
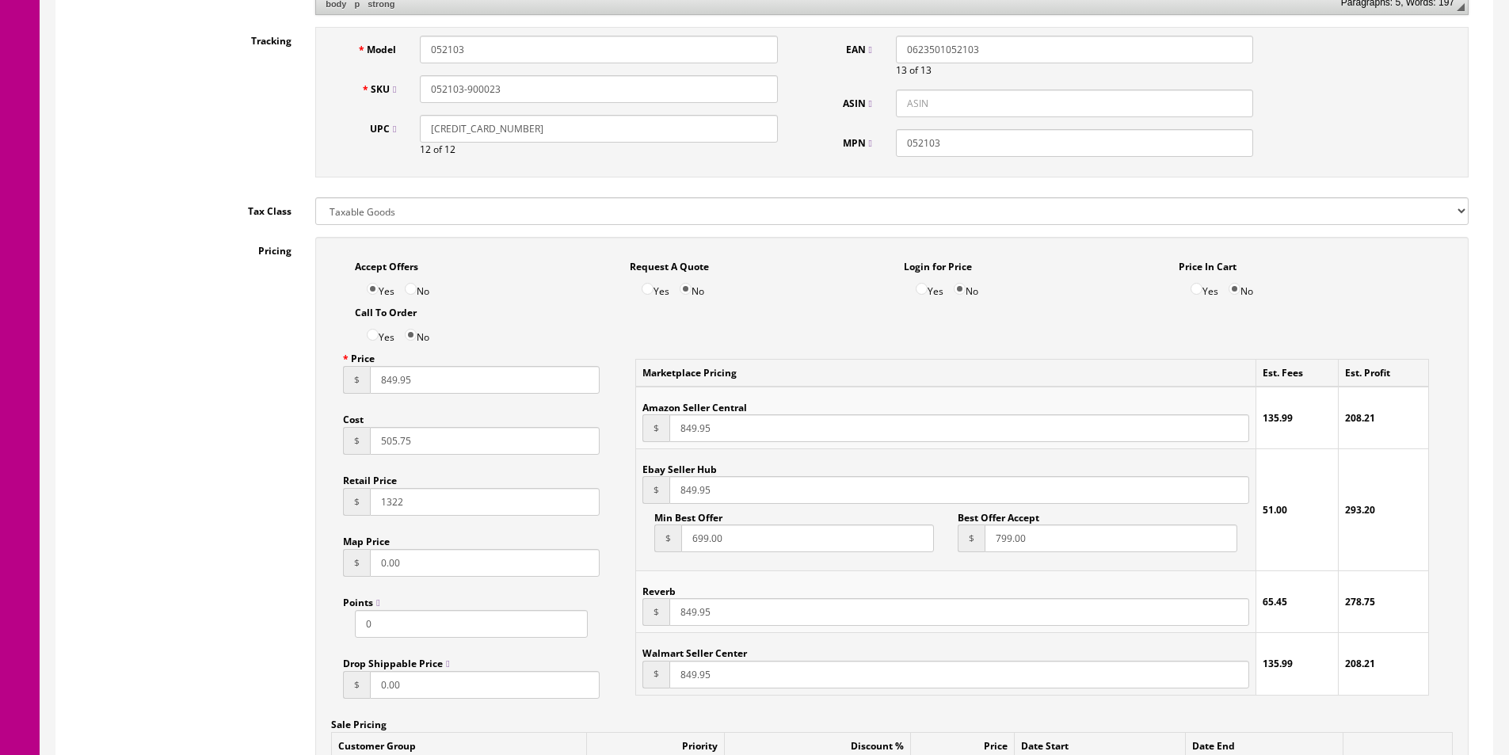
type input "1322"
click at [432, 371] on input "849.95" at bounding box center [485, 380] width 230 height 28
click at [432, 370] on input "849.95" at bounding box center [485, 380] width 230 height 28
click at [692, 429] on input "849.95" at bounding box center [959, 428] width 580 height 28
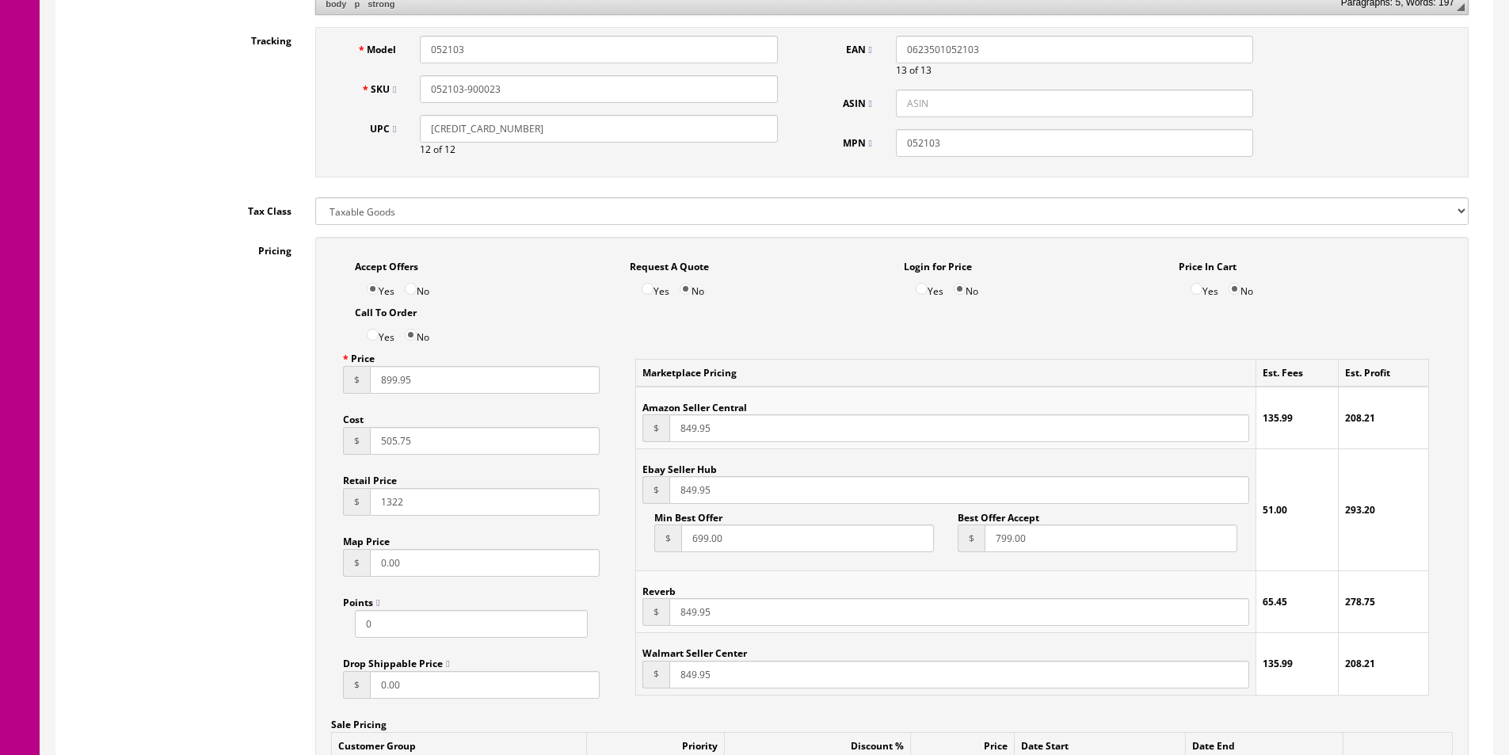
click at [386, 378] on input "899.95" at bounding box center [485, 380] width 230 height 28
paste input "4"
type input "849.95"
click at [685, 485] on input "849.95" at bounding box center [959, 490] width 580 height 28
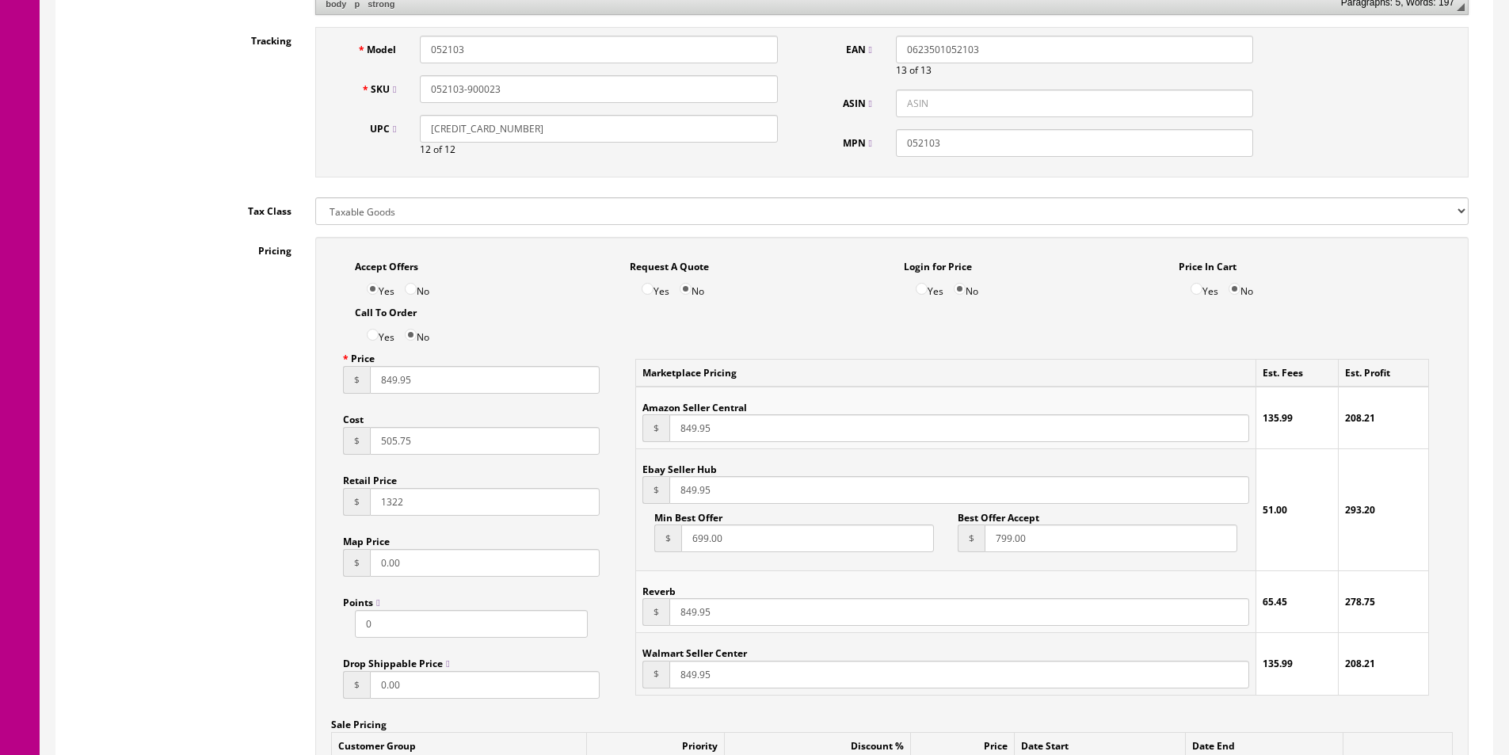
click at [685, 485] on input "849.95" at bounding box center [959, 490] width 580 height 28
type input "799.95"
click at [685, 486] on input "799.95" at bounding box center [959, 490] width 580 height 28
click at [689, 608] on input "849.95" at bounding box center [959, 612] width 580 height 28
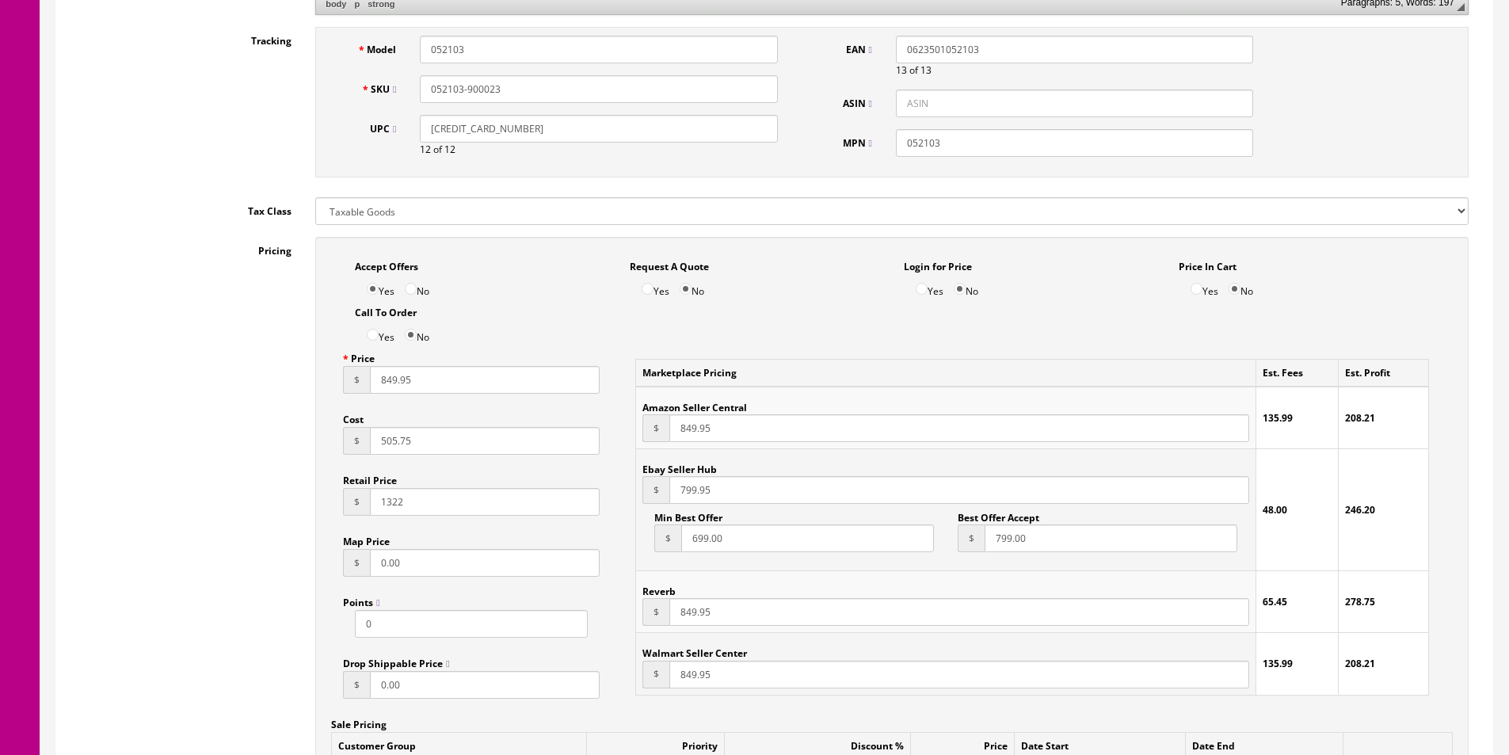
click at [689, 608] on input "849.95" at bounding box center [959, 612] width 580 height 28
paste input "79"
type input "799.95"
click at [1103, 526] on input "799.00" at bounding box center [1111, 538] width 253 height 28
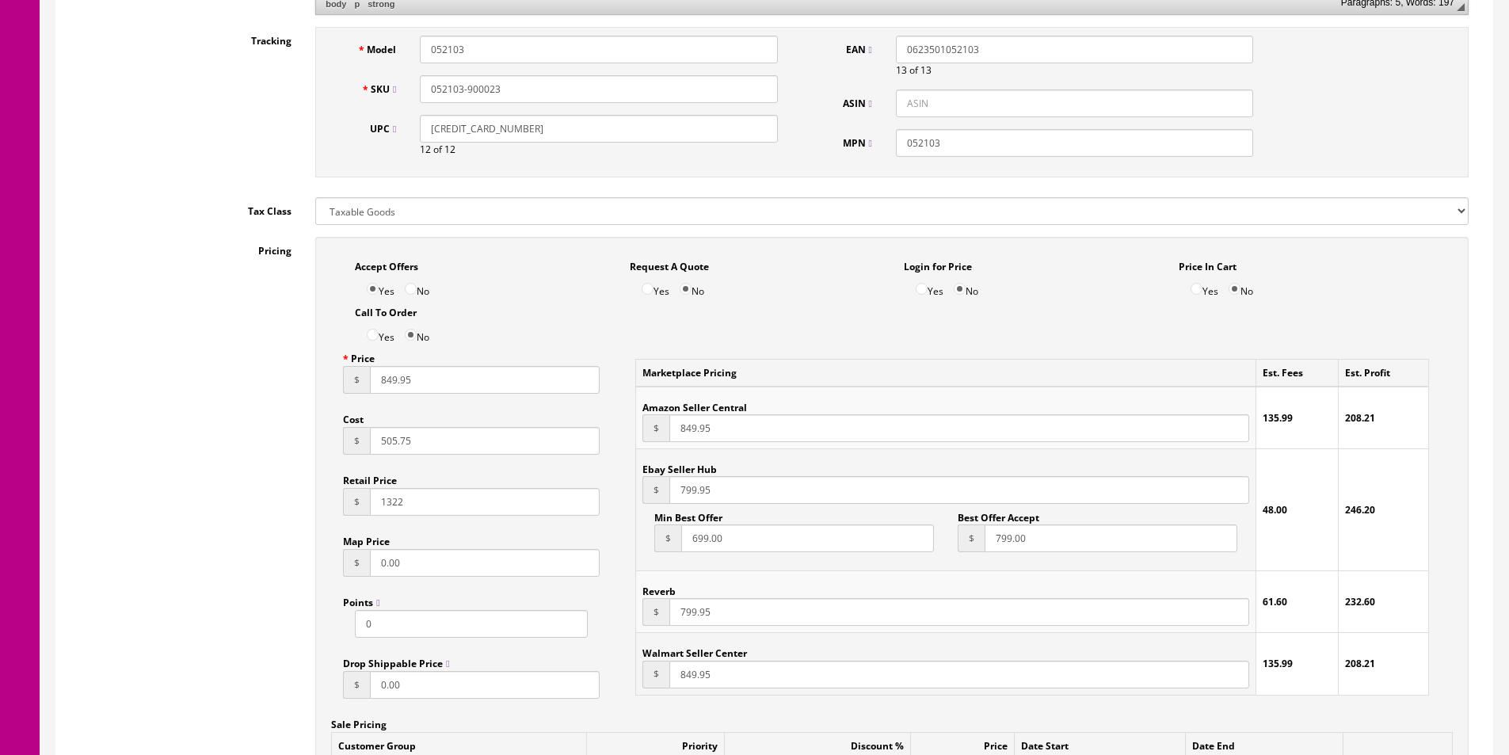
click at [1103, 526] on input "799.00" at bounding box center [1111, 538] width 253 height 28
type input "774"
click at [854, 543] on input "699.00" at bounding box center [807, 538] width 253 height 28
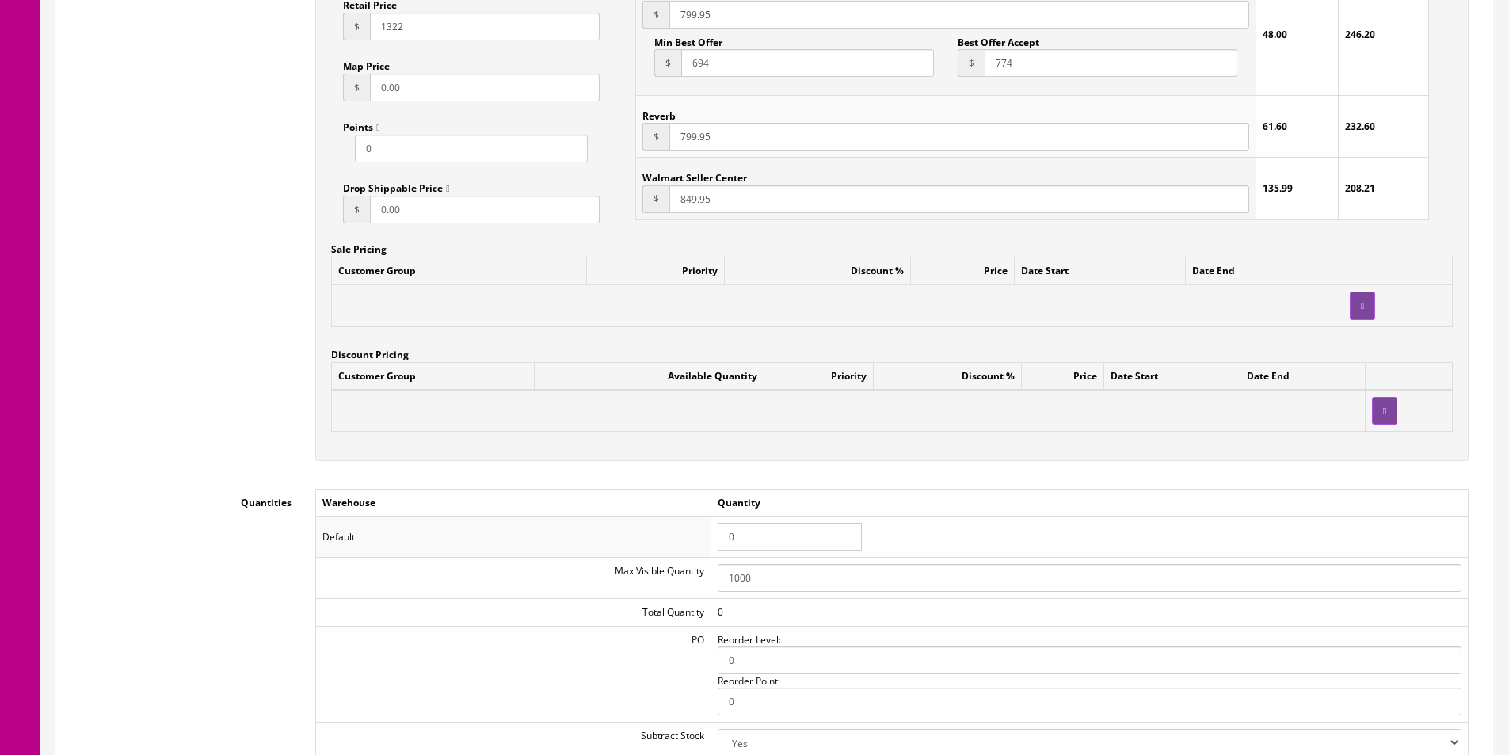
type input "694"
click at [766, 524] on input "0" at bounding box center [790, 537] width 144 height 28
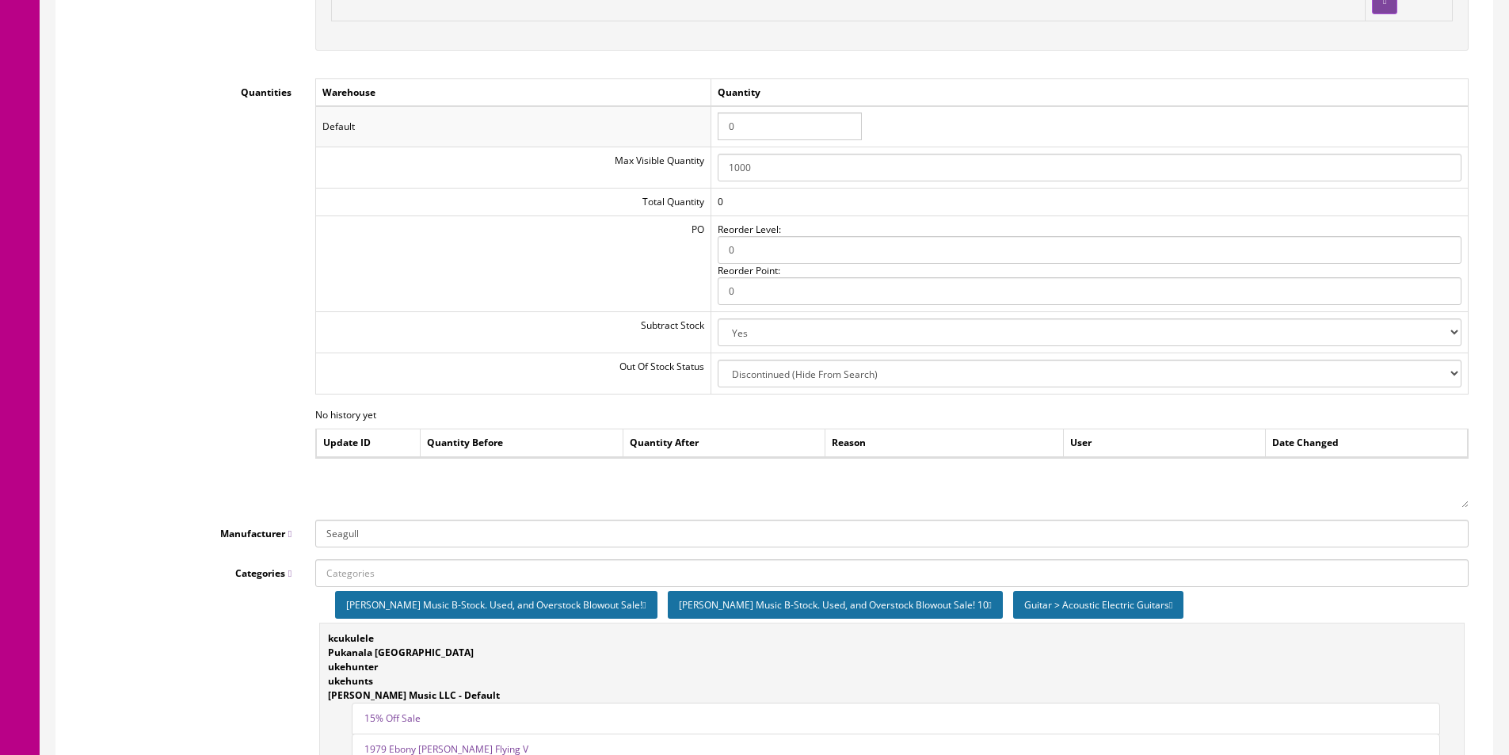
scroll to position [1901, 0]
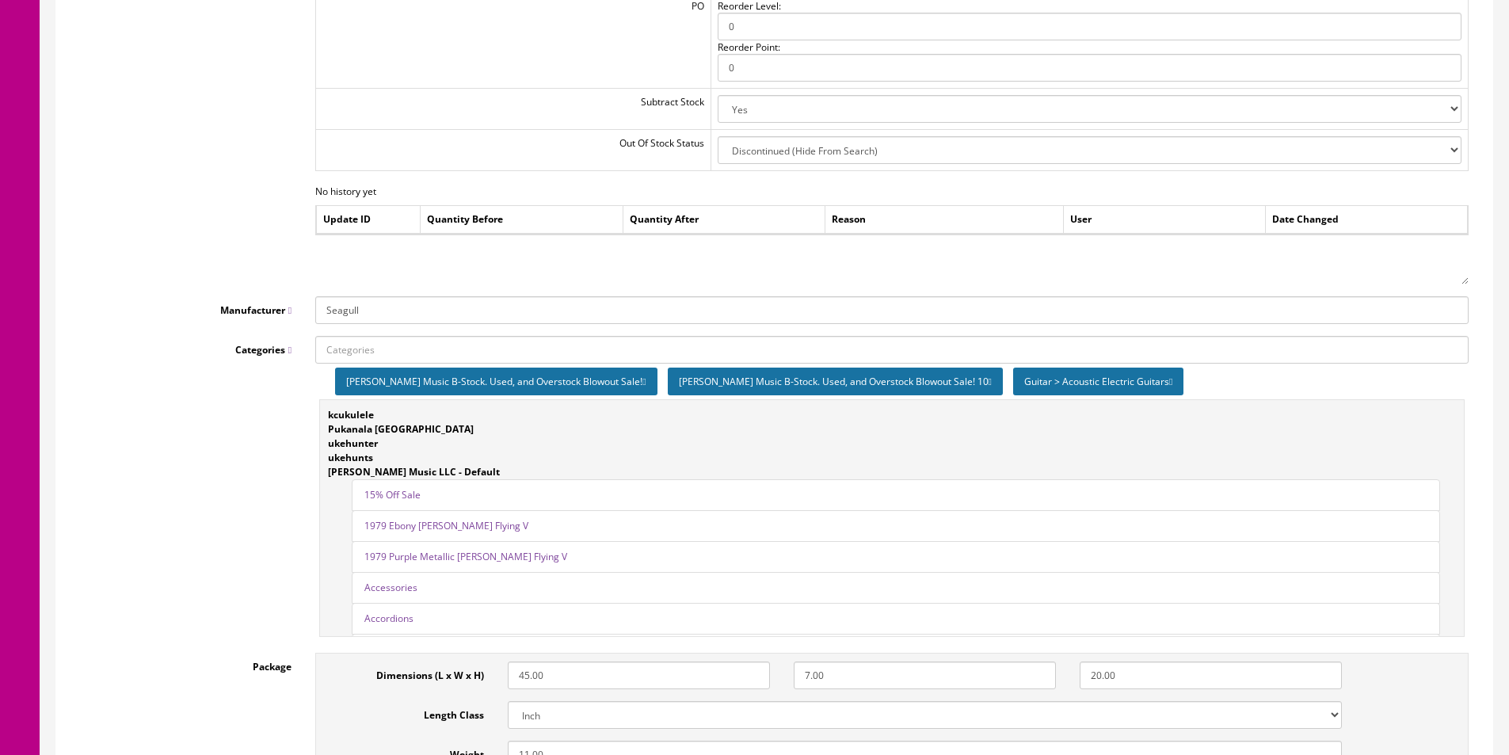
click at [989, 383] on icon at bounding box center [990, 382] width 3 height 10
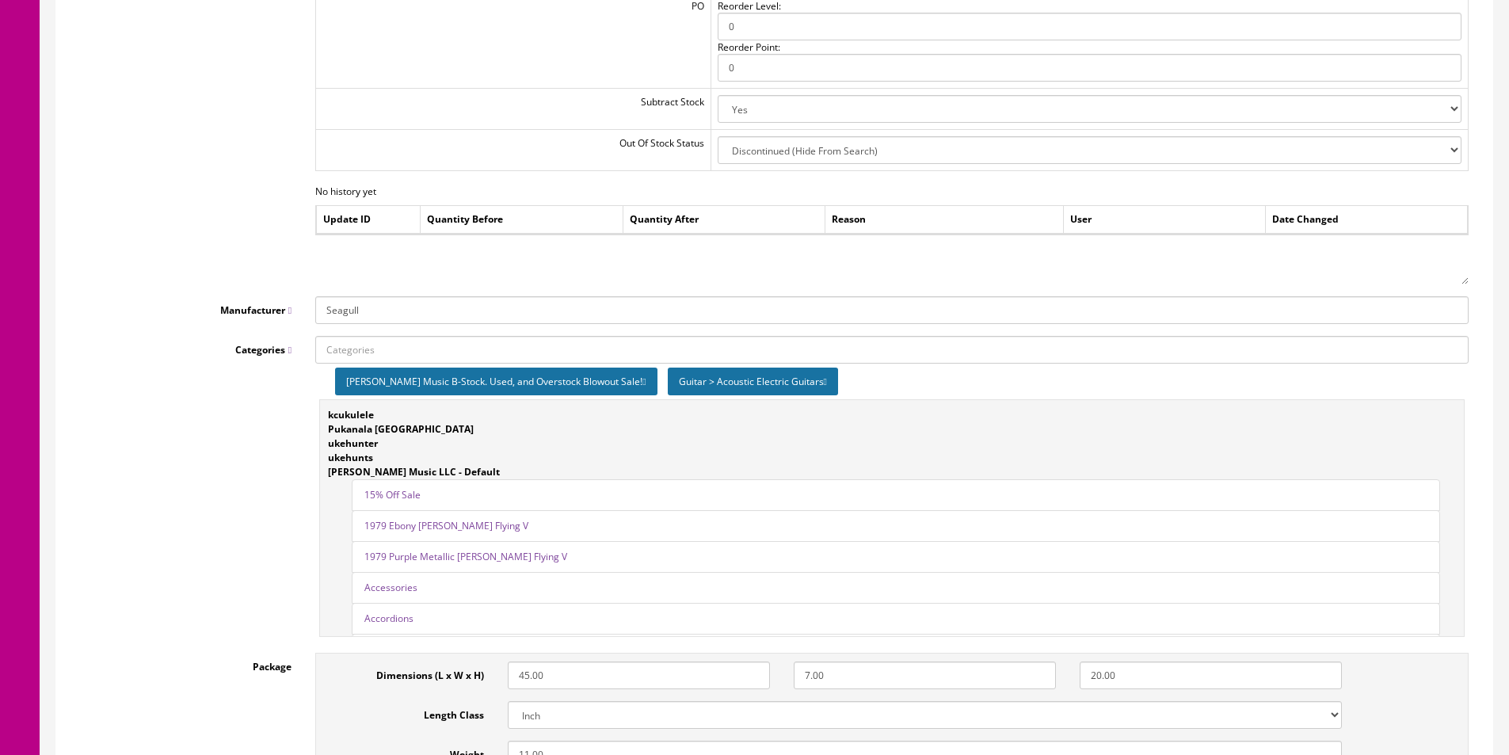
click at [642, 381] on icon at bounding box center [643, 382] width 3 height 10
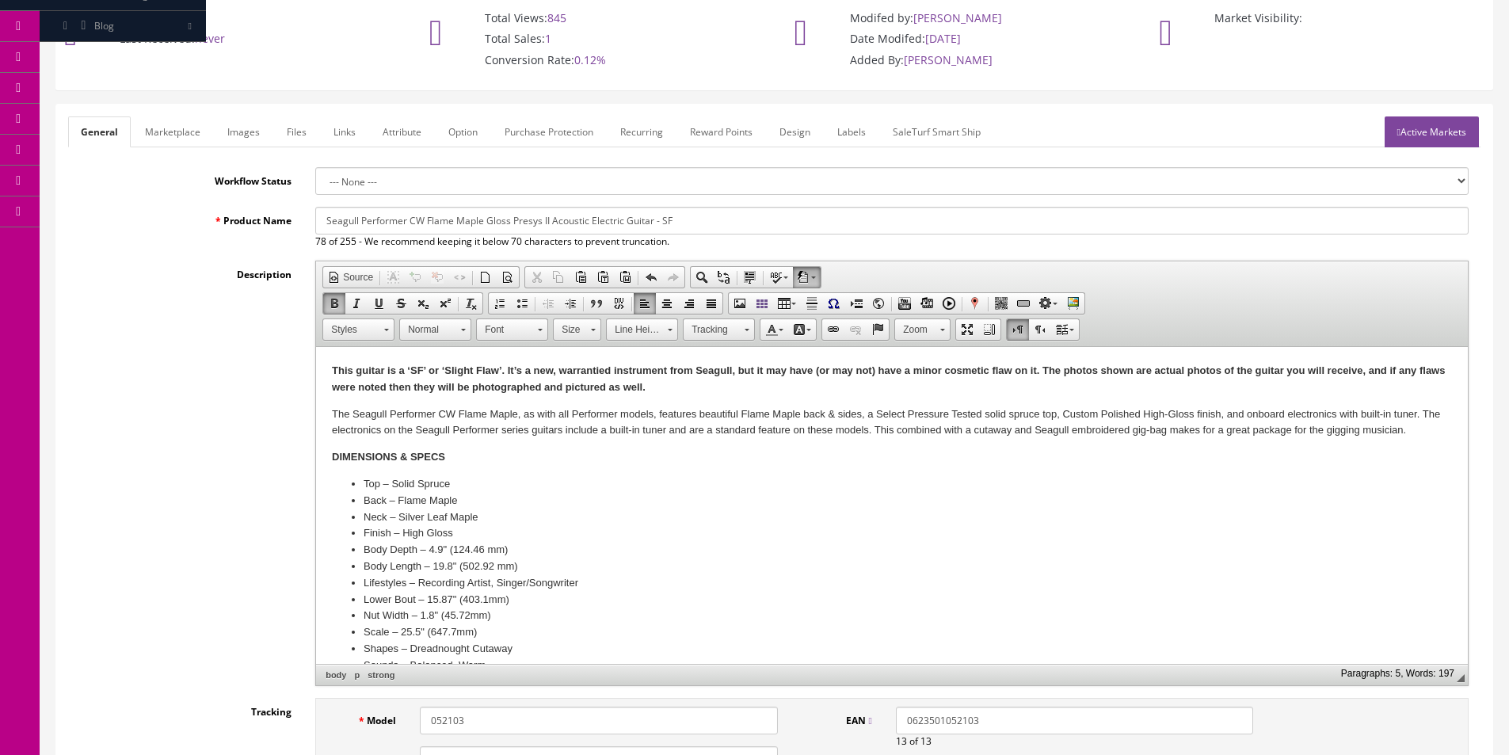
scroll to position [0, 0]
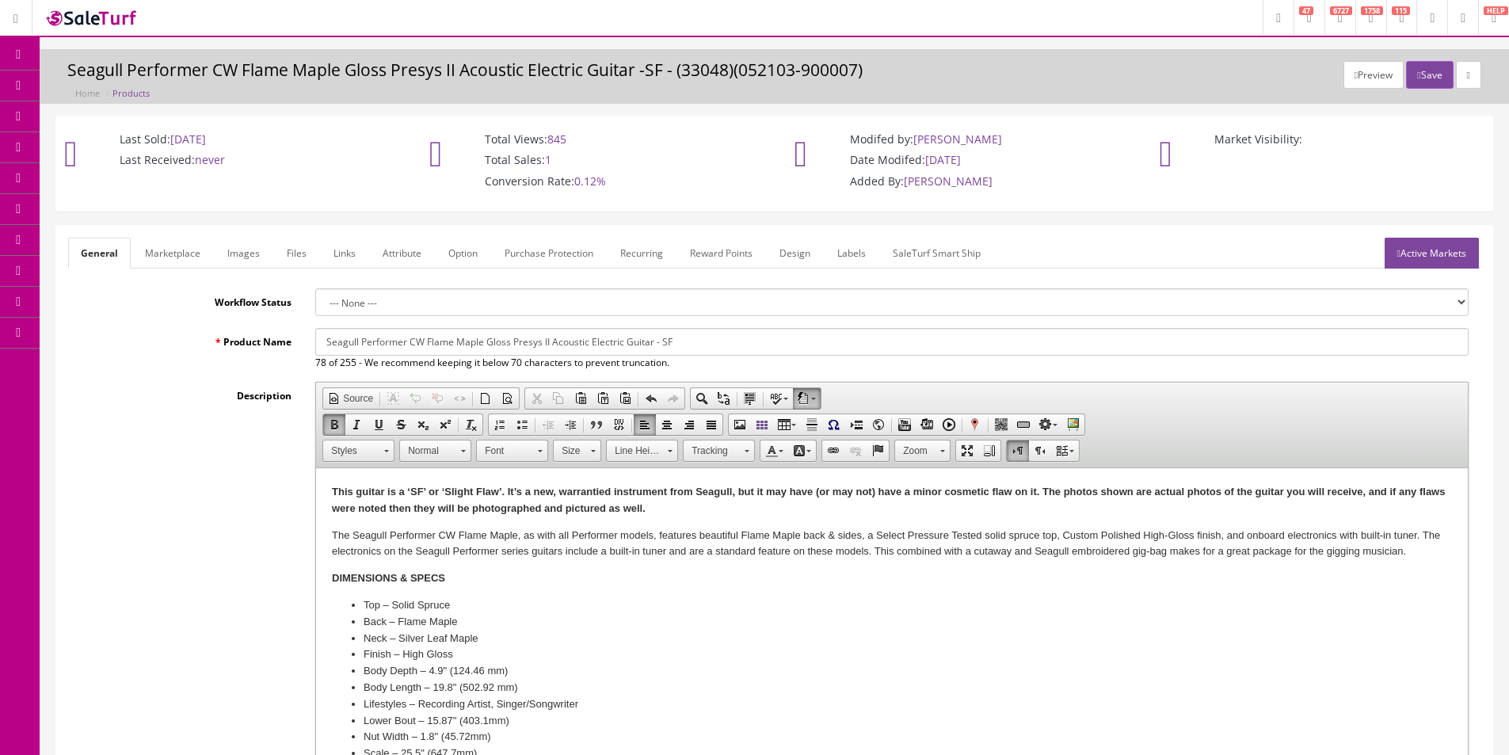
click at [653, 503] on strong "This guitar is a ‘SF’ or ‘Slight Flaw’. It’s a new, warrantied instrument from …" at bounding box center [888, 500] width 1113 height 29
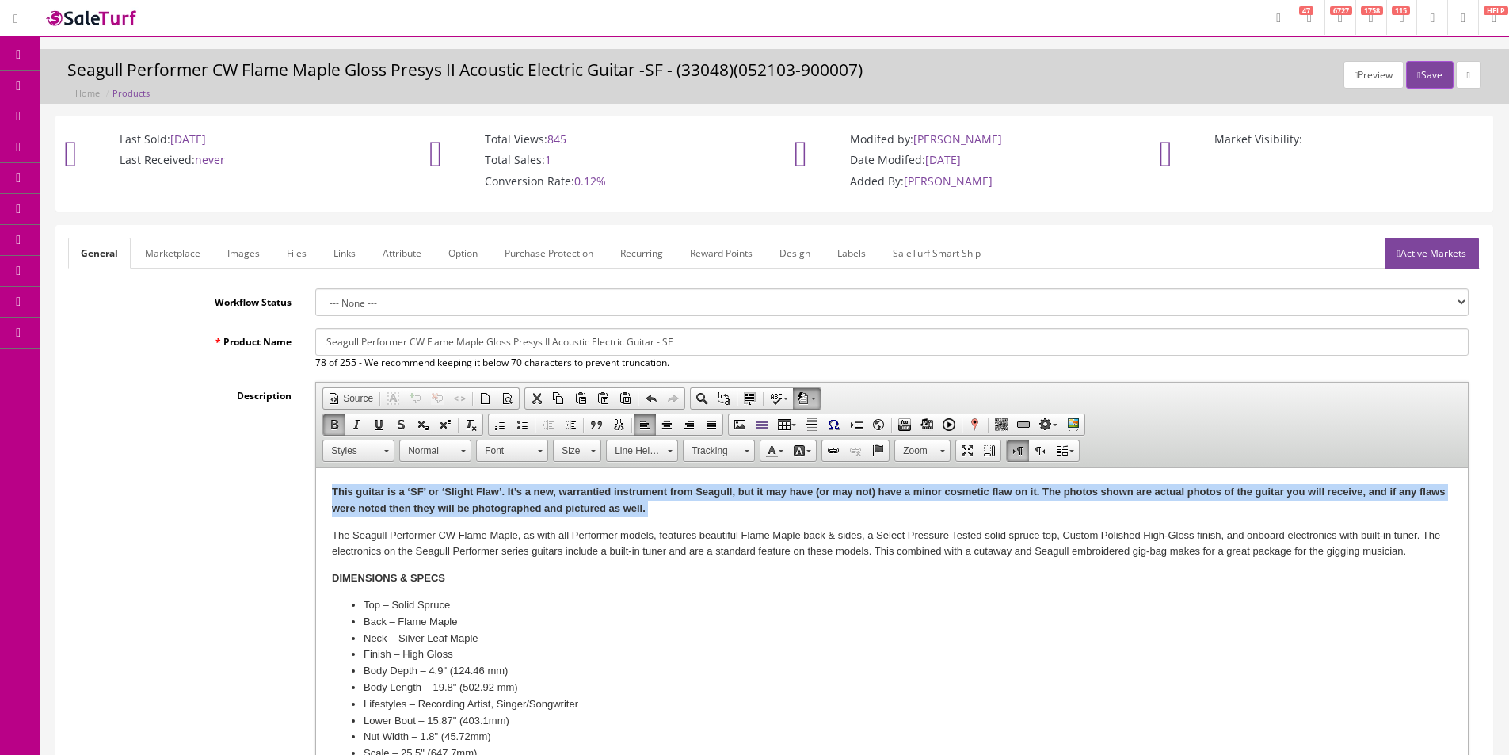
click at [653, 503] on strong "This guitar is a ‘SF’ or ‘Slight Flaw’. It’s a new, warrantied instrument from …" at bounding box center [888, 500] width 1113 height 29
copy body "This guitar is a ‘SF’ or ‘Slight Flaw’. It’s a new, warrantied instrument from …"
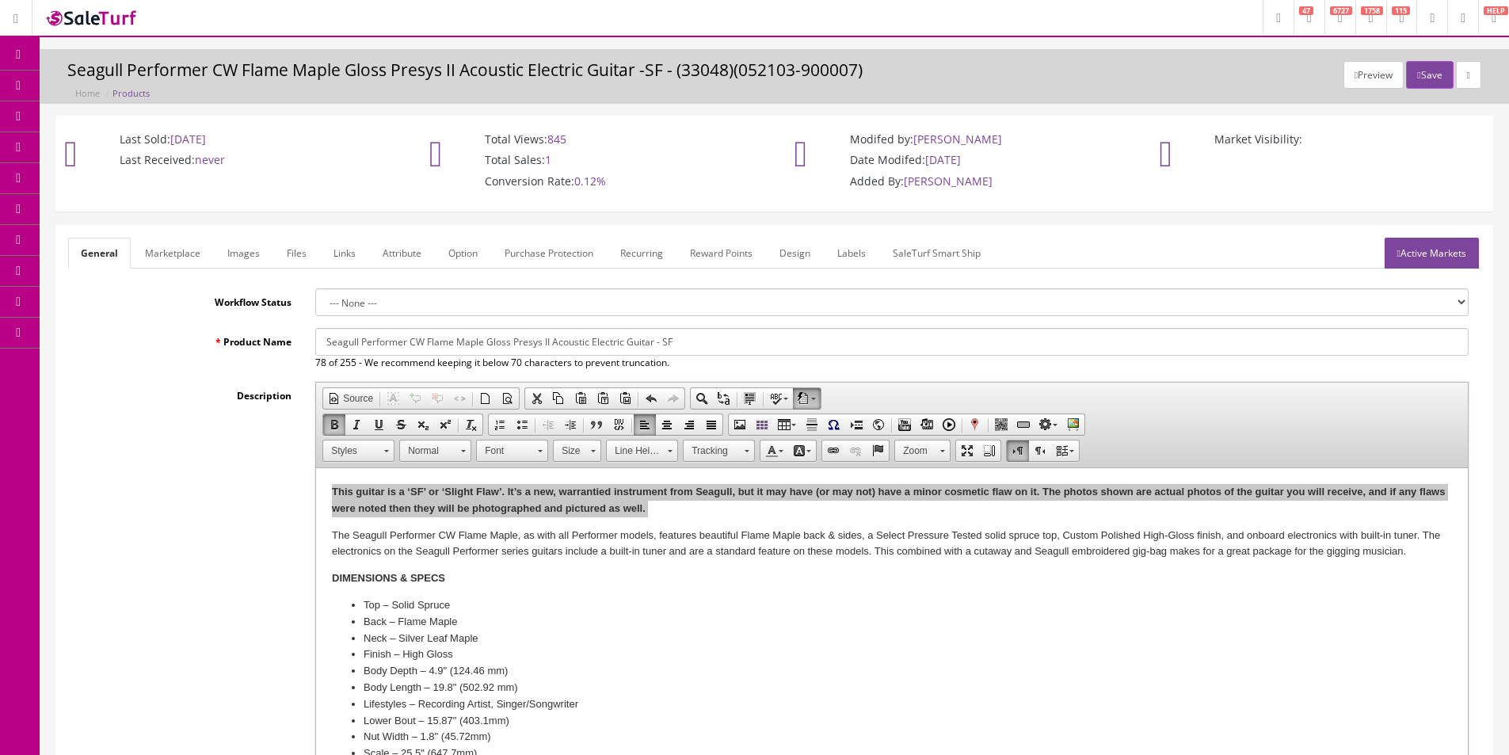
click at [189, 249] on link "Marketplace" at bounding box center [172, 253] width 81 height 31
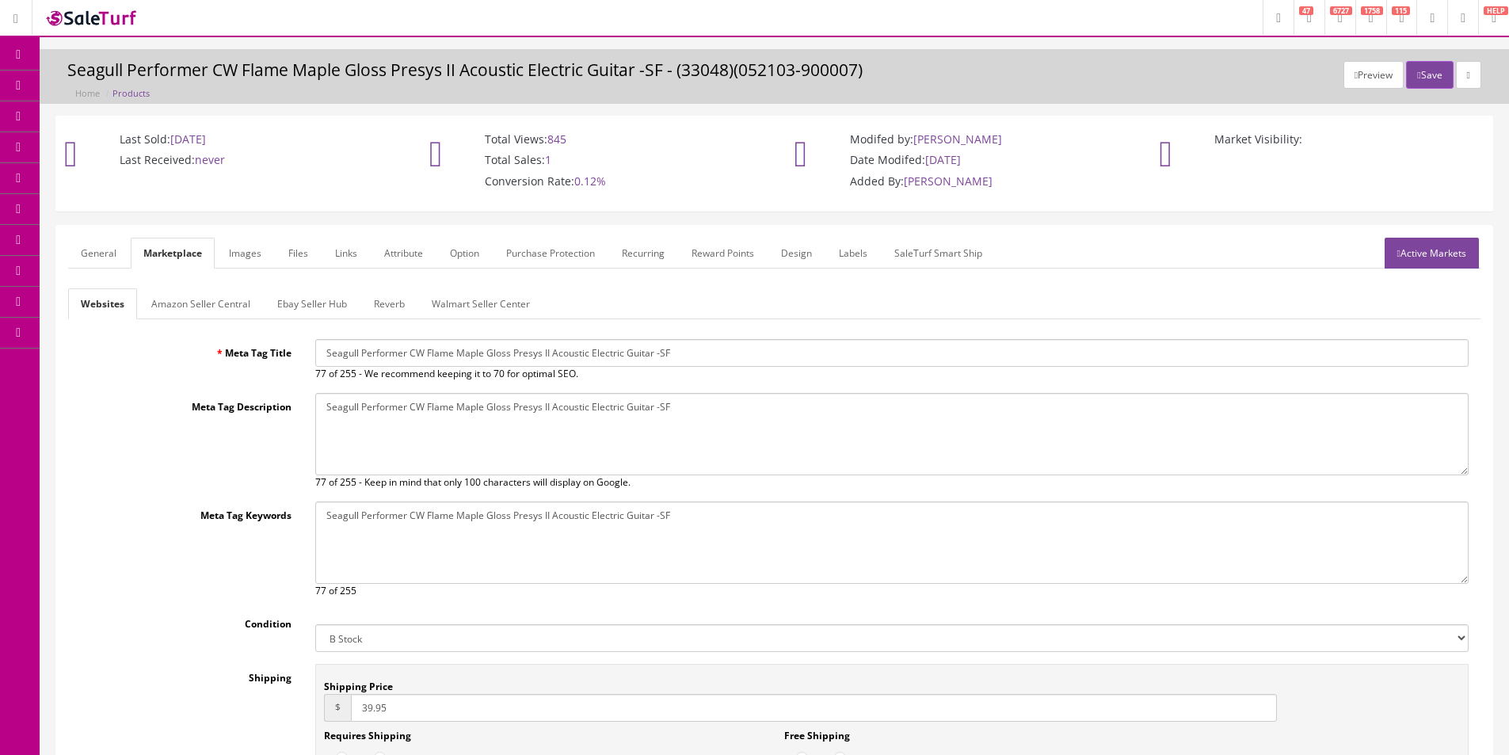
click at [184, 309] on link "Amazon Seller Central" at bounding box center [201, 303] width 124 height 31
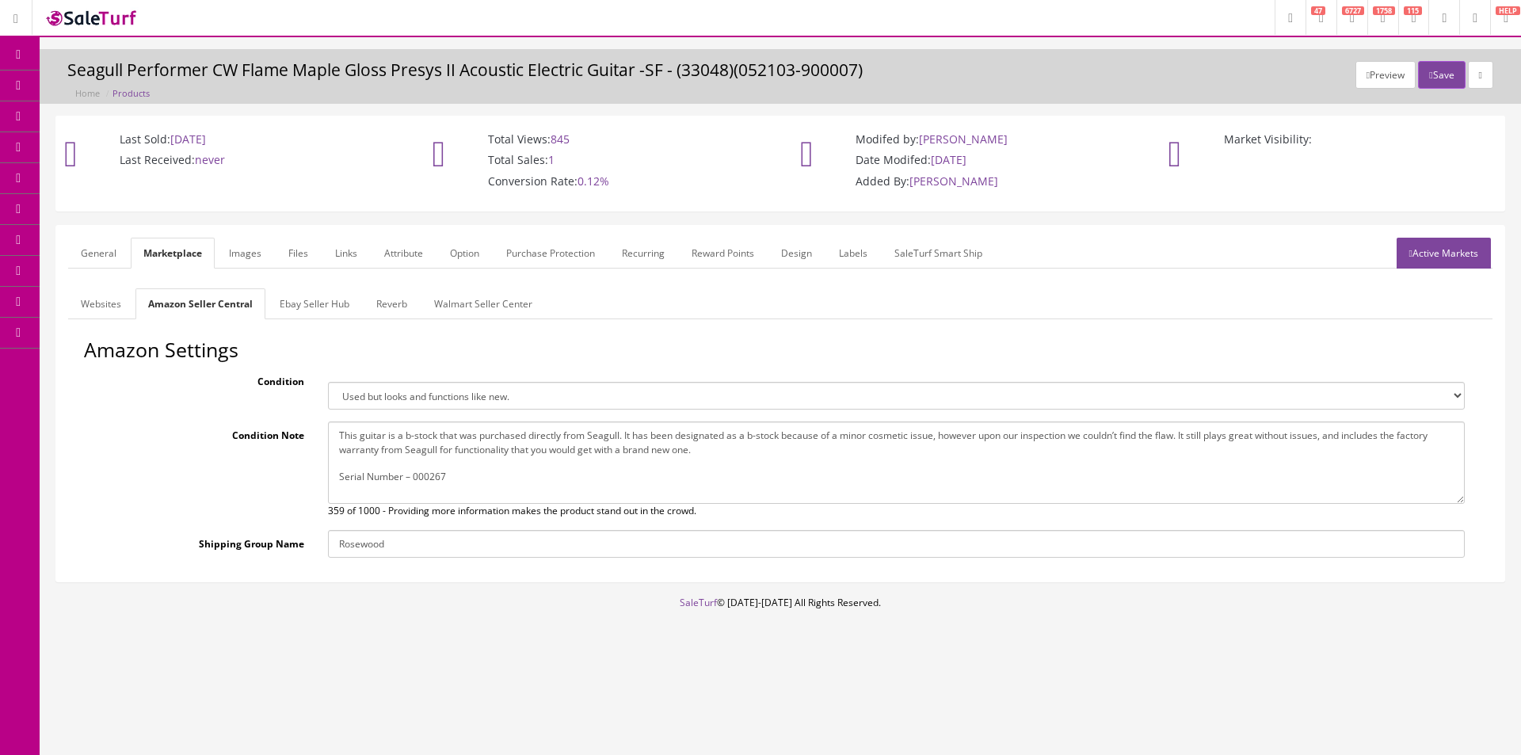
click at [507, 461] on textarea "This guitar is a b-stock that was purchased directly from Seagull. It has been …" at bounding box center [896, 462] width 1137 height 82
paste textarea "‘SF’ or ‘Slight Flaw’. It’s a new, warrantied instrument from Seagull, but it m…"
drag, startPoint x: 844, startPoint y: 452, endPoint x: 972, endPoint y: 432, distance: 129.7
click at [972, 432] on textarea "This guitar is a b-stock that was purchased directly from Seagull. It has been …" at bounding box center [896, 462] width 1137 height 82
type textarea "This guitar is a ‘SF’ or ‘Slight Flaw’. It’s a new, warrantied instrument from …"
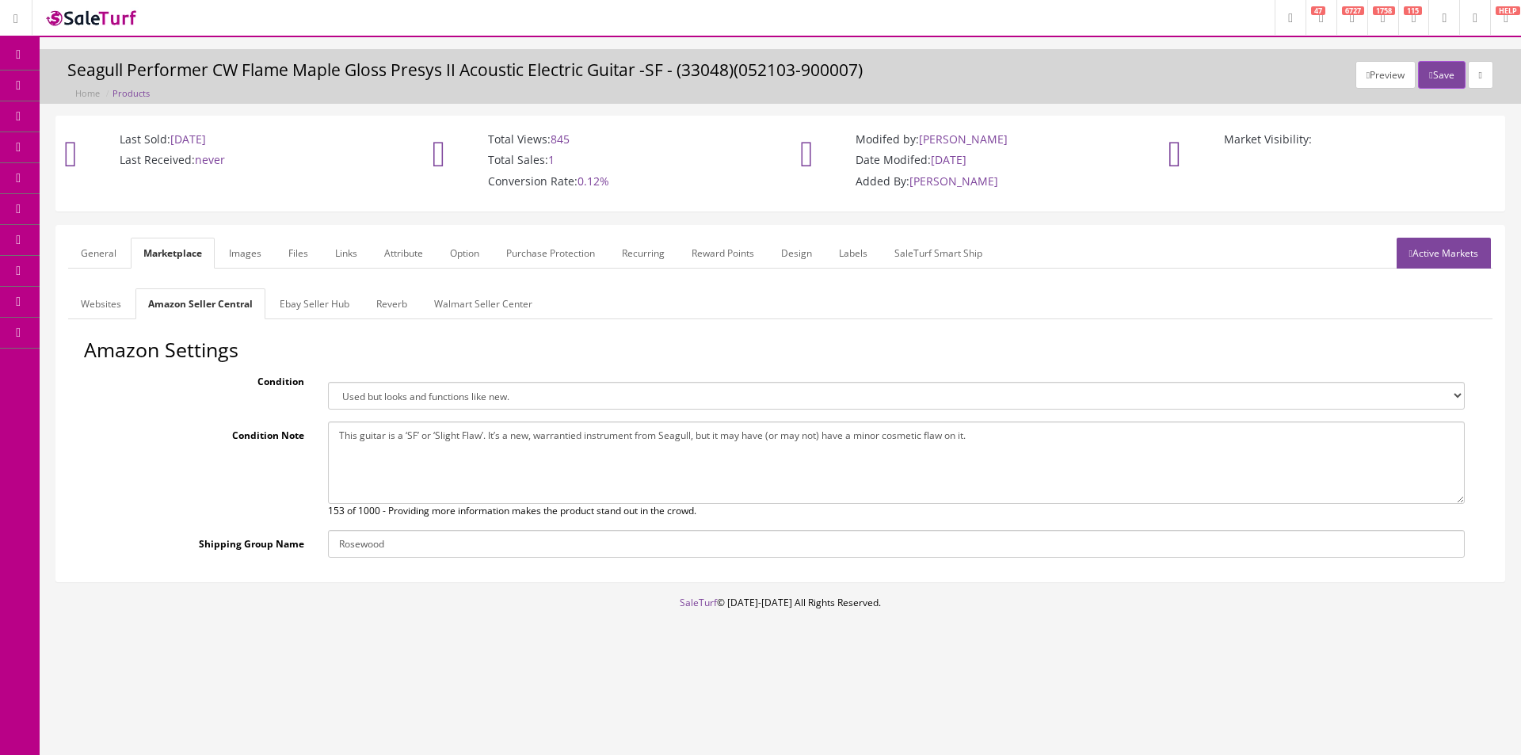
click at [286, 308] on link "Ebay Seller Hub" at bounding box center [314, 303] width 95 height 31
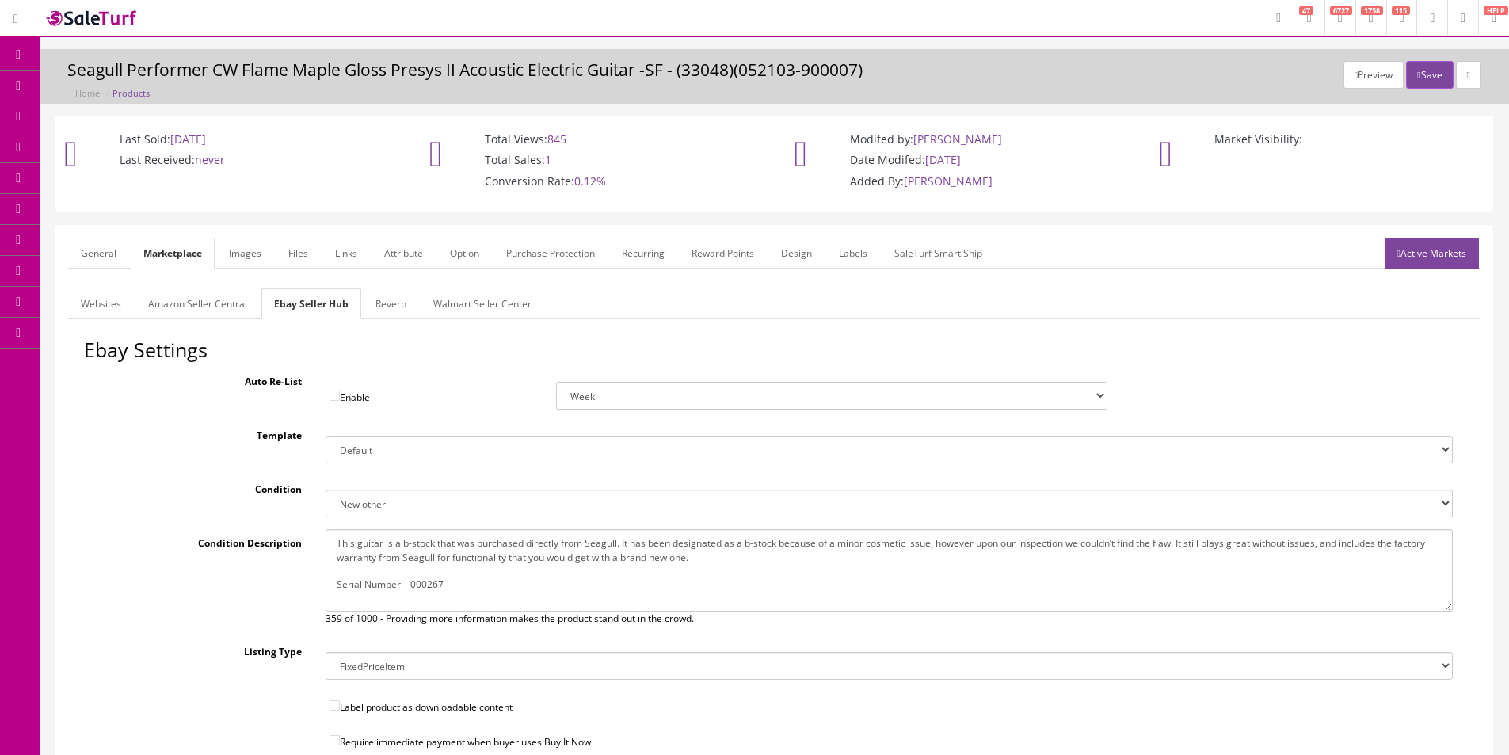
click at [504, 551] on textarea "This guitar is a b-stock that was purchased directly from Seagull. It has been …" at bounding box center [889, 570] width 1127 height 82
paste textarea "‘SF’ or ‘Slight Flaw’. It’s a new, warrantied instrument from Seagull, but it m…"
type textarea "This guitar is a ‘SF’ or ‘Slight Flaw’. It’s a new, warrantied instrument from …"
click at [388, 304] on link "Reverb" at bounding box center [391, 303] width 56 height 31
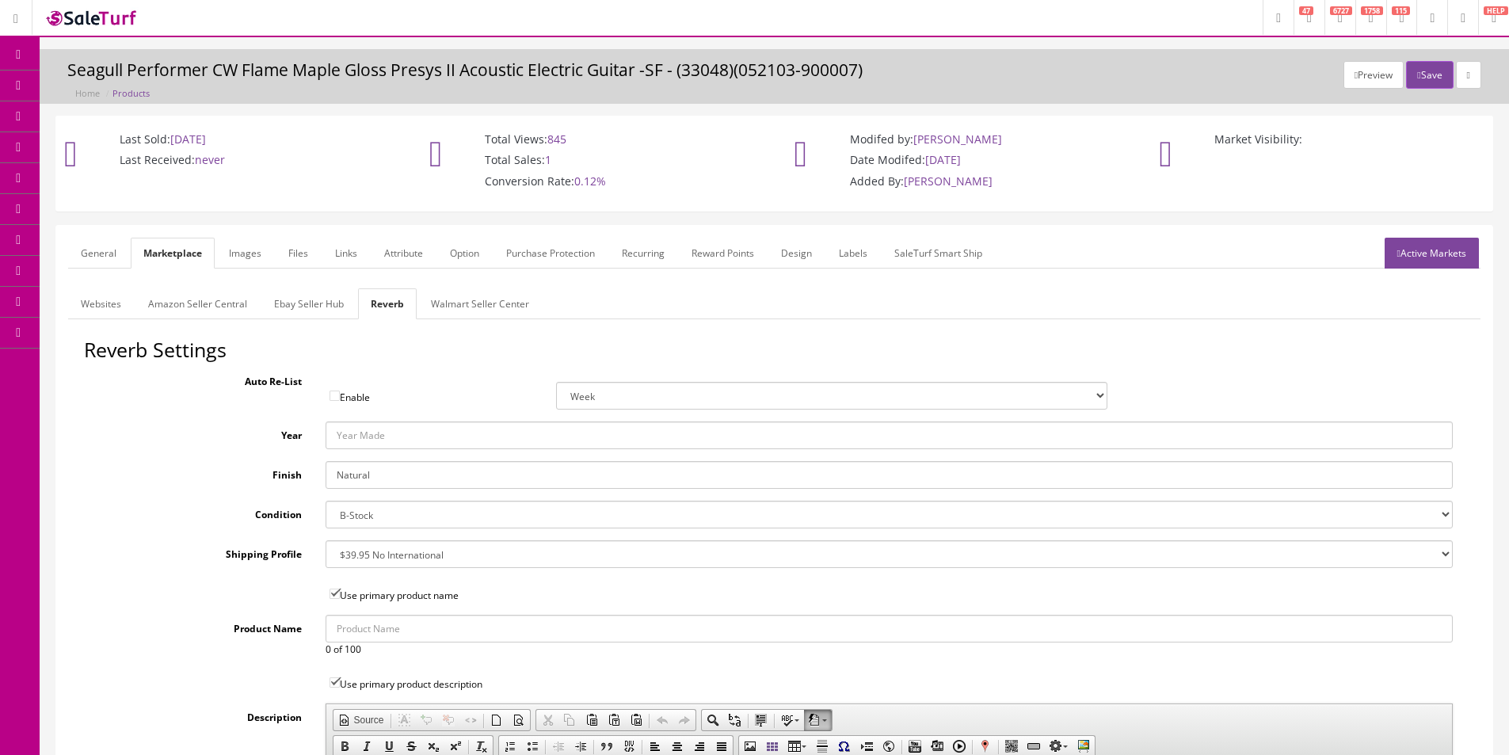
click at [232, 258] on link "Images" at bounding box center [245, 253] width 58 height 31
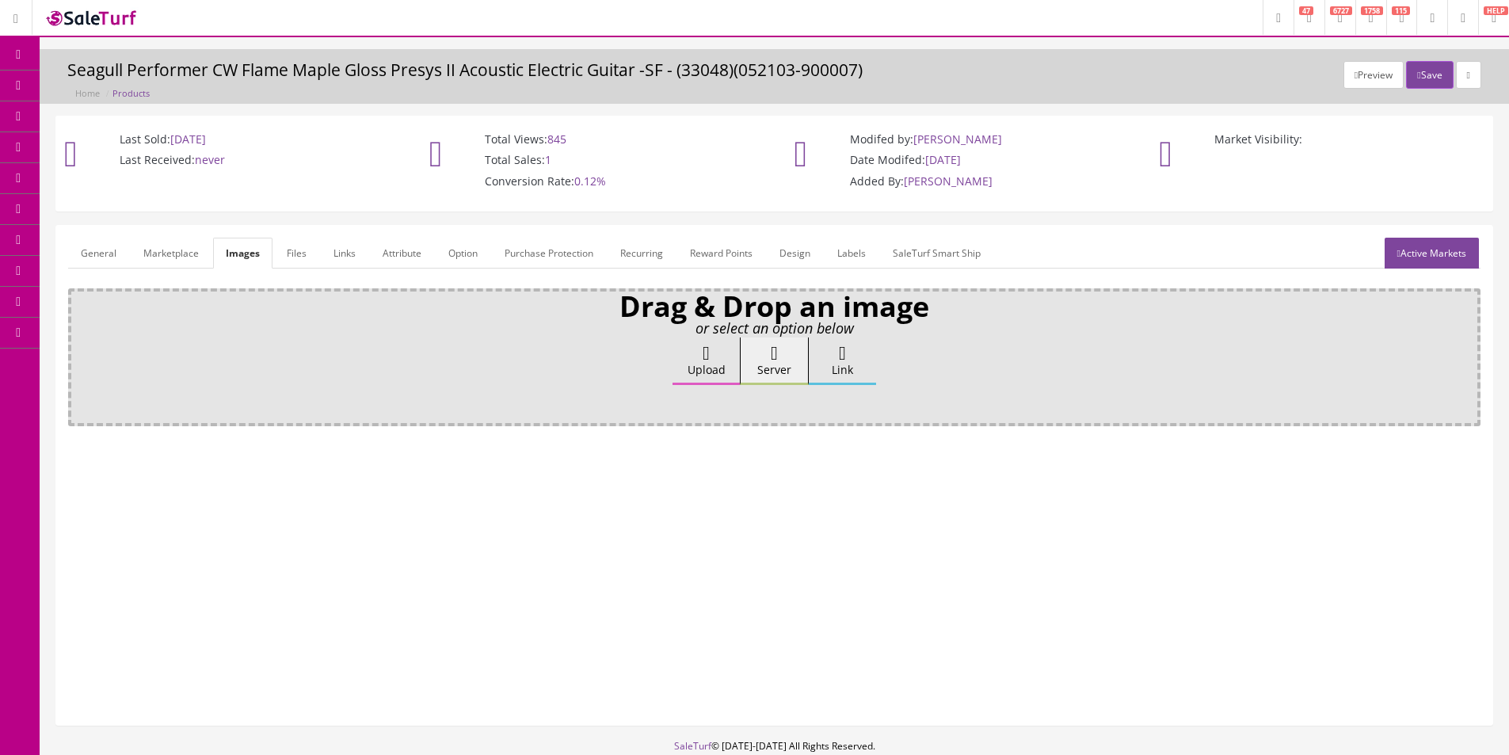
click at [410, 263] on link "Attribute" at bounding box center [402, 253] width 64 height 31
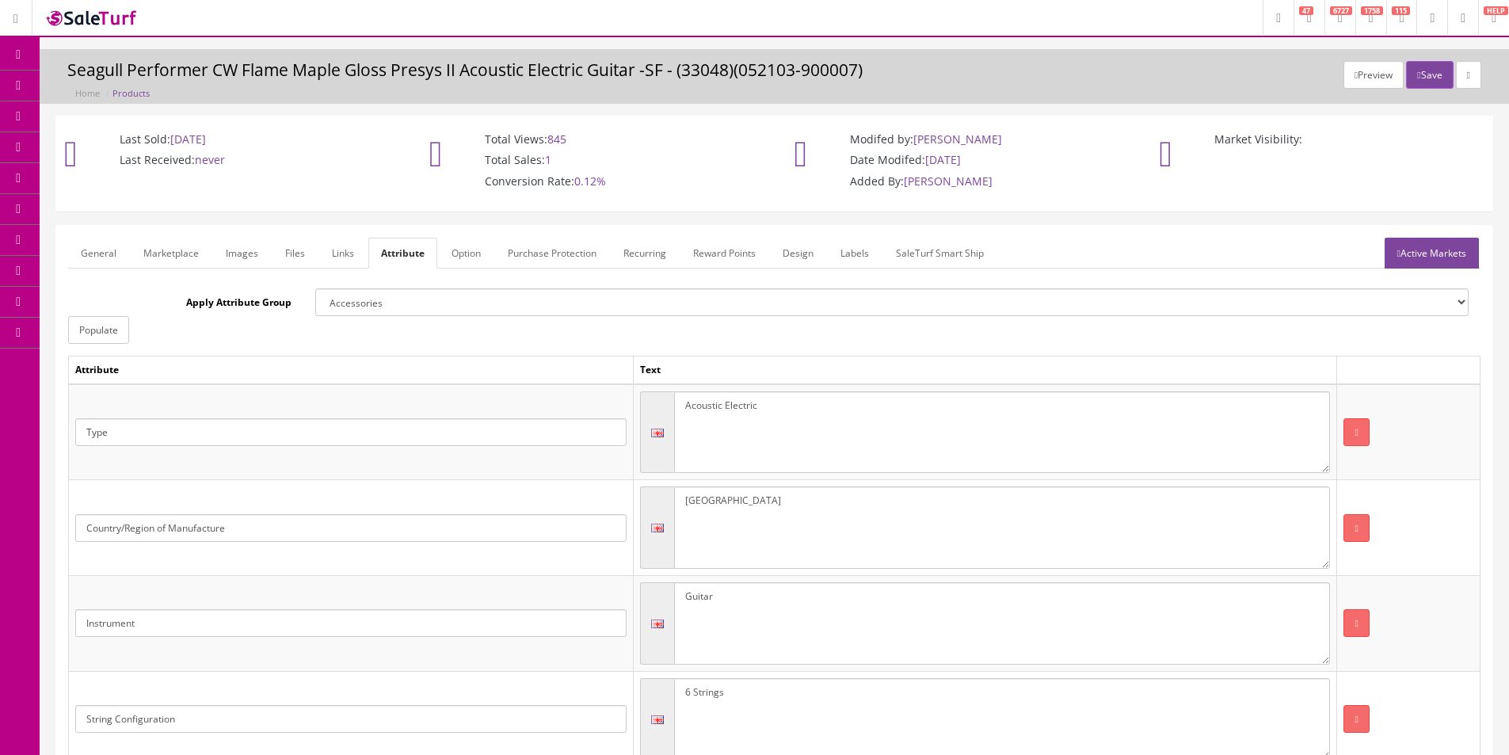
click at [1438, 240] on link "Active Markets" at bounding box center [1432, 253] width 94 height 31
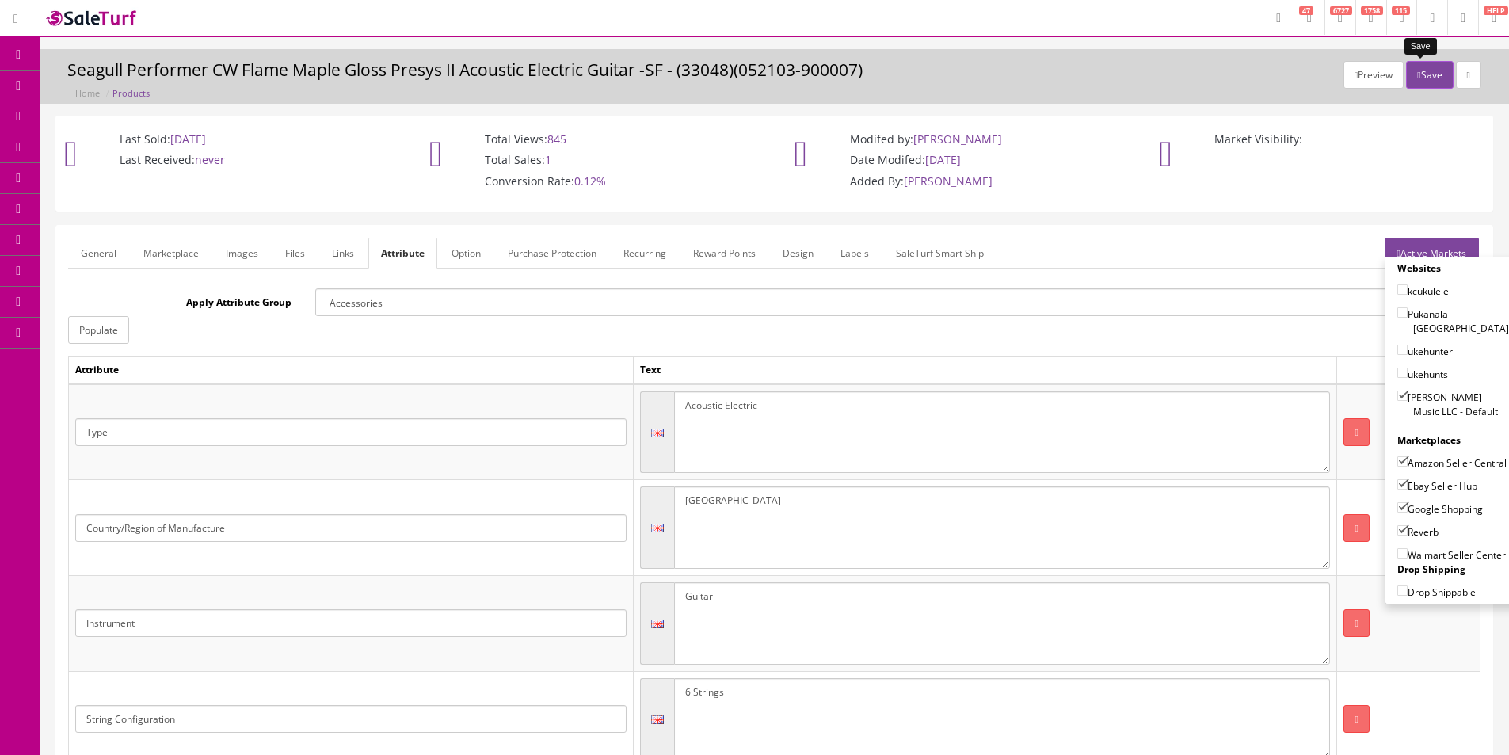
click at [1413, 72] on button "Save" at bounding box center [1429, 75] width 47 height 28
click at [760, 75] on h3 "Seagull Performer CW Flame Maple Gloss Presys II Acoustic Electric Guitar -SF -…" at bounding box center [774, 70] width 1414 height 18
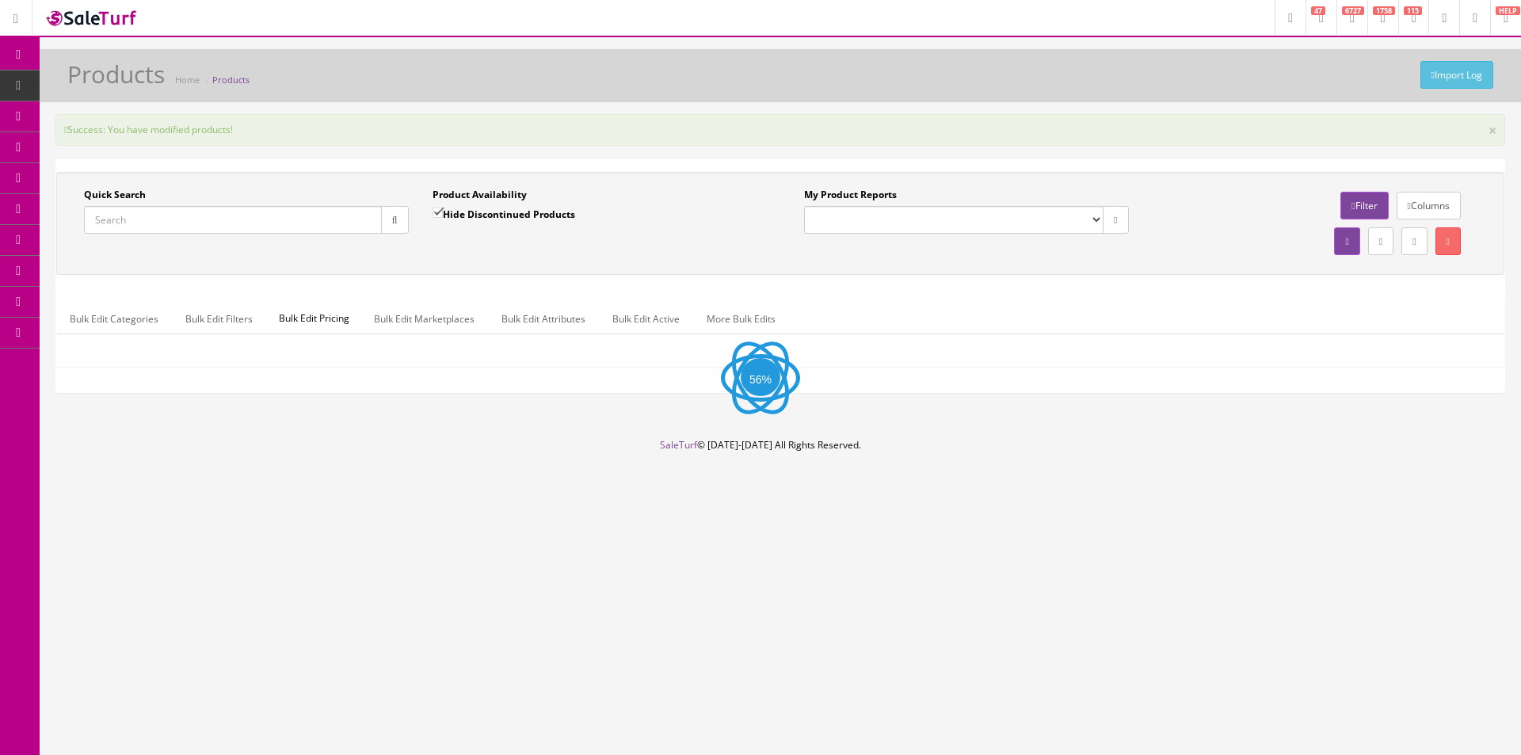
click at [319, 223] on input "Quick Search" at bounding box center [233, 220] width 298 height 28
paste input "This guitar is a ‘SF’ or ‘Slight Flaw’. It’s a new, warrantied instrument from …"
type input "This guitar is a ‘SF’ or ‘Slight Flaw’. It’s a new, warrantied instrument from …"
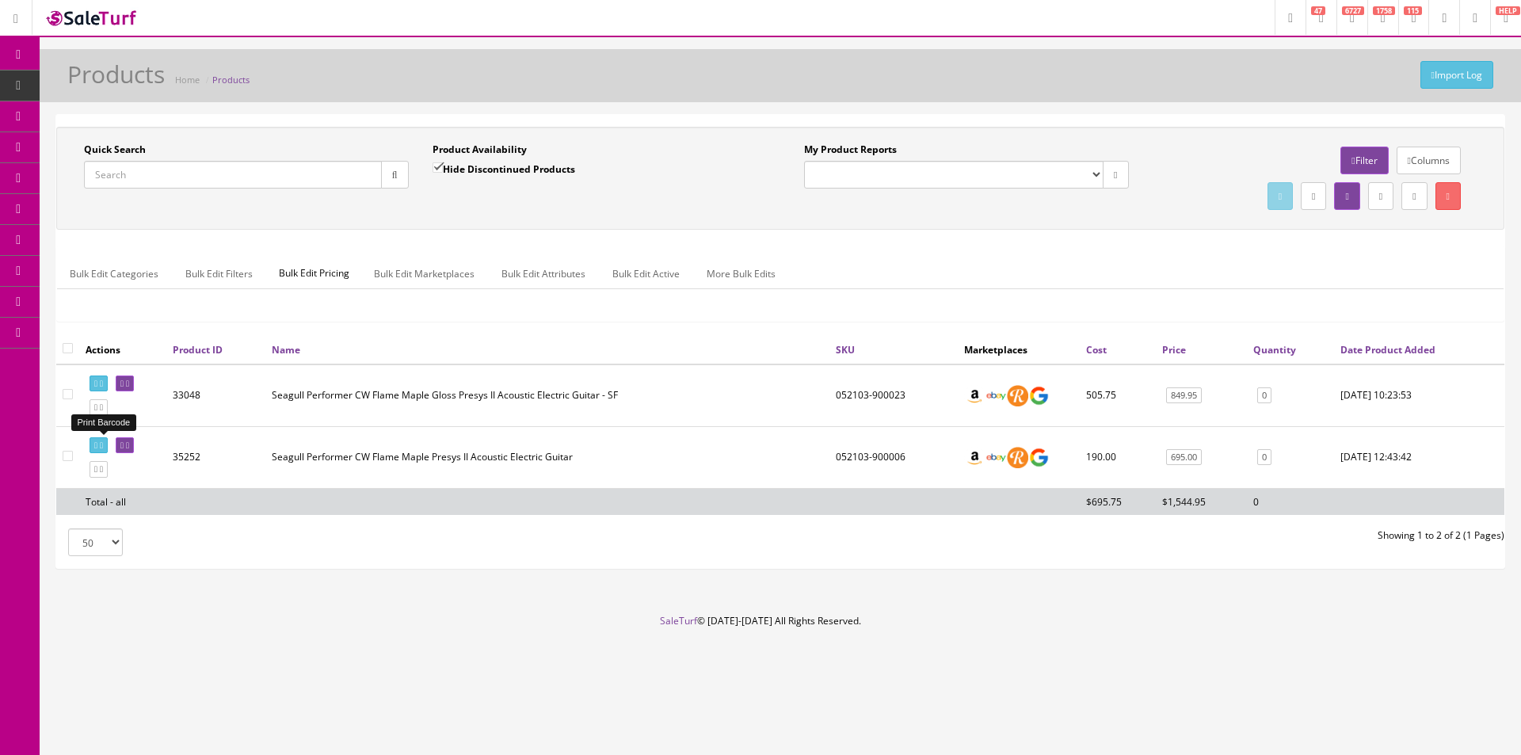
click at [104, 441] on link at bounding box center [99, 445] width 18 height 17
click at [305, 173] on input "Quick Search" at bounding box center [233, 175] width 298 height 28
type input "052523"
click at [432, 164] on input "Hide Discontinued Products" at bounding box center [437, 167] width 10 height 10
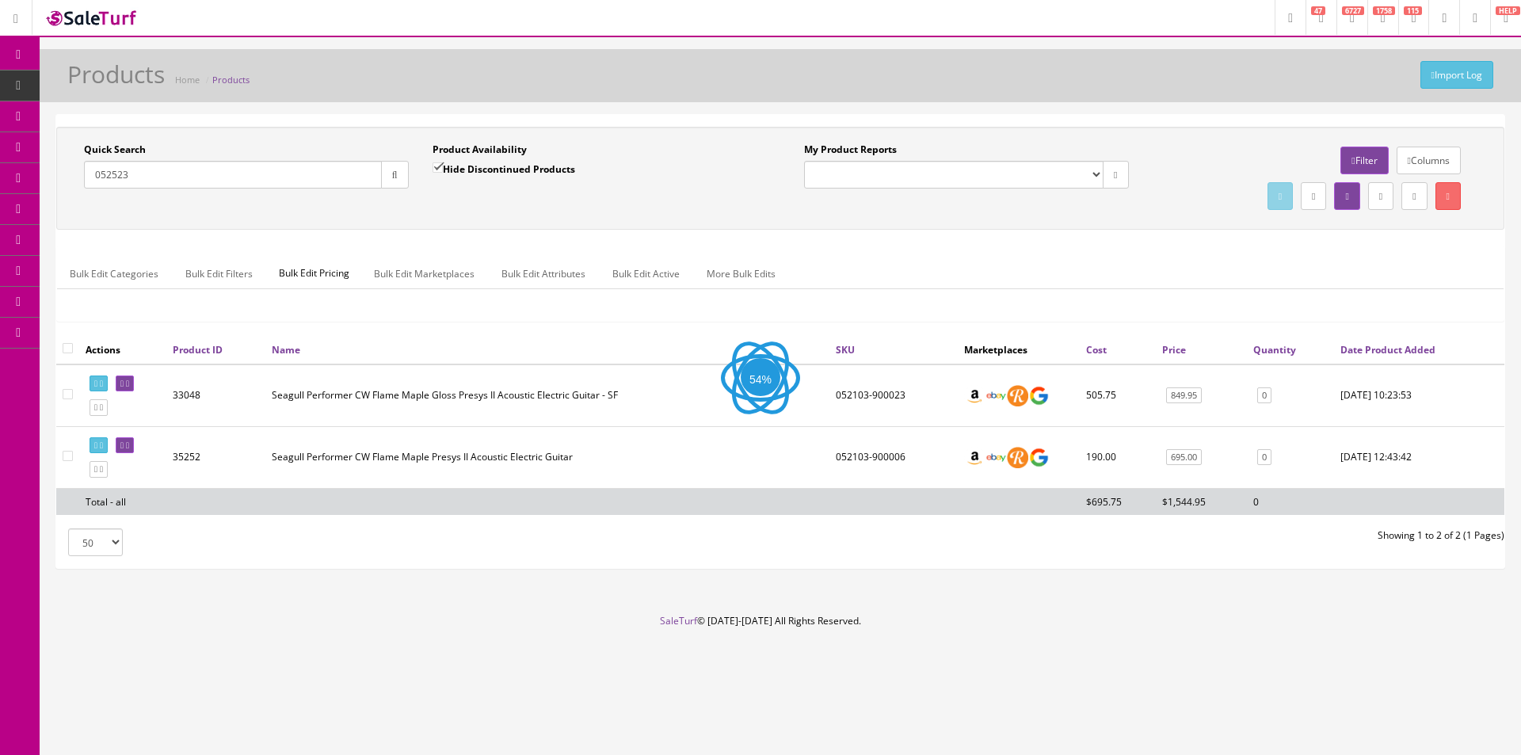
checkbox input "false"
drag, startPoint x: 406, startPoint y: 184, endPoint x: 409, endPoint y: 192, distance: 8.5
click at [406, 185] on button "button" at bounding box center [395, 175] width 28 height 28
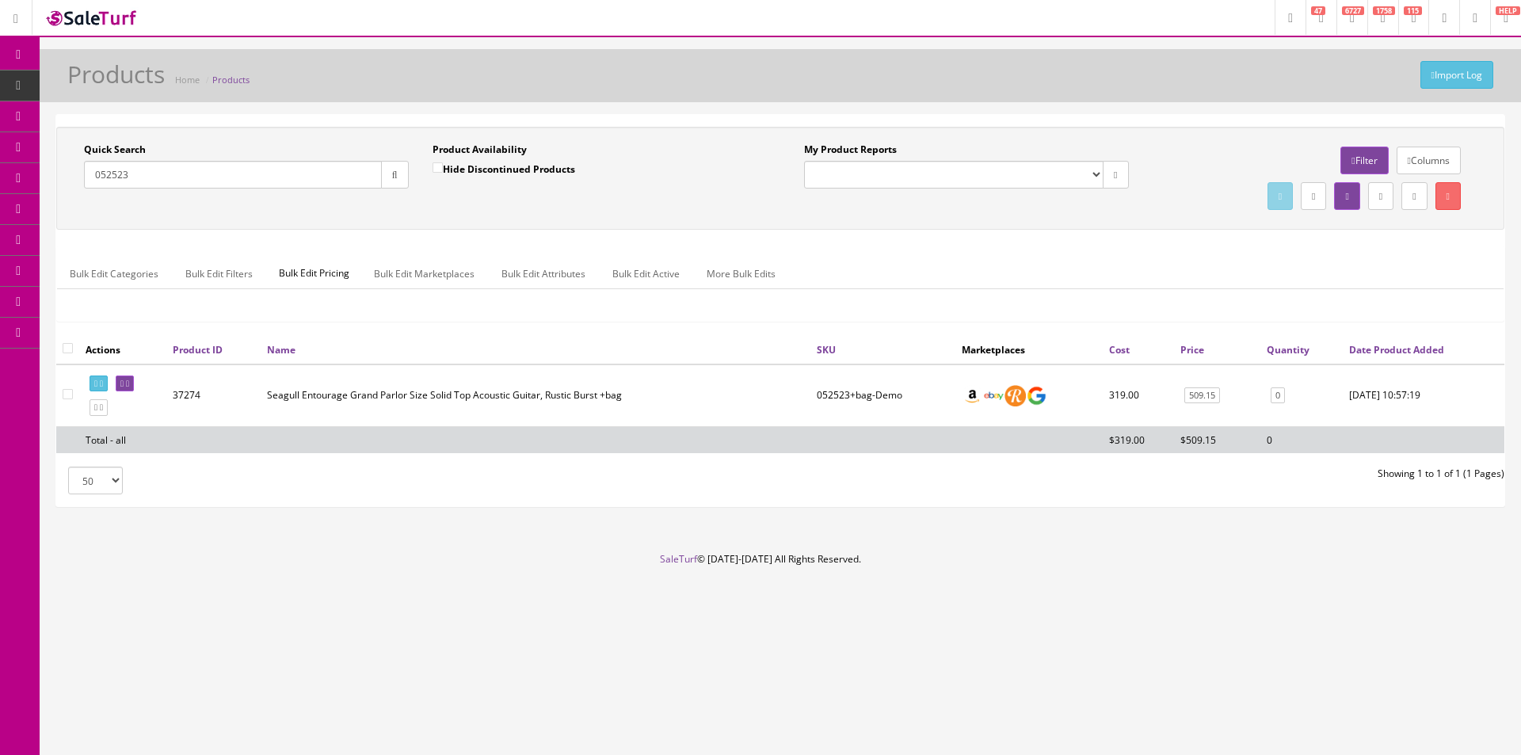
click at [271, 185] on input "052523" at bounding box center [233, 175] width 298 height 28
paste input "ARTVDCE12"
drag, startPoint x: 378, startPoint y: 172, endPoint x: 390, endPoint y: 176, distance: 12.5
click at [379, 172] on div "ARTVDCE12" at bounding box center [246, 175] width 325 height 28
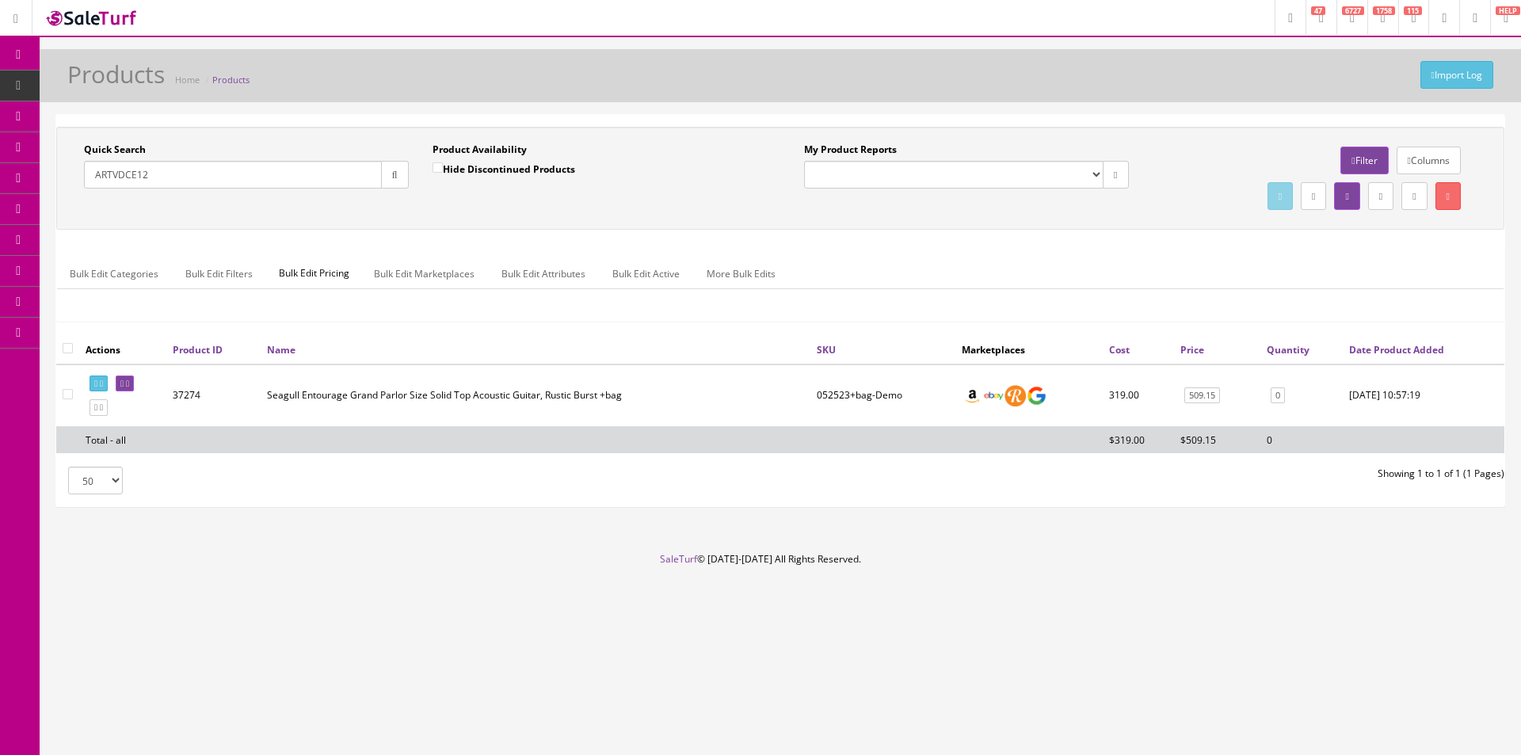
type input "ARTVDCE12"
click at [392, 176] on icon "button" at bounding box center [395, 175] width 6 height 10
click at [417, 211] on div "Quick Search ARTVDCE12 Date From Product Availability Hide Discontinued Product…" at bounding box center [780, 178] width 1440 height 71
click at [1105, 251] on div "Bulk Edit Categories Bulk Edit Filters Bulk Edit Pricing Bulk Edit Marketplaces…" at bounding box center [780, 283] width 1446 height 74
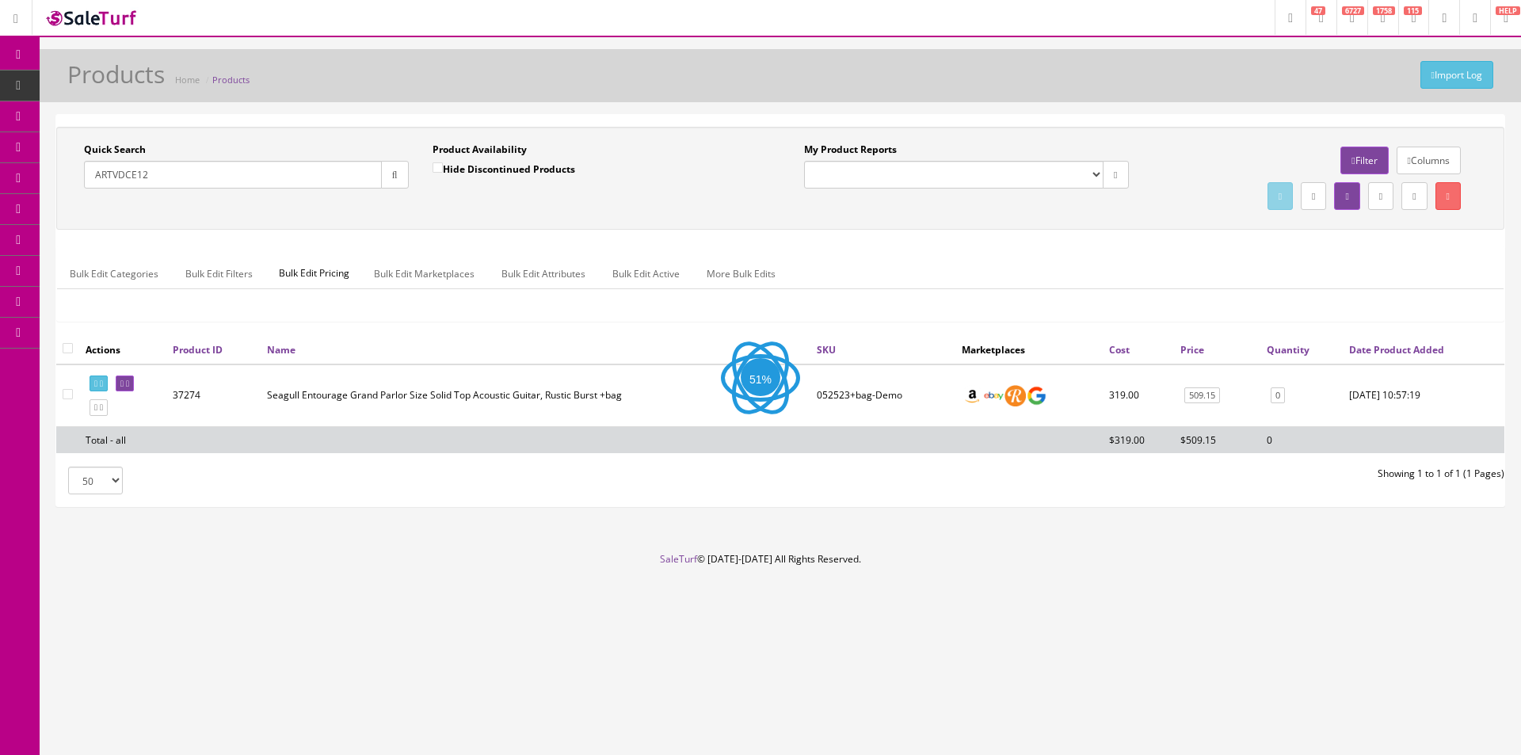
click at [1105, 251] on div "Bulk Edit Categories Bulk Edit Filters Bulk Edit Pricing Bulk Edit Marketplaces…" at bounding box center [780, 283] width 1446 height 74
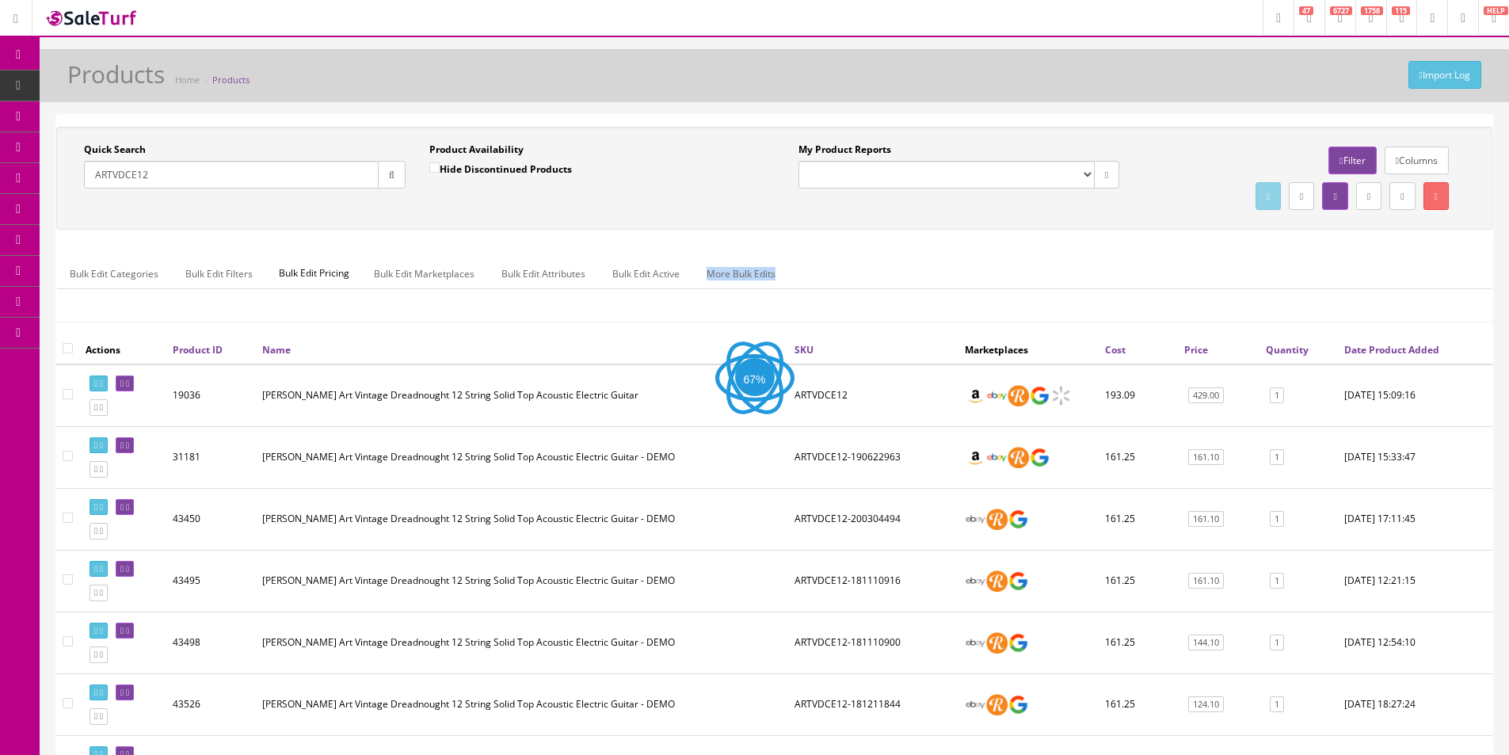
click at [1105, 250] on div "Bulk Edit Categories Bulk Edit Filters Bulk Edit Pricing Bulk Edit Marketplaces…" at bounding box center [774, 283] width 1435 height 74
drag, startPoint x: 1105, startPoint y: 250, endPoint x: 1111, endPoint y: 270, distance: 21.5
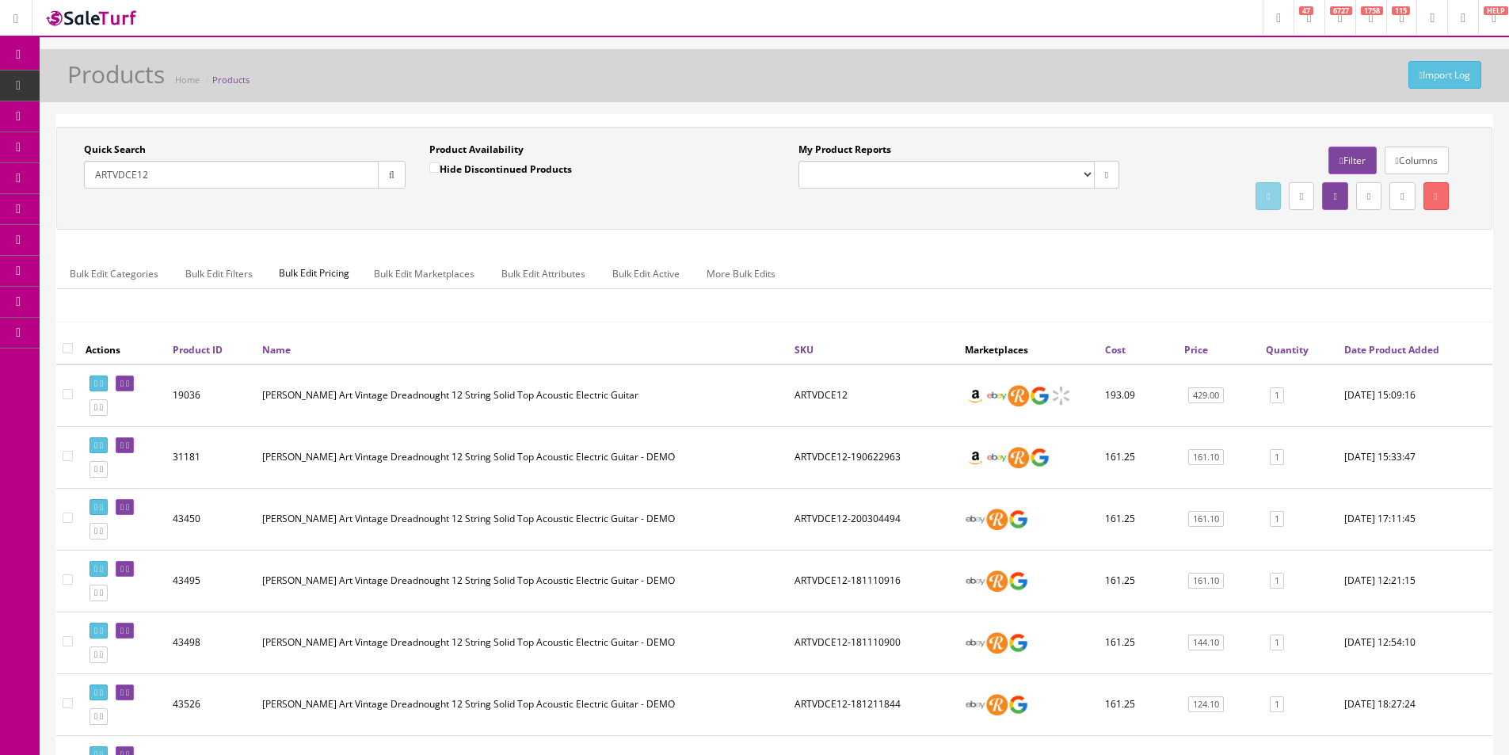
click at [1107, 252] on div "Bulk Edit Categories Bulk Edit Filters Bulk Edit Pricing Bulk Edit Marketplaces…" at bounding box center [774, 283] width 1435 height 74
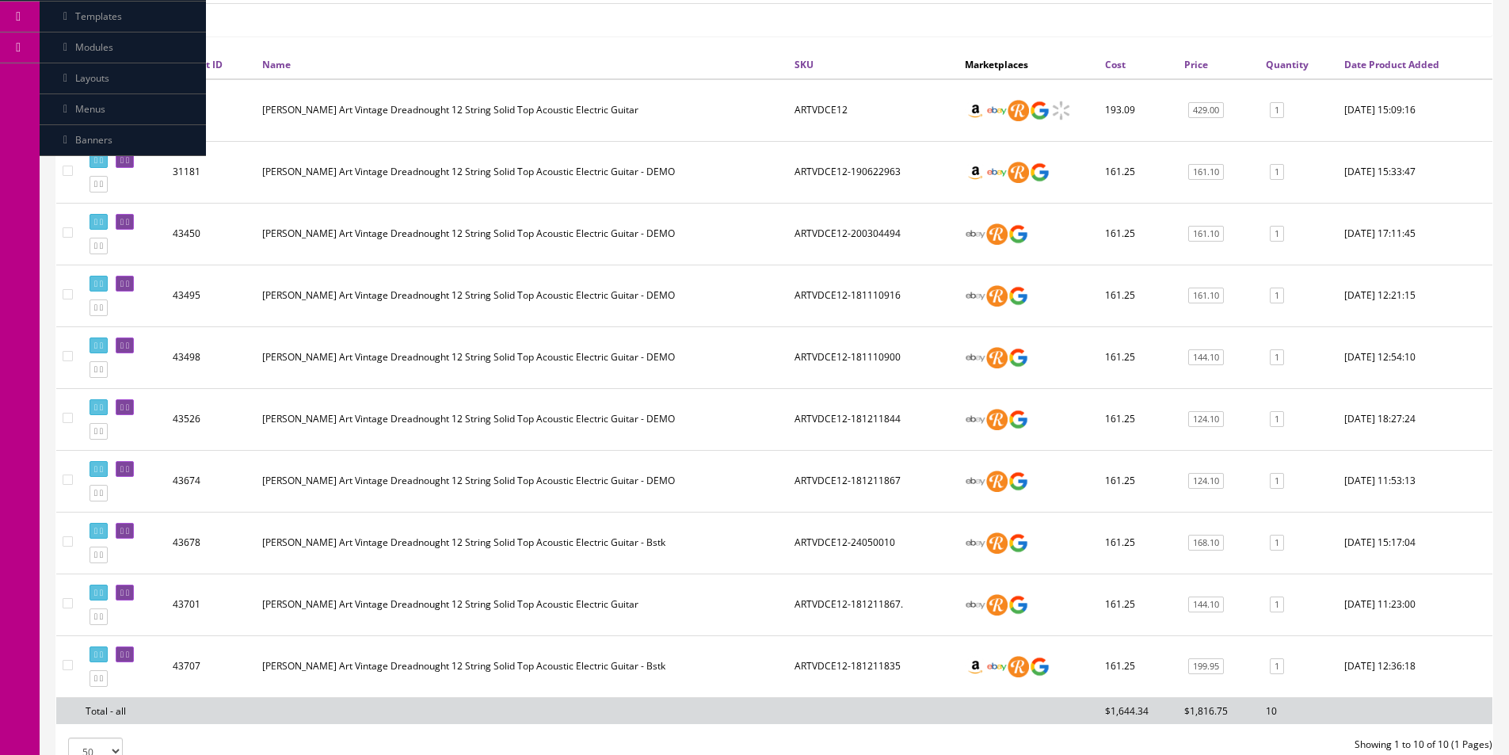
scroll to position [317, 0]
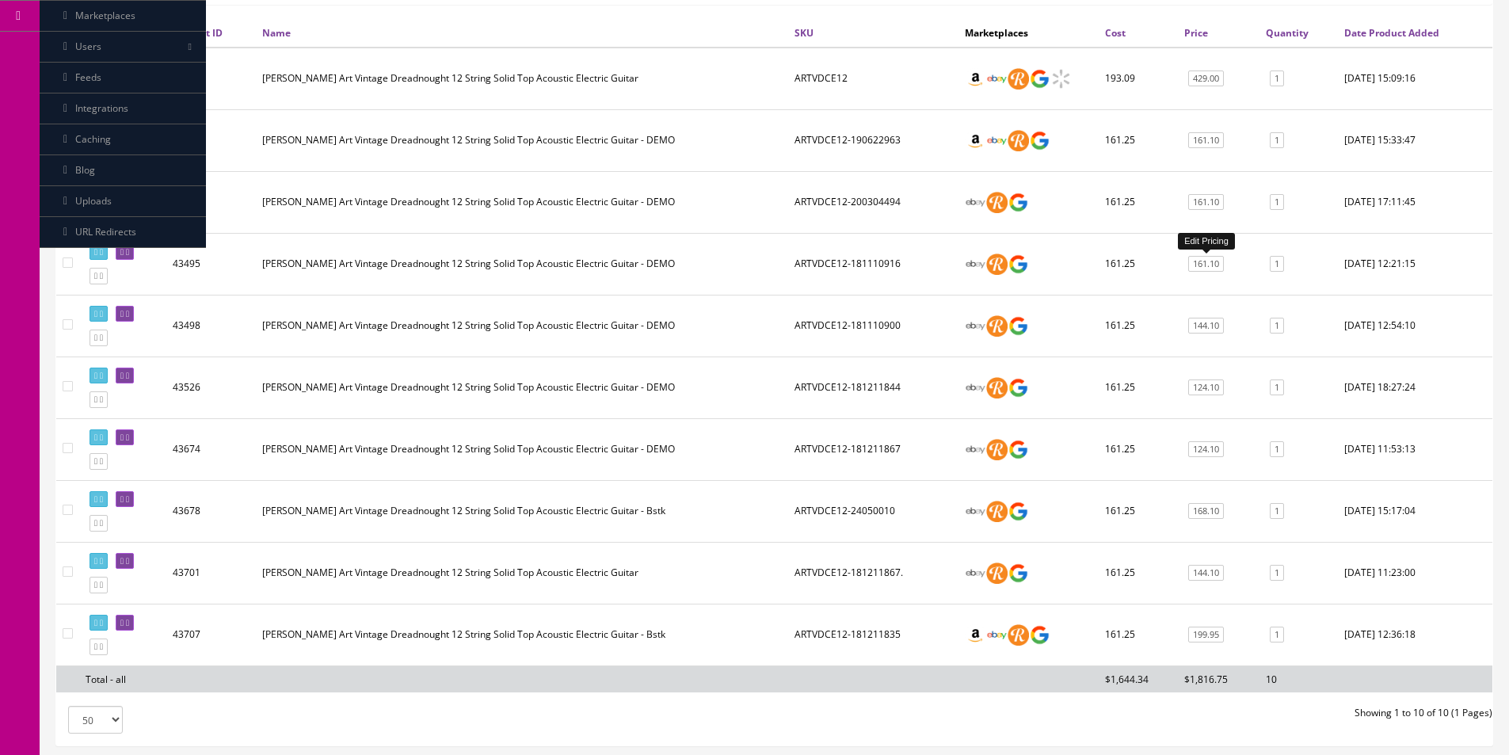
click at [1209, 257] on link "161.10" at bounding box center [1206, 264] width 36 height 17
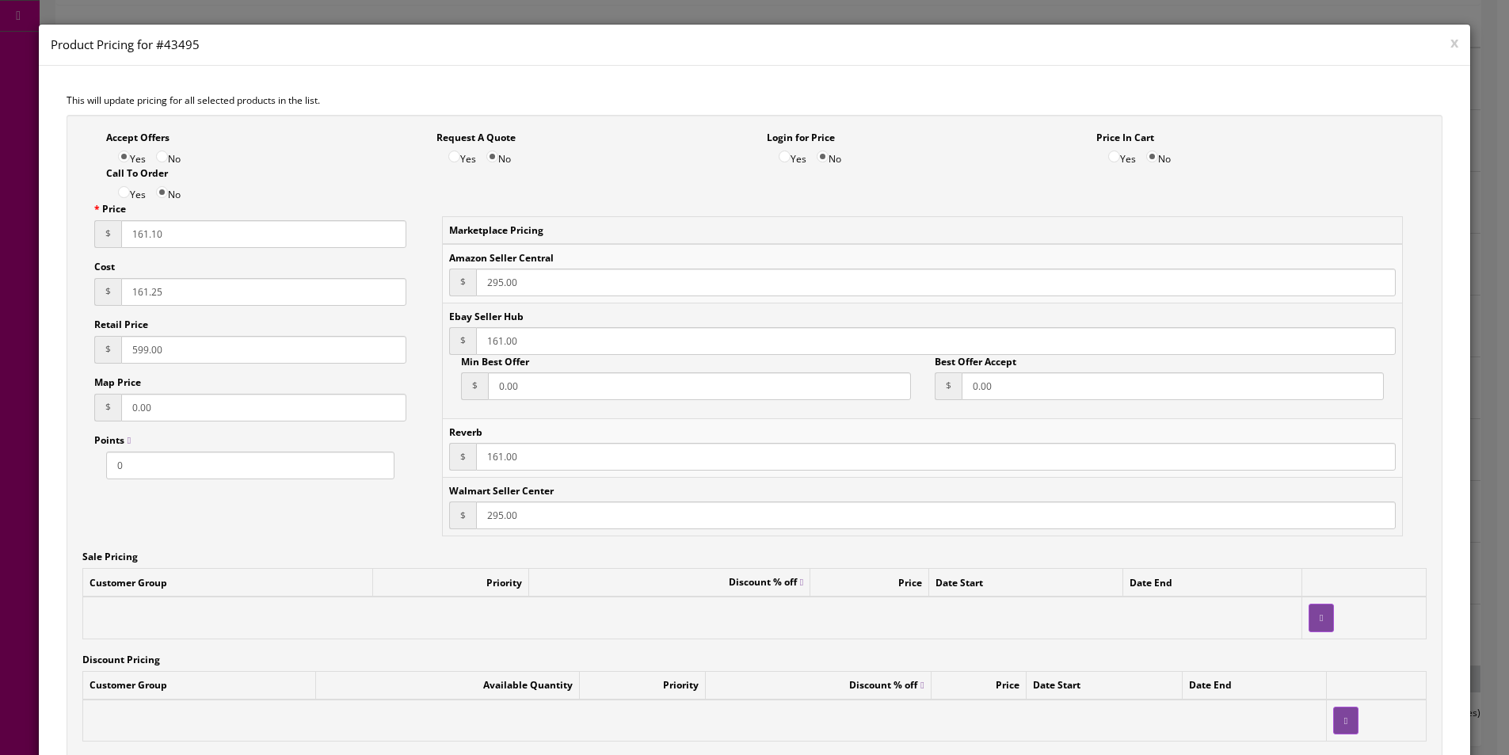
click at [1450, 48] on button "x" at bounding box center [1454, 42] width 8 height 14
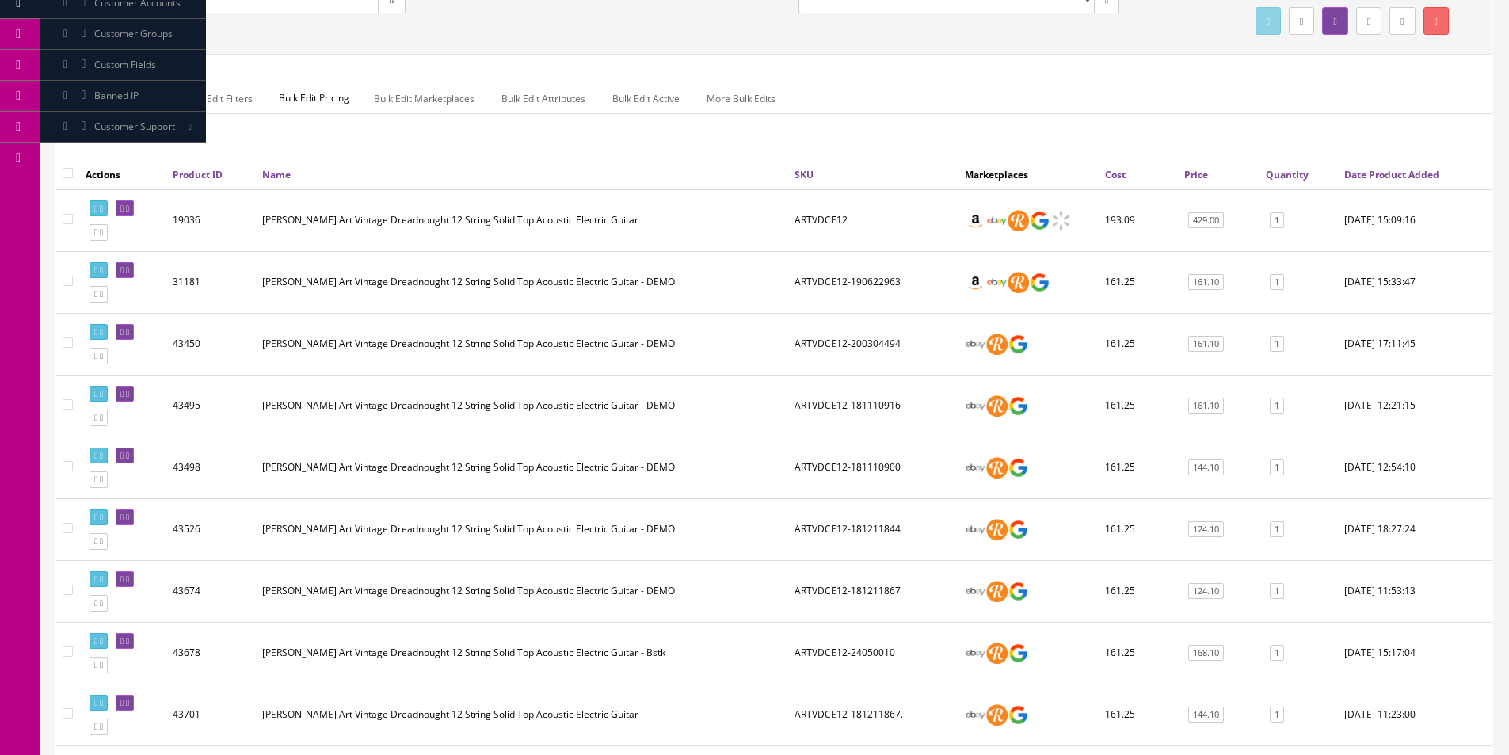
scroll to position [158, 0]
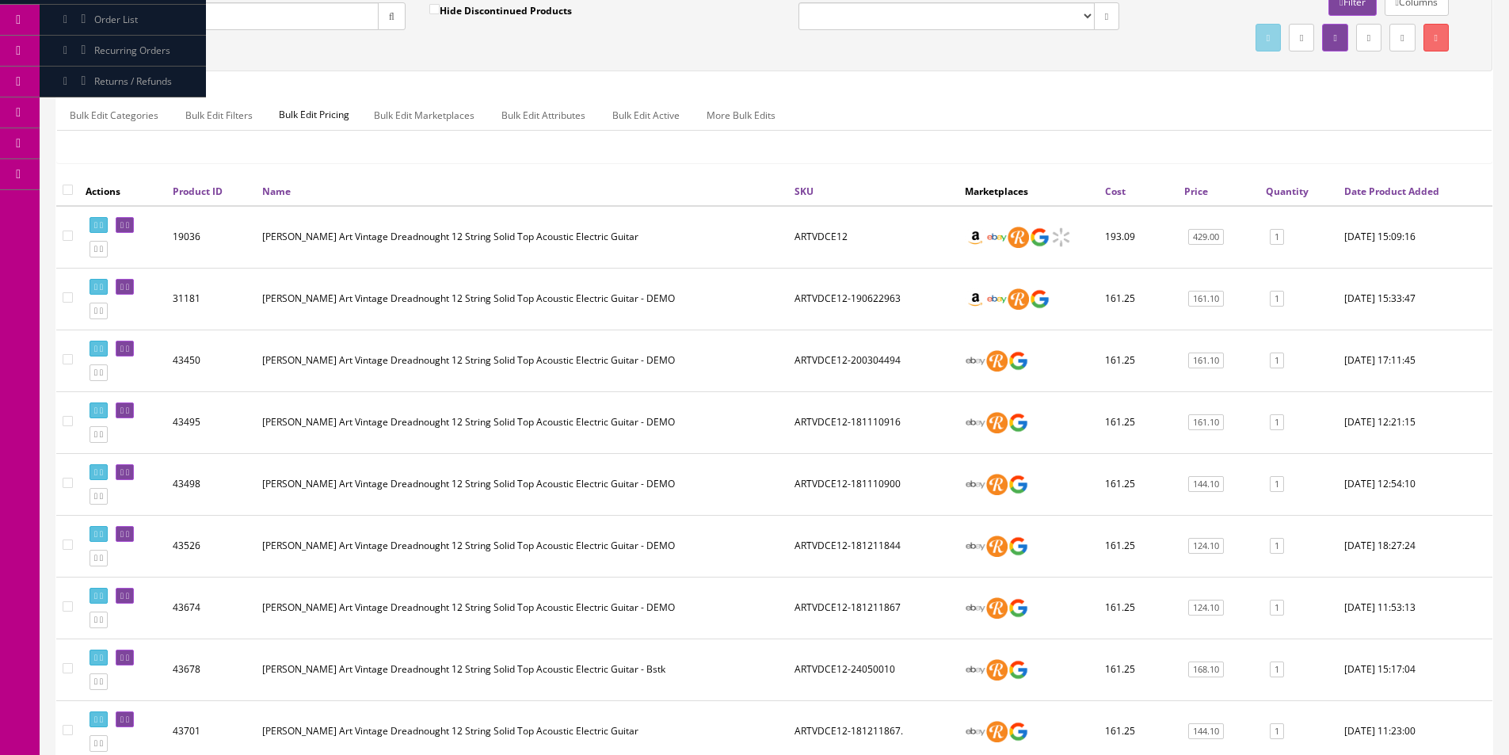
click at [974, 25] on select "Amazon FMIC Audit Market Errors (InStock) Marketplace Errors Squier/Fender Corr…" at bounding box center [946, 16] width 296 height 28
click at [744, 62] on div "Quick Search ARTVDCE12 Date From Product Availability Hide Discontinued Product…" at bounding box center [774, 19] width 1436 height 103
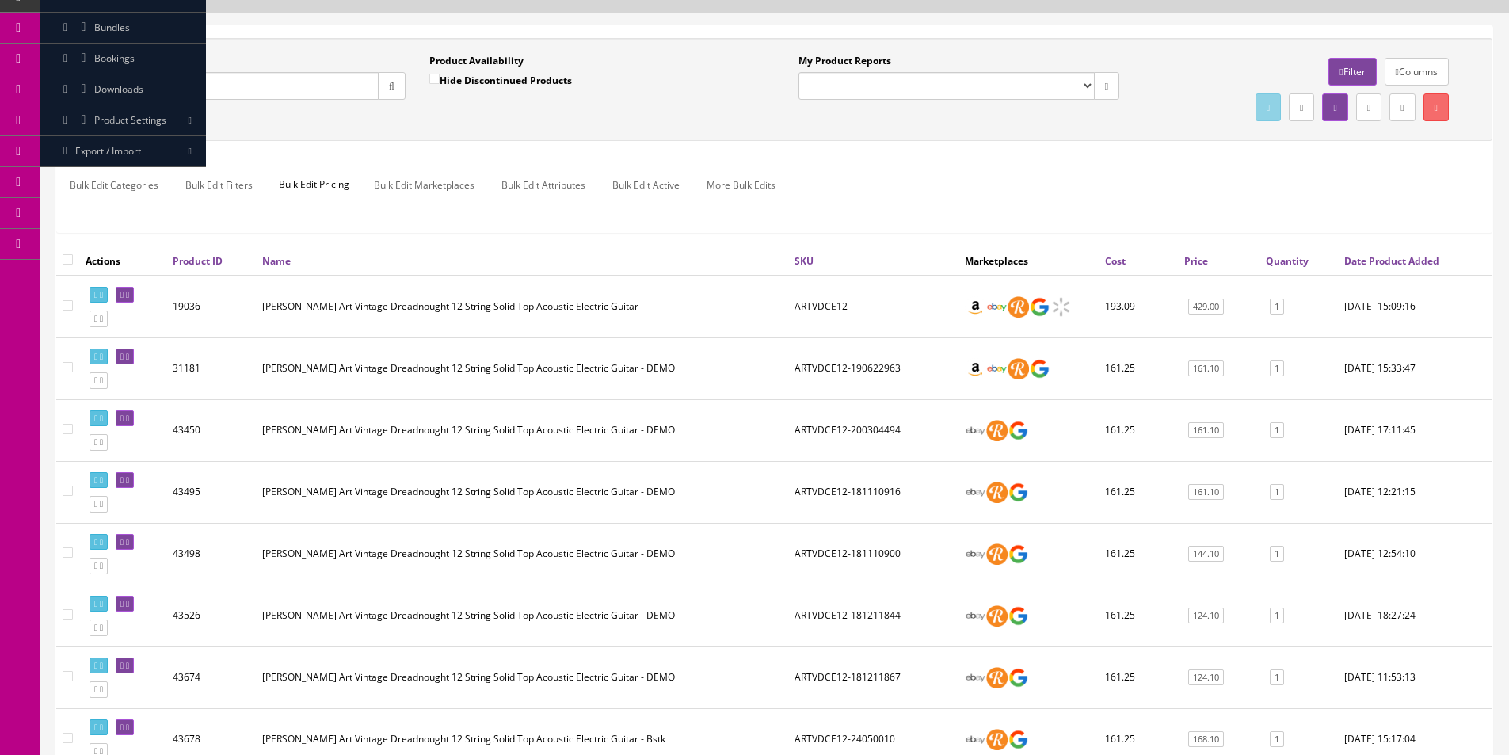
scroll to position [79, 0]
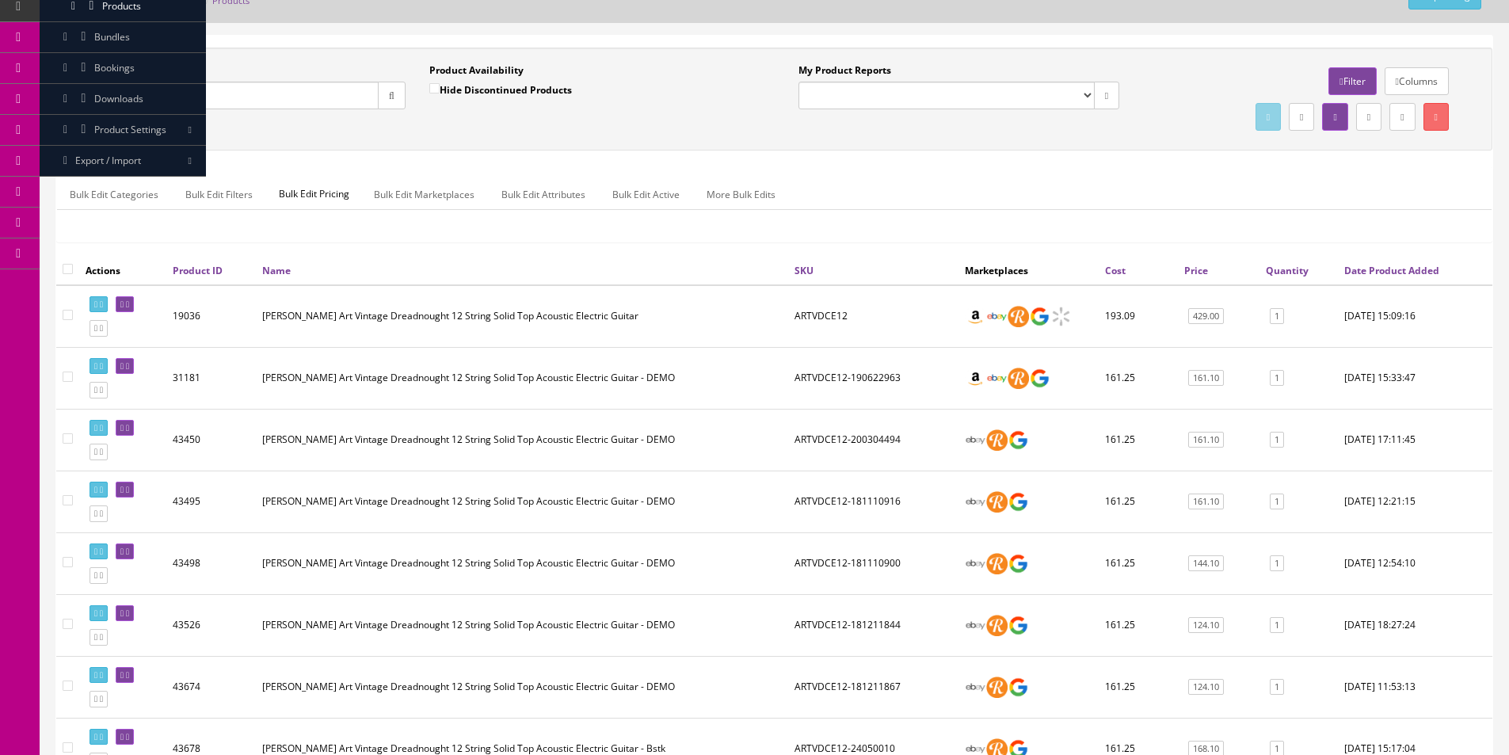
click at [312, 102] on input "ARTVDCE12" at bounding box center [231, 96] width 295 height 28
click at [897, 101] on select "Amazon FMIC Audit Market Errors (InStock) Marketplace Errors Squier/Fender Corr…" at bounding box center [946, 96] width 296 height 28
select select "125"
click at [798, 82] on select "Amazon FMIC Audit Market Errors (InStock) Marketplace Errors Squier/Fender Corr…" at bounding box center [946, 96] width 296 height 28
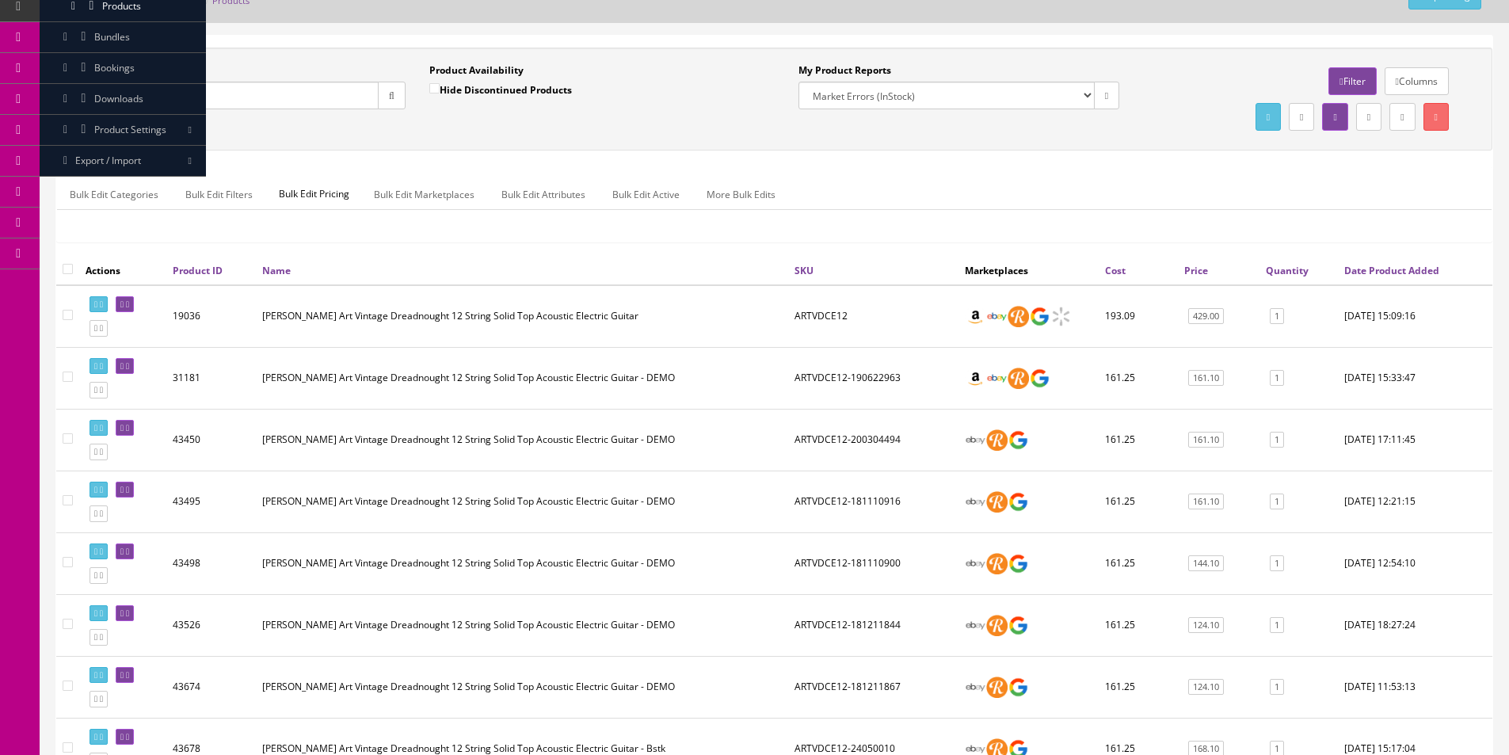
click at [351, 99] on input "ARTVDCE12" at bounding box center [231, 96] width 295 height 28
paste input "ARTVDCE12"
click at [386, 99] on button "button" at bounding box center [392, 96] width 28 height 28
click at [336, 85] on input "ARTVDCE12ARTVDCE12" at bounding box center [231, 96] width 295 height 28
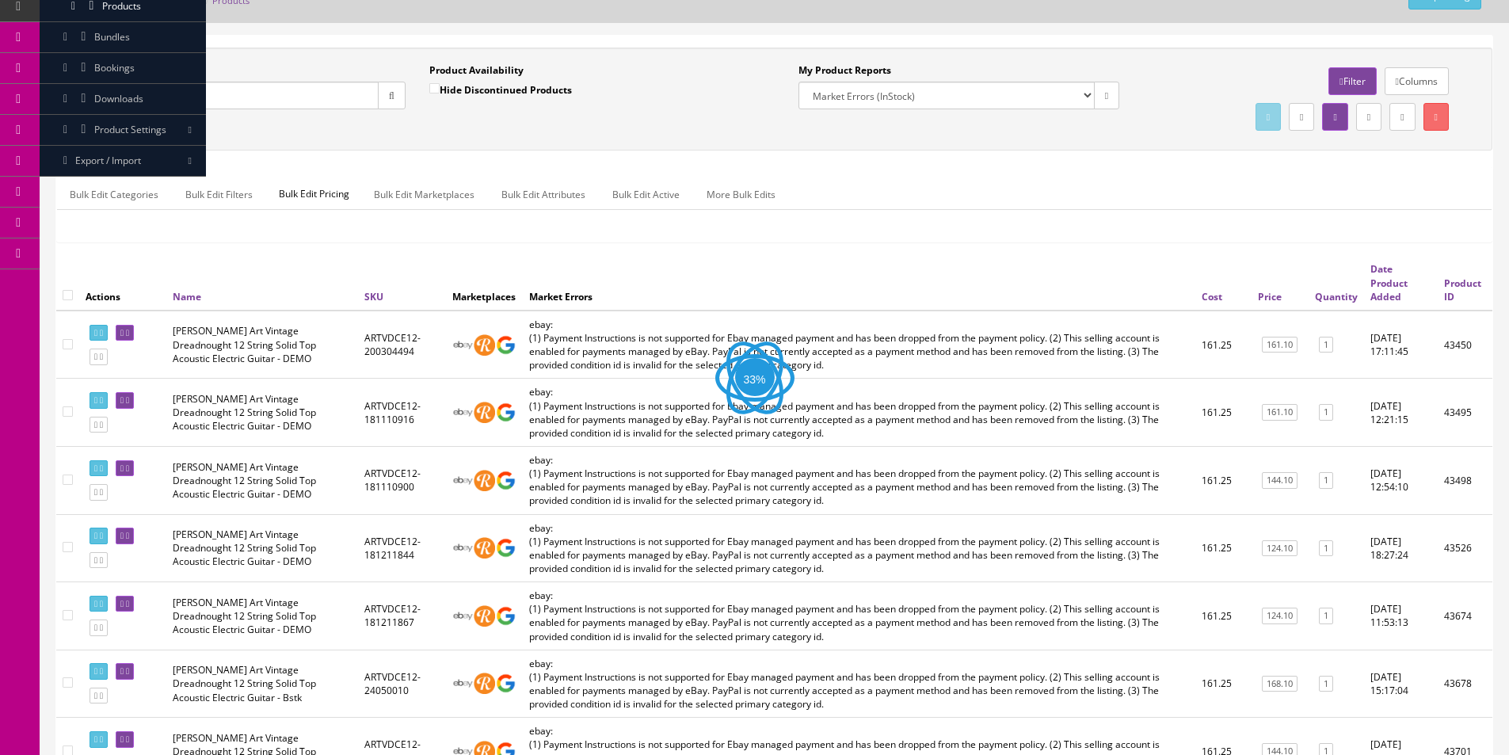
click at [336, 85] on input "ARTVDCE12ARTVDCE12" at bounding box center [231, 96] width 295 height 28
paste input "text"
type input "ARTVDCE12"
click at [393, 95] on icon "button" at bounding box center [392, 96] width 6 height 10
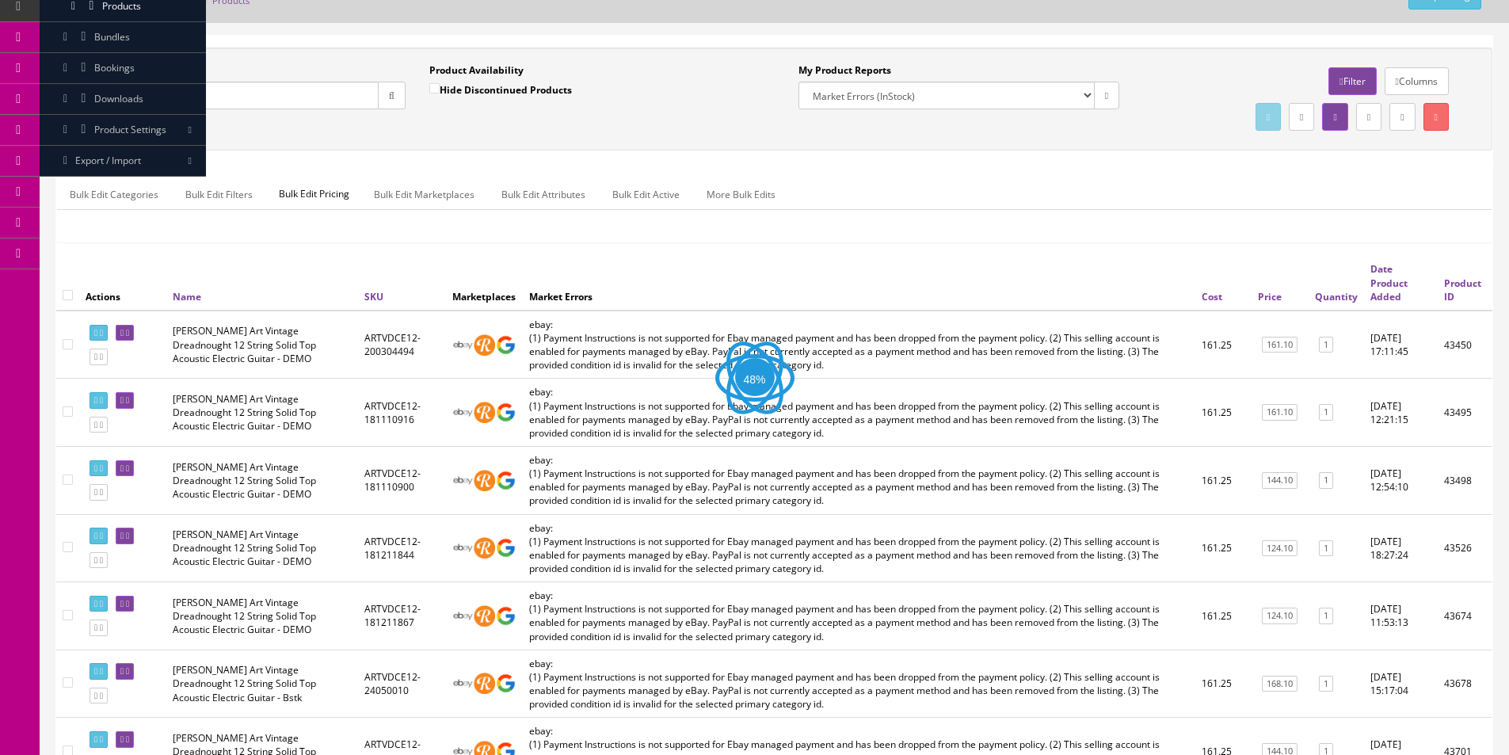
click at [397, 135] on div "Quick Search ARTVDCE12 Date From Product Availability Hide Discontinued Product…" at bounding box center [774, 99] width 1436 height 103
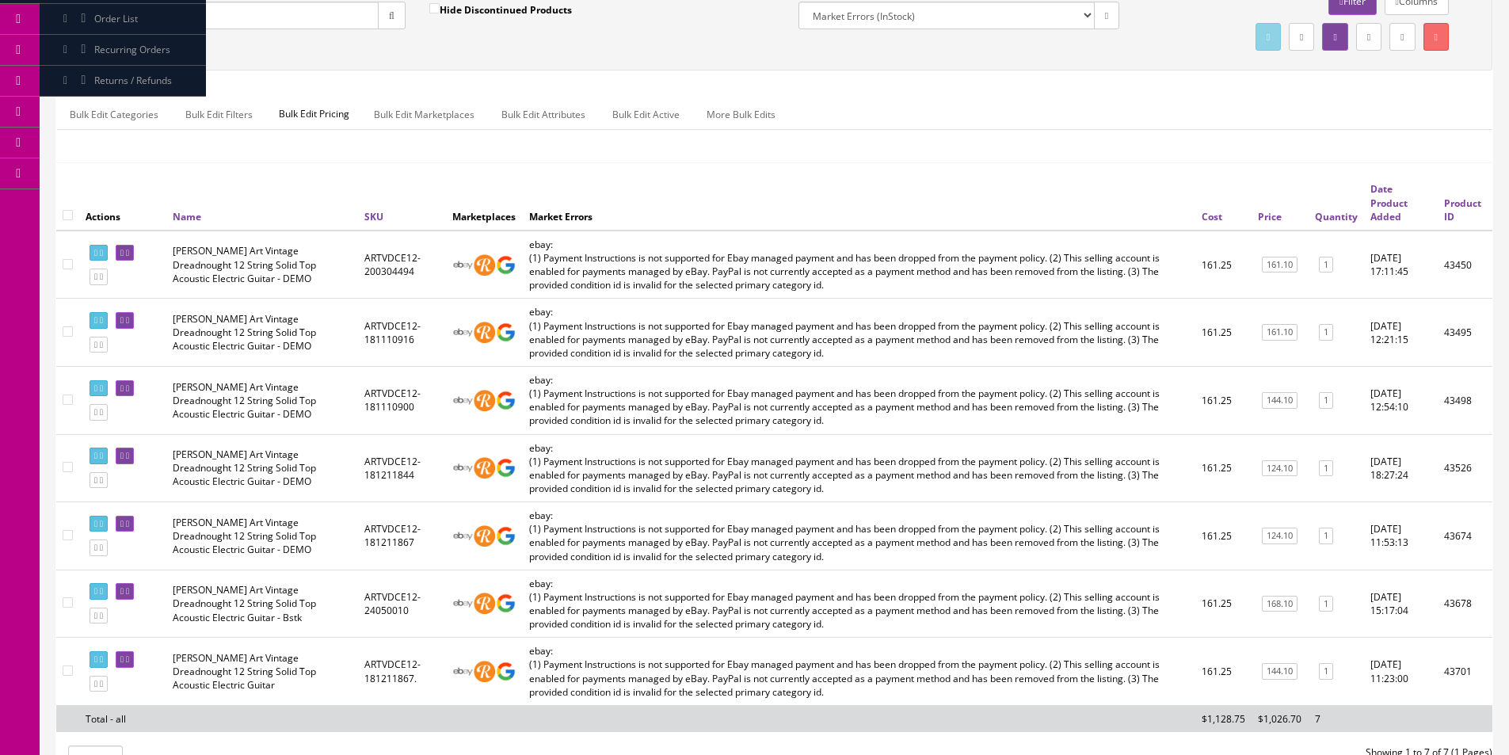
scroll to position [156, 0]
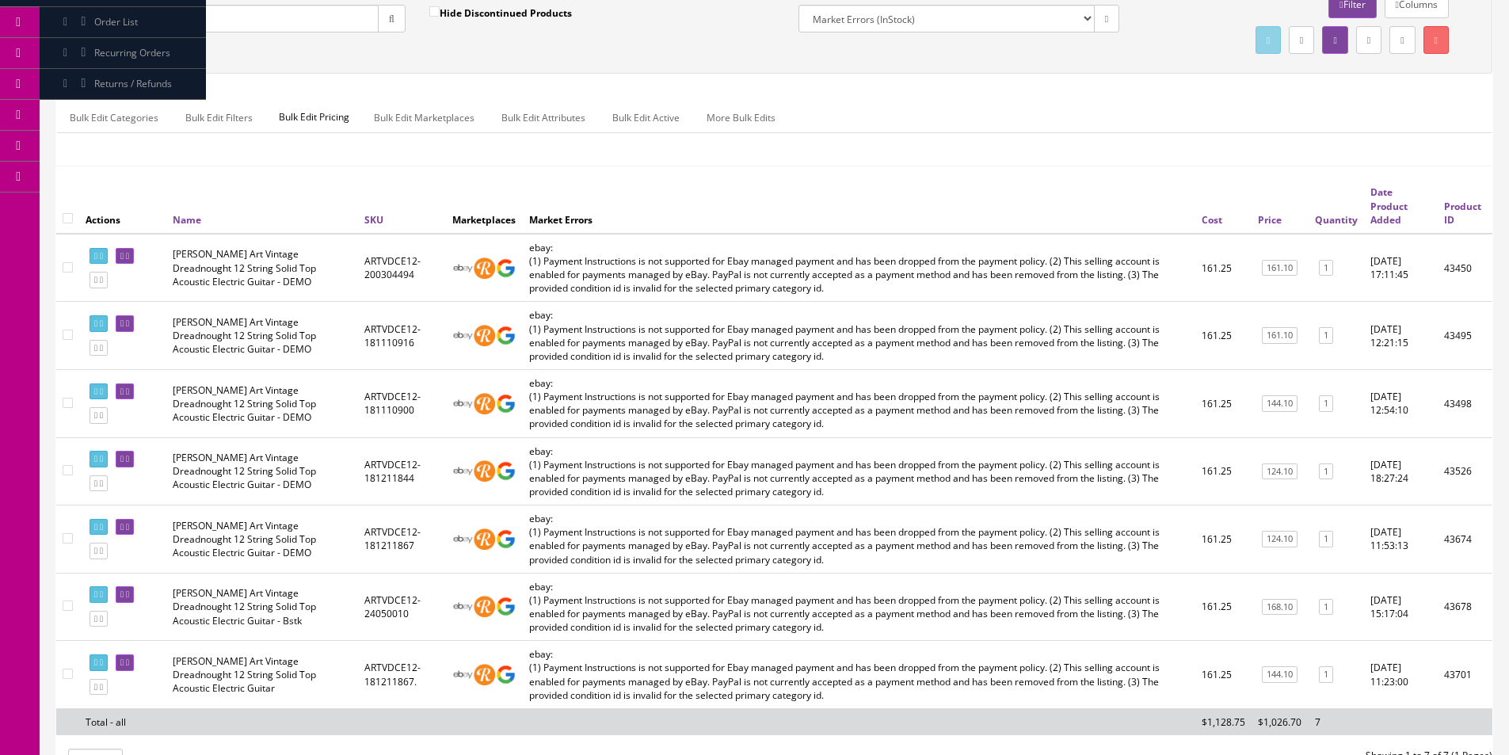
click at [69, 219] on input "checkbox" at bounding box center [68, 218] width 10 height 10
checkbox input "true"
checkbox input"] "true"
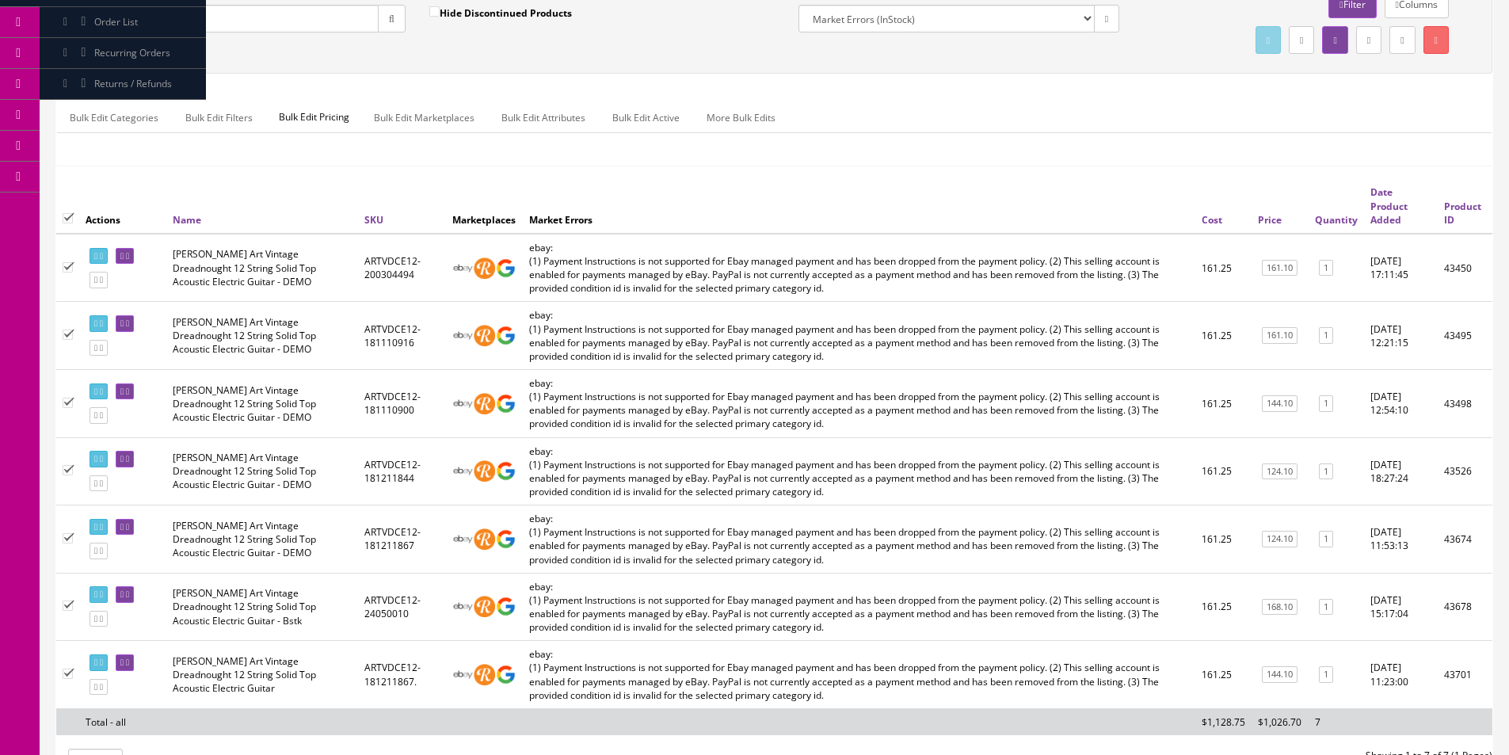
checkbox input"] "true"
drag, startPoint x: 150, startPoint y: 524, endPoint x: 252, endPoint y: 452, distance: 125.0
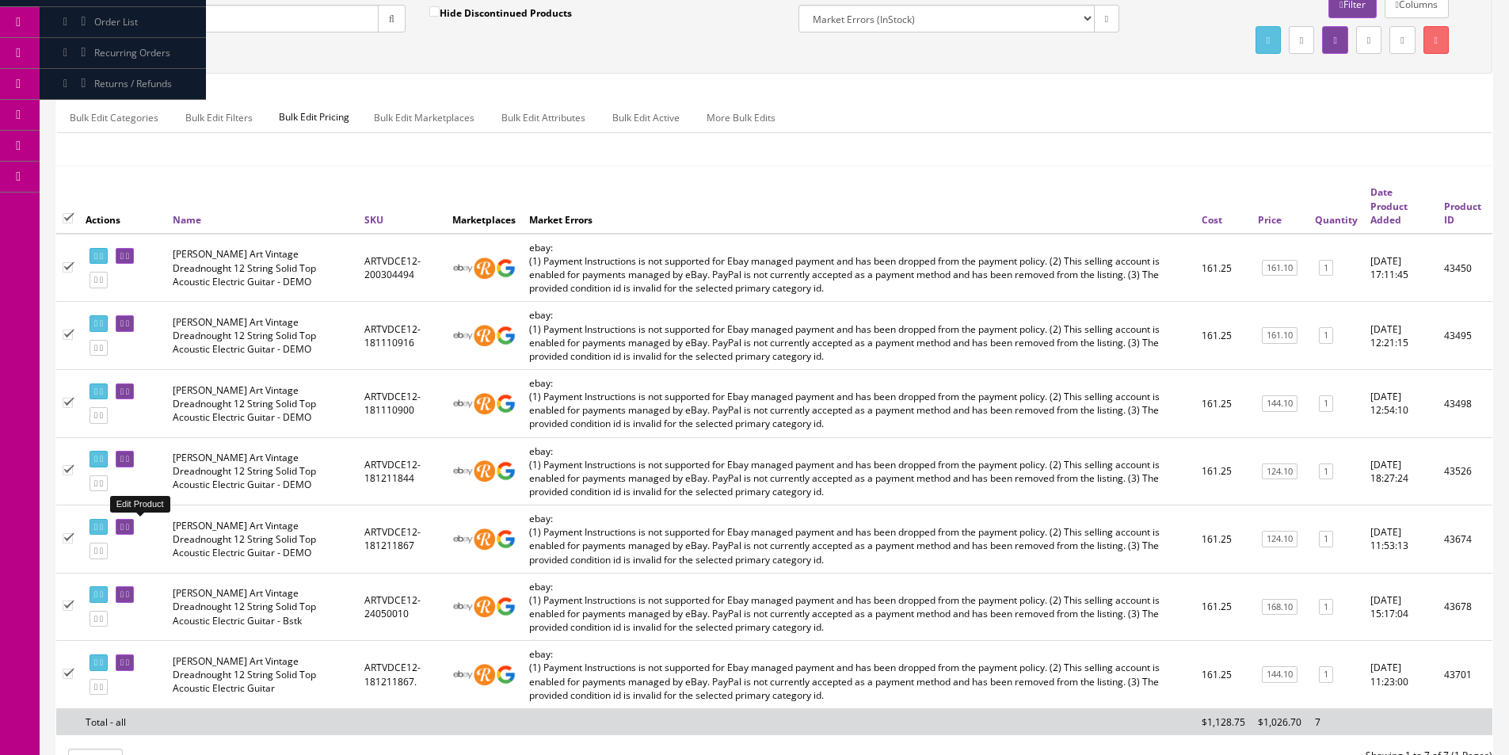
click at [252, 452] on td "[PERSON_NAME] Art Vintage Dreadnought 12 String Solid Top Acoustic Electric Gui…" at bounding box center [262, 471] width 192 height 68
click at [67, 217] on input "checkbox" at bounding box center [68, 218] width 10 height 10
checkbox input "false"
checkbox input"] "false"
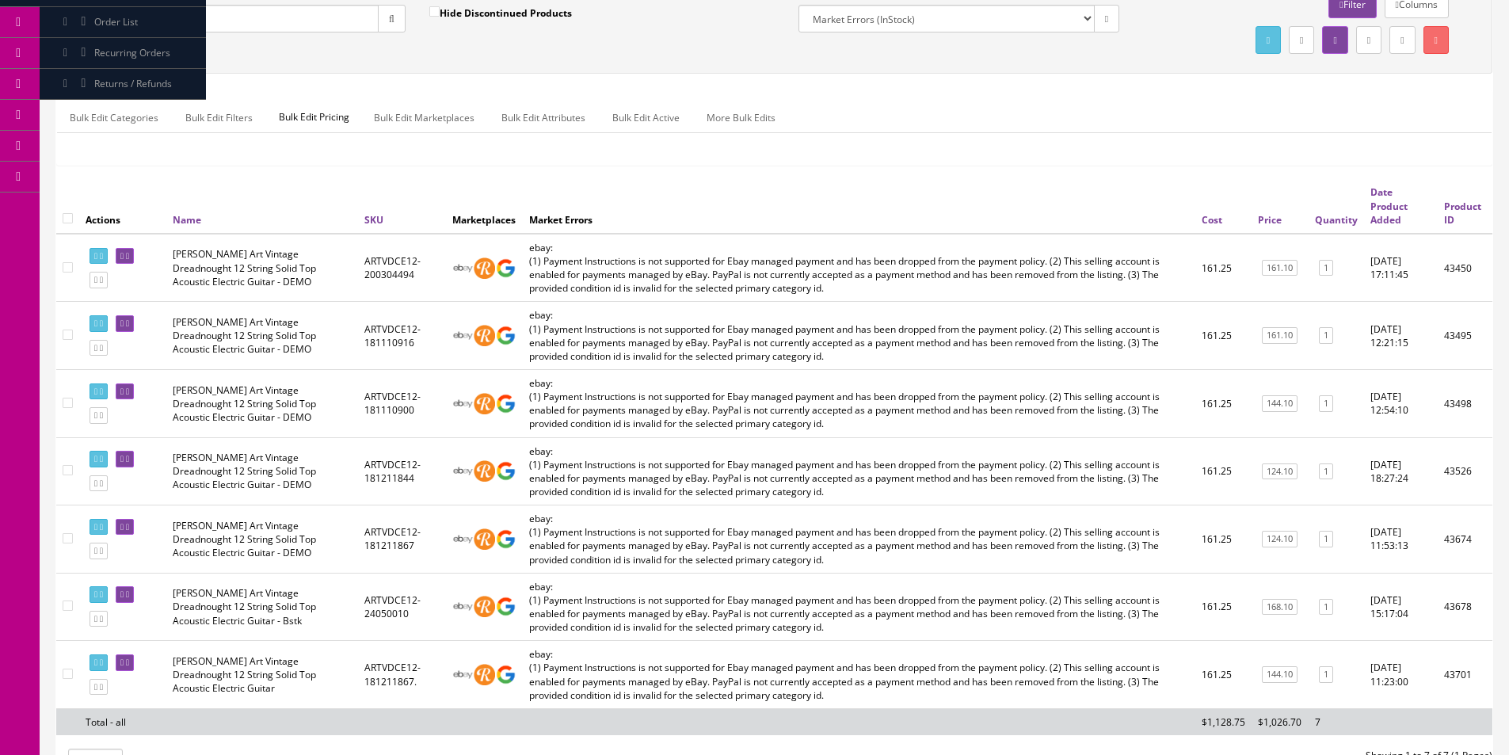
checkbox input"] "false"
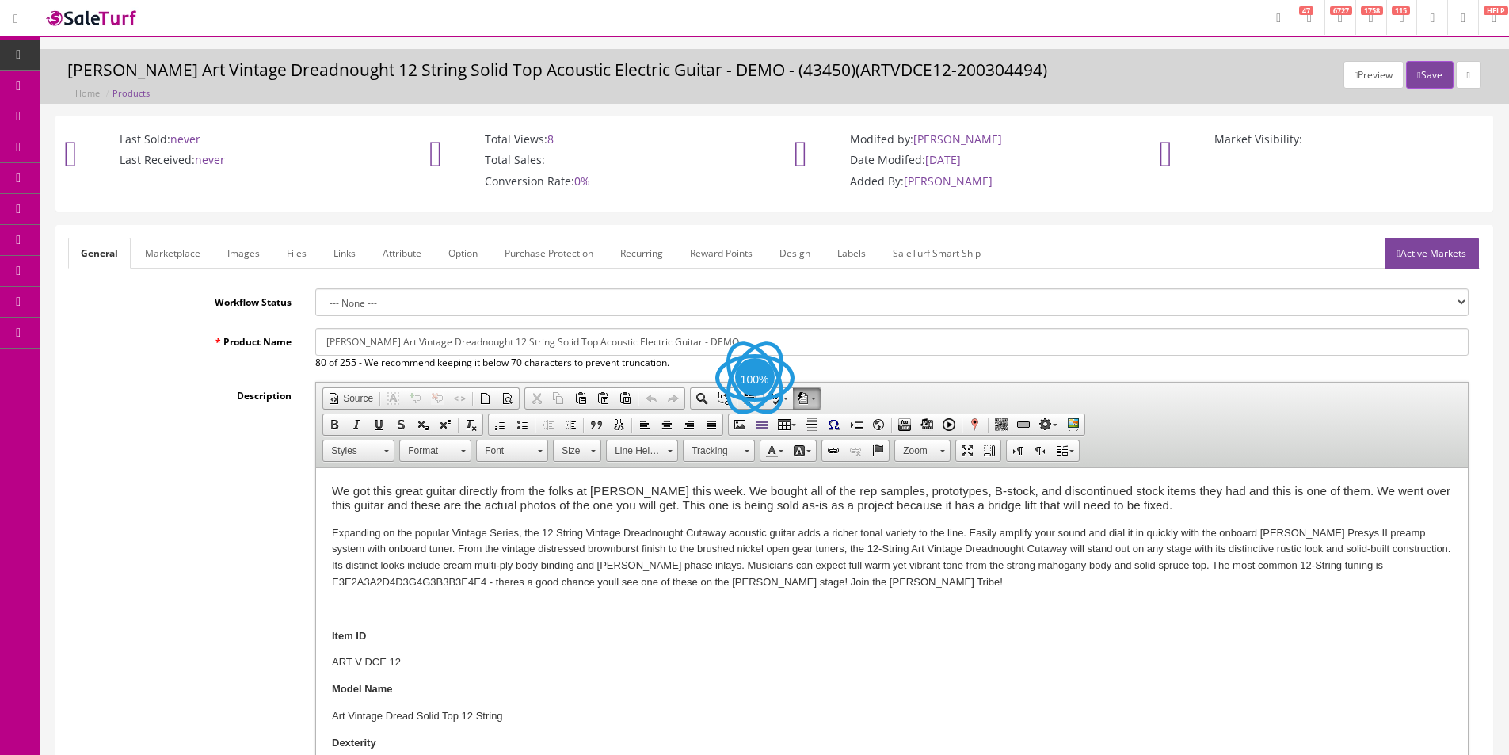
drag, startPoint x: 179, startPoint y: 242, endPoint x: 177, endPoint y: 252, distance: 10.4
click at [179, 242] on link "Marketplace" at bounding box center [172, 253] width 81 height 31
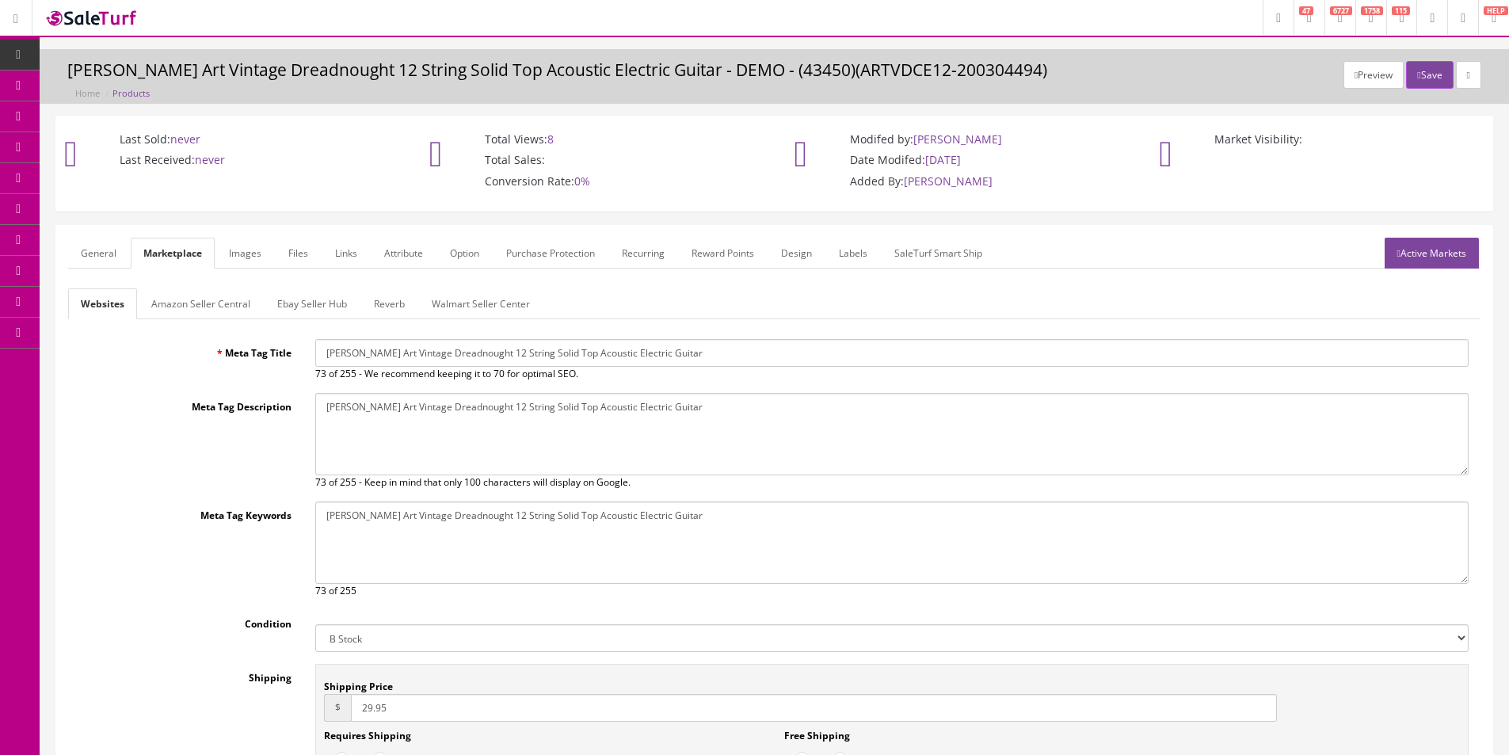
click at [318, 320] on div "Websites Amazon Seller Central Ebay Seller Hub Reverb Walmart Seller Center Met…" at bounding box center [774, 578] width 1412 height 581
click at [280, 299] on link "Ebay Seller Hub" at bounding box center [312, 303] width 95 height 31
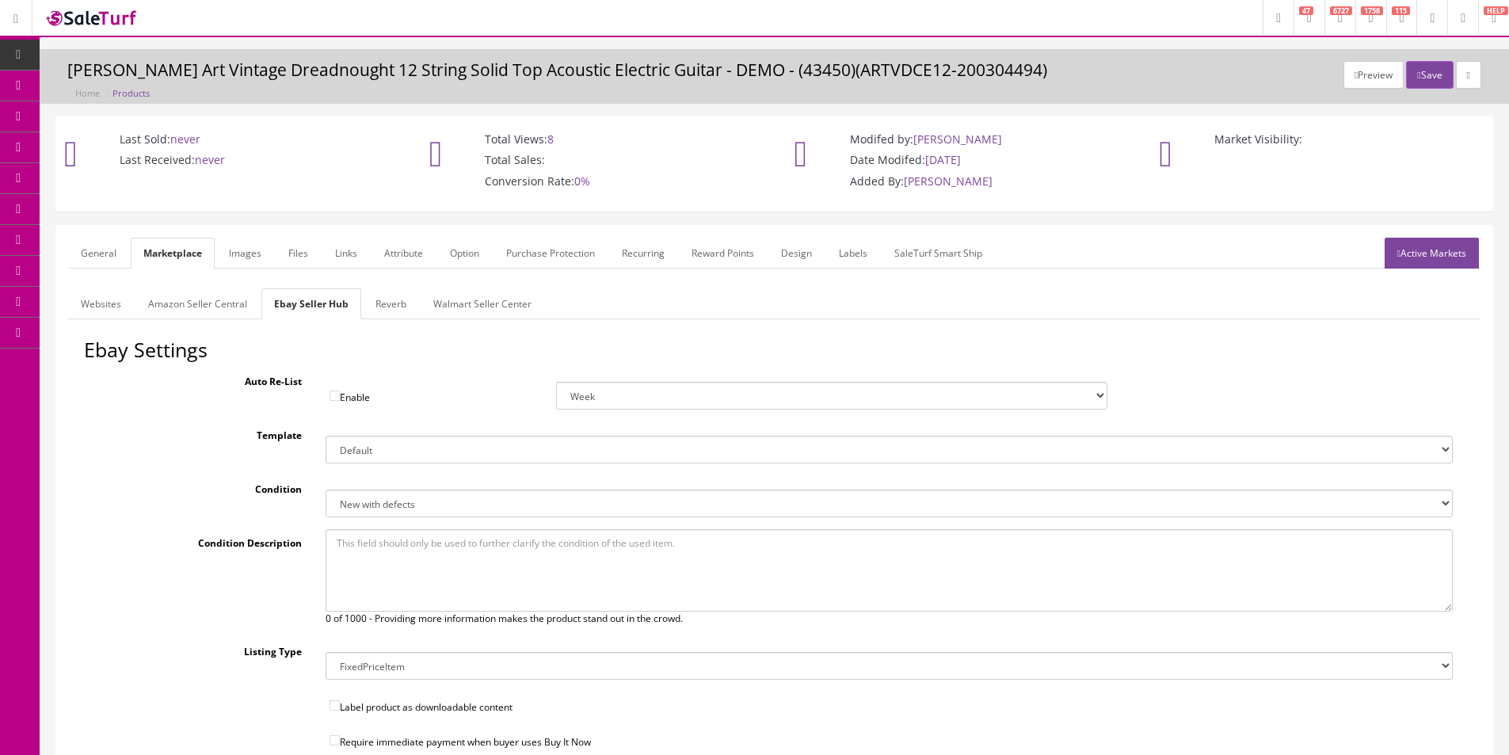
scroll to position [317, 0]
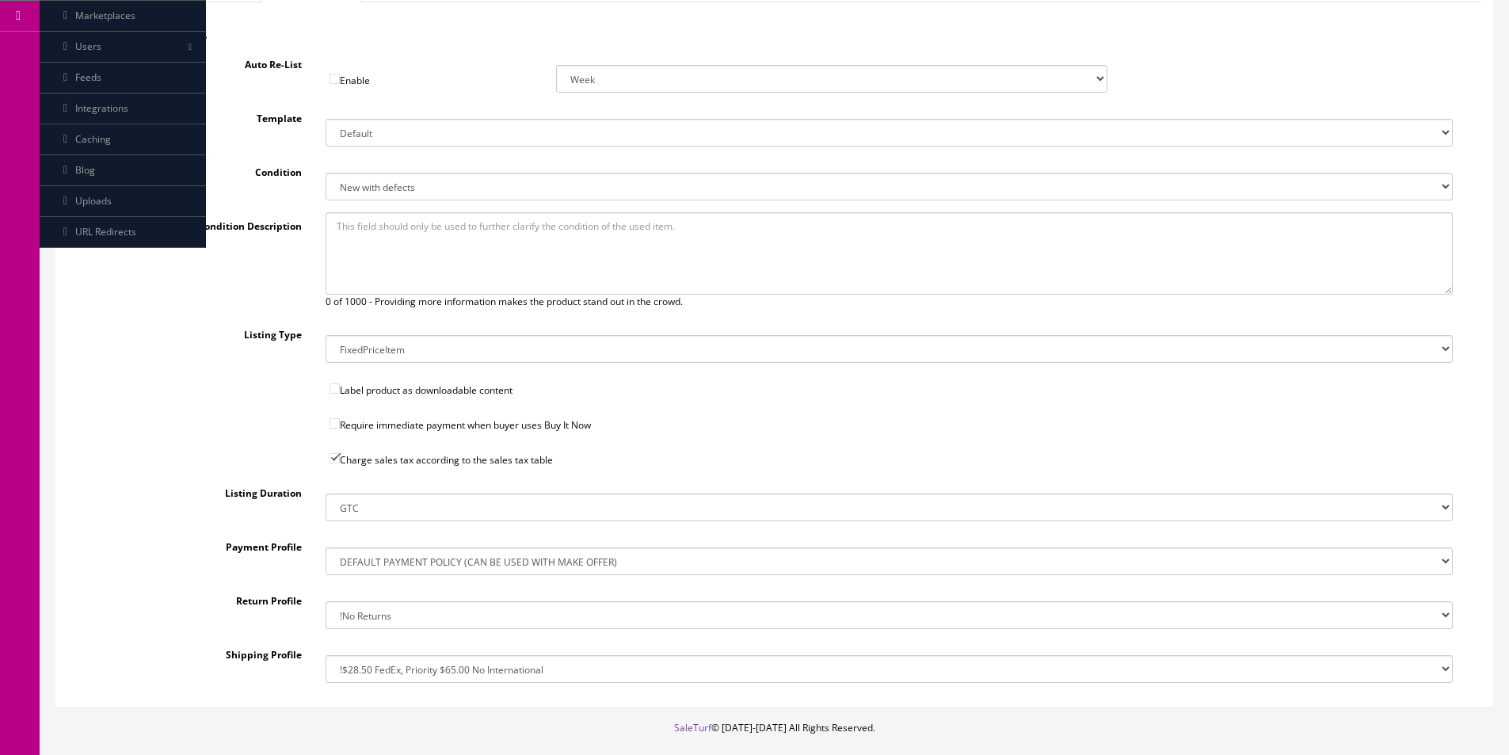
click at [382, 181] on select "New New other New with defects Manufacturer refurbished Seller refurbished Used…" at bounding box center [889, 187] width 1127 height 28
select select "1500"
click at [326, 173] on select "New New other New with defects Manufacturer refurbished Seller refurbished Used…" at bounding box center [889, 187] width 1127 height 28
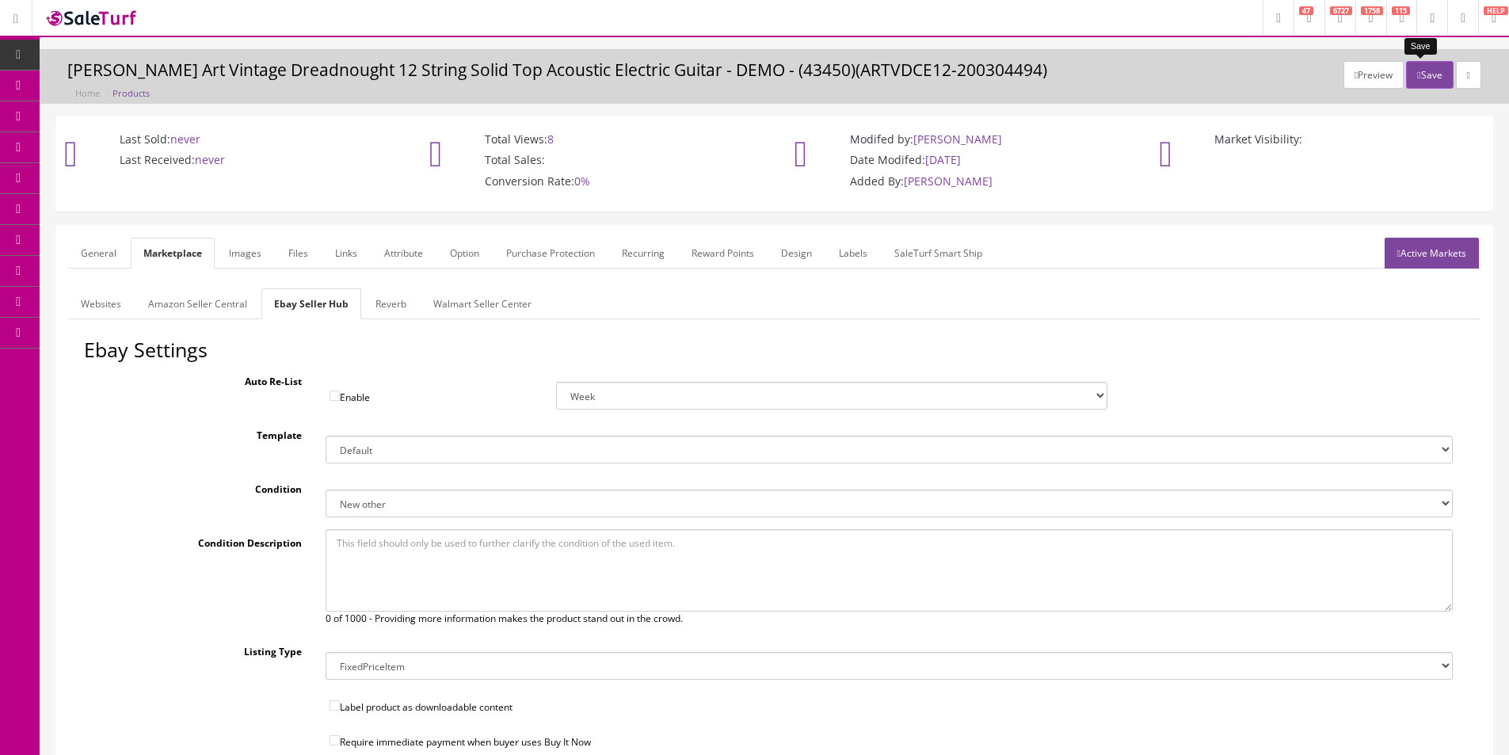
click at [1414, 78] on button "Save" at bounding box center [1429, 75] width 47 height 28
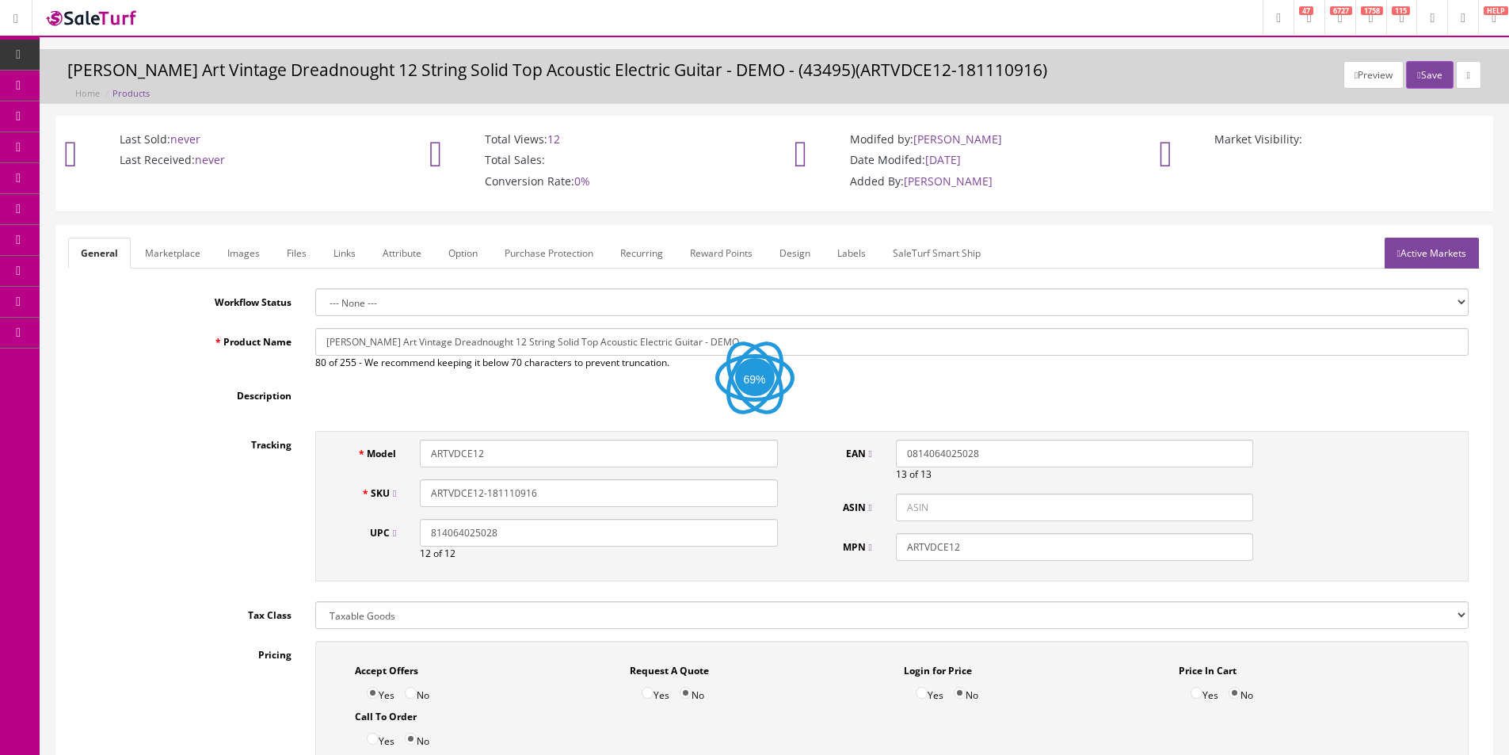
click at [140, 254] on link "Marketplace" at bounding box center [172, 253] width 81 height 31
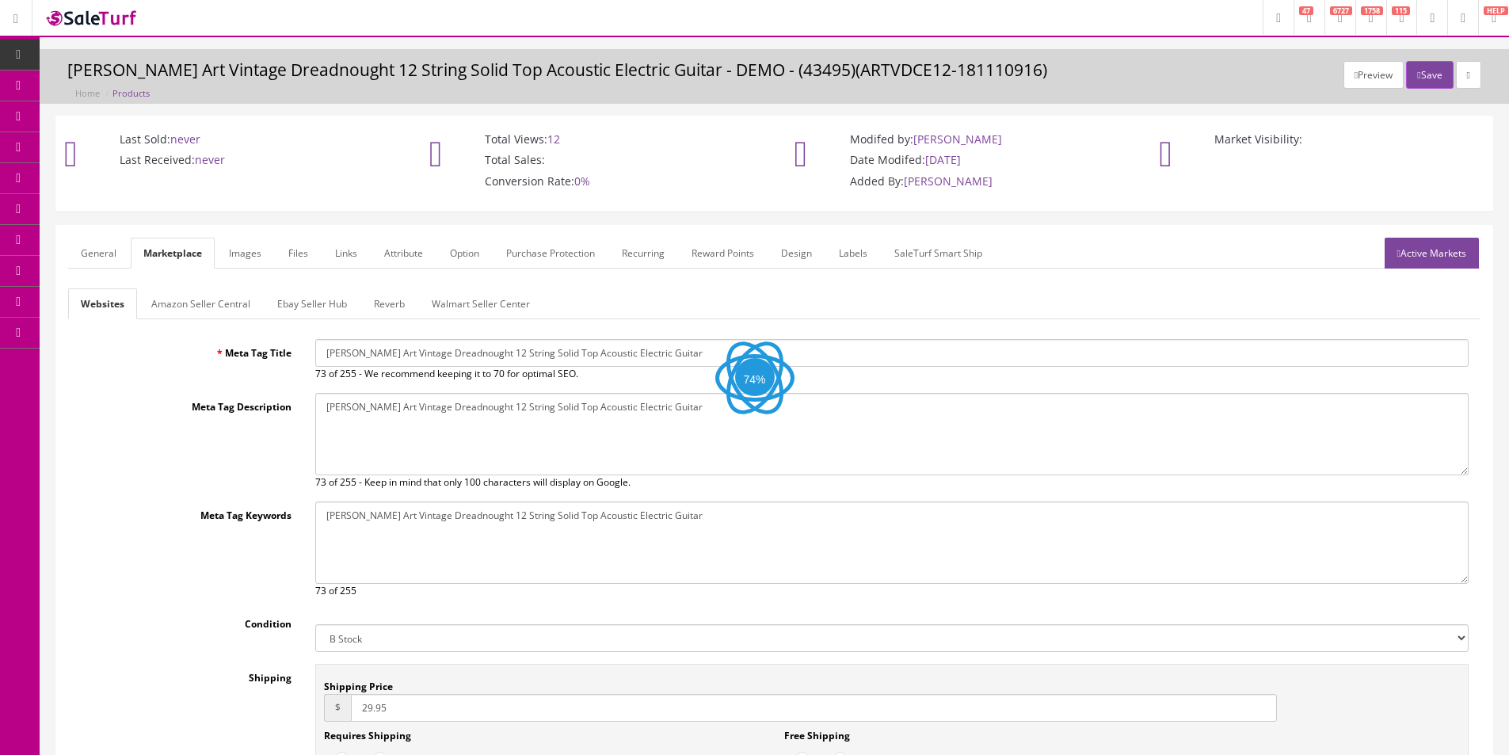
click at [329, 299] on link "Ebay Seller Hub" at bounding box center [312, 303] width 95 height 31
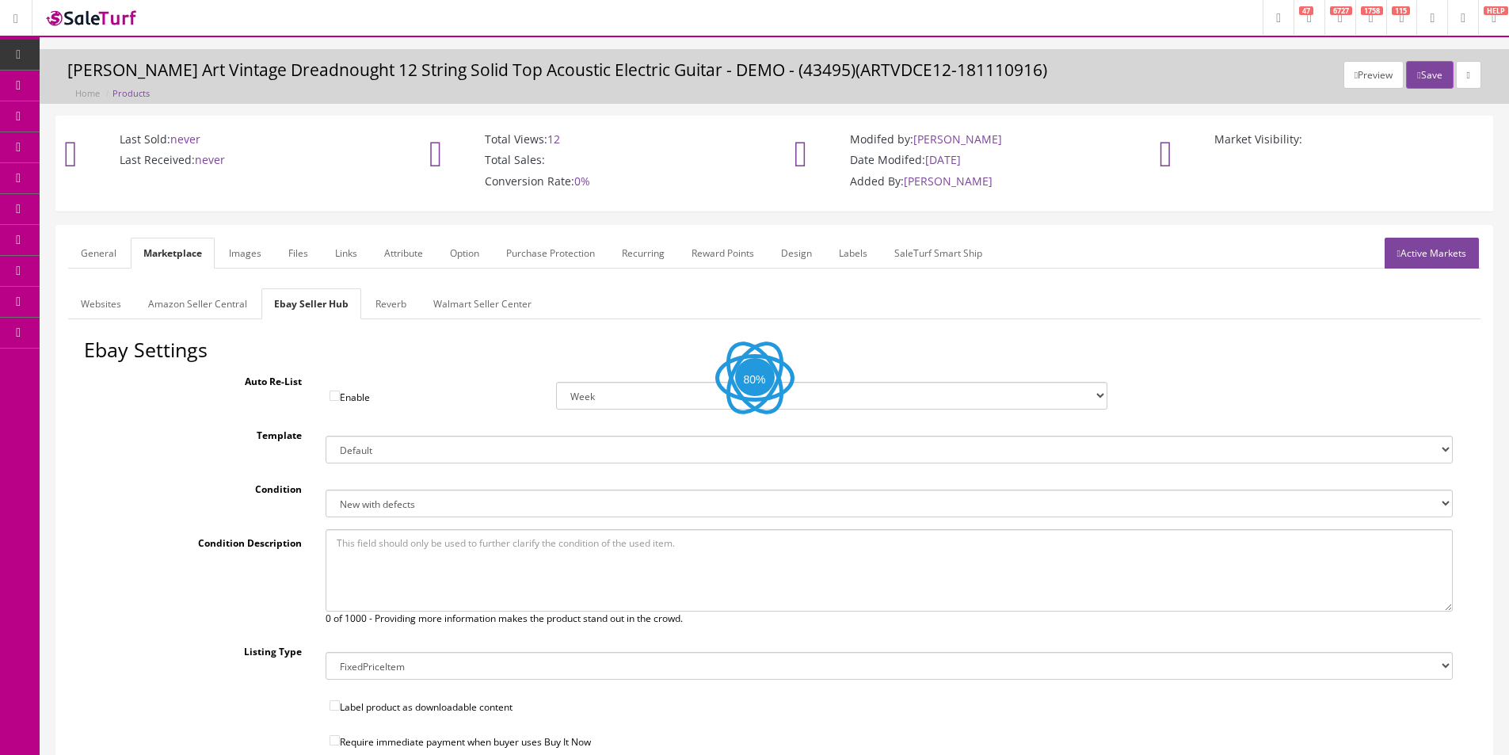
click at [426, 514] on select "New New other New with defects Manufacturer refurbished Seller refurbished Used…" at bounding box center [889, 504] width 1127 height 28
click at [326, 490] on select "New New other New with defects Manufacturer refurbished Seller refurbished Used…" at bounding box center [889, 504] width 1127 height 28
click at [452, 516] on select "New New other New with defects Manufacturer refurbished Seller refurbished Used…" at bounding box center [889, 504] width 1127 height 28
select select "3000"
click at [326, 490] on select "New New other New with defects Manufacturer refurbished Seller refurbished Used…" at bounding box center [889, 504] width 1127 height 28
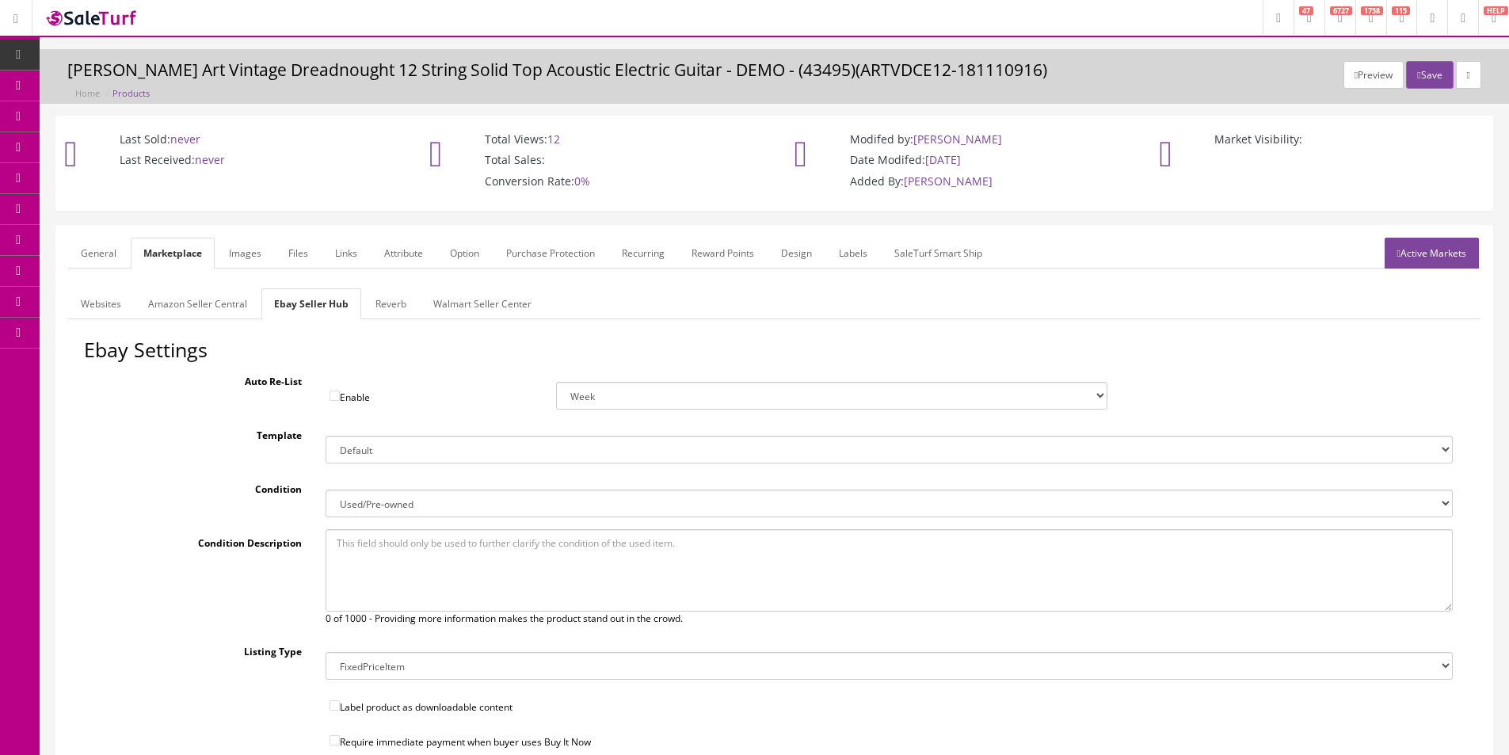
click at [122, 253] on link "General" at bounding box center [98, 253] width 61 height 31
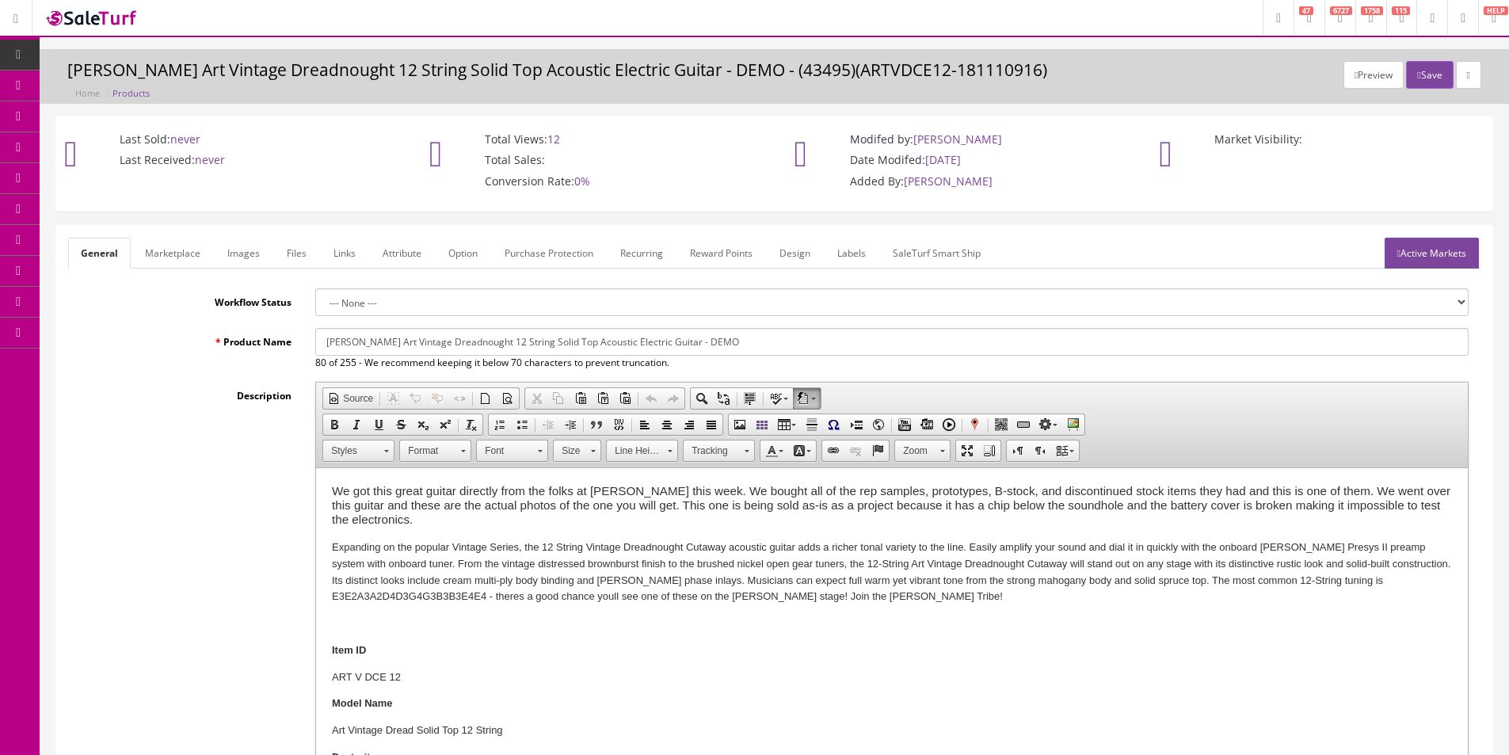
click at [157, 261] on link "Marketplace" at bounding box center [172, 253] width 81 height 31
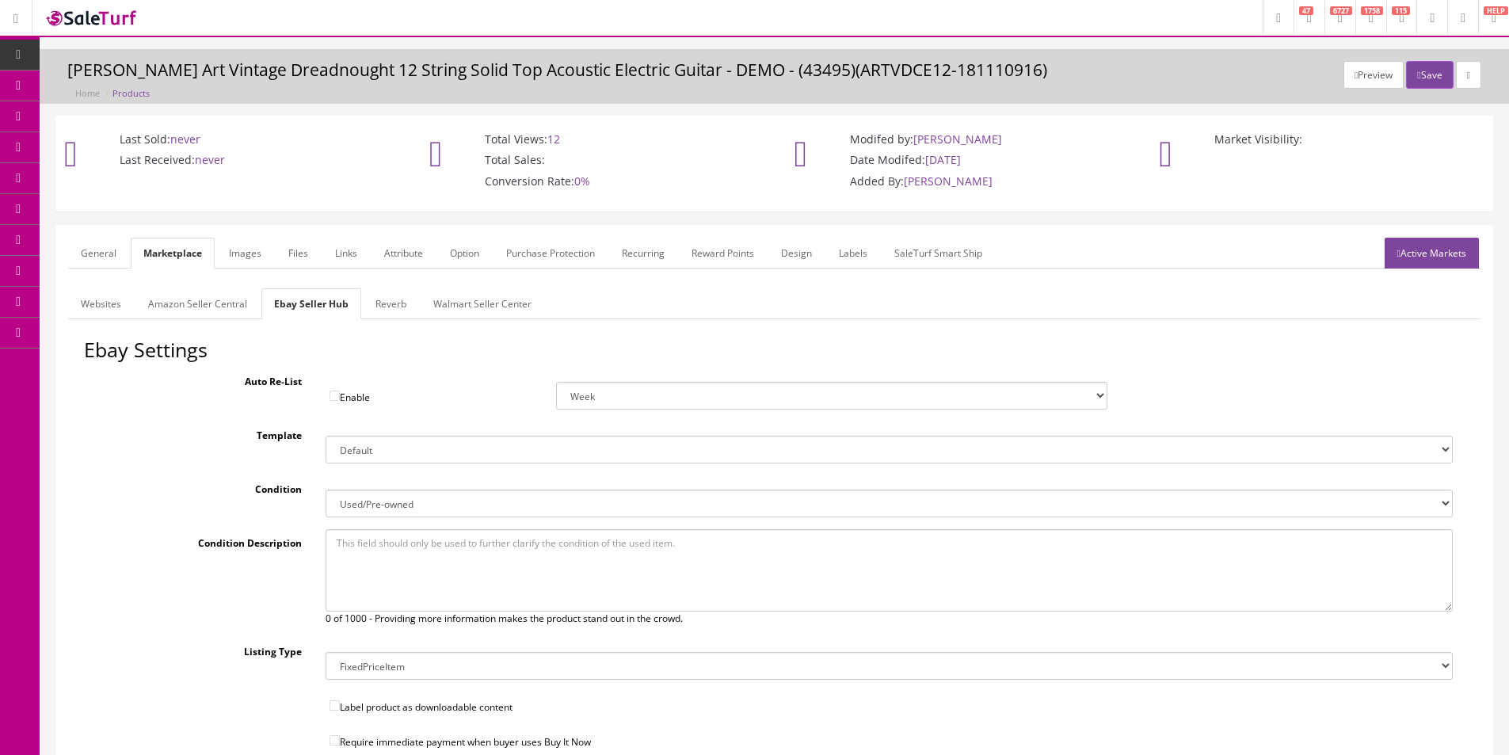
click at [98, 253] on link "General" at bounding box center [98, 253] width 61 height 31
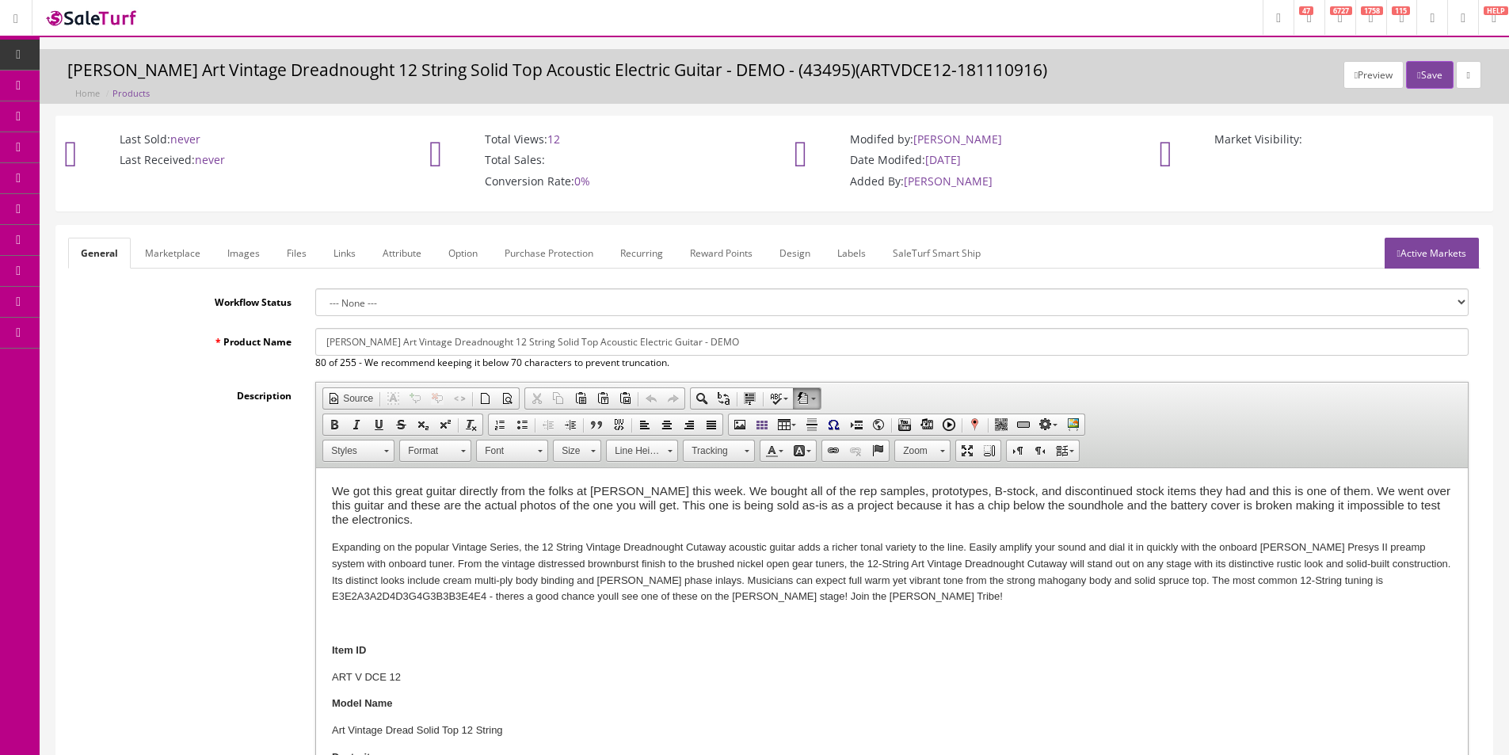
click at [184, 254] on link "Marketplace" at bounding box center [172, 253] width 81 height 31
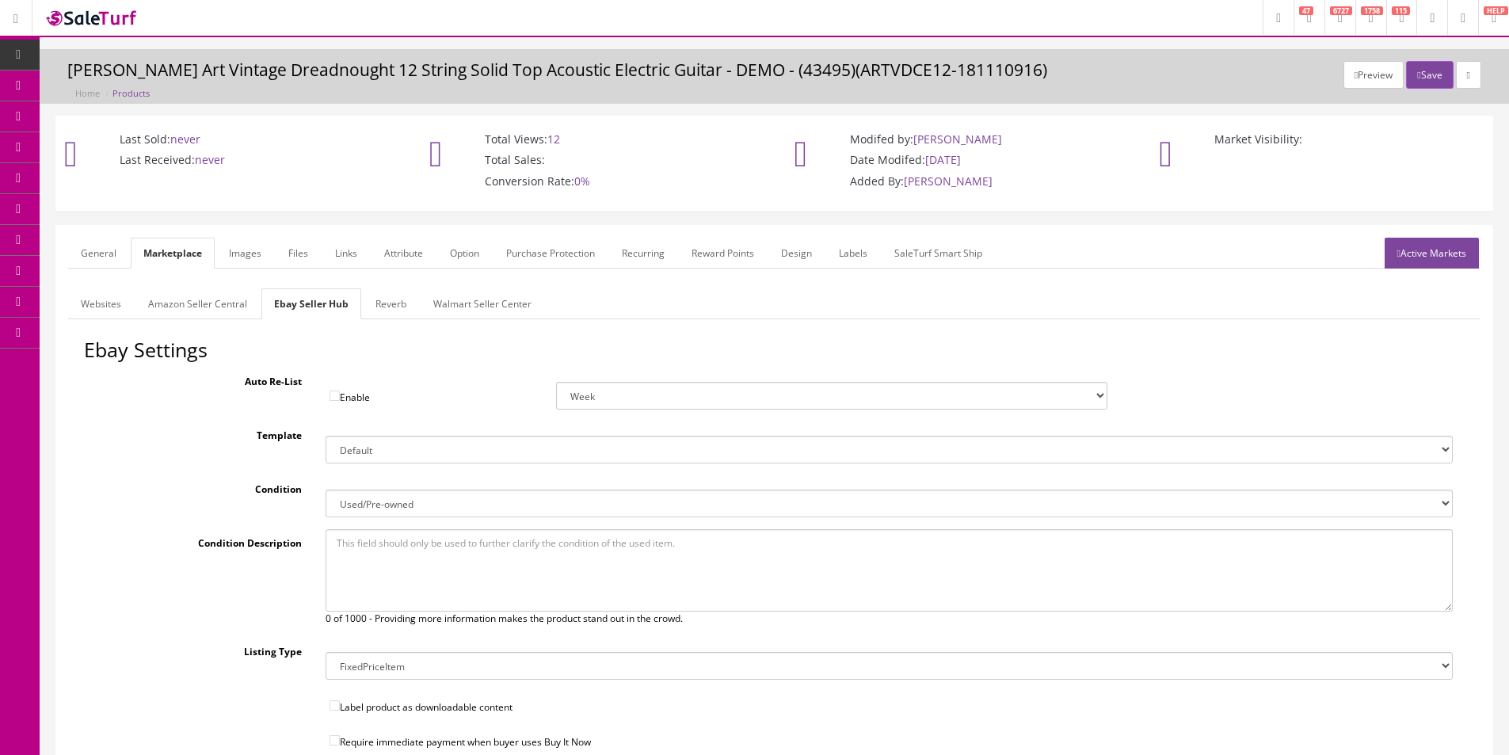
click at [387, 505] on select "New New other New with defects Manufacturer refurbished Seller refurbished Used…" at bounding box center [889, 504] width 1127 height 28
click at [388, 505] on select "New New other New with defects Manufacturer refurbished Seller refurbished Used…" at bounding box center [889, 504] width 1127 height 28
click at [1425, 83] on button "Save" at bounding box center [1429, 75] width 47 height 28
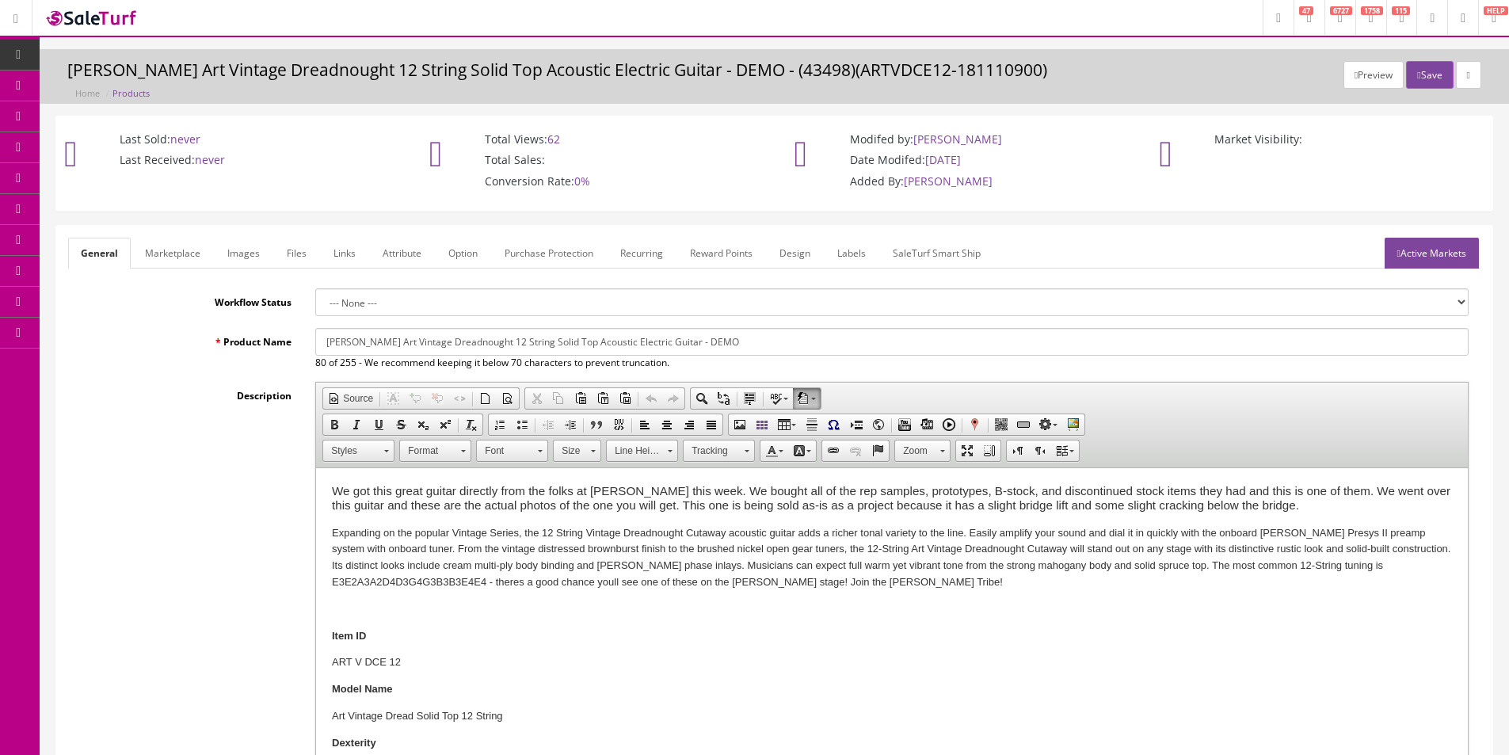
click at [146, 257] on link "Marketplace" at bounding box center [172, 253] width 81 height 31
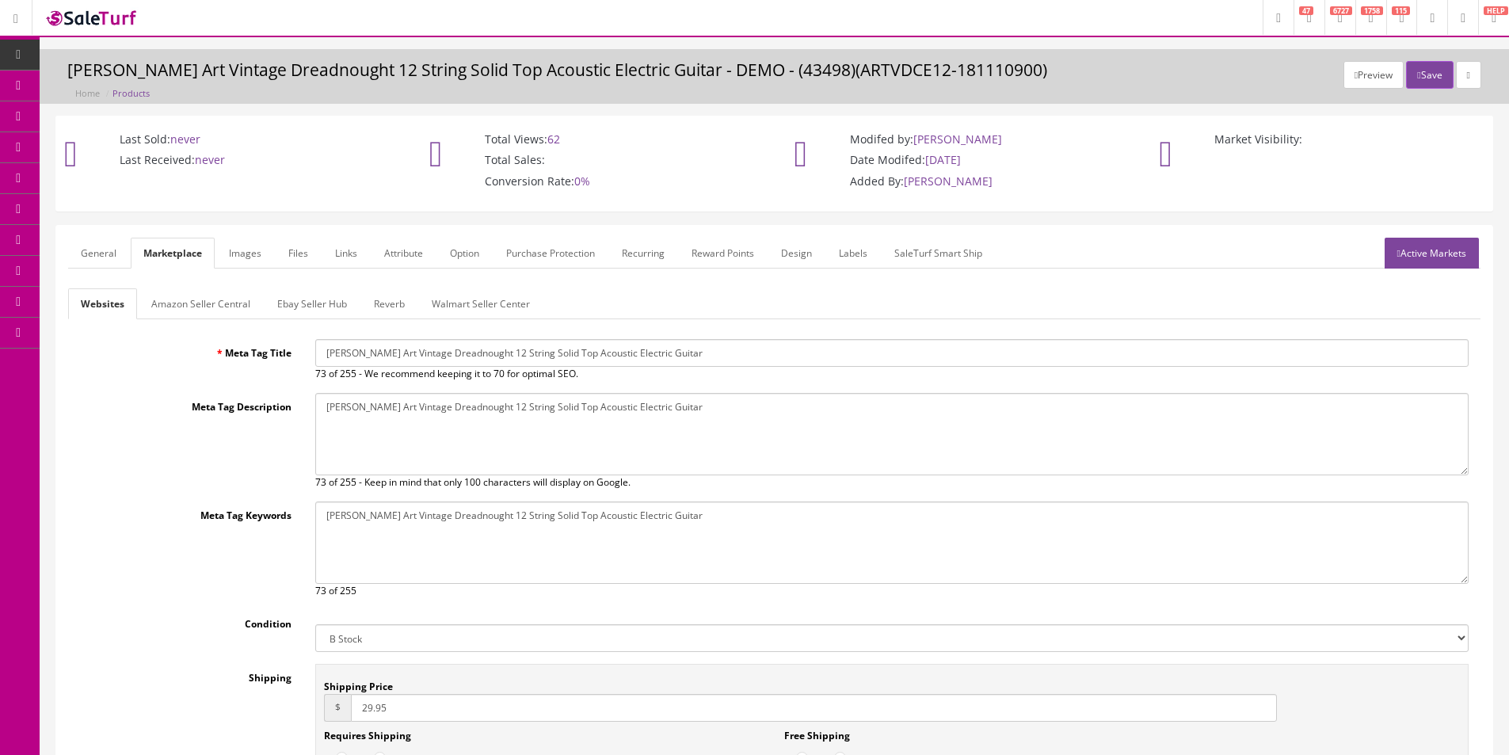
click at [327, 295] on link "Ebay Seller Hub" at bounding box center [312, 303] width 95 height 31
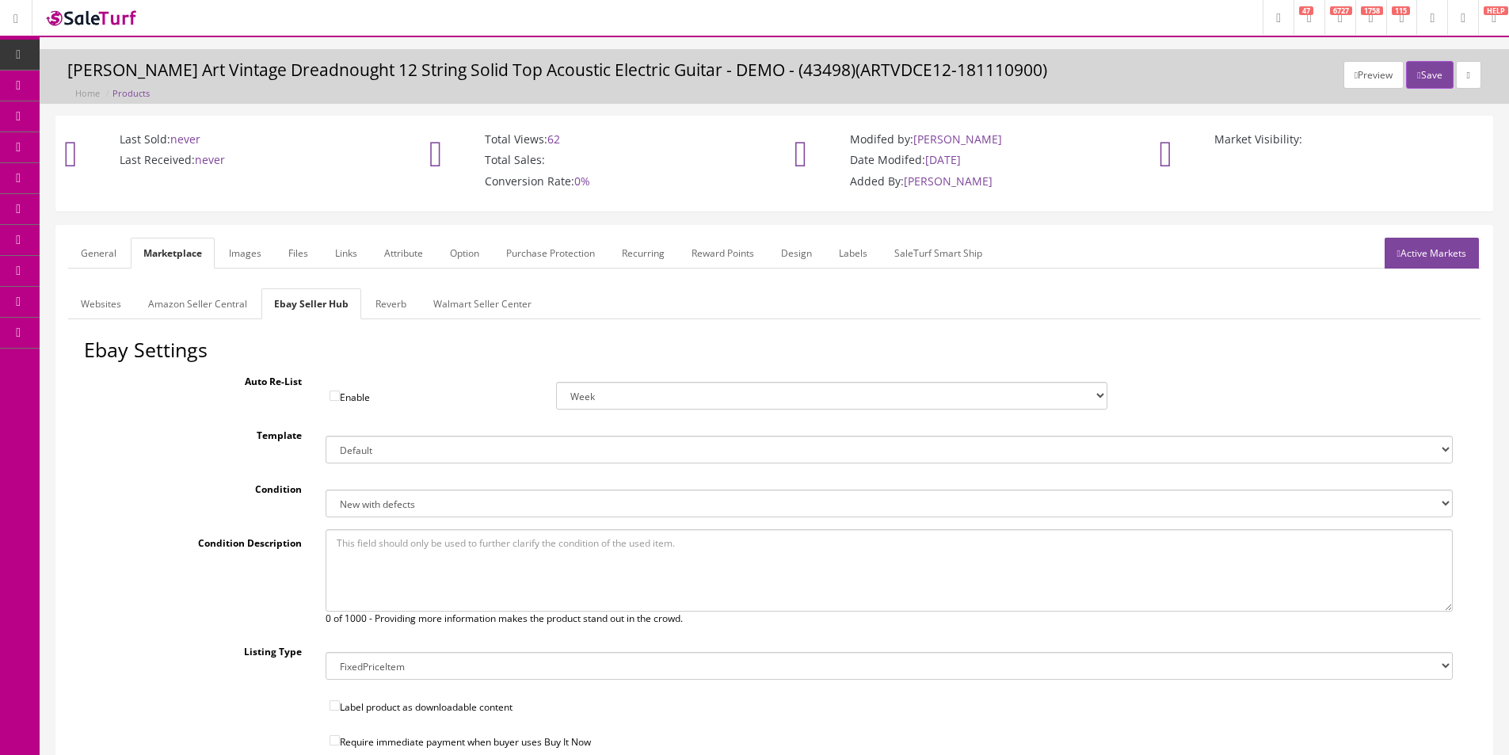
click at [409, 507] on select "New New other New with defects Manufacturer refurbished Seller refurbished Used…" at bounding box center [889, 504] width 1127 height 28
select select "3000"
click at [326, 490] on select "New New other New with defects Manufacturer refurbished Seller refurbished Used…" at bounding box center [889, 504] width 1127 height 28
click at [1425, 96] on div "Preview Save Luna Art Vintage Dreadnought 12 String Solid Top Acoustic Electric…" at bounding box center [774, 81] width 1446 height 40
click at [1425, 75] on button "Save" at bounding box center [1429, 75] width 47 height 28
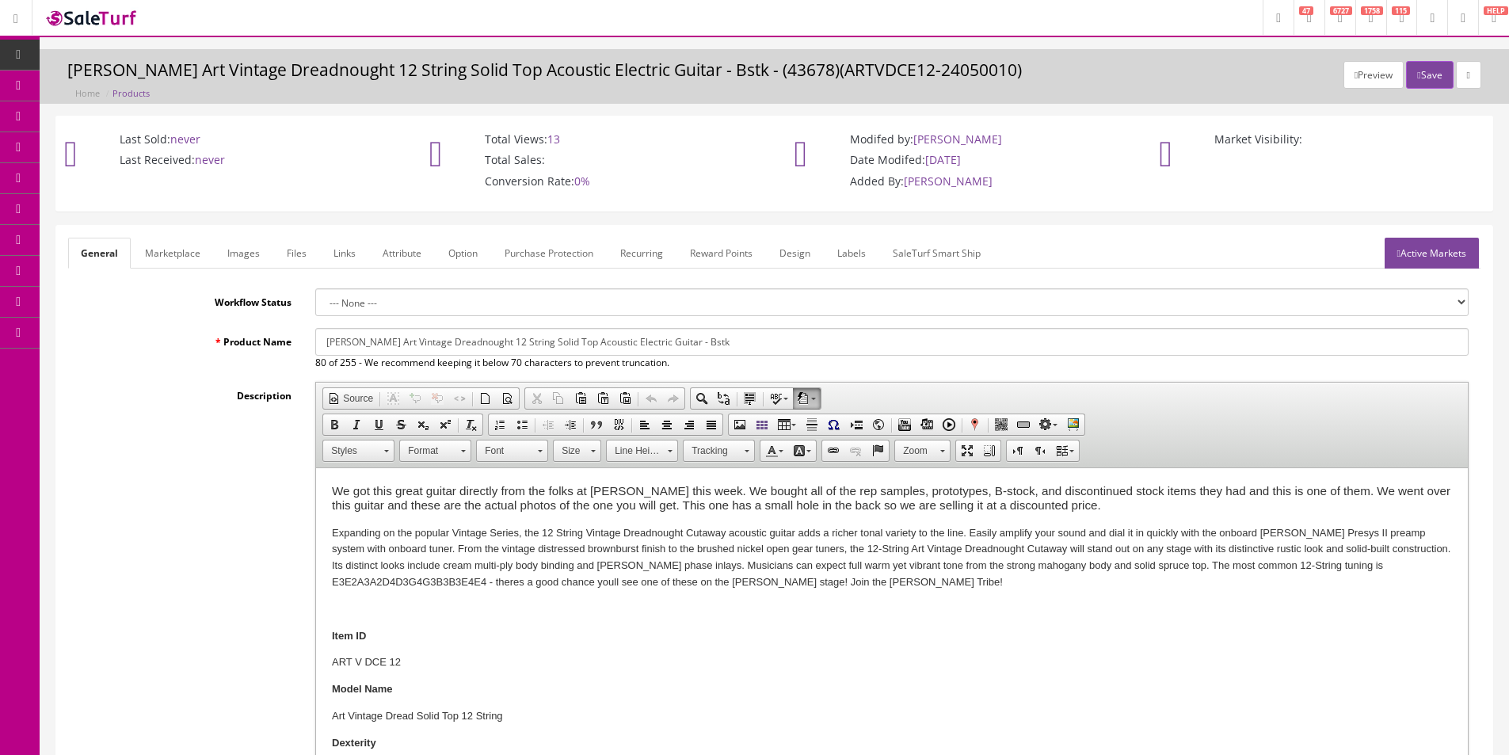
click at [127, 257] on link "General" at bounding box center [99, 253] width 63 height 31
click at [139, 255] on link "Marketplace" at bounding box center [172, 253] width 81 height 31
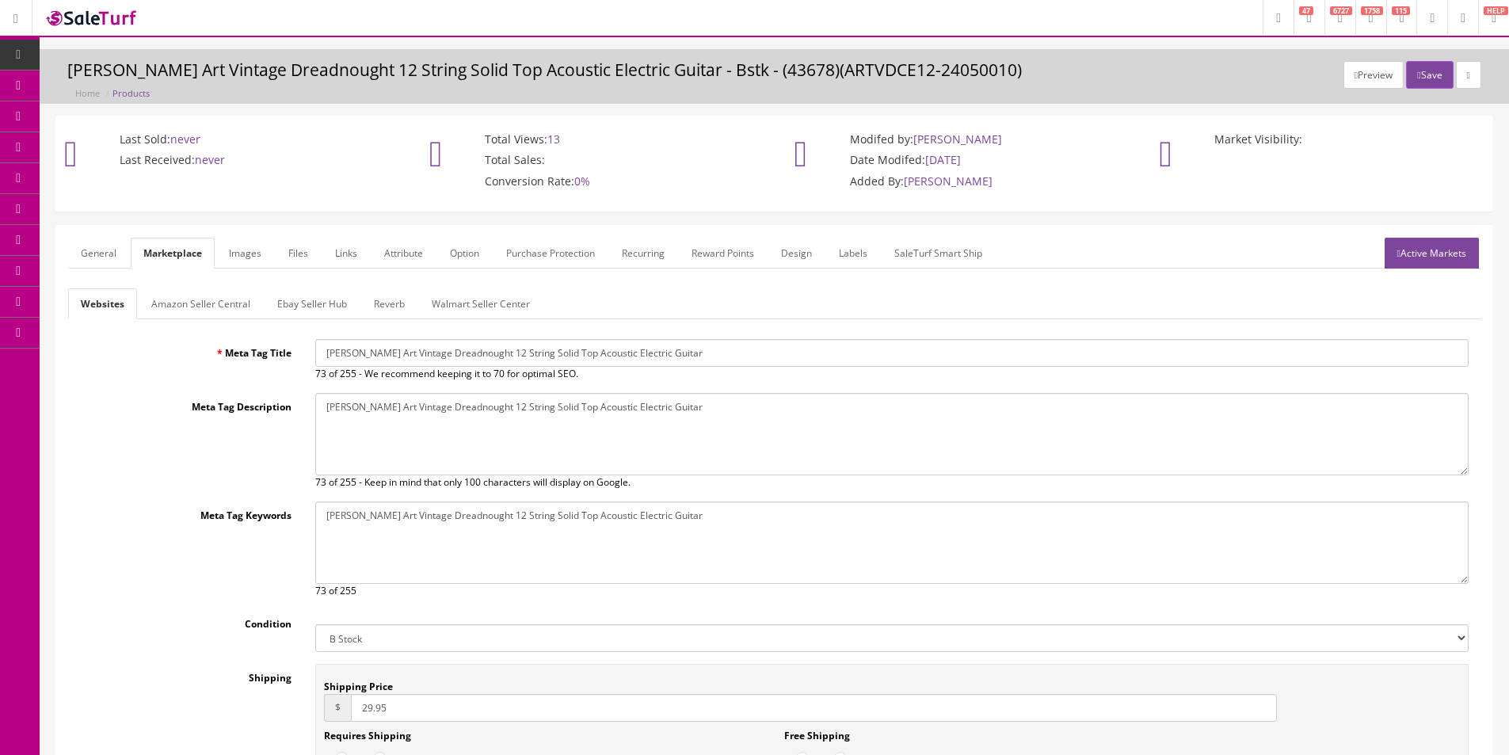
click at [302, 309] on link "Ebay Seller Hub" at bounding box center [312, 303] width 95 height 31
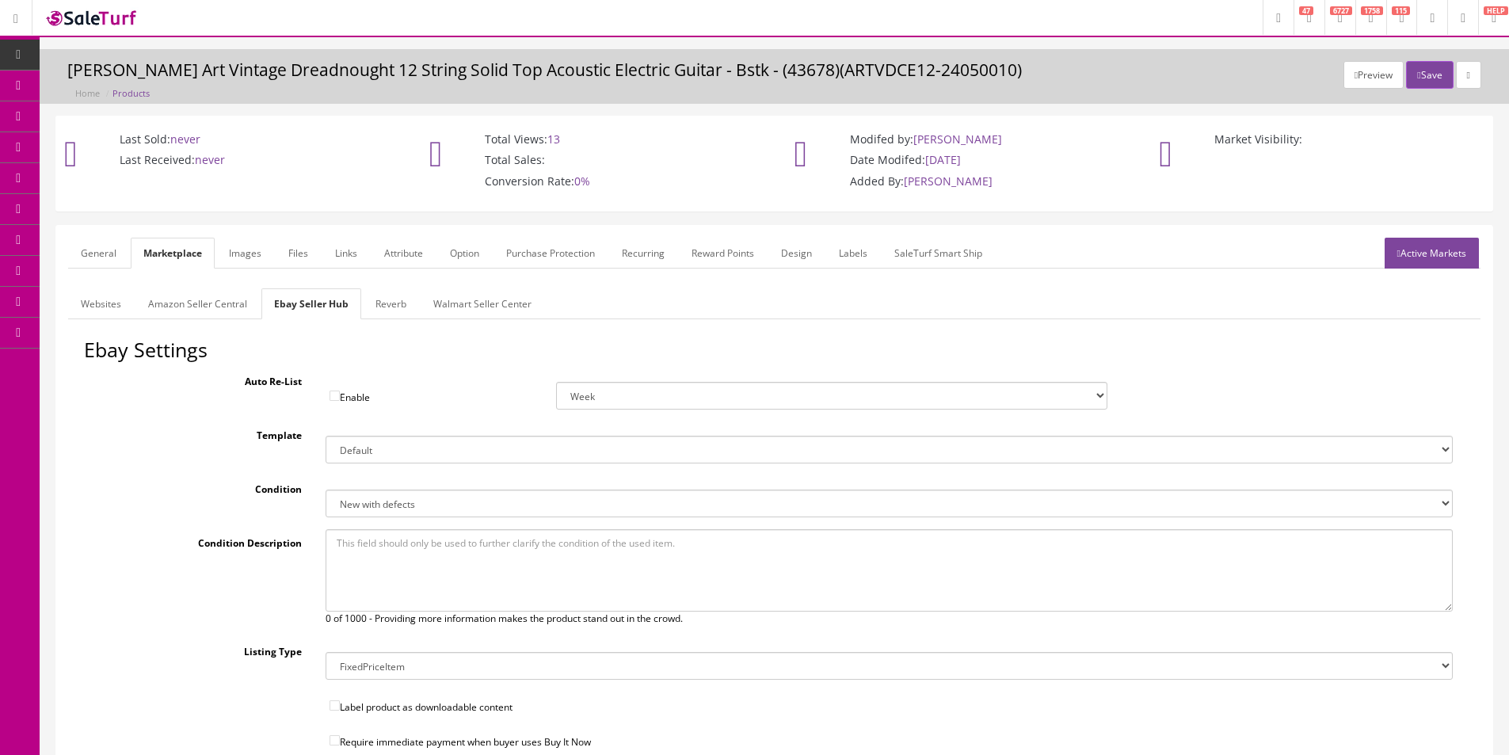
click at [418, 501] on select "New New other New with defects Manufacturer refurbished Seller refurbished Used…" at bounding box center [889, 504] width 1127 height 28
select select "3000"
click at [326, 490] on select "New New other New with defects Manufacturer refurbished Seller refurbished Used…" at bounding box center [889, 504] width 1127 height 28
click at [1427, 82] on button "Save" at bounding box center [1429, 75] width 47 height 28
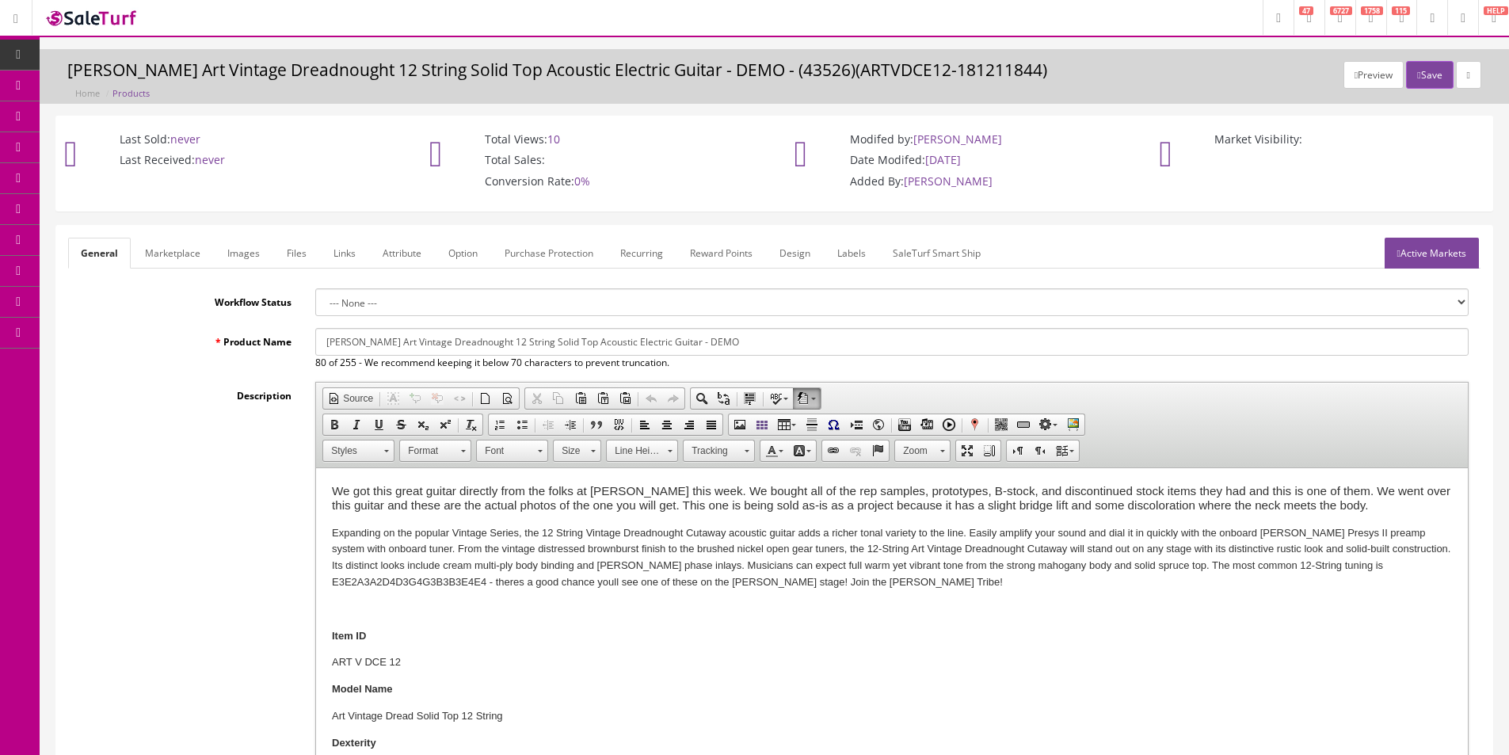
click at [154, 253] on link "Marketplace" at bounding box center [172, 253] width 81 height 31
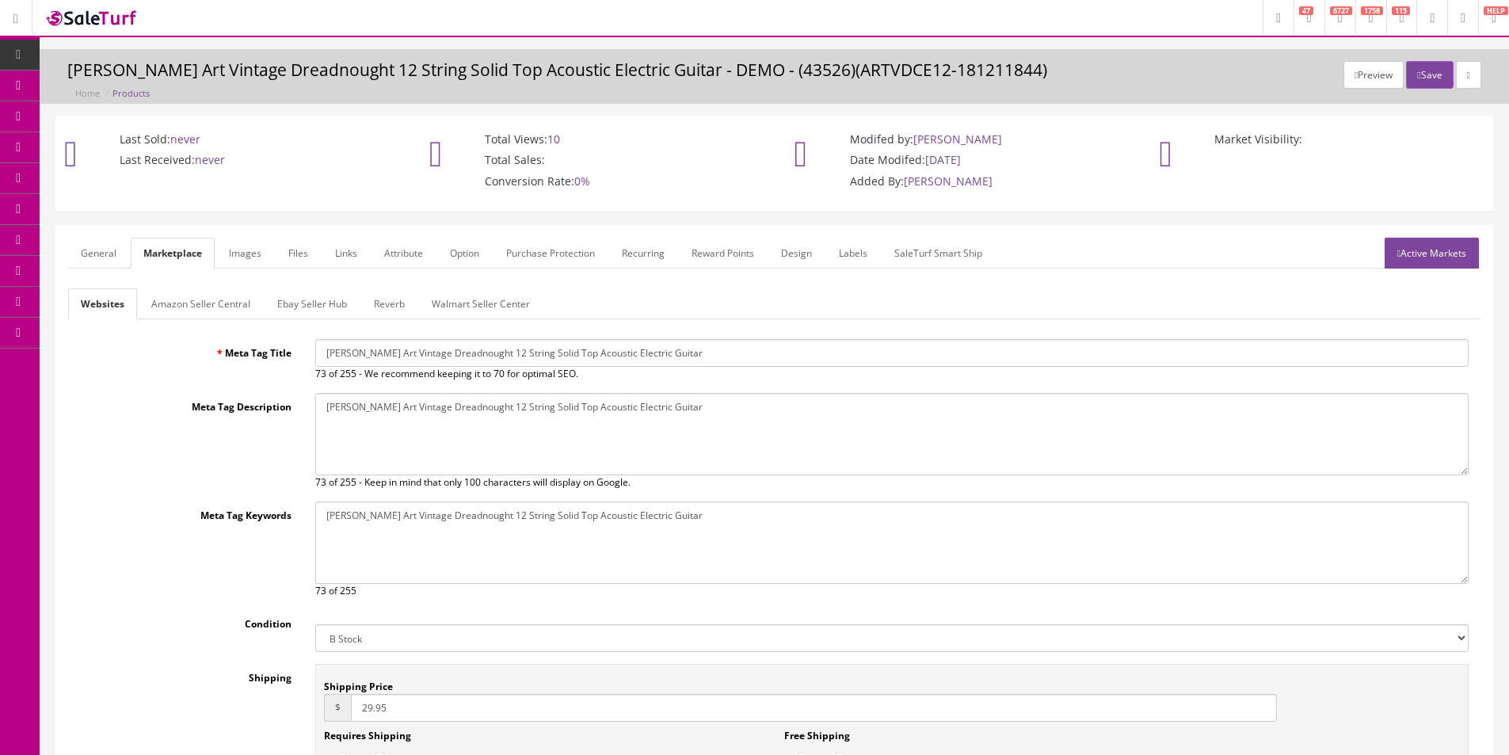
click at [328, 303] on link "Ebay Seller Hub" at bounding box center [312, 303] width 95 height 31
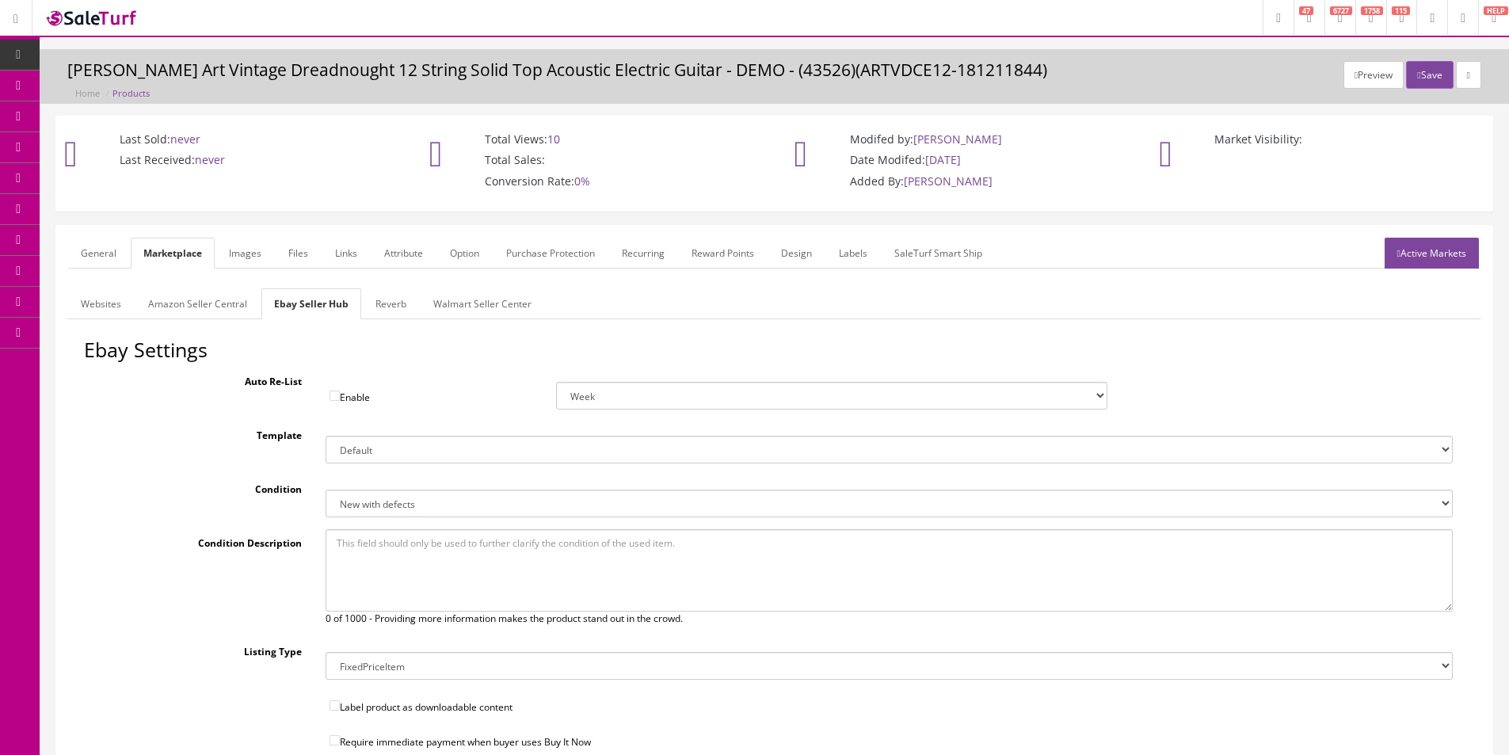
click at [375, 504] on select "New New other New with defects Manufacturer refurbished Seller refurbished Used…" at bounding box center [889, 504] width 1127 height 28
select select "3000"
click at [326, 490] on select "New New other New with defects Manufacturer refurbished Seller refurbished Used…" at bounding box center [889, 504] width 1127 height 28
click at [1417, 78] on icon "button" at bounding box center [1418, 75] width 3 height 10
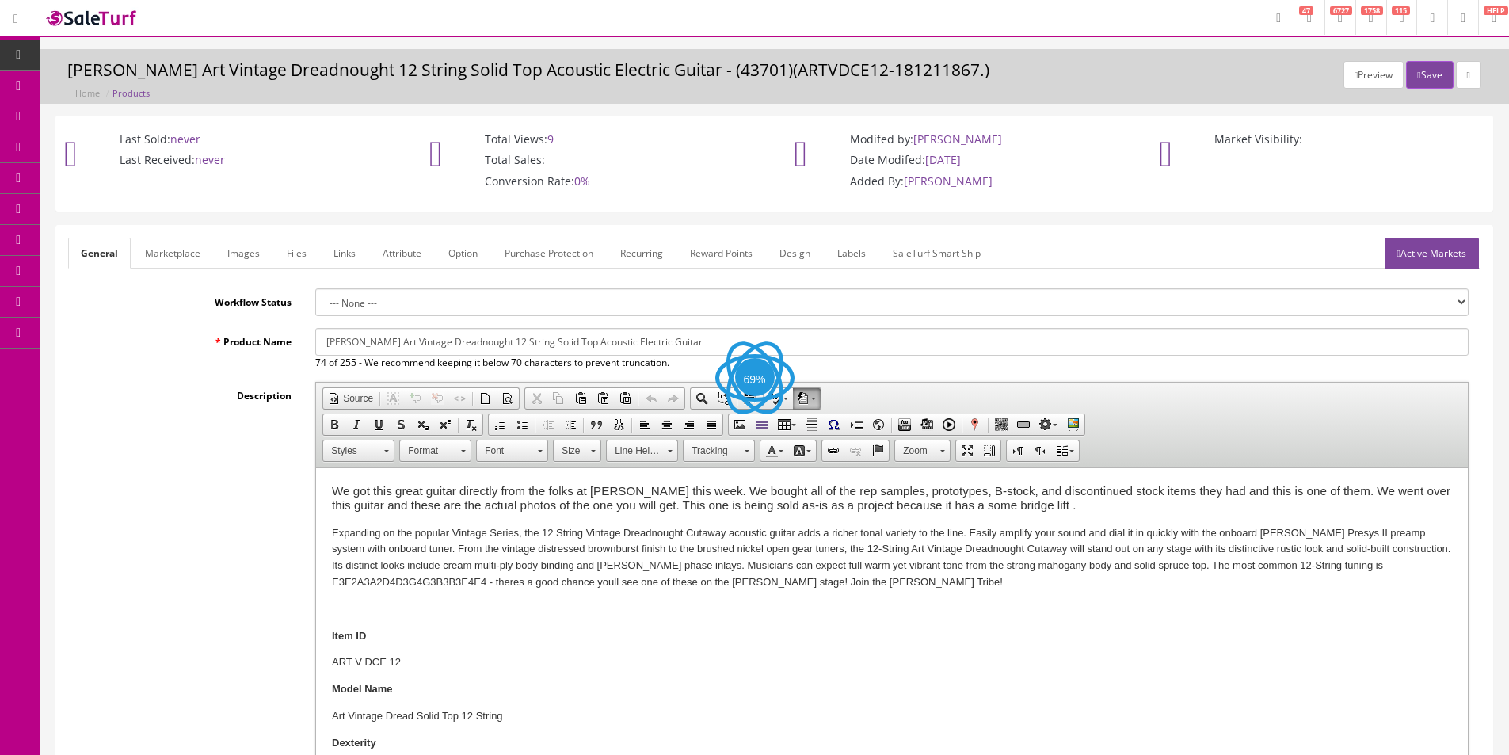
click at [179, 260] on link "Marketplace" at bounding box center [172, 253] width 81 height 31
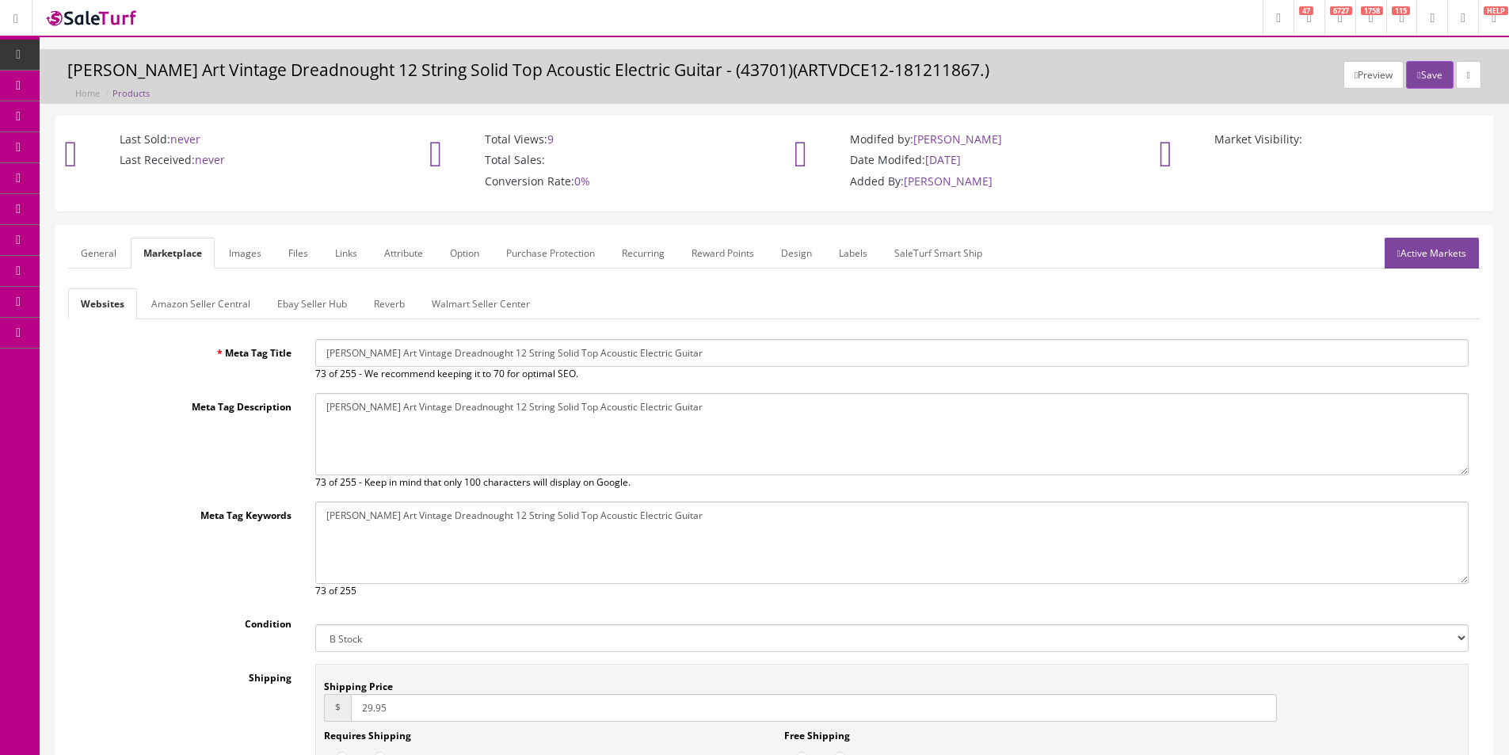
click at [337, 302] on link "Ebay Seller Hub" at bounding box center [312, 303] width 95 height 31
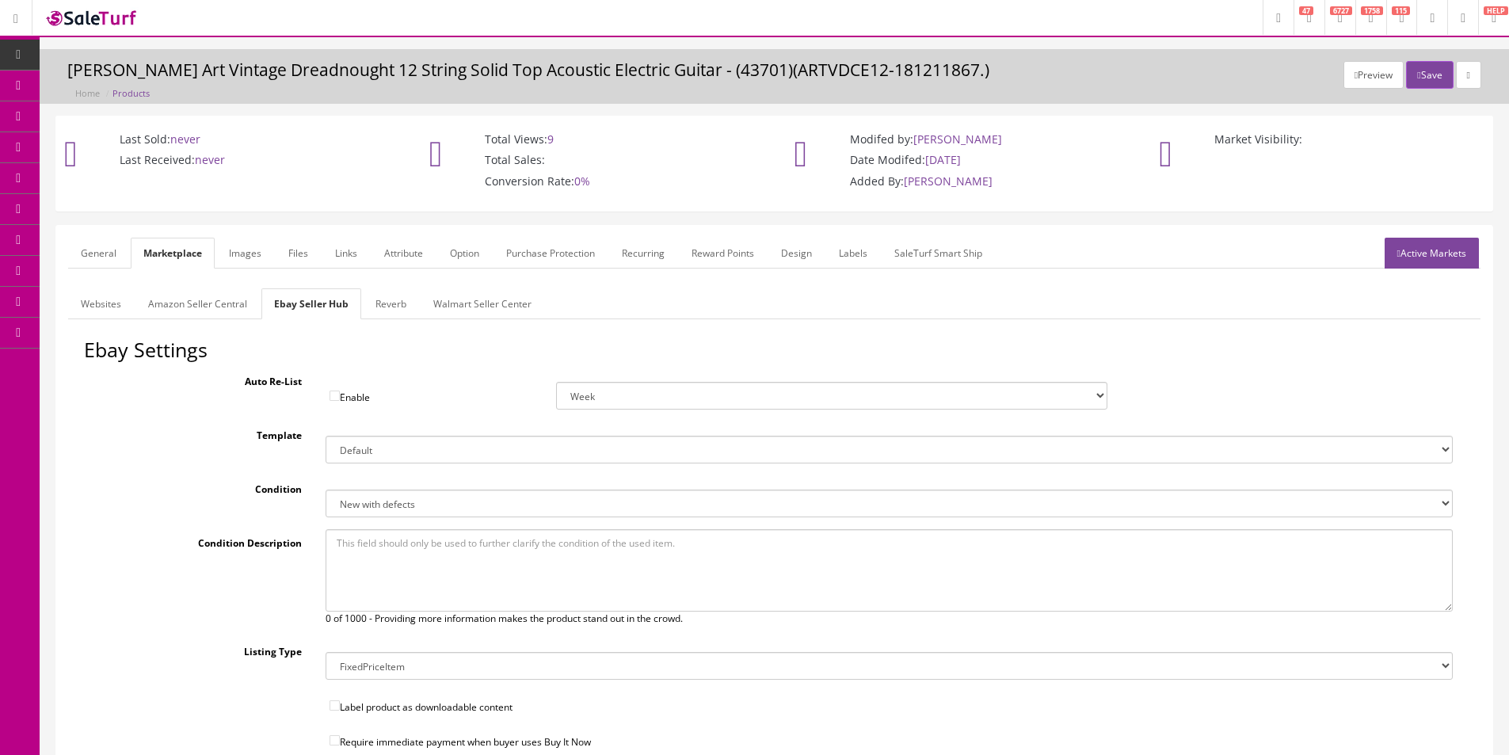
drag, startPoint x: 459, startPoint y: 505, endPoint x: 458, endPoint y: 516, distance: 11.1
click at [459, 505] on select "New New other New with defects Manufacturer refurbished Seller refurbished Used…" at bounding box center [889, 504] width 1127 height 28
select select "3000"
click at [326, 490] on select "New New other New with defects Manufacturer refurbished Seller refurbished Used…" at bounding box center [889, 504] width 1127 height 28
click at [1412, 84] on button "Save" at bounding box center [1429, 75] width 47 height 28
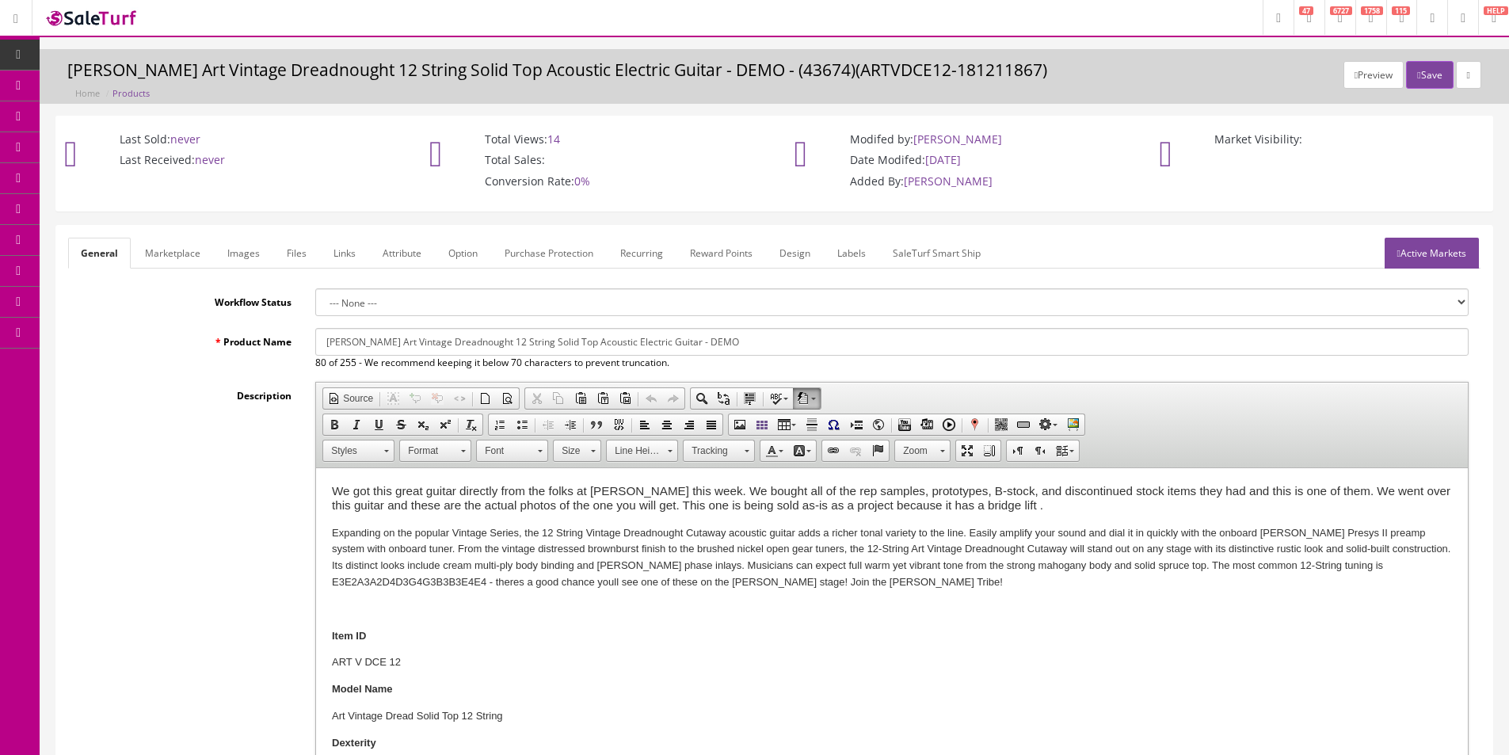
click at [165, 260] on link "Marketplace" at bounding box center [172, 253] width 81 height 31
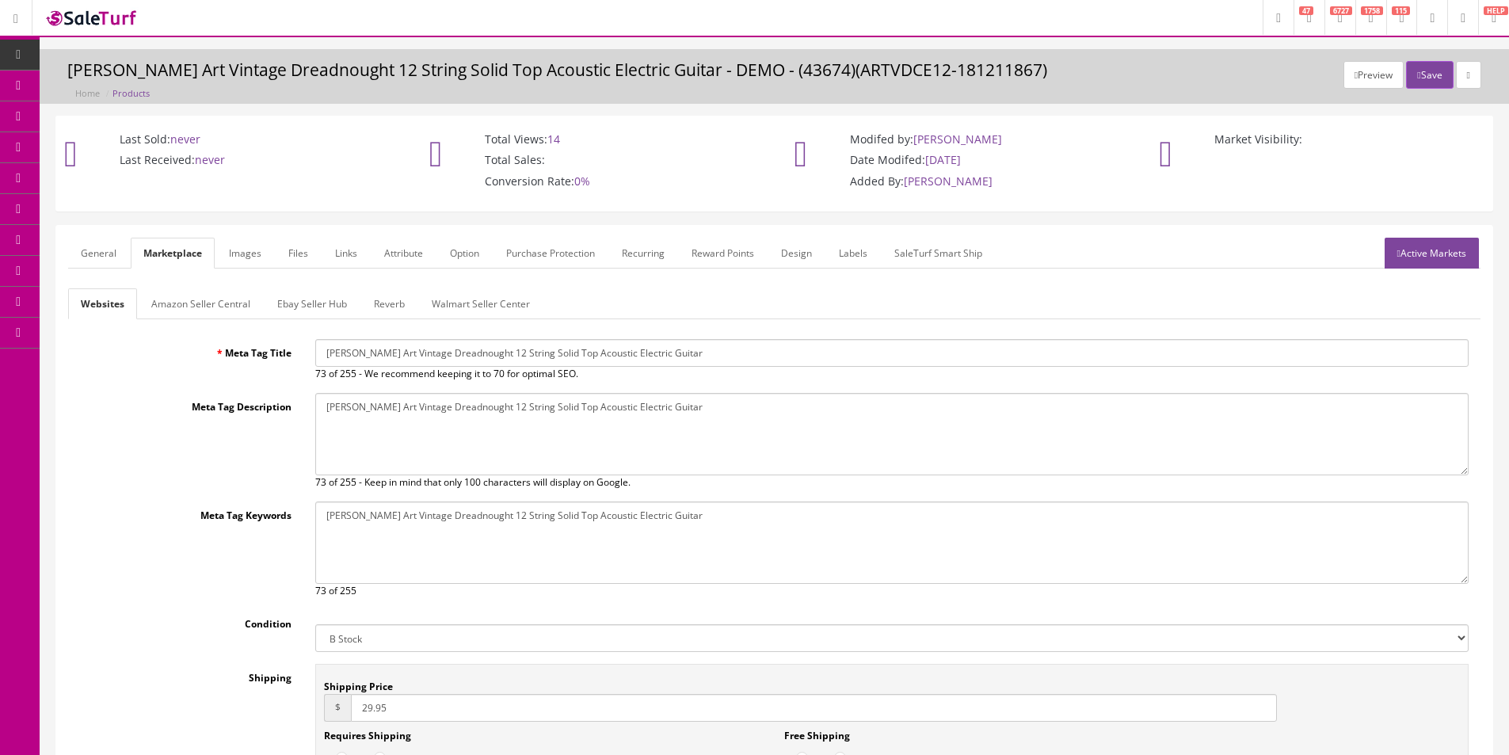
click at [114, 254] on link "General" at bounding box center [98, 253] width 61 height 31
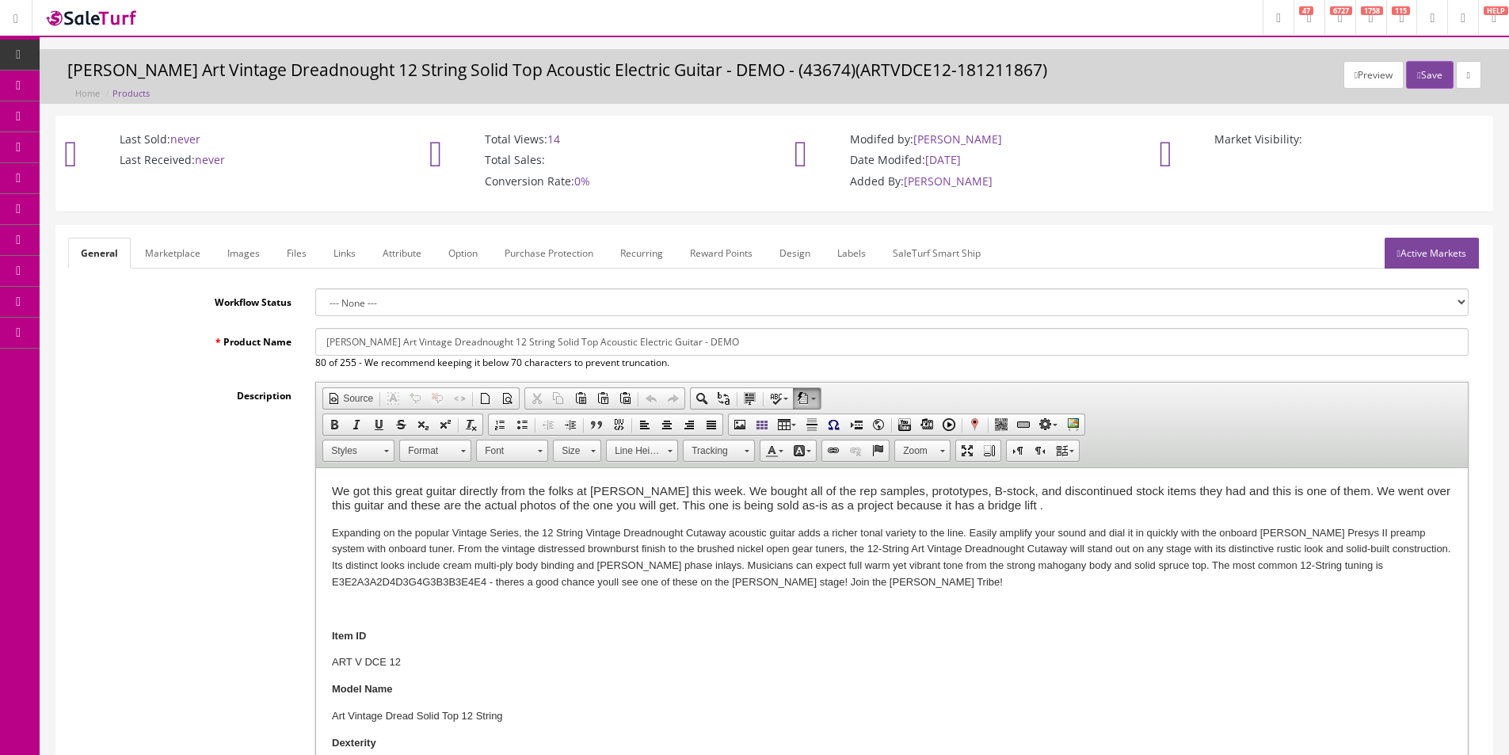
click at [170, 250] on link "Marketplace" at bounding box center [172, 253] width 81 height 31
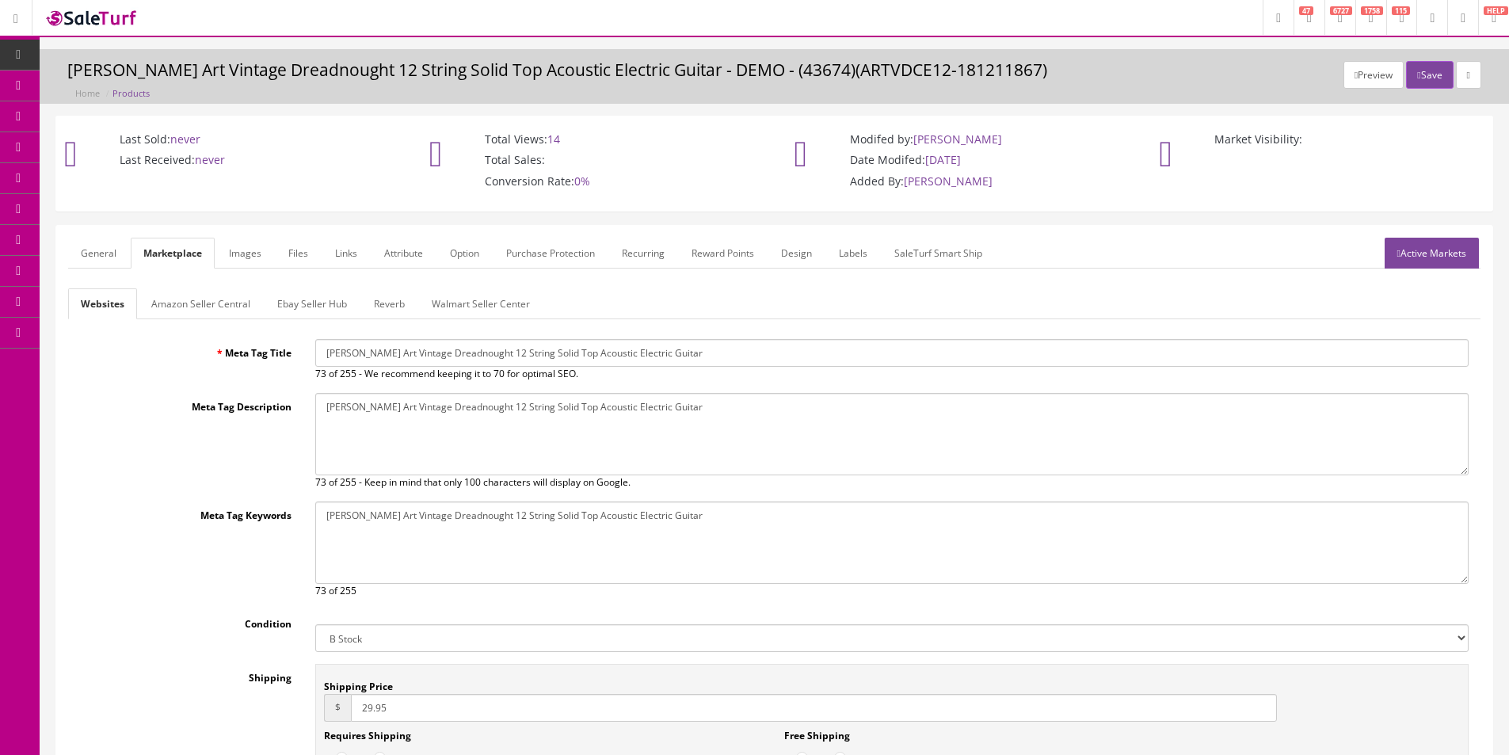
click at [286, 306] on link "Ebay Seller Hub" at bounding box center [312, 303] width 95 height 31
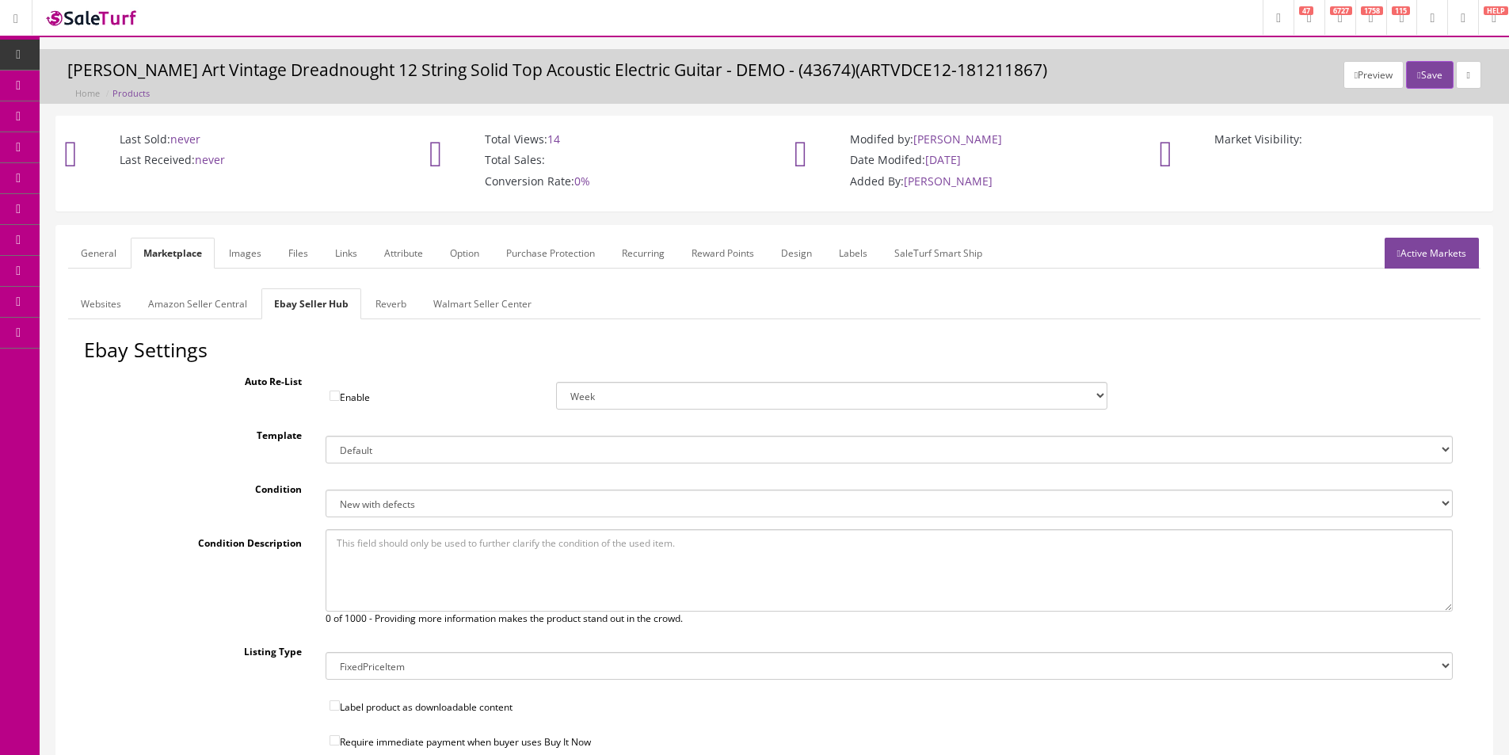
drag, startPoint x: 363, startPoint y: 506, endPoint x: 364, endPoint y: 516, distance: 9.6
click at [363, 506] on select "New New other New with defects Manufacturer refurbished Seller refurbished Used…" at bounding box center [889, 504] width 1127 height 28
select select "3000"
click at [326, 490] on select "New New other New with defects Manufacturer refurbished Seller refurbished Used…" at bounding box center [889, 504] width 1127 height 28
click at [1421, 88] on button "Save" at bounding box center [1429, 75] width 47 height 28
